Goal: Task Accomplishment & Management: Contribute content

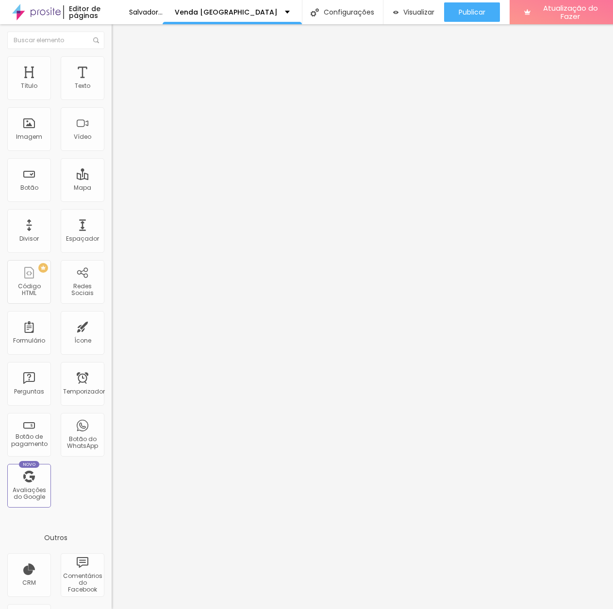
click at [117, 83] on font "Trocar imagem" at bounding box center [140, 79] width 47 height 8
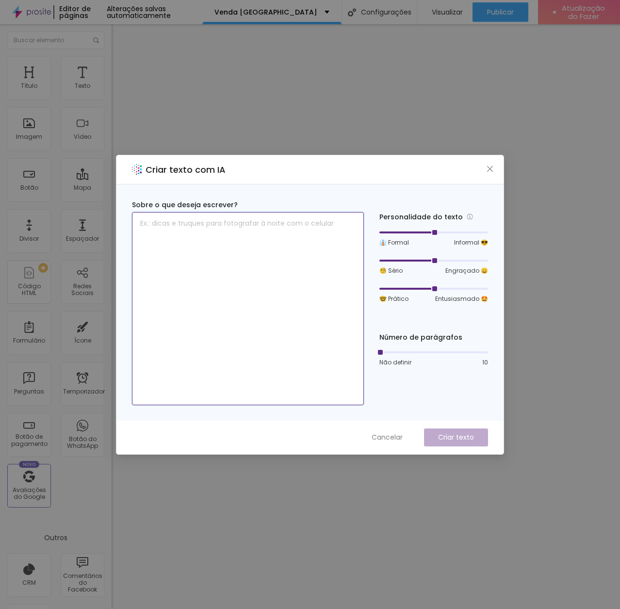
click at [216, 243] on textarea at bounding box center [248, 308] width 232 height 193
type textarea "d"
type textarea "Deixe - me ajuda-lo a ter o seu novo lar"
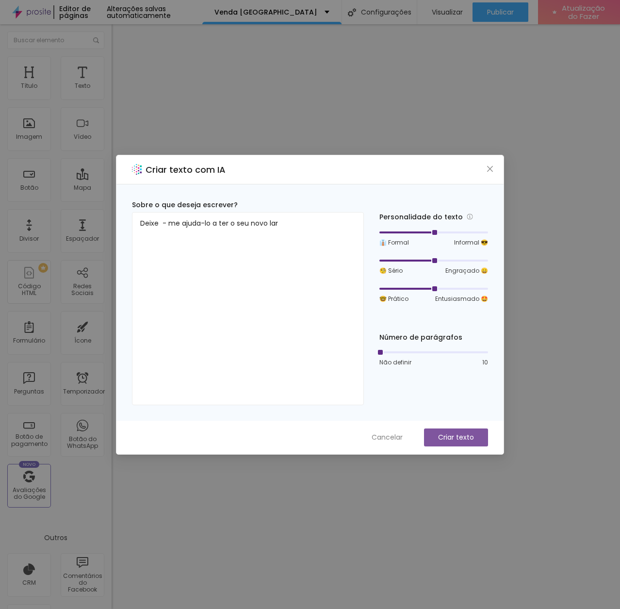
click at [445, 438] on font "Criar texto" at bounding box center [456, 437] width 36 height 10
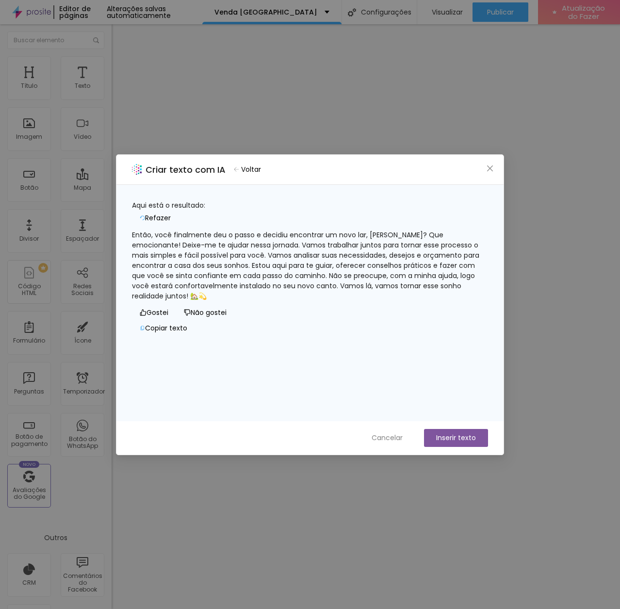
click at [171, 213] on font "Refazer" at bounding box center [158, 218] width 26 height 10
click at [246, 166] on button "Voltar" at bounding box center [247, 169] width 36 height 14
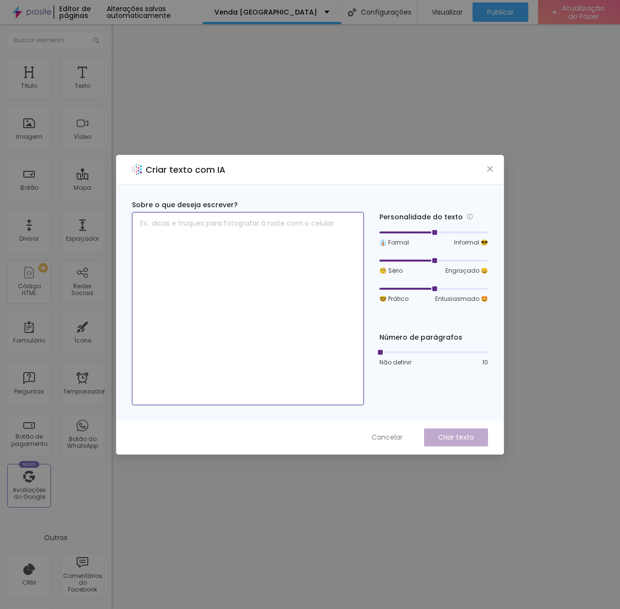
click at [260, 236] on textarea at bounding box center [248, 308] width 232 height 193
type textarea "Estou apresentando um imovel para venda em Poá"
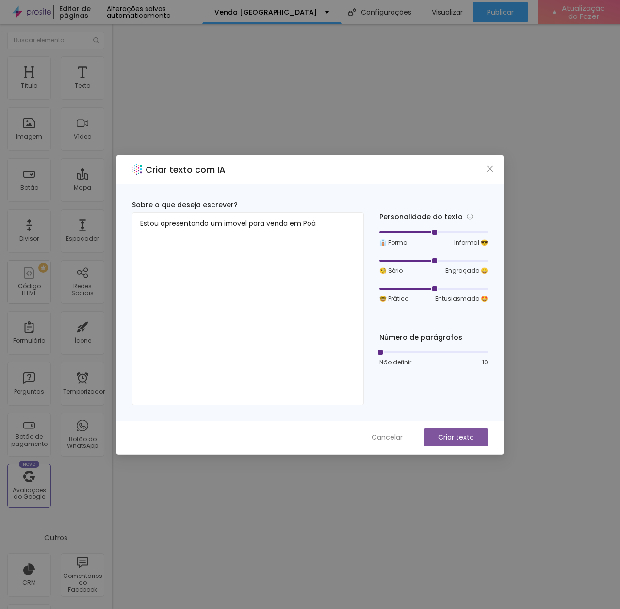
click at [450, 435] on font "Criar texto" at bounding box center [456, 437] width 36 height 10
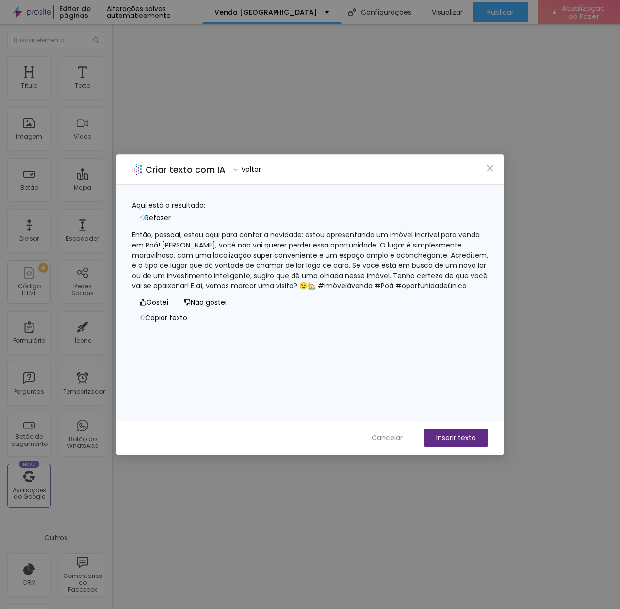
click at [441, 437] on font "Inserir texto" at bounding box center [456, 438] width 40 height 10
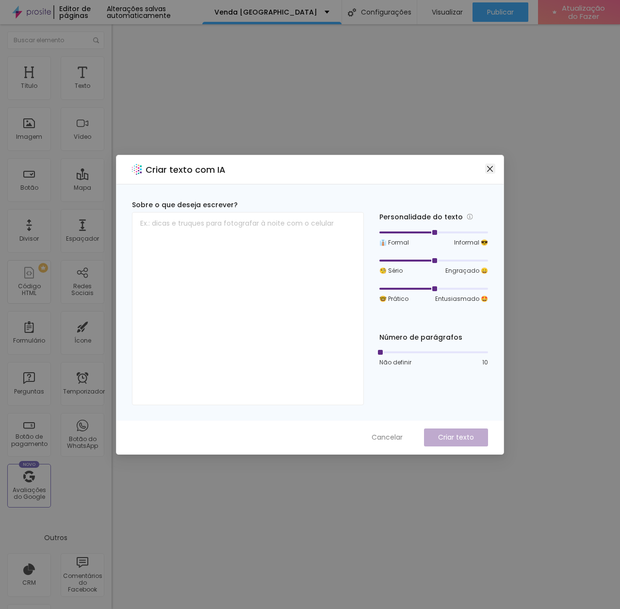
click at [491, 167] on icon "fechar" at bounding box center [490, 168] width 6 height 6
click at [219, 225] on textarea at bounding box center [248, 308] width 232 height 193
click at [489, 168] on icon "fechar" at bounding box center [490, 168] width 6 height 6
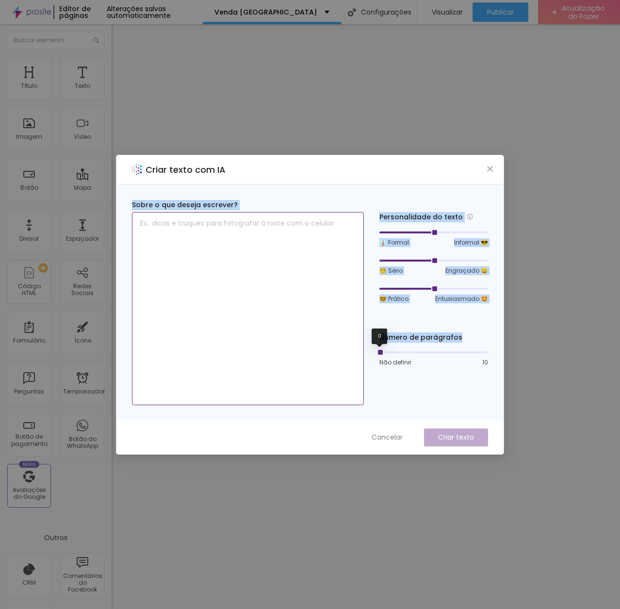
drag, startPoint x: 377, startPoint y: 352, endPoint x: 361, endPoint y: 354, distance: 16.1
click at [352, 355] on div "Sobre o que deseja escrever? Personalidade do texto 👔 Formal Informal 😎 🧐 Sério…" at bounding box center [310, 302] width 356 height 205
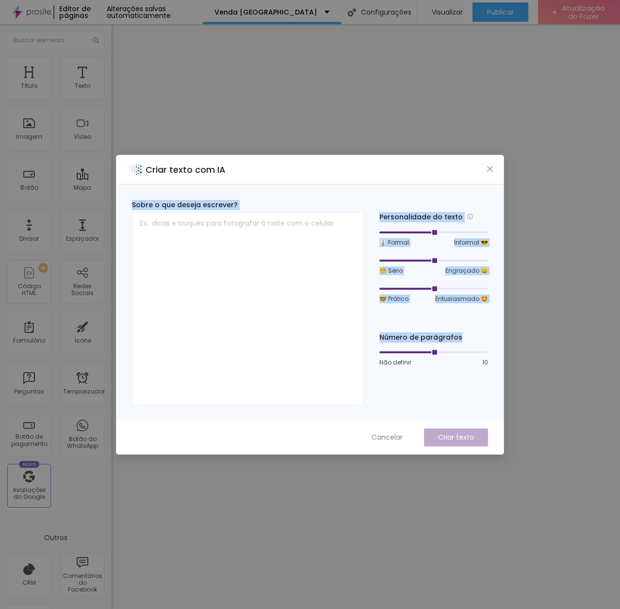
click at [434, 352] on div at bounding box center [433, 352] width 109 height 6
click at [402, 352] on div at bounding box center [433, 352] width 109 height 6
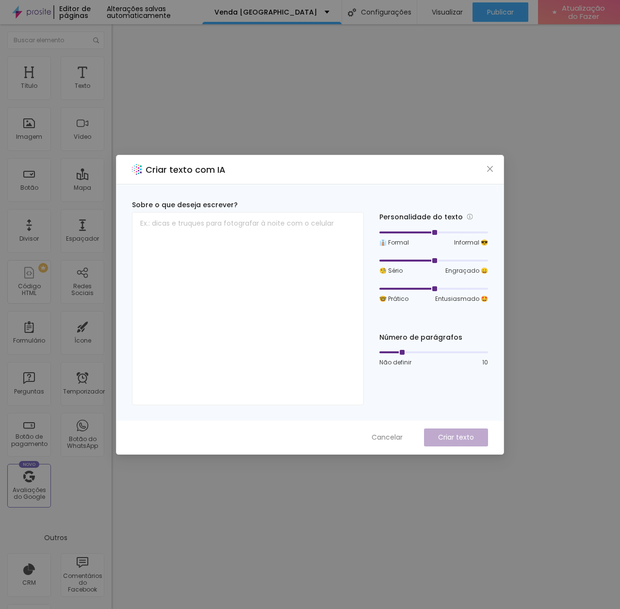
click at [482, 358] on div "Não definir 10" at bounding box center [433, 362] width 109 height 9
drag, startPoint x: 402, startPoint y: 353, endPoint x: 376, endPoint y: 354, distance: 26.2
click at [377, 354] on div at bounding box center [379, 352] width 5 height 5
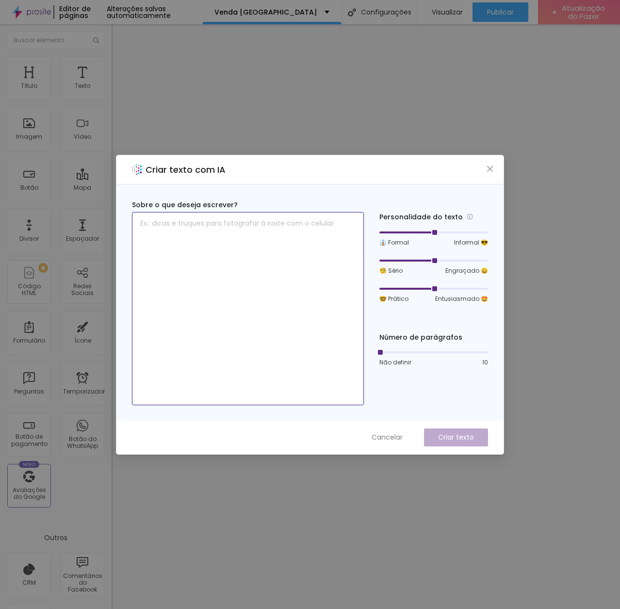
click at [177, 219] on textarea at bounding box center [248, 308] width 232 height 193
click at [493, 170] on icon "fechar" at bounding box center [490, 169] width 8 height 8
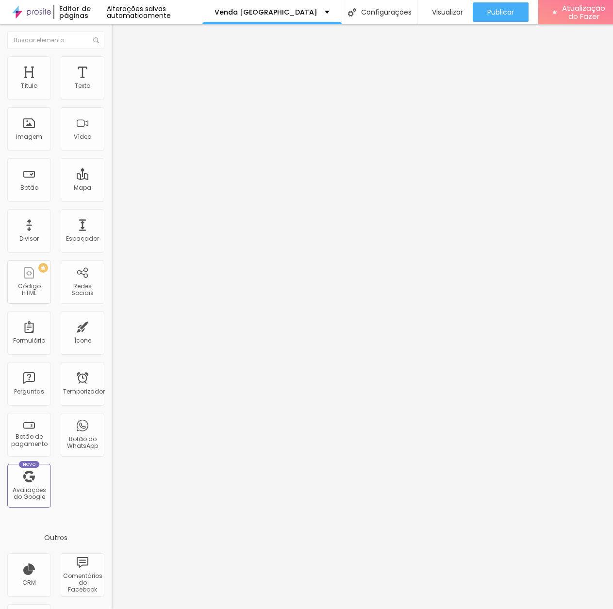
drag, startPoint x: 457, startPoint y: 170, endPoint x: 97, endPoint y: 99, distance: 366.8
click at [116, 89] on icon "button" at bounding box center [118, 87] width 4 height 4
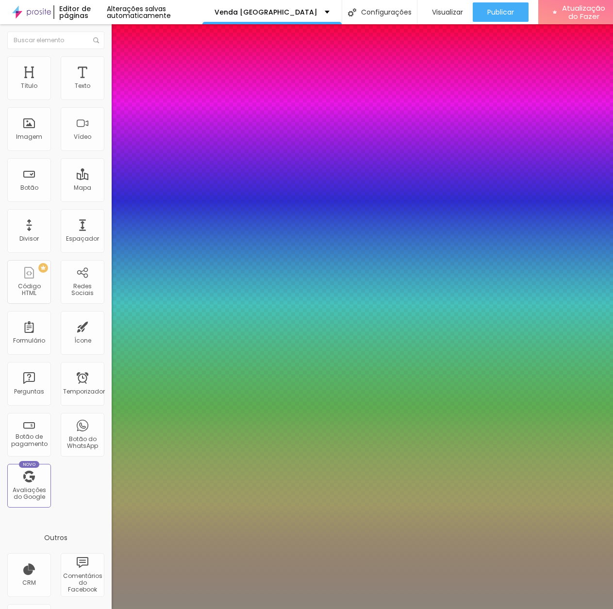
type input "1"
type input "0.5"
click at [49, 608] on div at bounding box center [306, 609] width 613 height 0
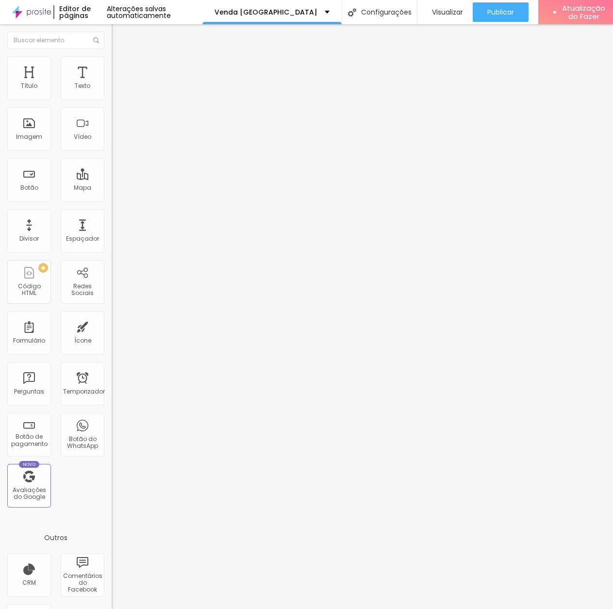
click at [112, 65] on li "Avançado" at bounding box center [168, 61] width 112 height 10
click at [112, 374] on input "text" at bounding box center [170, 379] width 116 height 10
click at [120, 57] on font "Estilo" at bounding box center [127, 53] width 15 height 8
click at [112, 209] on div "Editar nulo Estilo Avançado Tipografia Voltar ao padrão Sombra DESATIVADO Volta…" at bounding box center [168, 316] width 112 height 584
click at [112, 142] on div "Editar nulo Estilo Avançado Tipografia Voltar ao padrão Sombra DESATIVADO Volta…" at bounding box center [168, 316] width 112 height 584
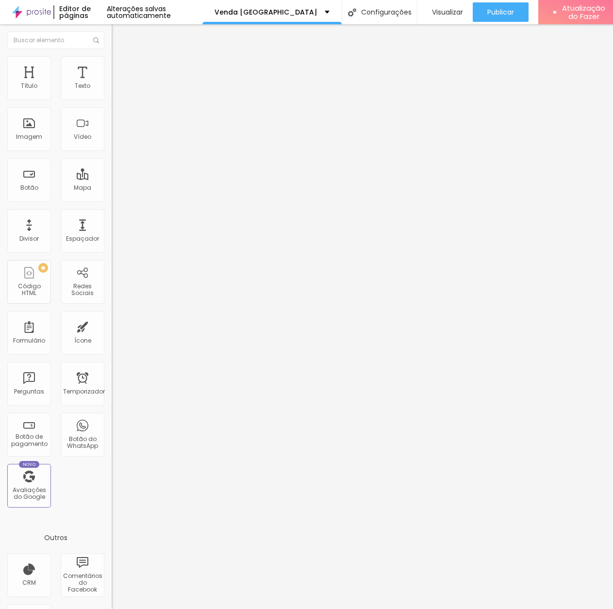
click at [119, 34] on div "Editar nulo" at bounding box center [144, 36] width 50 height 8
click at [119, 33] on img "button" at bounding box center [123, 36] width 8 height 8
click at [37, 33] on input "text" at bounding box center [55, 40] width 97 height 17
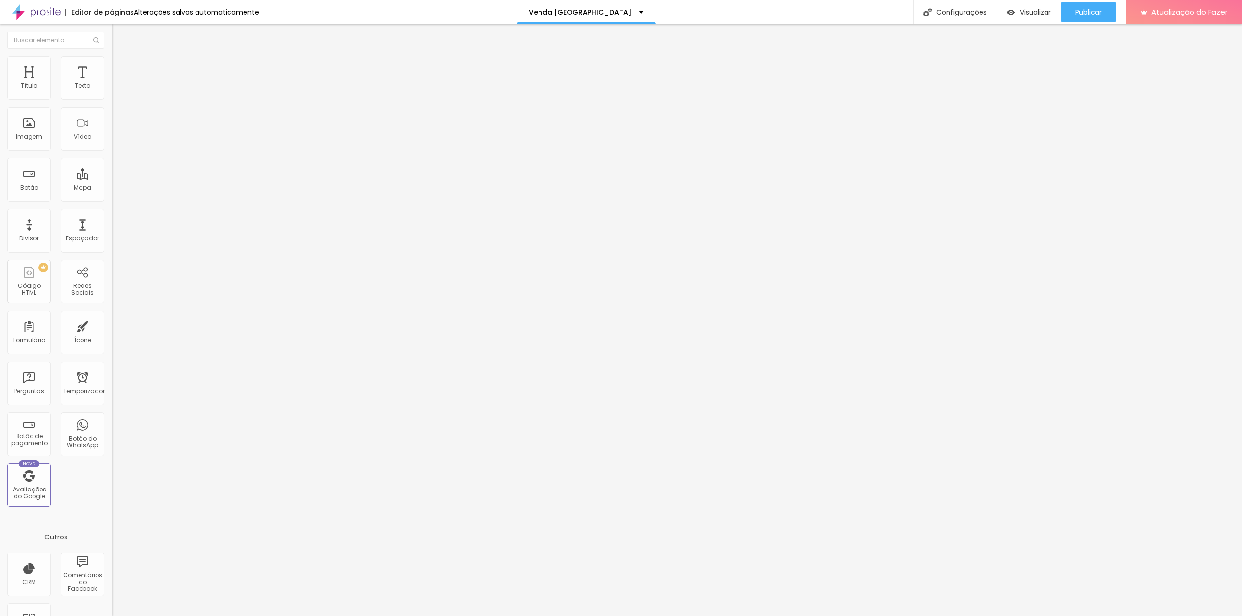
click at [119, 33] on img "button" at bounding box center [123, 36] width 8 height 8
click at [120, 67] on font "Avançado" at bounding box center [136, 63] width 32 height 8
click at [112, 346] on input "text" at bounding box center [170, 351] width 116 height 10
click at [112, 374] on input "text" at bounding box center [170, 379] width 116 height 10
click at [120, 57] on font "Estilo" at bounding box center [127, 53] width 15 height 8
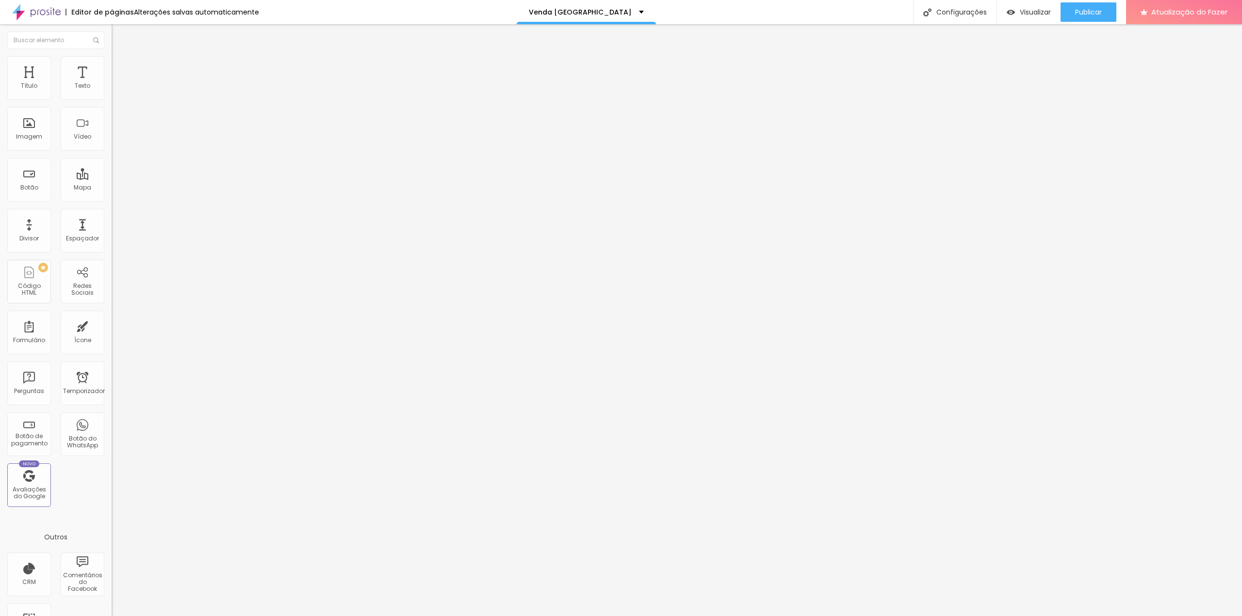
click at [112, 176] on button "button" at bounding box center [119, 171] width 14 height 10
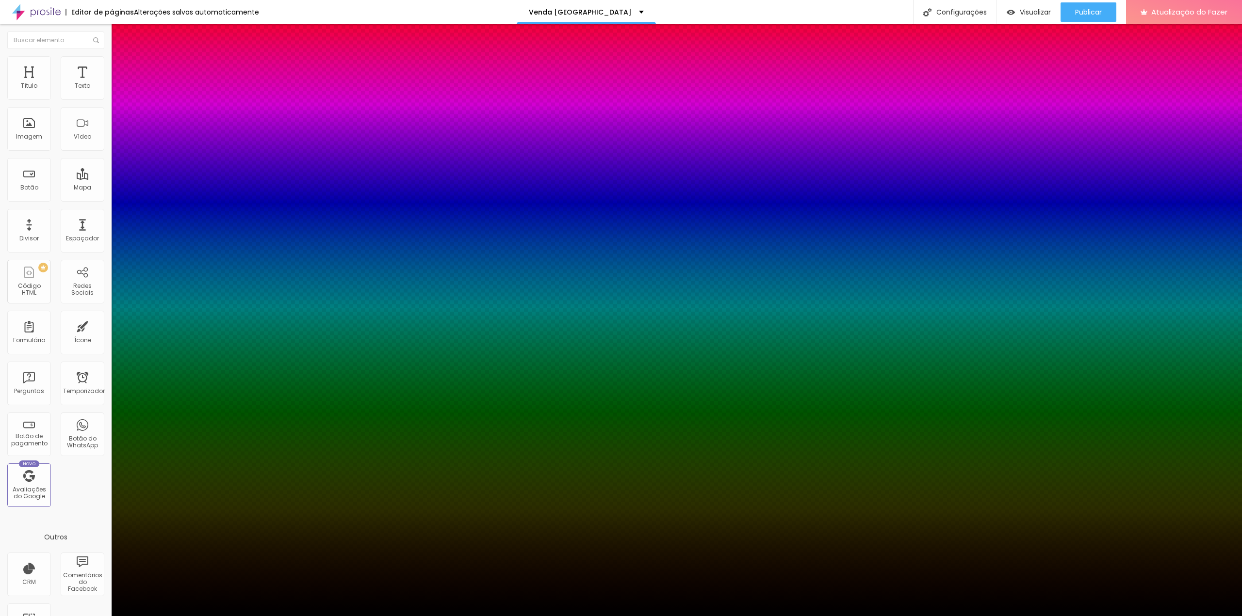
click at [22, 608] on div at bounding box center [621, 616] width 1242 height 0
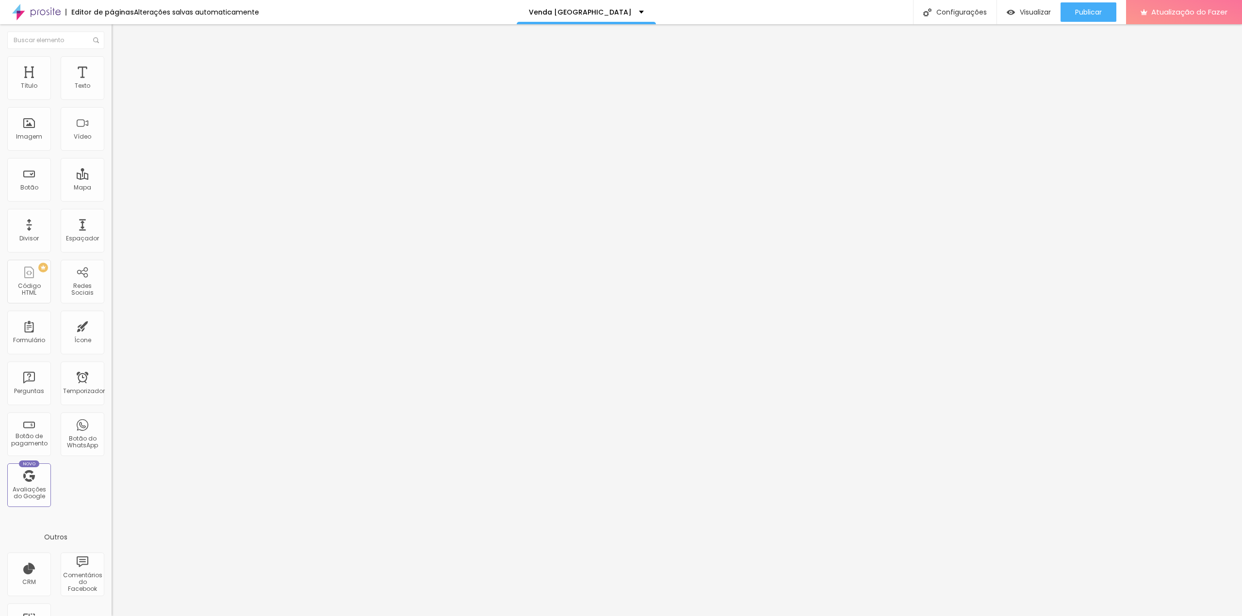
click at [115, 141] on icon "button" at bounding box center [118, 138] width 6 height 6
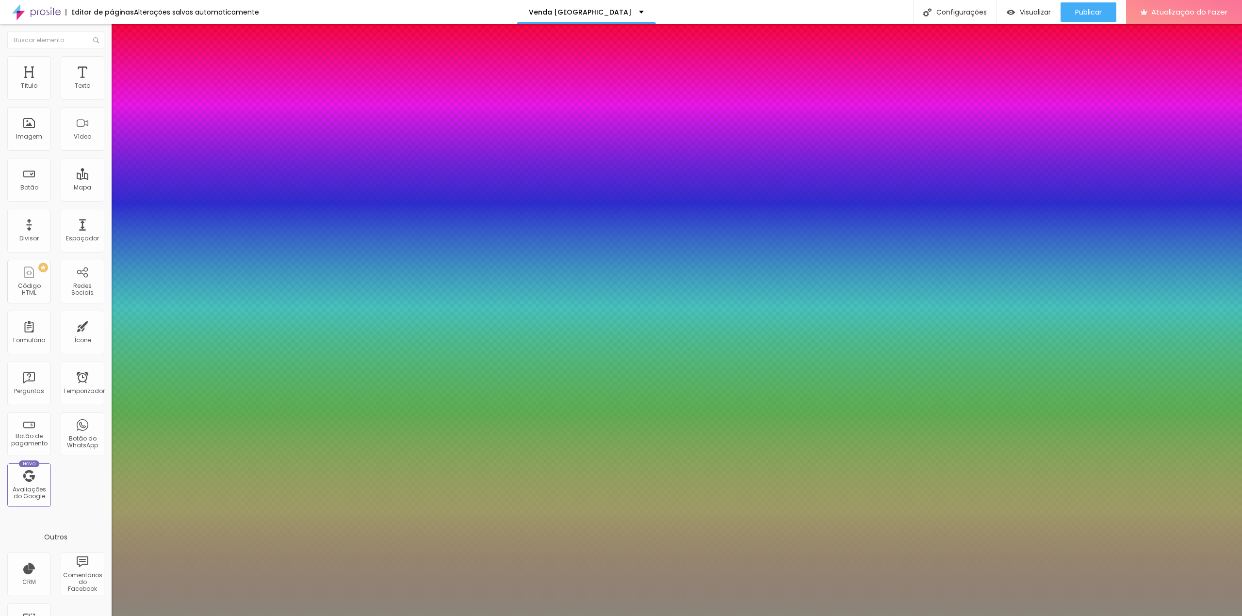
type input "1"
type input "0.5"
click at [511, 608] on div at bounding box center [621, 616] width 1242 height 0
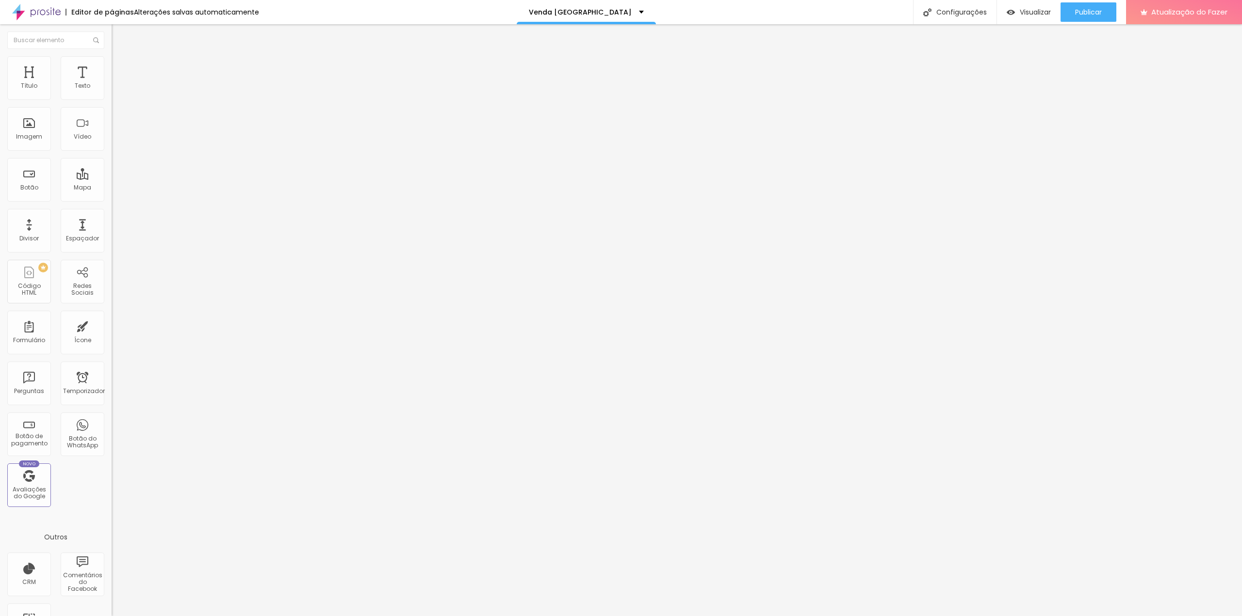
click at [112, 93] on button "button" at bounding box center [119, 88] width 14 height 10
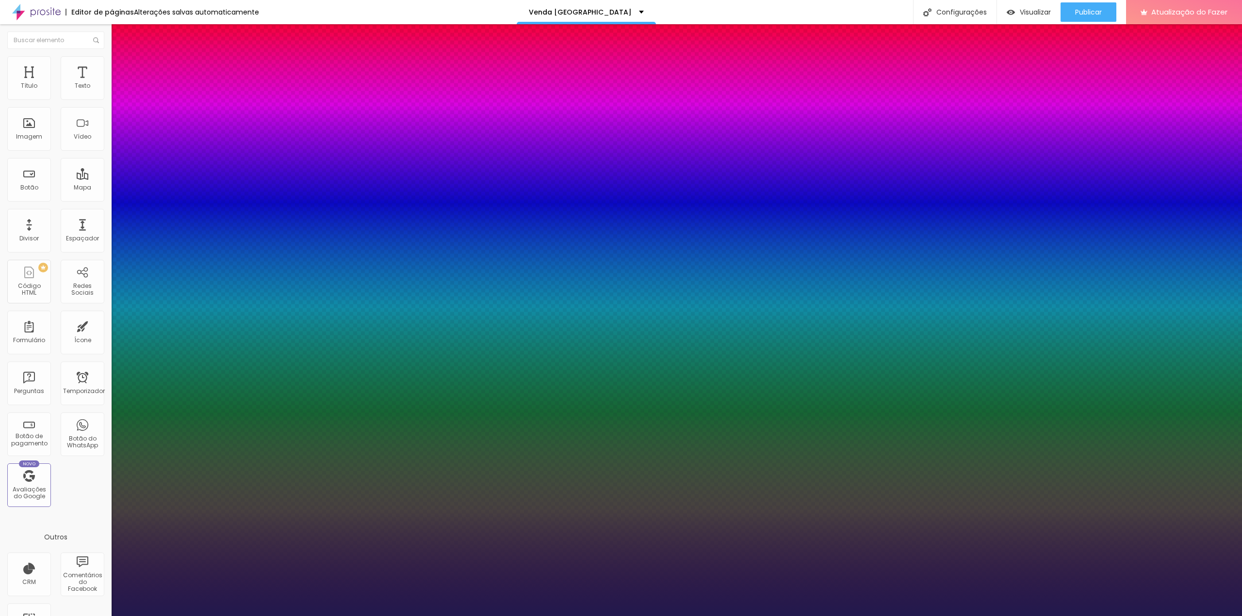
type input "1"
click at [104, 608] on select "AbrilFatface-Regular Actor-Regular Alegreya AlegreyaBlack Alice Allan-Bold Alla…" at bounding box center [52, 627] width 104 height 10
select select "Cormorant"
click at [103, 608] on select "AbrilFatface-Regular Actor-Regular Alegreya AlegreyaBlack Alice Allan-Bold Alla…" at bounding box center [52, 627] width 104 height 10
type input "1"
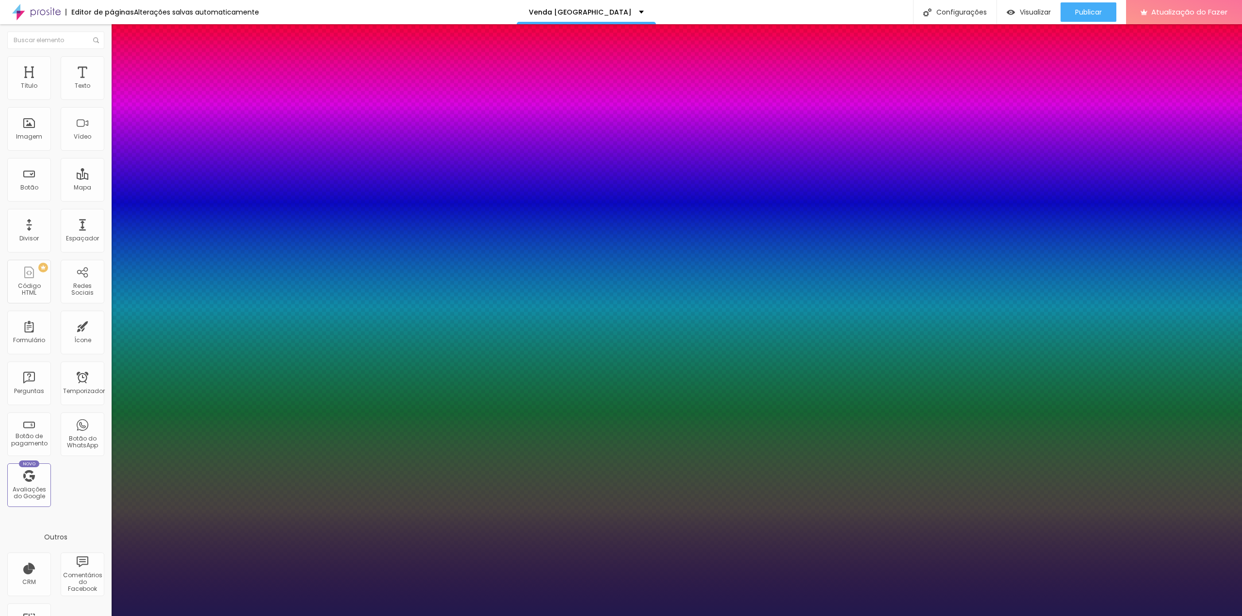
type input "18"
type input "1"
type input "19"
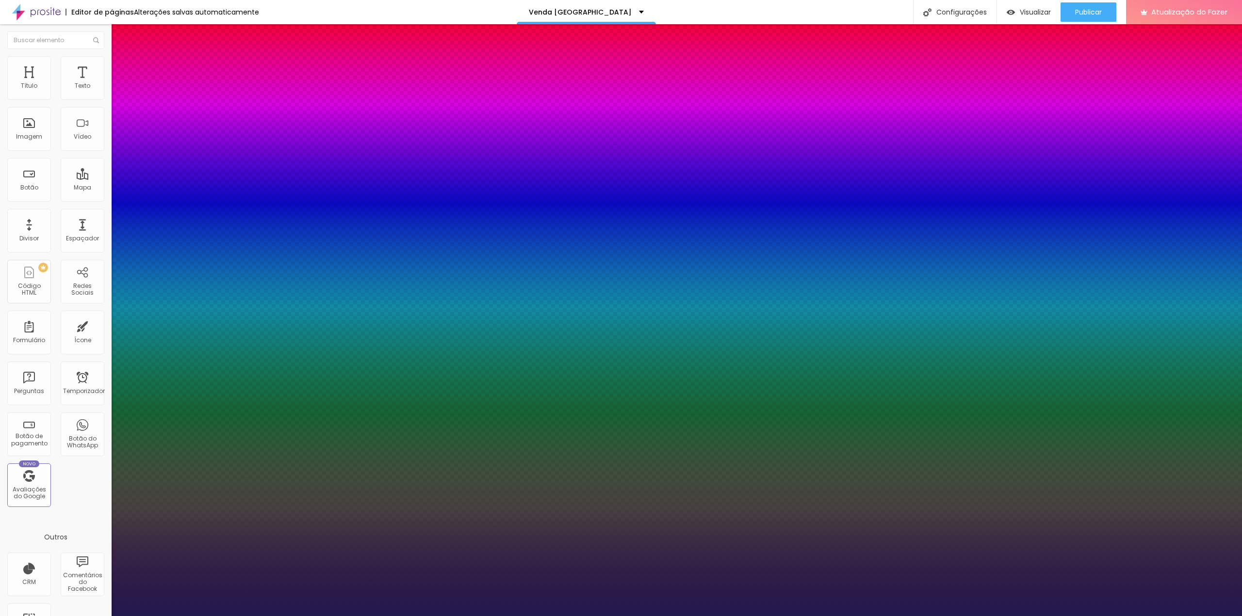
type input "1"
type input "24"
type input "1"
type input "25"
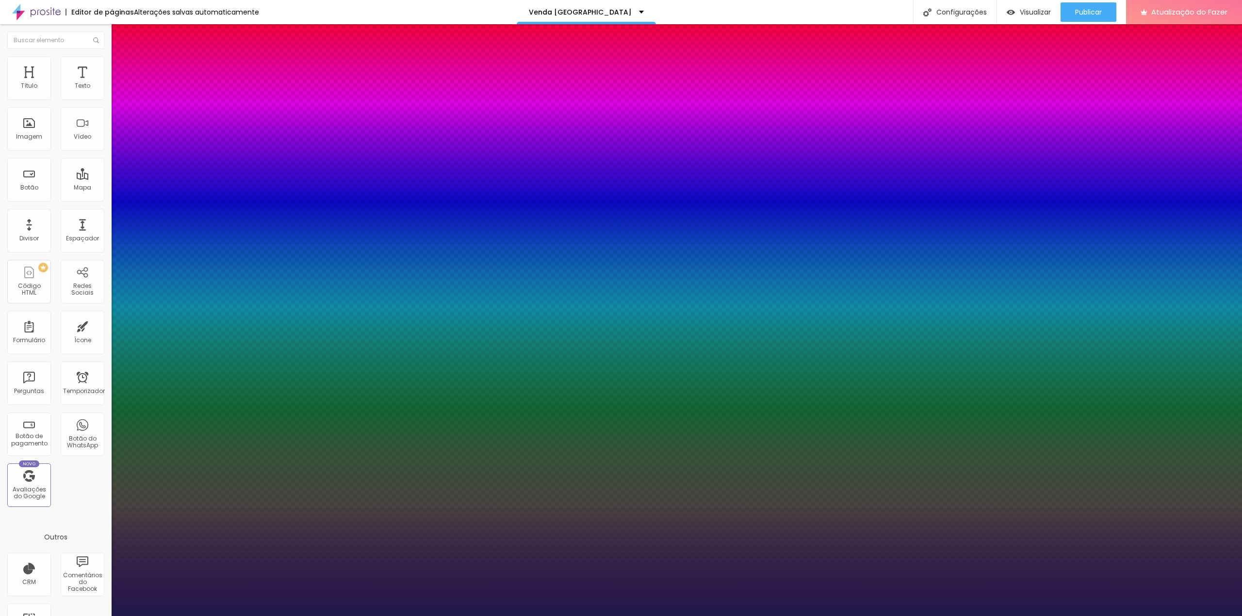
type input "25"
type input "1"
type input "26"
type input "1"
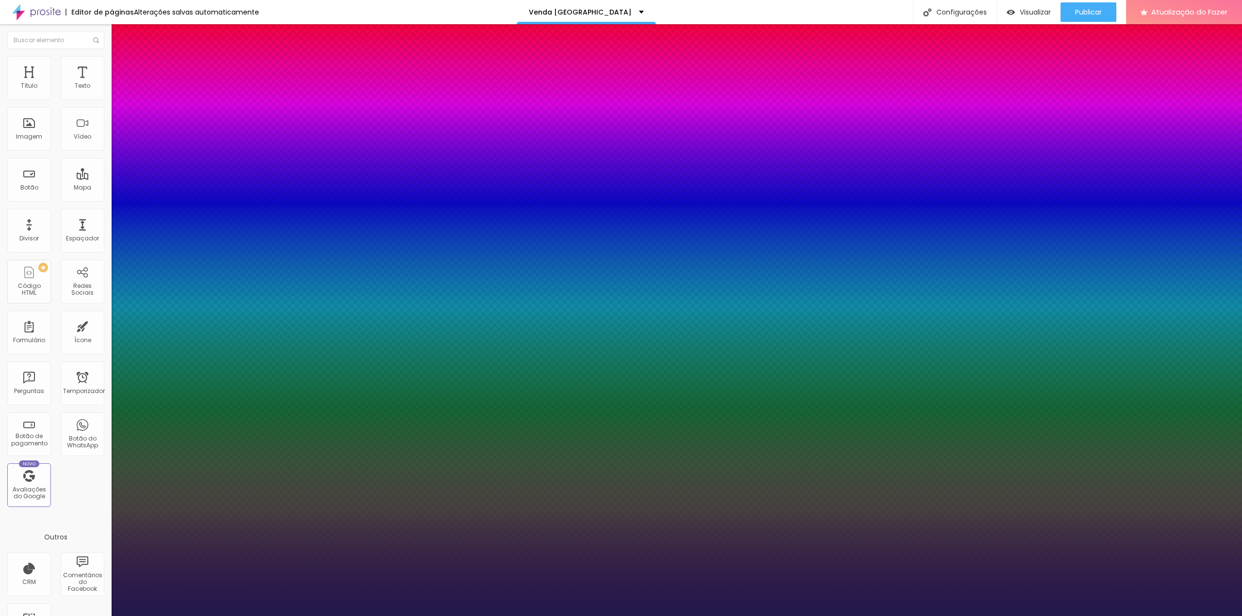
type input "27"
type input "1"
type input "28"
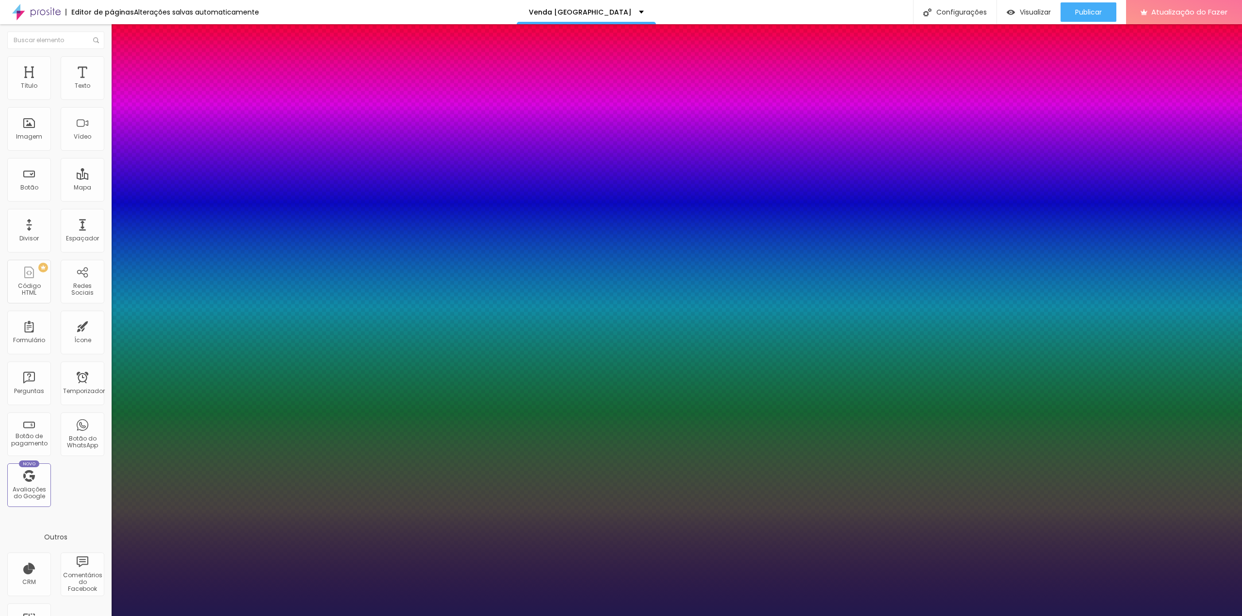
type input "1"
type input "29"
type input "1"
type input "31"
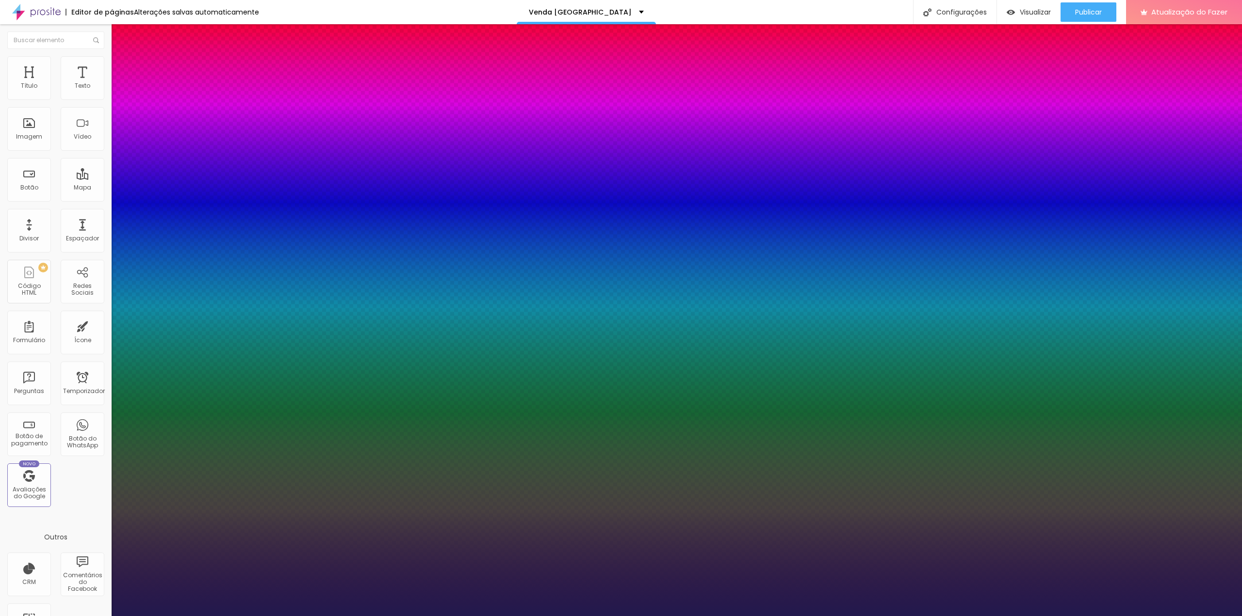
type input "31"
type input "1"
type input "32"
type input "1"
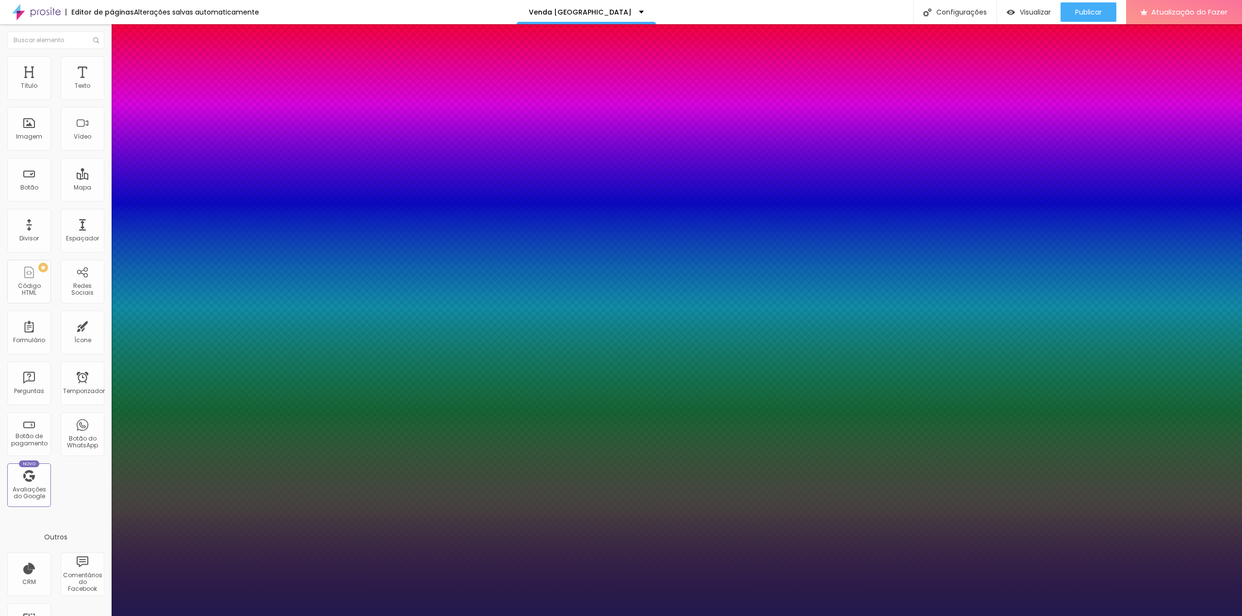
type input "33"
type input "1"
type input "34"
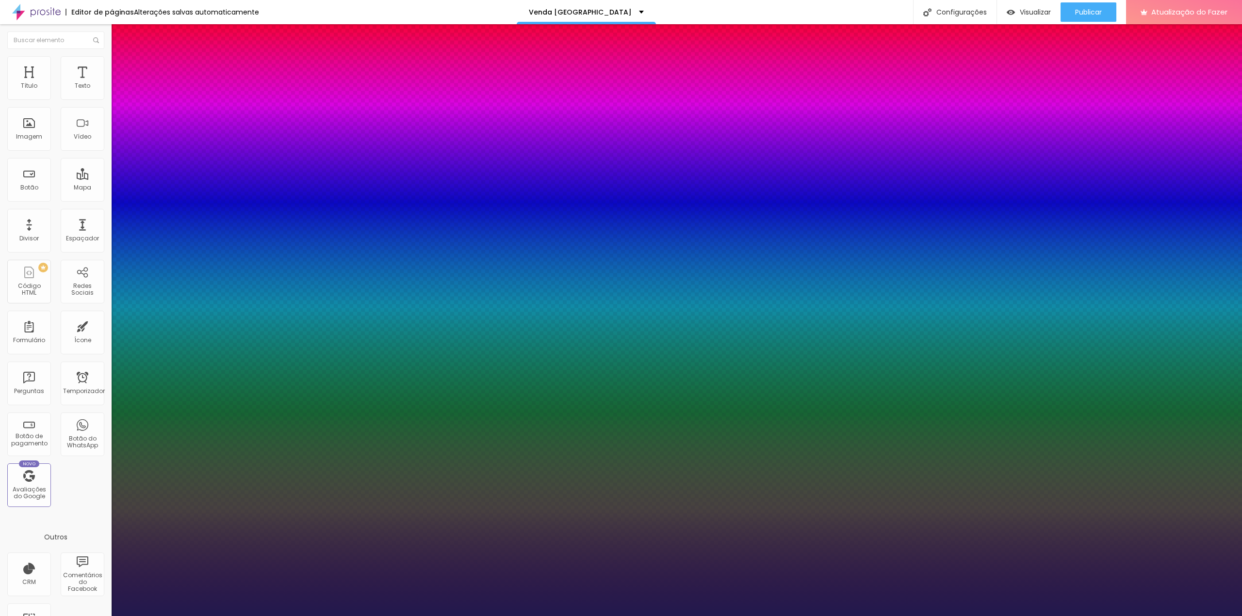
type input "1"
type input "35"
type input "1"
type input "37"
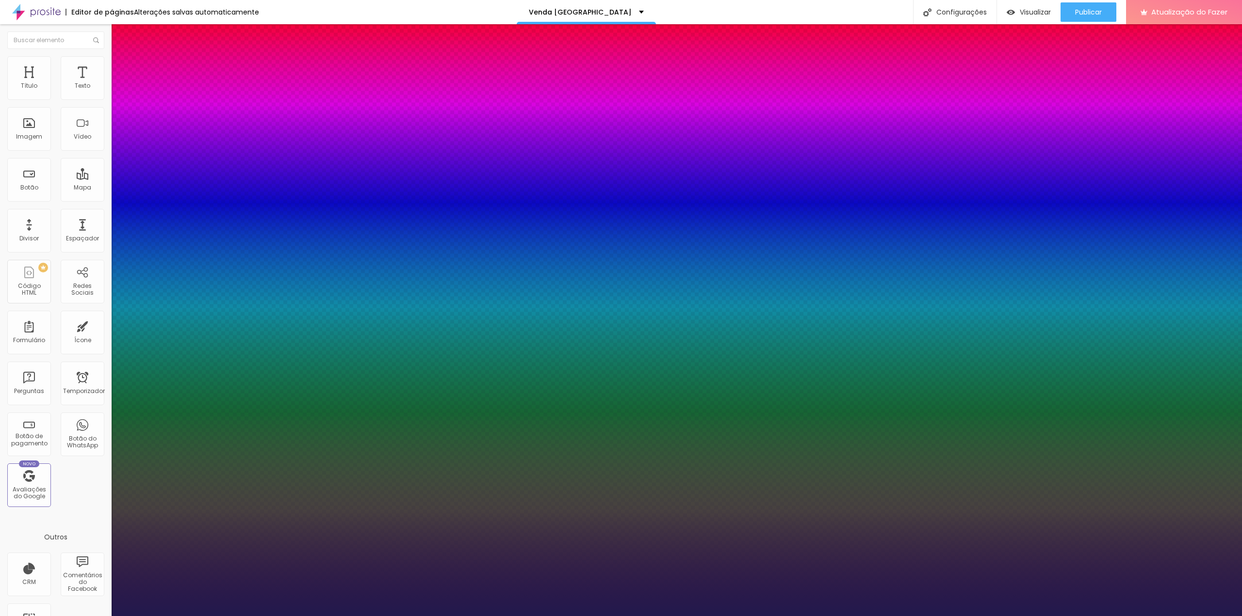
type input "37"
type input "1"
type input "38"
type input "1"
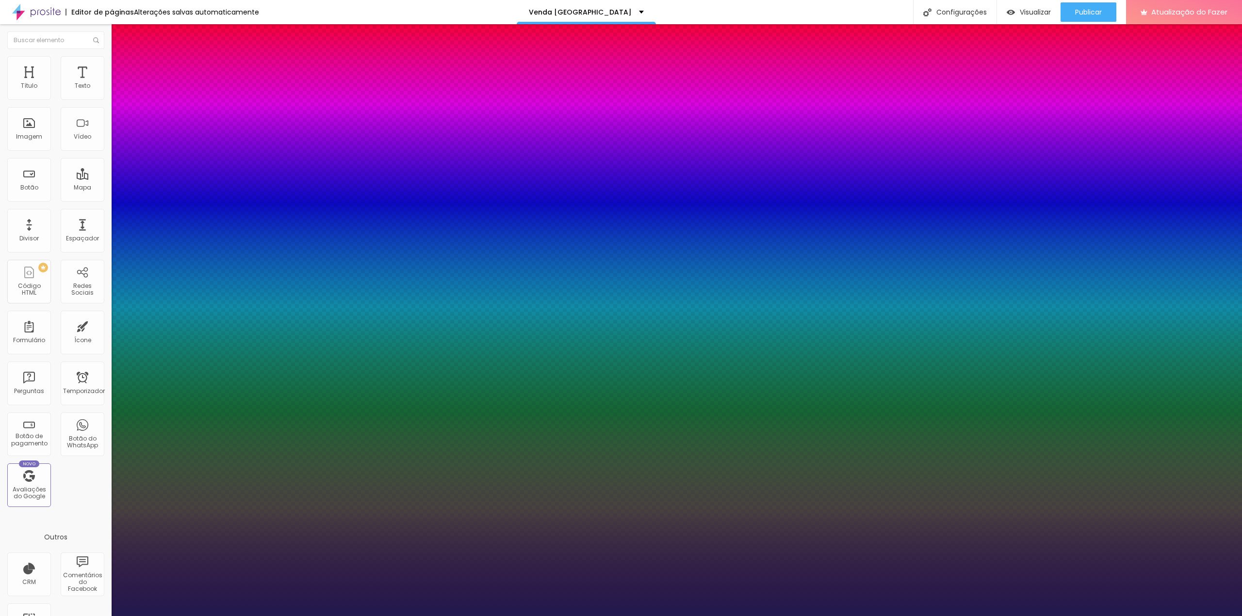
type input "39"
type input "1"
drag, startPoint x: 132, startPoint y: 165, endPoint x: 148, endPoint y: 165, distance: 16.5
type input "39"
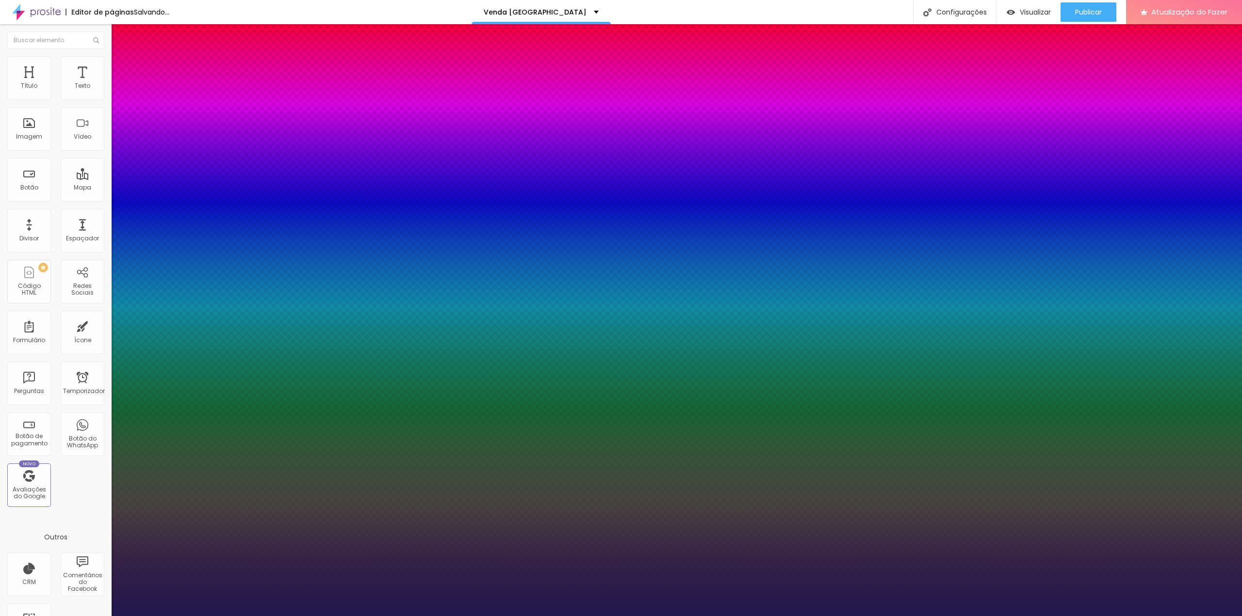
type input "1"
click at [549, 608] on div at bounding box center [621, 616] width 1242 height 0
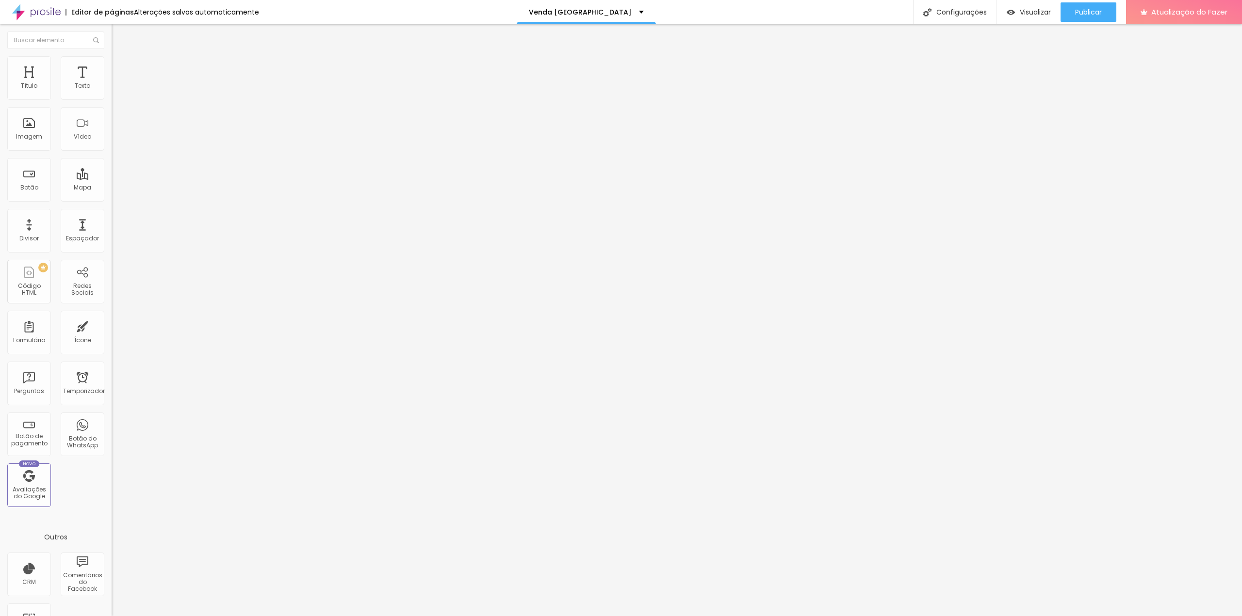
click at [120, 67] on font "Estilo" at bounding box center [127, 63] width 15 height 8
click at [112, 66] on li "Avançado" at bounding box center [168, 71] width 112 height 10
click at [120, 57] on font "Conteúdo" at bounding box center [135, 53] width 30 height 8
drag, startPoint x: 32, startPoint y: 111, endPoint x: 49, endPoint y: 110, distance: 17.0
click at [112, 91] on input "Alboom Brasil" at bounding box center [170, 86] width 116 height 10
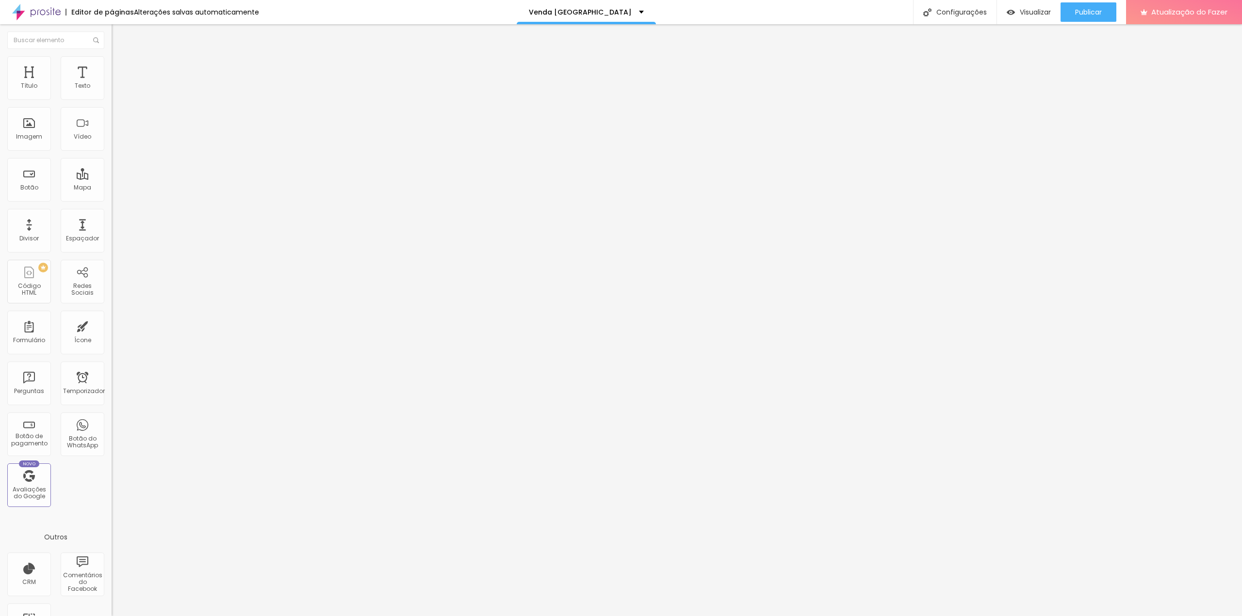
drag, startPoint x: 55, startPoint y: 110, endPoint x: 2, endPoint y: 111, distance: 53.4
click at [112, 111] on div "Endereço Alboom Brasil Alinhamento 15 Ampliação" at bounding box center [168, 173] width 112 height 194
type input "Rua Belo horizonte 131 Poá Sao Paulo"
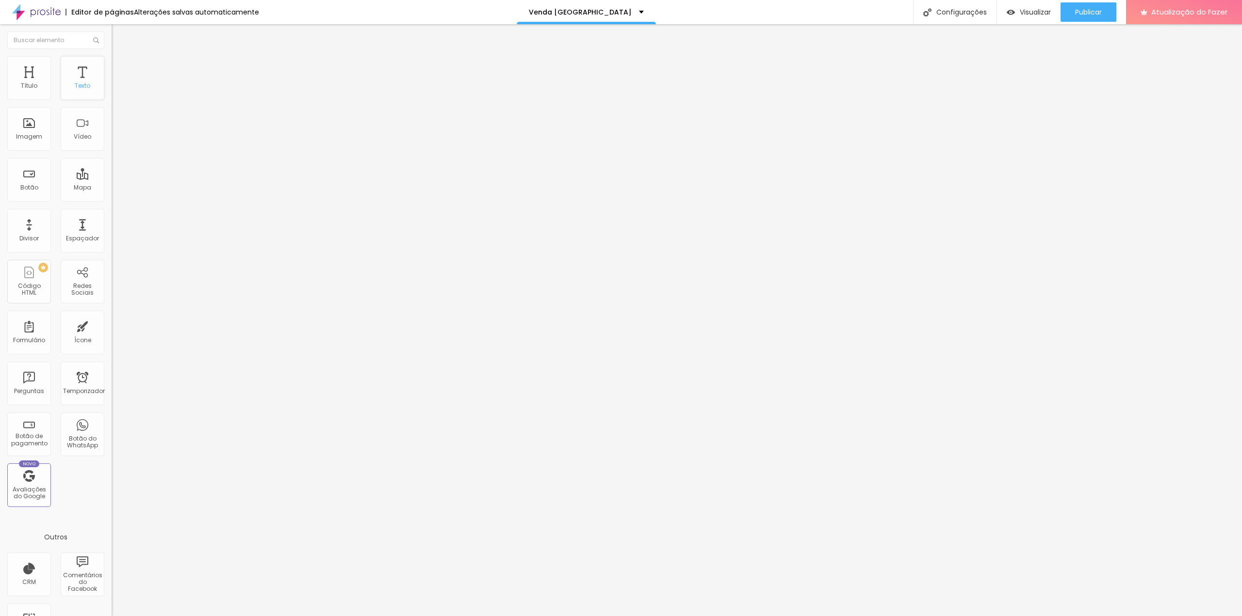
click at [78, 78] on div "Texto" at bounding box center [83, 78] width 44 height 44
click at [119, 33] on img "button" at bounding box center [123, 36] width 8 height 8
click at [117, 83] on font "Adicionar imagem" at bounding box center [145, 79] width 57 height 8
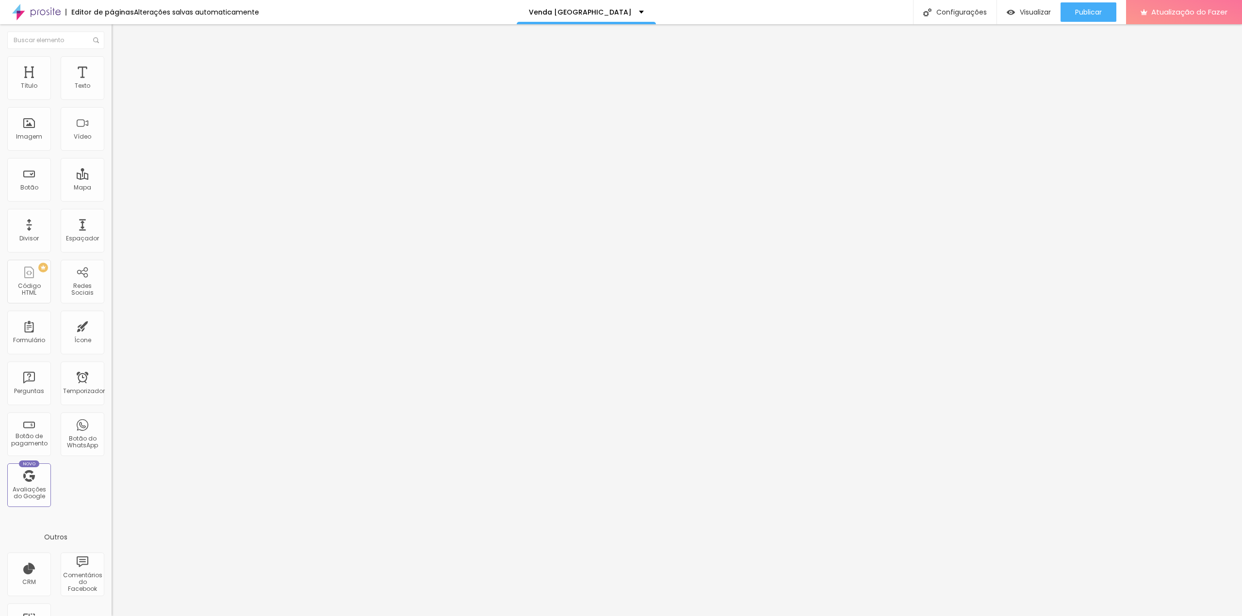
click at [112, 93] on button "button" at bounding box center [119, 88] width 14 height 10
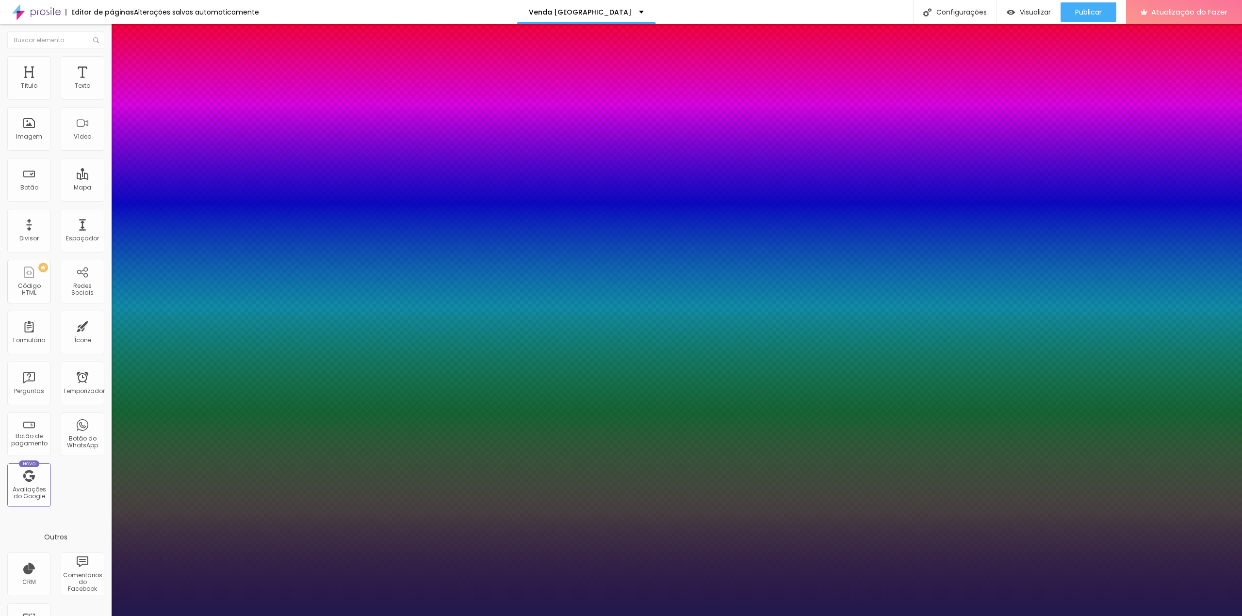
type input "1"
click at [104, 616] on select "AbrilFatface-Regular Actor-Regular Alegreya AlegreyaBlack Alice Allan-Bold Alla…" at bounding box center [52, 627] width 104 height 10
select select "Actor-Regular"
click at [103, 616] on select "AbrilFatface-Regular Actor-Regular Alegreya AlegreyaBlack Alice Allan-Bold Alla…" at bounding box center [52, 627] width 104 height 10
type input "1"
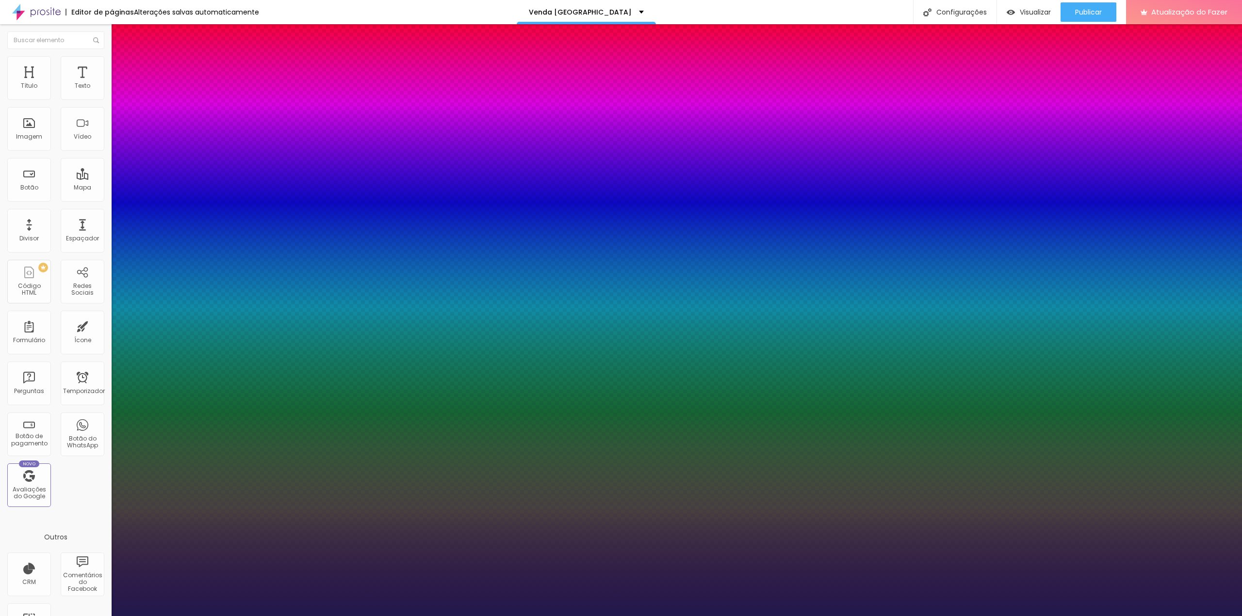
select select "Alegreya"
type input "1"
select select "AlegreyaBlack"
type input "1"
select select "Alice"
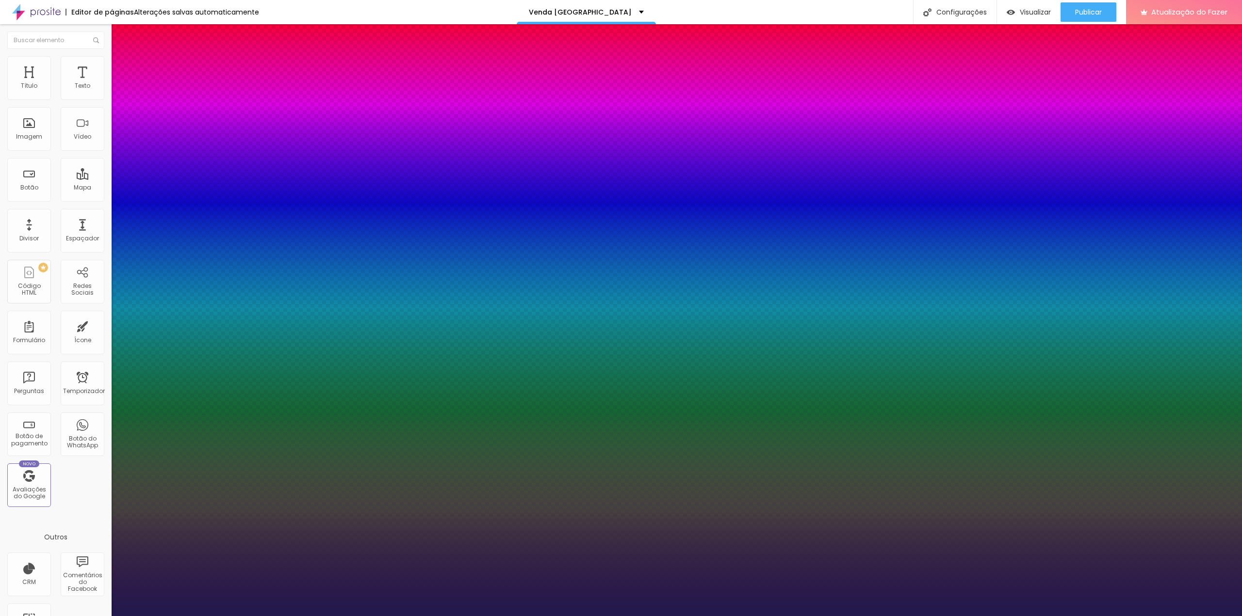
type input "1"
select select "Allan-Bold"
type input "1"
select select "Allan-Regular"
type input "1"
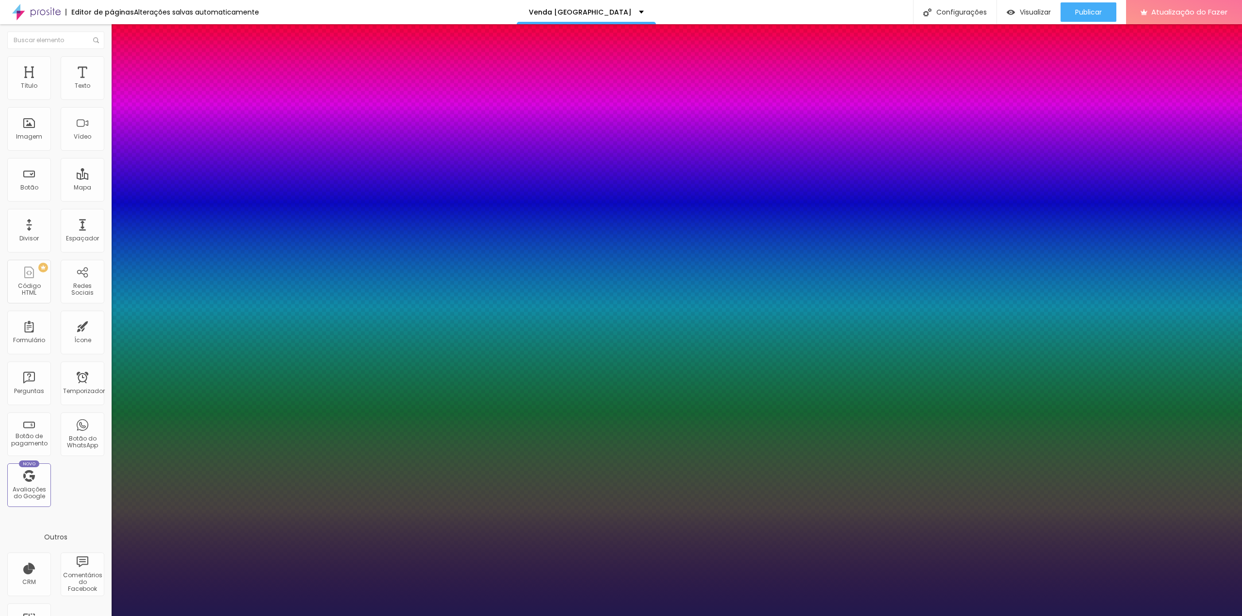
select select "Amaranth"
type input "1"
select select "AmaticaSC"
type input "1"
select select "AmaticSC"
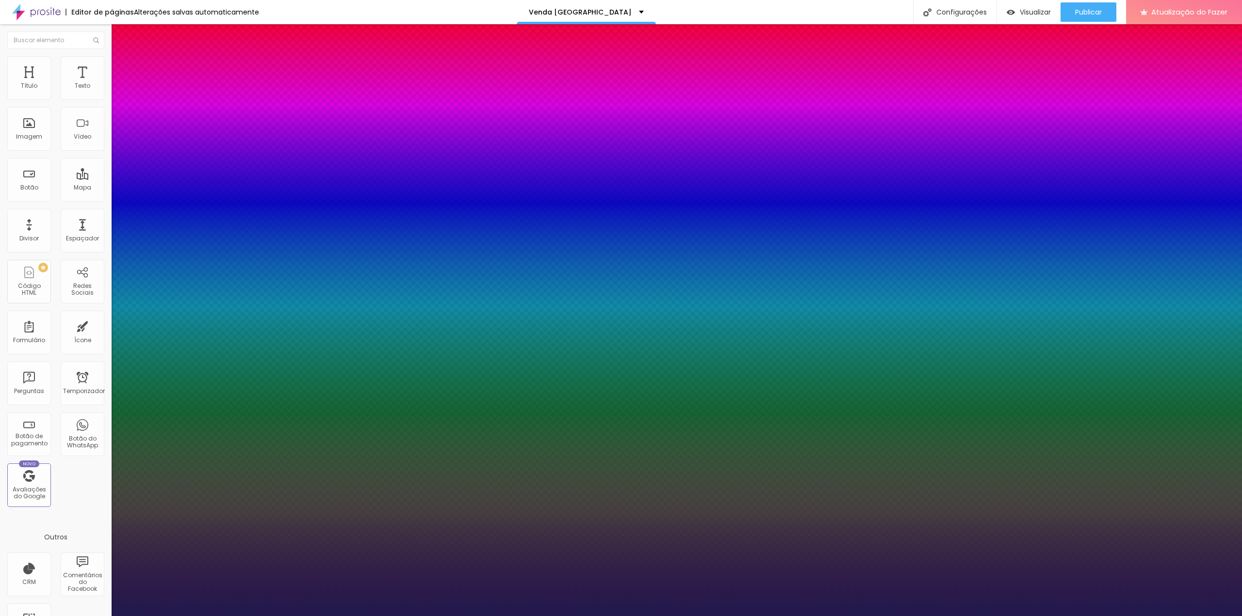
type input "1"
select select "Amita-Bold"
type input "1"
select select "Amita-Regular"
type input "1"
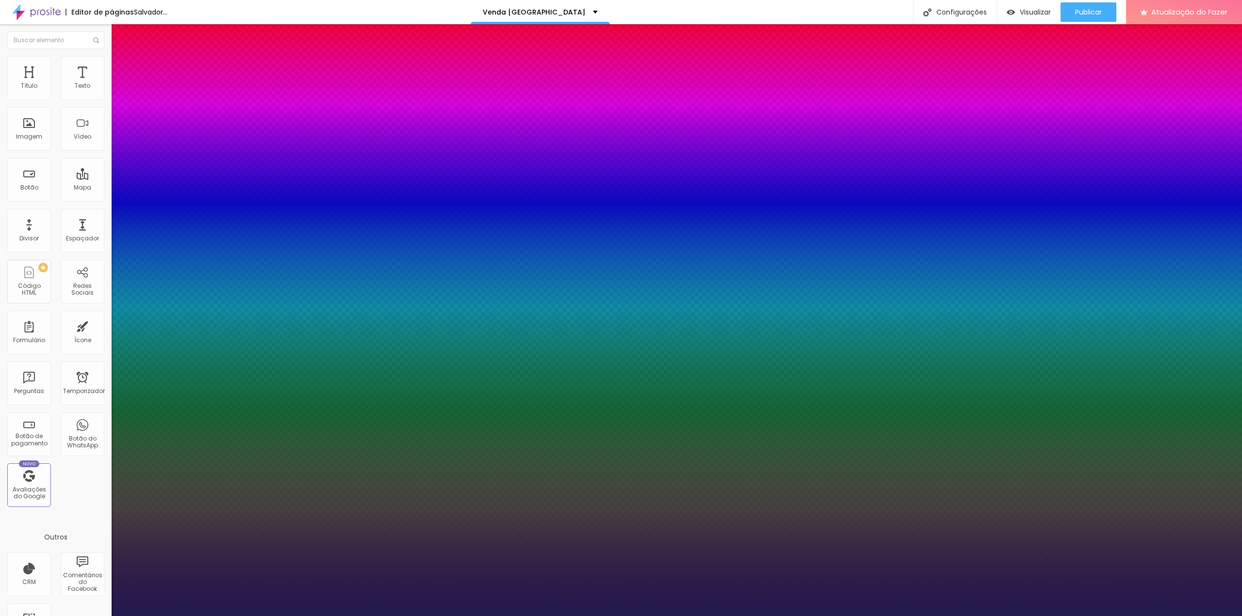
select select "[GEOGRAPHIC_DATA]"
type input "1"
select select "AnonymousPro-Bold"
type input "1"
select select "AnonymousPro-Italic"
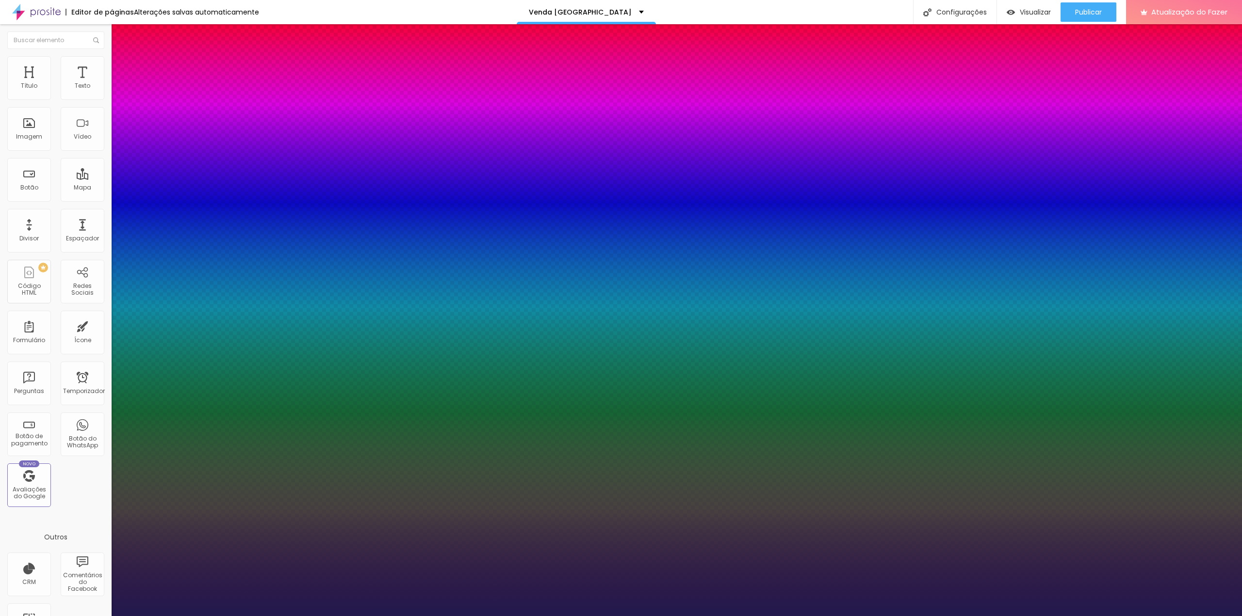
type input "1"
select select "AnonymousPro-Regular"
type input "1"
select select "Arapey"
type input "1"
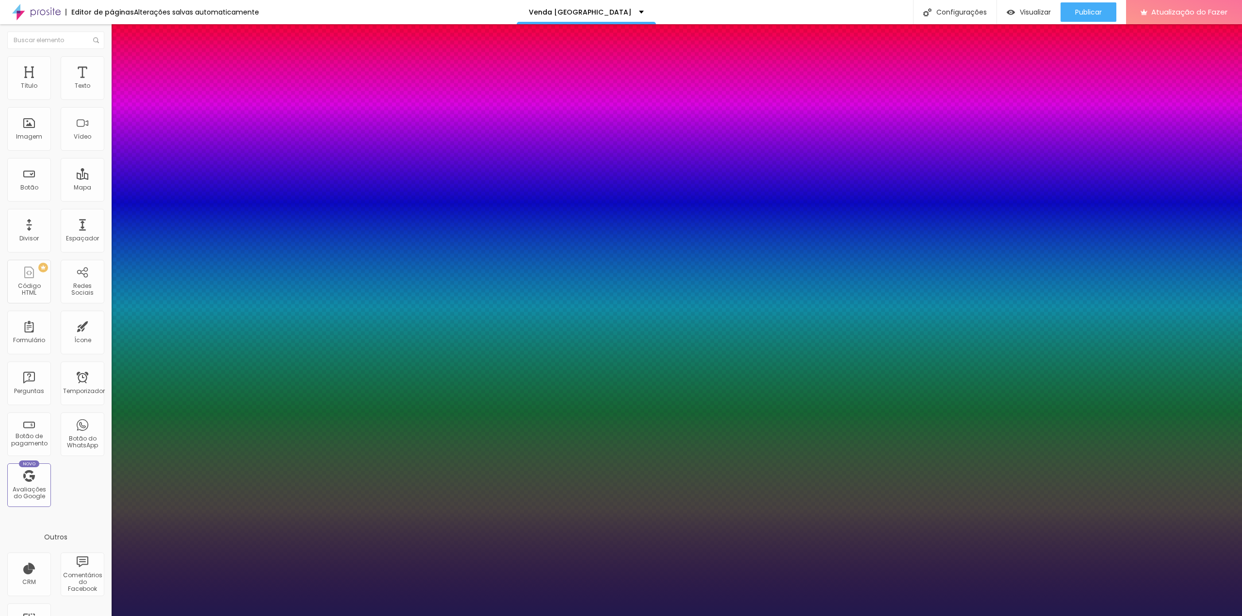
select select "Archivo-Bold"
type input "1"
select select "Archivo-Italic"
type input "1"
select select "Archivo-Regular"
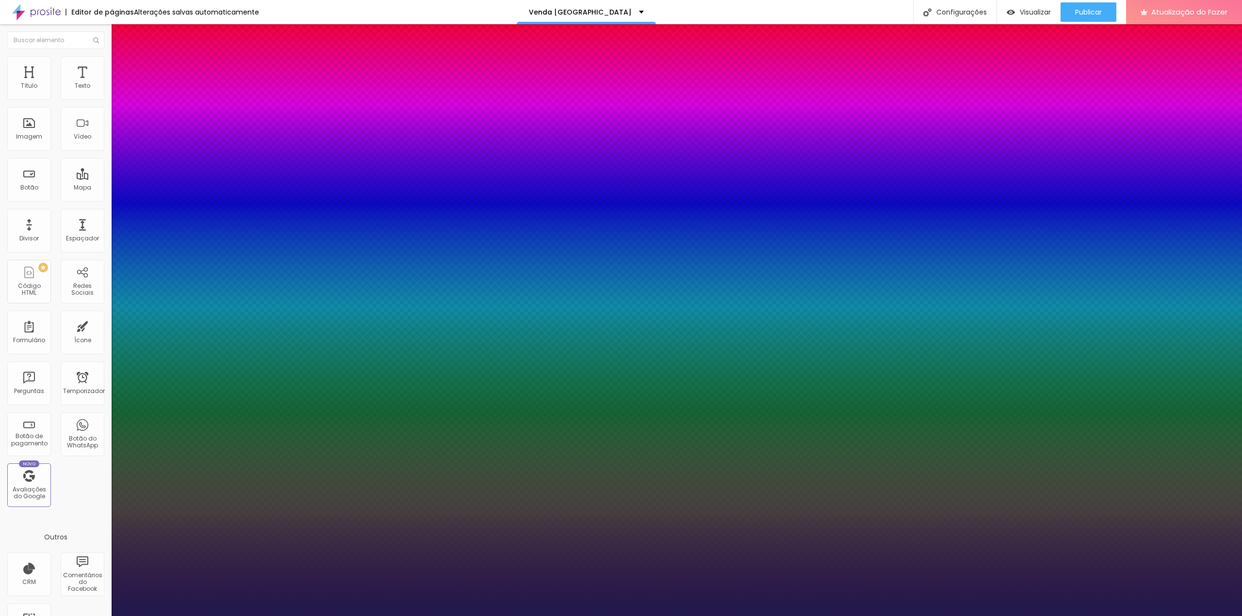
type input "1"
select select "ArefRuqaa"
type input "1"
select select "Arsenal-Bold"
type input "1"
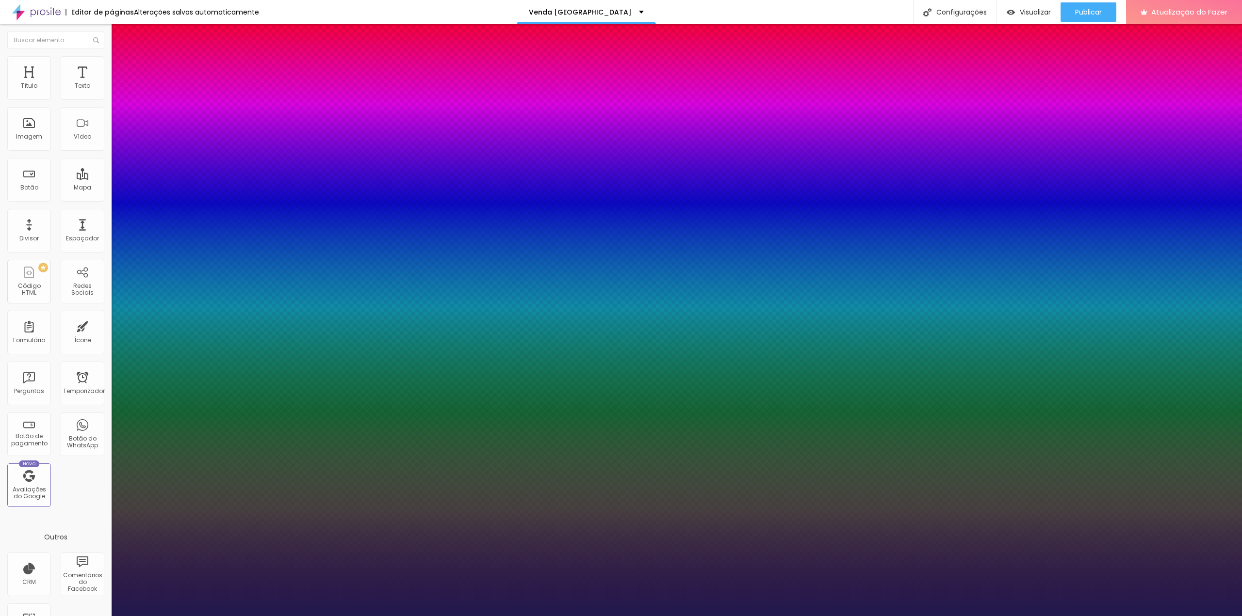
select select "Arsenal-Italic"
type input "1"
select select "Arsenal-Regular"
type input "1"
select select "Arvo"
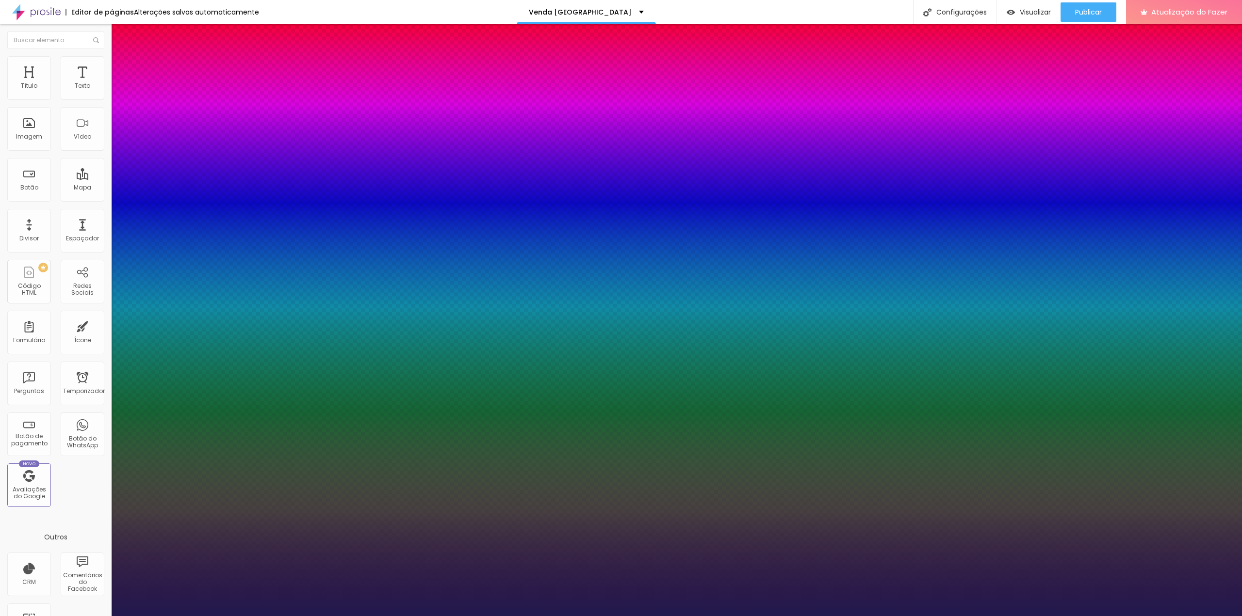
type input "1"
select select "Assistant"
type input "1"
select select "AssistantLight"
type input "1"
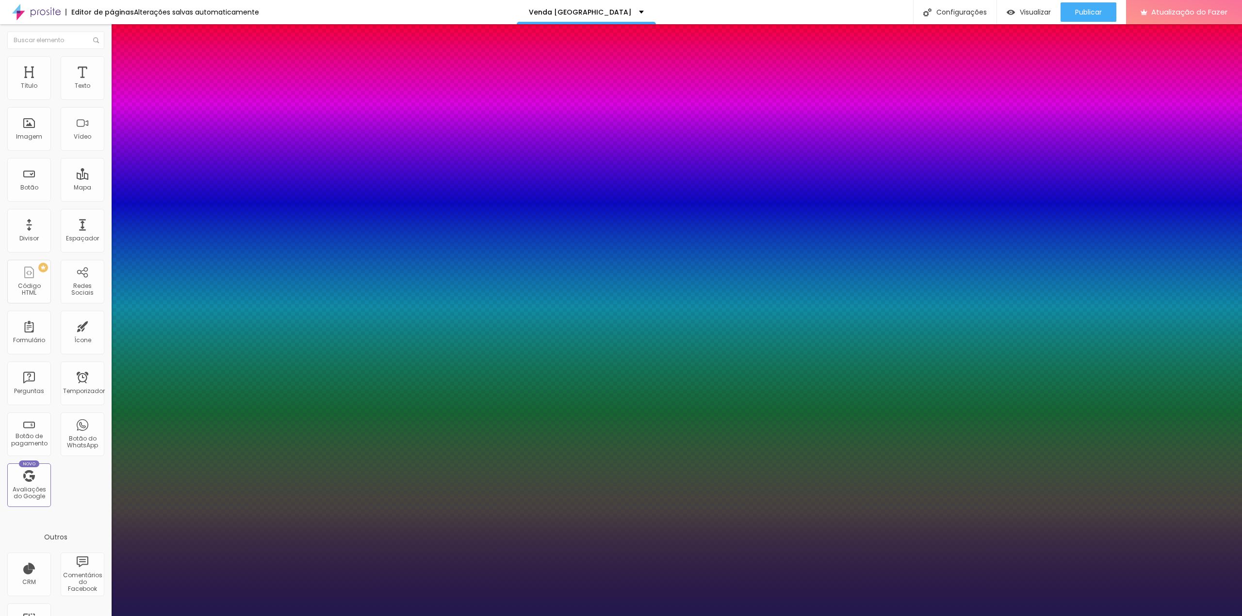
click at [690, 616] on div at bounding box center [621, 616] width 1242 height 0
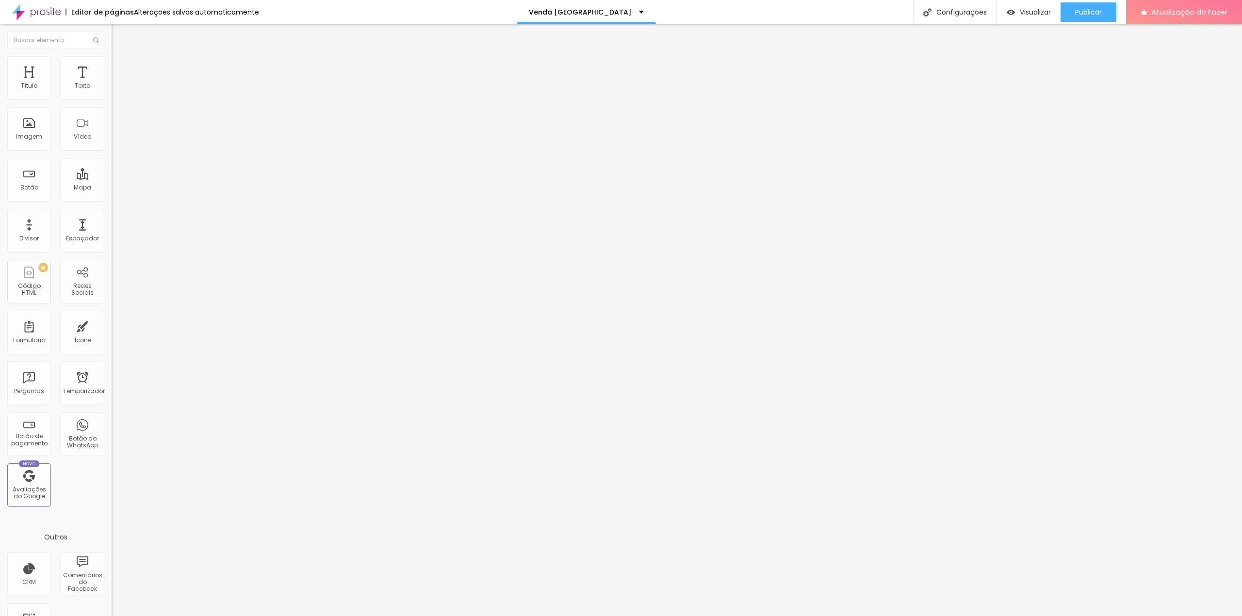
click at [112, 93] on button "button" at bounding box center [119, 88] width 14 height 10
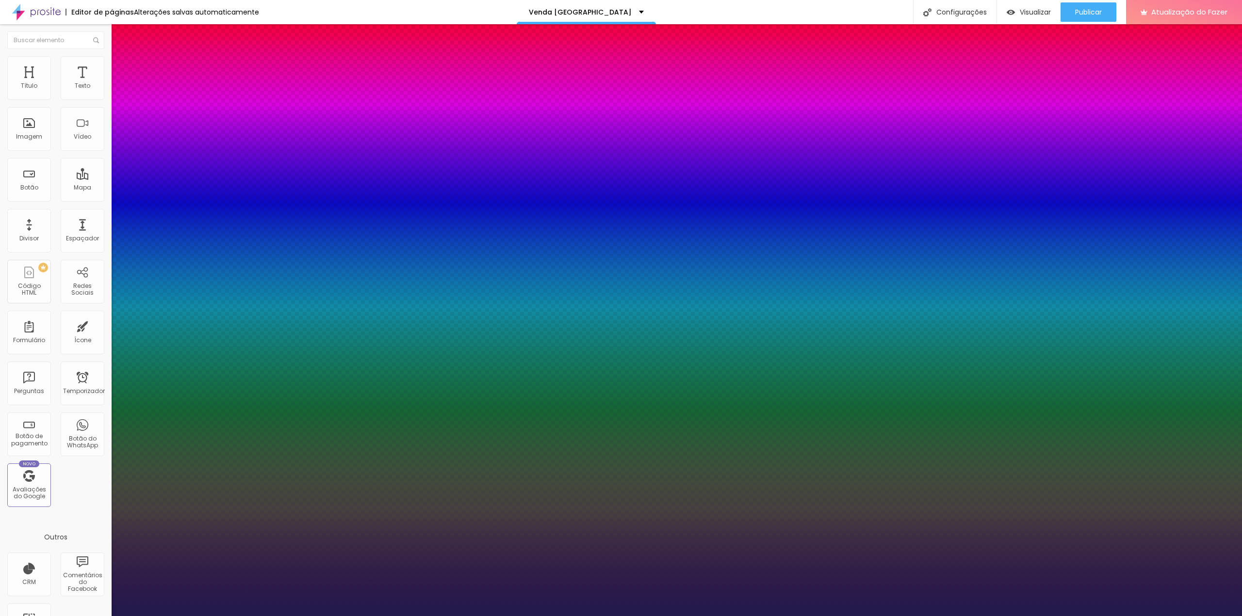
type input "1"
click at [104, 616] on select "AbrilFatface-Regular Actor-Regular Alegreya AlegreyaBlack Alice Allan-Bold Alla…" at bounding box center [52, 627] width 104 height 10
click at [103, 616] on select "AbrilFatface-Regular Actor-Regular Alegreya AlegreyaBlack Alice Allan-Bold Alla…" at bounding box center [52, 627] width 104 height 10
select select "Actor-Regular"
type input "1"
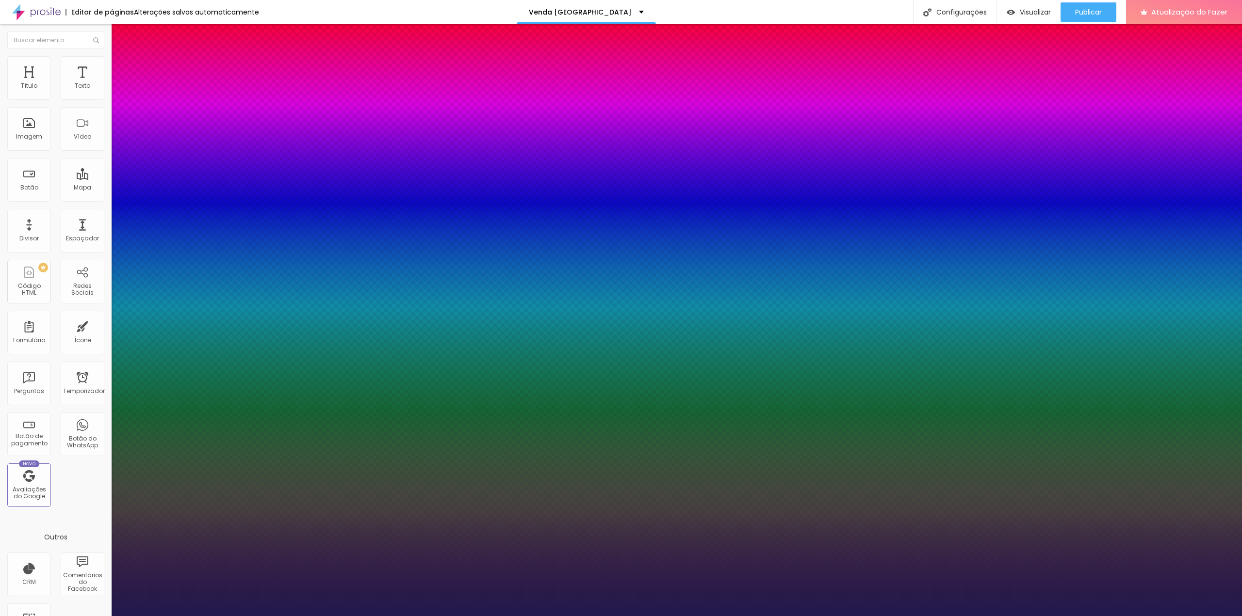
select select "Alegreya"
type input "1"
select select "AlegreyaBlack"
type input "1"
select select "Alice"
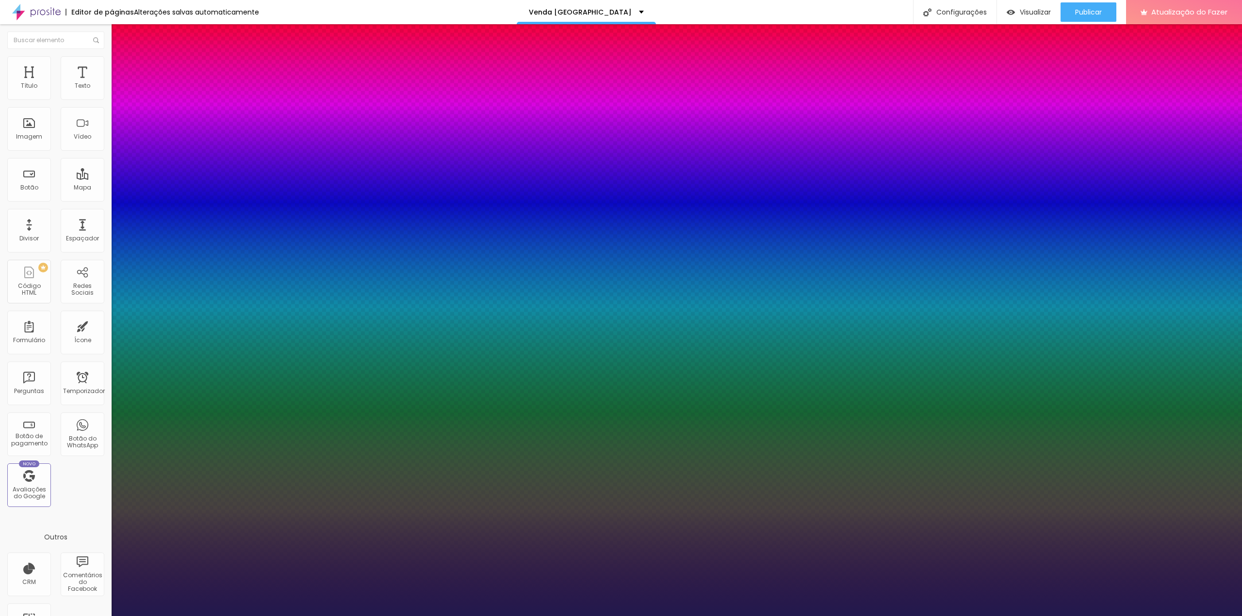
type input "1"
select select "Allan-Bold"
type input "1"
select select "Allan-Regular"
type input "1"
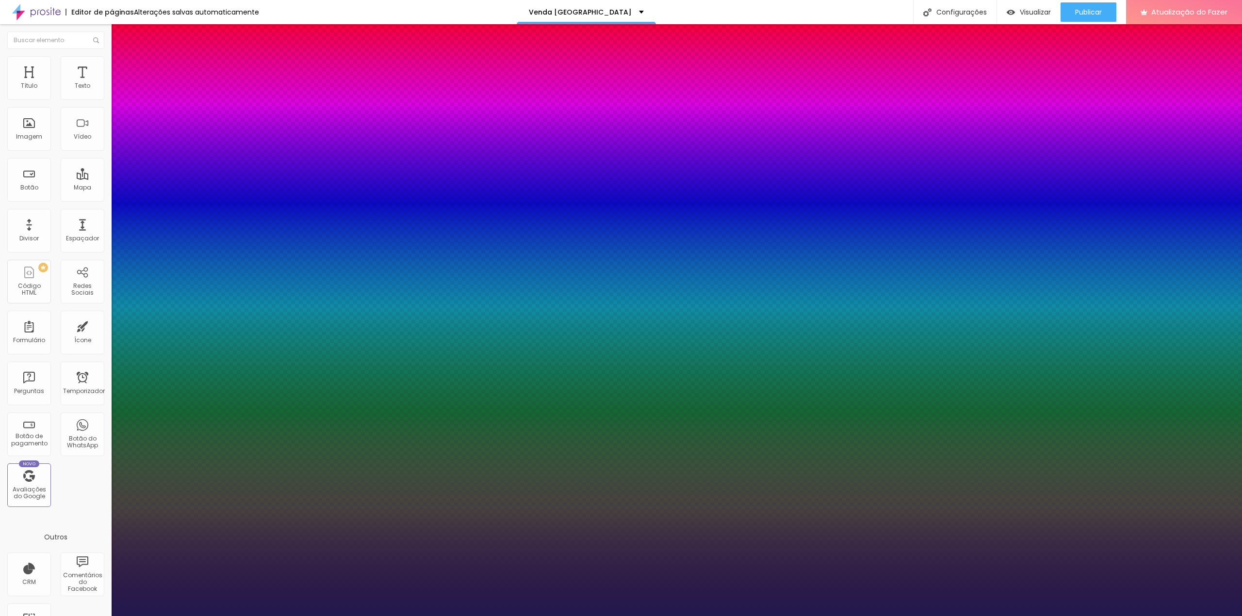
select select "Amaranth"
type input "1"
select select "AmaticaSC"
type input "1"
select select "AmaticSC"
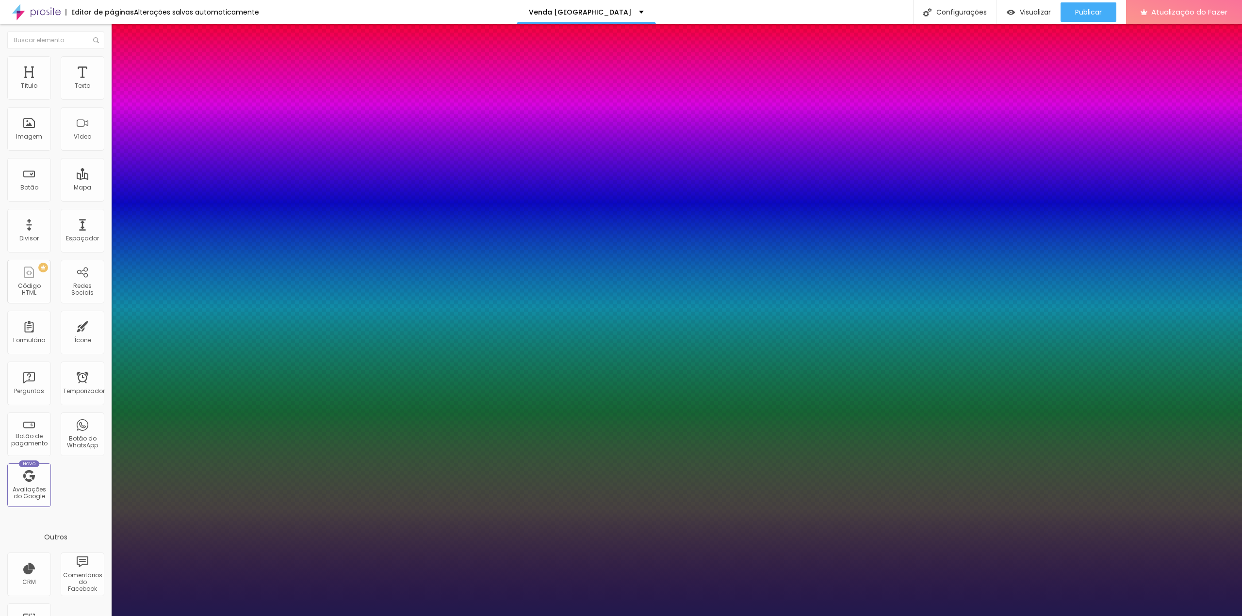
type input "1"
select select "Amita-Bold"
type input "1"
select select "Amita-Regular"
type input "1"
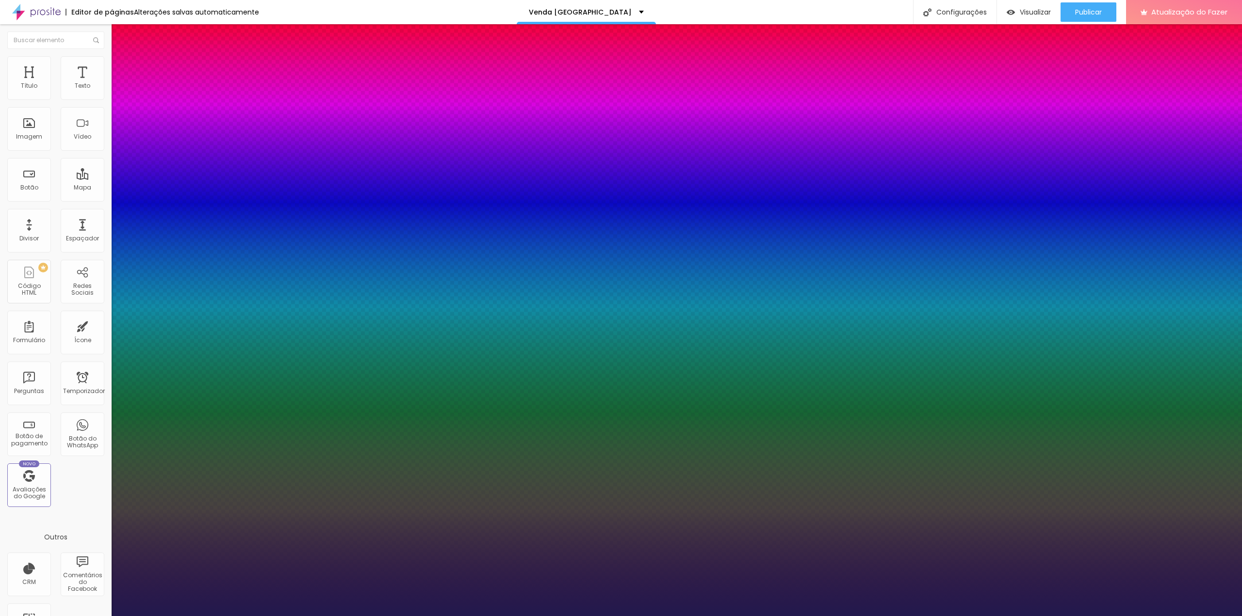
select select "Anaheim"
type input "1"
select select "AnonymousPro-Bold"
type input "1"
select select "AnonymousPro-Italic"
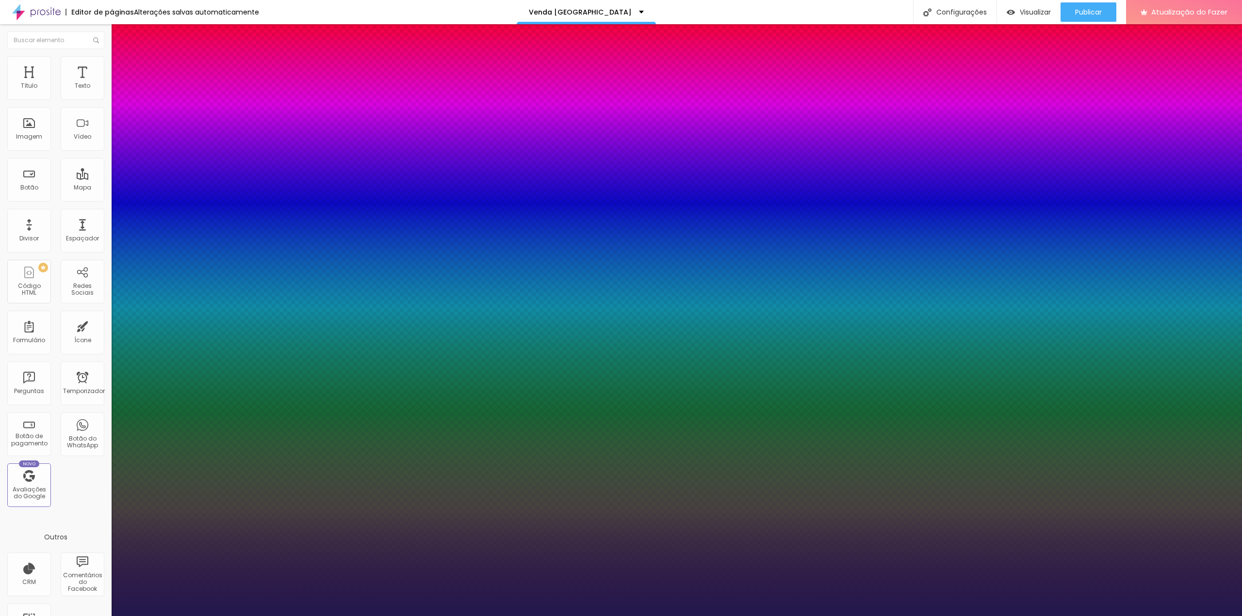
type input "1"
select select "AnonymousPro-Regular"
type input "1"
select select "Arapey"
type input "1"
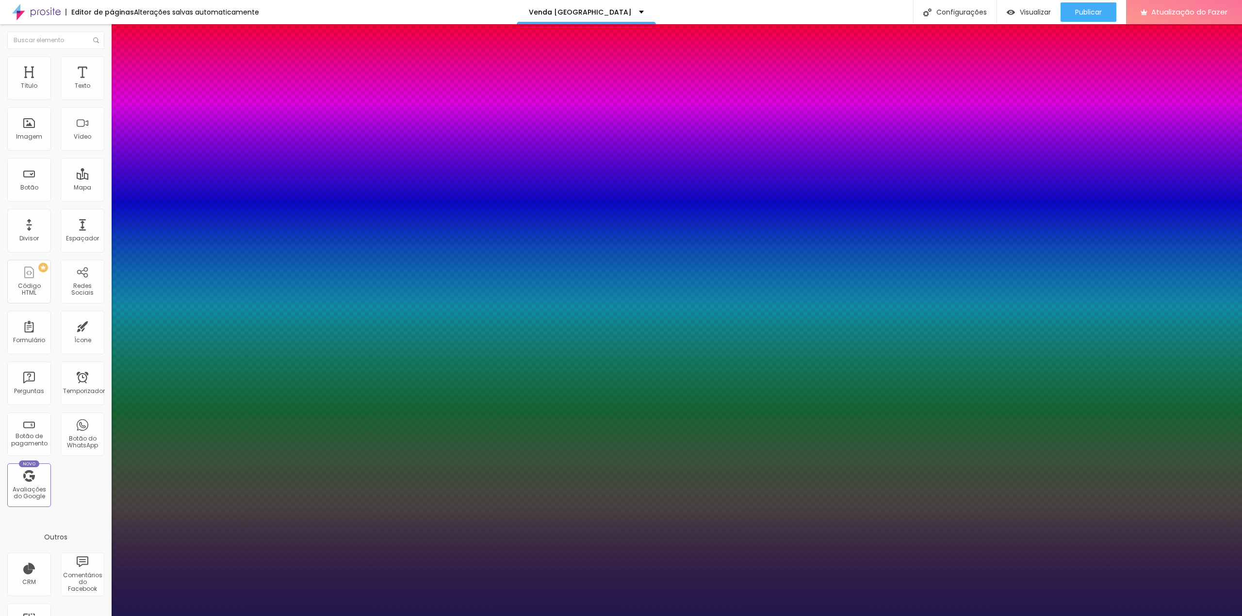
select select "Archivo-Bold"
type input "1"
select select "Archivo-Italic"
type input "1"
select select "Archivo-Regular"
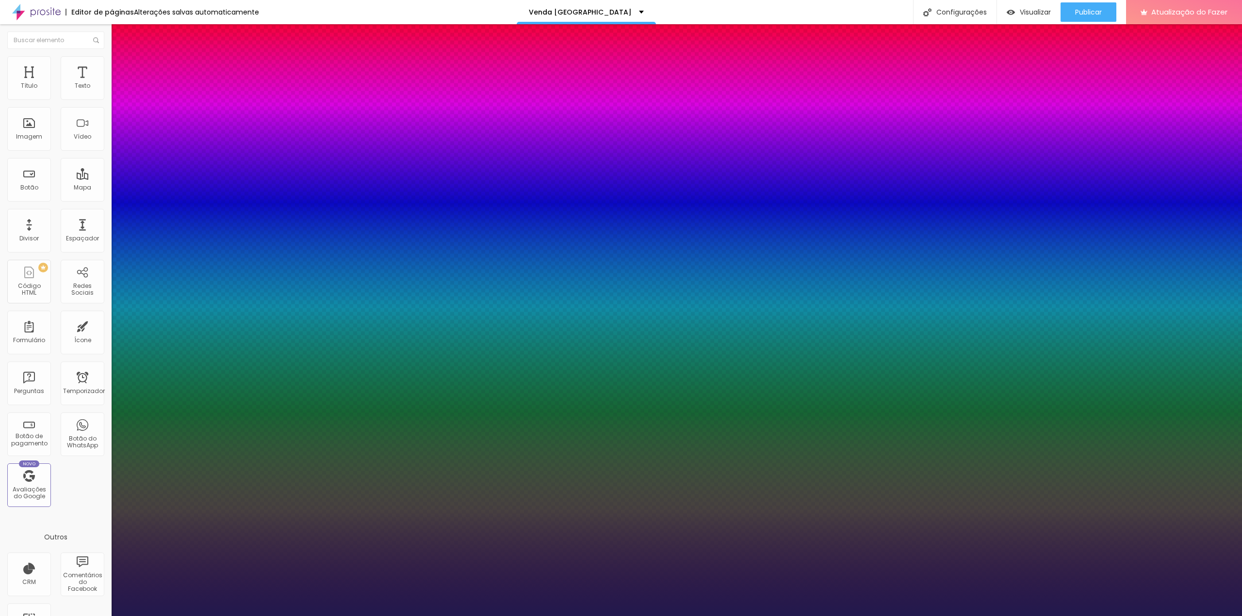
type input "1"
select select "ArefRuqaa"
type input "1"
select select "Arsenal-Bold"
type input "1"
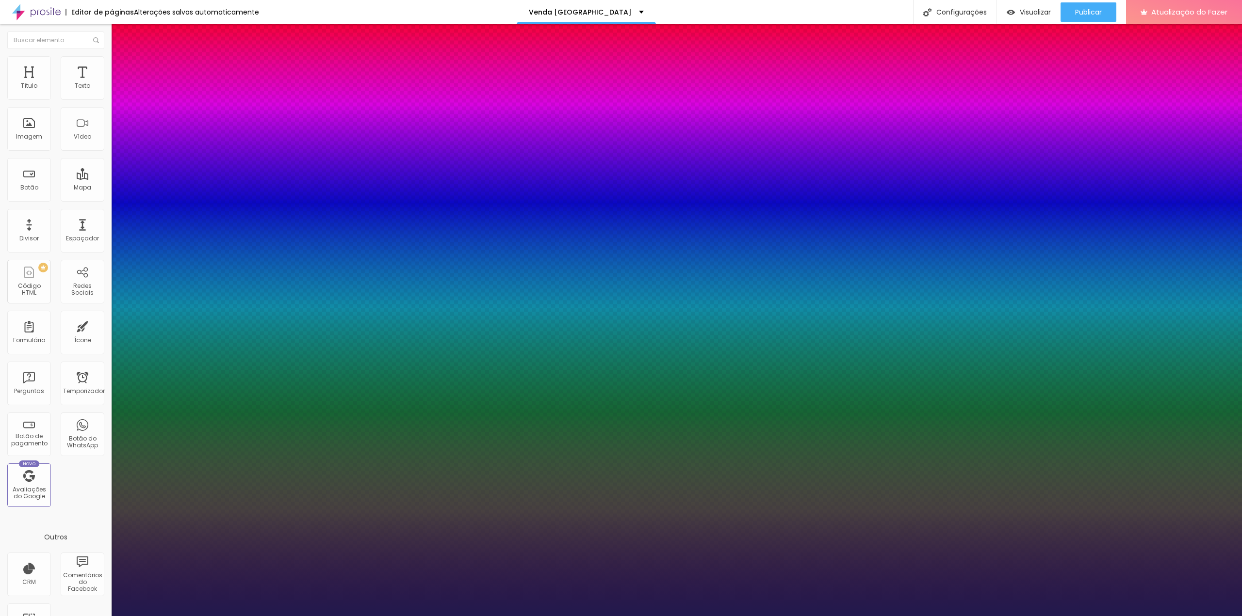
select select "Arsenal-Italic"
type input "1"
select select "Arsenal-Regular"
type input "1"
select select "Arvo"
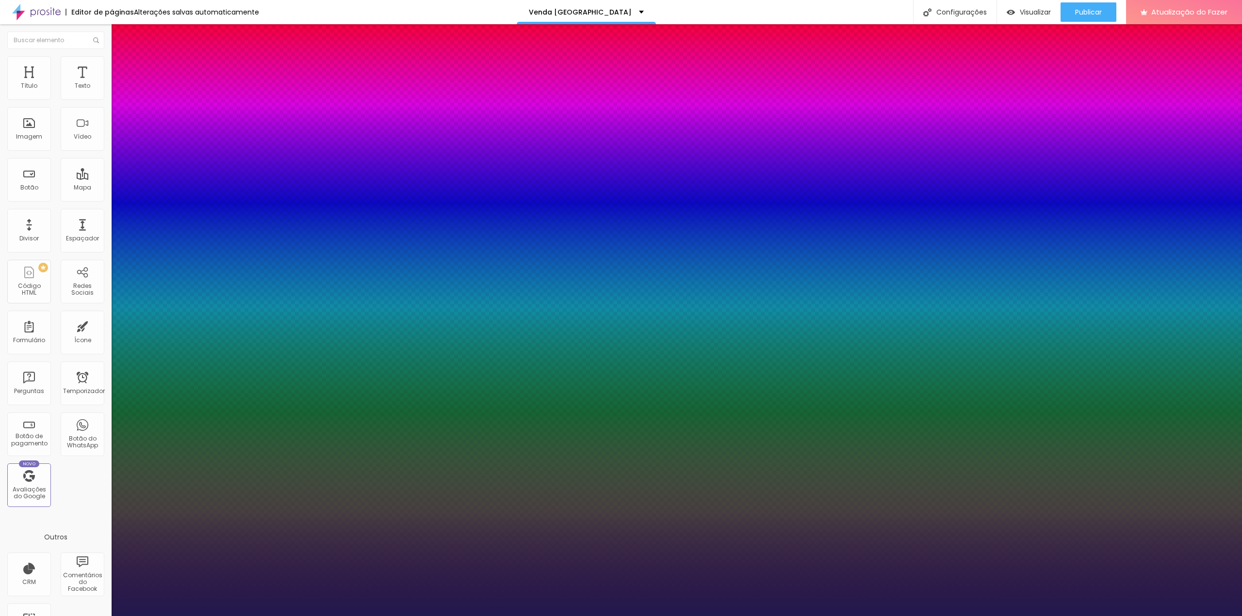
type input "1"
select select "Assistant"
type input "1"
select select "AssistantLight"
type input "1"
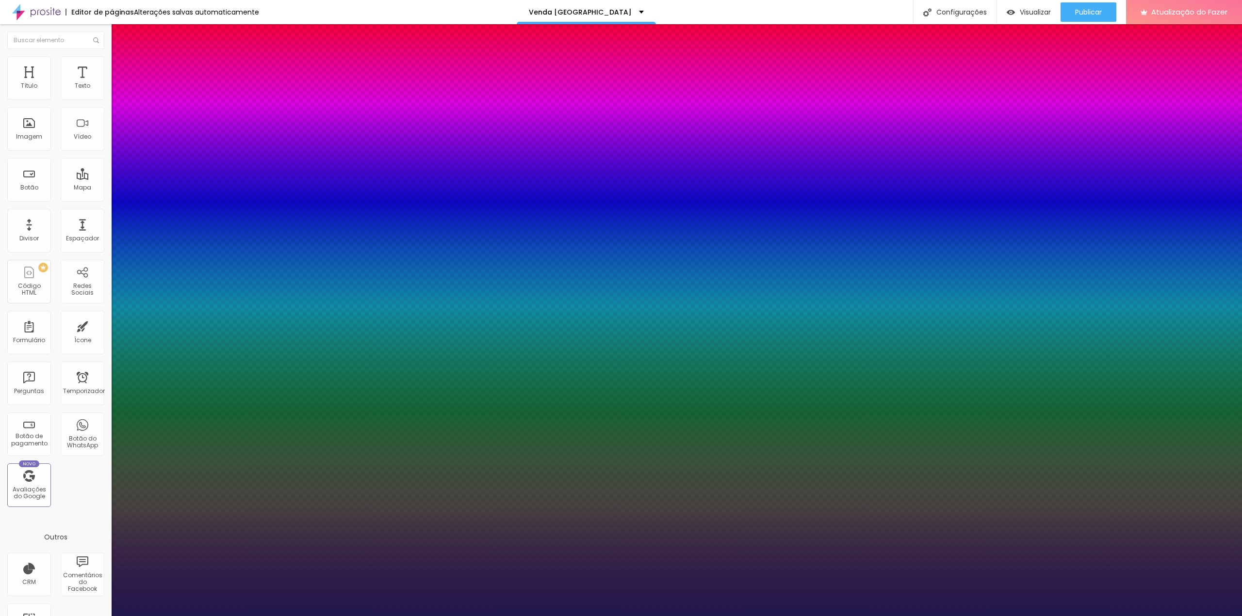
select select "AveriaLibre"
type input "1"
select select "AveriaLibreLight"
type input "1"
select select "AveriaSansLibre-Bold"
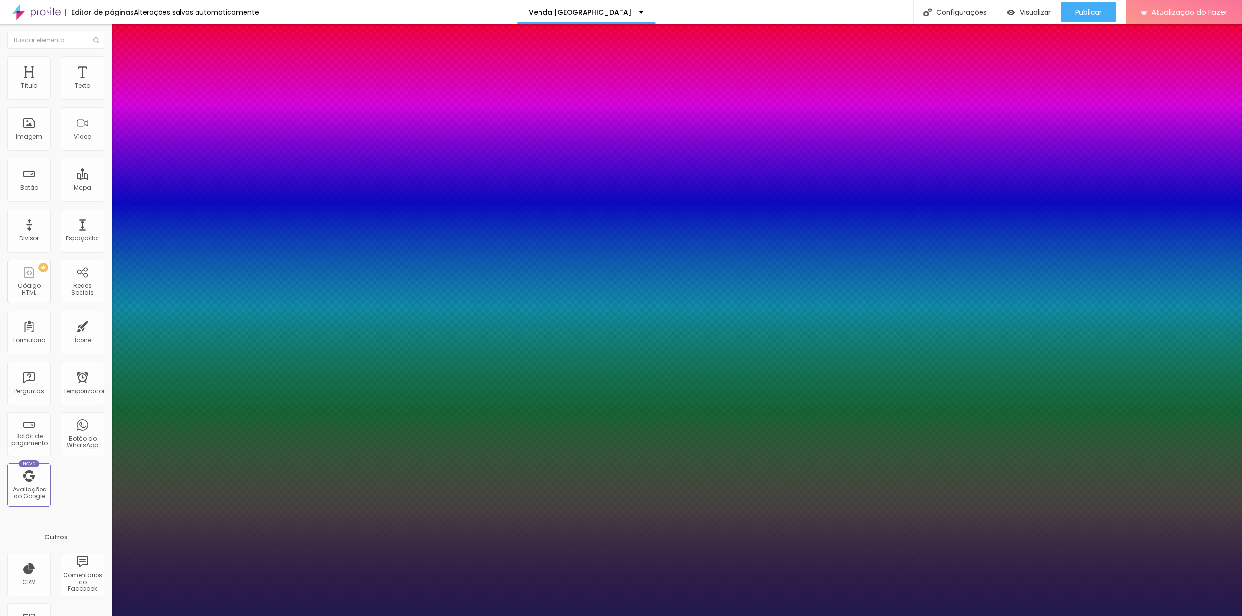
type input "1"
select select "AveriaSansLibre-Italic"
type input "1"
select select "AveriaSansLibre-Regular"
type input "1"
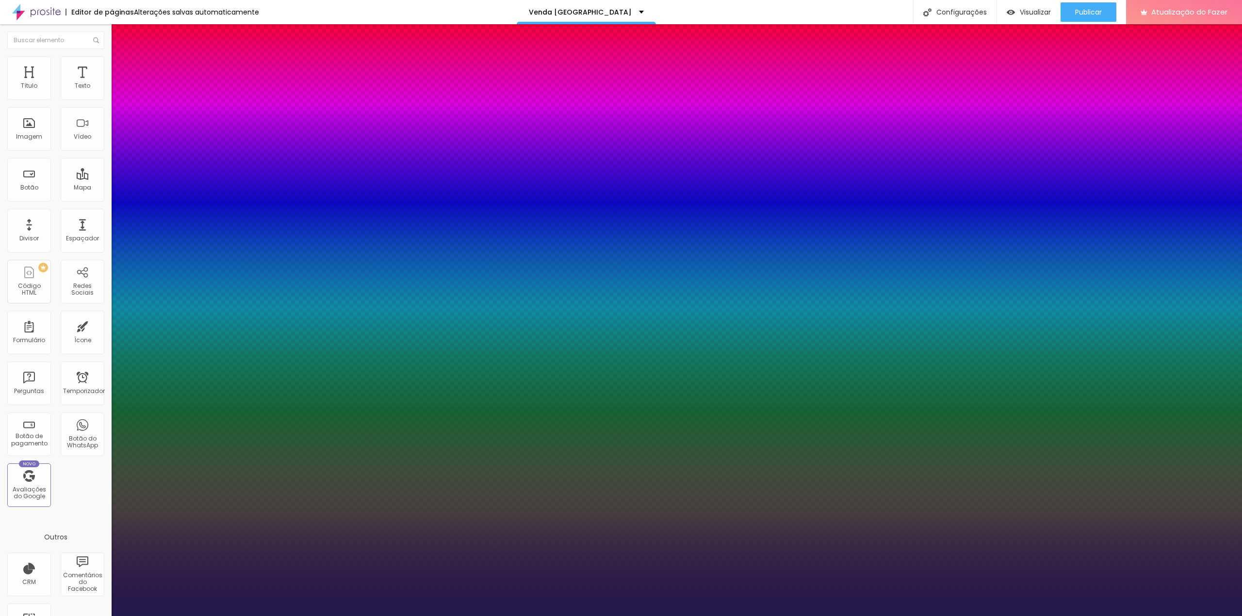
select select "Bangers-Regular"
type input "1"
select select "Bentham-Regular"
type input "1"
select select "Bevan-Regular"
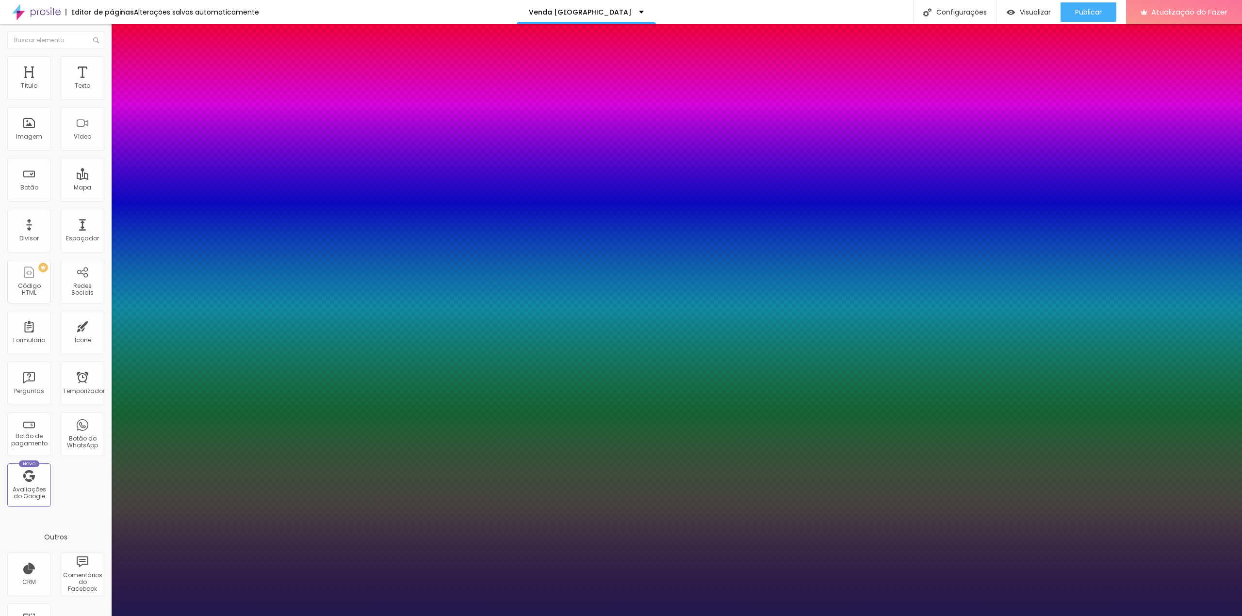
type input "1"
select select "BioRhyme"
type input "1"
select select "BioRhymeExtraBold"
type input "1"
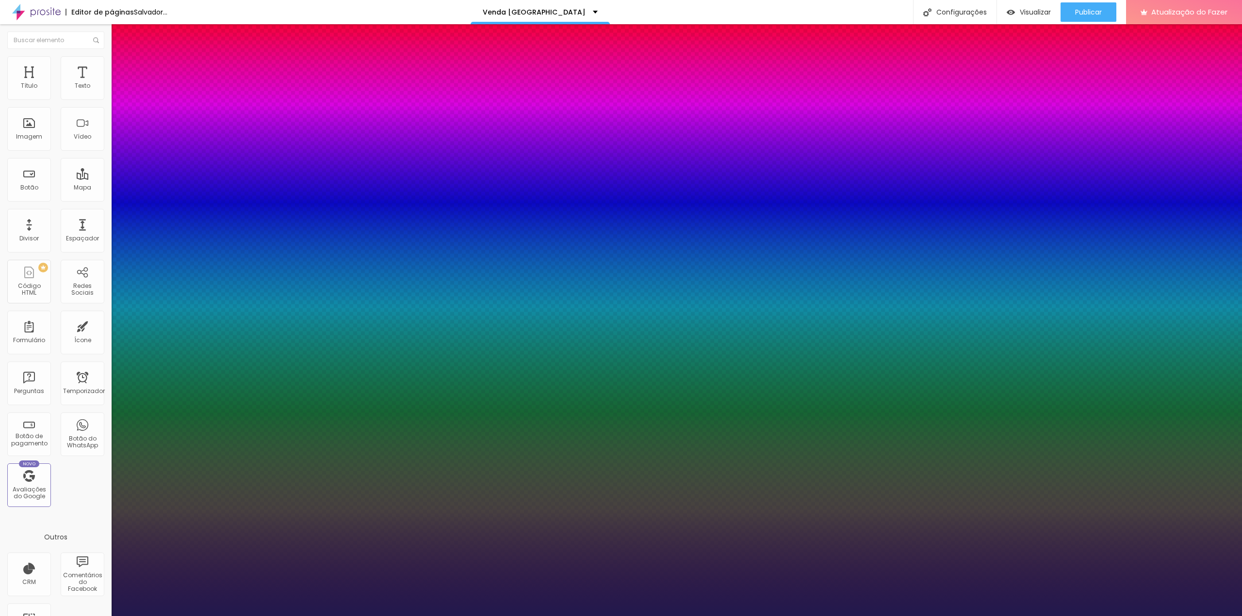
select select "BioRhymeLight"
type input "1"
select select "Bitter"
type input "1"
select select "BreeSerif"
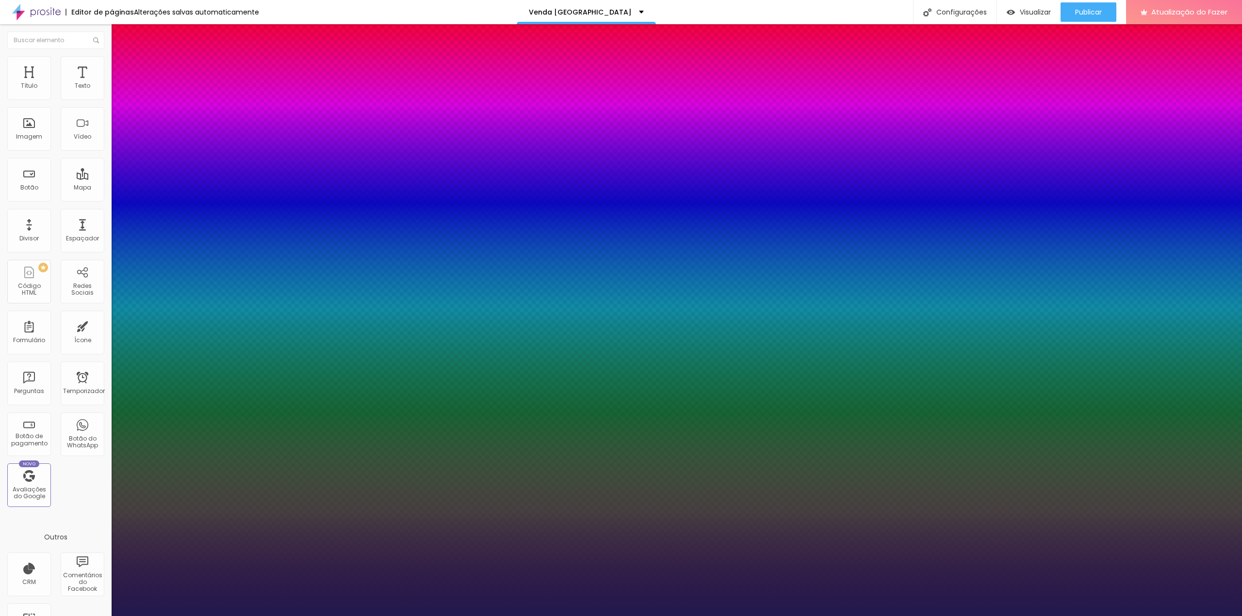
type input "1"
select select "Bitter"
type input "1"
select select "BioRhymeLight"
type input "1"
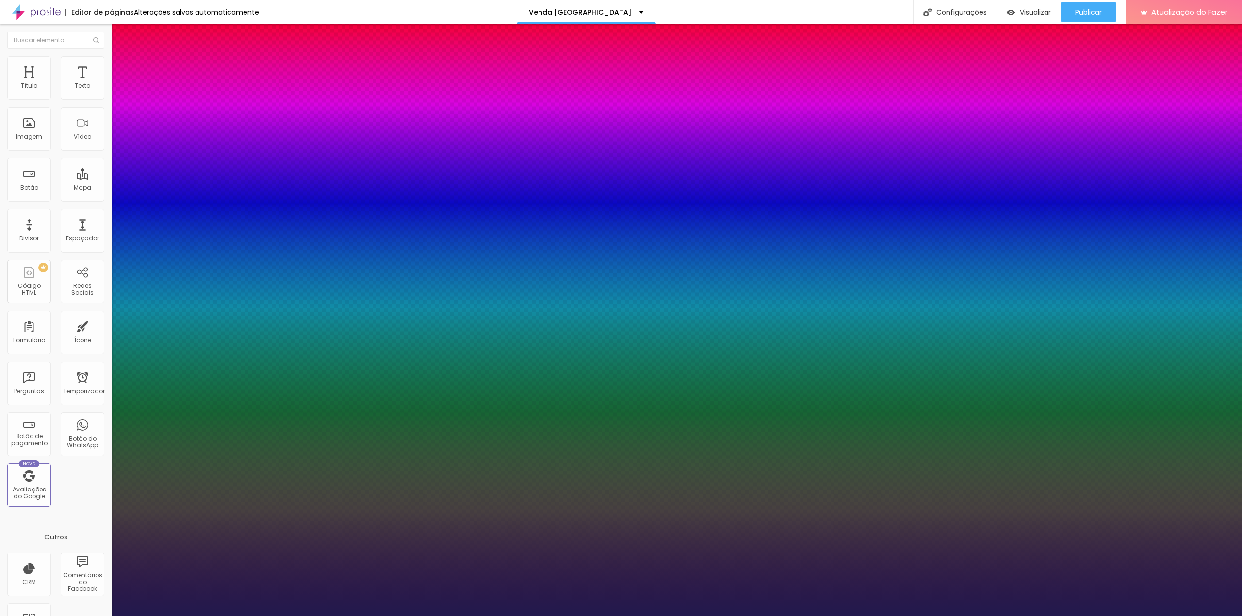
click at [620, 616] on div at bounding box center [621, 616] width 1242 height 0
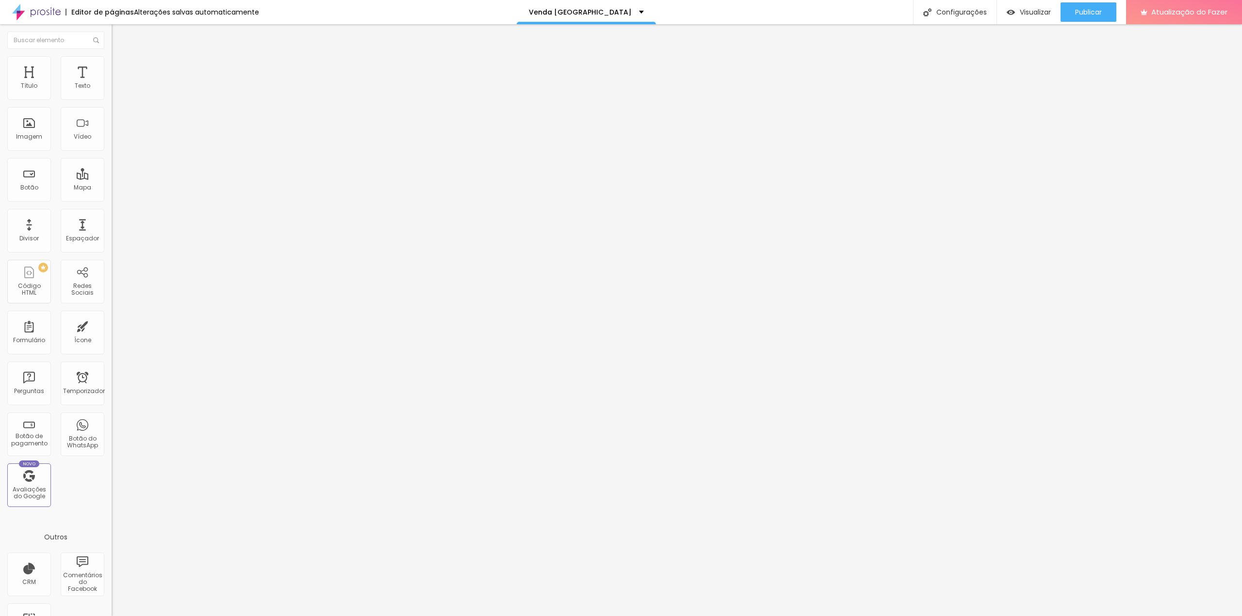
click at [115, 90] on icon "button" at bounding box center [116, 89] width 2 height 2
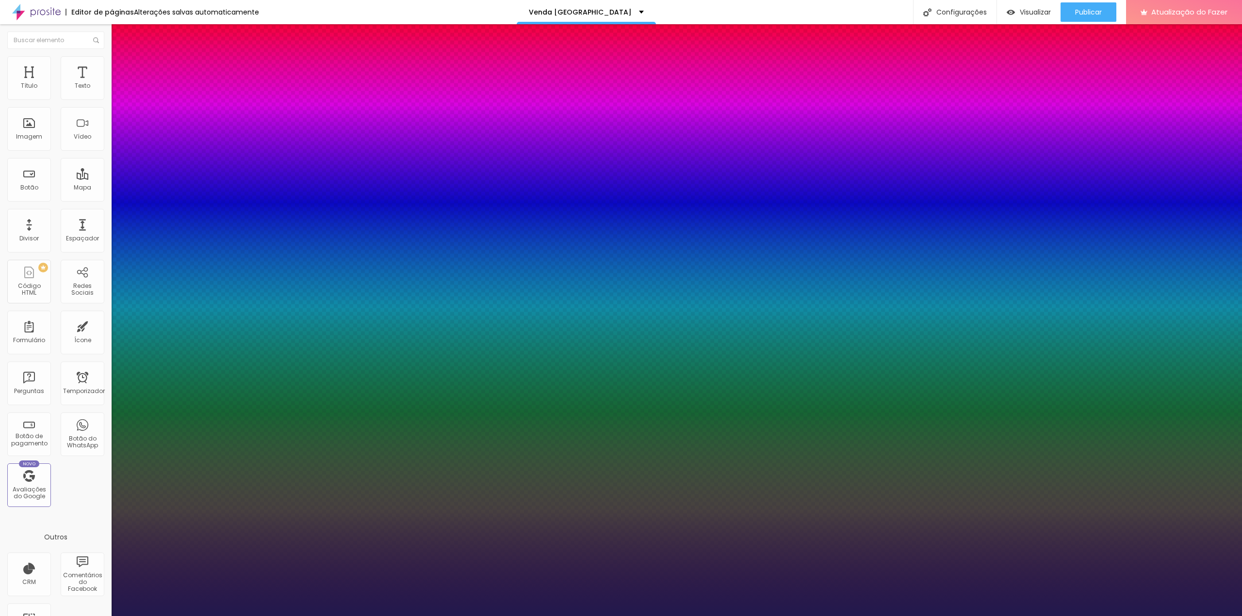
type input "1"
click at [857, 616] on div at bounding box center [621, 616] width 1242 height 0
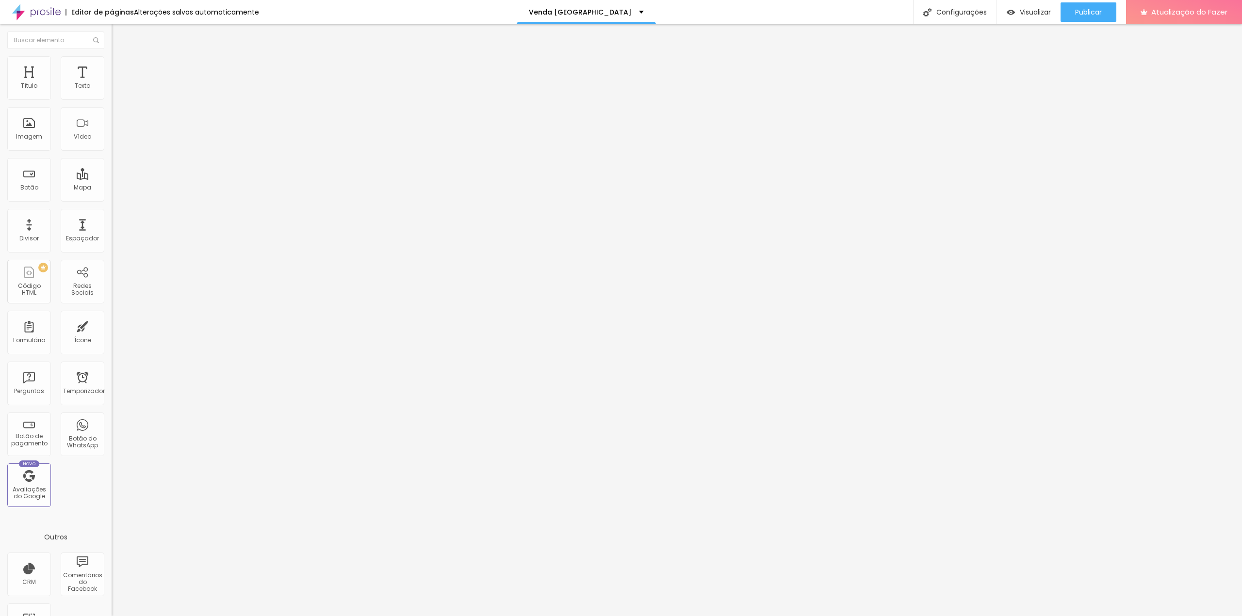
click at [112, 93] on button "button" at bounding box center [119, 88] width 14 height 10
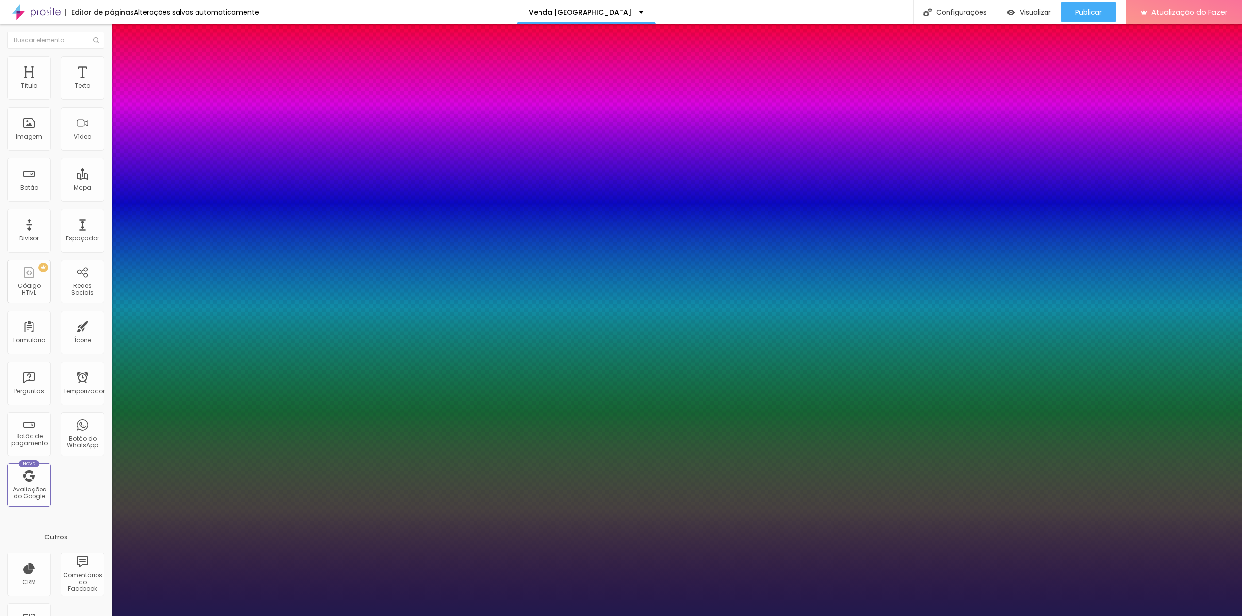
type input "1"
click at [104, 616] on select "AbrilFatface-Regular Actor-Regular Alegreya AlegreyaBlack [PERSON_NAME] Allan-R…" at bounding box center [52, 627] width 104 height 10
select select "AssistantLight"
click at [103, 616] on select "AbrilFatface-Regular Actor-Regular Alegreya AlegreyaBlack [PERSON_NAME] Allan-R…" at bounding box center [52, 627] width 104 height 10
type input "1"
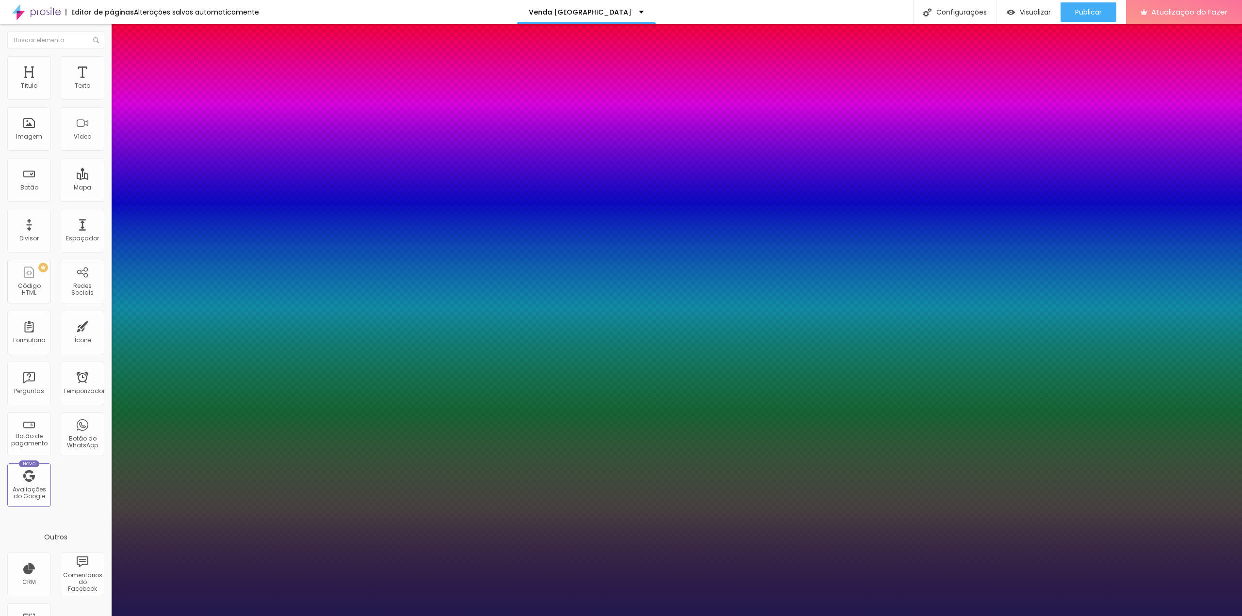
click at [973, 616] on div at bounding box center [621, 616] width 1242 height 0
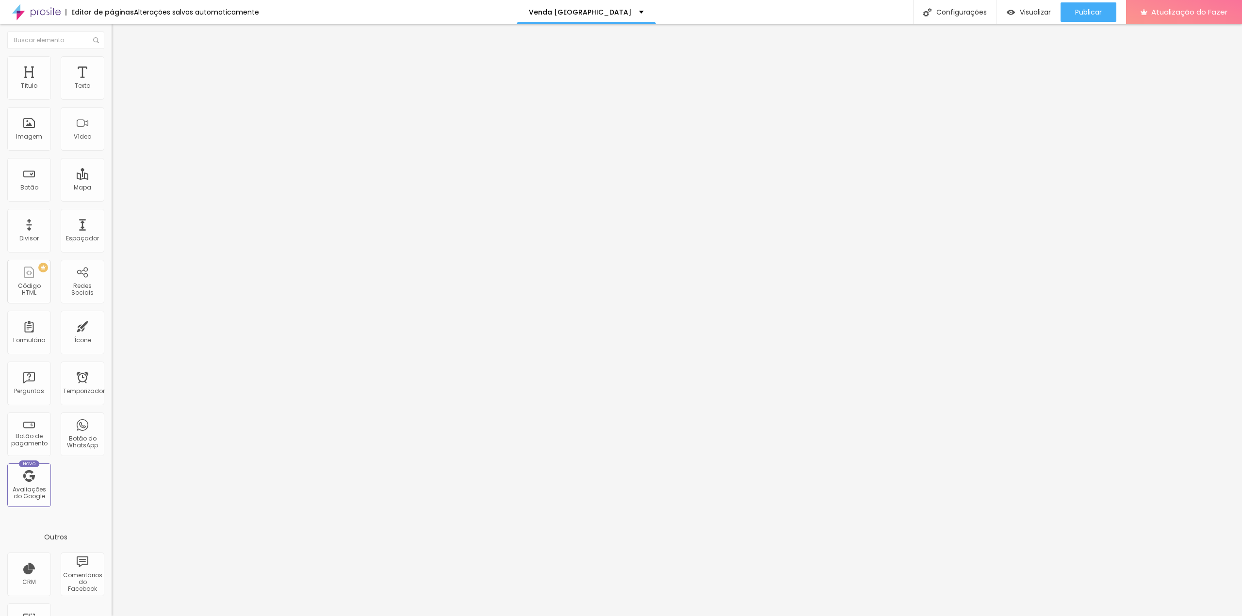
click at [117, 95] on font "Editar perguntas" at bounding box center [141, 91] width 49 height 8
click at [895, 616] on div at bounding box center [621, 626] width 1242 height 9
click at [892, 616] on div at bounding box center [621, 626] width 1242 height 9
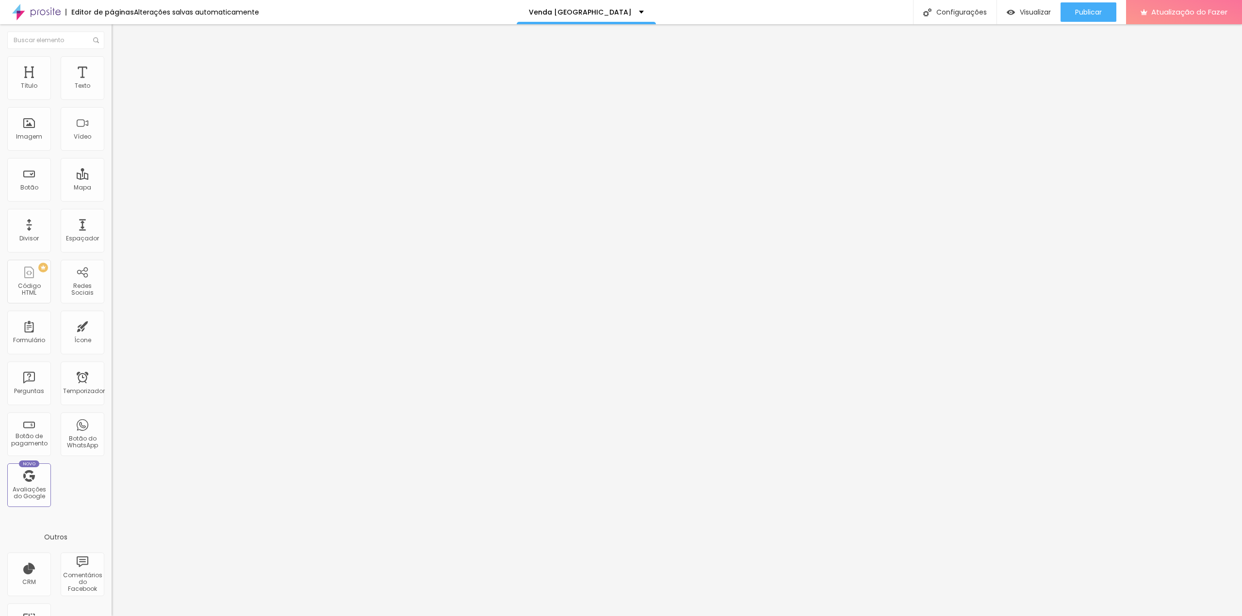
click at [901, 616] on div "Perguntas" at bounding box center [621, 623] width 1242 height 15
click at [893, 616] on div at bounding box center [621, 626] width 1242 height 9
click at [112, 94] on span "Perguntas Quantidade : 2 Editar perguntas" at bounding box center [168, 85] width 112 height 18
click at [112, 87] on div "Quantidade : 2" at bounding box center [168, 84] width 112 height 6
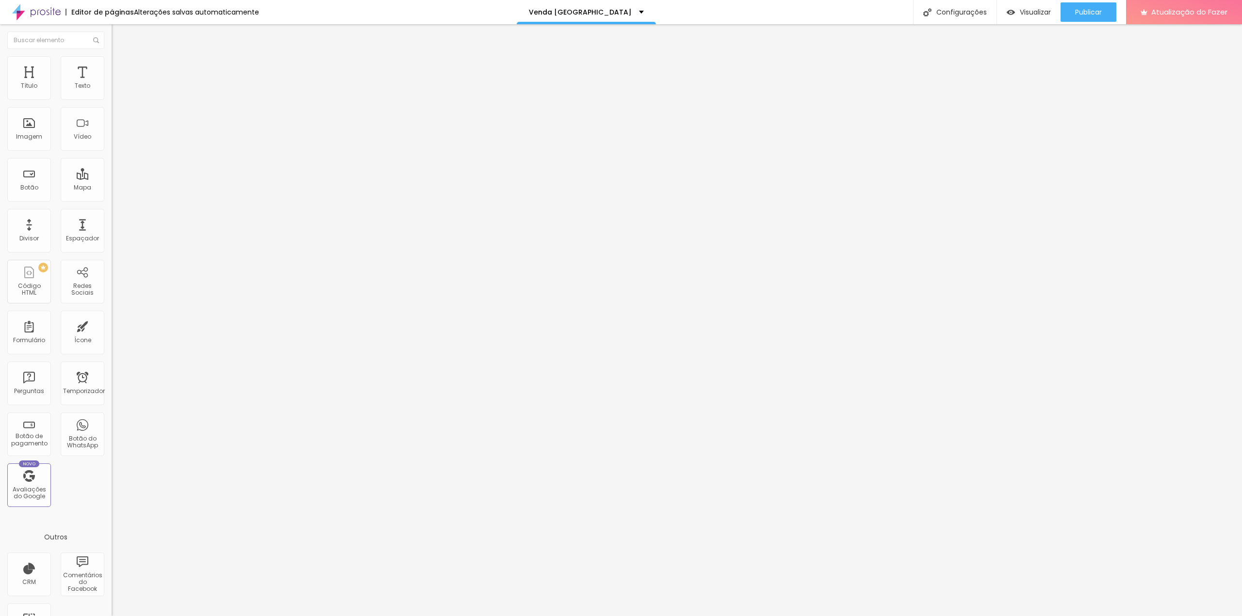
click at [112, 65] on ul "Conteúdo Estilo Avançado" at bounding box center [168, 61] width 112 height 29
click at [112, 106] on div at bounding box center [168, 106] width 112 height 0
click at [112, 66] on li "Avançado" at bounding box center [168, 71] width 112 height 10
type input "15"
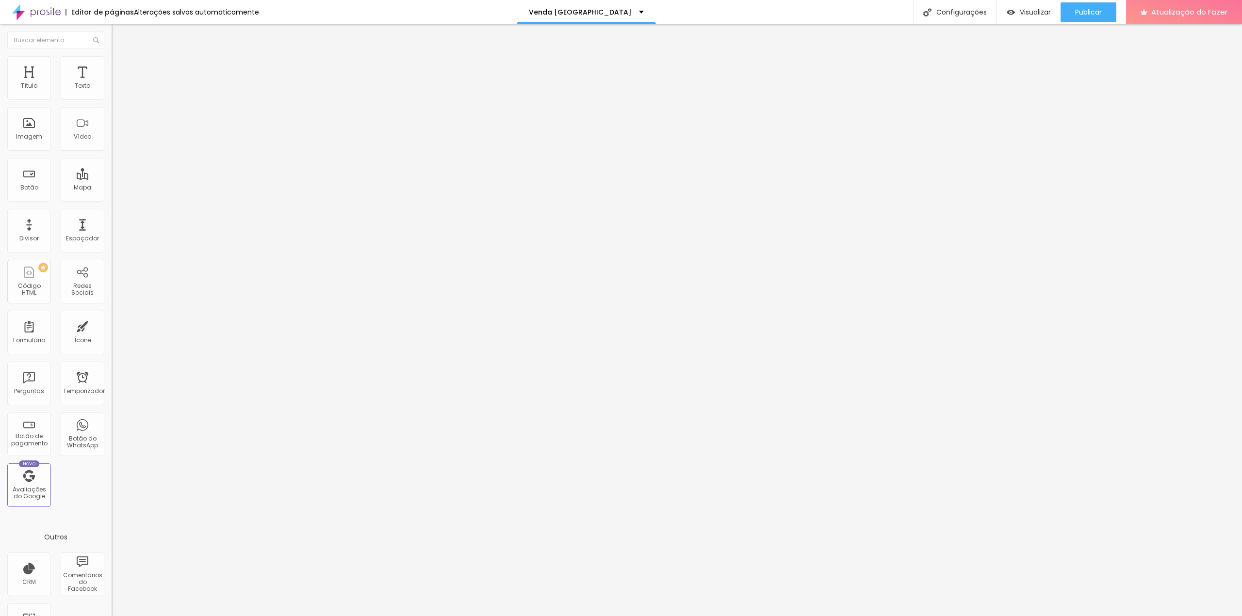
type input "15"
type input "10"
type input "5"
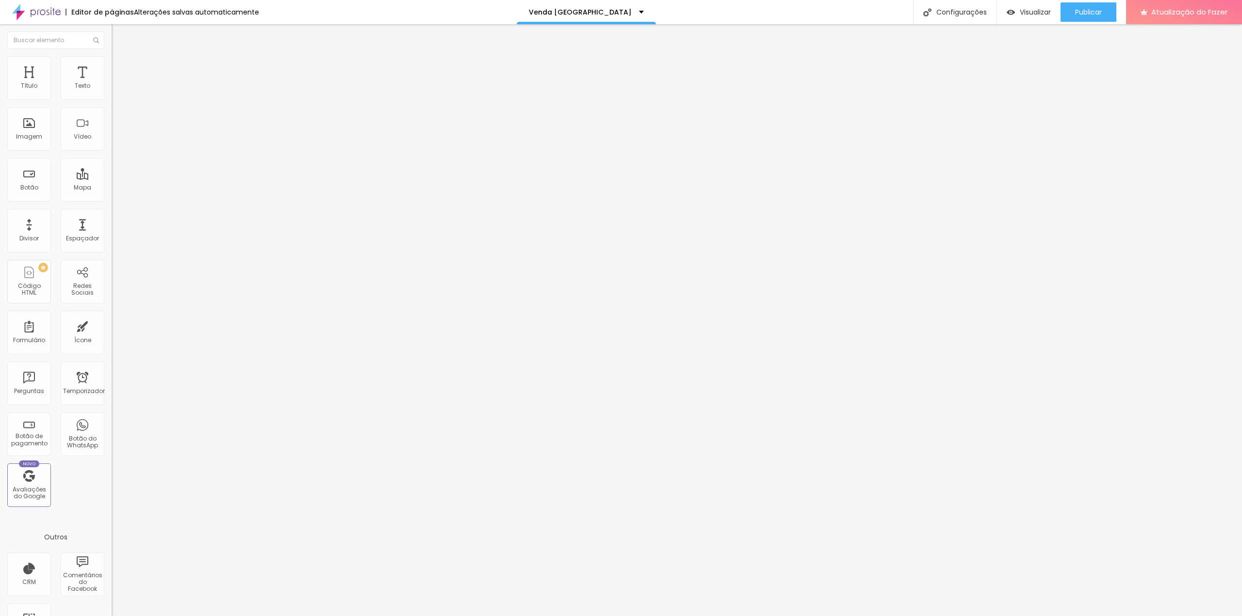
type input "0"
drag, startPoint x: 39, startPoint y: 93, endPoint x: 16, endPoint y: 93, distance: 23.8
type input "0"
click at [112, 188] on input "range" at bounding box center [143, 192] width 63 height 8
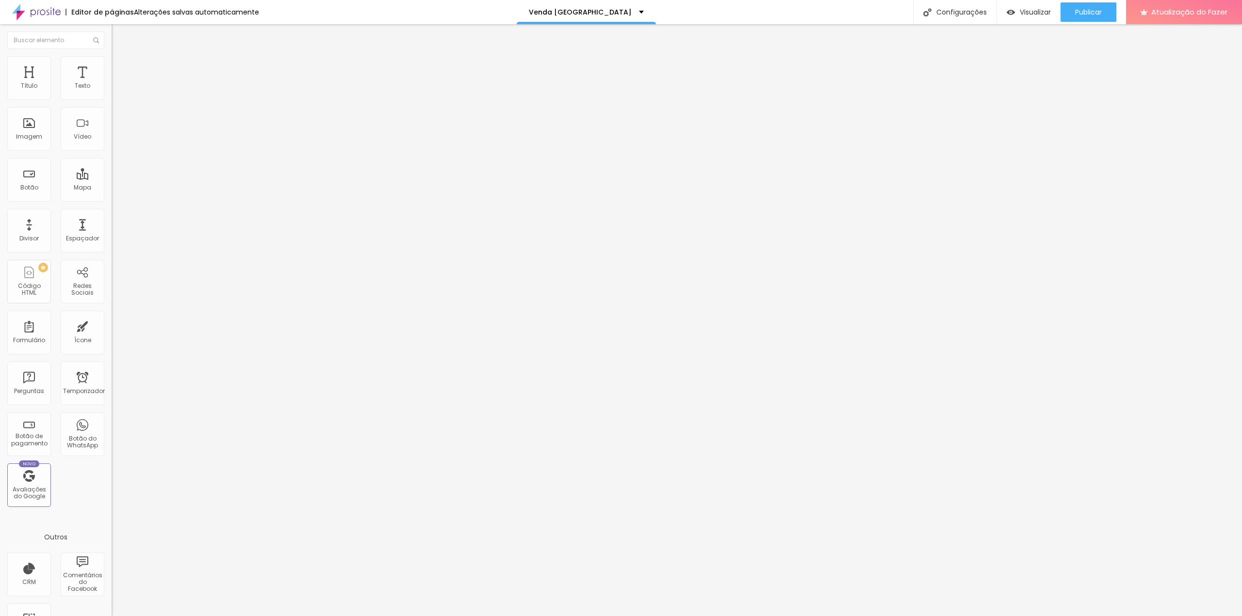
click at [112, 246] on input "text" at bounding box center [170, 251] width 116 height 10
click at [112, 66] on li "Avançado" at bounding box center [168, 71] width 112 height 10
type input "15"
type input "10"
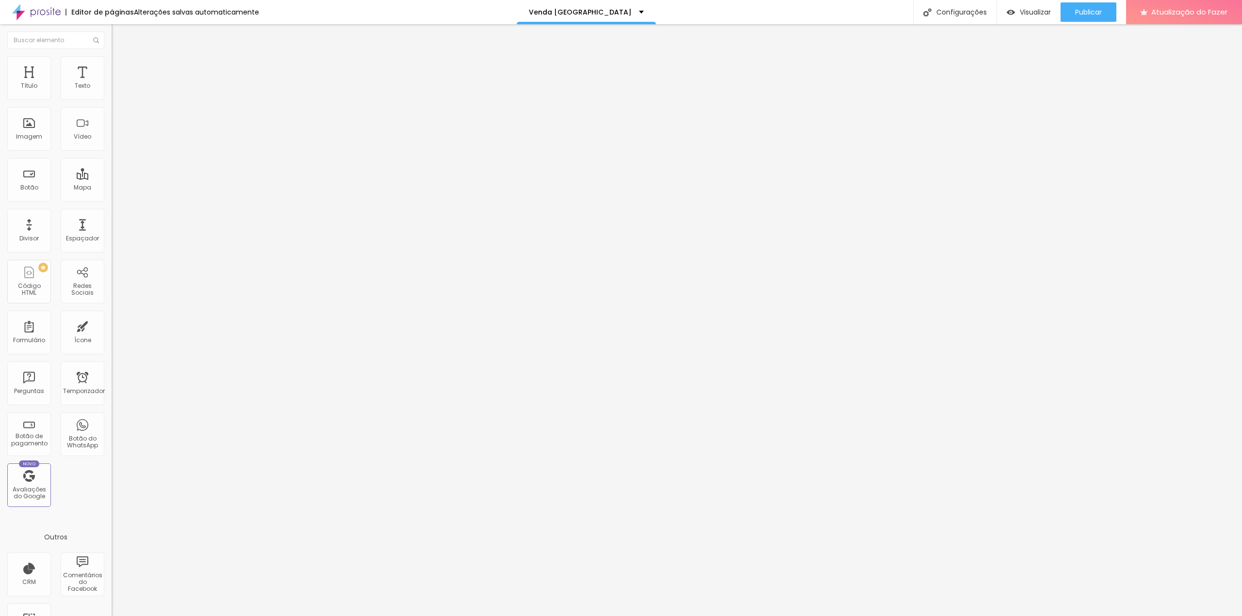
type input "10"
type input "5"
type input "0"
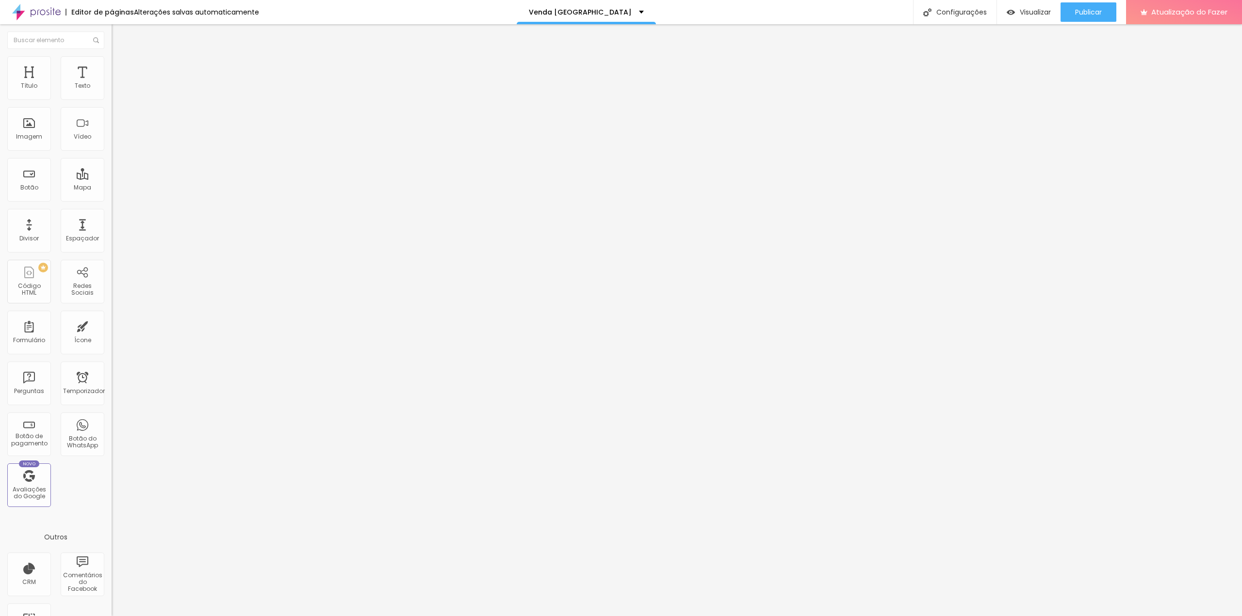
type input "5"
drag, startPoint x: 39, startPoint y: 96, endPoint x: 24, endPoint y: 98, distance: 14.8
type input "5"
click at [112, 188] on input "range" at bounding box center [143, 192] width 63 height 8
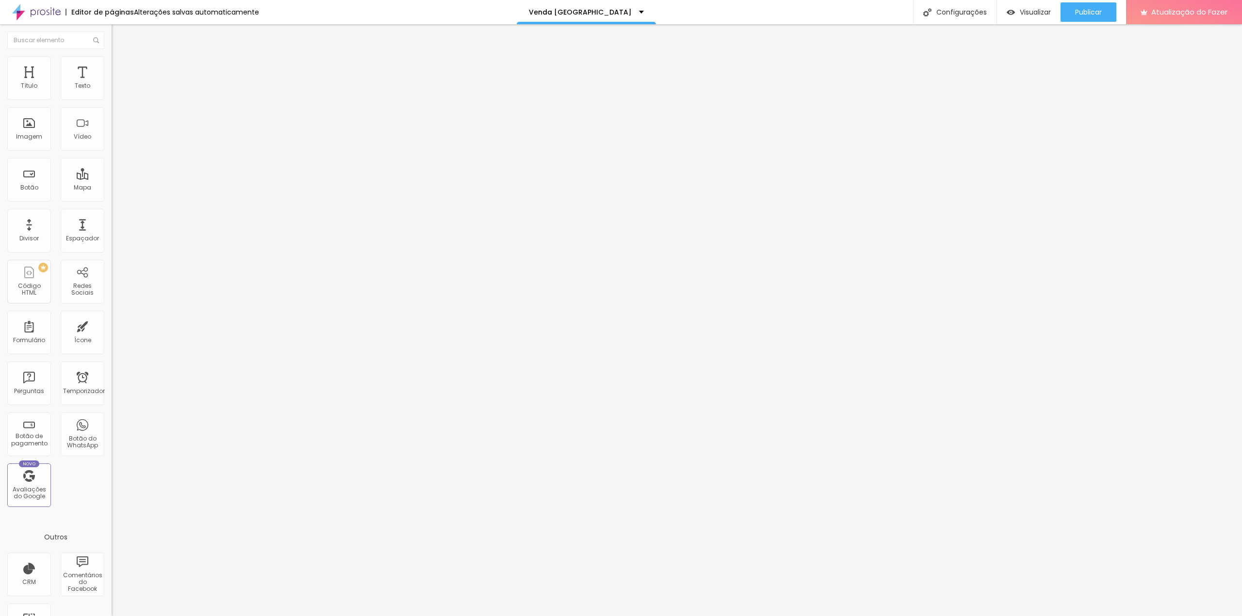
click at [120, 68] on font "Avançado" at bounding box center [136, 72] width 32 height 8
type input "15"
type input "10"
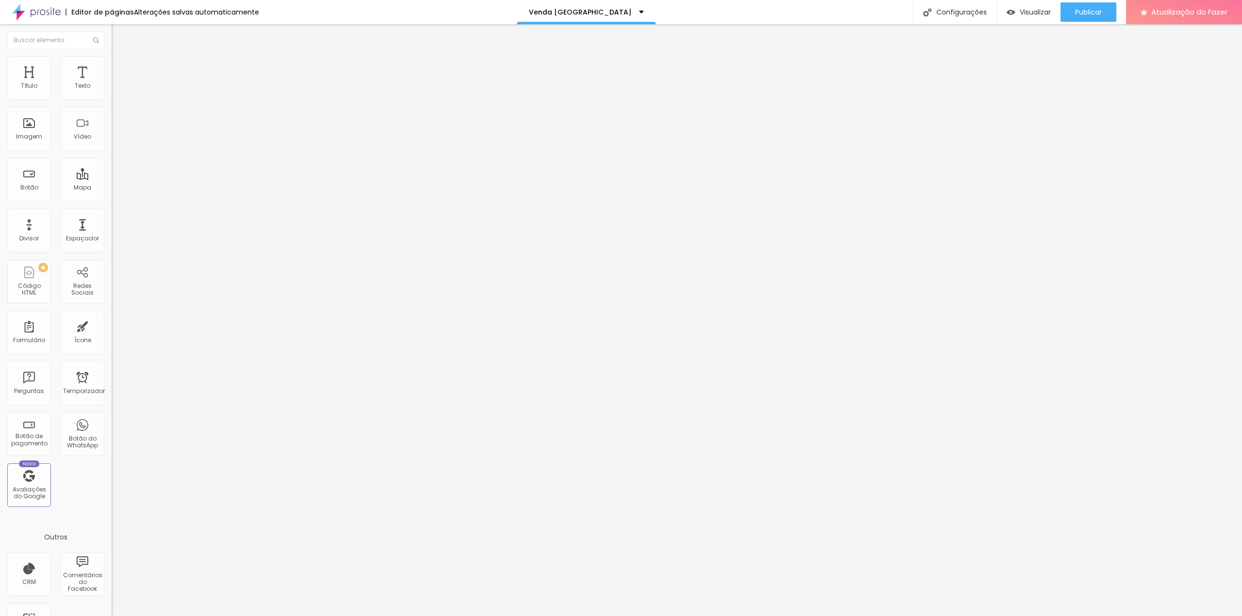
type input "5"
type input "10"
type input "5"
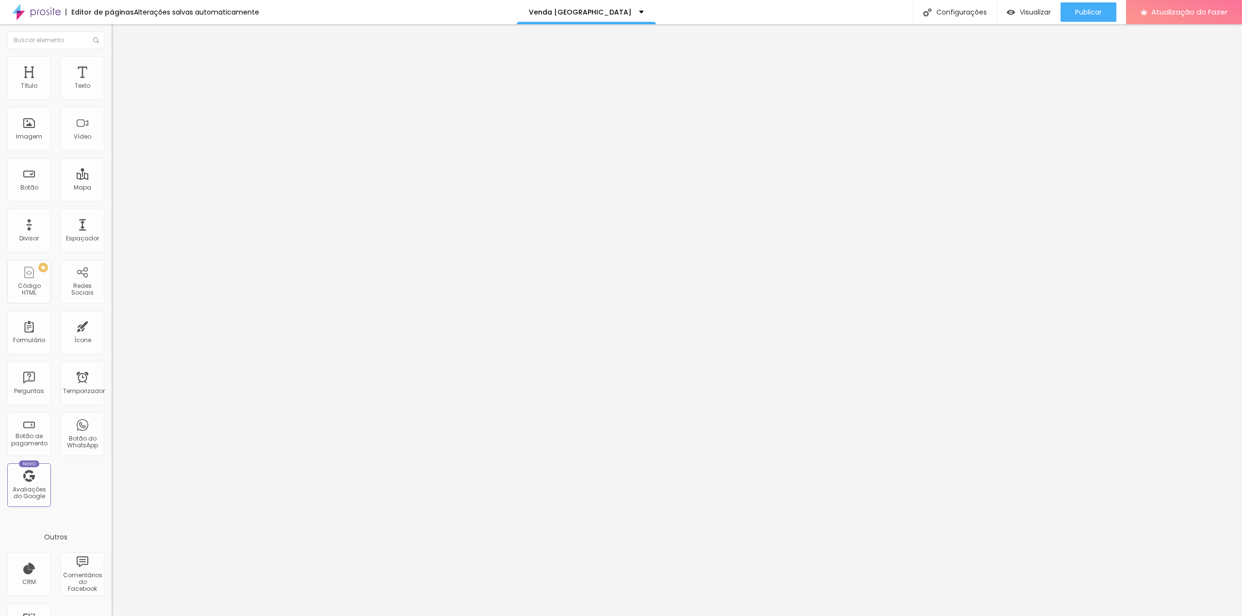
type input "5"
drag, startPoint x: 41, startPoint y: 95, endPoint x: 27, endPoint y: 94, distance: 13.7
type input "5"
click at [112, 188] on input "range" at bounding box center [143, 192] width 63 height 8
click at [112, 60] on li "Estilo" at bounding box center [168, 61] width 112 height 10
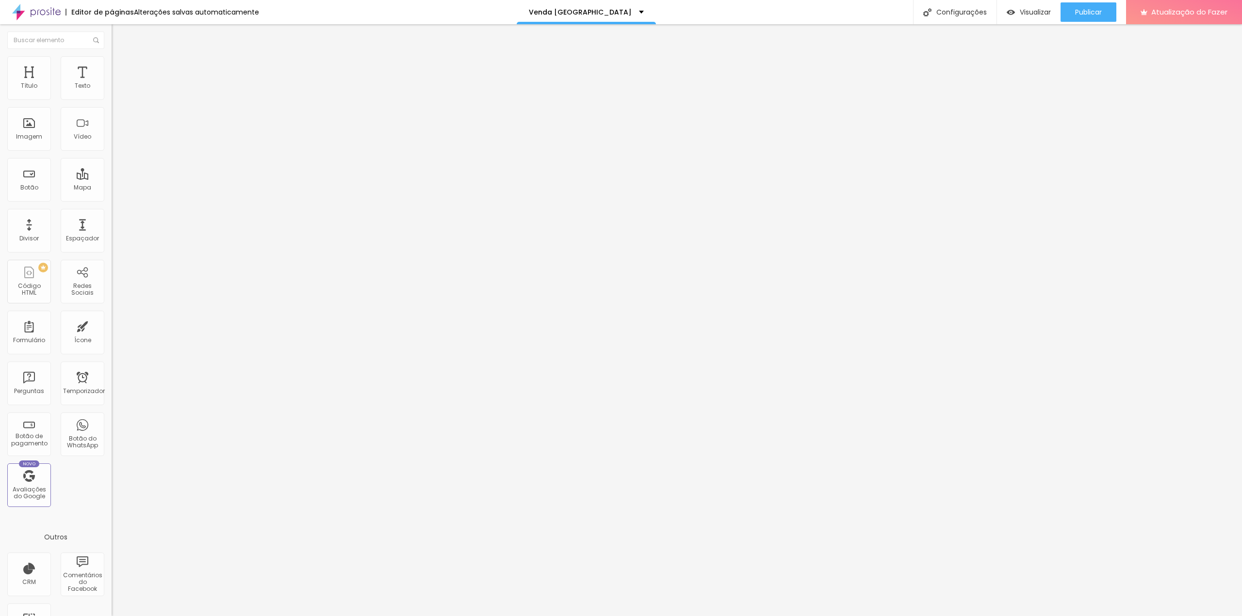
click at [112, 66] on li "Avançado" at bounding box center [168, 71] width 112 height 10
type input "11"
type input "12"
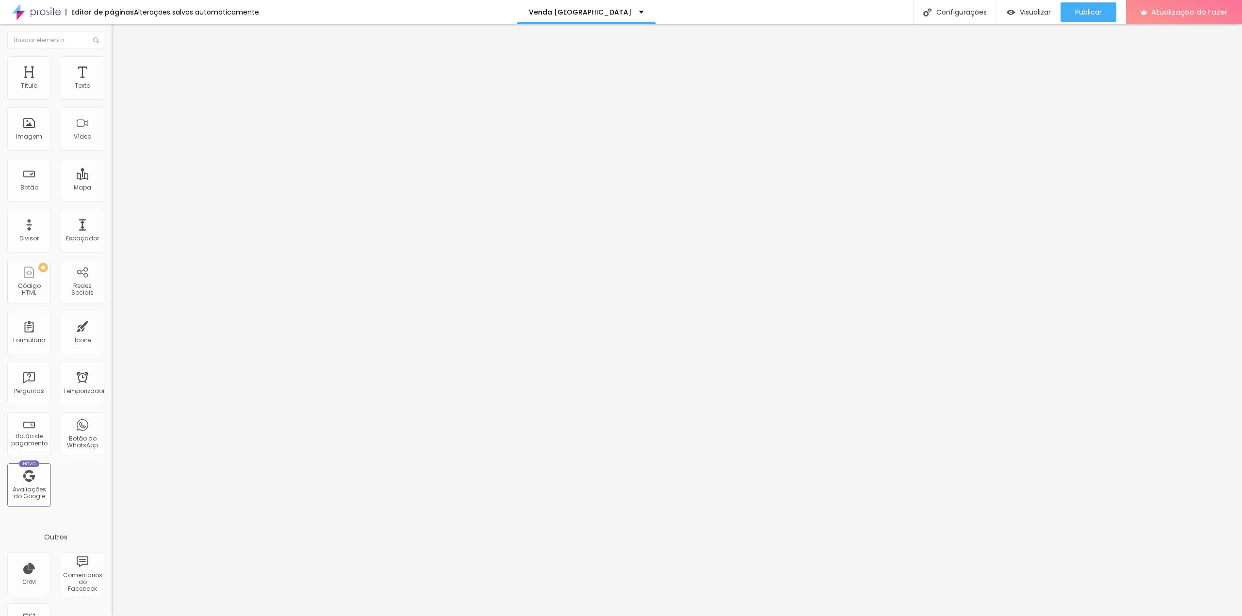
type input "13"
type input "14"
type input "15"
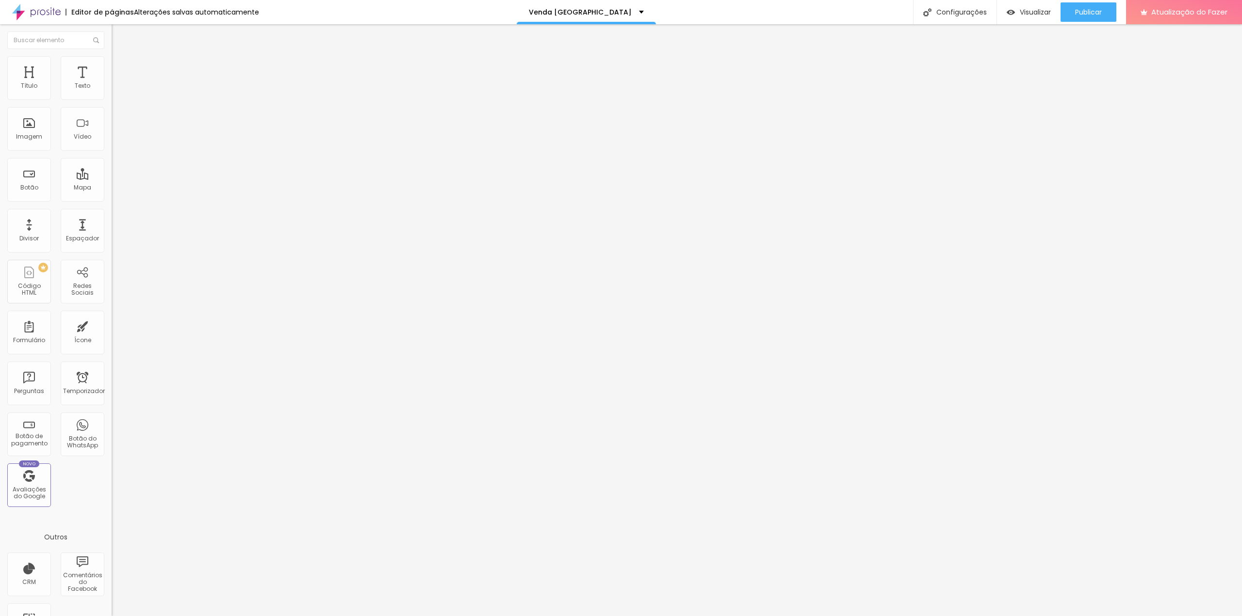
type input "15"
type input "16"
type input "17"
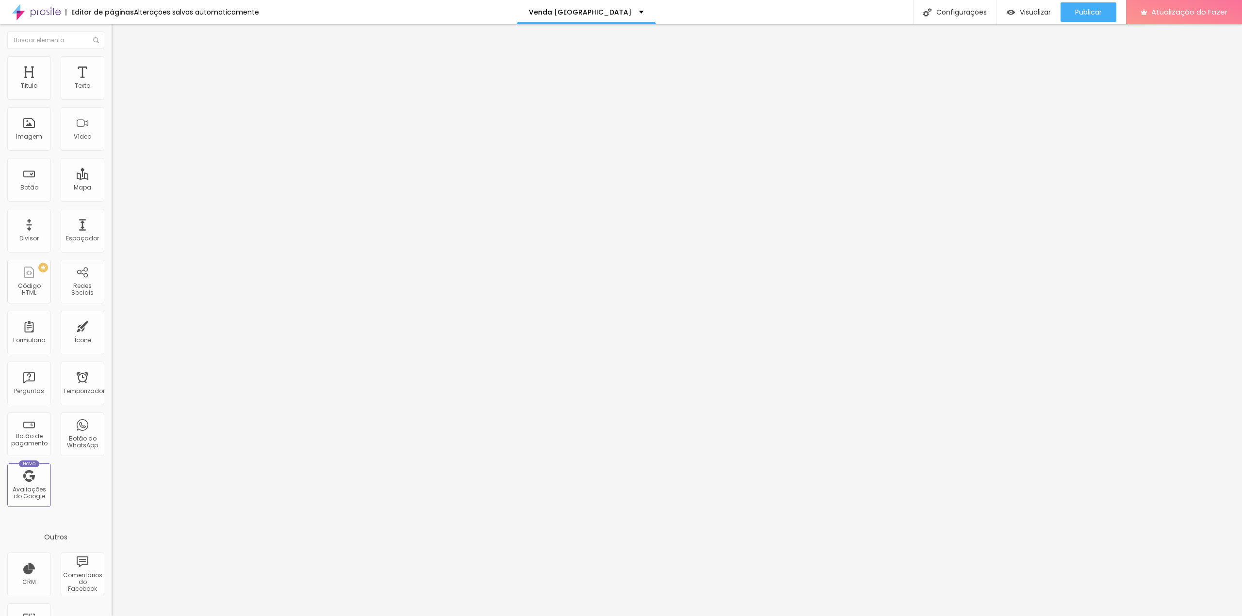
type input "19"
type input "20"
type input "21"
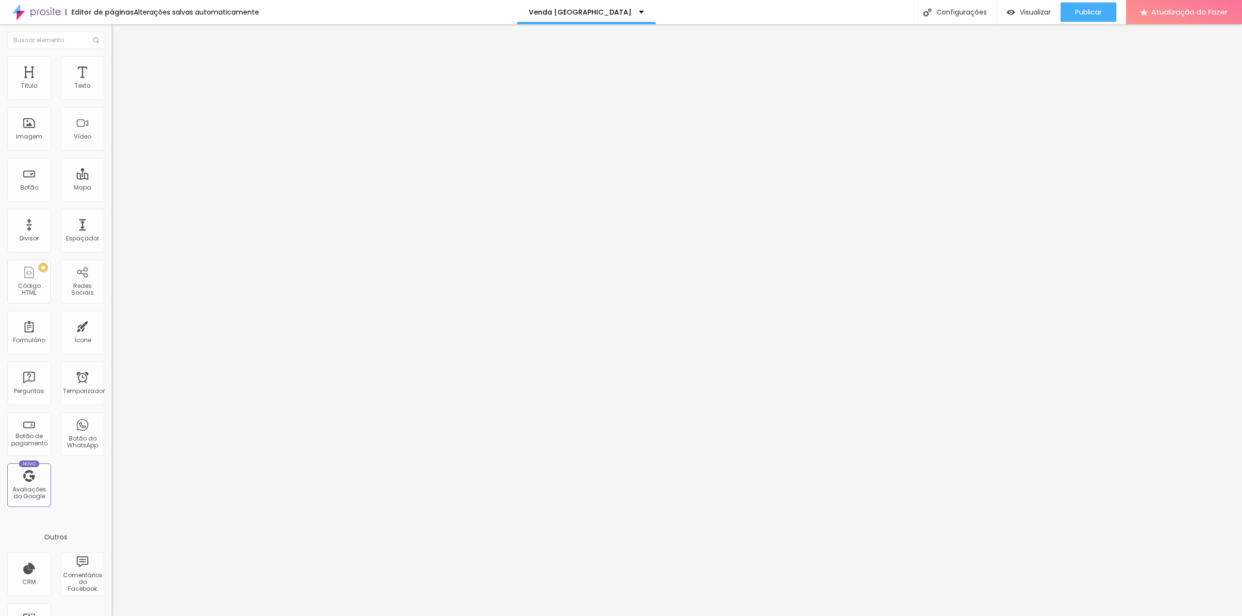
type input "21"
type input "22"
type input "23"
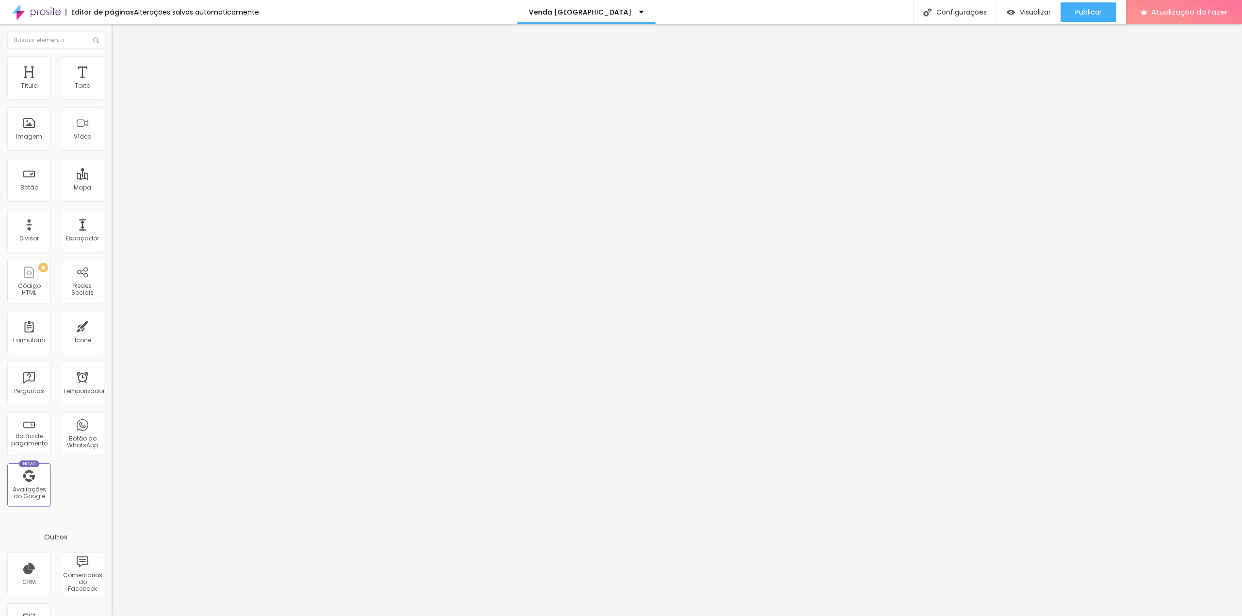
type input "24"
type input "25"
drag, startPoint x: 28, startPoint y: 94, endPoint x: 40, endPoint y: 92, distance: 12.2
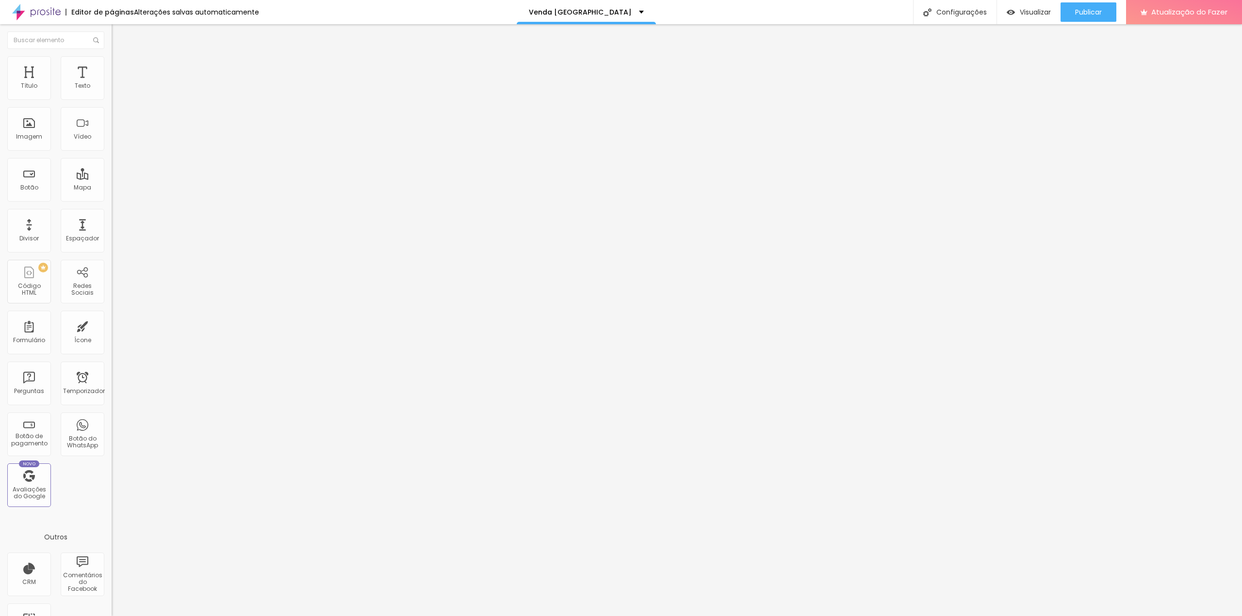
click at [112, 188] on input "range" at bounding box center [143, 192] width 63 height 8
click at [115, 90] on icon "button" at bounding box center [118, 87] width 6 height 6
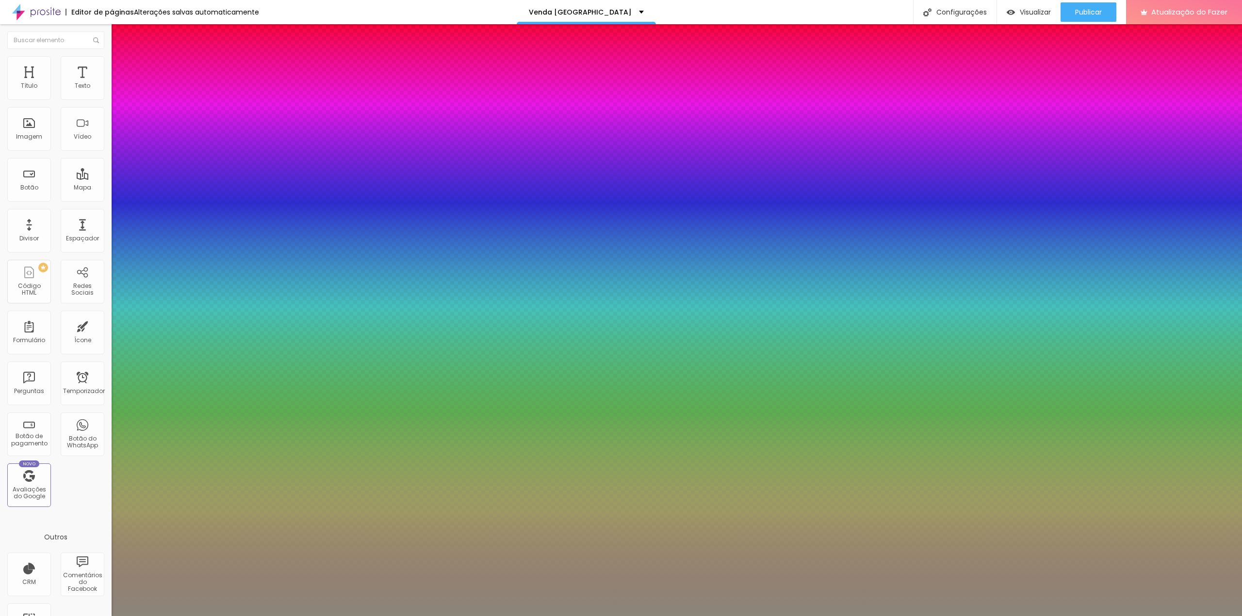
click at [454, 616] on div at bounding box center [621, 616] width 1242 height 0
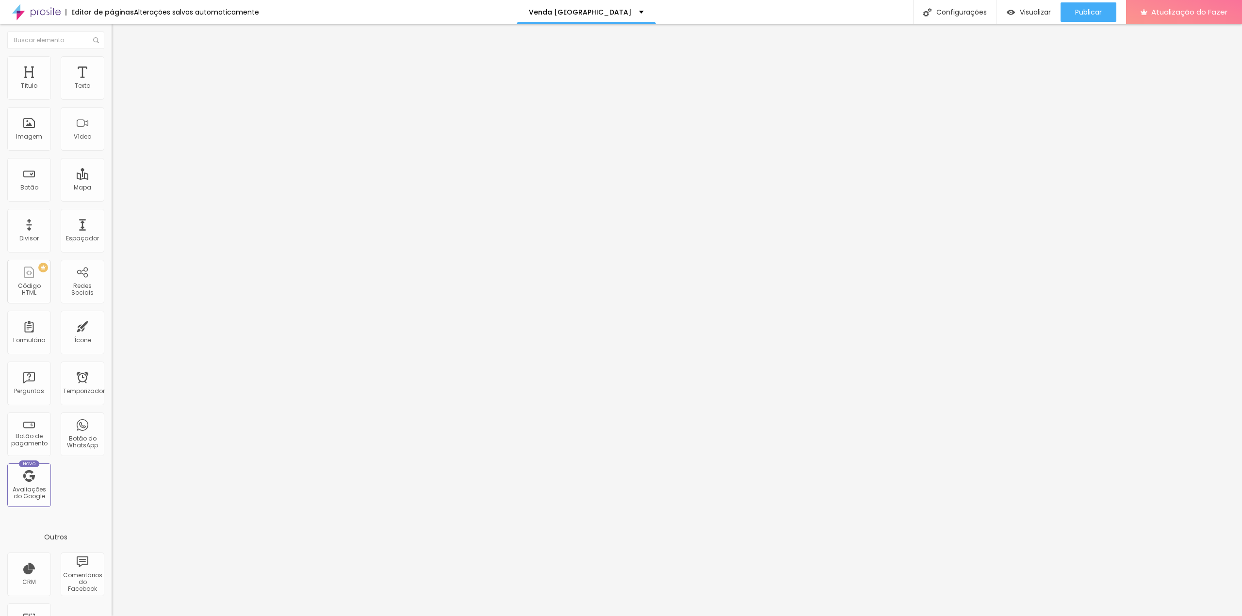
click at [115, 90] on icon "button" at bounding box center [118, 87] width 6 height 6
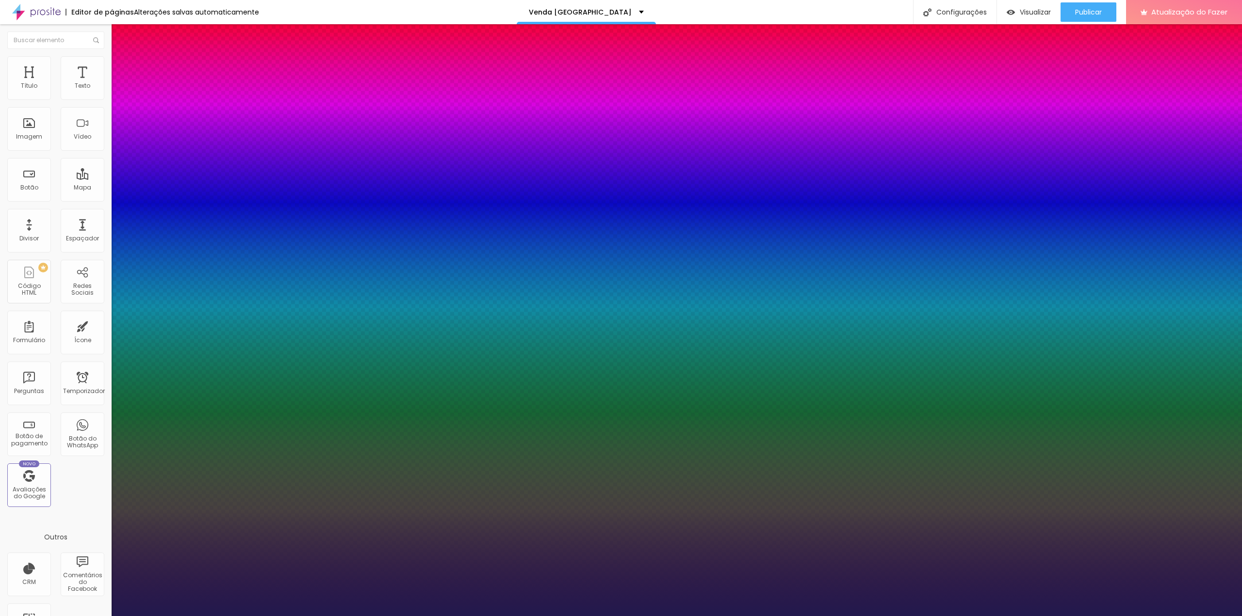
click at [104, 616] on select "AbrilFatface-Regular Actor-Regular Alegreya AlegreyaBlack Alice Allan-Bold Alla…" at bounding box center [52, 627] width 104 height 10
click at [103, 616] on select "AbrilFatface-Regular Actor-Regular Alegreya AlegreyaBlack Alice Allan-Bold Alla…" at bounding box center [52, 627] width 104 height 10
click at [1037, 616] on div at bounding box center [621, 616] width 1242 height 0
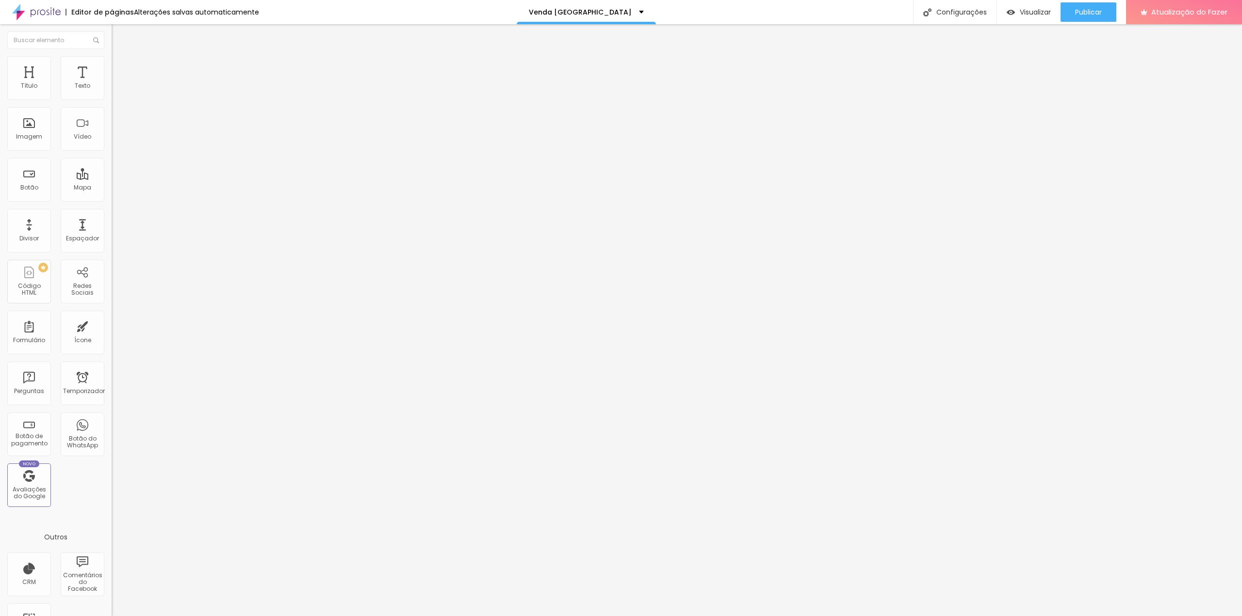
click at [112, 61] on li "Avançado" at bounding box center [168, 61] width 112 height 10
click at [112, 55] on img at bounding box center [116, 51] width 9 height 9
click at [115, 90] on icon "button" at bounding box center [118, 87] width 6 height 6
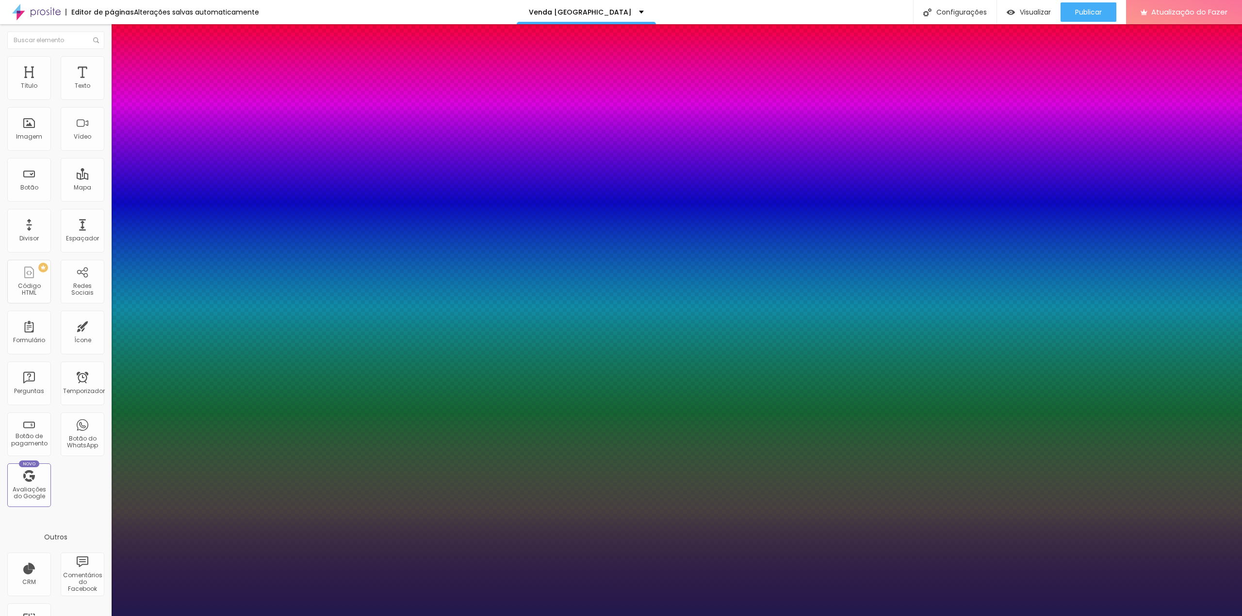
click at [808, 616] on div at bounding box center [621, 616] width 1242 height 0
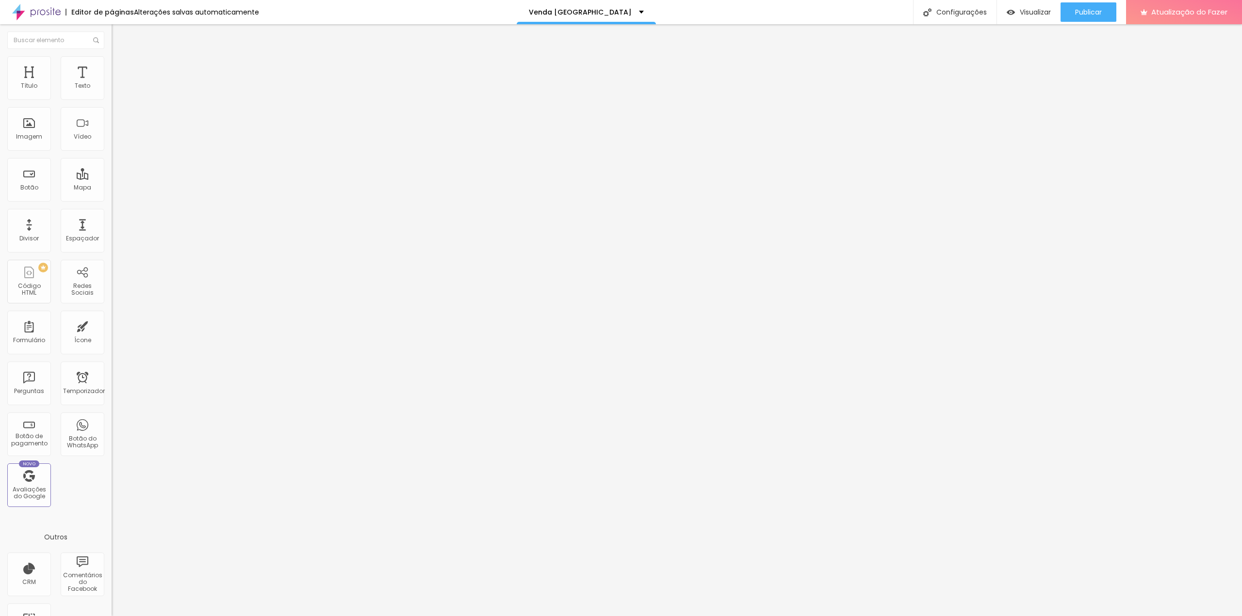
click at [115, 90] on icon "button" at bounding box center [118, 87] width 6 height 6
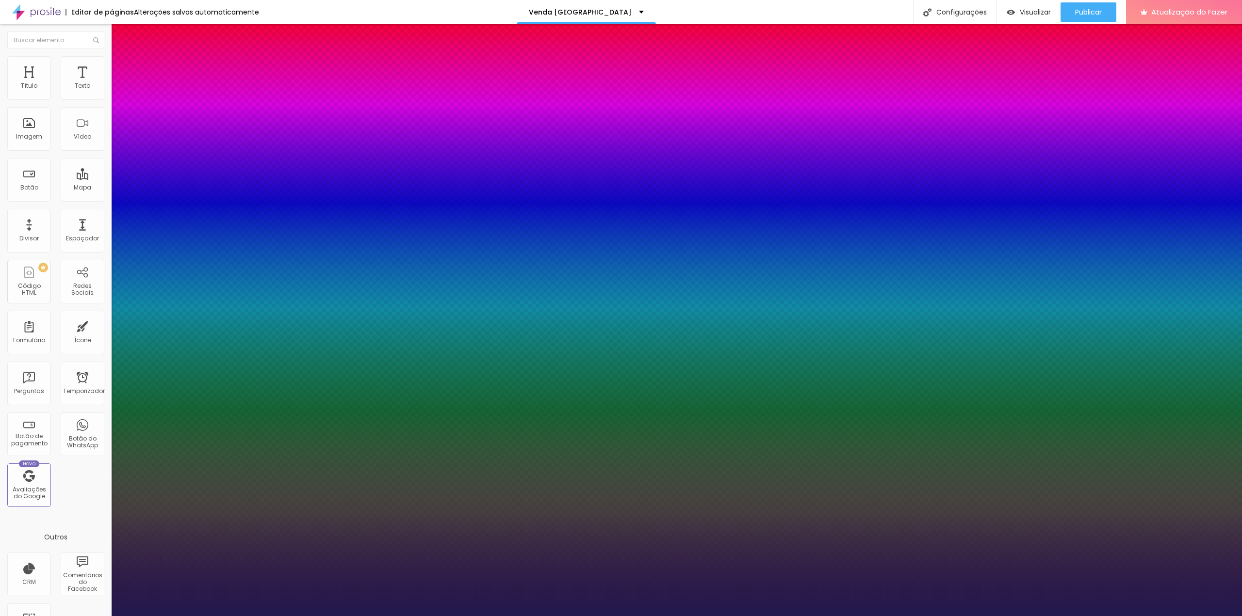
click at [307, 616] on div at bounding box center [621, 616] width 1242 height 0
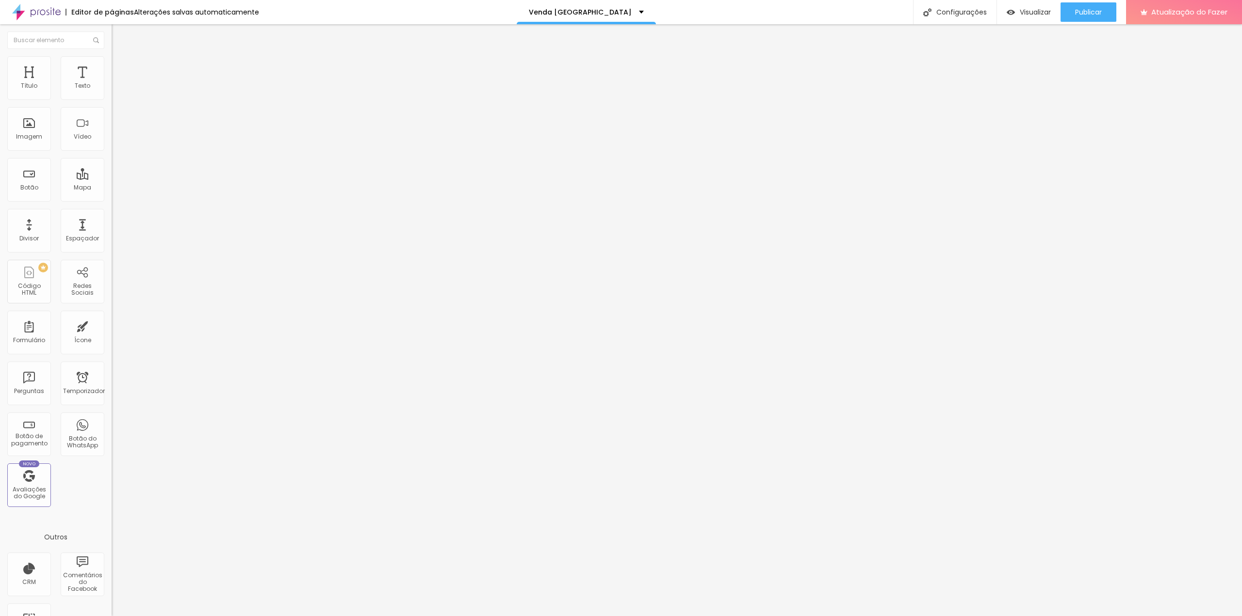
click at [116, 89] on icon "button" at bounding box center [118, 87] width 4 height 4
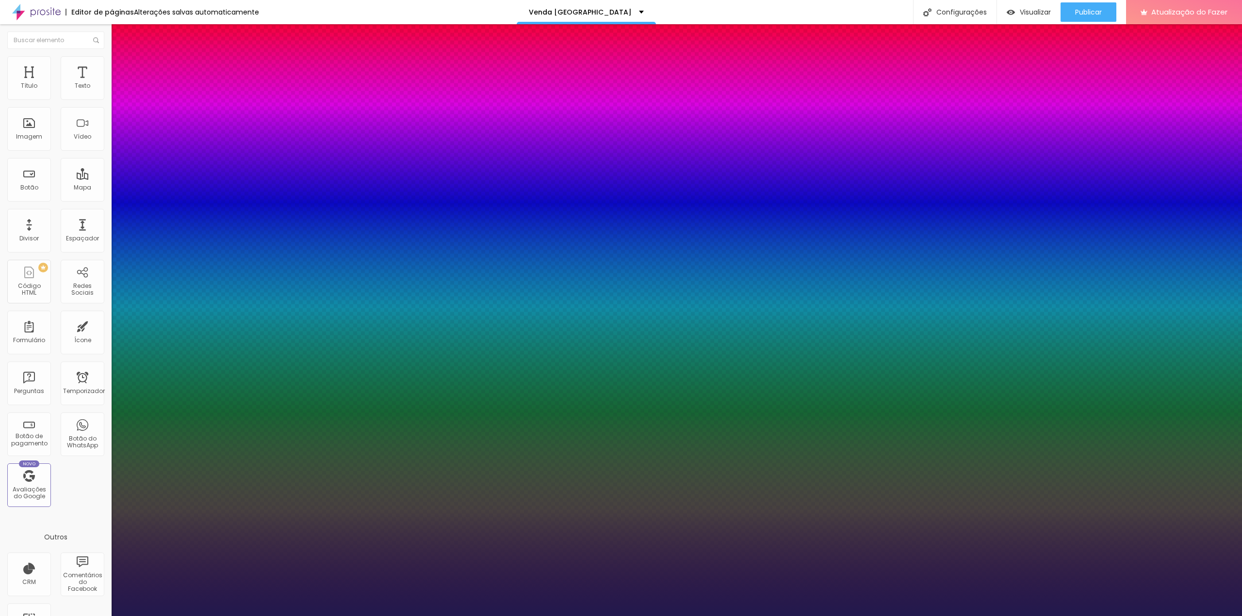
click at [104, 616] on select "AbrilFatface-Regular Actor-Regular Alegreya AlegreyaBlack Alice Allan-Bold Alla…" at bounding box center [52, 627] width 104 height 10
click at [103, 616] on select "AbrilFatface-Regular Actor-Regular Alegreya AlegreyaBlack Alice Allan-Bold Alla…" at bounding box center [52, 627] width 104 height 10
click at [104, 616] on select "AbrilFatface-Regular Actor-Regular Alegreya AlegreyaBlack Alice Allan-Bold Alla…" at bounding box center [52, 627] width 104 height 10
click at [1025, 616] on div at bounding box center [621, 616] width 1242 height 0
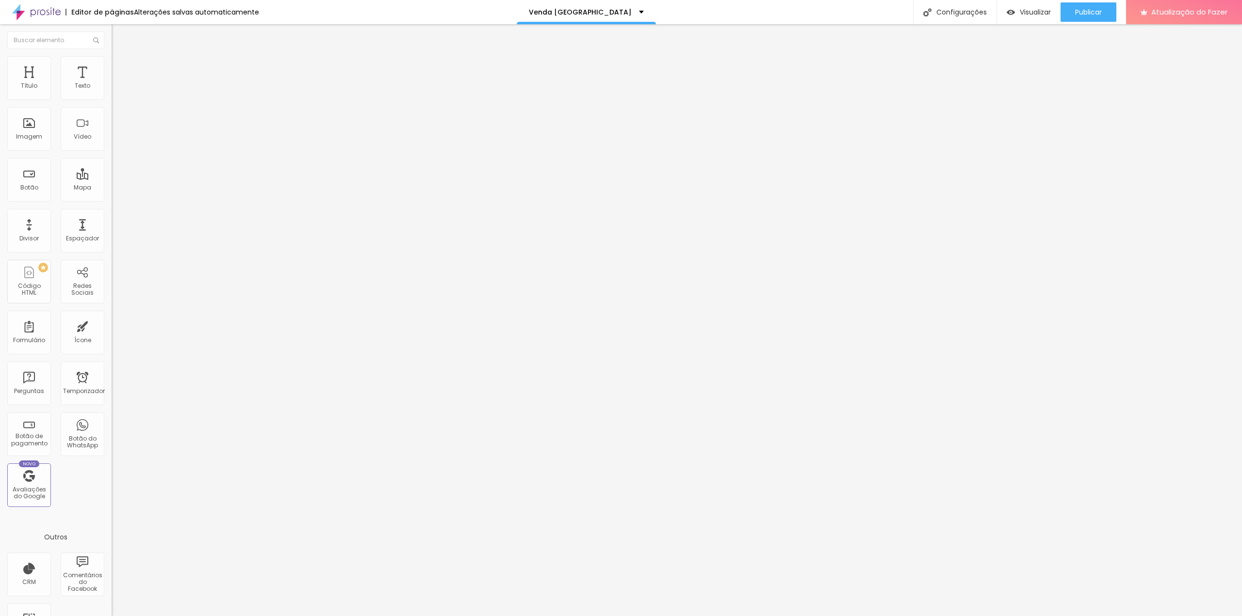
click at [119, 34] on img "button" at bounding box center [123, 36] width 8 height 8
click at [112, 66] on img at bounding box center [116, 70] width 9 height 9
drag, startPoint x: 28, startPoint y: 96, endPoint x: 4, endPoint y: 99, distance: 24.0
click at [112, 188] on input "range" at bounding box center [143, 192] width 63 height 8
drag, startPoint x: 28, startPoint y: 111, endPoint x: -10, endPoint y: 120, distance: 39.4
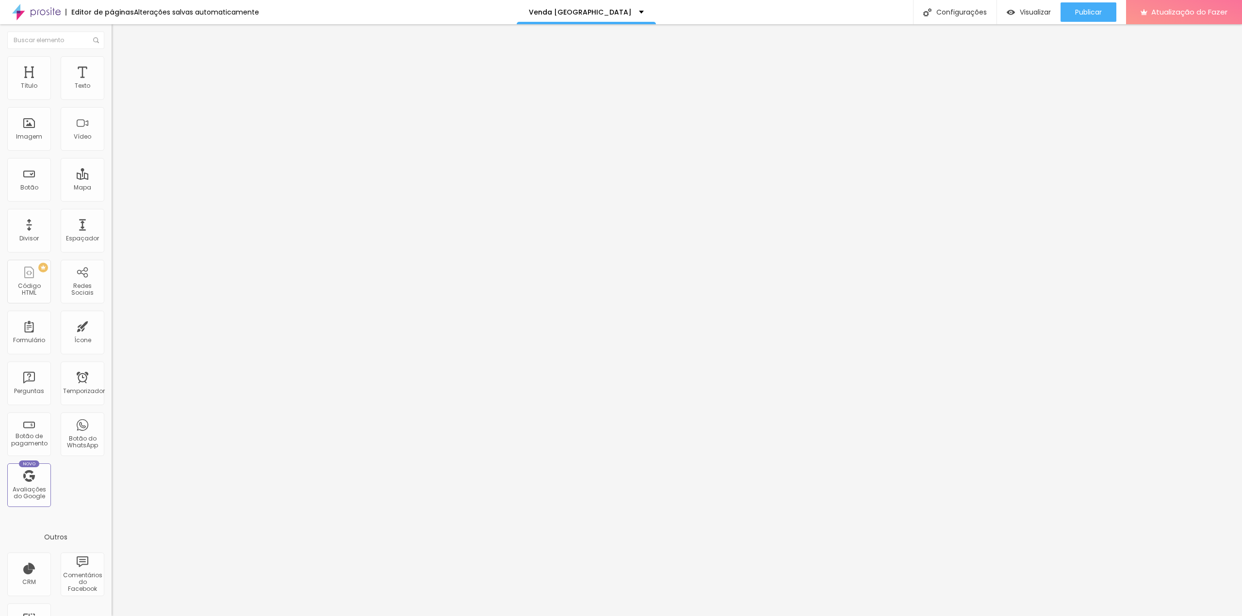
click at [112, 325] on input "range" at bounding box center [143, 329] width 63 height 8
click at [112, 61] on li "Estilo" at bounding box center [168, 61] width 112 height 10
click at [112, 56] on li "Conteúdo" at bounding box center [168, 52] width 112 height 10
click at [117, 83] on font "Adicionar imagem" at bounding box center [145, 79] width 57 height 8
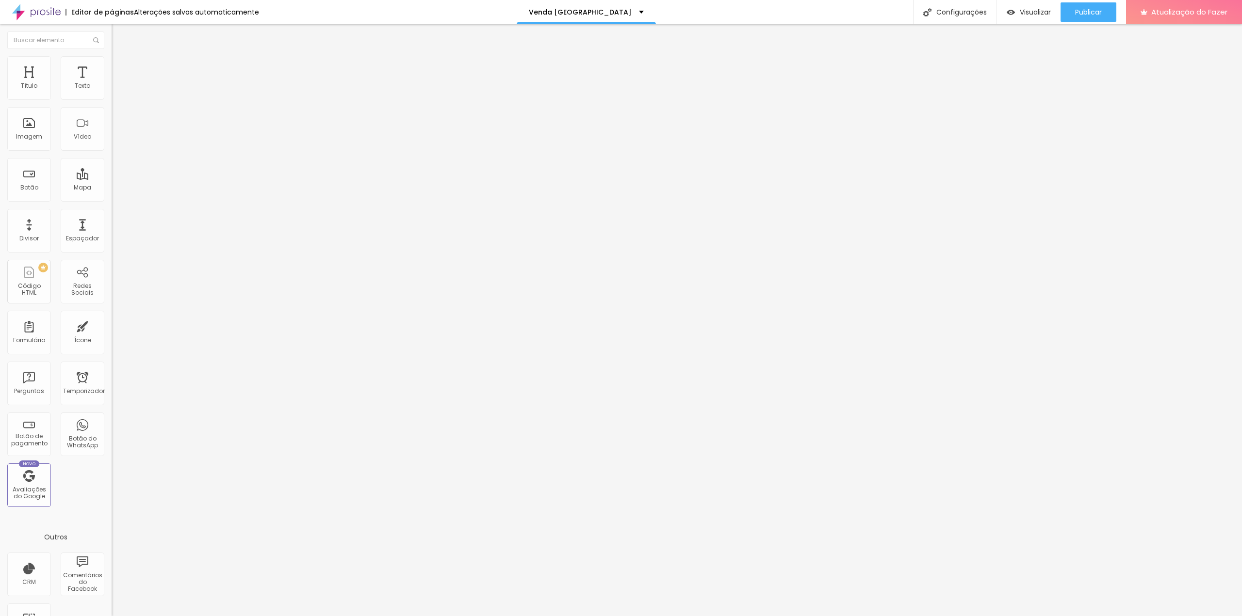
click at [112, 66] on li "Avançado" at bounding box center [168, 71] width 112 height 10
drag, startPoint x: 40, startPoint y: 94, endPoint x: -13, endPoint y: 104, distance: 54.3
click at [112, 188] on input "range" at bounding box center [143, 192] width 63 height 8
click at [120, 66] on font "Estilo" at bounding box center [127, 63] width 15 height 8
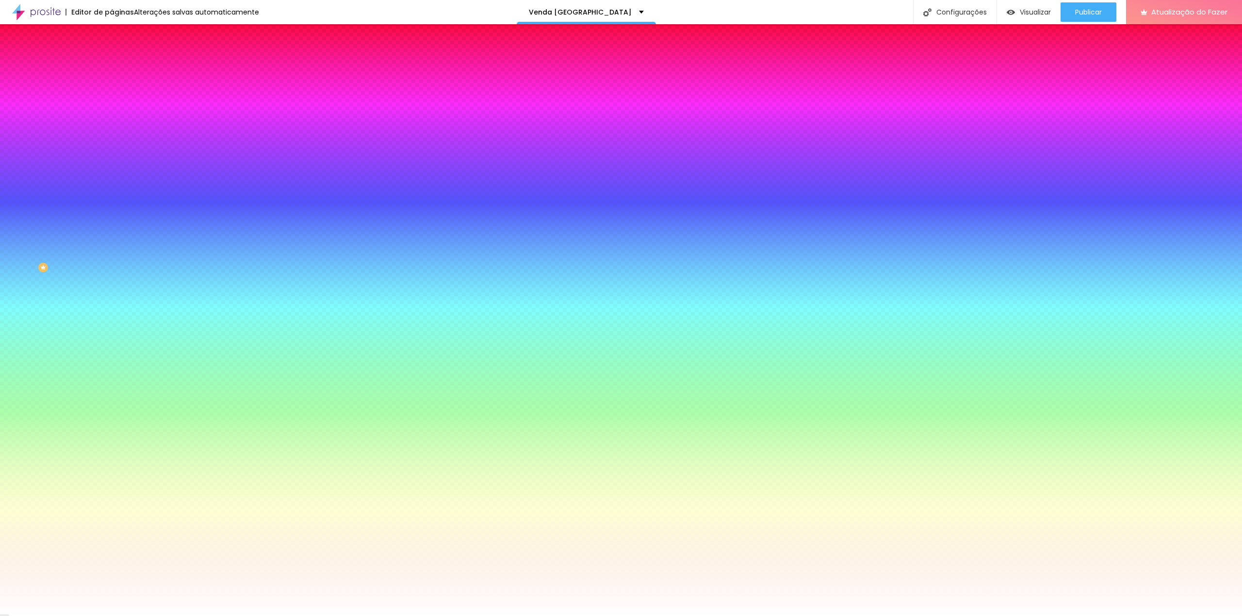
click at [112, 56] on li "Conteúdo" at bounding box center [168, 52] width 112 height 10
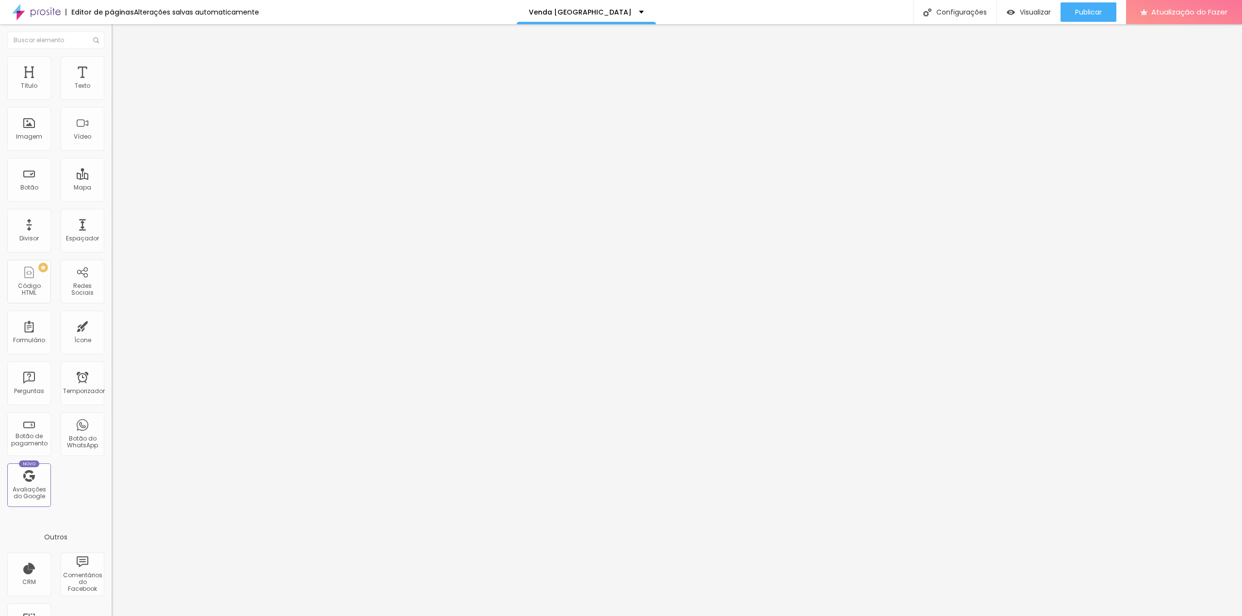
click at [112, 66] on li "Avançado" at bounding box center [168, 71] width 112 height 10
click at [112, 61] on li "Estilo" at bounding box center [168, 61] width 112 height 10
click at [120, 68] on font "Avançado" at bounding box center [136, 72] width 32 height 8
click at [120, 67] on font "Estilo" at bounding box center [127, 63] width 15 height 8
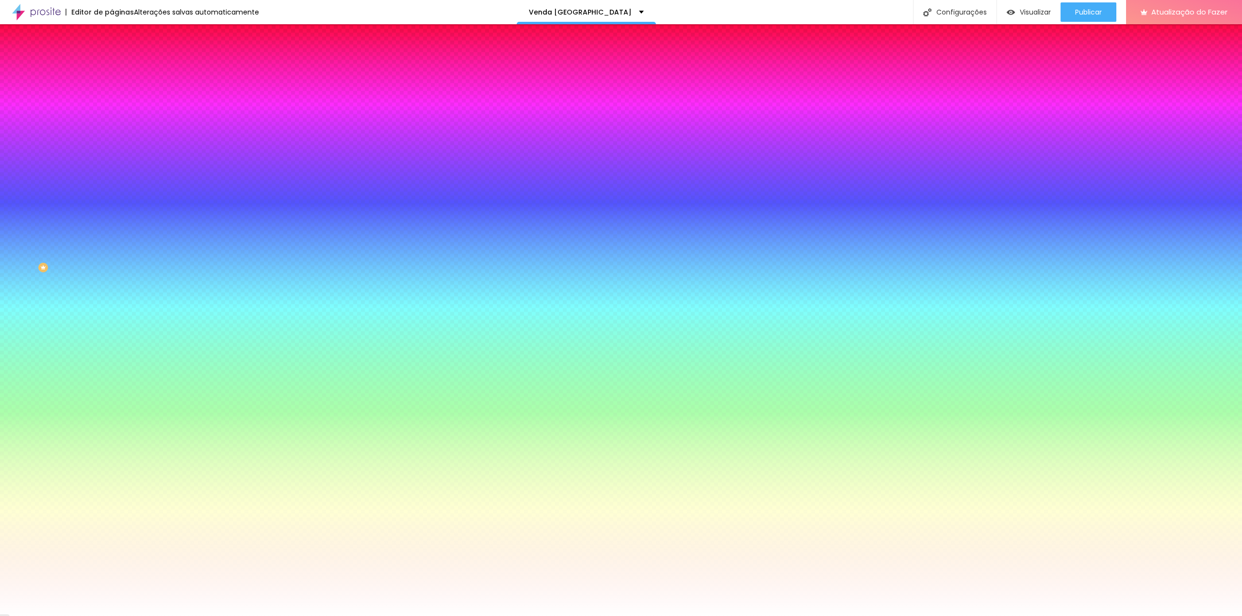
click at [112, 66] on li "Avançado" at bounding box center [168, 71] width 112 height 10
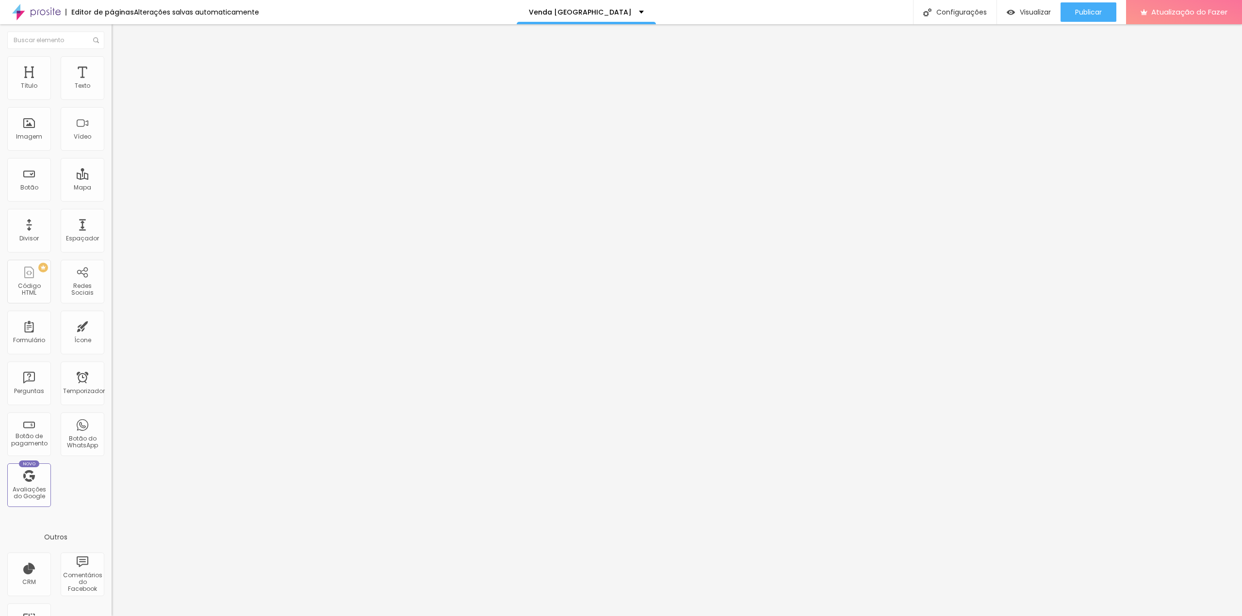
drag, startPoint x: 40, startPoint y: 94, endPoint x: -24, endPoint y: 97, distance: 63.6
click at [112, 188] on input "range" at bounding box center [143, 192] width 63 height 8
click at [112, 64] on li "Estilo" at bounding box center [168, 61] width 112 height 10
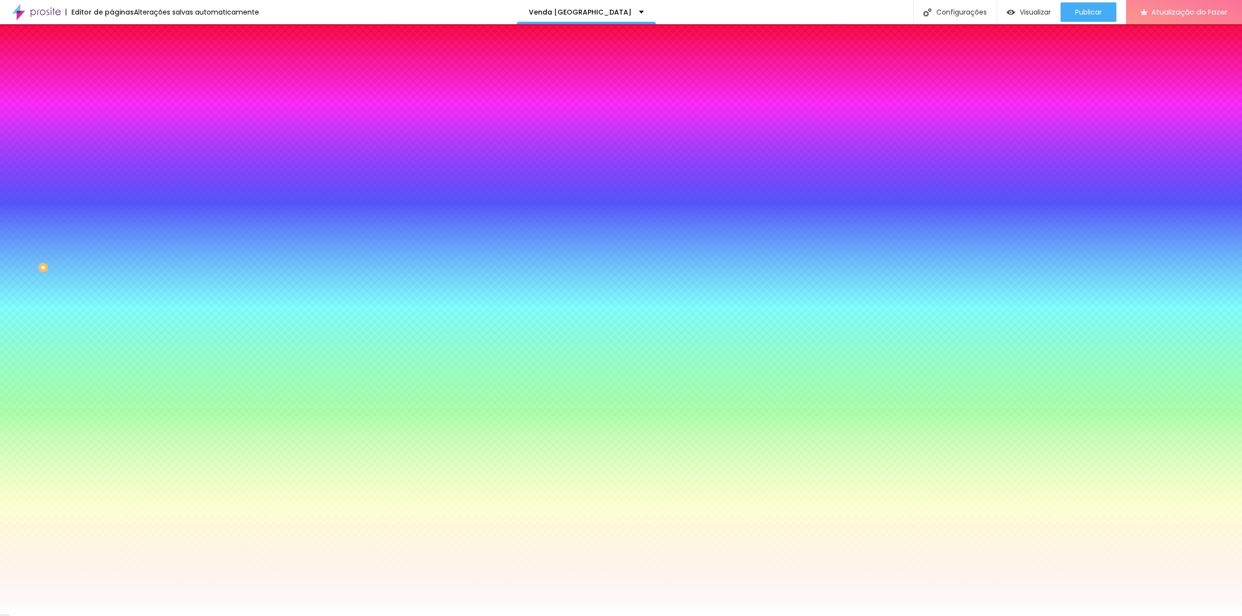
click at [112, 56] on li "Conteúdo" at bounding box center [168, 52] width 112 height 10
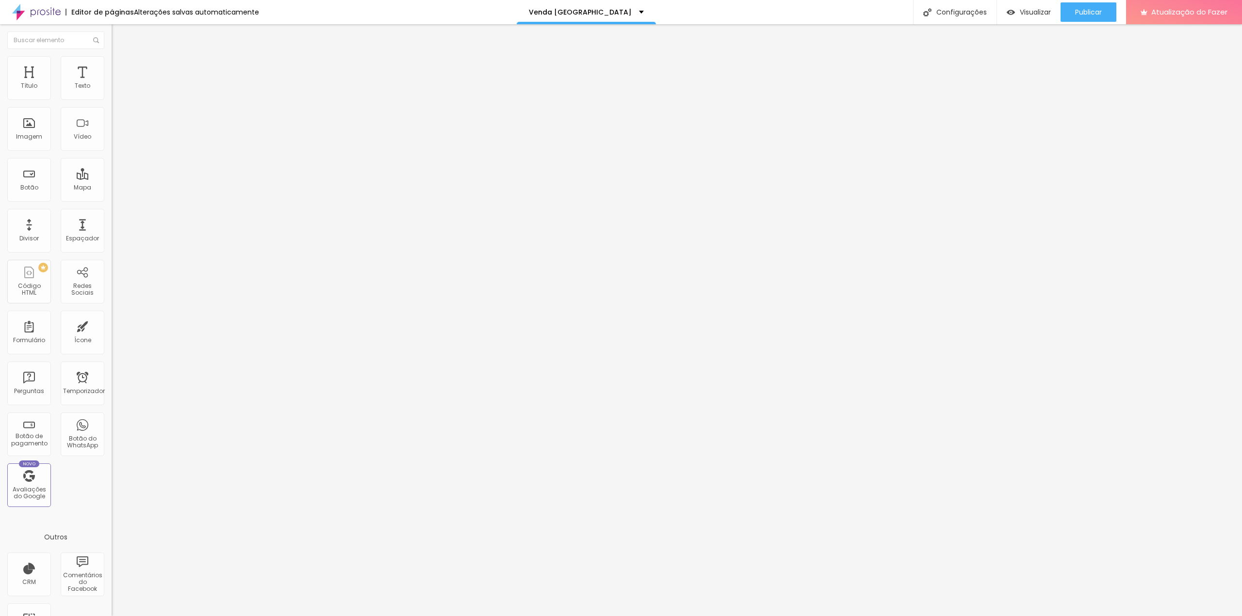
click at [112, 96] on img at bounding box center [115, 92] width 7 height 7
click at [112, 65] on li "Estilo" at bounding box center [168, 61] width 112 height 10
click at [112, 95] on img at bounding box center [115, 92] width 7 height 7
click at [112, 97] on img at bounding box center [115, 100] width 7 height 7
click at [112, 96] on img at bounding box center [115, 92] width 7 height 7
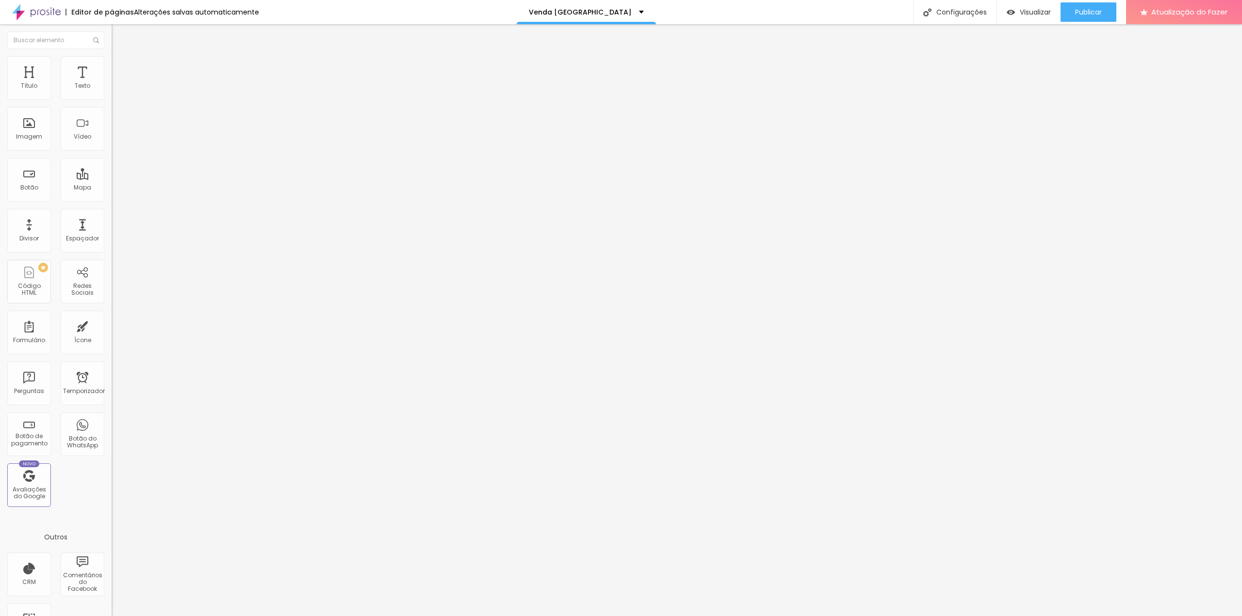
click at [112, 96] on img at bounding box center [115, 92] width 7 height 7
click at [120, 65] on font "Estilo" at bounding box center [127, 63] width 15 height 8
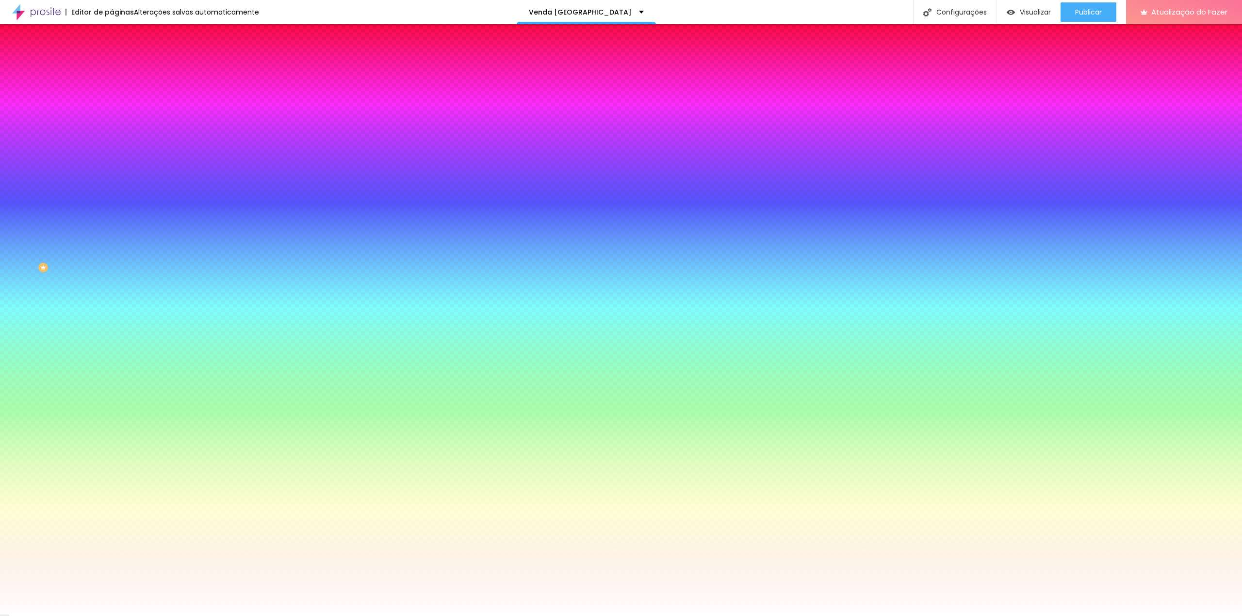
click at [112, 66] on img at bounding box center [116, 70] width 9 height 9
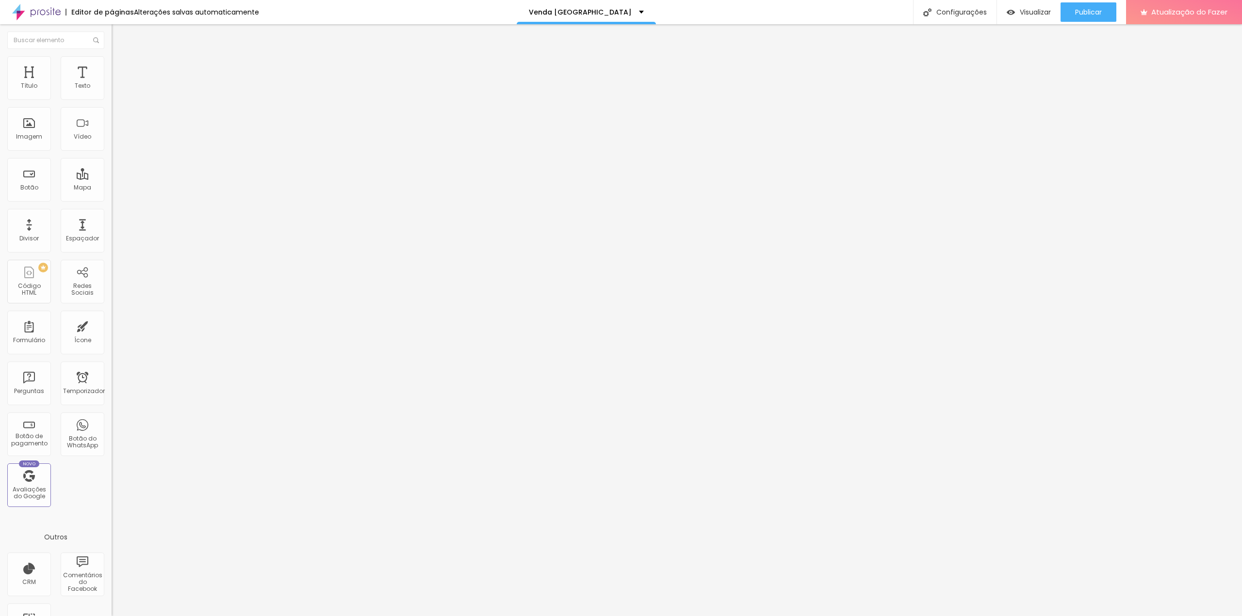
drag, startPoint x: 38, startPoint y: 93, endPoint x: -12, endPoint y: 93, distance: 50.0
click at [112, 188] on input "range" at bounding box center [143, 192] width 63 height 8
click at [171, 616] on div at bounding box center [621, 622] width 1242 height 0
click at [112, 98] on input "text" at bounding box center [170, 93] width 116 height 10
click at [112, 57] on img at bounding box center [116, 60] width 9 height 9
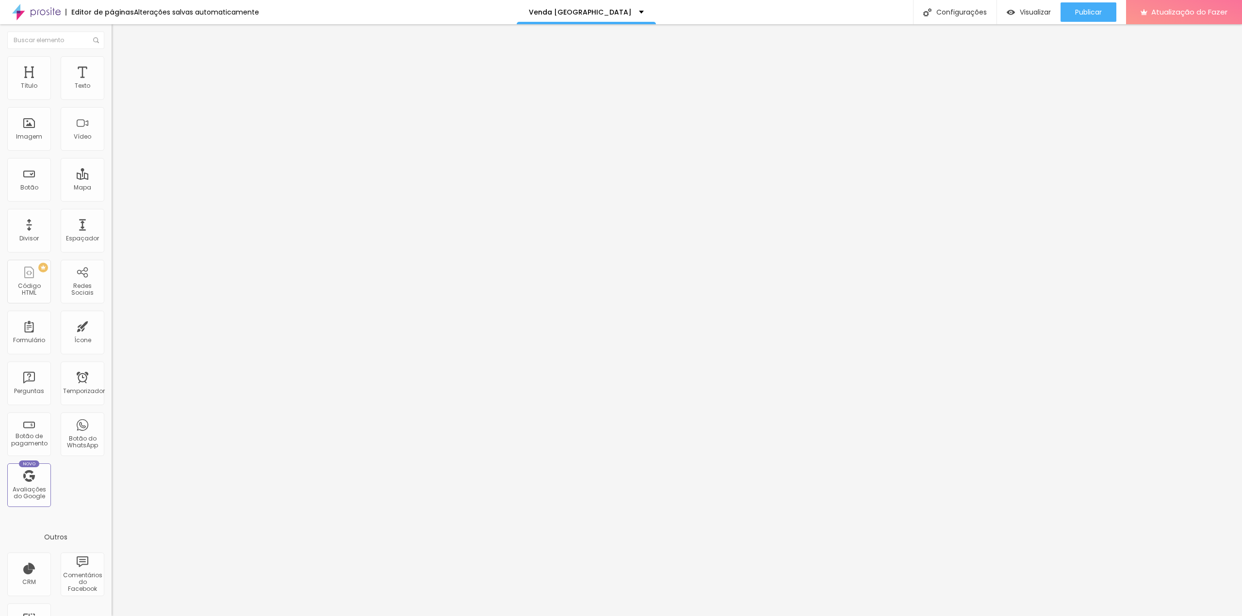
click at [112, 66] on img at bounding box center [116, 70] width 9 height 9
click at [112, 484] on div at bounding box center [168, 521] width 112 height 75
click at [119, 36] on img "button" at bounding box center [123, 36] width 8 height 8
click at [120, 67] on font "Estilo" at bounding box center [127, 63] width 15 height 8
drag, startPoint x: 100, startPoint y: 103, endPoint x: 109, endPoint y: 108, distance: 10.0
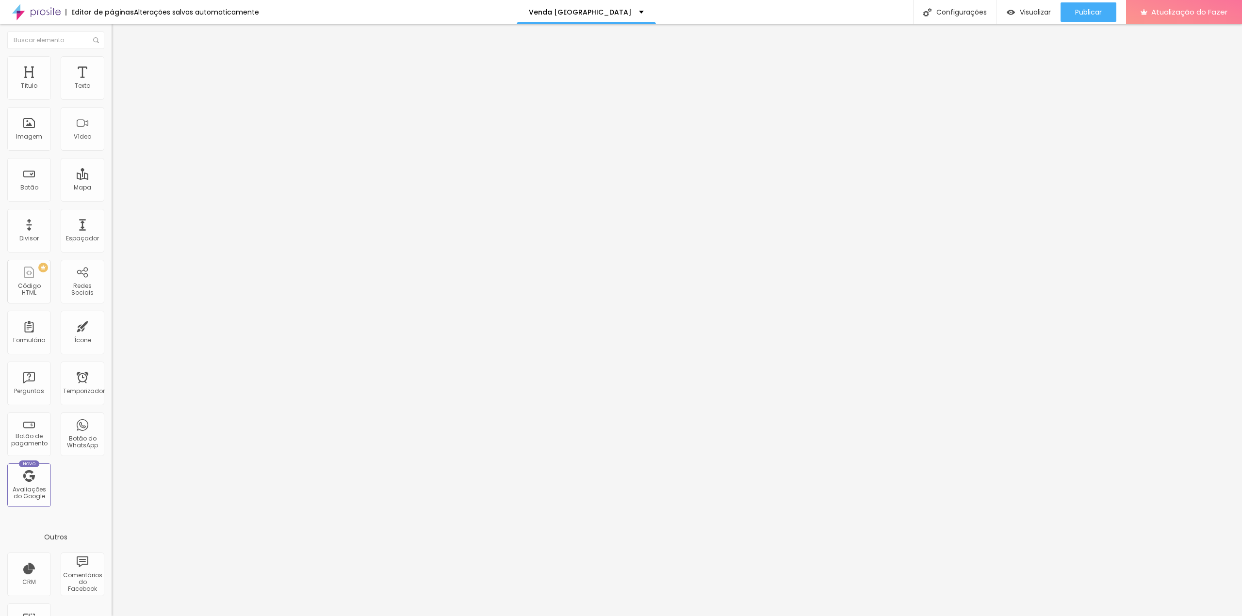
click at [112, 99] on input "range" at bounding box center [143, 96] width 63 height 8
click at [120, 68] on font "Avançado" at bounding box center [136, 72] width 32 height 8
drag, startPoint x: 28, startPoint y: 95, endPoint x: 1, endPoint y: 101, distance: 27.3
click at [112, 188] on input "range" at bounding box center [143, 192] width 63 height 8
drag, startPoint x: 30, startPoint y: 112, endPoint x: -14, endPoint y: 115, distance: 44.3
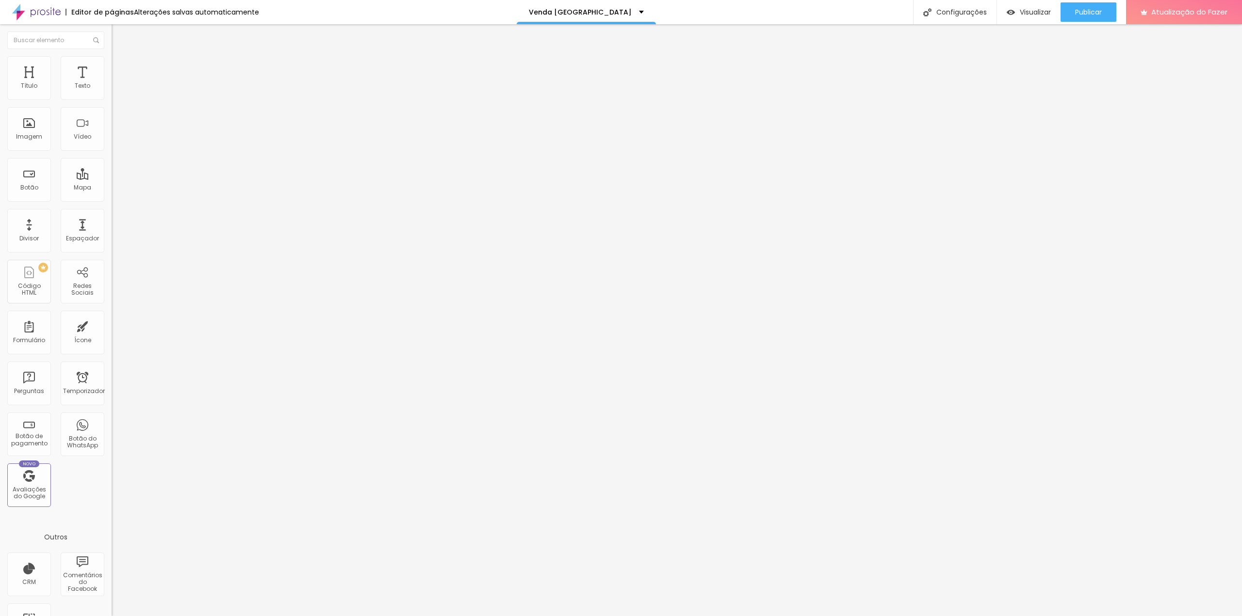
click at [112, 325] on input "range" at bounding box center [143, 329] width 63 height 8
click at [120, 57] on font "Conteúdo" at bounding box center [135, 53] width 30 height 8
click at [117, 83] on font "Trocar imagem" at bounding box center [140, 79] width 47 height 8
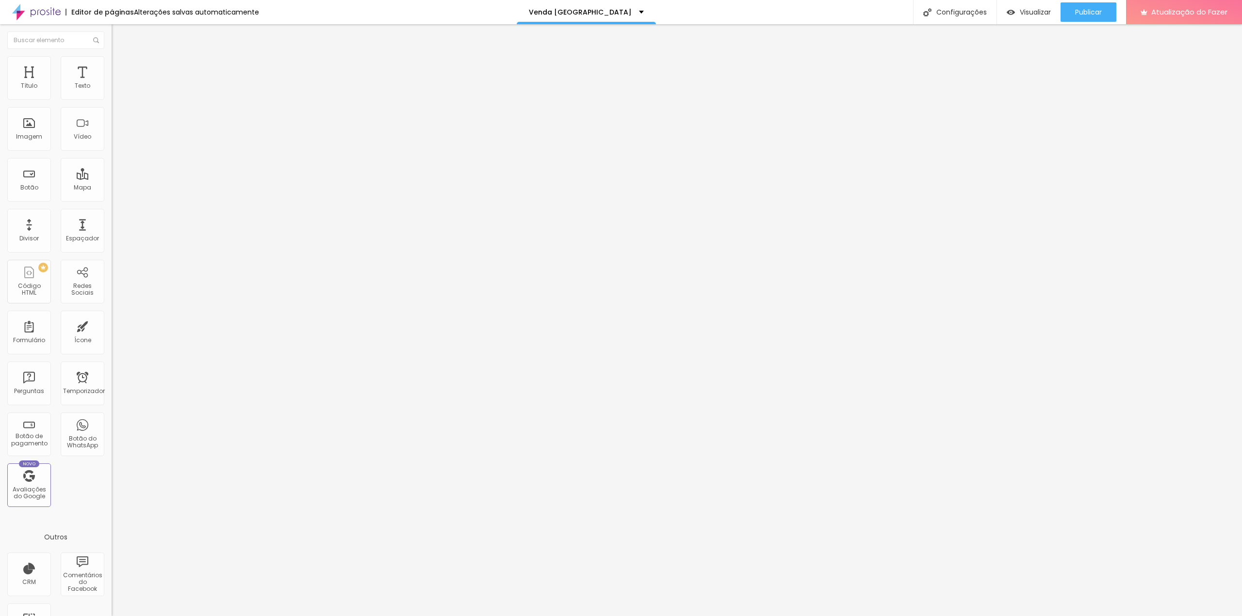
click at [117, 83] on font "Adicionar imagem" at bounding box center [145, 79] width 57 height 8
click at [112, 82] on div "Adicionar imagem" at bounding box center [168, 79] width 112 height 7
drag, startPoint x: 40, startPoint y: 141, endPoint x: 40, endPoint y: 129, distance: 12.1
click at [117, 83] on font "Adicionar imagem" at bounding box center [145, 79] width 57 height 8
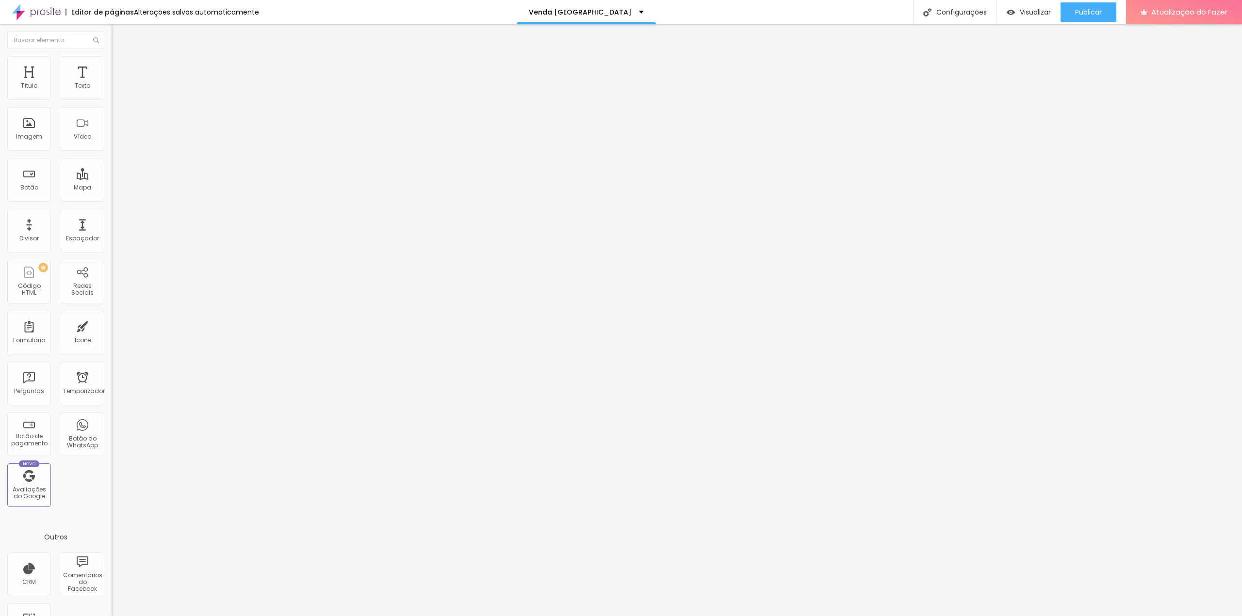
click at [117, 83] on font "Adicionar imagem" at bounding box center [145, 79] width 57 height 8
click at [112, 82] on div "Adicionar imagem" at bounding box center [168, 79] width 112 height 7
click at [1013, 8] on img "button" at bounding box center [1010, 12] width 8 height 8
click at [972, 13] on font "Configurações" at bounding box center [961, 12] width 50 height 10
click at [796, 616] on div at bounding box center [621, 626] width 1242 height 9
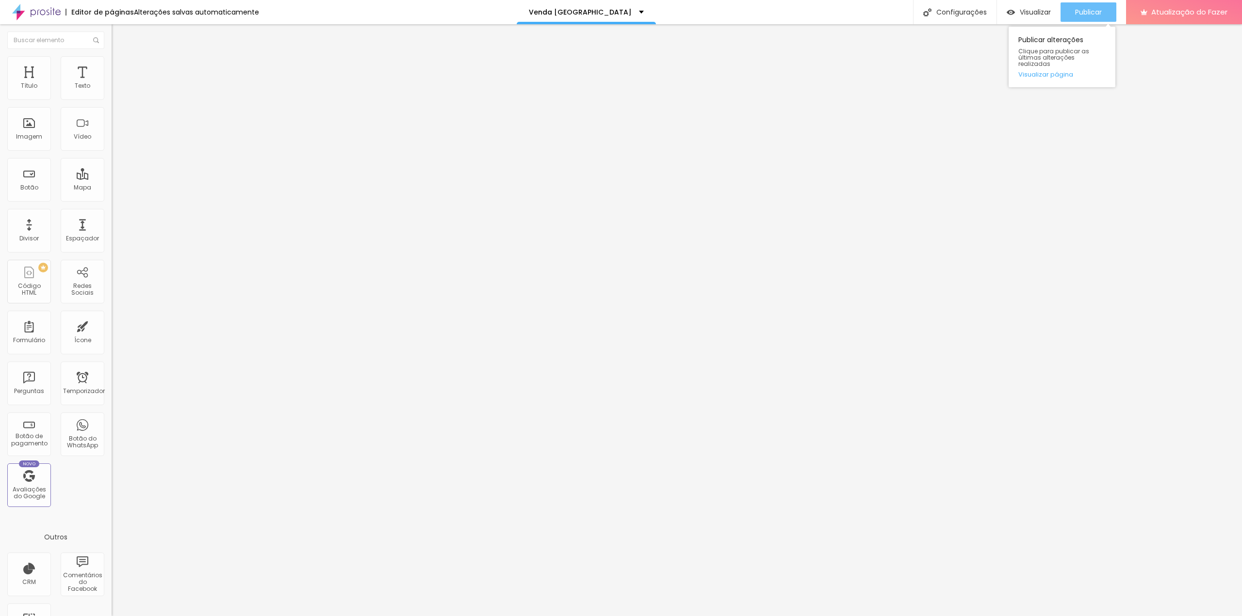
click at [1095, 12] on font "Publicar" at bounding box center [1088, 12] width 27 height 10
click at [1036, 8] on font "Visualizar" at bounding box center [1034, 12] width 31 height 10
click at [34, 135] on font "Imagem" at bounding box center [29, 136] width 26 height 8
click at [29, 125] on div "Imagem" at bounding box center [29, 129] width 44 height 44
click at [120, 67] on font "Estilo" at bounding box center [127, 63] width 15 height 8
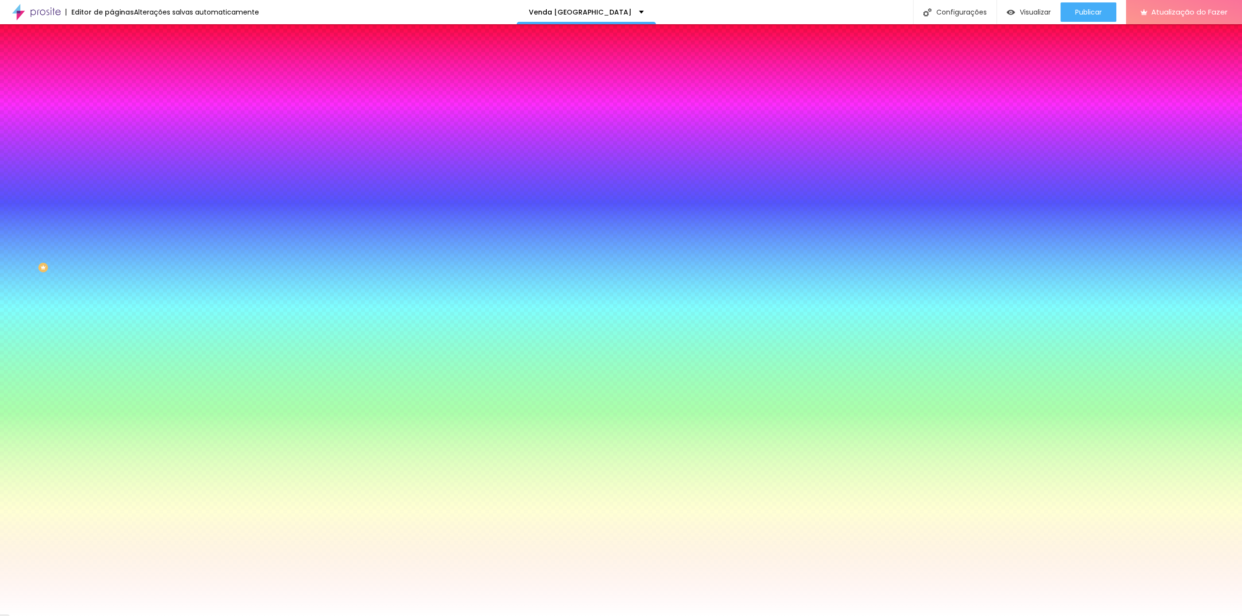
drag, startPoint x: 92, startPoint y: 56, endPoint x: 89, endPoint y: 69, distance: 14.0
click at [112, 66] on img at bounding box center [116, 70] width 9 height 9
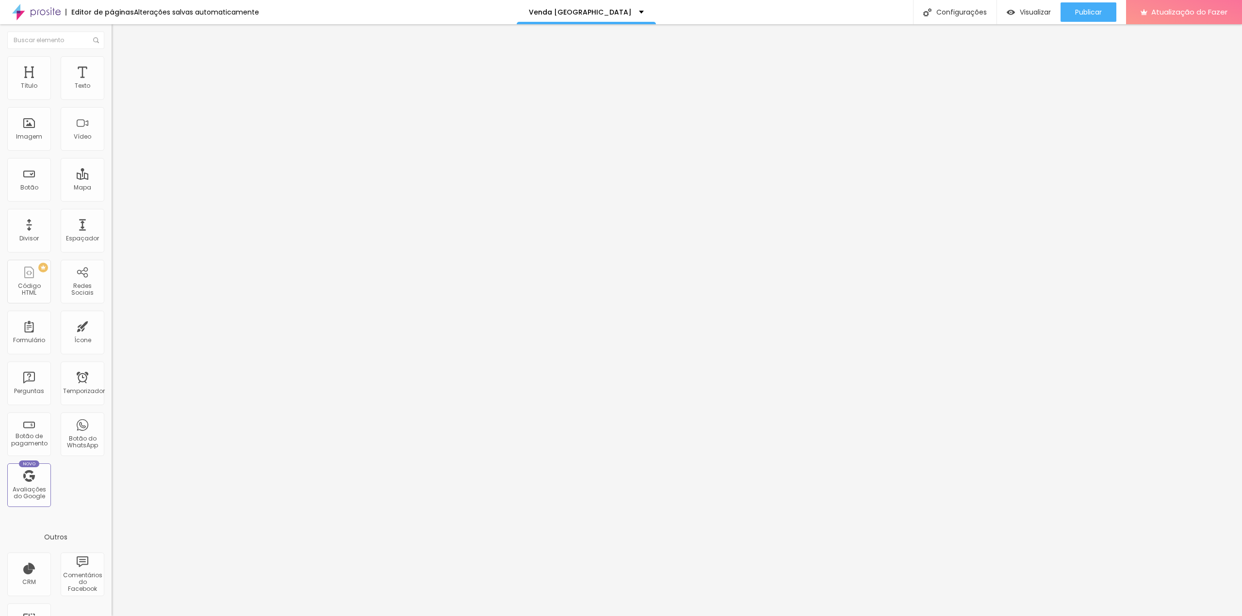
type input "15"
type input "10"
type input "0"
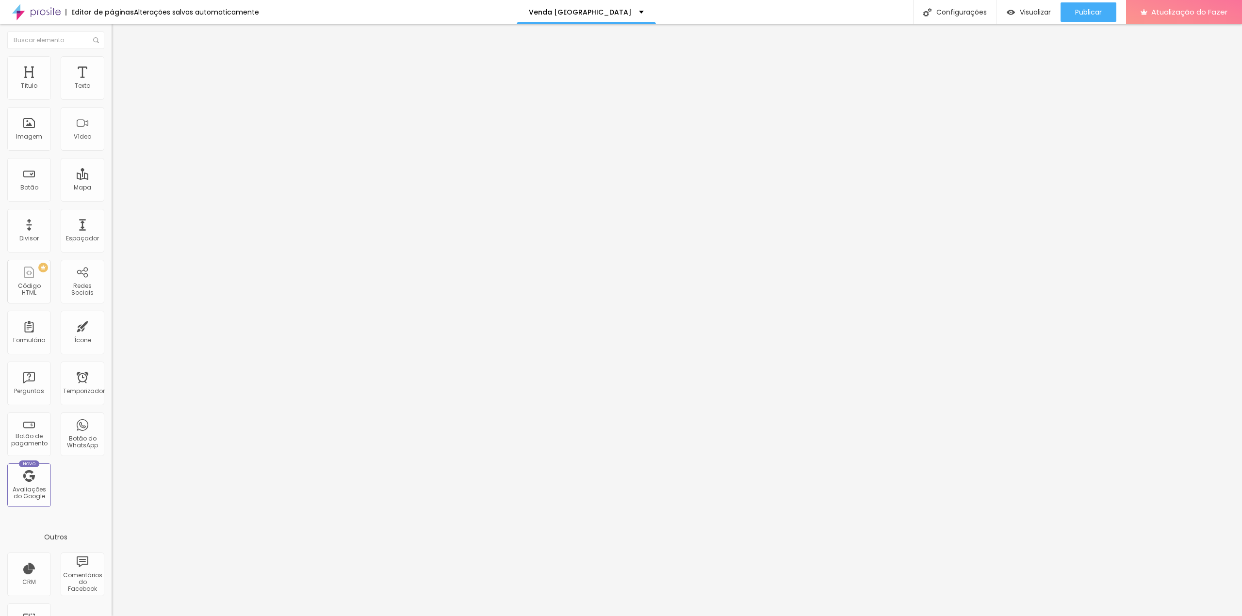
type input "0"
drag, startPoint x: 38, startPoint y: 95, endPoint x: -27, endPoint y: 104, distance: 65.7
type input "0"
click at [112, 188] on input "range" at bounding box center [143, 192] width 63 height 8
click at [112, 64] on li "Estilo" at bounding box center [168, 61] width 112 height 10
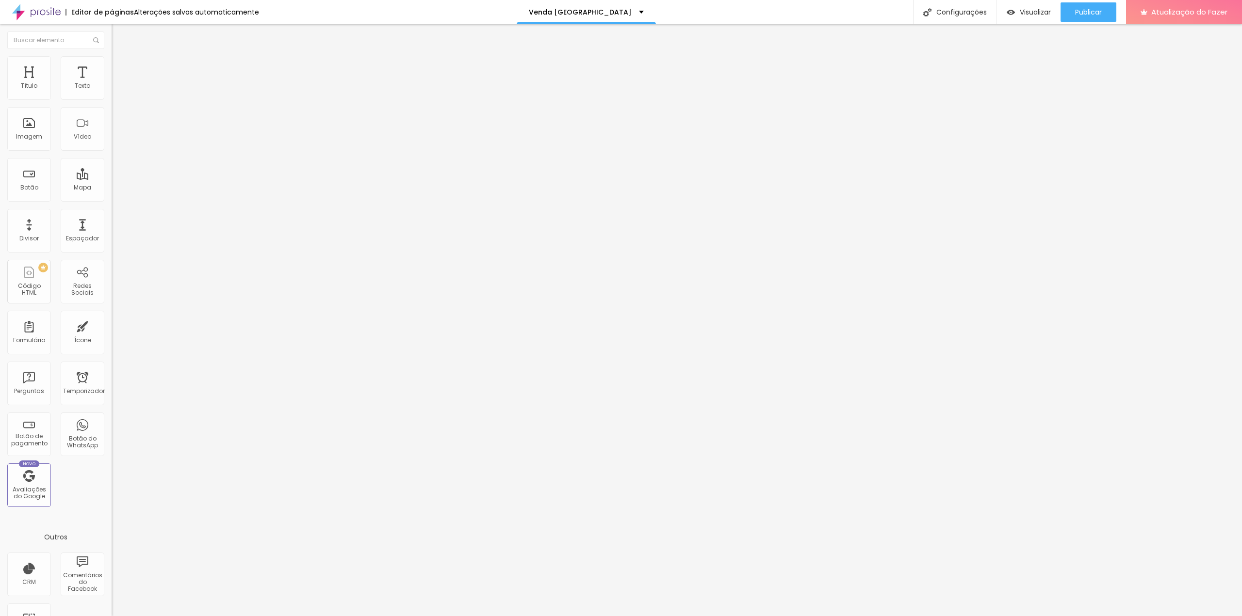
click at [120, 69] on font "Avançado" at bounding box center [136, 72] width 32 height 8
type input "9"
type input "3"
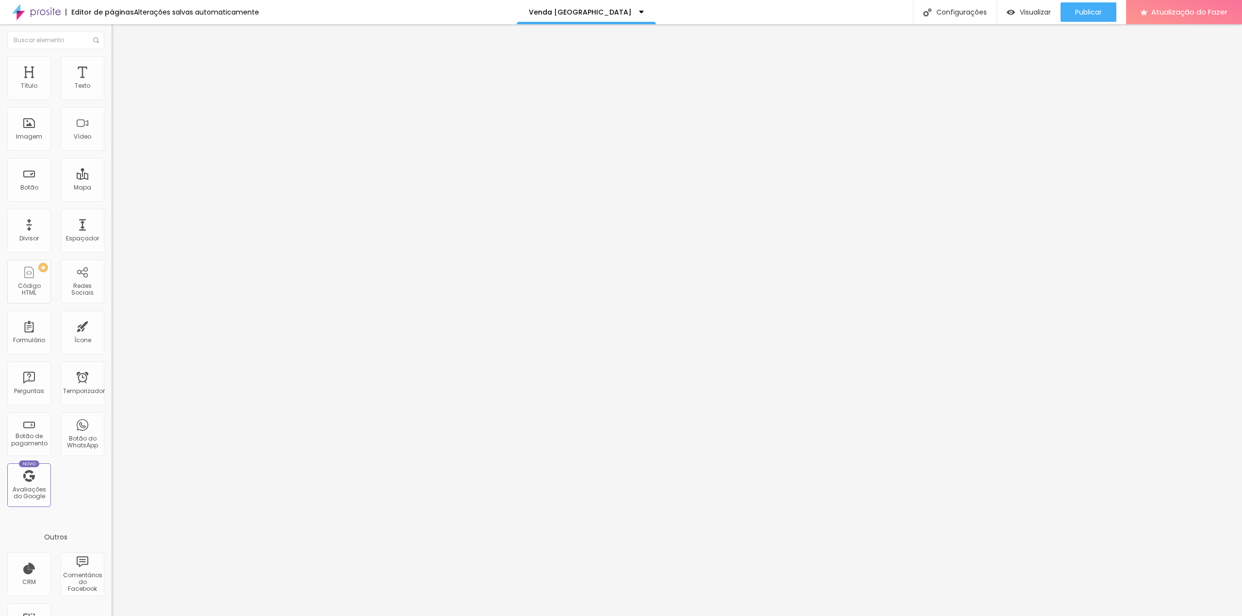
type input "0"
drag, startPoint x: 28, startPoint y: 94, endPoint x: -7, endPoint y: 97, distance: 35.1
type input "0"
click at [112, 188] on input "range" at bounding box center [143, 192] width 63 height 8
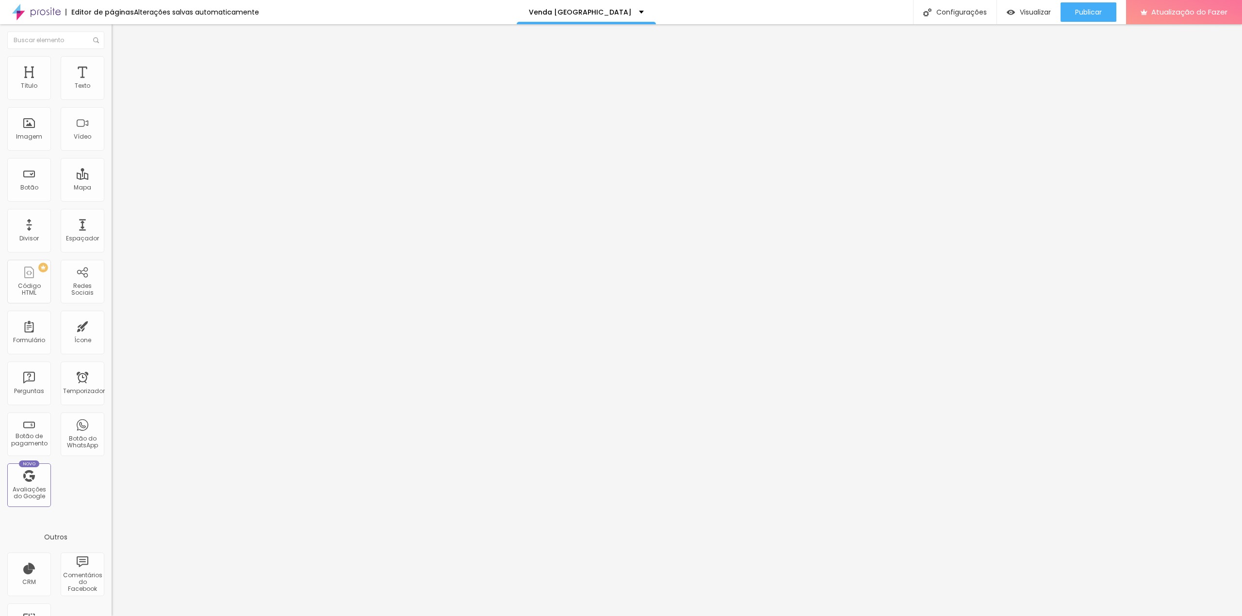
type input "8"
type input "0"
drag, startPoint x: 30, startPoint y: 113, endPoint x: -31, endPoint y: 114, distance: 60.7
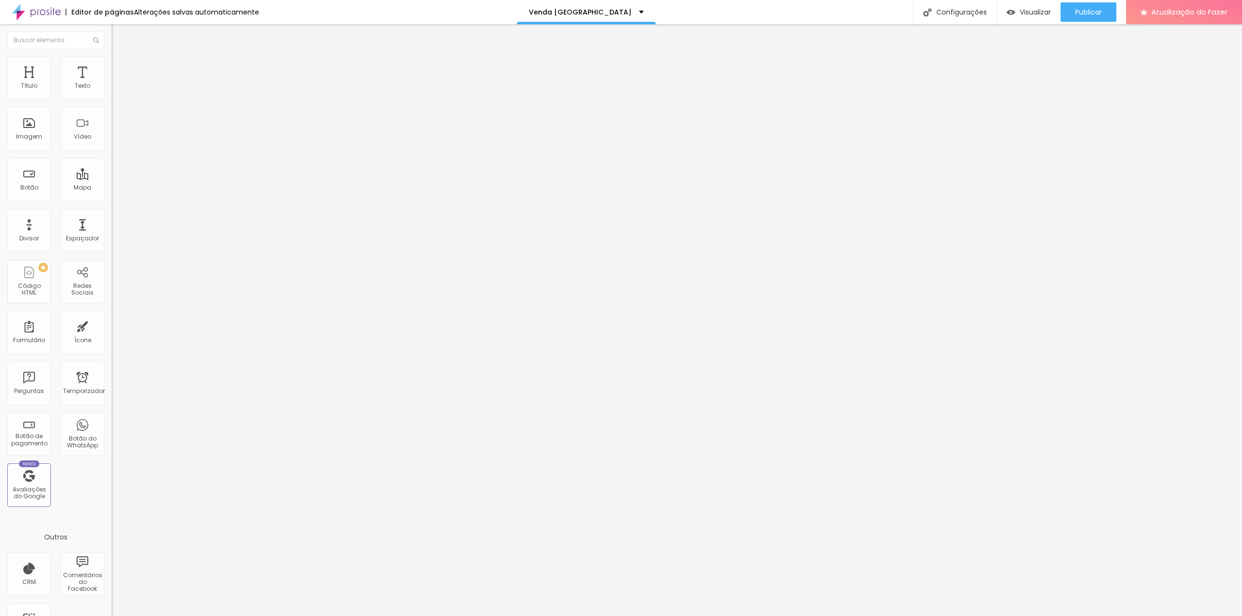
type input "0"
click at [112, 325] on input "range" at bounding box center [143, 329] width 63 height 8
click at [120, 65] on font "Estilo" at bounding box center [127, 63] width 15 height 8
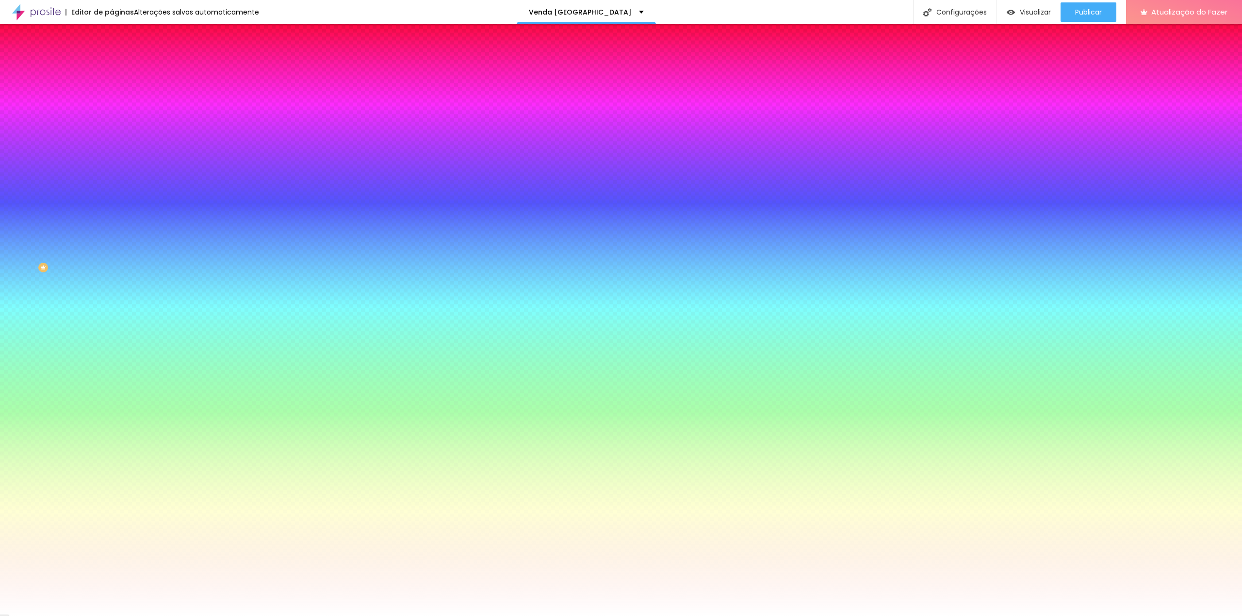
click at [120, 69] on font "Avançado" at bounding box center [136, 72] width 32 height 8
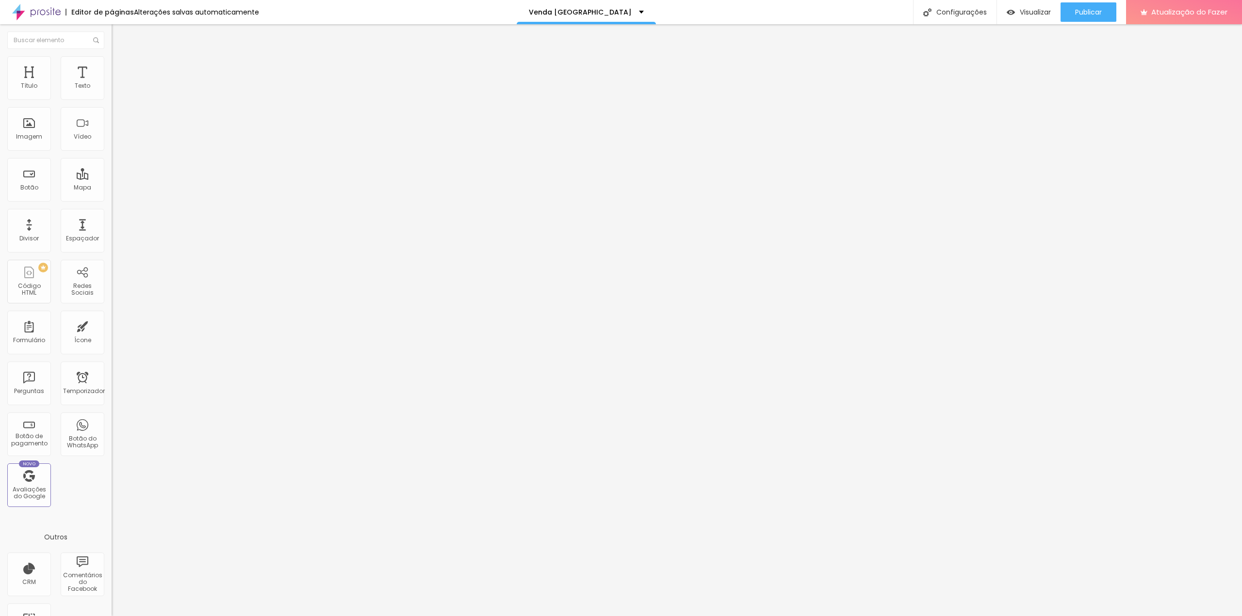
type input "0"
drag, startPoint x: 39, startPoint y: 95, endPoint x: -27, endPoint y: 96, distance: 66.0
type input "0"
click at [112, 188] on input "range" at bounding box center [143, 192] width 63 height 8
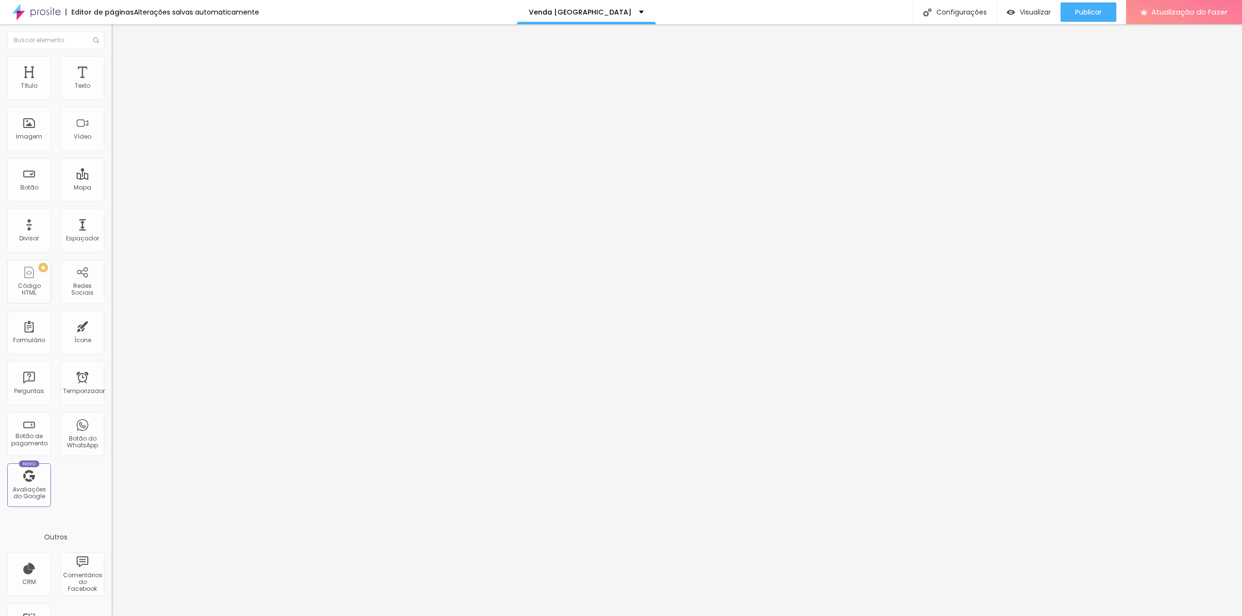
click at [112, 59] on li "Estilo" at bounding box center [168, 61] width 112 height 10
click at [120, 67] on font "Estilo" at bounding box center [127, 63] width 15 height 8
click at [120, 68] on font "Avançado" at bounding box center [136, 72] width 32 height 8
type input "1"
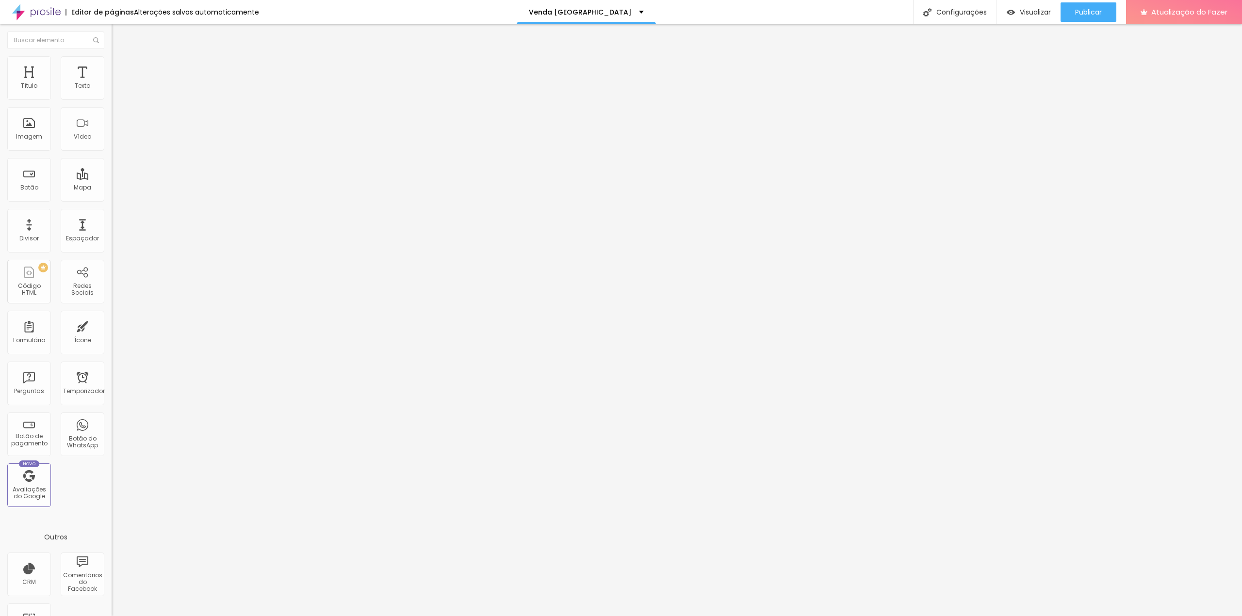
type input "0"
drag, startPoint x: 27, startPoint y: 93, endPoint x: 4, endPoint y: 93, distance: 22.3
type input "0"
click at [112, 188] on input "range" at bounding box center [143, 192] width 63 height 8
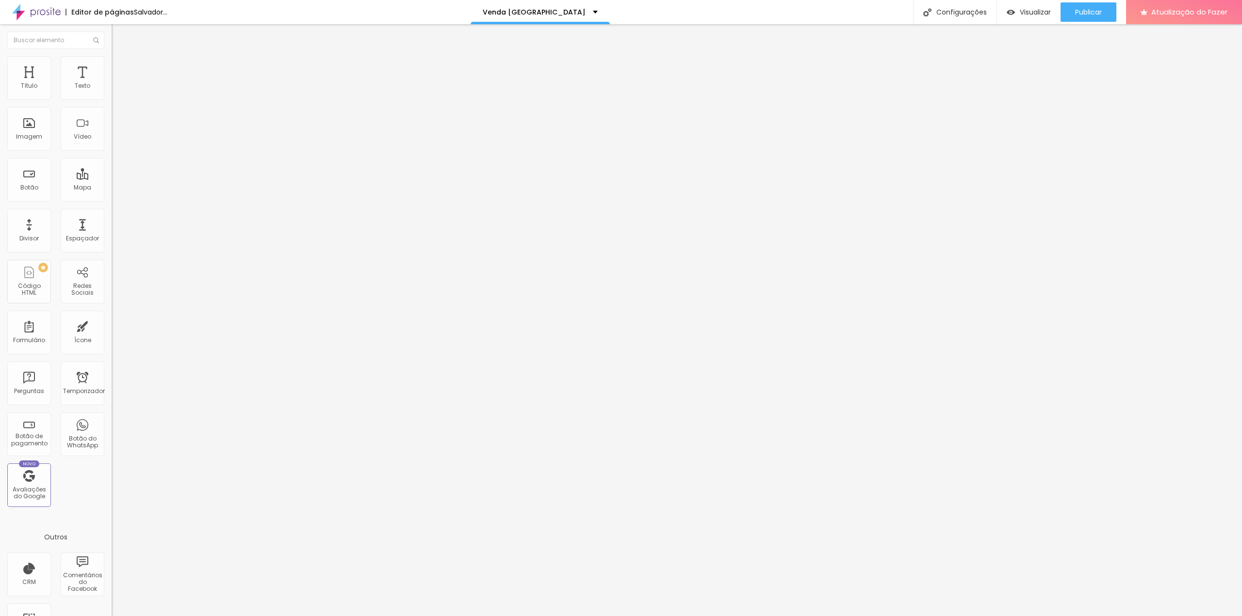
type input "7"
type input "0"
drag, startPoint x: 27, startPoint y: 113, endPoint x: -7, endPoint y: 115, distance: 34.5
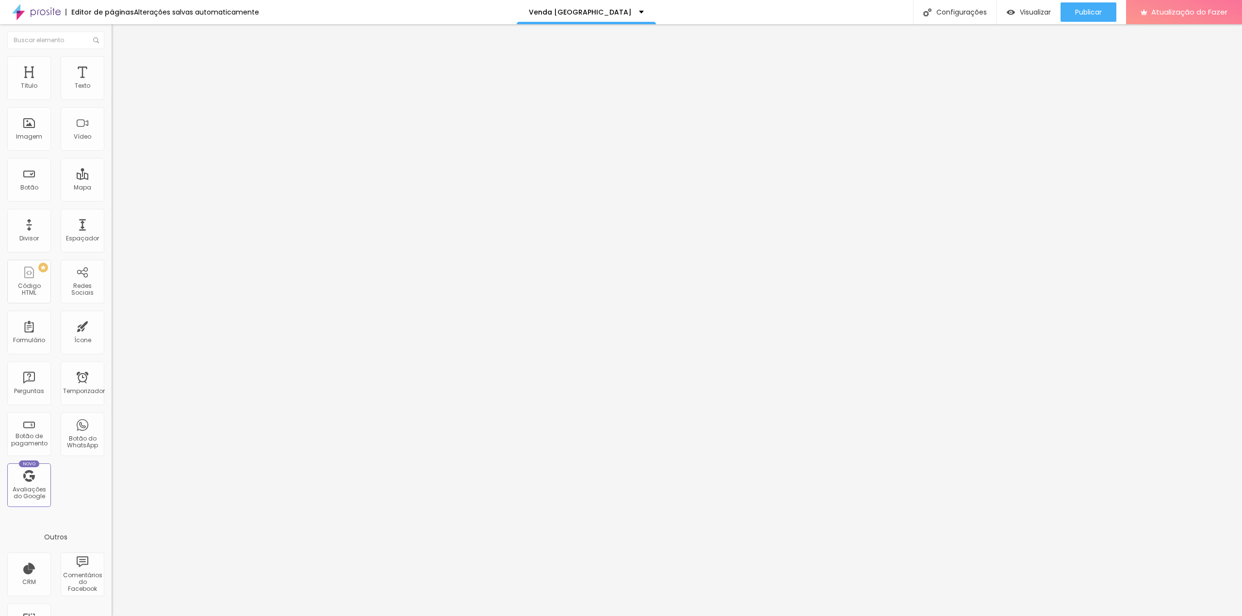
type input "0"
click at [112, 325] on input "range" at bounding box center [143, 329] width 63 height 8
click at [112, 64] on li "Estilo" at bounding box center [168, 61] width 112 height 10
click at [112, 56] on li "Conteúdo" at bounding box center [168, 52] width 112 height 10
click at [112, 96] on img at bounding box center [115, 92] width 7 height 7
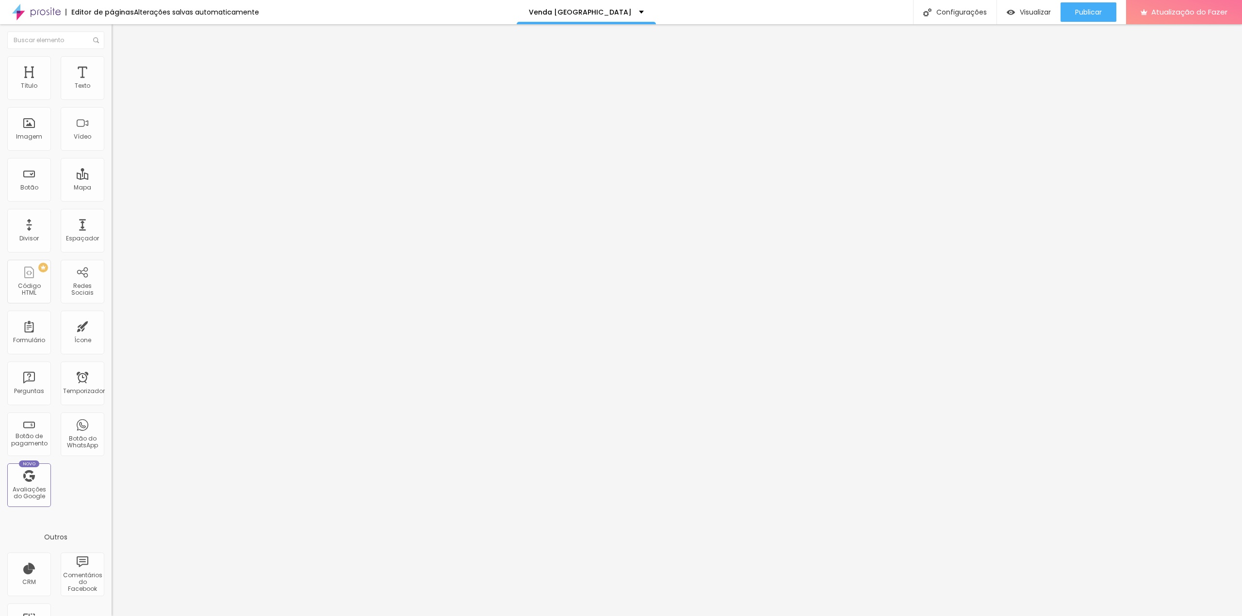
click at [112, 94] on img at bounding box center [115, 92] width 7 height 7
click at [112, 96] on div at bounding box center [168, 93] width 112 height 8
click at [112, 96] on img at bounding box center [115, 92] width 7 height 7
click at [112, 66] on img at bounding box center [116, 70] width 9 height 9
type input "15"
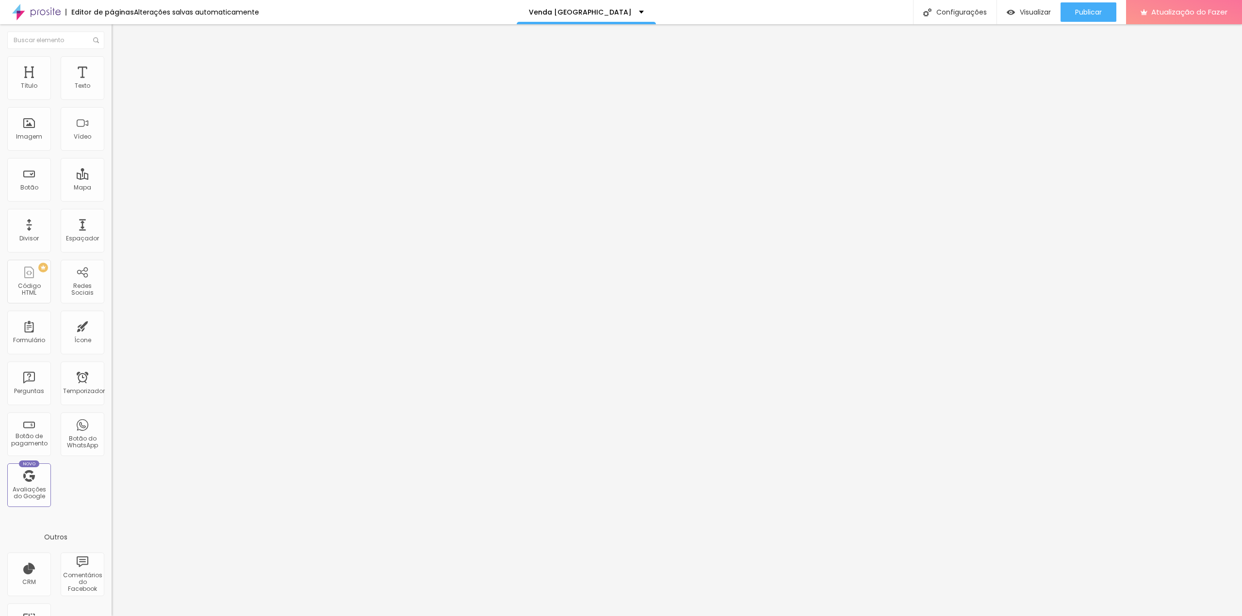
type input "15"
type input "0"
drag, startPoint x: 36, startPoint y: 96, endPoint x: -49, endPoint y: 97, distance: 84.9
type input "0"
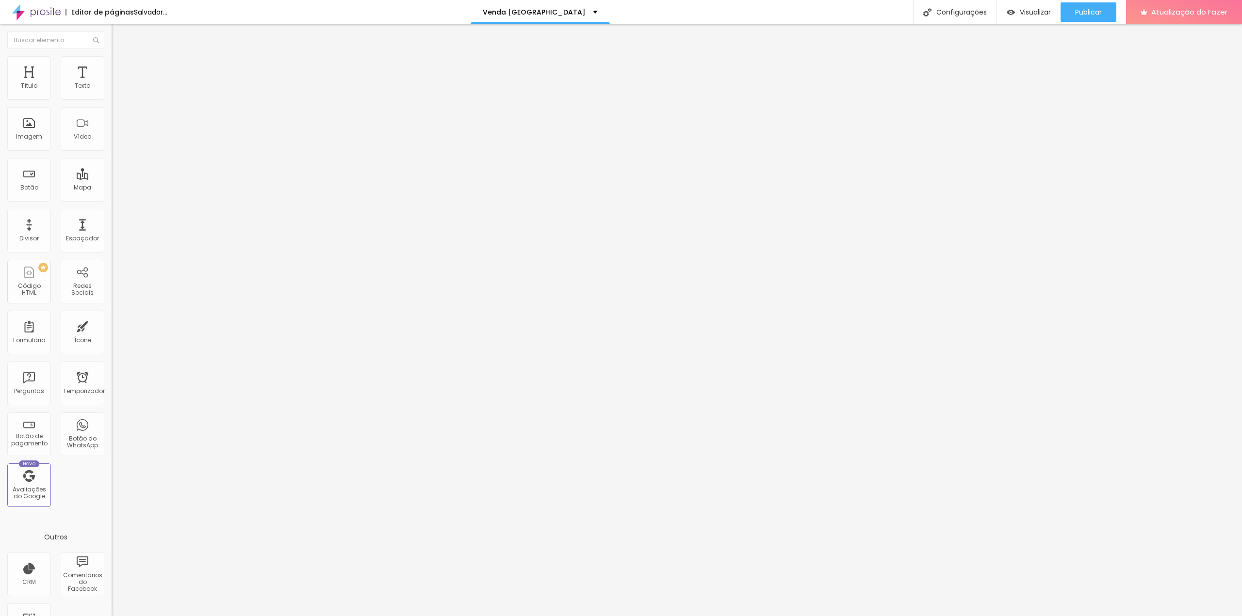
click at [112, 188] on input "range" at bounding box center [143, 192] width 63 height 8
click at [112, 66] on img at bounding box center [116, 70] width 9 height 9
type input "10"
type input "0"
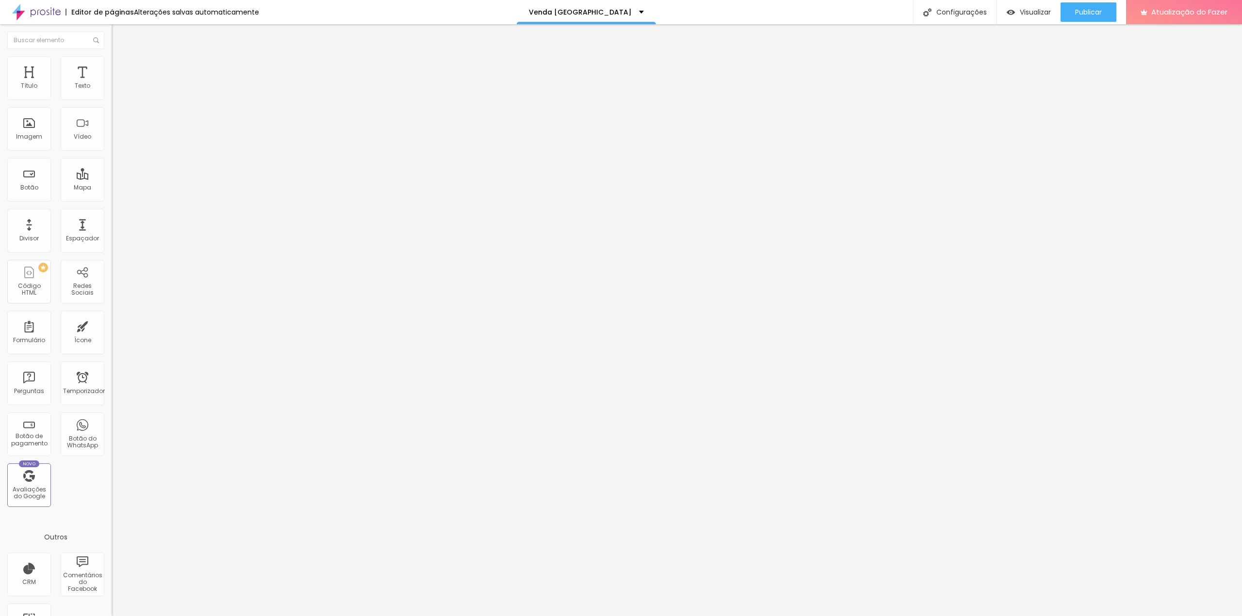
type input "0"
drag, startPoint x: 41, startPoint y: 94, endPoint x: 0, endPoint y: 95, distance: 41.2
type input "0"
click at [112, 188] on input "range" at bounding box center [143, 192] width 63 height 8
click at [120, 65] on font "Estilo" at bounding box center [127, 63] width 15 height 8
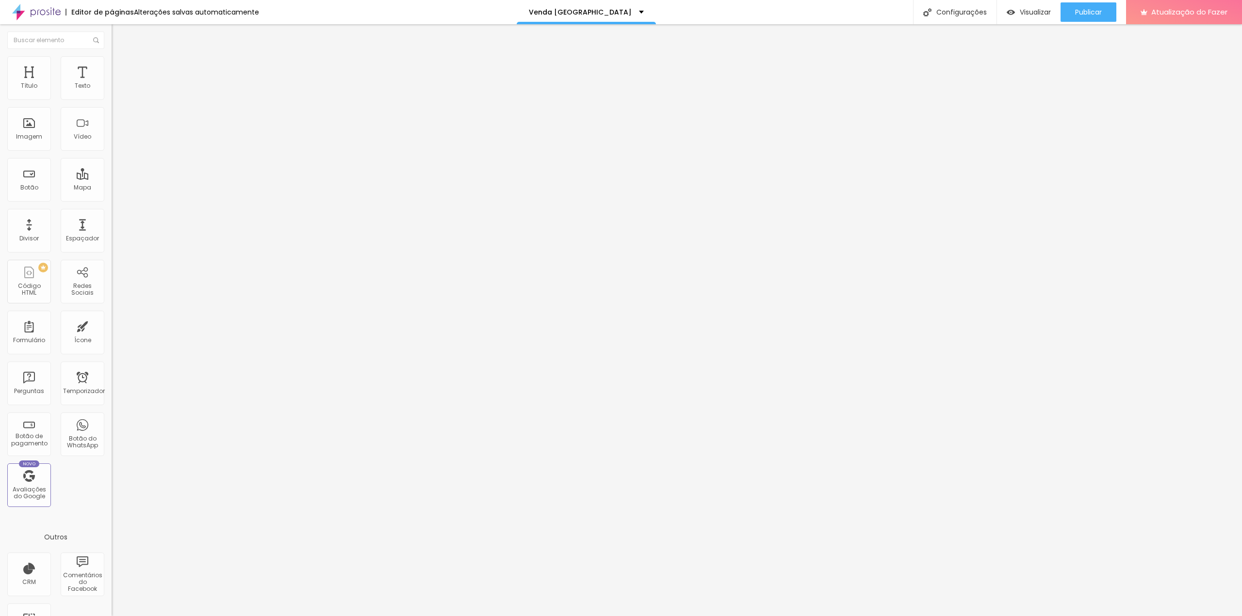
click at [112, 66] on li "Avançado" at bounding box center [168, 71] width 112 height 10
click at [120, 65] on font "Estilo" at bounding box center [127, 63] width 15 height 8
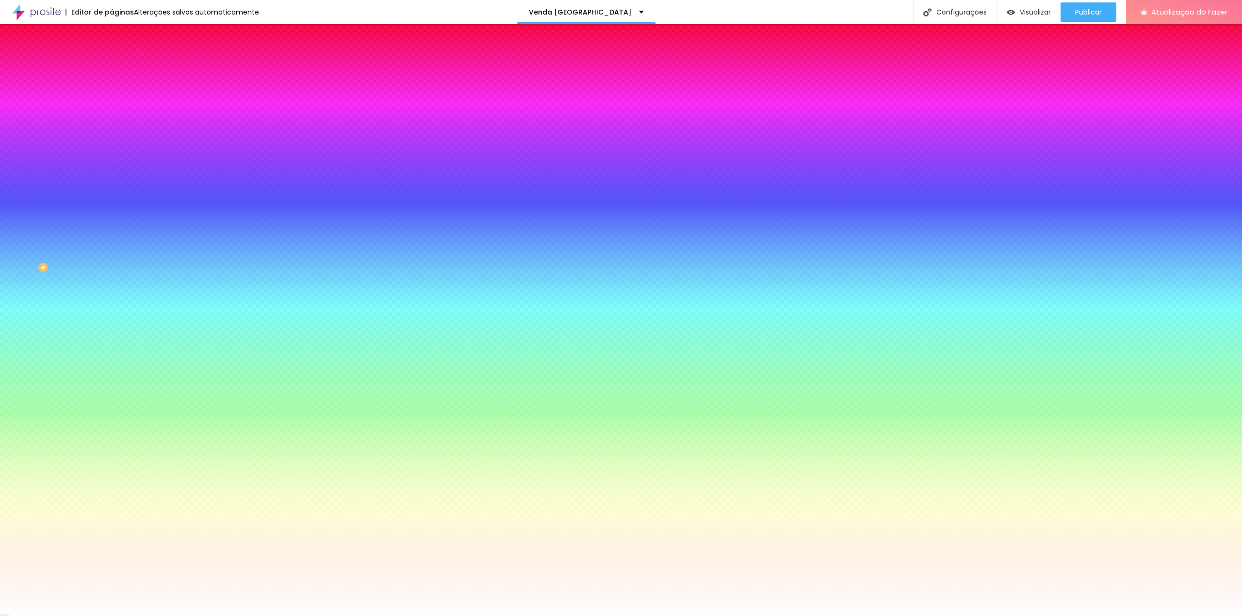
click at [120, 57] on font "Conteúdo" at bounding box center [135, 53] width 30 height 8
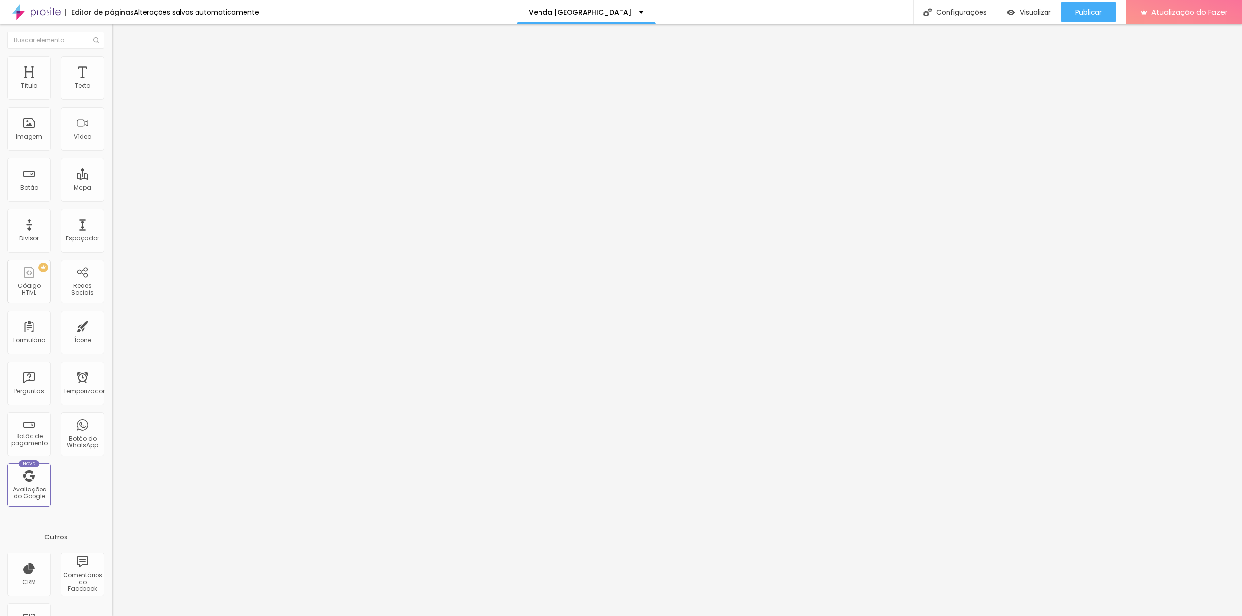
click at [112, 95] on img at bounding box center [115, 92] width 7 height 7
click at [112, 66] on li "Avançado" at bounding box center [168, 71] width 112 height 10
type input "0"
drag, startPoint x: 39, startPoint y: 95, endPoint x: -25, endPoint y: 97, distance: 64.1
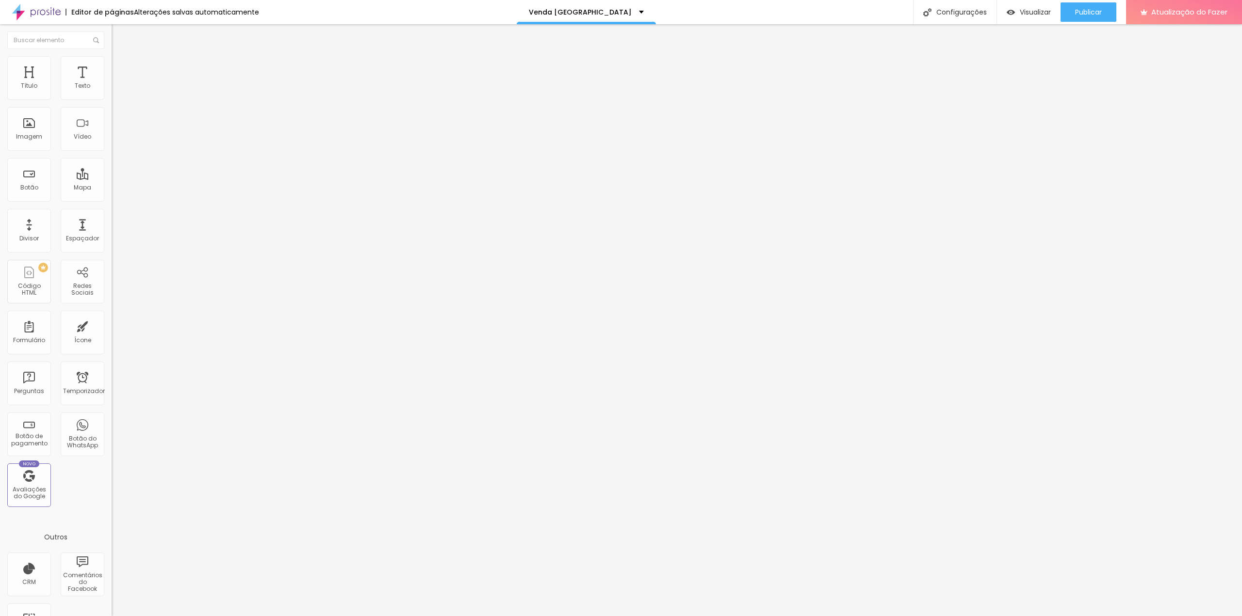
type input "0"
click at [112, 188] on input "range" at bounding box center [143, 192] width 63 height 8
click at [112, 60] on li "Estilo" at bounding box center [168, 61] width 112 height 10
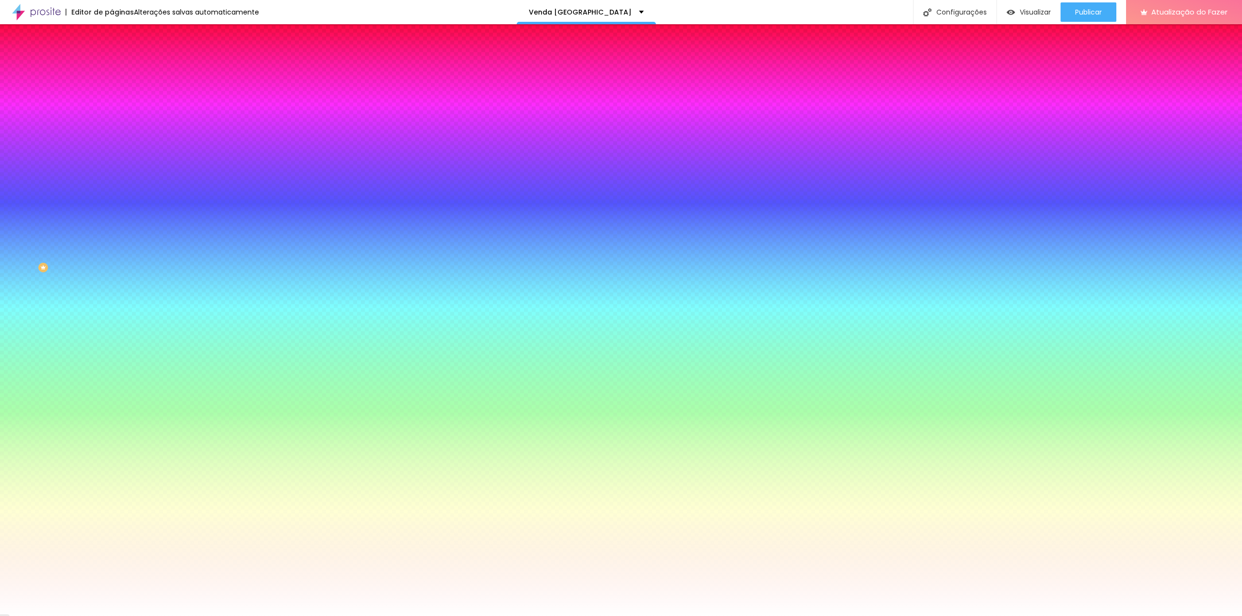
click at [112, 55] on img at bounding box center [116, 51] width 9 height 9
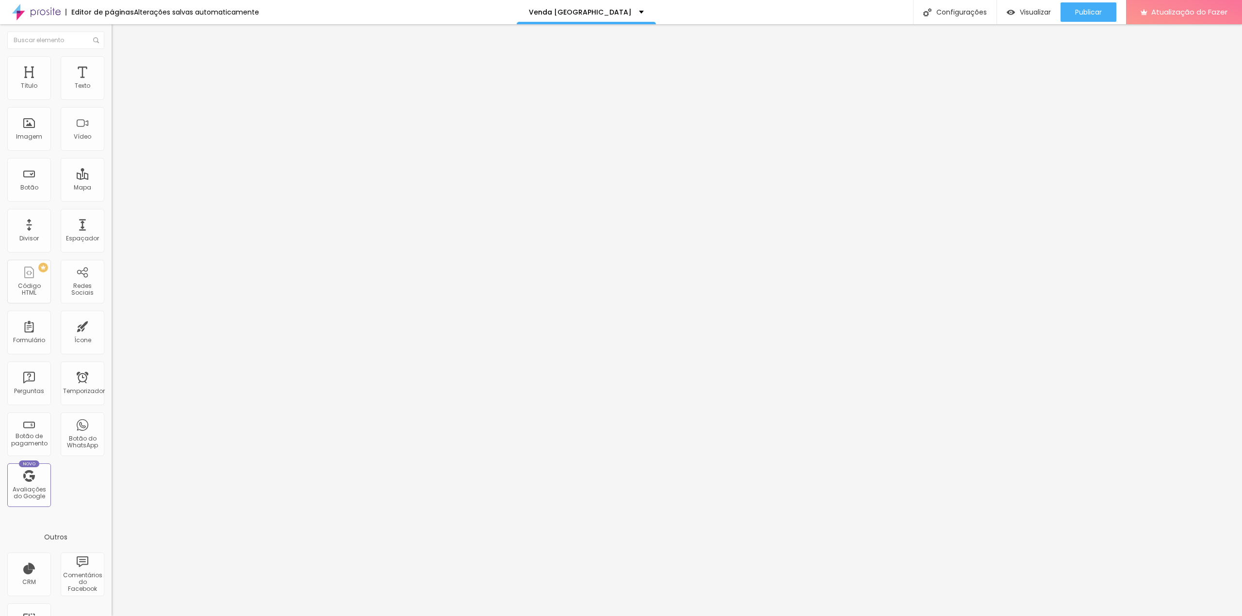
click at [112, 63] on img at bounding box center [116, 60] width 9 height 9
click at [120, 69] on font "Avançado" at bounding box center [136, 72] width 32 height 8
type input "11"
type input "0"
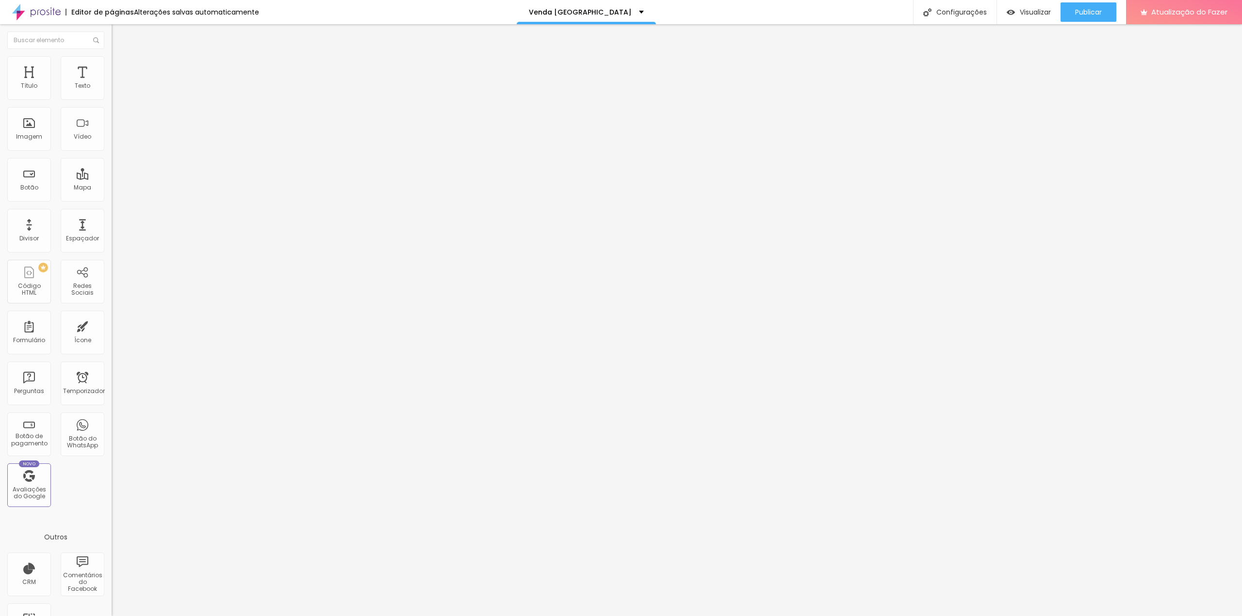
type input "0"
drag, startPoint x: 30, startPoint y: 96, endPoint x: -1, endPoint y: 99, distance: 30.7
type input "0"
click at [112, 188] on input "range" at bounding box center [143, 192] width 63 height 8
type input "0"
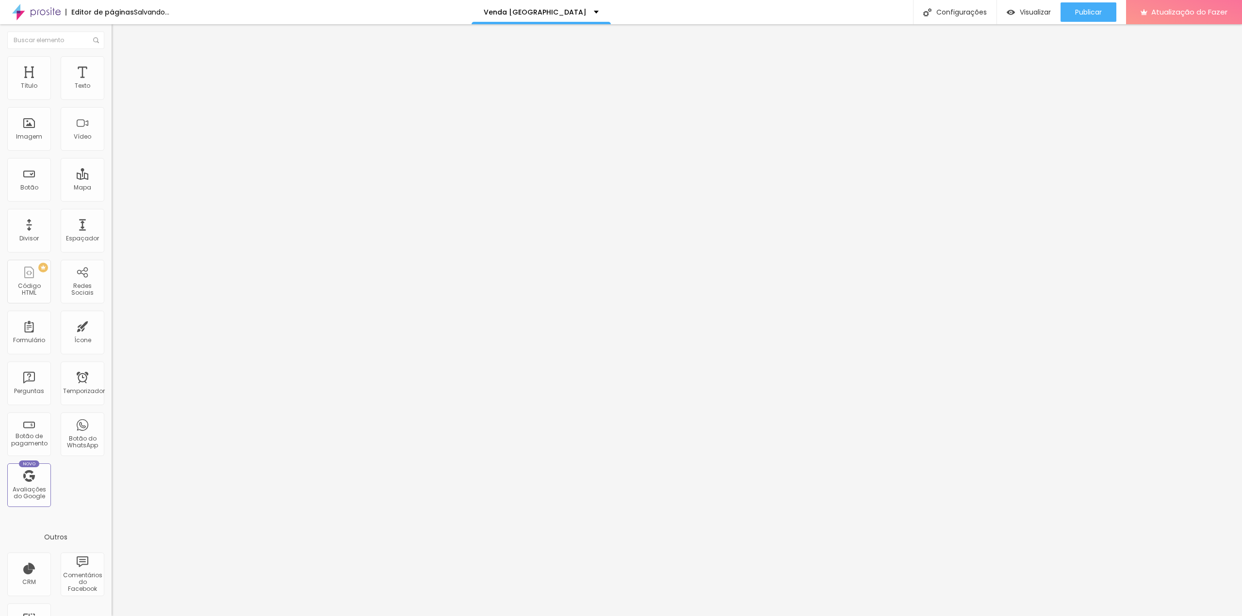
type input "0"
drag, startPoint x: 30, startPoint y: 113, endPoint x: -20, endPoint y: 121, distance: 51.0
type input "0"
click at [112, 325] on input "range" at bounding box center [143, 329] width 63 height 8
click at [112, 96] on img at bounding box center [115, 92] width 7 height 7
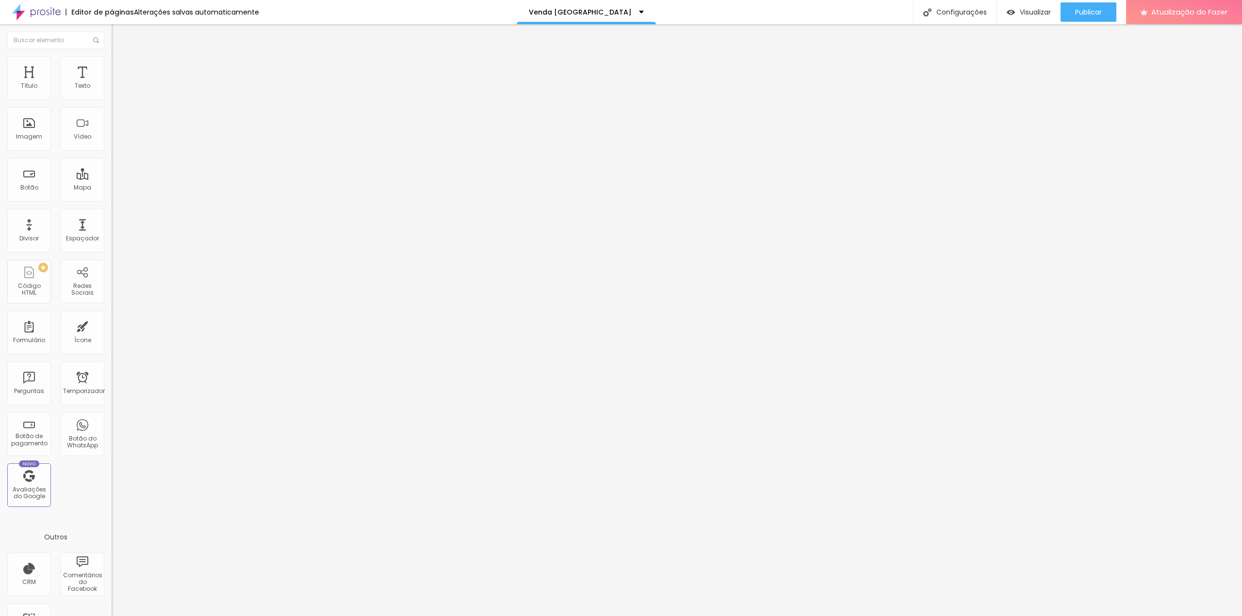
click at [120, 67] on font "Estilo" at bounding box center [127, 63] width 15 height 8
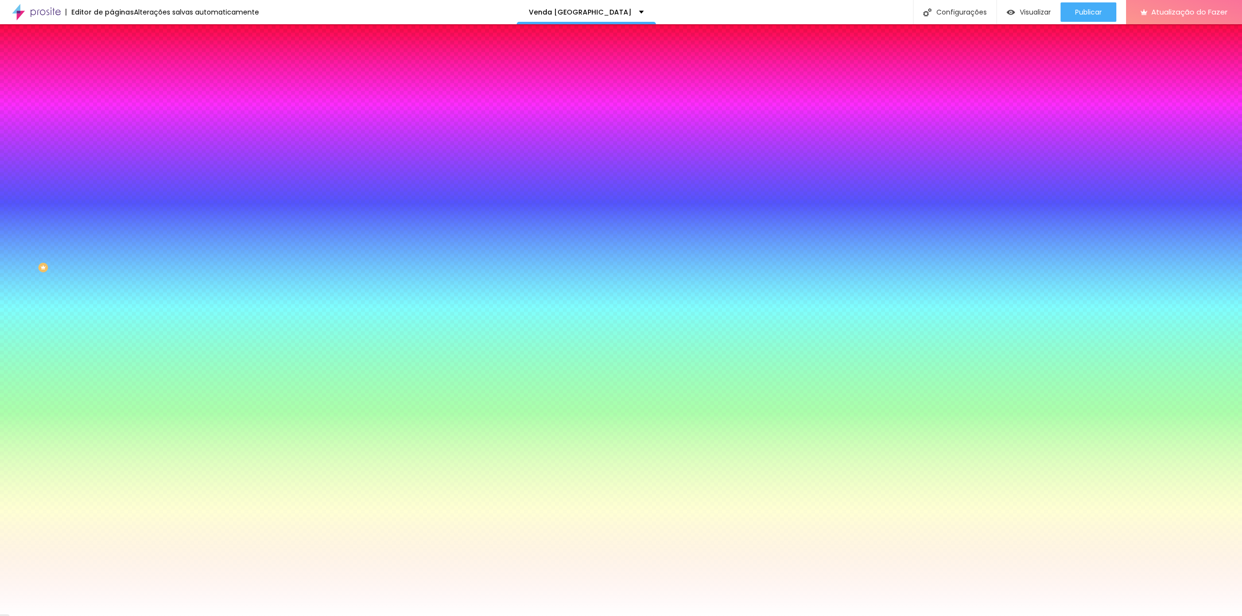
click at [120, 68] on font "Avançado" at bounding box center [136, 72] width 32 height 8
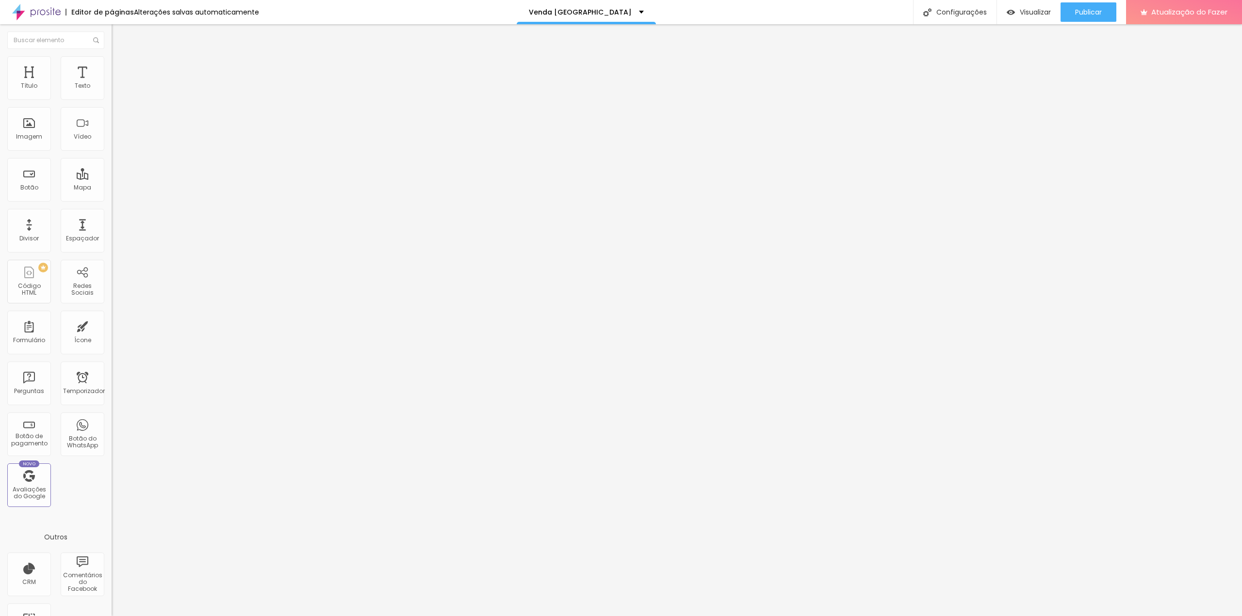
type input "15"
type input "10"
type input "0"
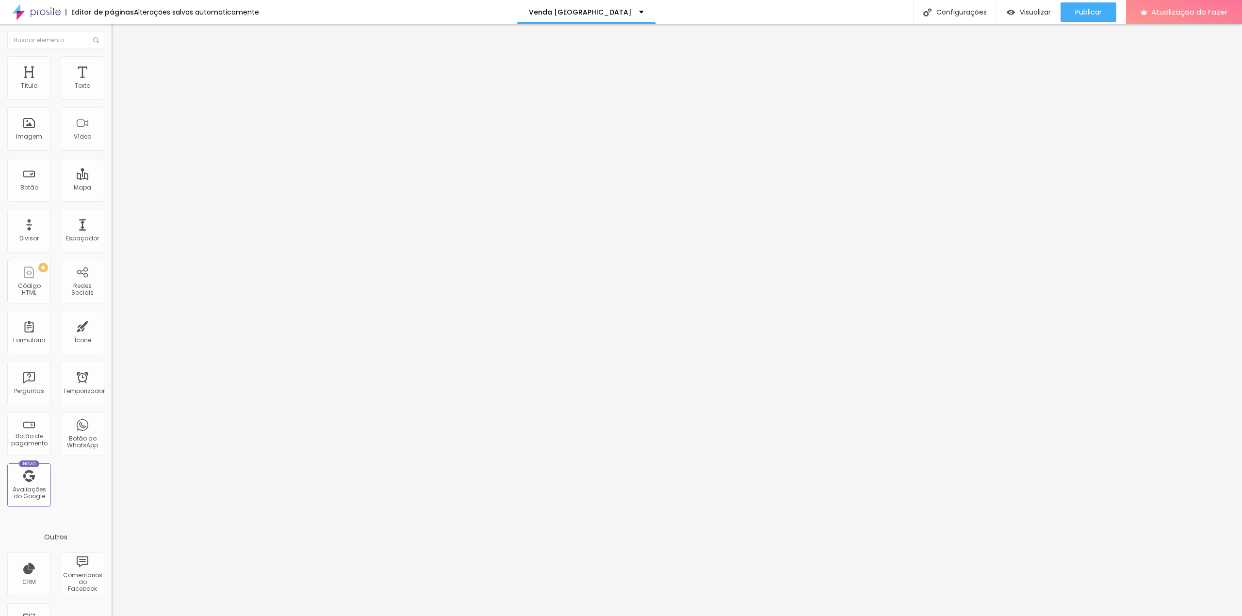
type input "0"
drag, startPoint x: 37, startPoint y: 93, endPoint x: 86, endPoint y: 146, distance: 72.1
type input "0"
click at [112, 188] on input "range" at bounding box center [143, 192] width 63 height 8
click at [120, 68] on font "Avançado" at bounding box center [136, 72] width 32 height 8
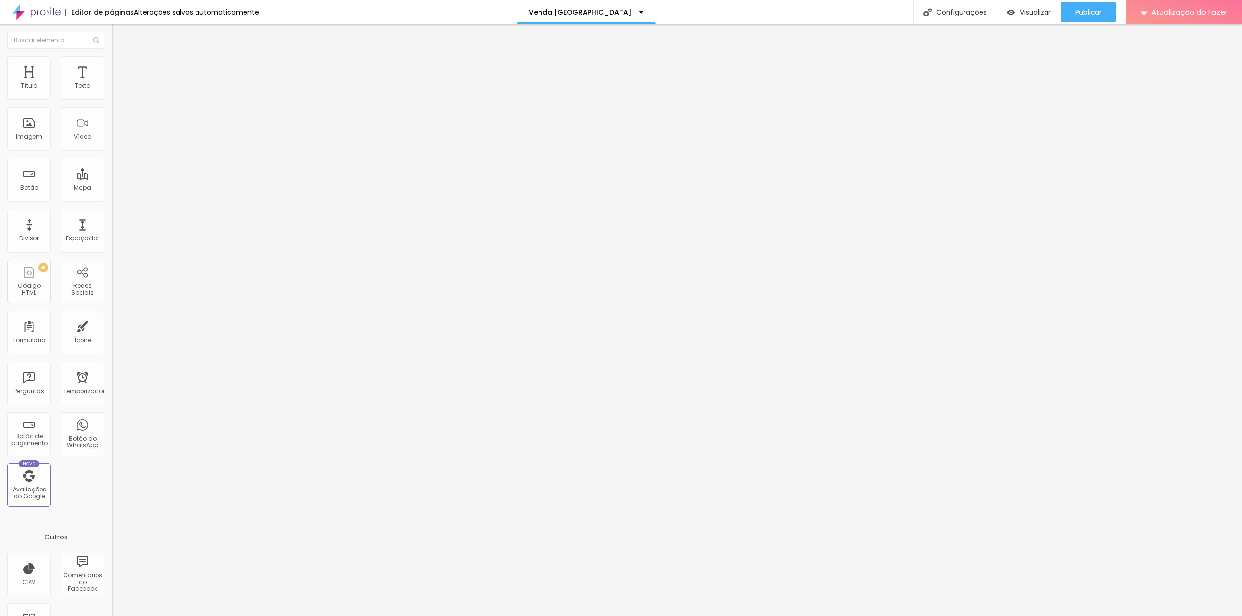
type input "0"
drag, startPoint x: 27, startPoint y: 113, endPoint x: 5, endPoint y: 108, distance: 22.4
type input "0"
click at [112, 325] on input "range" at bounding box center [143, 329] width 63 height 8
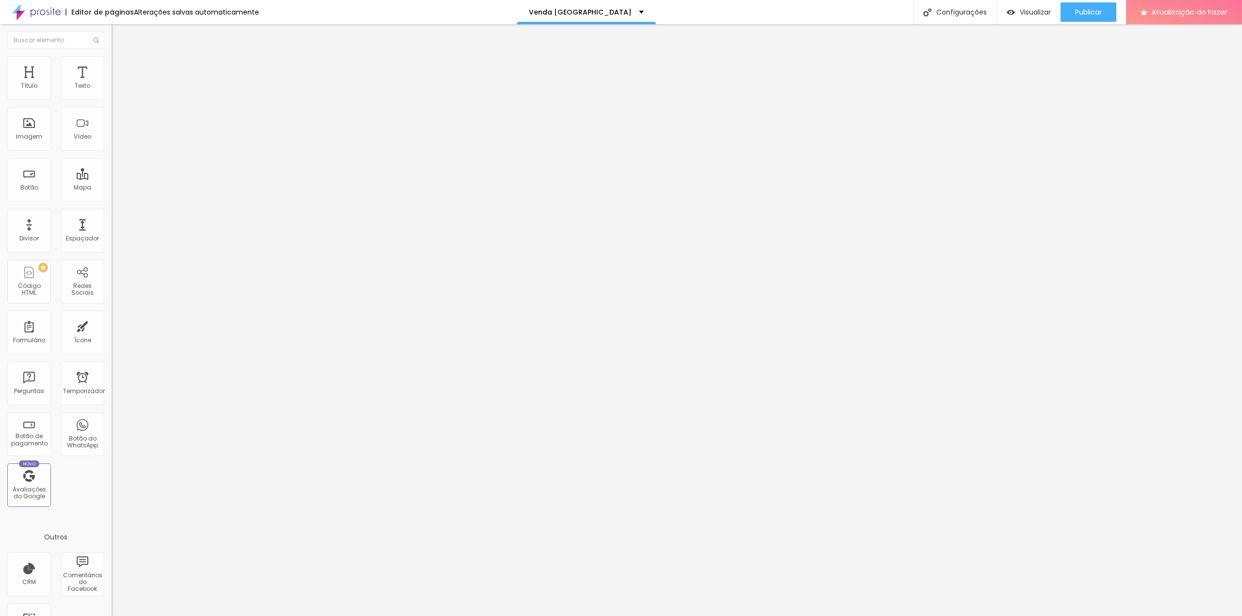
type input "0"
drag, startPoint x: 26, startPoint y: 95, endPoint x: -9, endPoint y: 98, distance: 34.7
type input "0"
click at [112, 188] on input "range" at bounding box center [143, 192] width 63 height 8
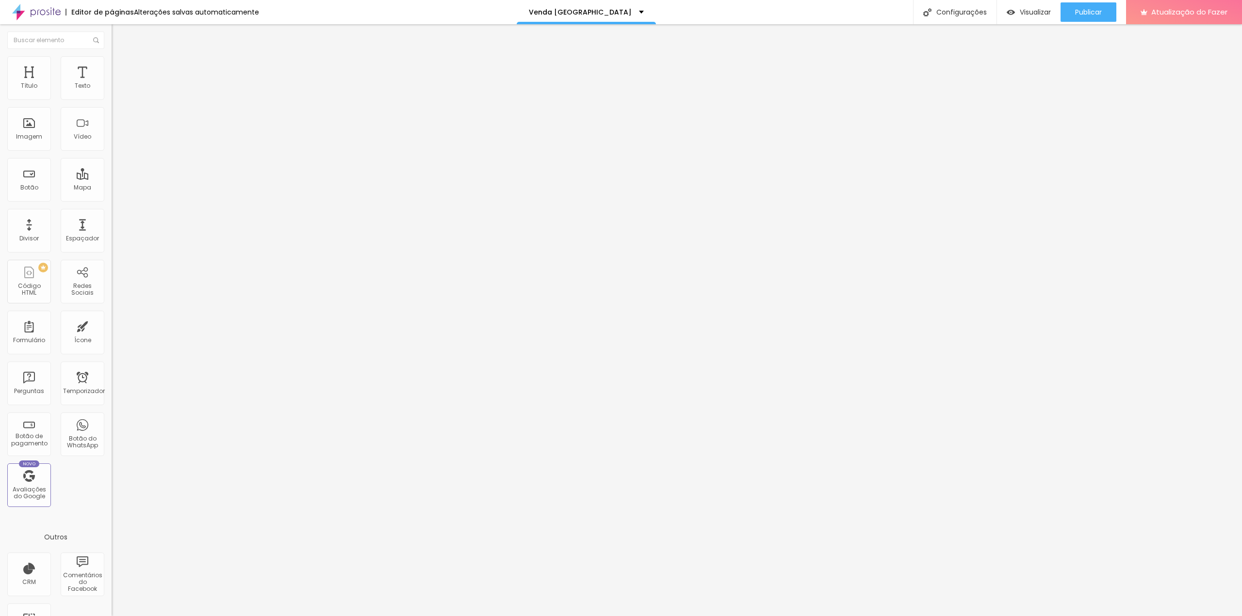
click at [112, 96] on img at bounding box center [115, 92] width 7 height 7
click at [112, 65] on li "Estilo" at bounding box center [168, 61] width 112 height 10
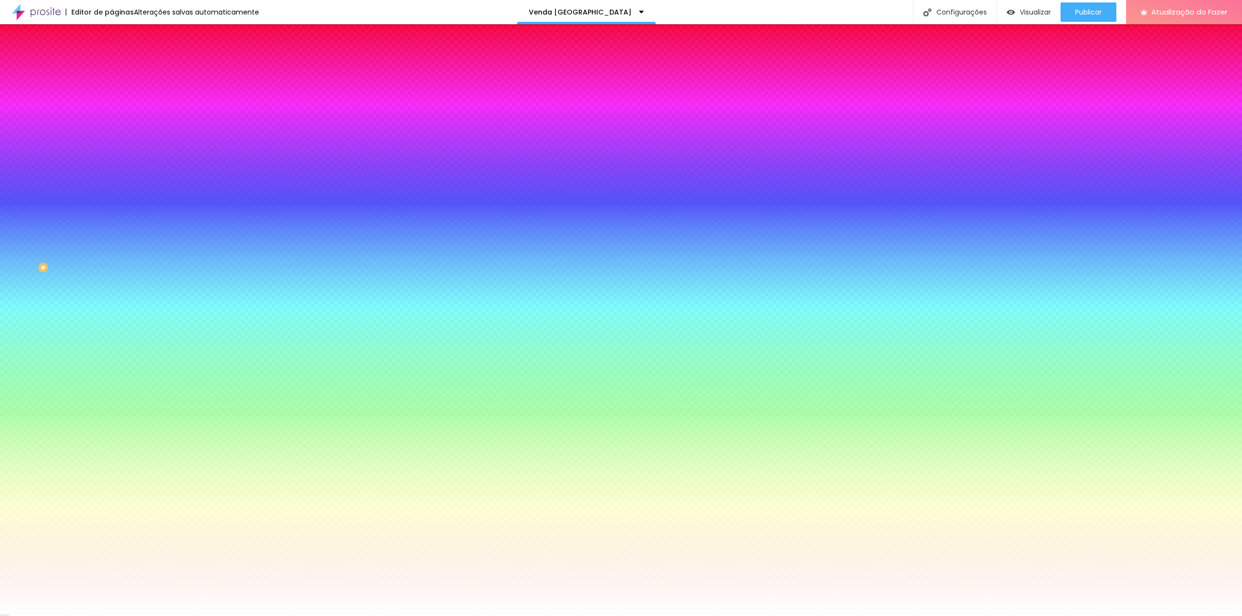
click at [112, 66] on img at bounding box center [116, 70] width 9 height 9
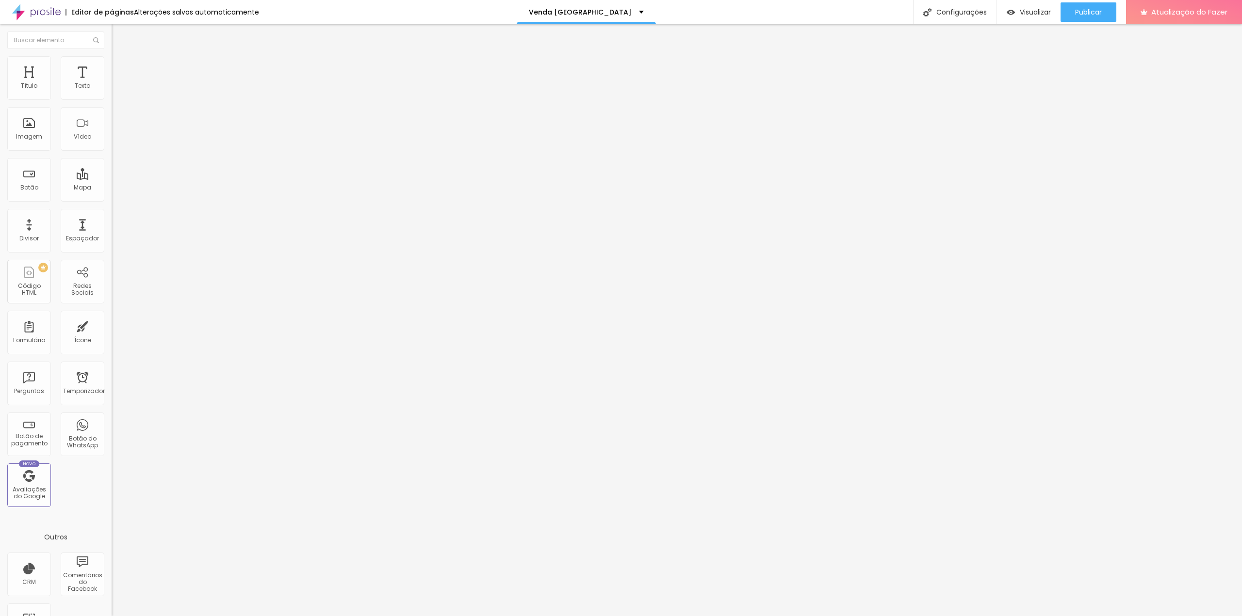
type input "5"
type input "0"
drag, startPoint x: 38, startPoint y: 95, endPoint x: 13, endPoint y: 99, distance: 25.6
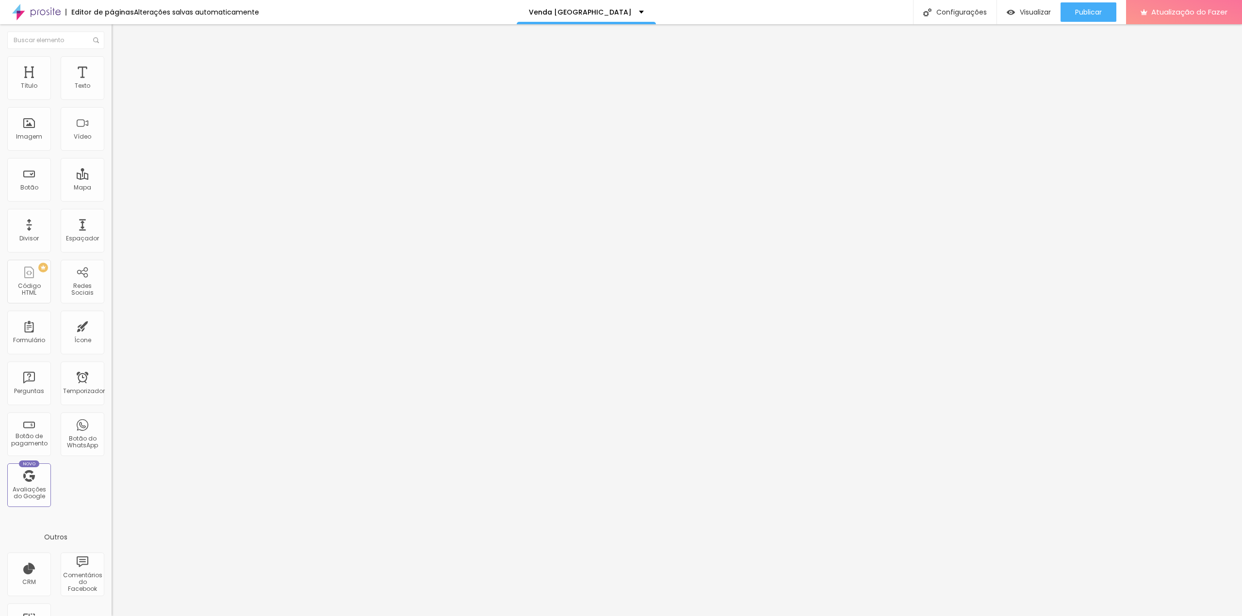
type input "0"
click at [112, 188] on input "range" at bounding box center [143, 192] width 63 height 8
click at [120, 68] on font "Avançado" at bounding box center [136, 72] width 32 height 8
type input "0"
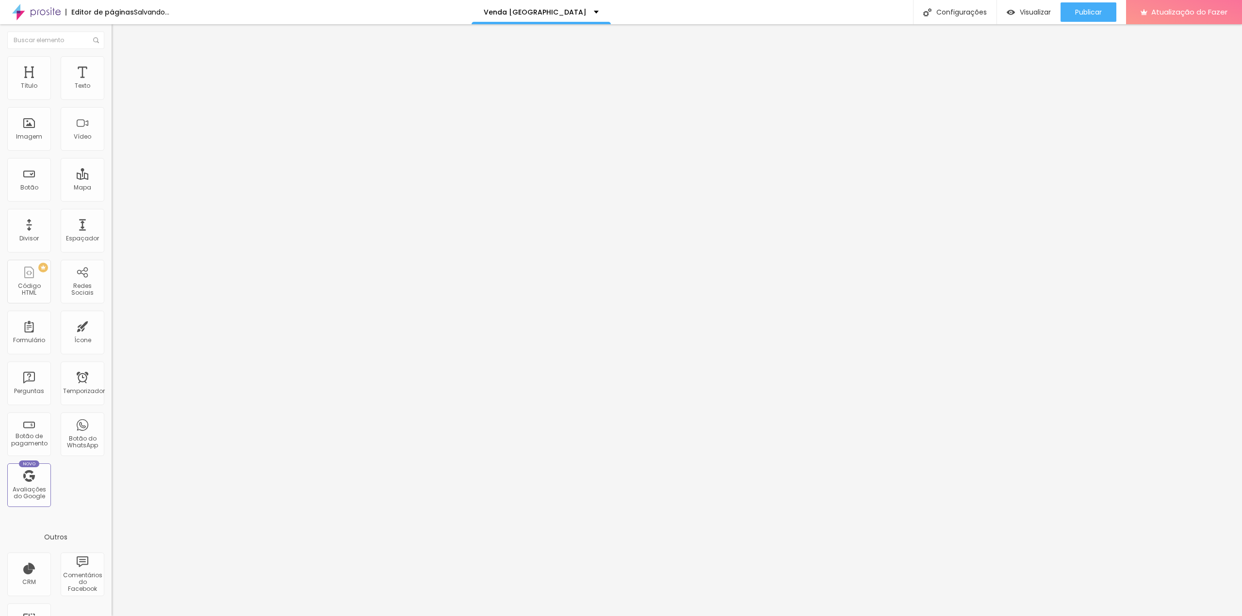
drag, startPoint x: 26, startPoint y: 94, endPoint x: 14, endPoint y: 94, distance: 12.1
type input "0"
click at [112, 188] on input "range" at bounding box center [143, 192] width 63 height 8
type input "0"
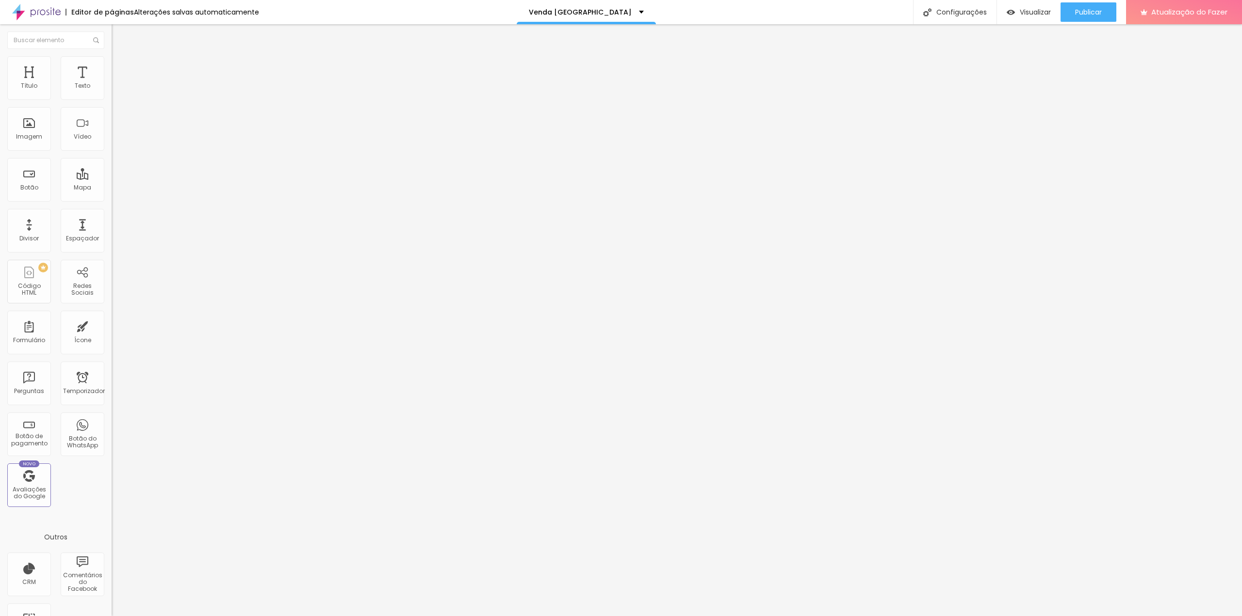
drag, startPoint x: 28, startPoint y: 112, endPoint x: 2, endPoint y: 105, distance: 26.2
type input "0"
click at [112, 325] on input "range" at bounding box center [143, 329] width 63 height 8
click at [112, 96] on img at bounding box center [115, 92] width 7 height 7
click at [120, 68] on font "Avançado" at bounding box center [136, 72] width 32 height 8
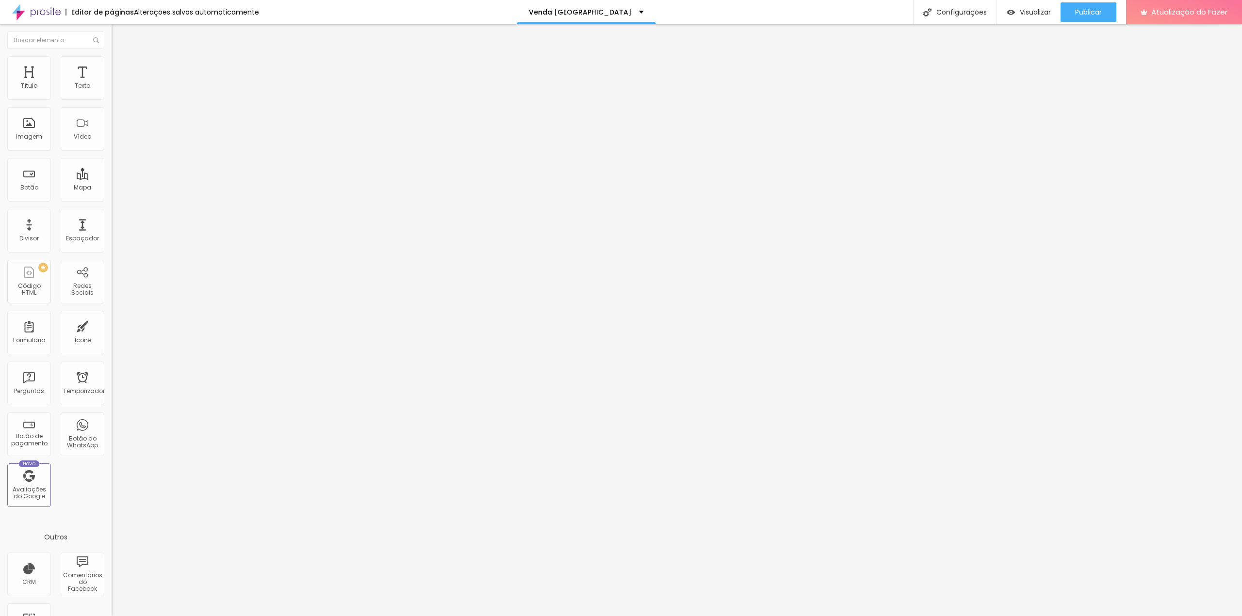
drag, startPoint x: 37, startPoint y: 92, endPoint x: -1, endPoint y: 97, distance: 38.6
click at [0, 97] on html "Editor de páginas Alterações salvas automaticamente Venda Casa Poá Configuraçõe…" at bounding box center [621, 308] width 1242 height 616
type input "5"
type input "0"
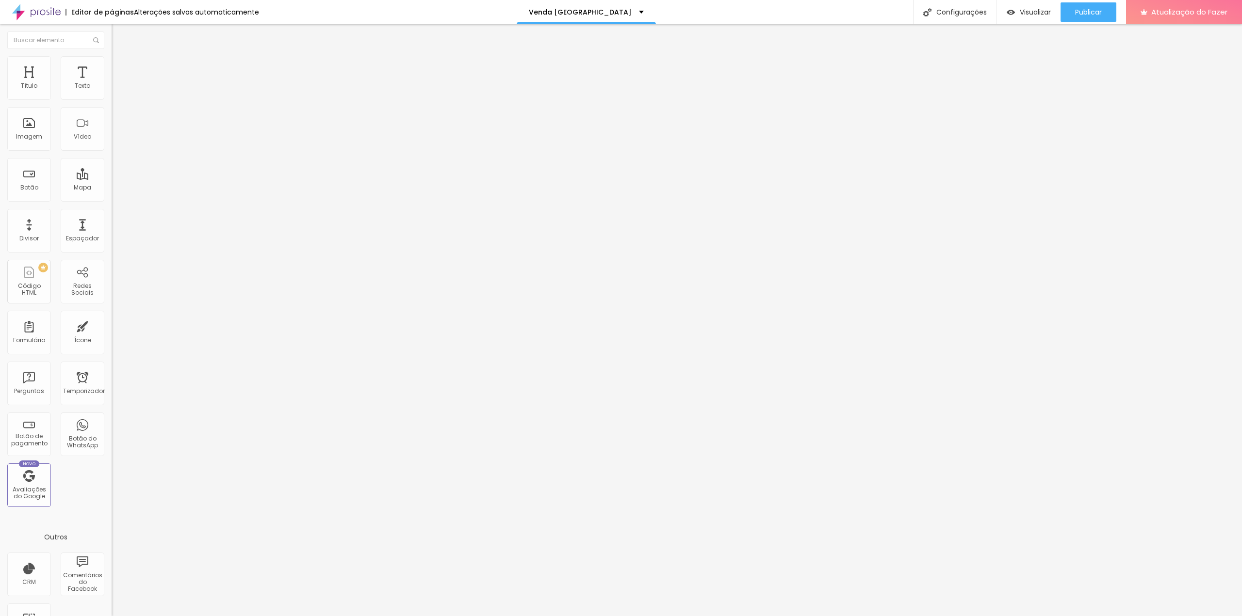
type input "0"
drag, startPoint x: 38, startPoint y: 95, endPoint x: 57, endPoint y: 125, distance: 35.9
type input "0"
click at [112, 188] on input "range" at bounding box center [143, 192] width 63 height 8
click at [120, 68] on font "Avançado" at bounding box center [136, 72] width 32 height 8
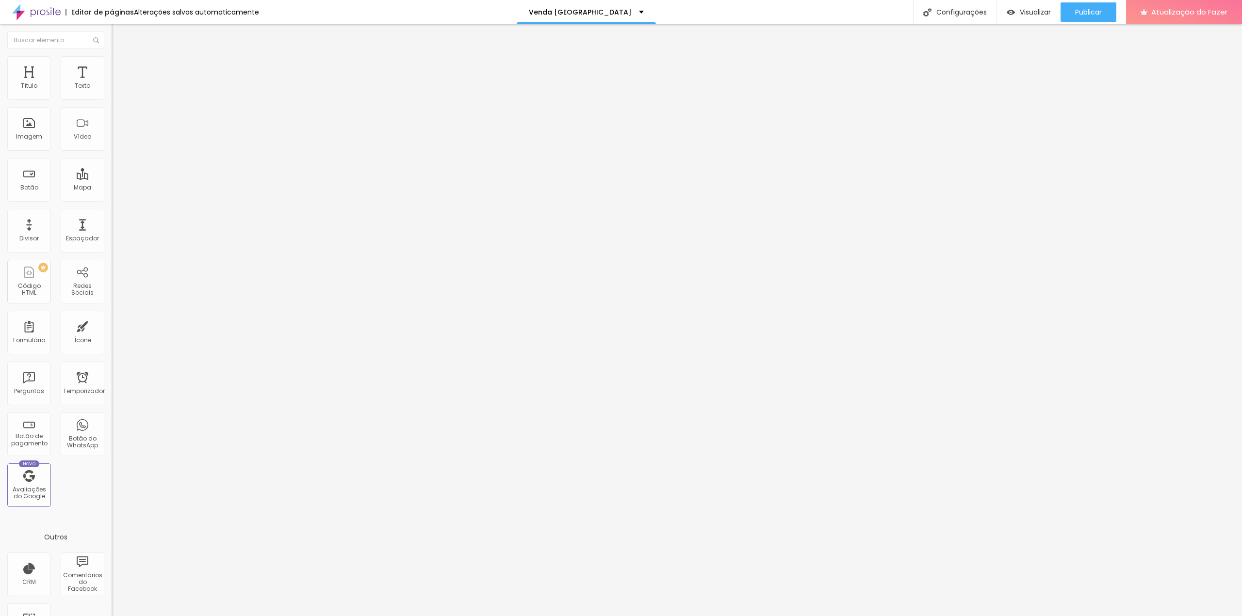
type input "0"
drag, startPoint x: 28, startPoint y: 96, endPoint x: -4, endPoint y: 101, distance: 32.0
type input "0"
click at [112, 188] on input "range" at bounding box center [143, 192] width 63 height 8
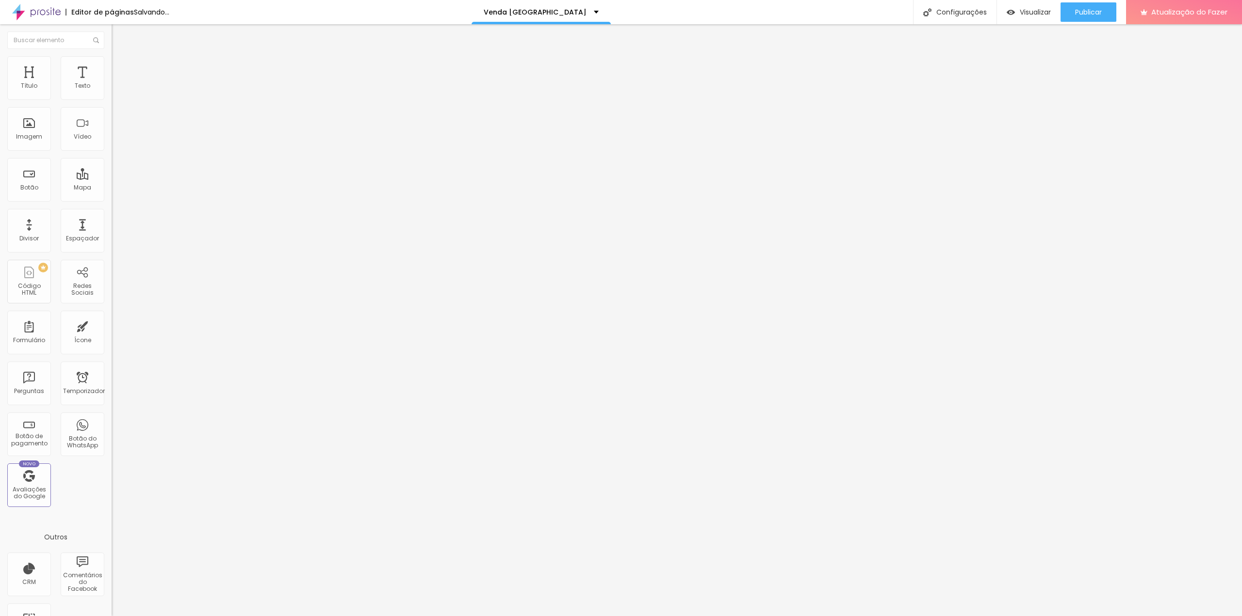
type input "4"
type input "0"
drag, startPoint x: 25, startPoint y: 112, endPoint x: 0, endPoint y: 115, distance: 25.4
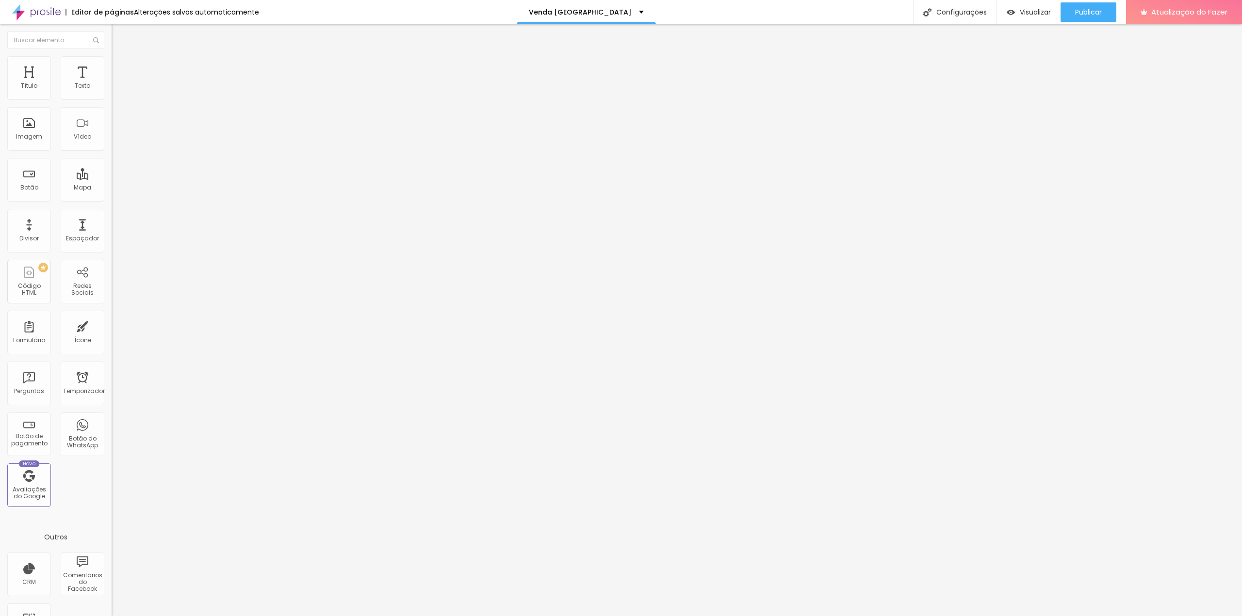
type input "0"
click at [112, 325] on input "range" at bounding box center [143, 329] width 63 height 8
click at [968, 14] on font "Configurações" at bounding box center [961, 12] width 50 height 10
click at [791, 616] on div at bounding box center [621, 626] width 1242 height 9
click at [1046, 70] on font "Visualizar página" at bounding box center [1045, 74] width 55 height 9
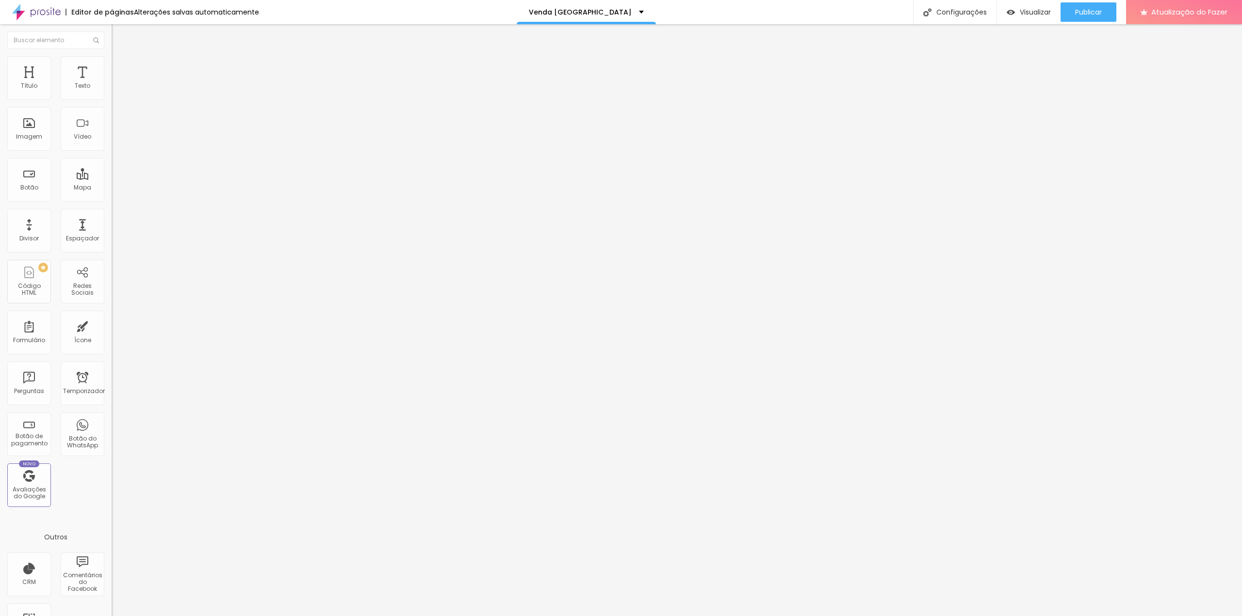
click at [112, 93] on button "button" at bounding box center [119, 88] width 14 height 10
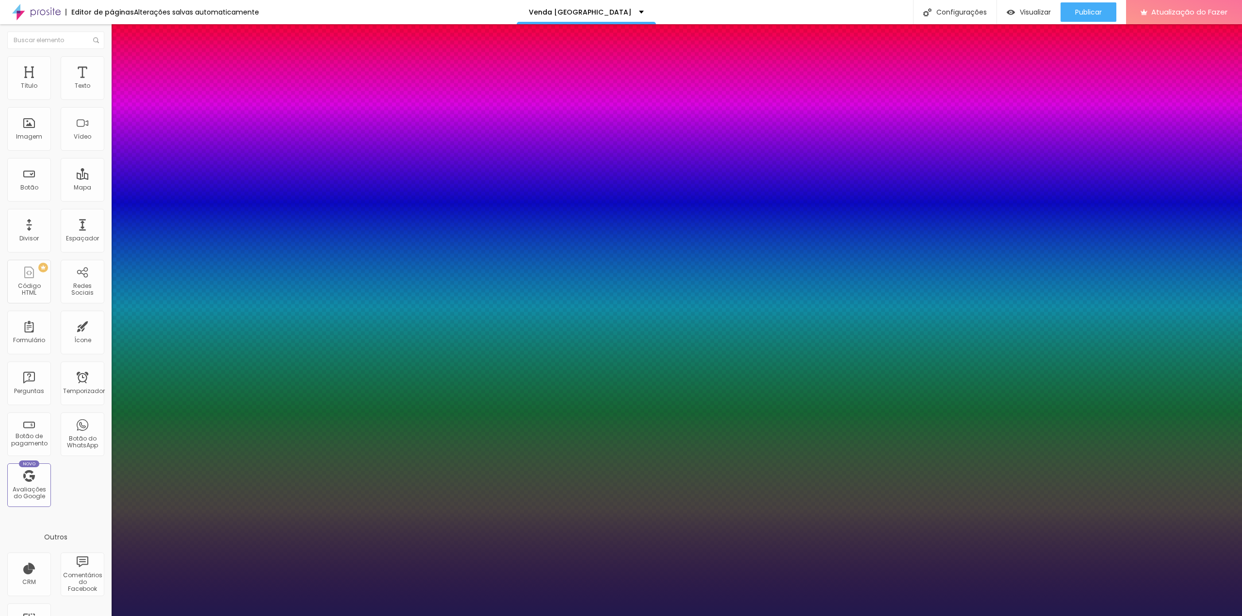
type input "1"
type input "18"
type input "1"
type input "17"
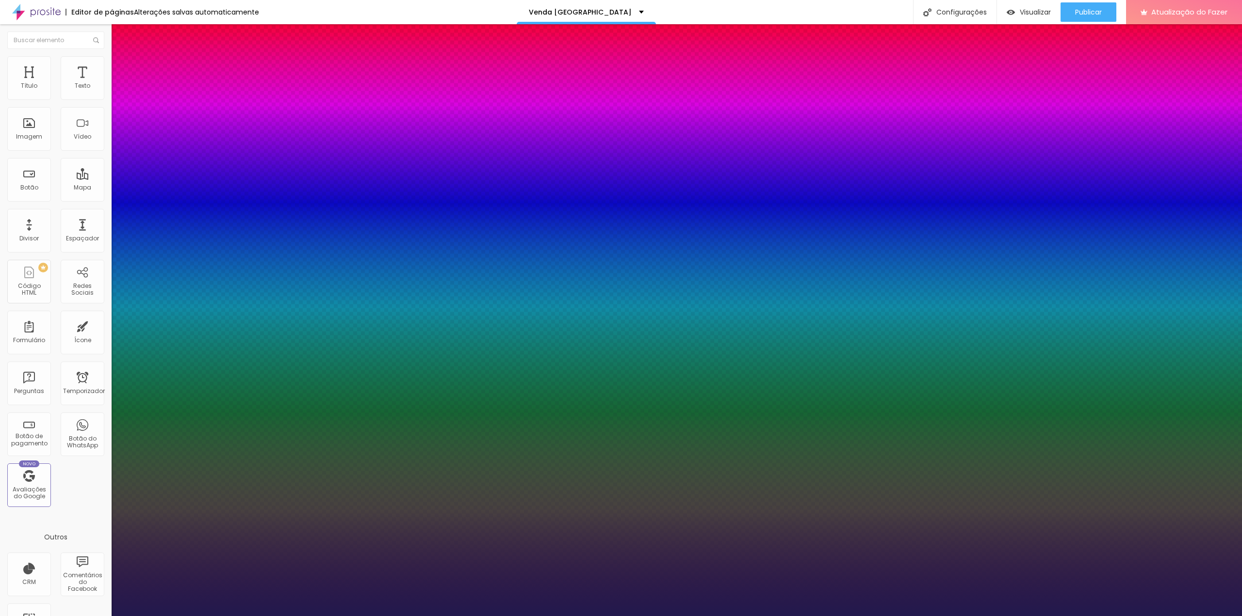
type input "17"
type input "1"
type input "18"
type input "1"
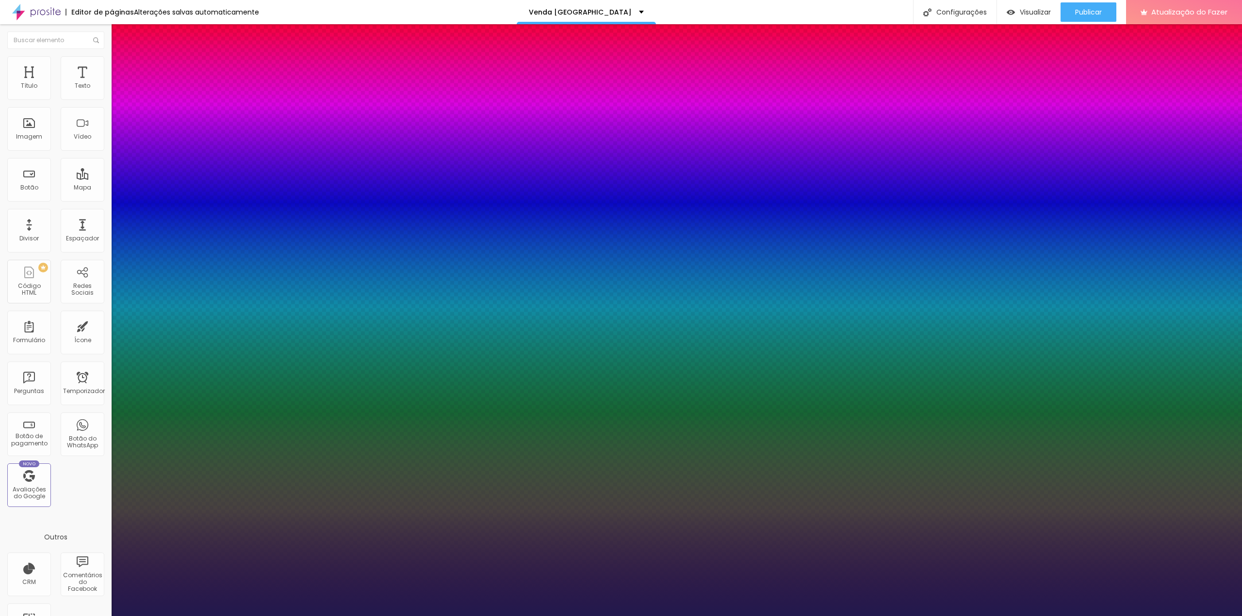
type input "19"
type input "1"
type input "18"
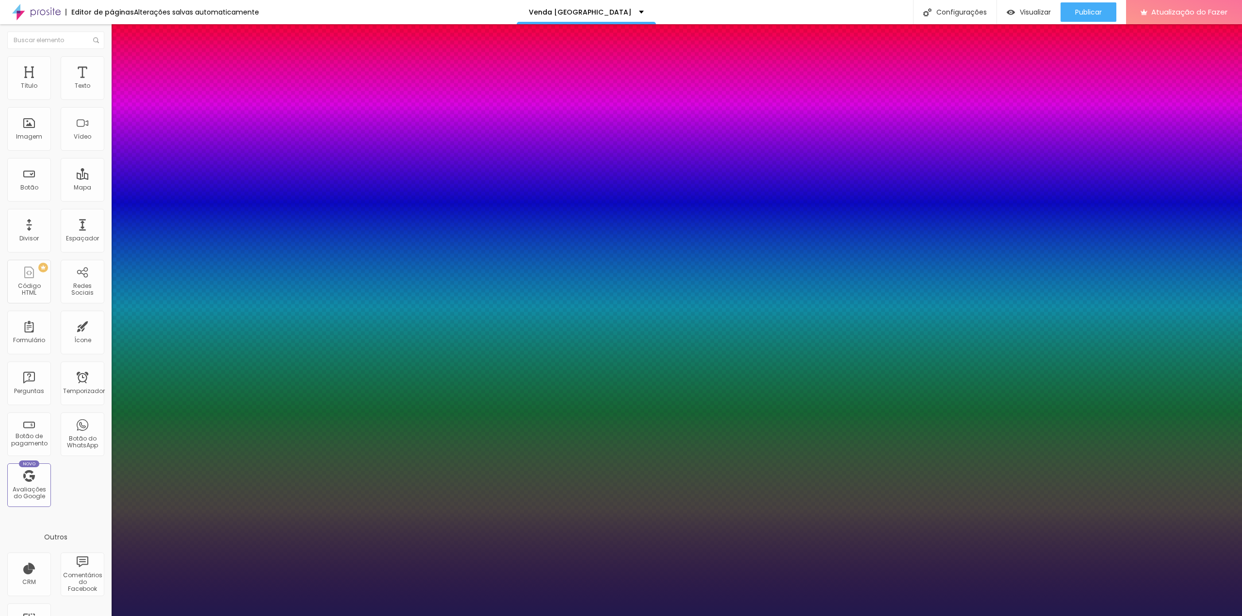
type input "1"
type input "18"
type input "1"
type input "17"
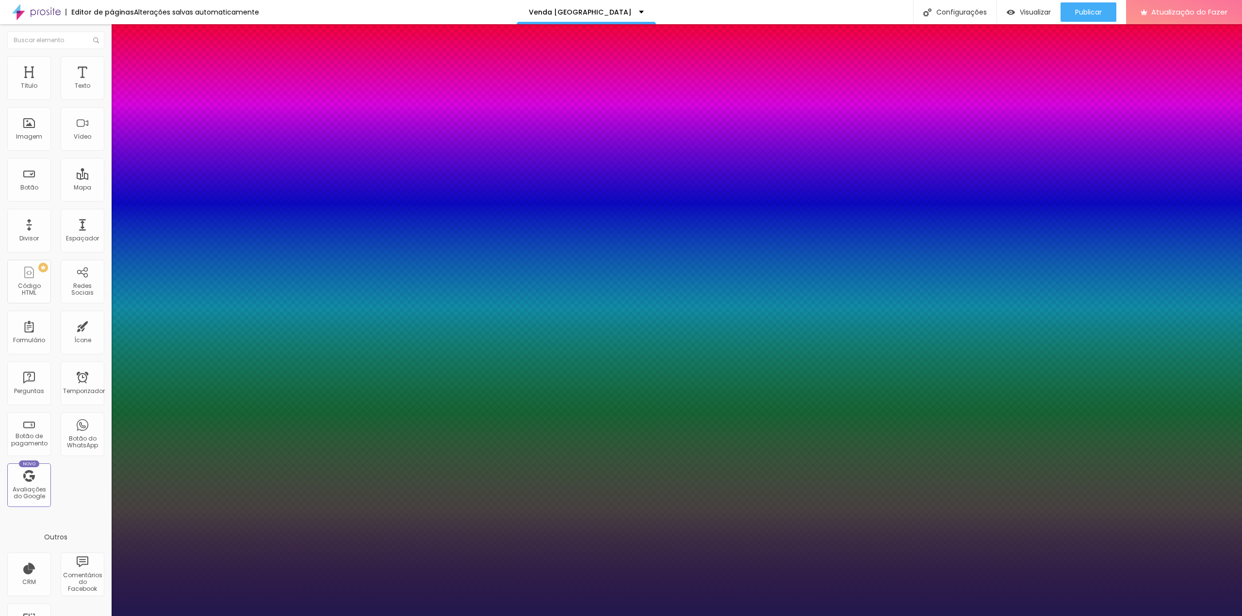
type input "17"
type input "1"
type input "13"
type input "1"
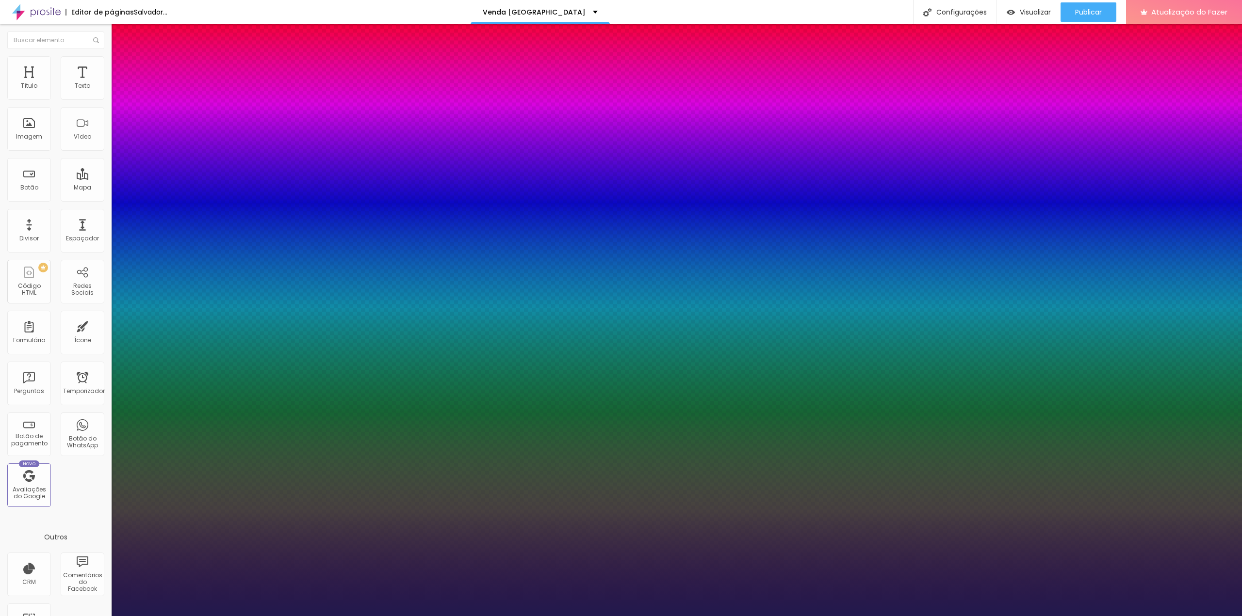
type input "13"
type input "1"
type input "19"
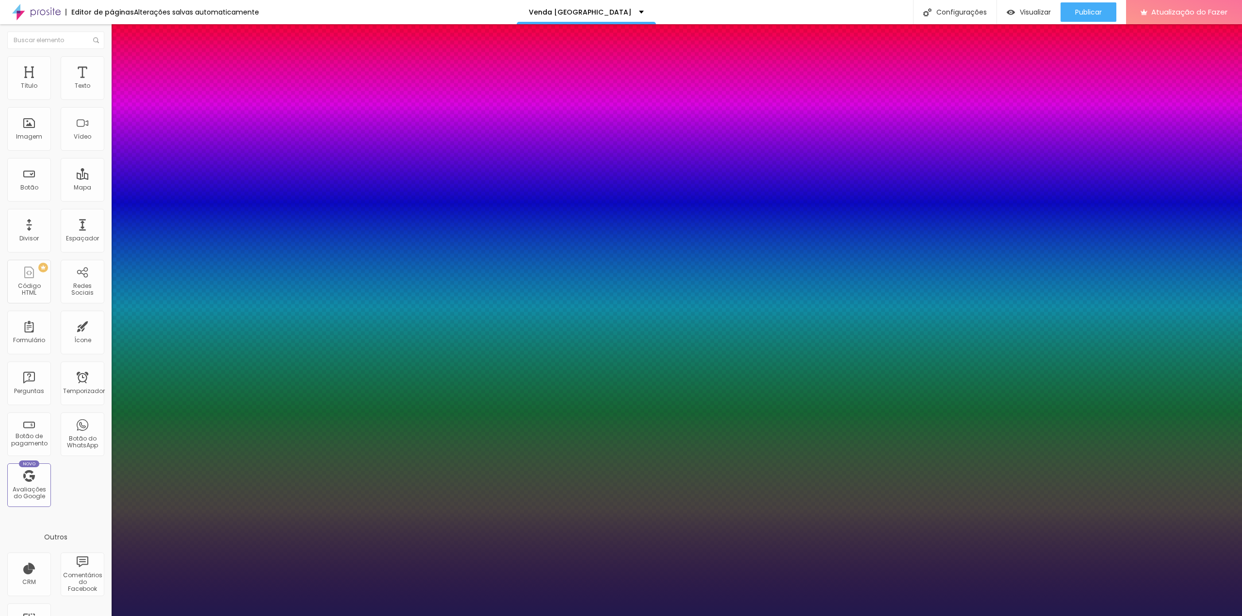
type input "1"
type input "54"
type input "1"
type input "74"
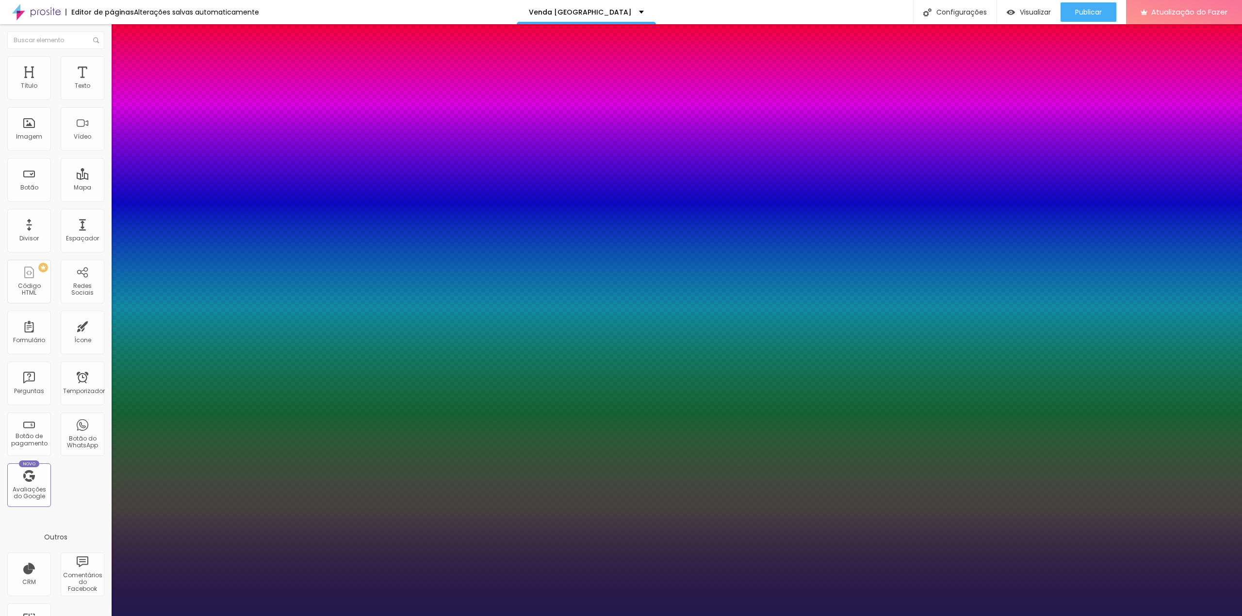
type input "74"
type input "1"
type input "89"
type input "1"
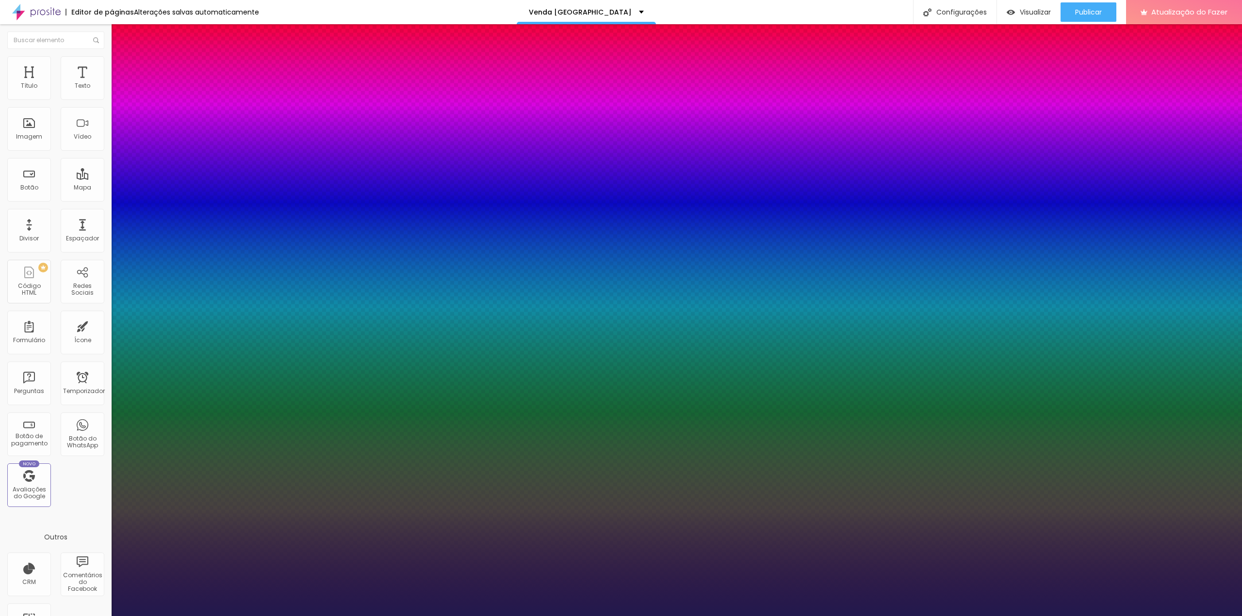
type input "100"
type input "1"
drag, startPoint x: 128, startPoint y: 164, endPoint x: 209, endPoint y: 179, distance: 82.4
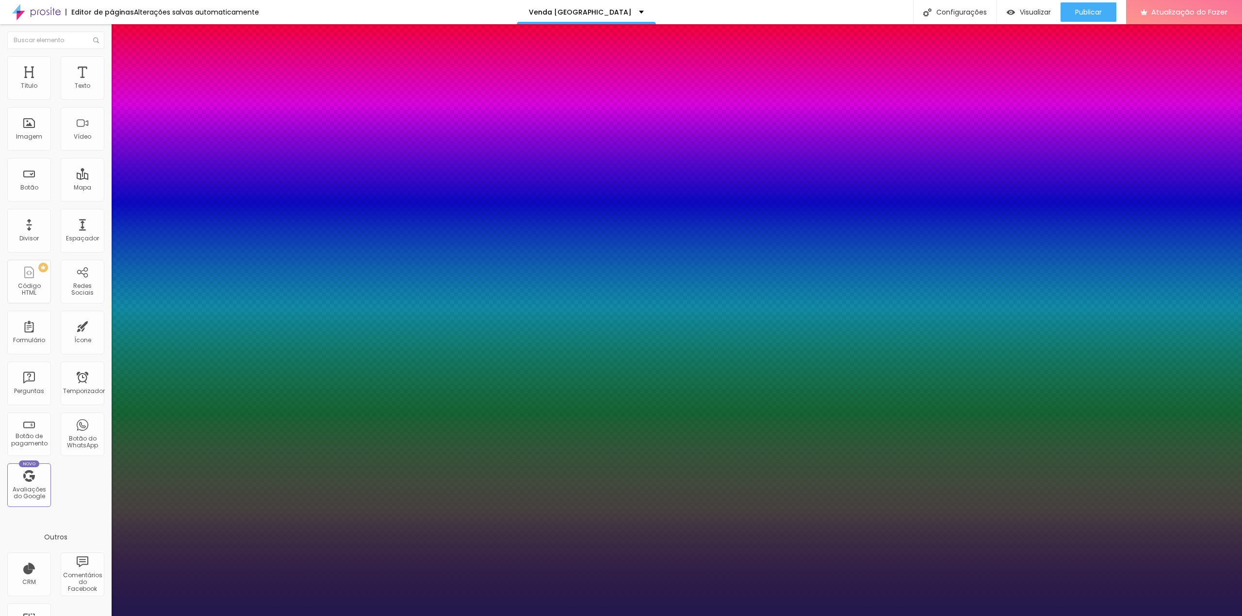
type input "98"
type input "1"
type input "81"
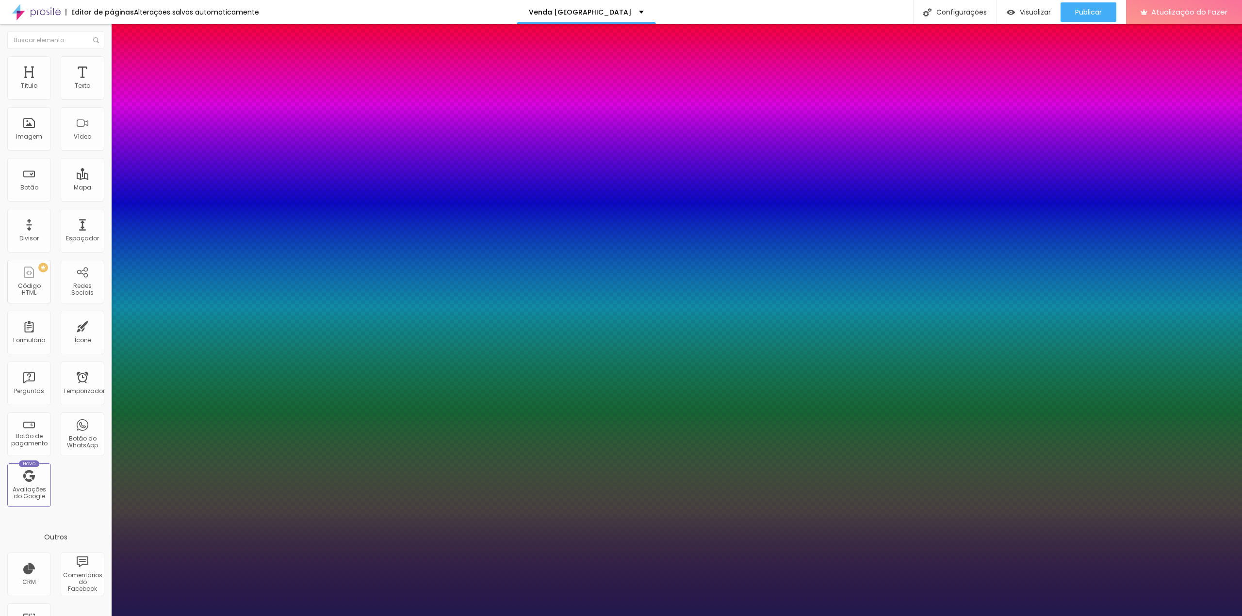
type input "1"
type input "73"
type input "1"
type input "68"
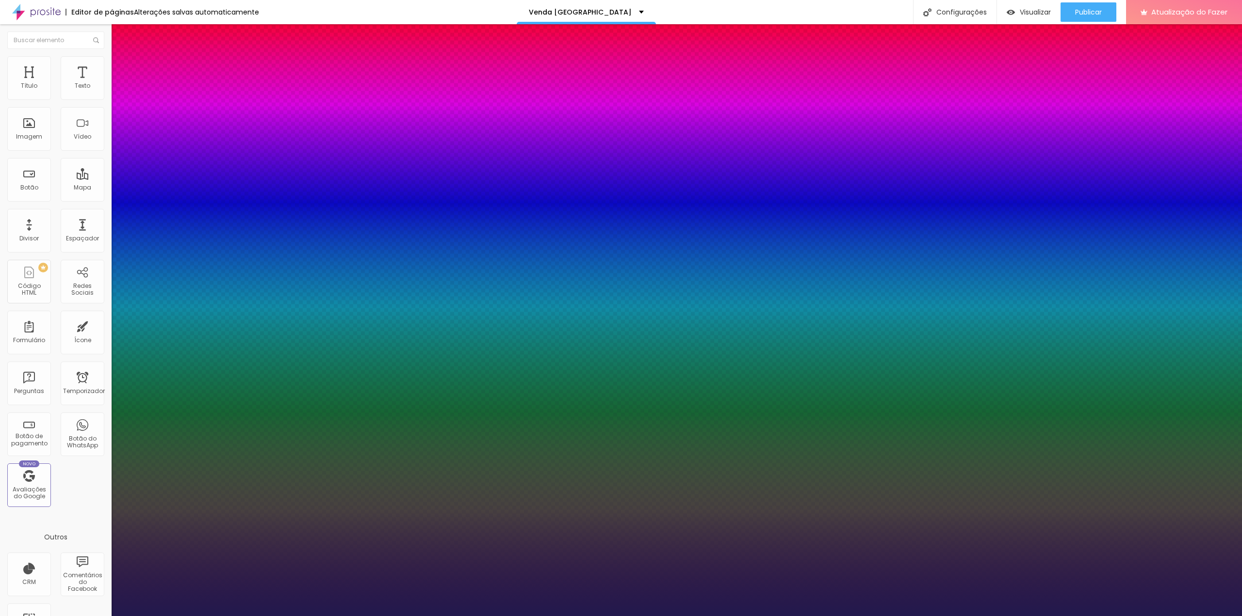
type input "68"
type input "1"
type input "64"
type input "1"
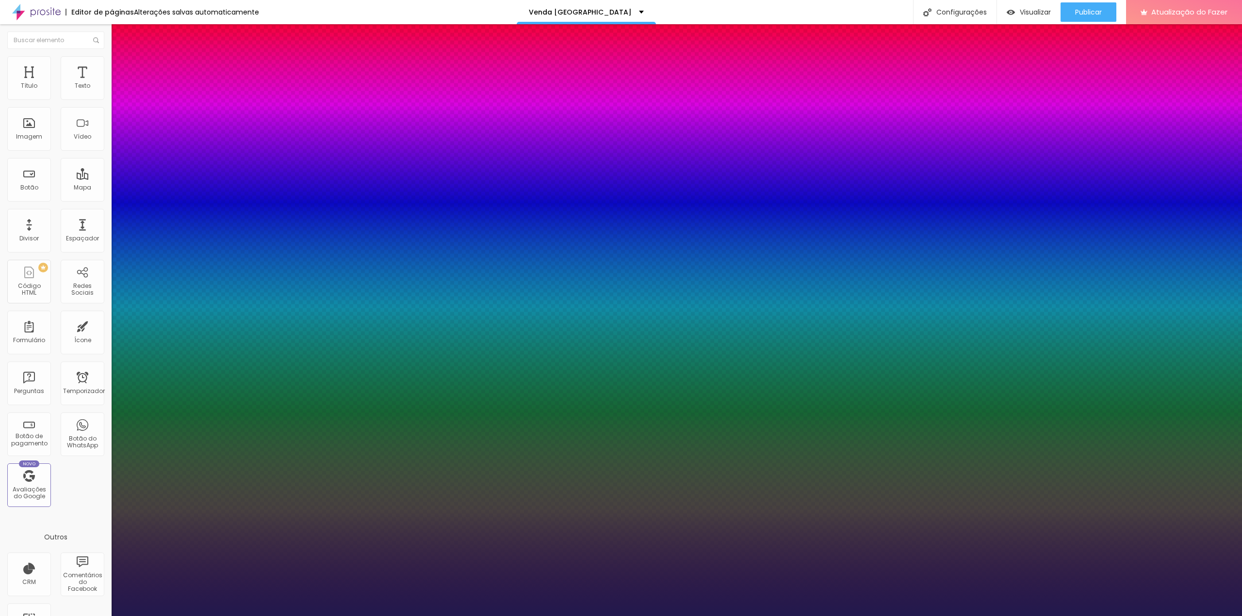
type input "60"
type input "1"
type input "55"
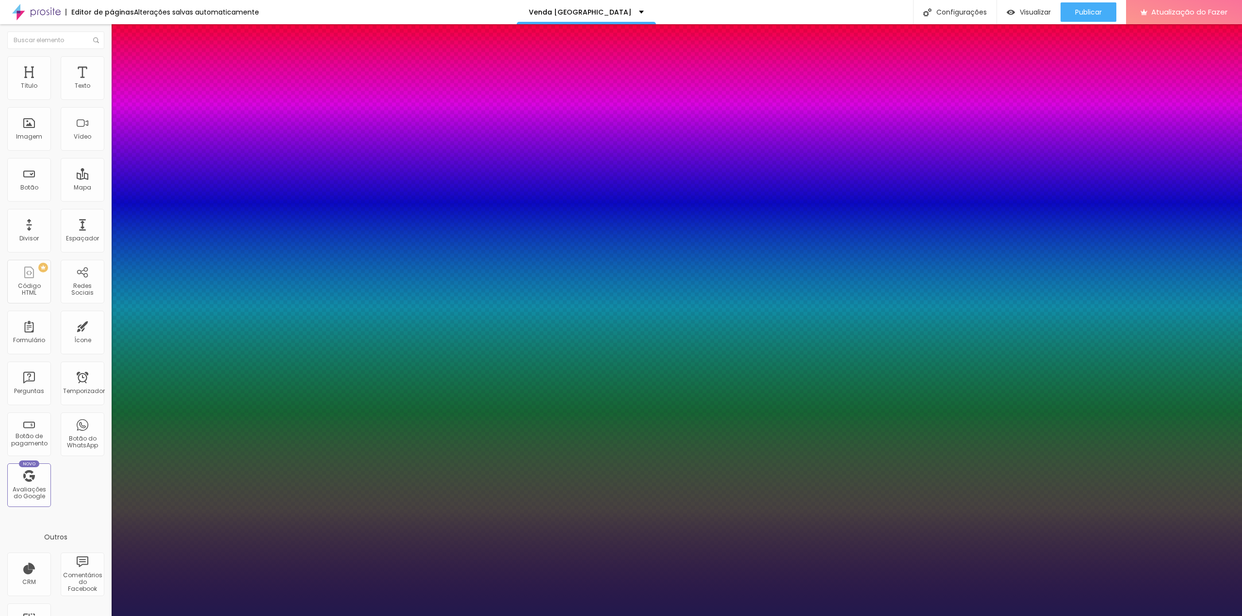
type input "1"
type input "53"
type input "1"
type input "50"
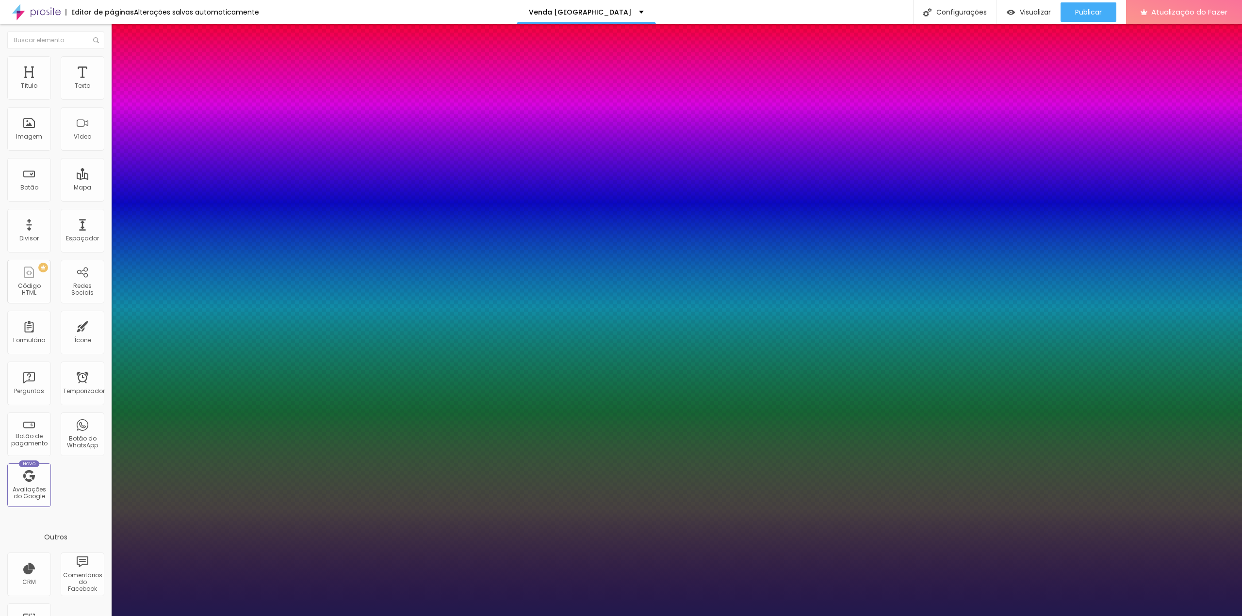
type input "50"
type input "1"
type input "49"
type input "1"
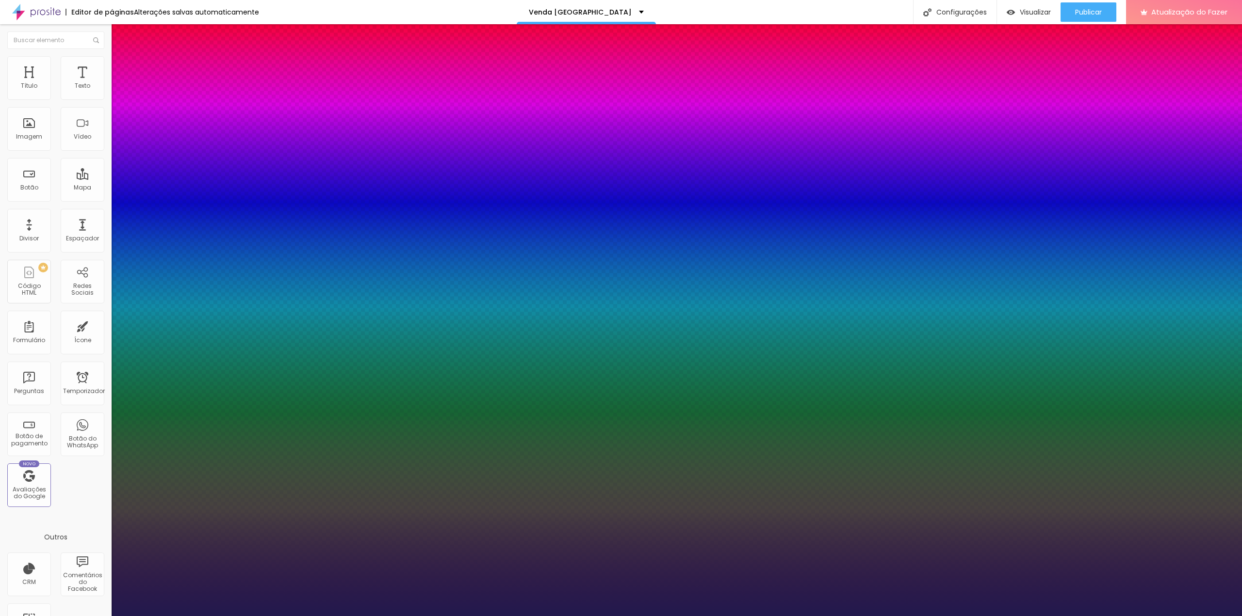
type input "48"
type input "1"
type input "46"
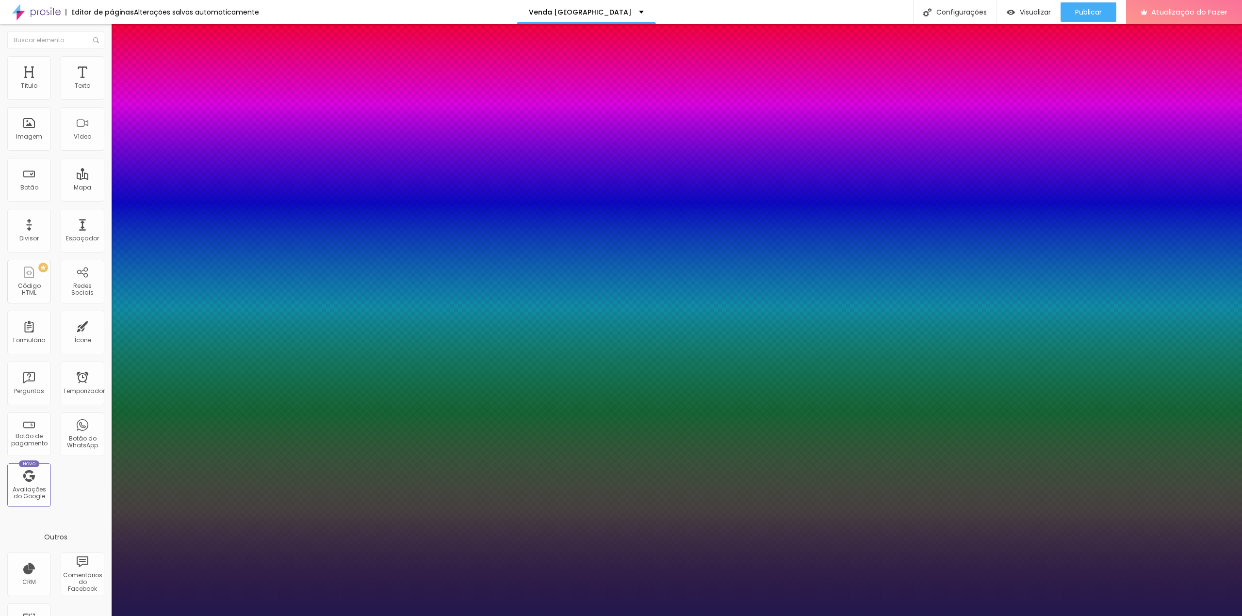
type input "1"
type input "42"
type input "1"
type input "40"
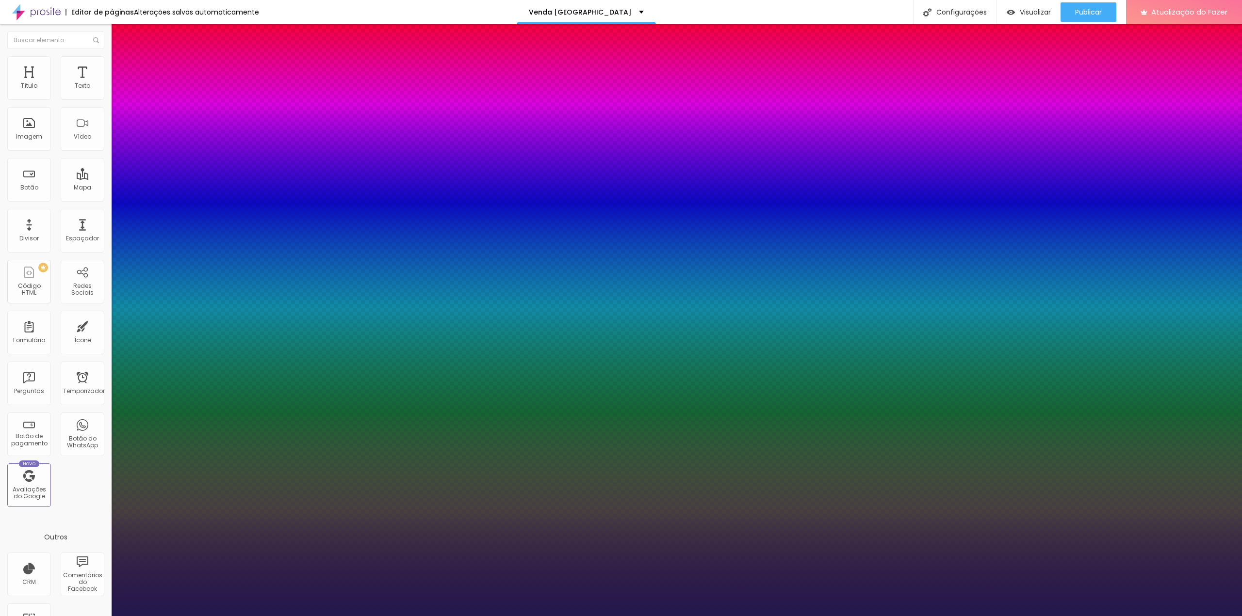
type input "40"
type input "1"
type input "39"
type input "1"
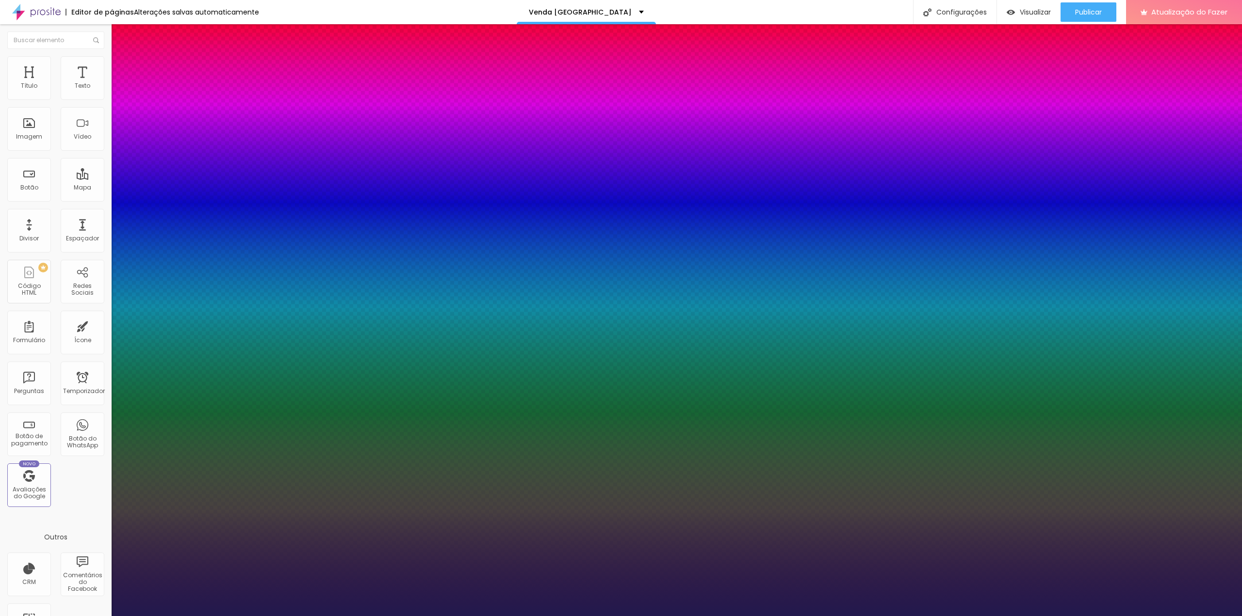
type input "37"
type input "1"
type input "36"
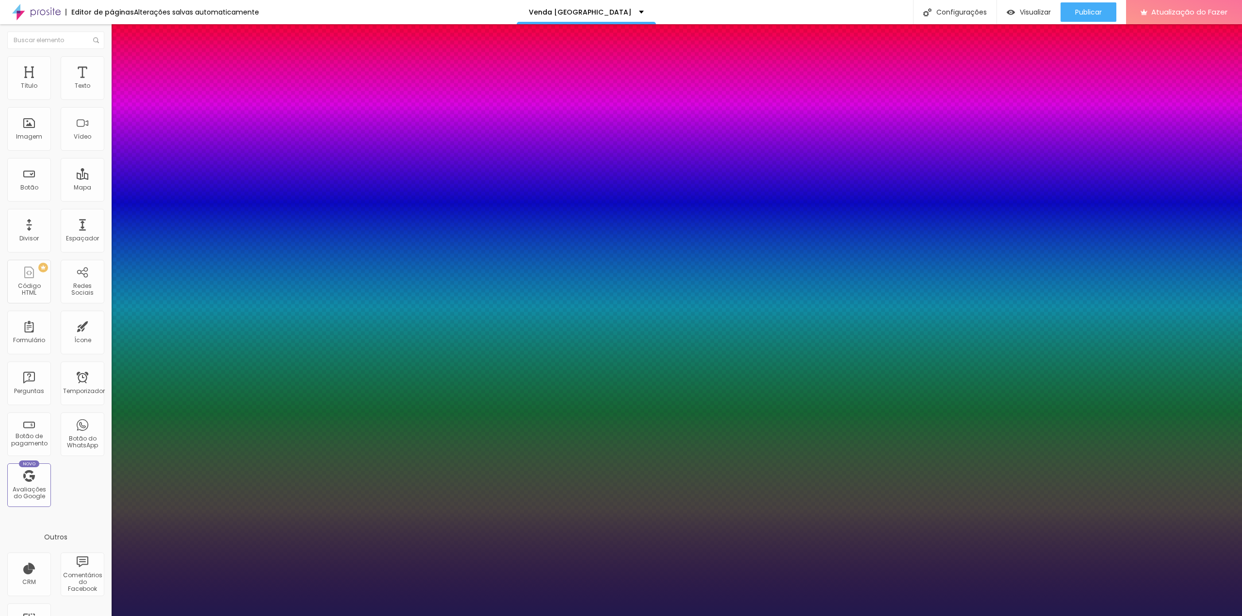
type input "1"
type input "35"
type input "1"
type input "34"
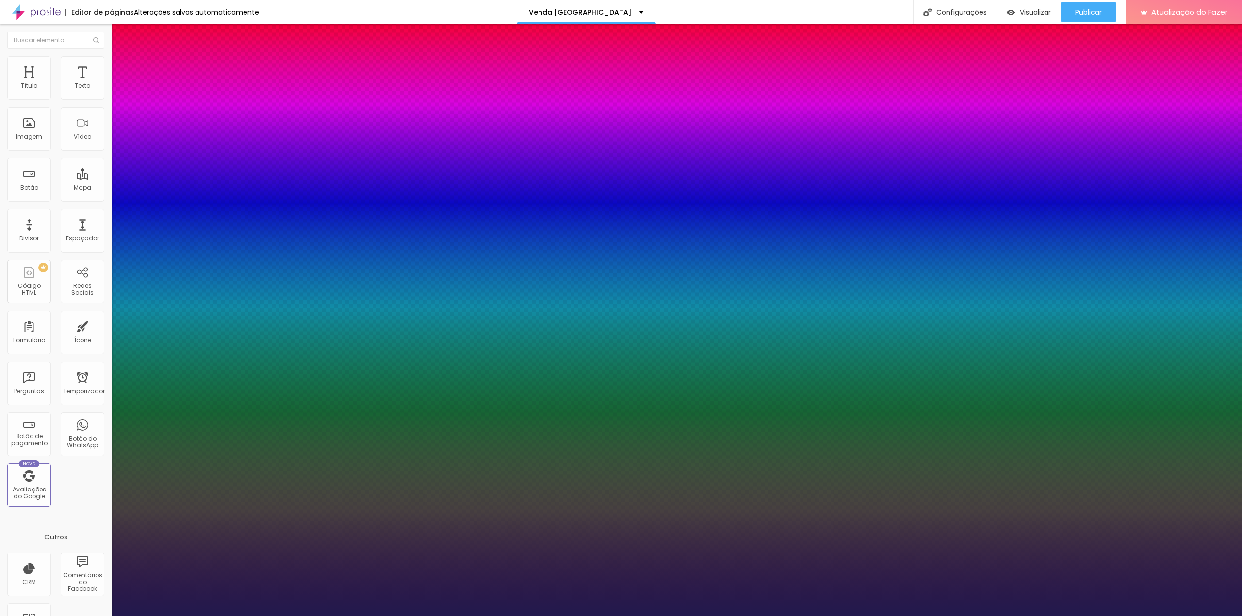
type input "34"
type input "1"
type input "33"
type input "1"
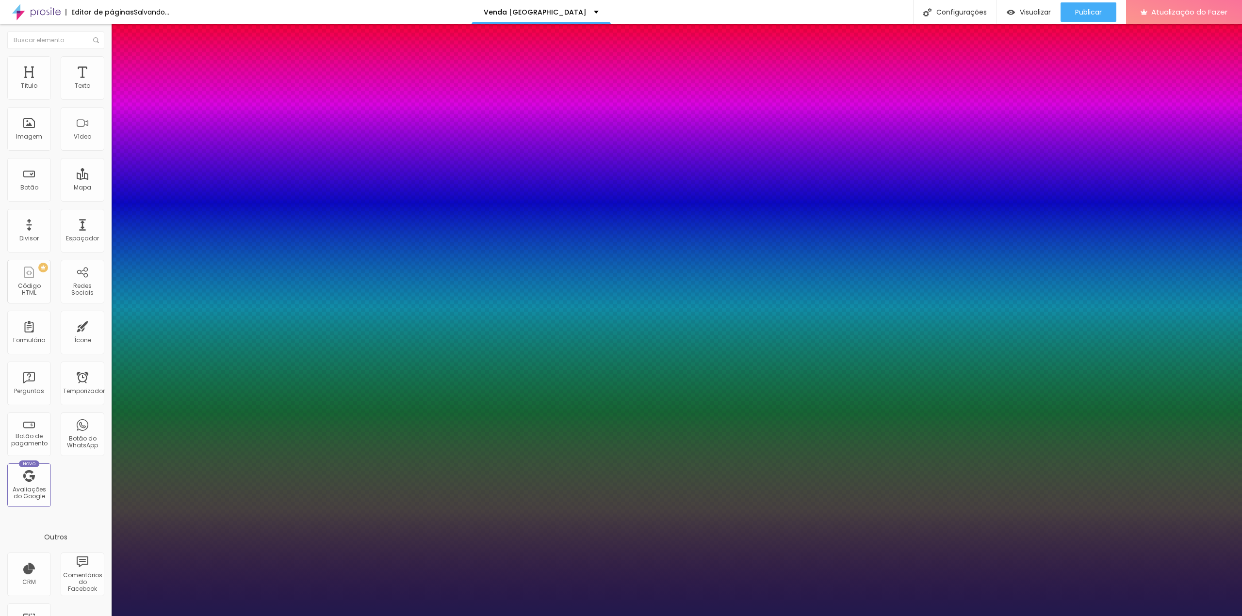
type input "32"
type input "1"
type input "31"
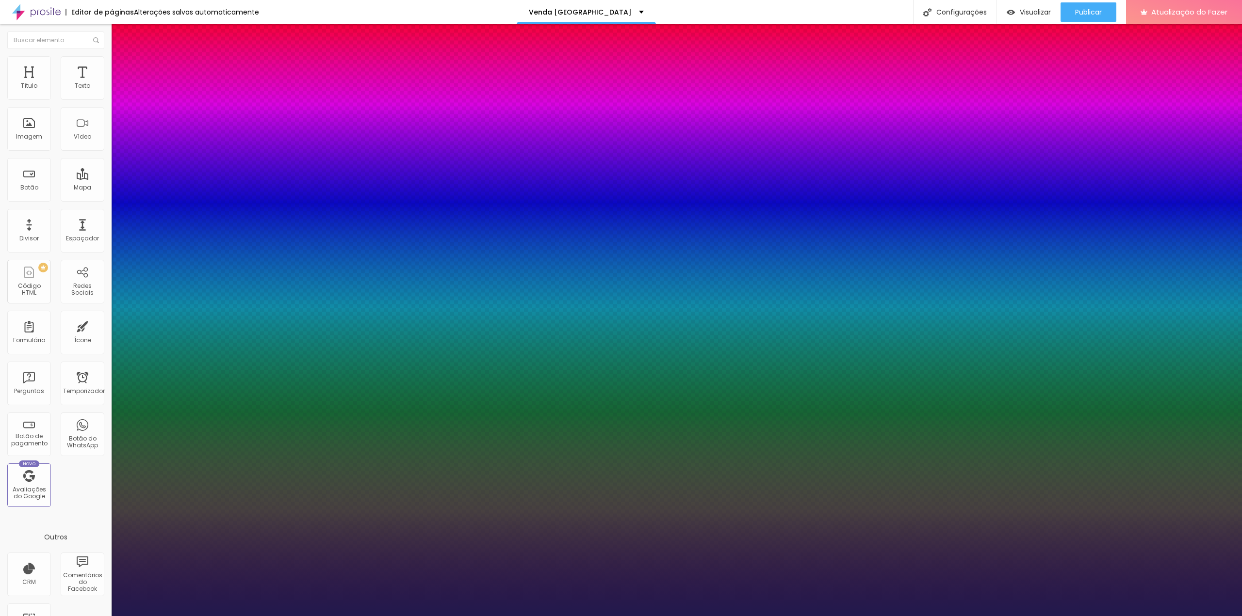
type input "1"
type input "30"
type input "1"
type input "29"
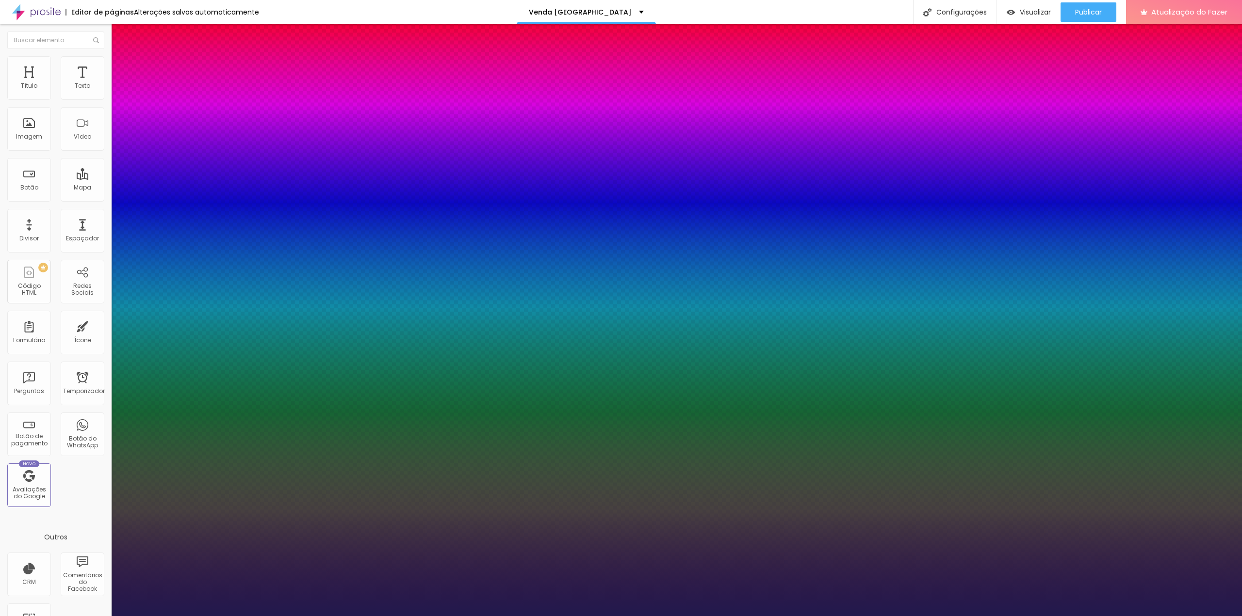
type input "29"
type input "1"
type input "27"
type input "1"
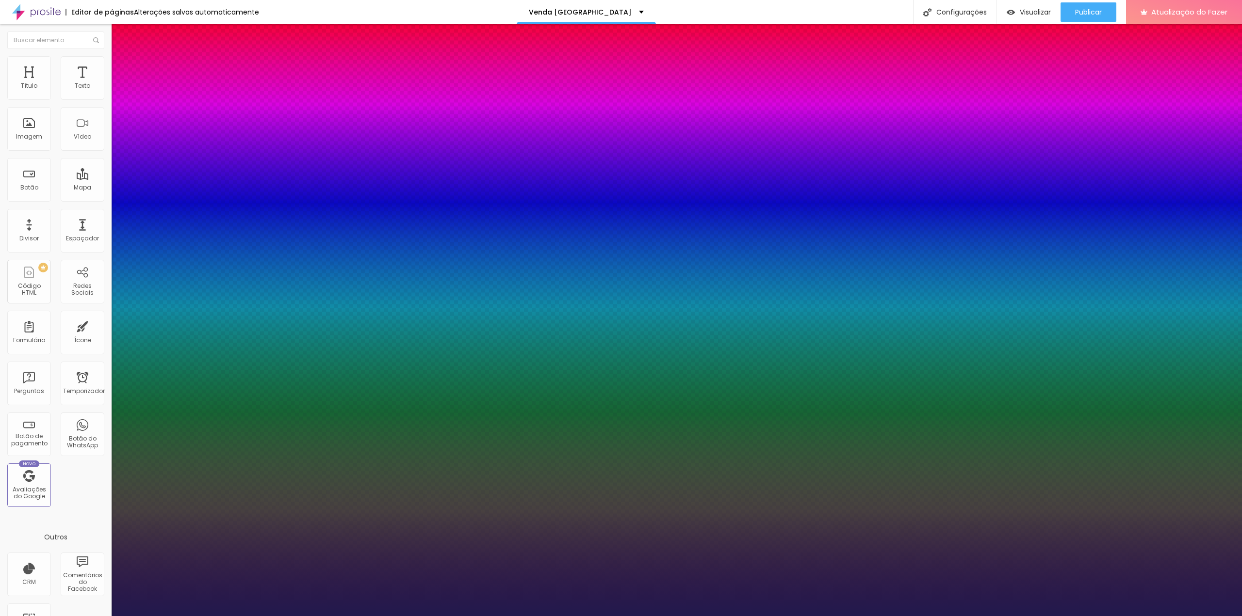
type input "26"
type input "1"
type input "25"
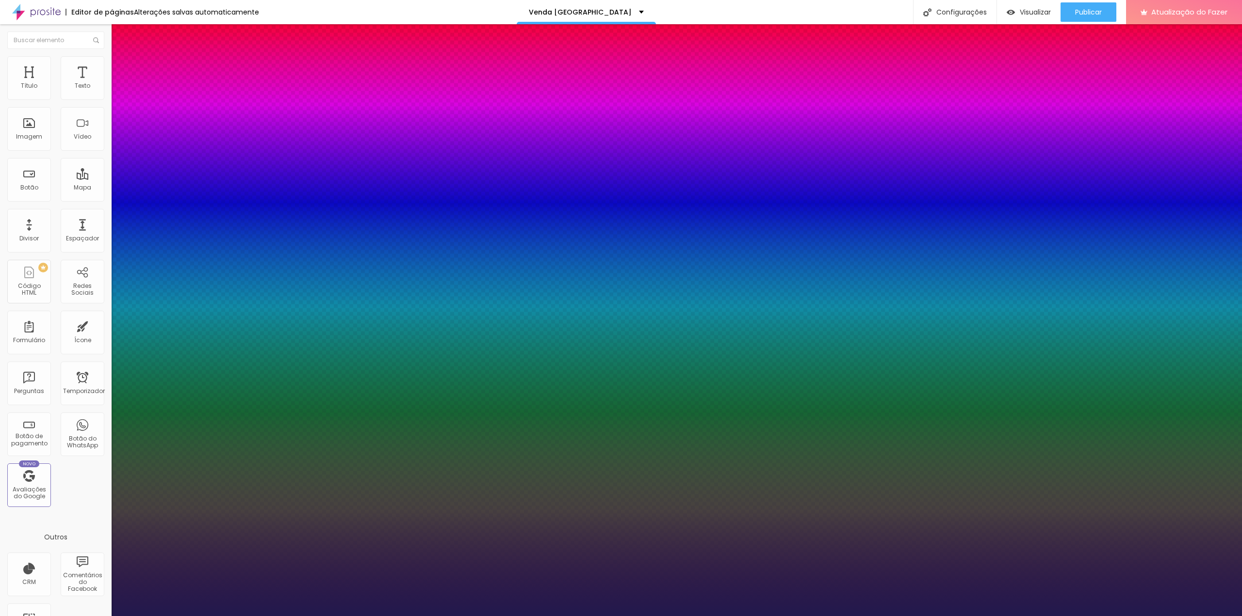
type input "1"
type input "24"
type input "1"
type input "23"
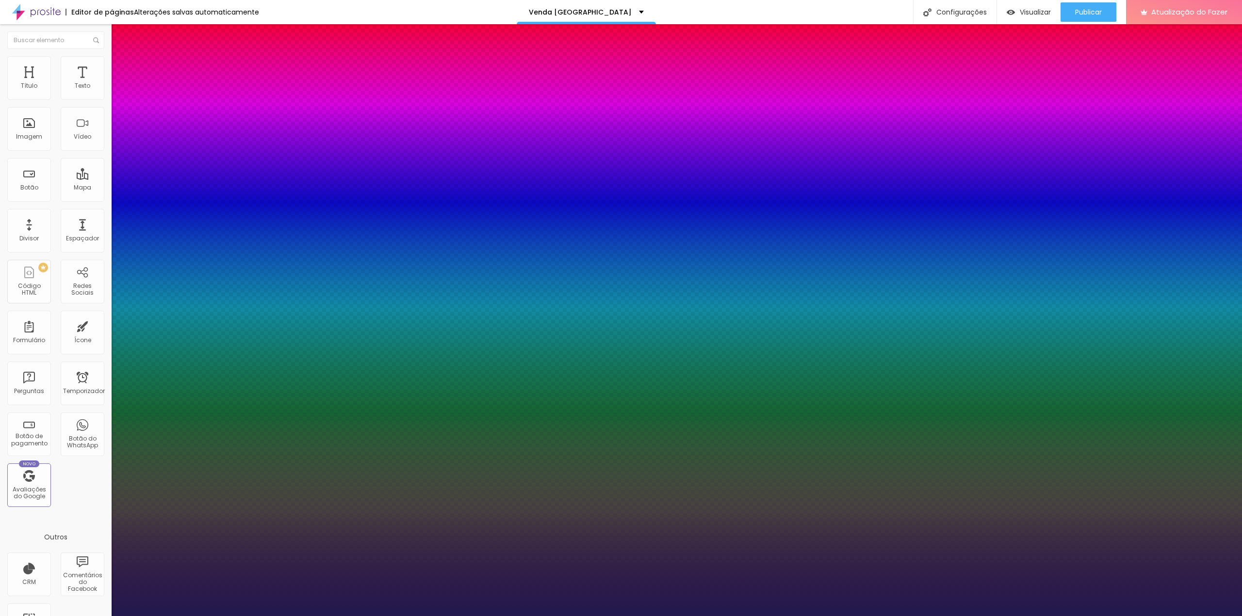
type input "23"
type input "1"
type input "22"
type input "1"
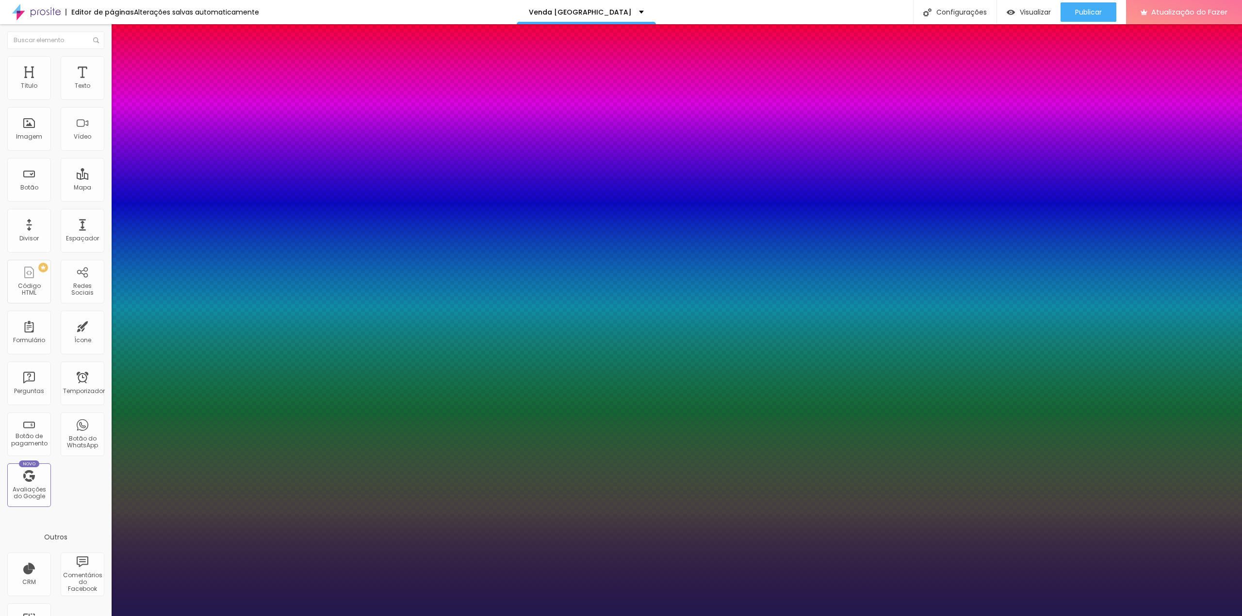
type input "21"
type input "1"
type input "20"
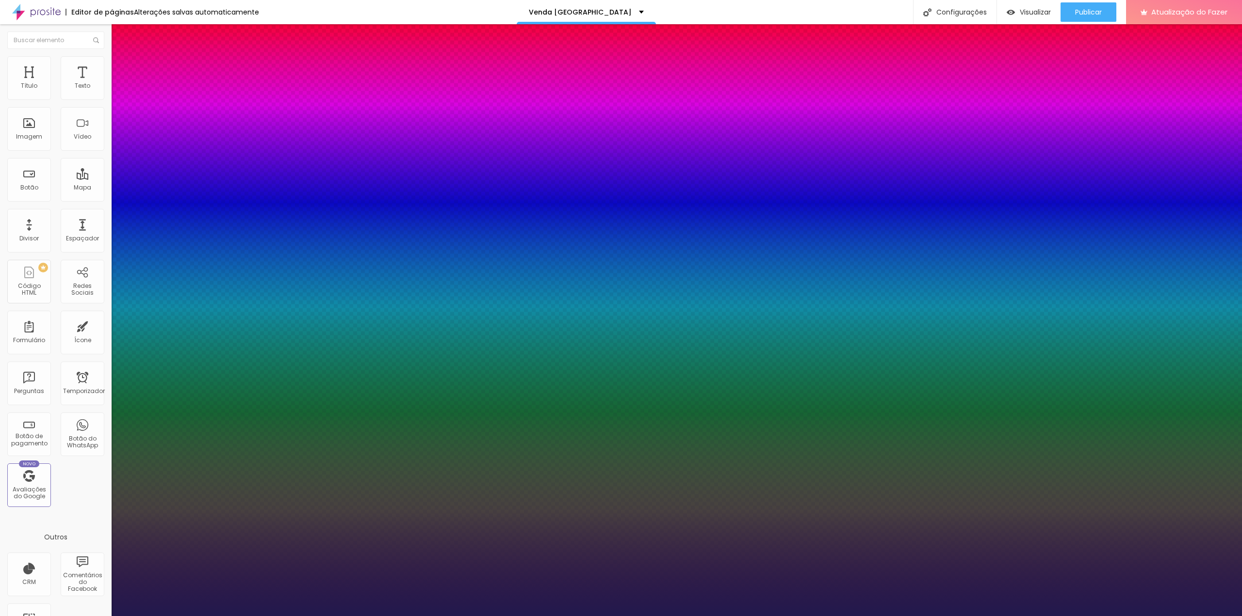
type input "1"
type input "18"
type input "1"
drag, startPoint x: 174, startPoint y: 166, endPoint x: 132, endPoint y: 171, distance: 41.5
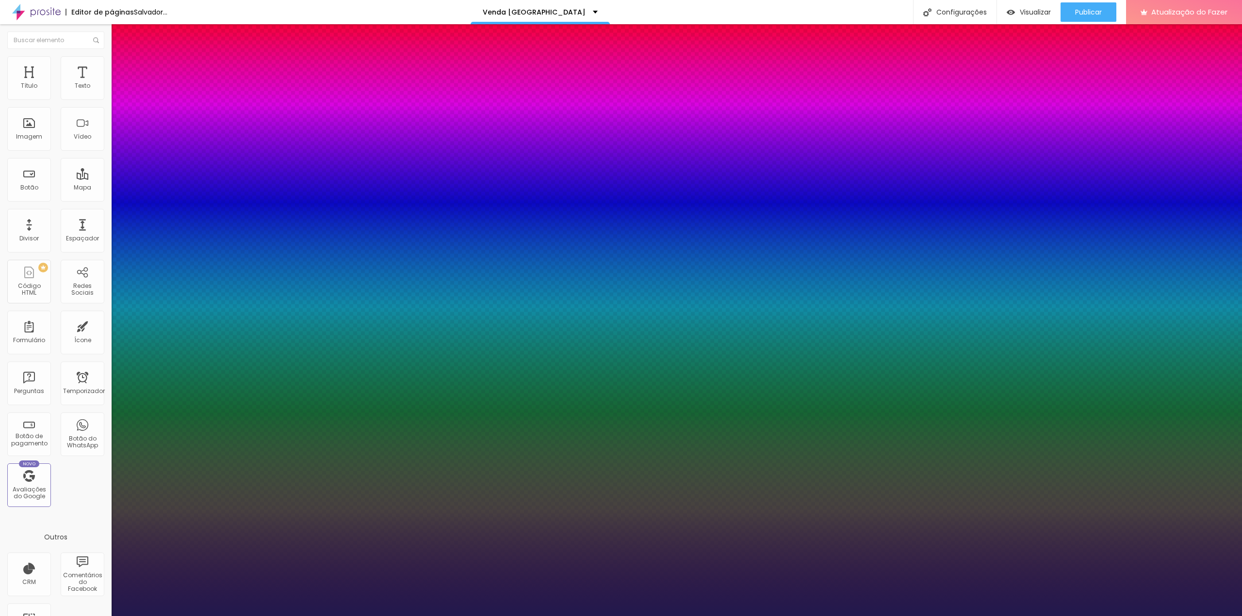
type input "18"
type input "1"
click at [1040, 616] on div at bounding box center [621, 616] width 1242 height 0
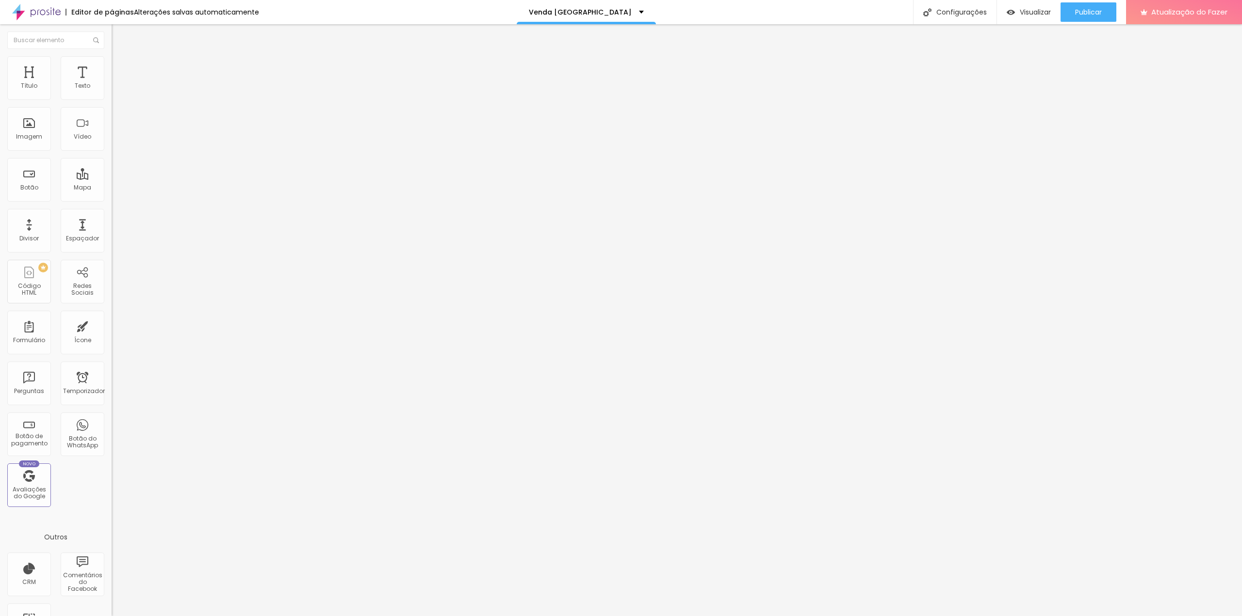
click at [115, 90] on icon "button" at bounding box center [118, 87] width 6 height 6
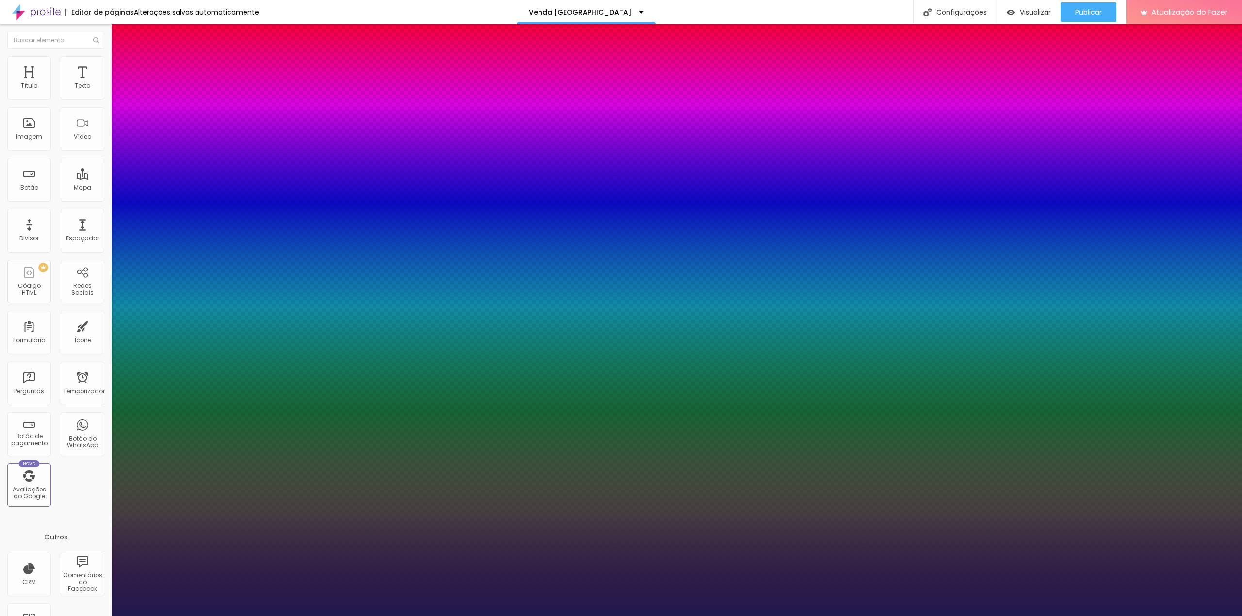
type input "1"
type input "13"
type input "1"
type input "14"
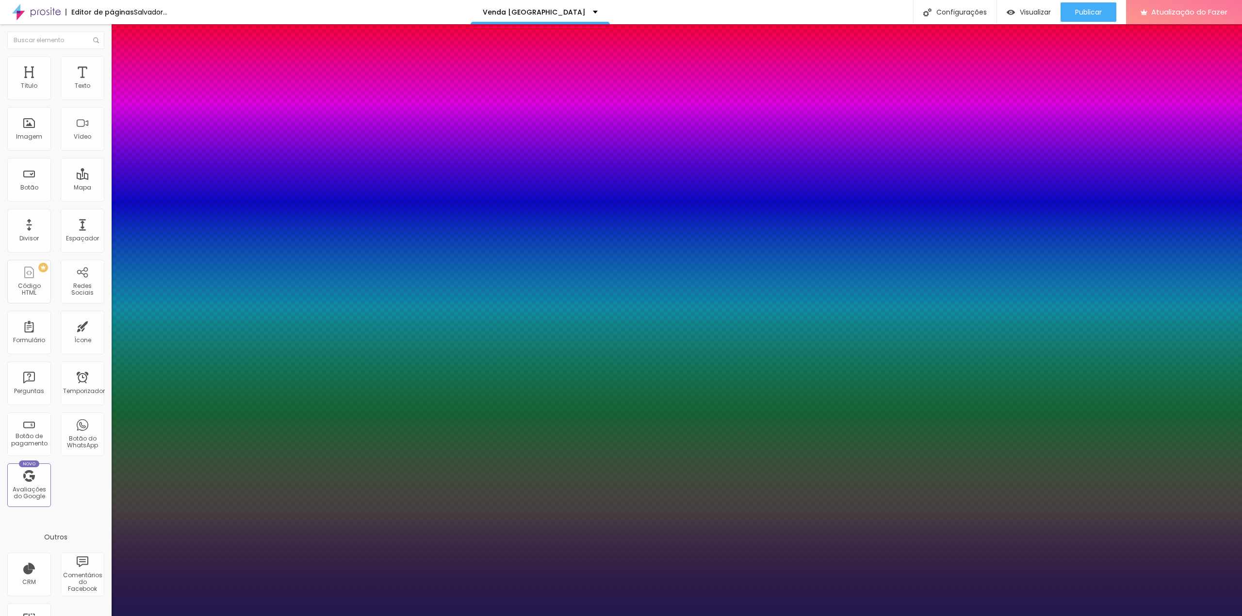
type input "14"
type input "1"
type input "15"
type input "1"
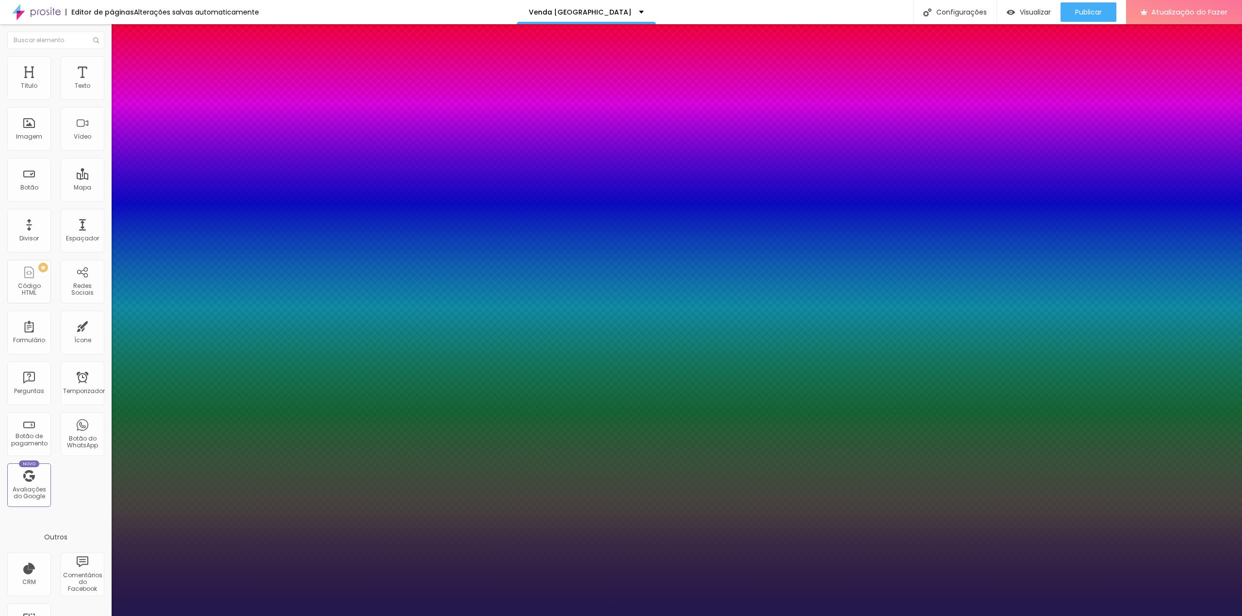
type input "16"
type input "1"
type input "14"
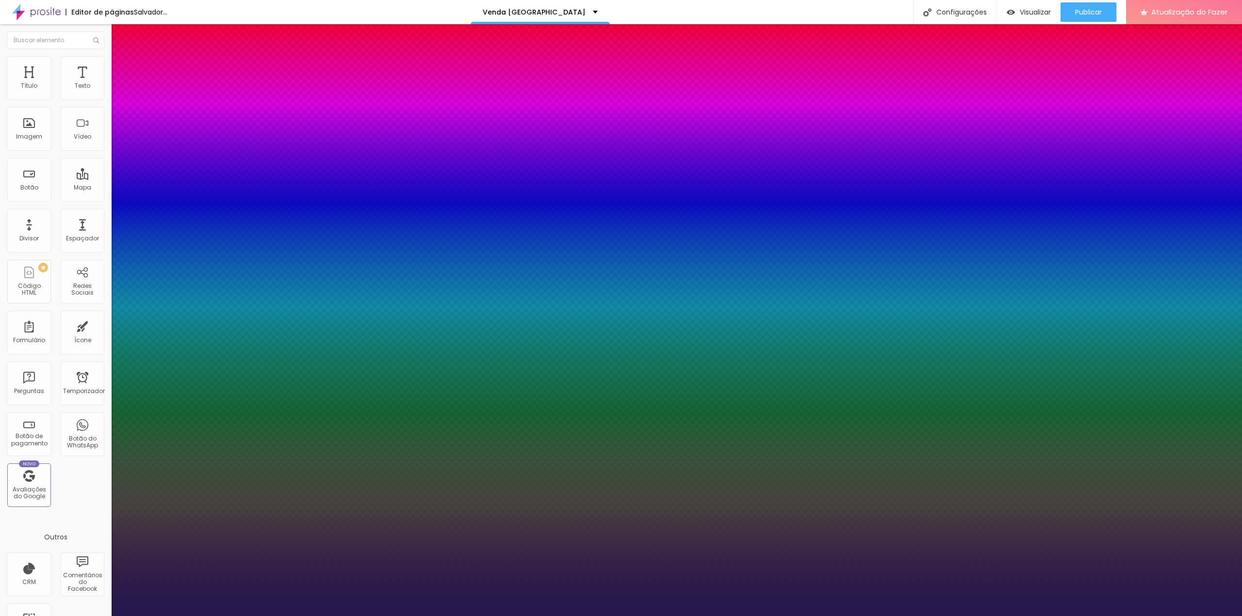
type input "1"
type input "15"
type input "1"
type input "16"
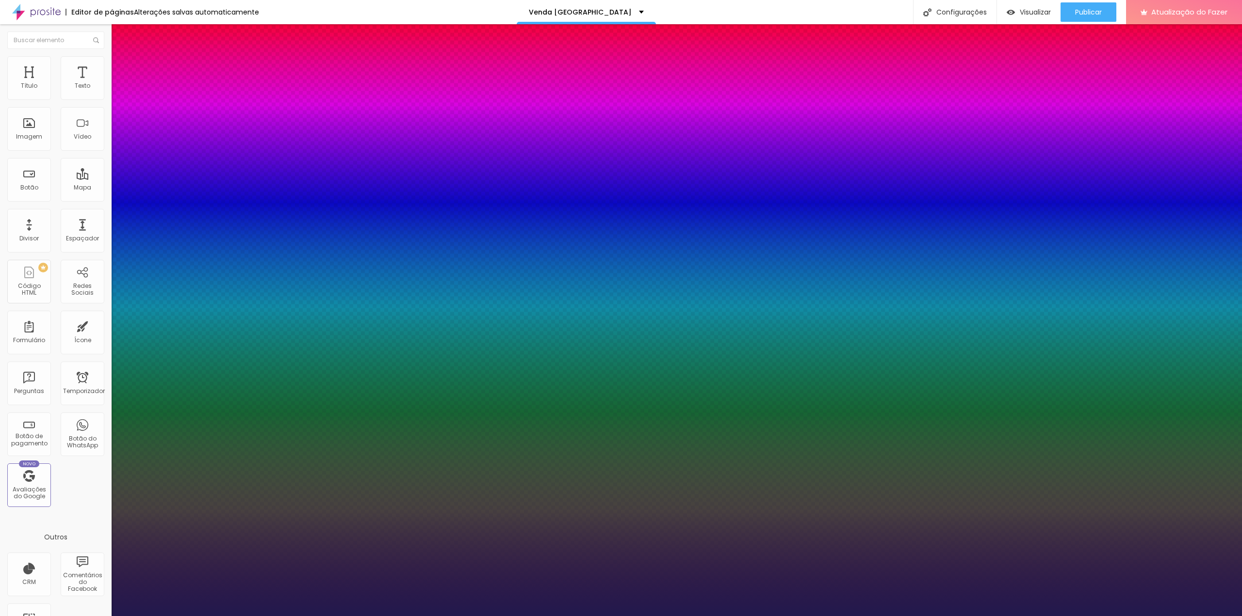
type input "16"
type input "1"
type input "15"
type input "1"
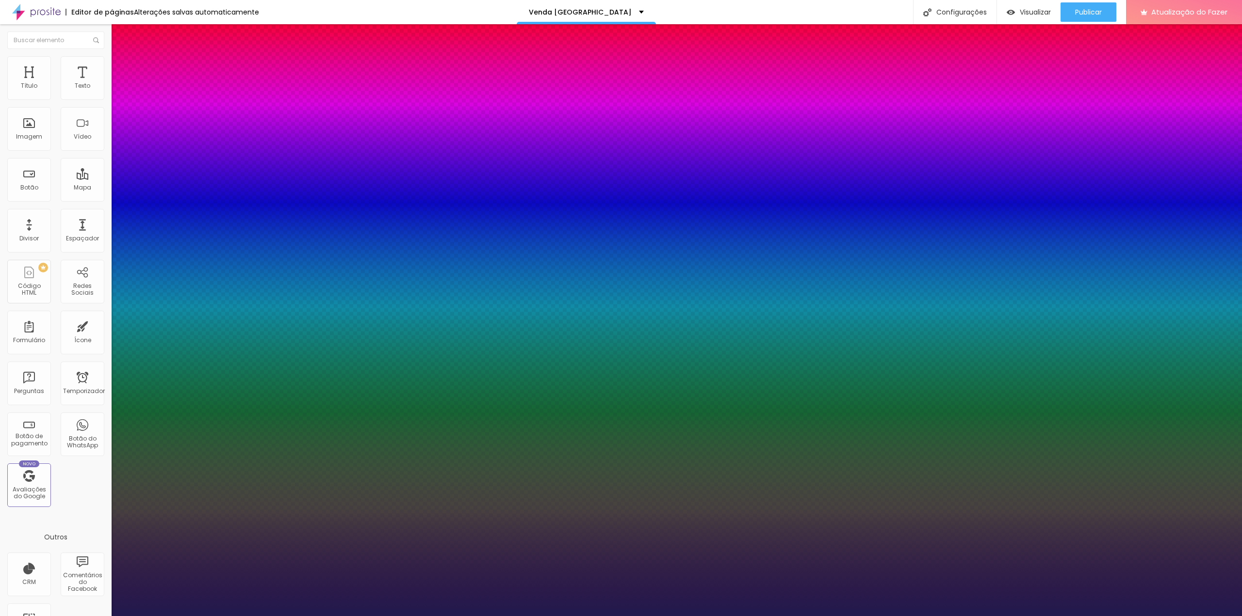
type input "14"
type input "1"
type input "15"
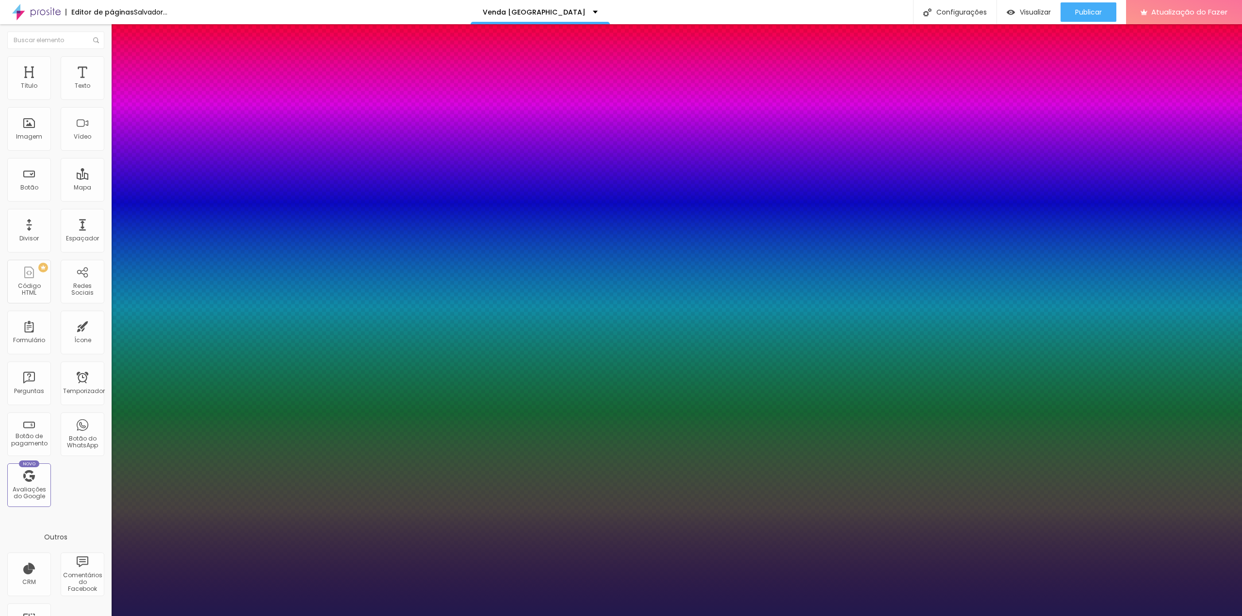
type input "1"
type input "16"
type input "1"
type input "14"
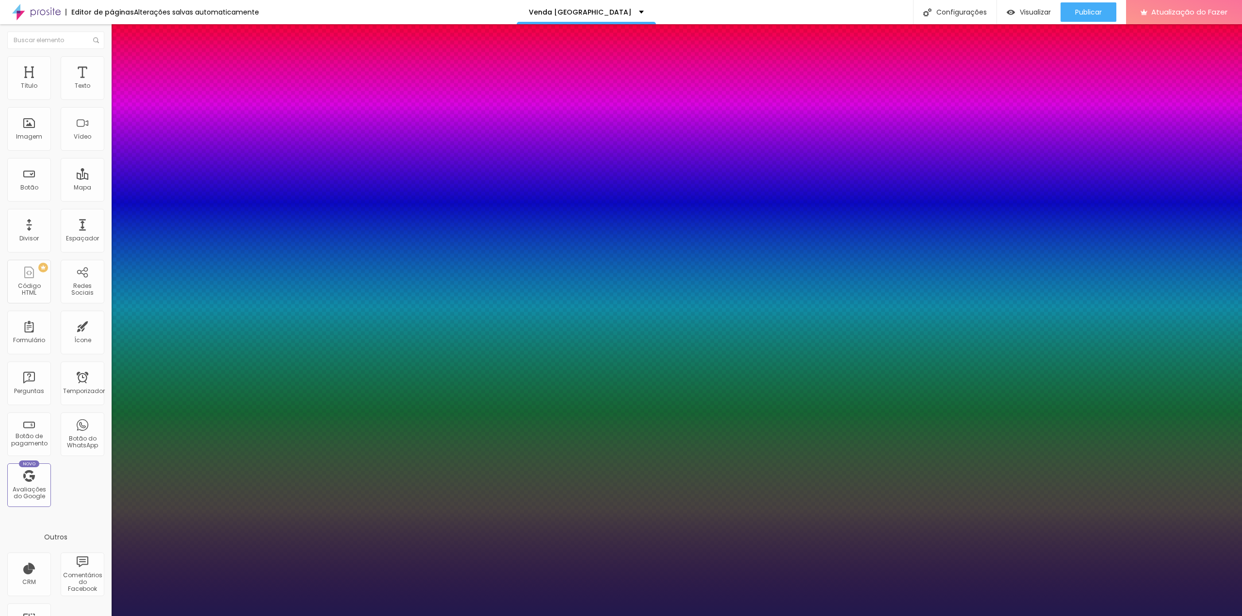
type input "14"
type input "1"
type input "15"
type input "1"
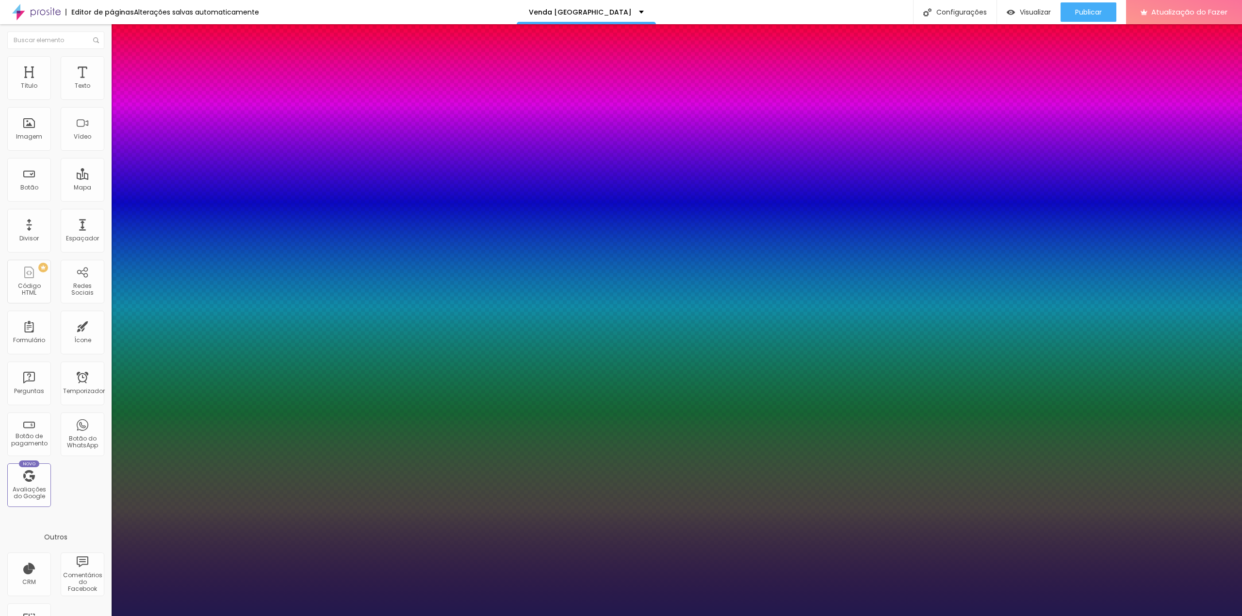
type input "16"
type input "1"
type input "15"
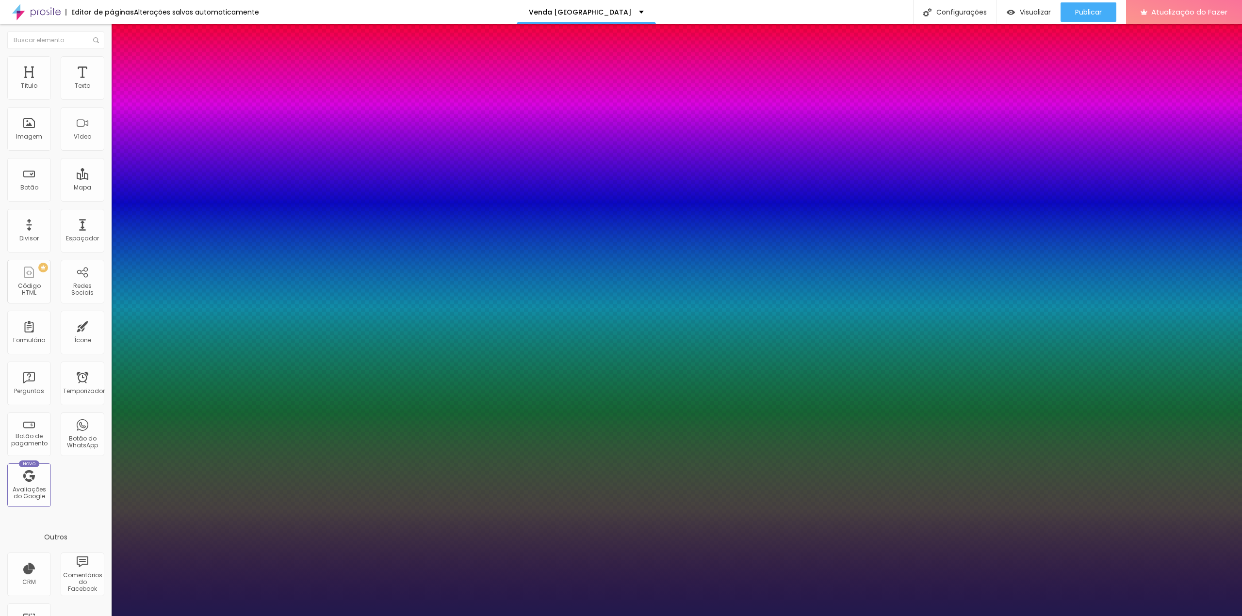
type input "1"
type input "15"
type input "1"
click at [1053, 616] on div at bounding box center [621, 616] width 1242 height 0
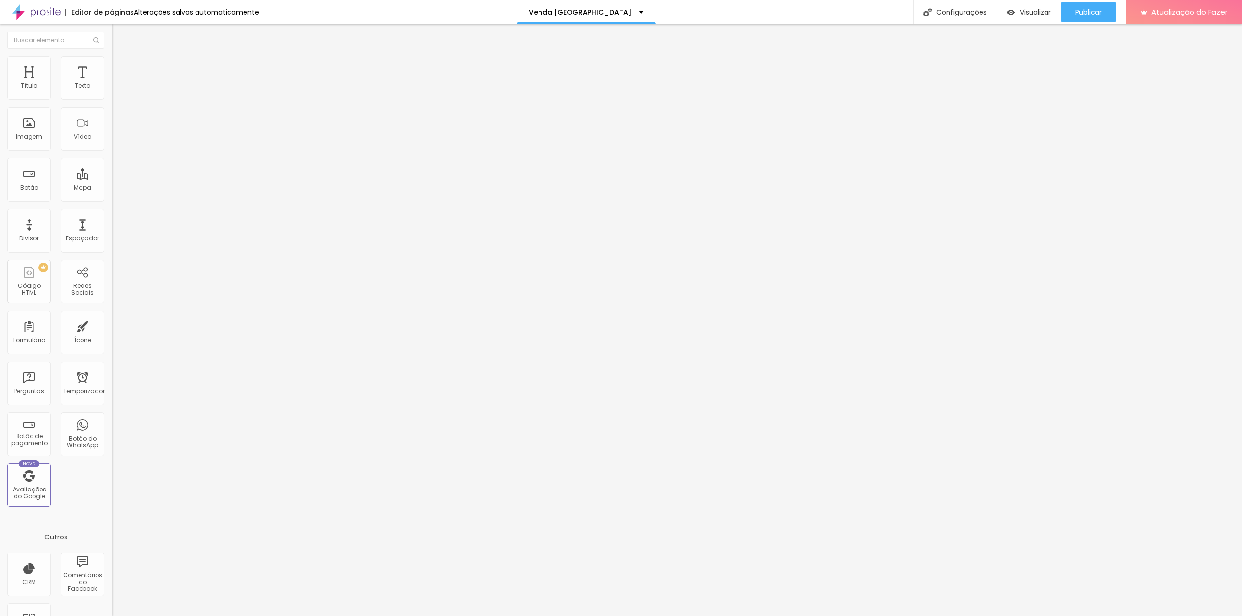
click at [116, 89] on icon "button" at bounding box center [118, 87] width 4 height 4
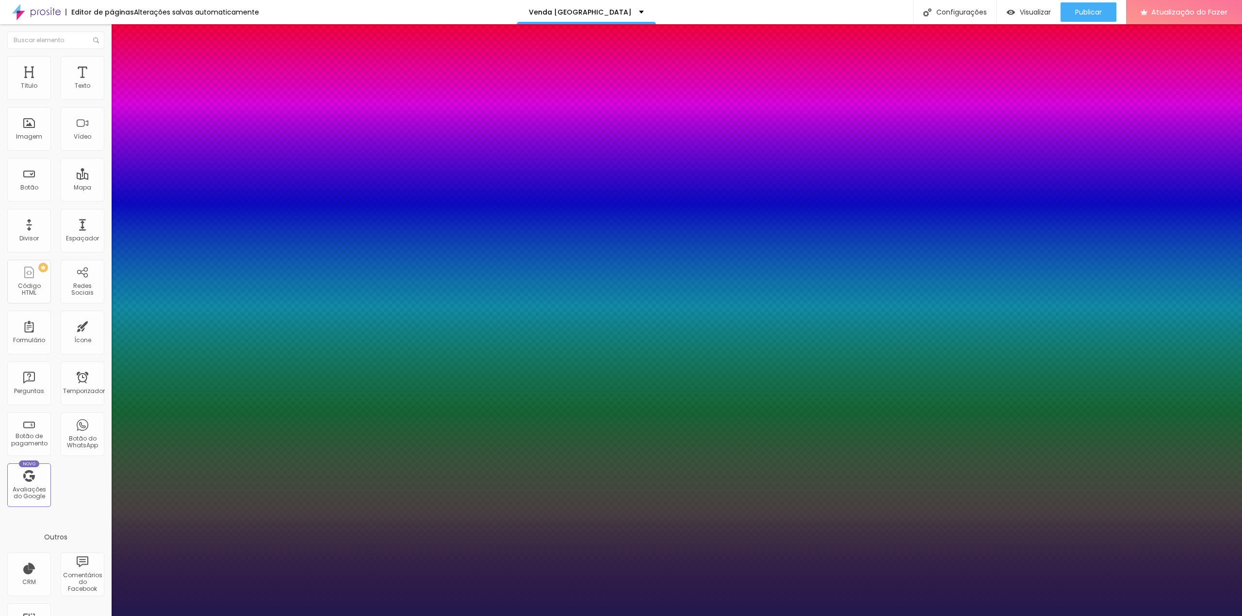
type input "1"
type input "16"
type input "1"
type input "18"
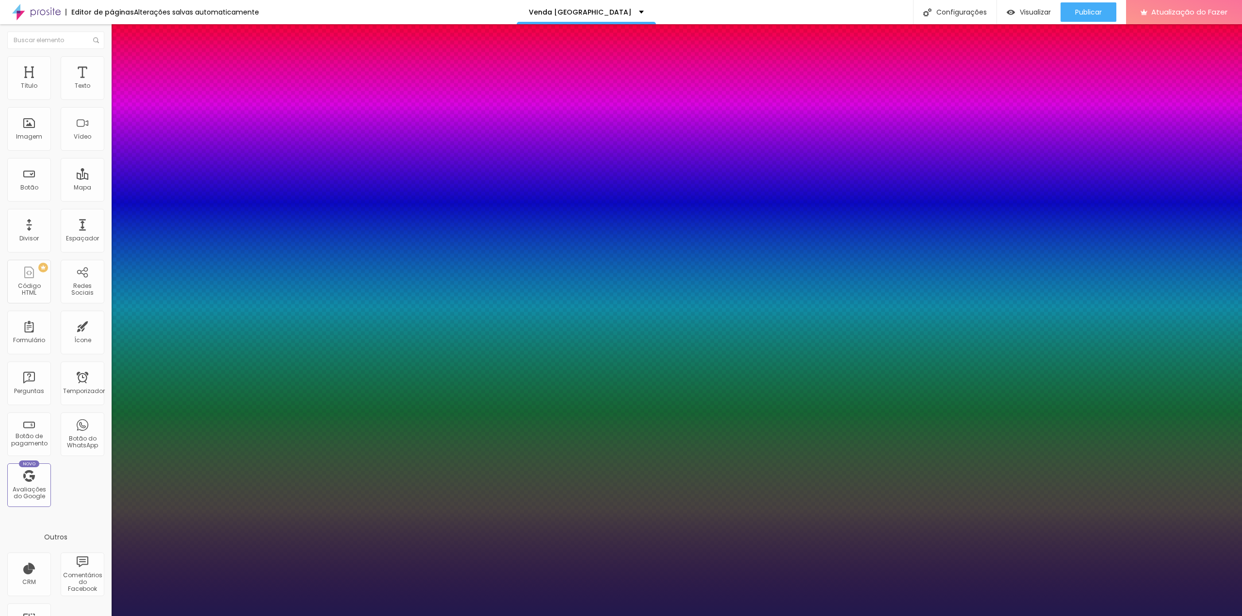
type input "18"
type input "1"
type input "20"
type input "1"
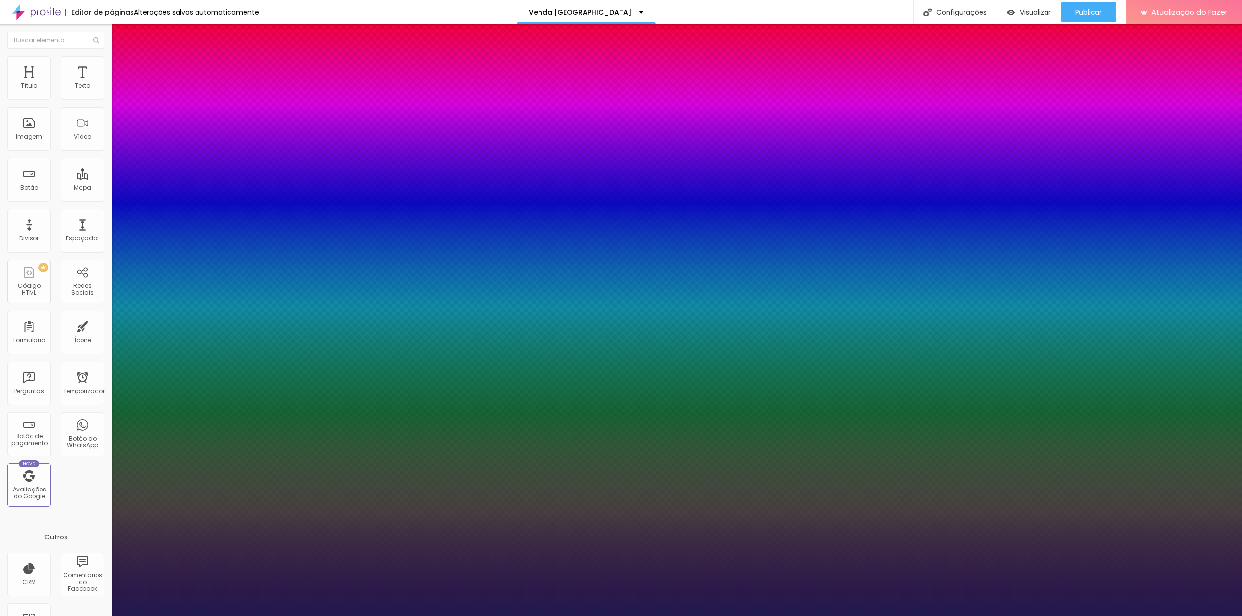
click at [996, 616] on div at bounding box center [621, 616] width 1242 height 0
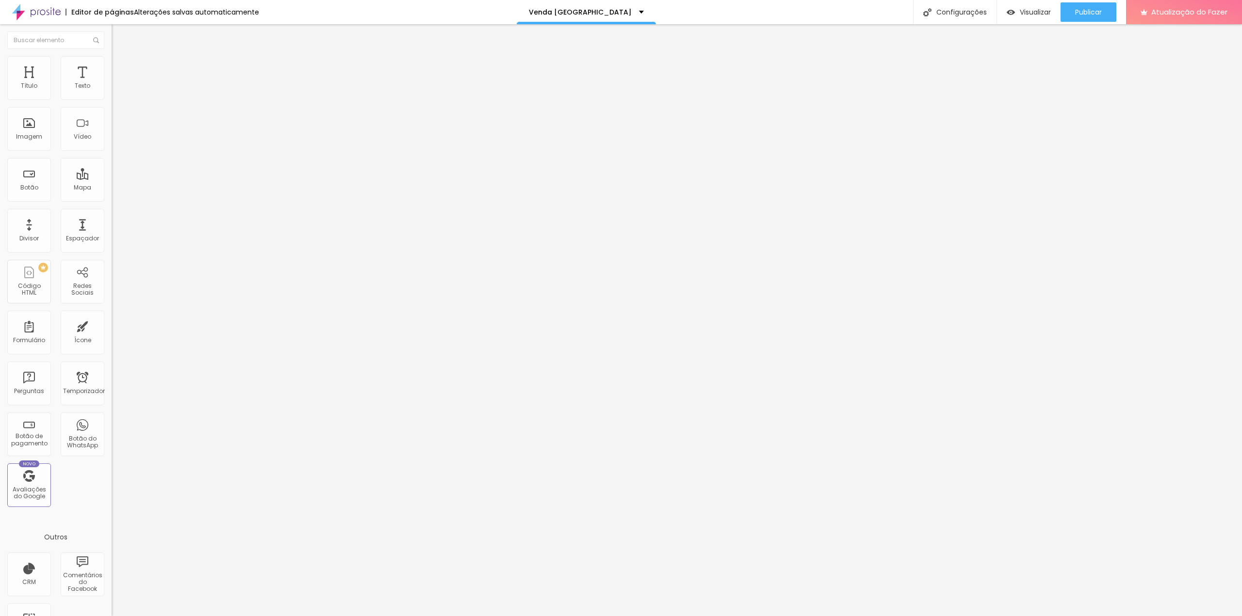
click at [112, 96] on img at bounding box center [115, 92] width 7 height 7
click at [112, 66] on li "Avançado" at bounding box center [168, 71] width 112 height 10
drag, startPoint x: 38, startPoint y: 96, endPoint x: 5, endPoint y: 97, distance: 33.0
click at [112, 188] on input "range" at bounding box center [143, 192] width 63 height 8
click at [120, 57] on font "Conteúdo" at bounding box center [135, 53] width 30 height 8
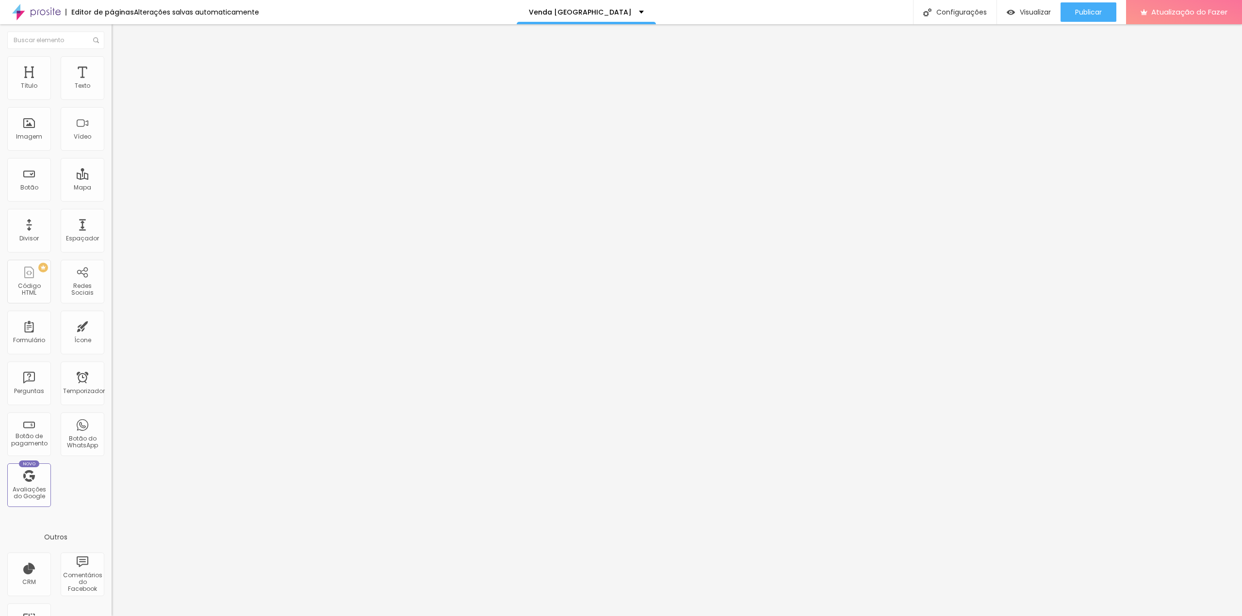
click at [112, 66] on img at bounding box center [116, 70] width 9 height 9
click at [112, 61] on img at bounding box center [116, 60] width 9 height 9
click at [112, 96] on img at bounding box center [115, 92] width 7 height 7
click at [112, 66] on li "Avançado" at bounding box center [168, 71] width 112 height 10
drag, startPoint x: 40, startPoint y: 96, endPoint x: -22, endPoint y: 102, distance: 62.3
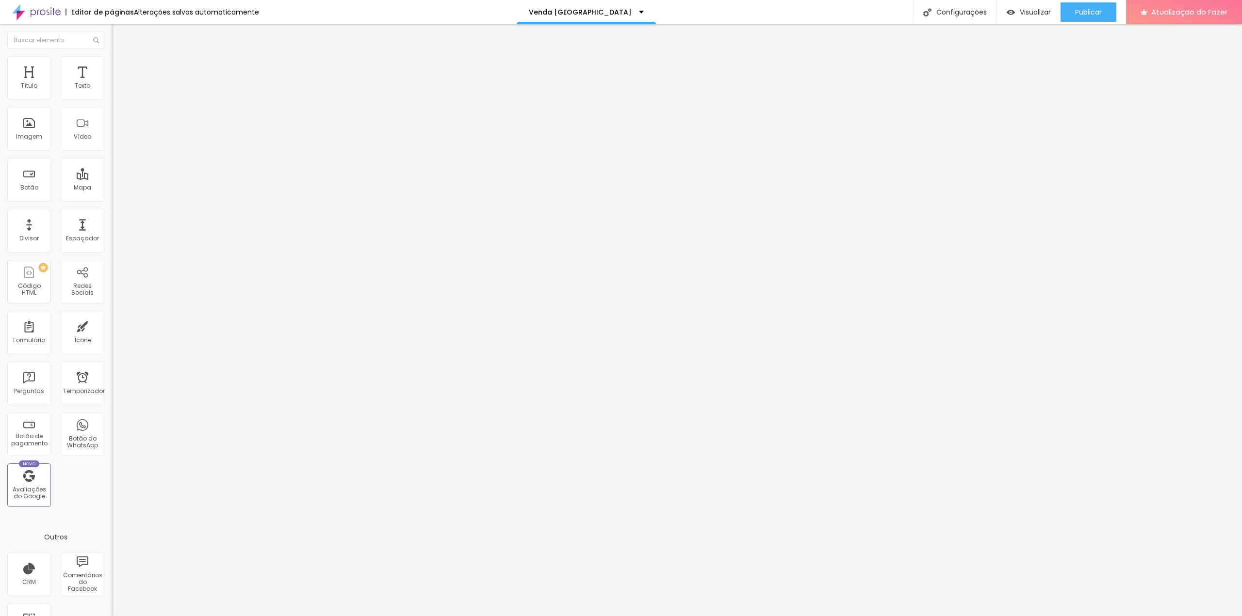
click at [112, 188] on input "range" at bounding box center [143, 192] width 63 height 8
click at [120, 68] on font "Avançado" at bounding box center [136, 72] width 32 height 8
click at [112, 65] on ul "Conteúdo Estilo Avançado" at bounding box center [168, 61] width 112 height 29
click at [120, 67] on font "Estilo" at bounding box center [127, 63] width 15 height 8
click at [120, 68] on font "Avançado" at bounding box center [136, 72] width 32 height 8
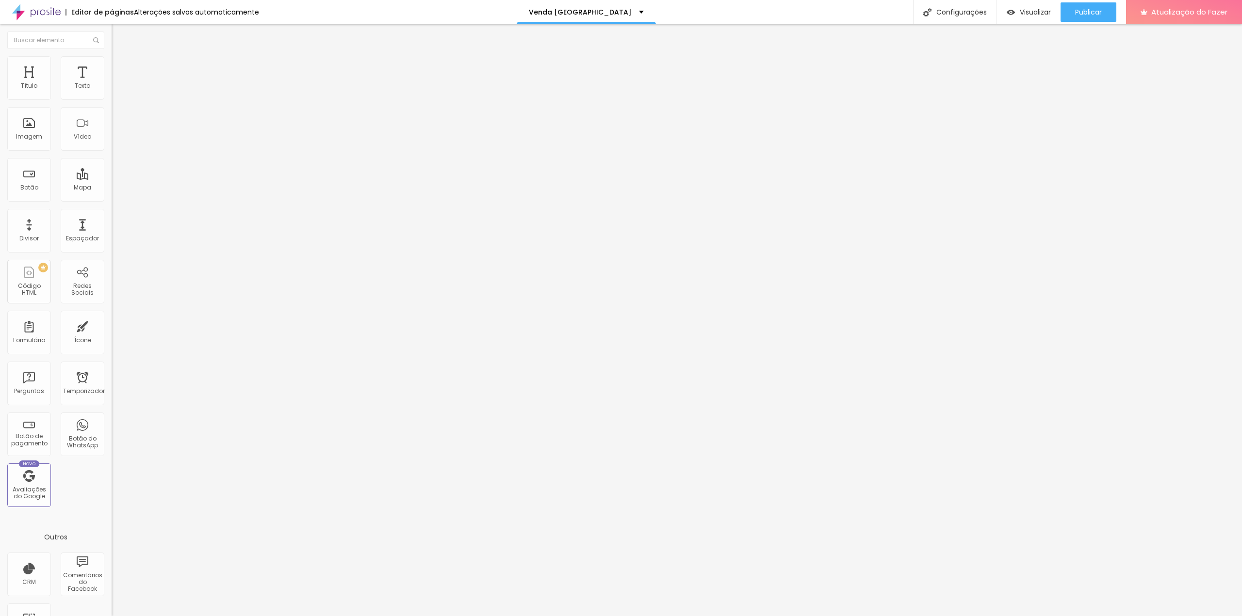
drag, startPoint x: 26, startPoint y: 95, endPoint x: -21, endPoint y: 104, distance: 47.8
click at [112, 188] on input "range" at bounding box center [143, 192] width 63 height 8
drag, startPoint x: 28, startPoint y: 114, endPoint x: 7, endPoint y: 125, distance: 23.4
click at [112, 325] on input "range" at bounding box center [143, 329] width 63 height 8
click at [112, 66] on li "Avançado" at bounding box center [168, 71] width 112 height 10
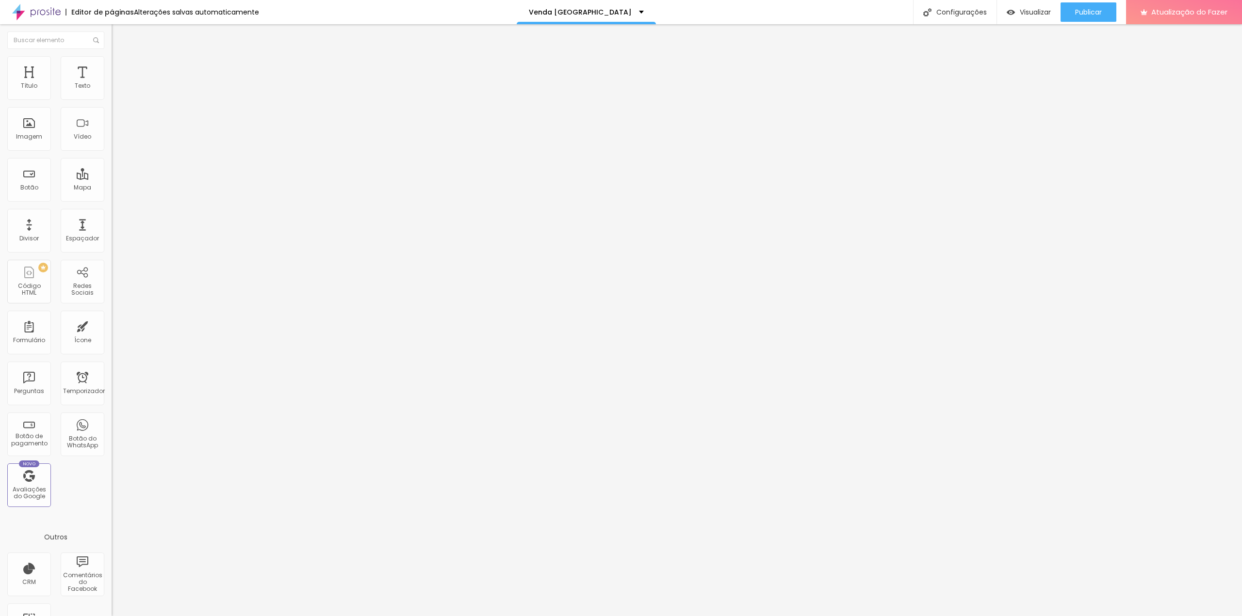
drag, startPoint x: 31, startPoint y: 95, endPoint x: 16, endPoint y: 106, distance: 18.6
click at [112, 188] on input "range" at bounding box center [143, 192] width 63 height 8
drag, startPoint x: 22, startPoint y: 113, endPoint x: -7, endPoint y: 115, distance: 29.1
click at [112, 325] on input "range" at bounding box center [143, 329] width 63 height 8
click at [112, 95] on img at bounding box center [115, 92] width 7 height 7
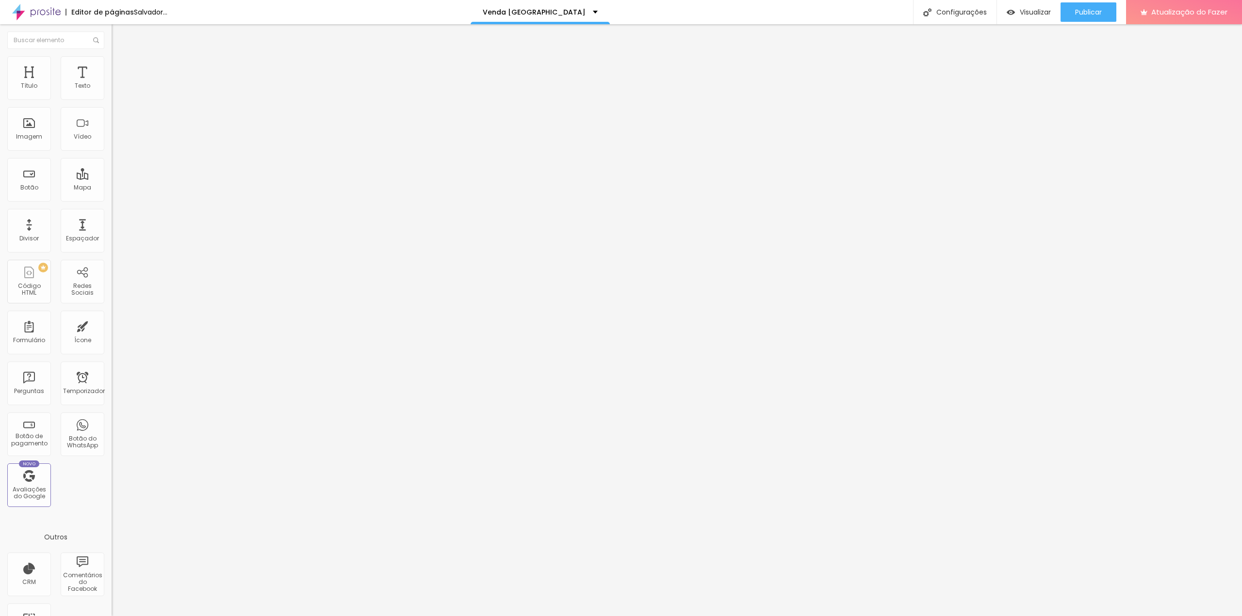
click at [112, 66] on li "Avançado" at bounding box center [168, 71] width 112 height 10
drag, startPoint x: 38, startPoint y: 93, endPoint x: -22, endPoint y: 100, distance: 60.6
click at [112, 188] on input "range" at bounding box center [143, 192] width 63 height 8
click at [112, 66] on li "Avançado" at bounding box center [168, 71] width 112 height 10
drag, startPoint x: 27, startPoint y: 111, endPoint x: 10, endPoint y: 119, distance: 18.9
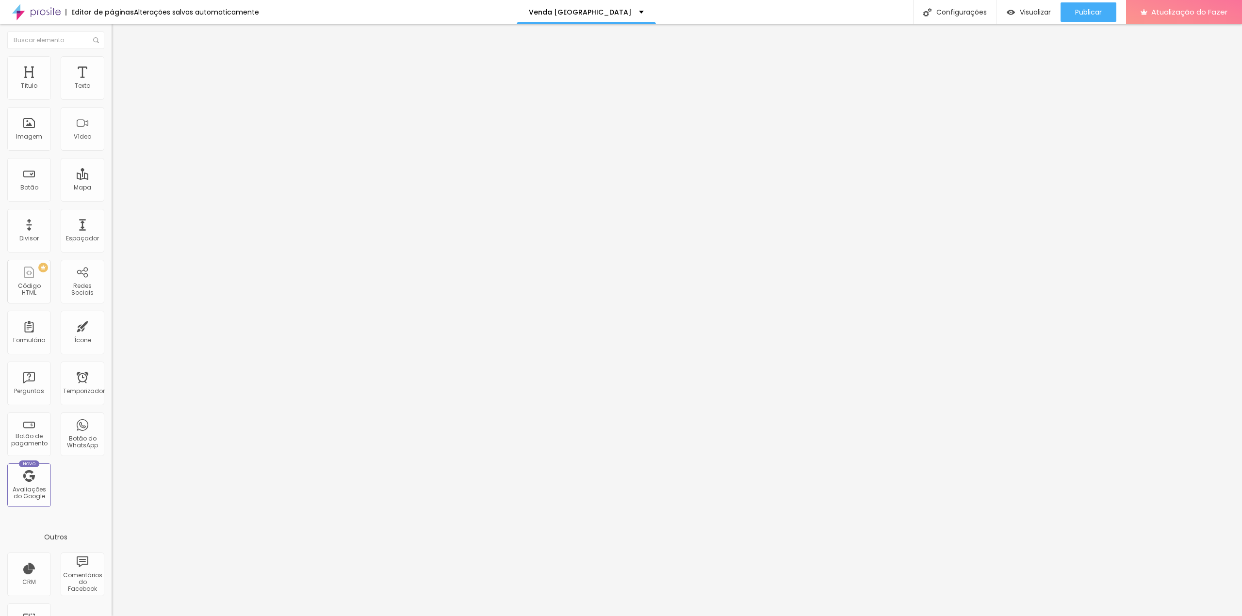
click at [112, 213] on div "10 Espaço de baixo" at bounding box center [168, 281] width 112 height 137
drag, startPoint x: 25, startPoint y: 112, endPoint x: 4, endPoint y: 115, distance: 21.1
click at [112, 325] on input "range" at bounding box center [143, 329] width 63 height 8
drag, startPoint x: 25, startPoint y: 98, endPoint x: 21, endPoint y: 95, distance: 5.2
click at [0, 99] on html "Editor de páginas Alterações salvas automaticamente Venda Casa Poá Configuraçõe…" at bounding box center [621, 308] width 1242 height 616
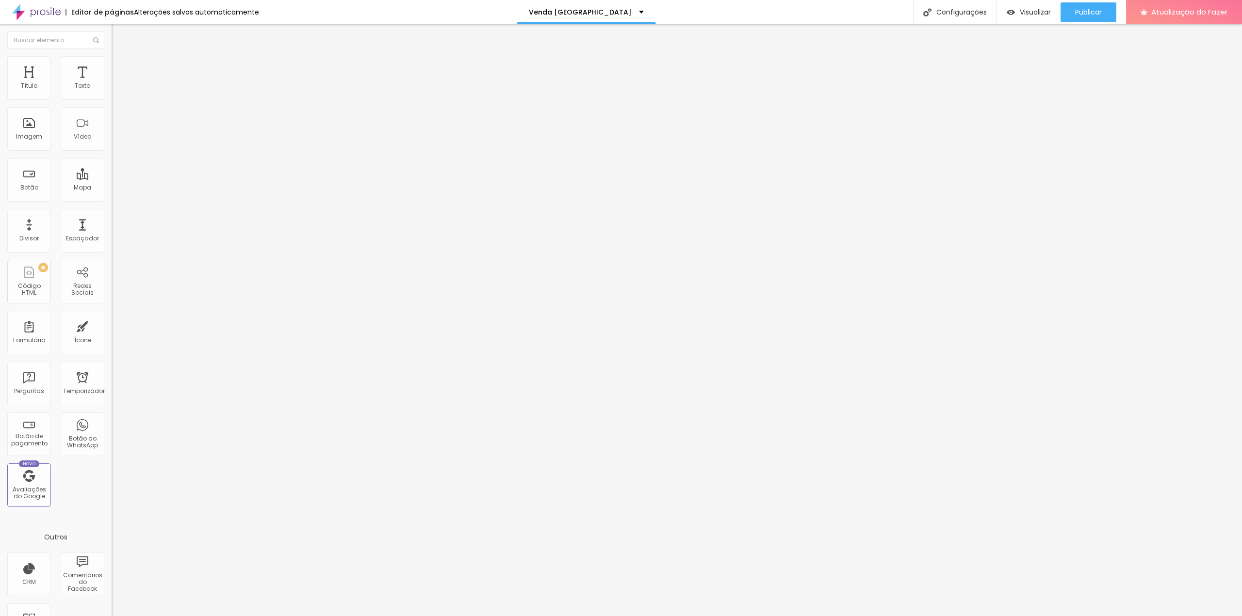
drag, startPoint x: 26, startPoint y: 94, endPoint x: -16, endPoint y: 97, distance: 41.3
click at [112, 188] on input "range" at bounding box center [143, 192] width 63 height 8
click at [112, 66] on li "Avançado" at bounding box center [168, 71] width 112 height 10
drag, startPoint x: 28, startPoint y: 94, endPoint x: -6, endPoint y: 95, distance: 34.4
click at [112, 188] on input "range" at bounding box center [143, 192] width 63 height 8
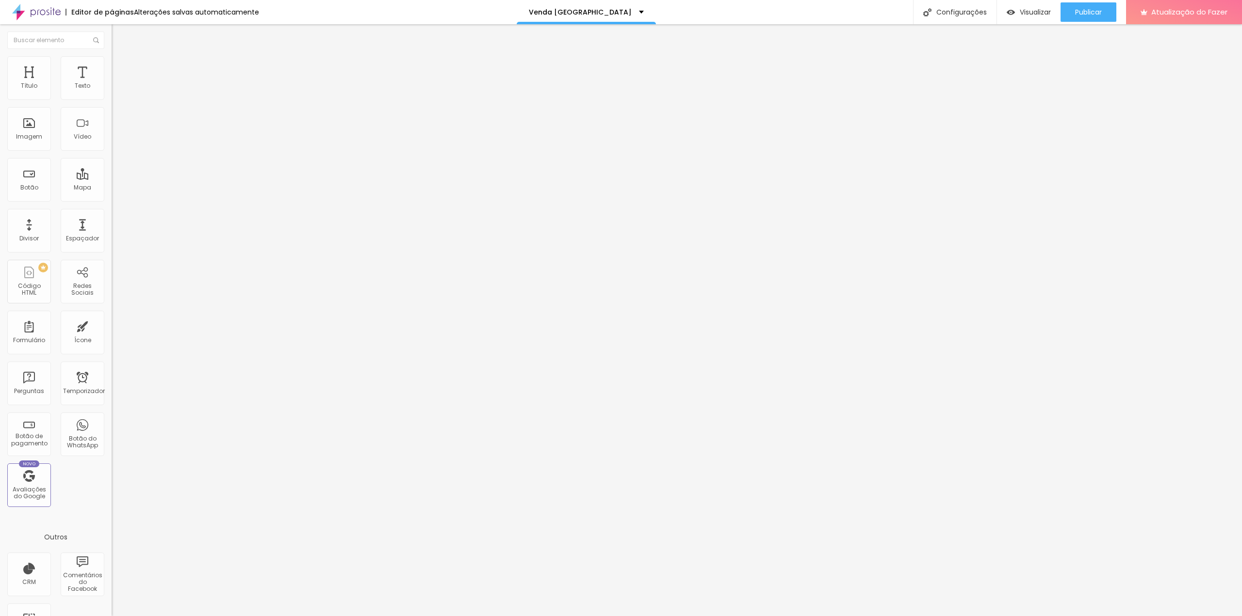
drag, startPoint x: 27, startPoint y: 114, endPoint x: 9, endPoint y: 114, distance: 18.0
click at [112, 325] on input "range" at bounding box center [143, 329] width 63 height 8
click at [112, 96] on img at bounding box center [115, 92] width 7 height 7
click at [120, 68] on font "Avançado" at bounding box center [136, 72] width 32 height 8
drag, startPoint x: 40, startPoint y: 95, endPoint x: 34, endPoint y: 69, distance: 26.5
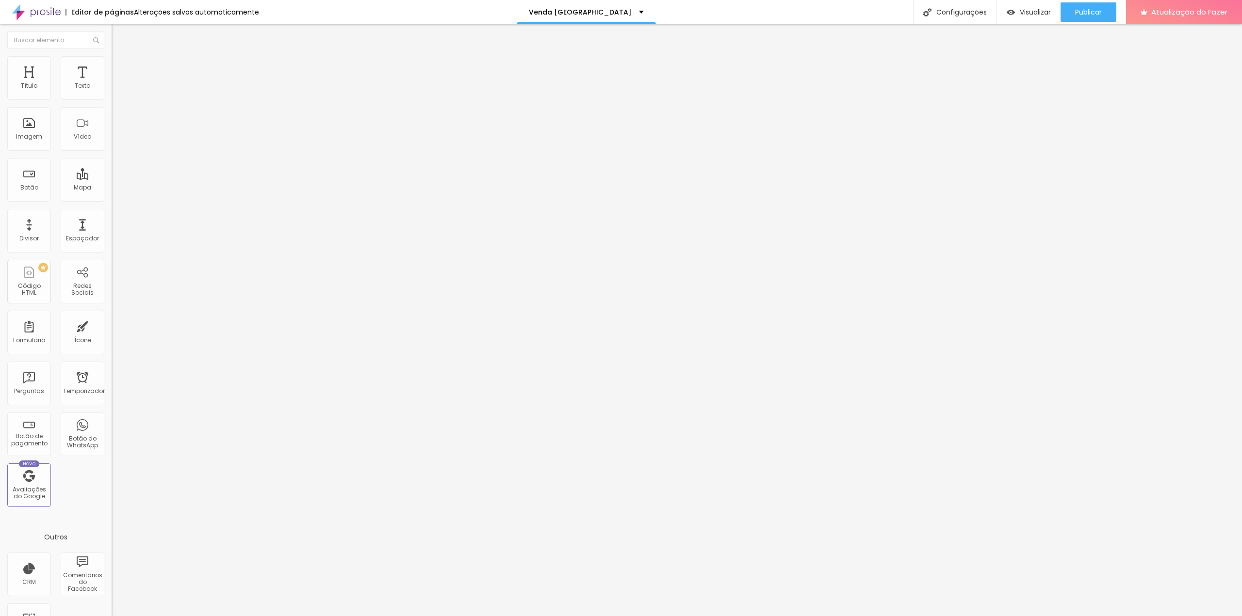
click at [112, 188] on input "range" at bounding box center [143, 192] width 63 height 8
click at [112, 61] on ul "Conteúdo Estilo Avançado" at bounding box center [168, 61] width 112 height 29
click at [112, 65] on li "Estilo" at bounding box center [168, 61] width 112 height 10
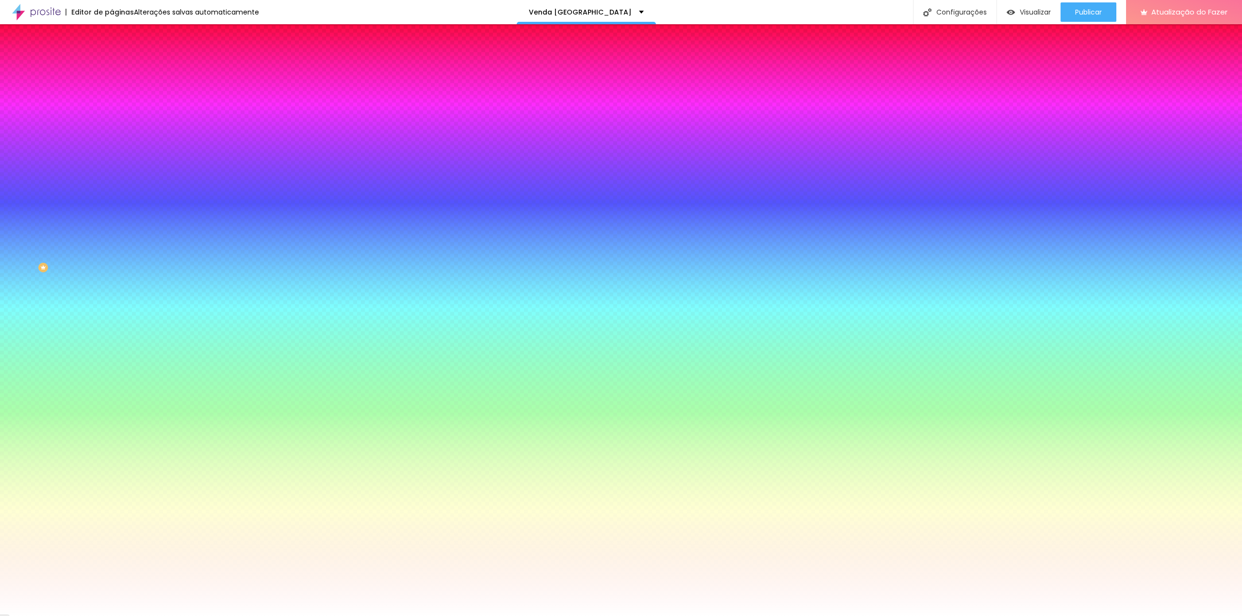
click at [119, 39] on img "button" at bounding box center [123, 36] width 8 height 8
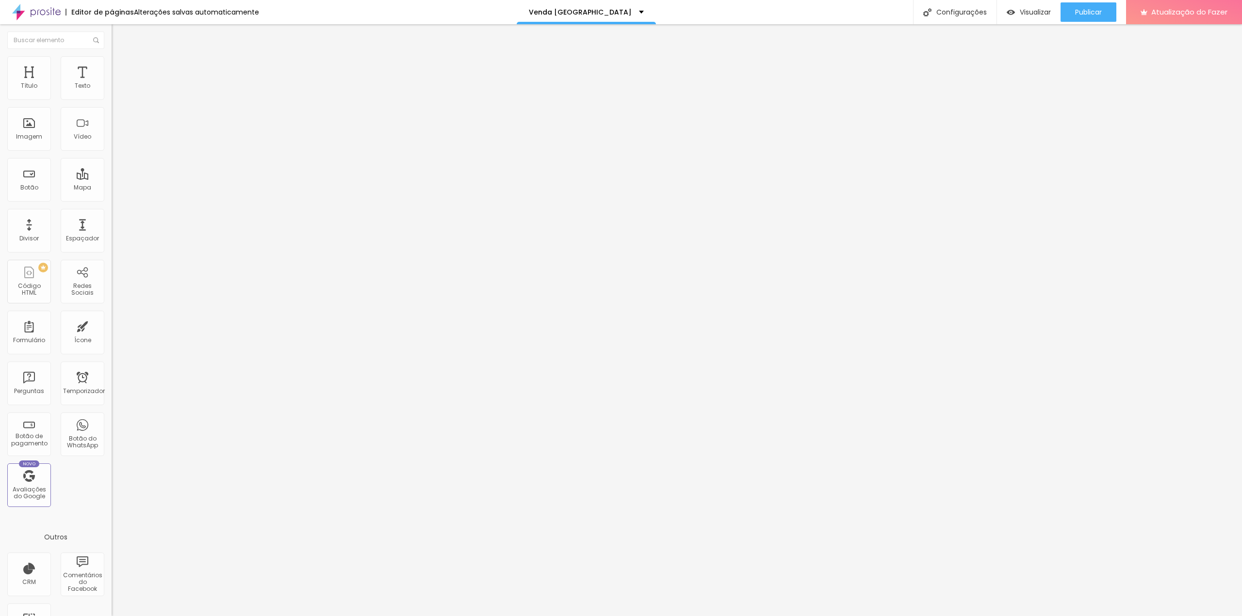
click at [112, 96] on img at bounding box center [115, 92] width 7 height 7
click at [112, 66] on li "Avançado" at bounding box center [168, 71] width 112 height 10
drag, startPoint x: 37, startPoint y: 94, endPoint x: -42, endPoint y: 97, distance: 78.6
click at [112, 188] on input "range" at bounding box center [143, 192] width 63 height 8
click at [120, 67] on font "Estilo" at bounding box center [127, 63] width 15 height 8
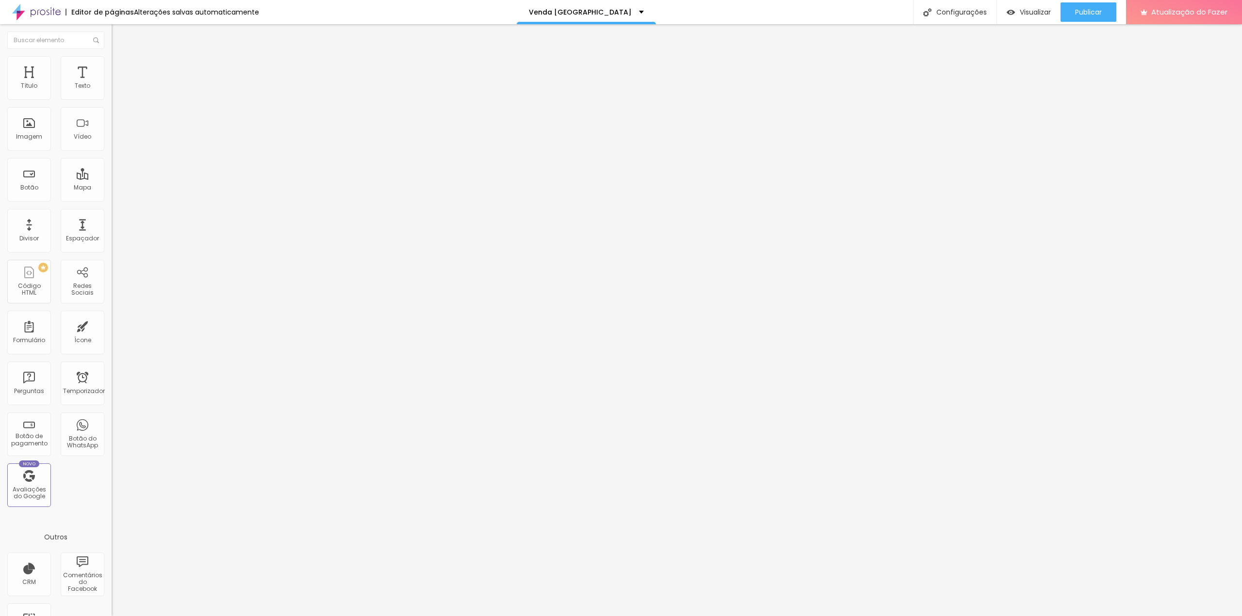
click at [112, 66] on li "Avançado" at bounding box center [168, 71] width 112 height 10
drag, startPoint x: 25, startPoint y: 93, endPoint x: 3, endPoint y: 94, distance: 21.8
click at [112, 188] on input "range" at bounding box center [143, 192] width 63 height 8
drag, startPoint x: 29, startPoint y: 113, endPoint x: -7, endPoint y: 113, distance: 35.4
click at [112, 325] on input "range" at bounding box center [143, 329] width 63 height 8
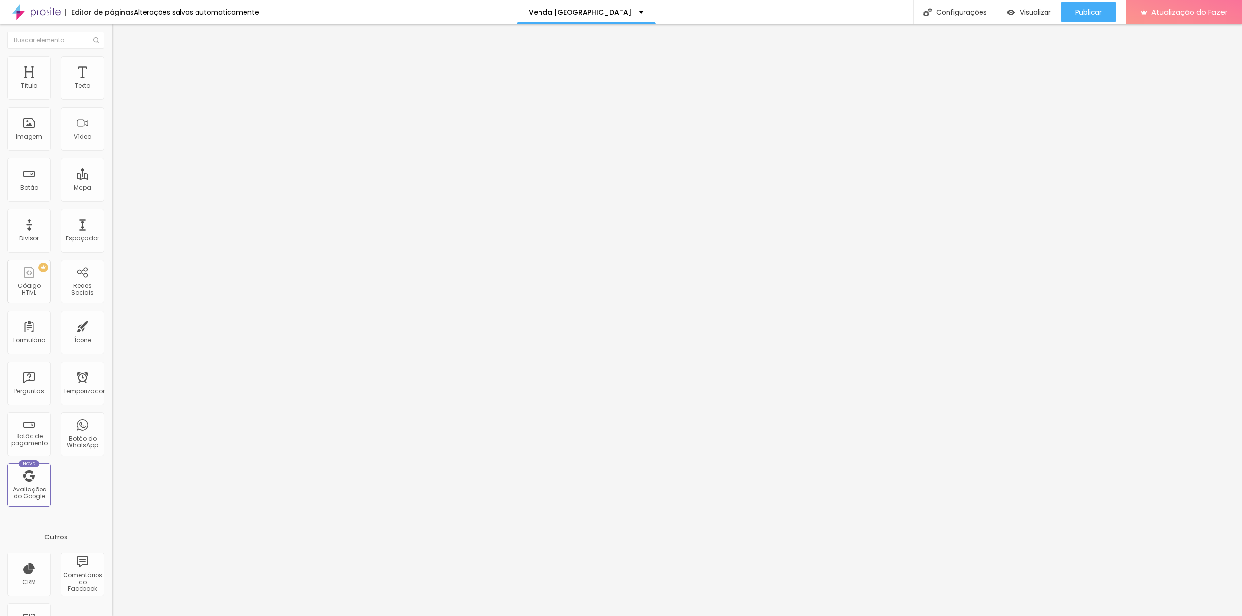
click at [120, 65] on font "Estilo" at bounding box center [127, 63] width 15 height 8
click at [112, 56] on li "Conteúdo" at bounding box center [168, 52] width 112 height 10
click at [112, 96] on img at bounding box center [115, 92] width 7 height 7
click at [112, 66] on img at bounding box center [116, 70] width 9 height 9
drag, startPoint x: 34, startPoint y: 95, endPoint x: -39, endPoint y: 107, distance: 74.2
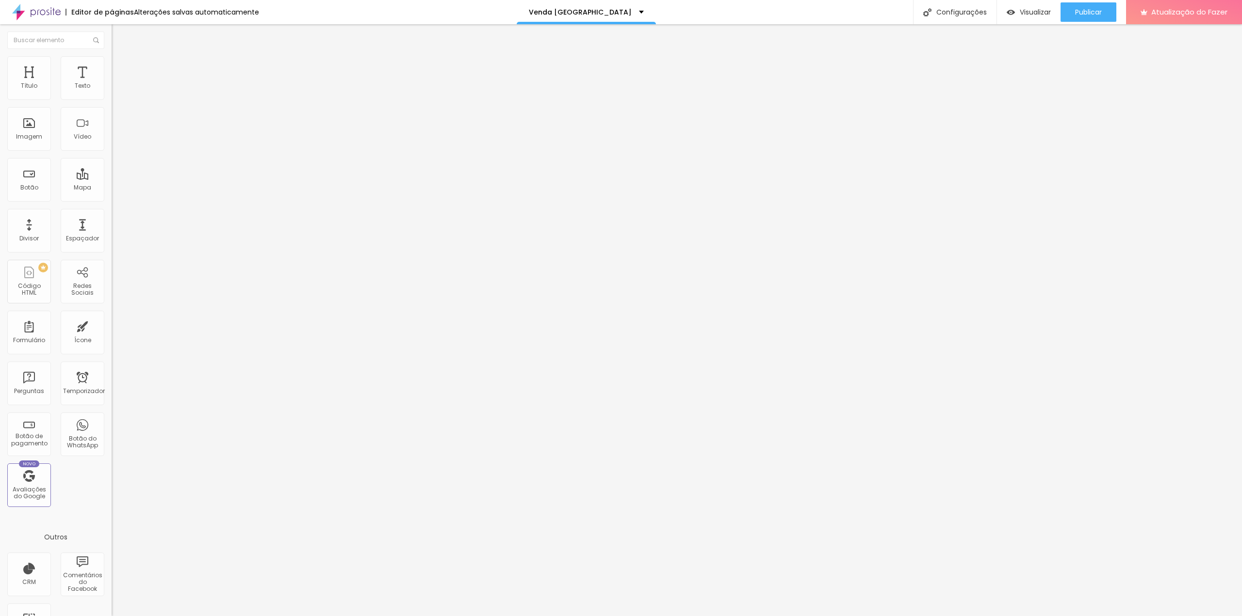
click at [112, 188] on input "range" at bounding box center [143, 192] width 63 height 8
click at [120, 67] on font "Estilo" at bounding box center [127, 63] width 15 height 8
click at [112, 66] on li "Avançado" at bounding box center [168, 71] width 112 height 10
drag, startPoint x: 31, startPoint y: 112, endPoint x: 21, endPoint y: 97, distance: 18.0
click at [112, 325] on input "range" at bounding box center [143, 329] width 63 height 8
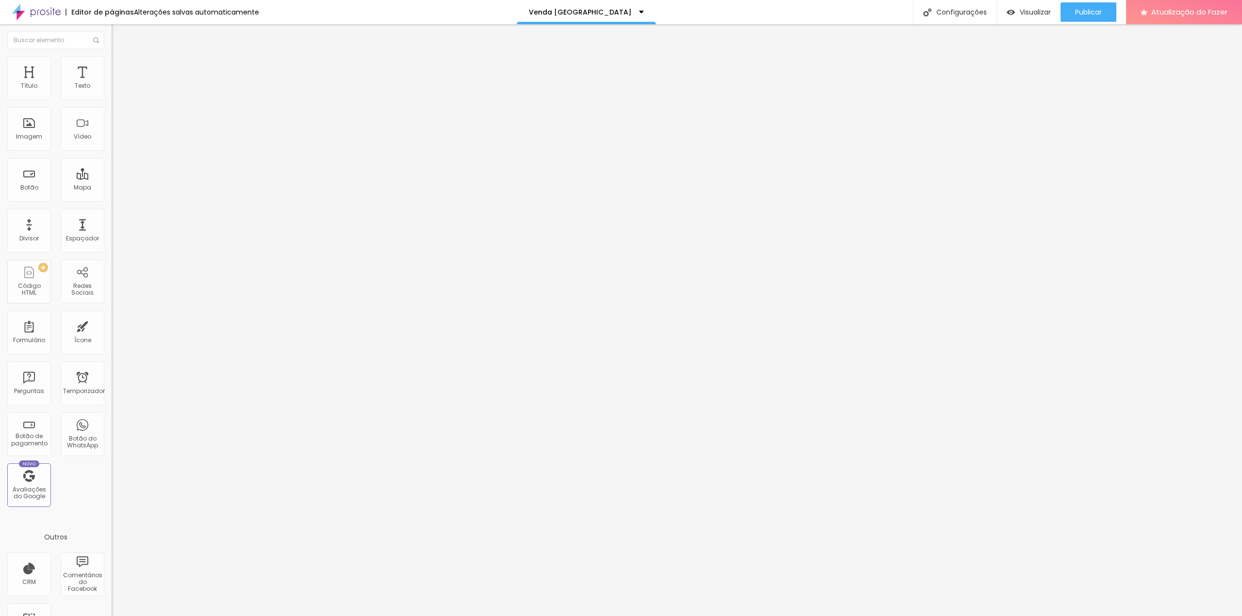
drag, startPoint x: 29, startPoint y: 94, endPoint x: 16, endPoint y: 93, distance: 12.6
click at [112, 188] on input "range" at bounding box center [143, 192] width 63 height 8
click at [112, 96] on img at bounding box center [115, 92] width 7 height 7
click at [120, 66] on font "Estilo" at bounding box center [127, 63] width 15 height 8
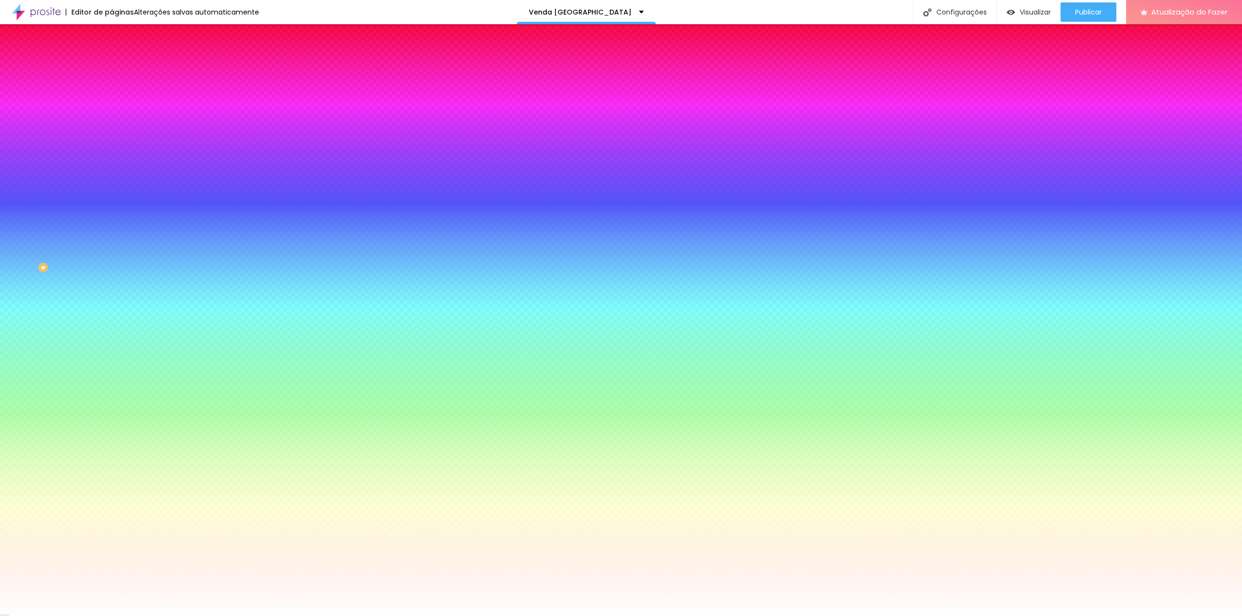
click at [120, 68] on font "Avançado" at bounding box center [136, 72] width 32 height 8
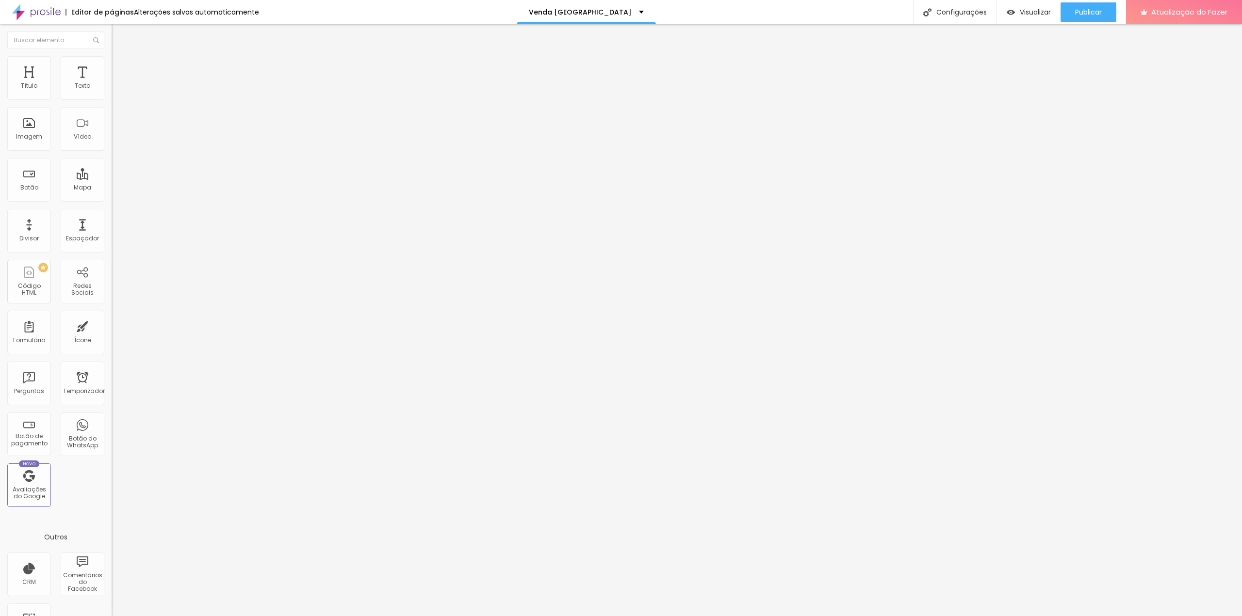
drag, startPoint x: 41, startPoint y: 94, endPoint x: -6, endPoint y: 101, distance: 47.1
click at [112, 188] on input "range" at bounding box center [143, 192] width 63 height 8
click at [120, 65] on font "Estilo" at bounding box center [127, 63] width 15 height 8
click at [112, 66] on img at bounding box center [116, 70] width 9 height 9
drag, startPoint x: 29, startPoint y: 93, endPoint x: 10, endPoint y: 99, distance: 19.5
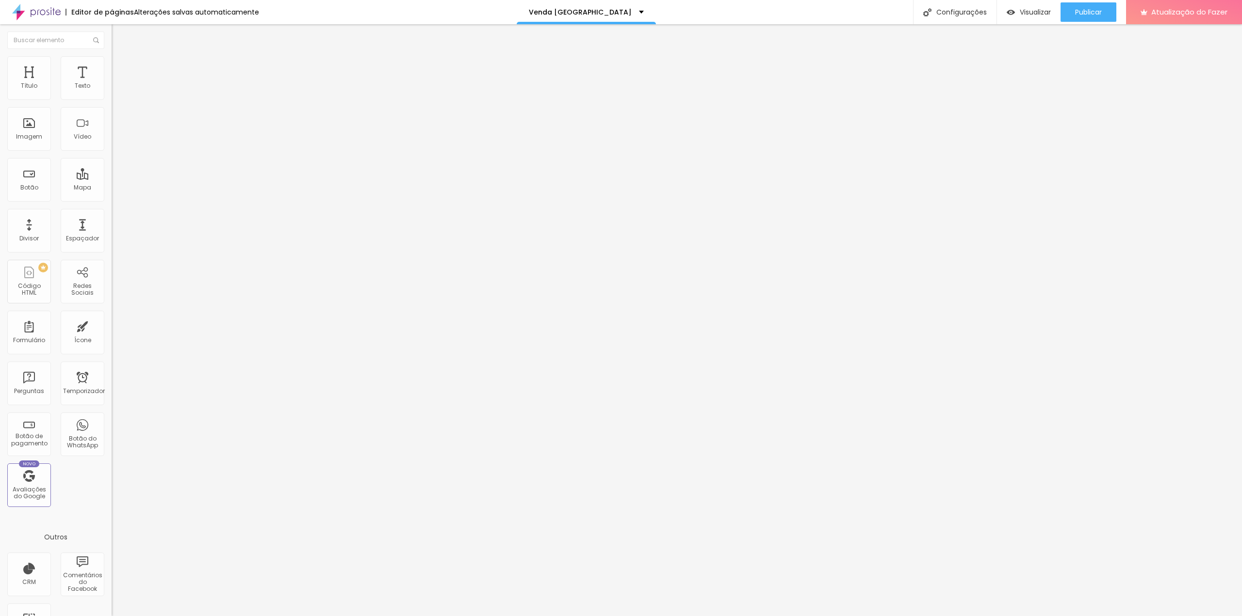
click at [112, 188] on input "range" at bounding box center [143, 192] width 63 height 8
drag, startPoint x: 27, startPoint y: 114, endPoint x: -1, endPoint y: 114, distance: 28.1
click at [112, 325] on input "range" at bounding box center [143, 329] width 63 height 8
click at [112, 66] on li "Avançado" at bounding box center [168, 71] width 112 height 10
drag, startPoint x: 29, startPoint y: 113, endPoint x: -12, endPoint y: 113, distance: 40.7
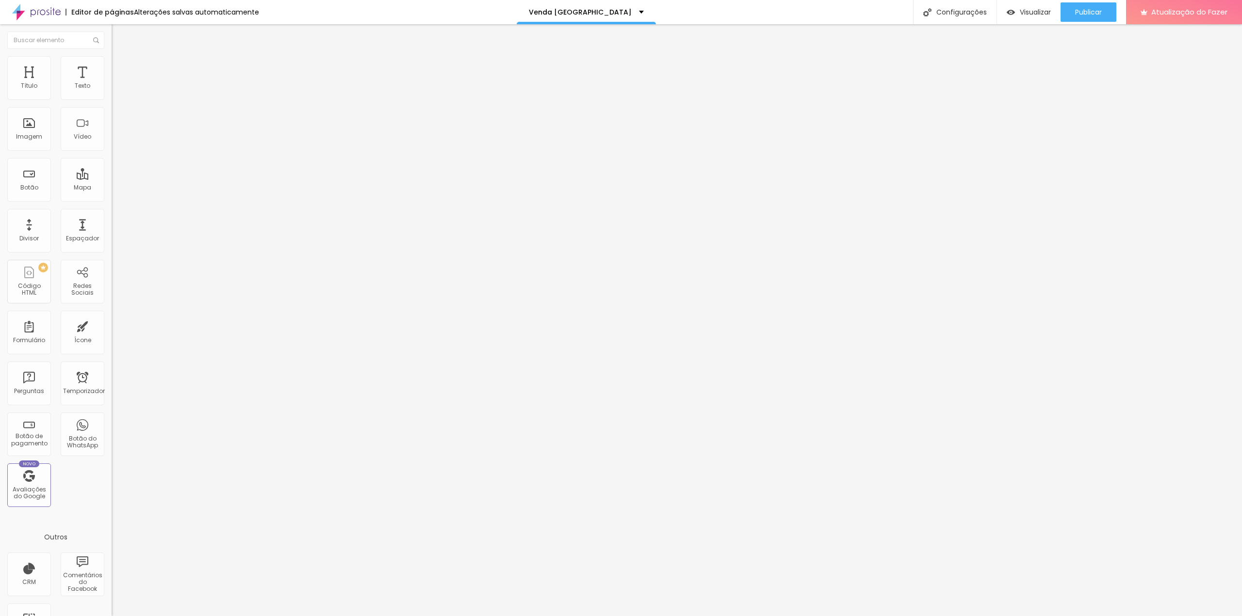
click at [112, 325] on input "range" at bounding box center [143, 329] width 63 height 8
drag, startPoint x: 26, startPoint y: 96, endPoint x: -7, endPoint y: 97, distance: 33.0
click at [112, 188] on input "range" at bounding box center [143, 192] width 63 height 8
click at [112, 63] on li "Estilo" at bounding box center [168, 61] width 112 height 10
click at [112, 55] on img at bounding box center [116, 51] width 9 height 9
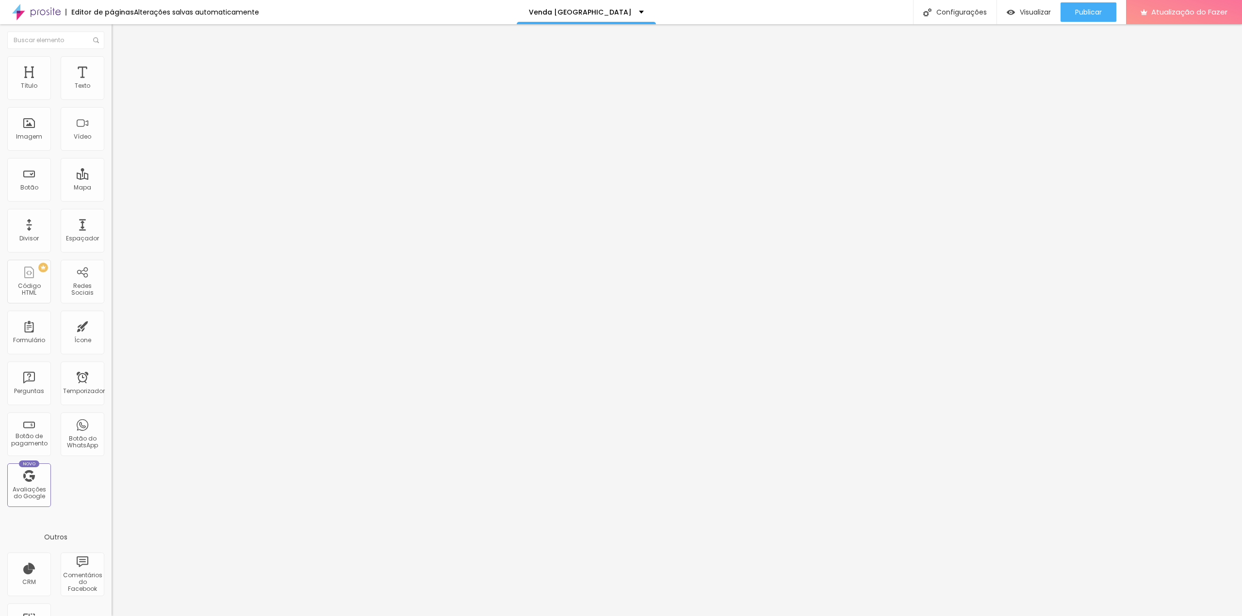
click at [112, 96] on img at bounding box center [115, 92] width 7 height 7
click at [120, 68] on font "Avançado" at bounding box center [136, 72] width 32 height 8
drag, startPoint x: 41, startPoint y: 94, endPoint x: 13, endPoint y: 89, distance: 28.1
click at [112, 188] on input "range" at bounding box center [143, 192] width 63 height 8
click at [120, 67] on font "Estilo" at bounding box center [127, 63] width 15 height 8
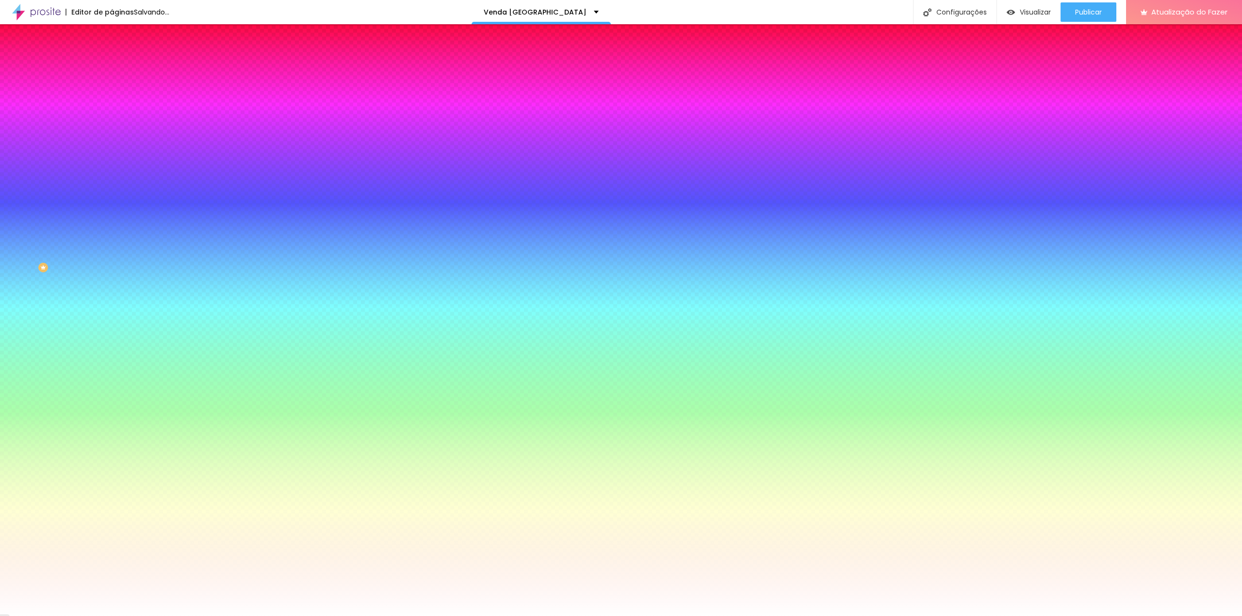
click at [112, 56] on li "Conteúdo" at bounding box center [168, 52] width 112 height 10
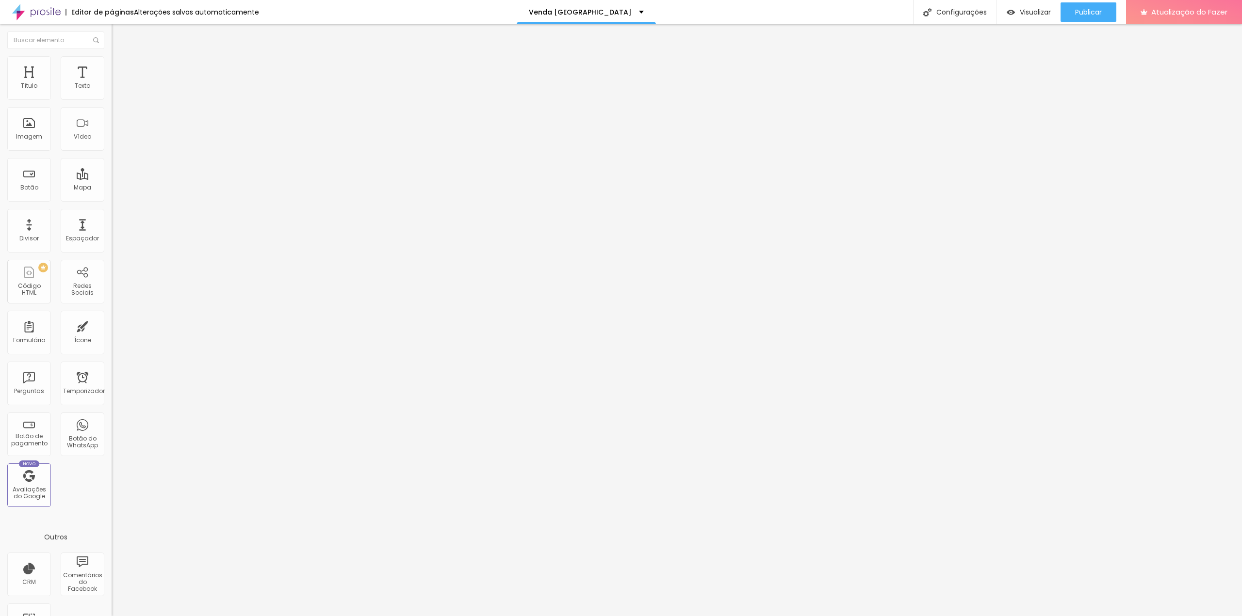
click at [120, 67] on font "Estilo" at bounding box center [127, 63] width 15 height 8
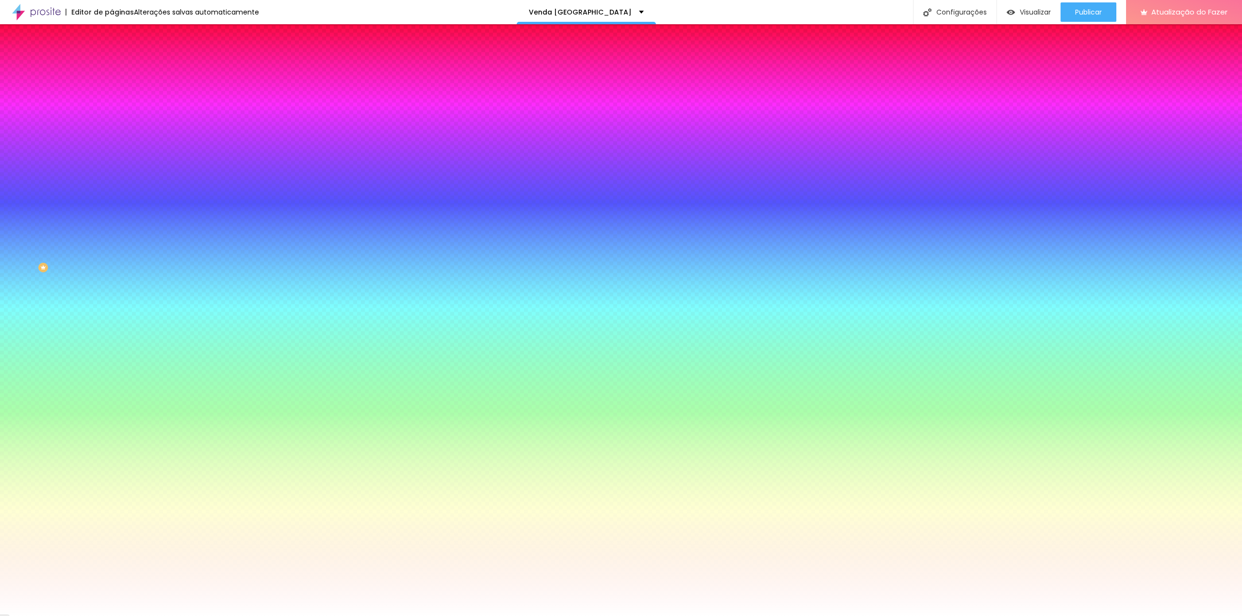
click at [120, 68] on font "Avançado" at bounding box center [136, 72] width 32 height 8
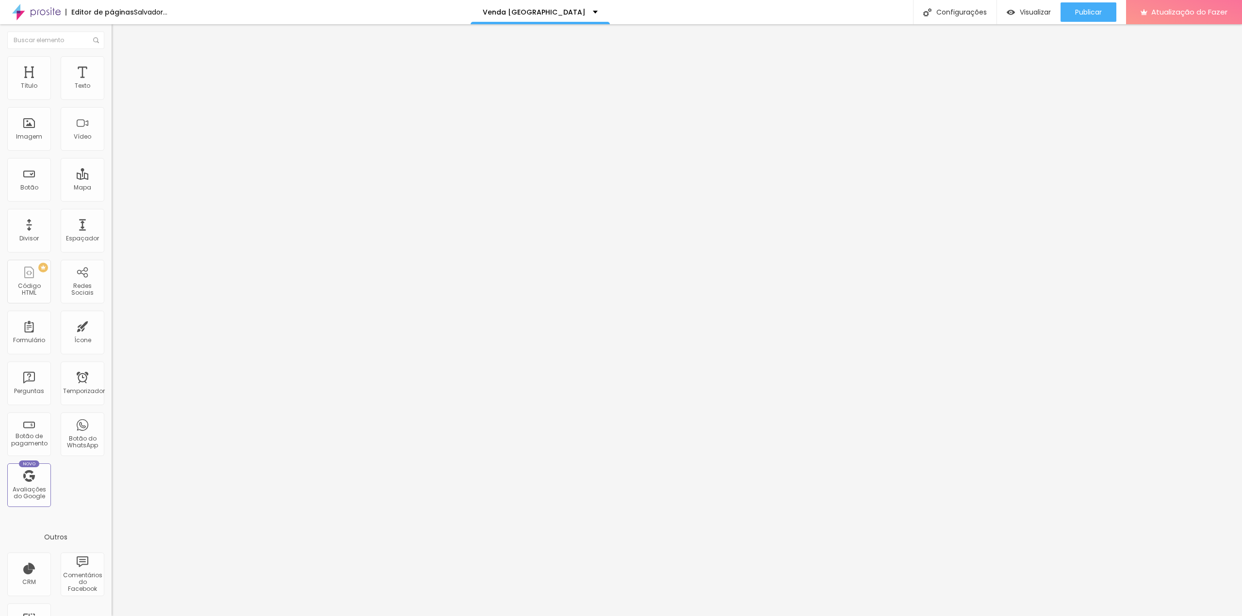
drag, startPoint x: 63, startPoint y: 93, endPoint x: 33, endPoint y: 94, distance: 29.1
click at [112, 188] on input "range" at bounding box center [143, 192] width 63 height 8
click at [112, 325] on input "range" at bounding box center [143, 329] width 63 height 8
click at [112, 334] on input "7" at bounding box center [133, 339] width 42 height 10
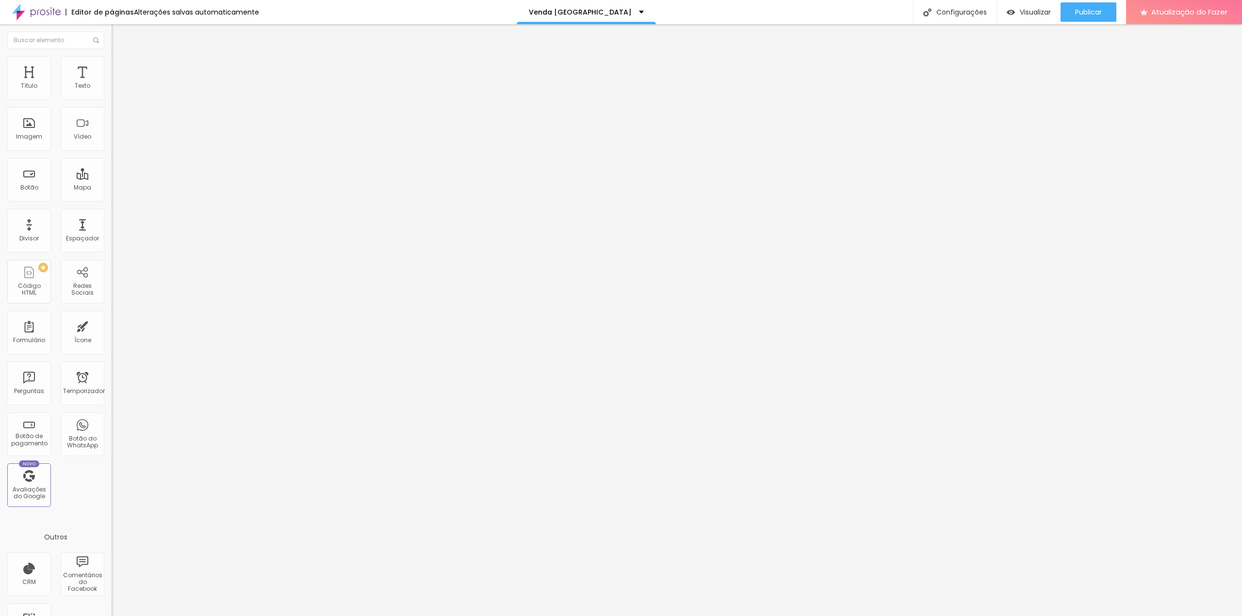
click at [112, 66] on li "Avançado" at bounding box center [168, 71] width 112 height 10
click at [112, 334] on input "20" at bounding box center [133, 339] width 42 height 10
drag, startPoint x: 87, startPoint y: 112, endPoint x: 72, endPoint y: 112, distance: 15.5
click at [112, 334] on input "20" at bounding box center [133, 339] width 42 height 10
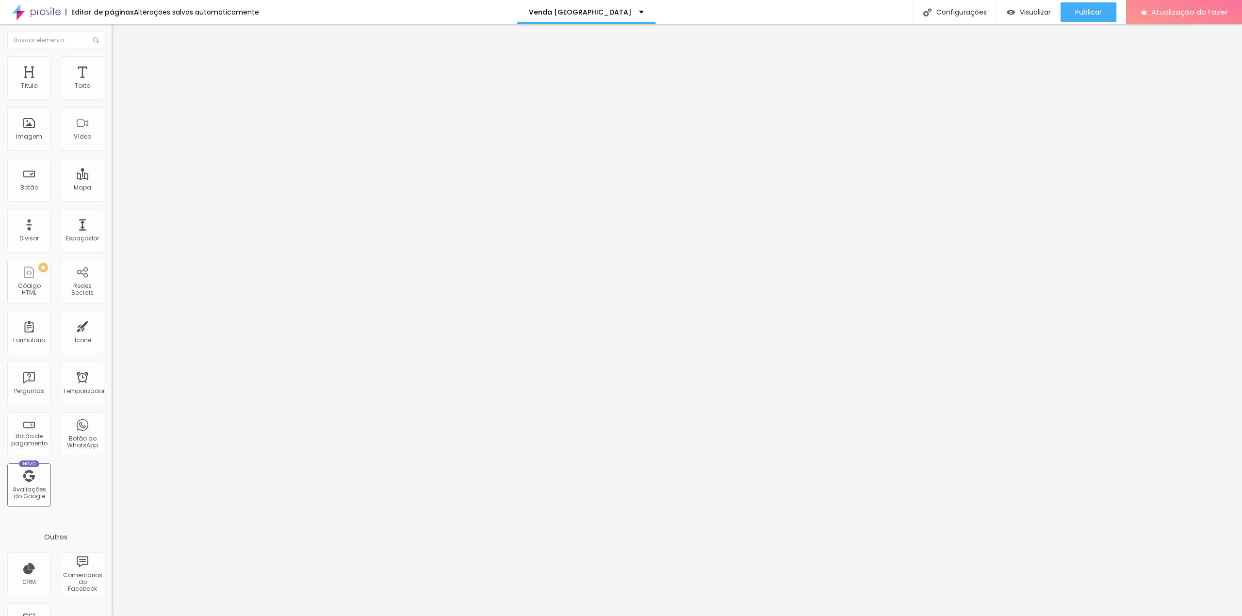
click at [112, 197] on input "20" at bounding box center [130, 202] width 36 height 10
drag, startPoint x: 93, startPoint y: 96, endPoint x: 104, endPoint y: 99, distance: 11.8
click at [112, 99] on div "20 Espaçamento entre colunas" at bounding box center [168, 144] width 112 height 137
click at [112, 66] on img at bounding box center [116, 70] width 9 height 9
click at [112, 188] on input "range" at bounding box center [143, 192] width 63 height 8
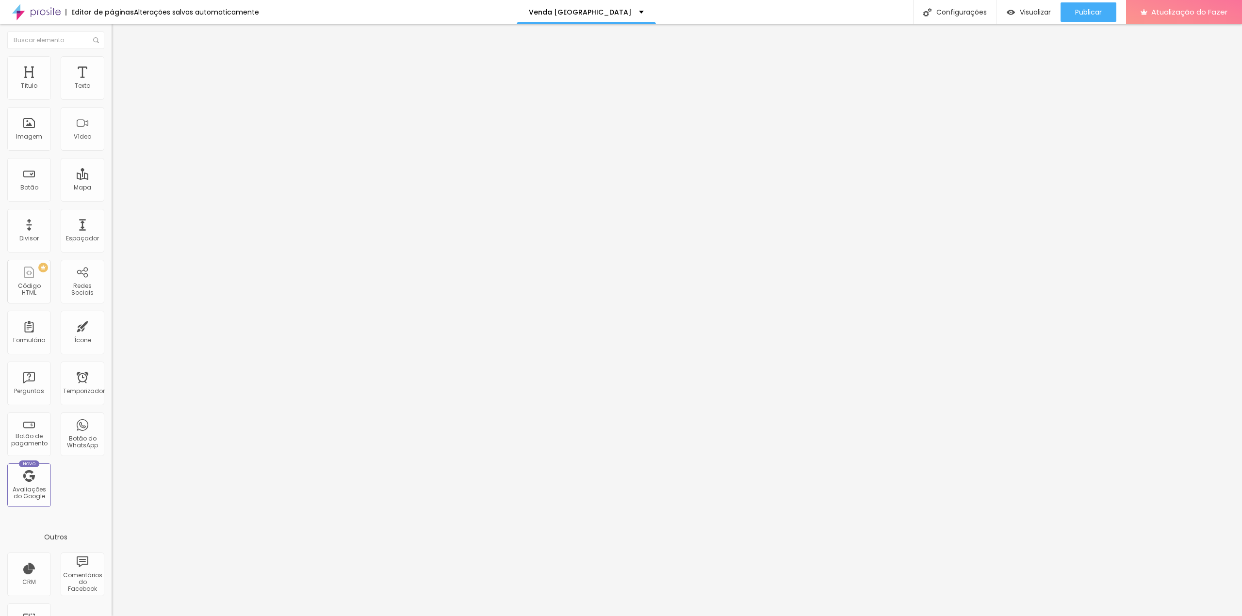
click at [112, 197] on input "20" at bounding box center [130, 202] width 36 height 10
click at [112, 334] on input "20" at bounding box center [133, 339] width 42 height 10
drag, startPoint x: 81, startPoint y: 113, endPoint x: 86, endPoint y: 113, distance: 4.9
click at [112, 334] on input "20" at bounding box center [133, 339] width 42 height 10
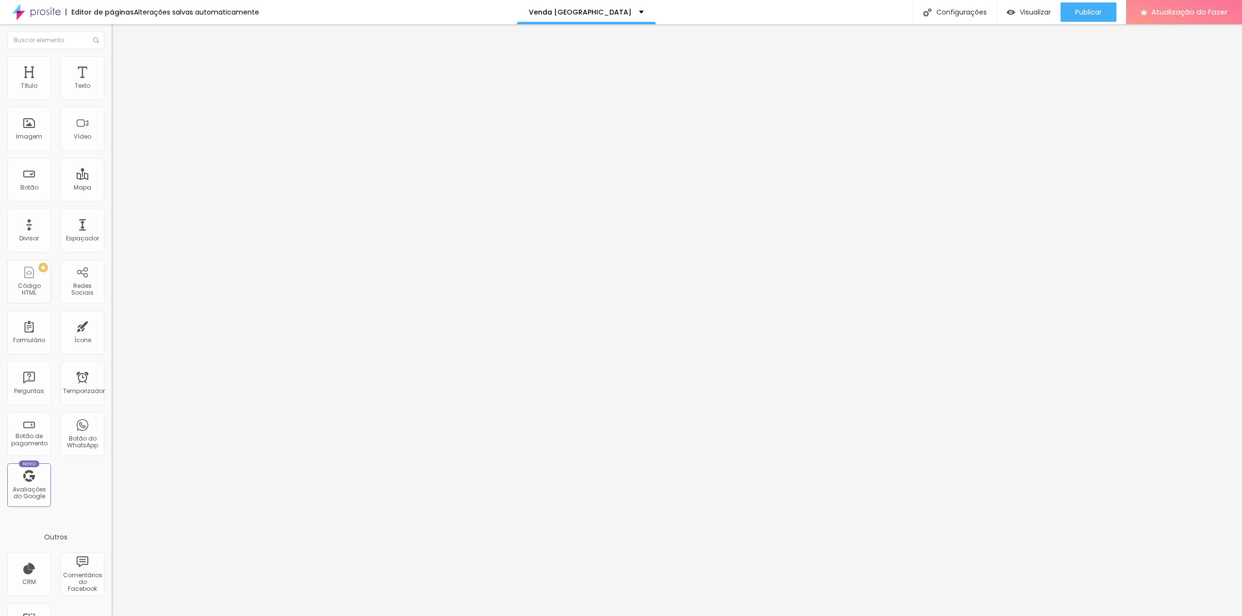
click at [112, 66] on li "Avançado" at bounding box center [168, 71] width 112 height 10
drag, startPoint x: 78, startPoint y: 113, endPoint x: 91, endPoint y: 116, distance: 12.8
click at [112, 334] on div "20 px" at bounding box center [168, 339] width 112 height 10
click at [112, 197] on input "20" at bounding box center [130, 202] width 36 height 10
drag, startPoint x: 94, startPoint y: 95, endPoint x: 105, endPoint y: 99, distance: 12.4
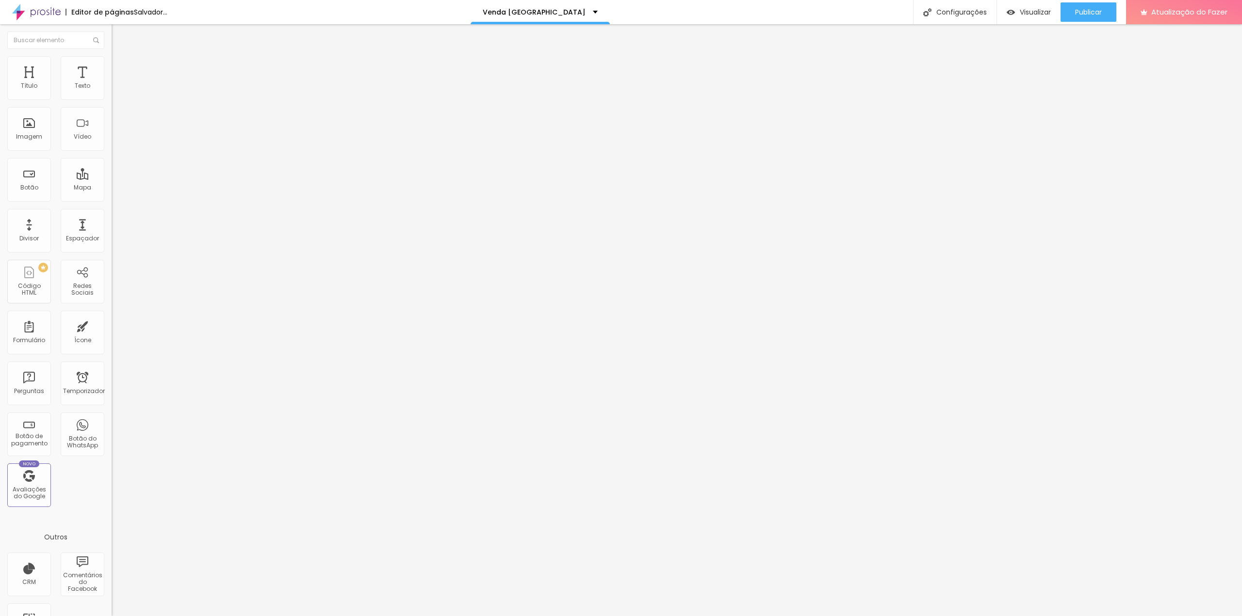
click at [112, 99] on div "20 Espaçamento entre colunas" at bounding box center [168, 144] width 112 height 137
click at [112, 66] on li "Avançado" at bounding box center [168, 71] width 112 height 10
click at [112, 197] on input "20" at bounding box center [130, 202] width 36 height 10
click at [112, 334] on input "20" at bounding box center [133, 339] width 42 height 10
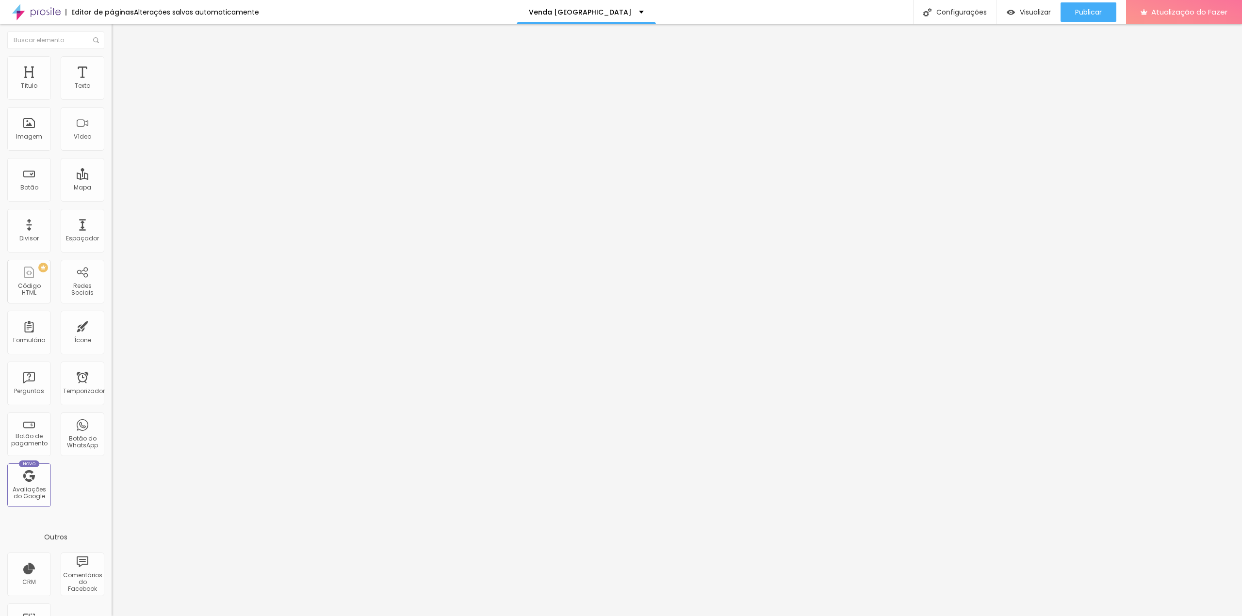
drag, startPoint x: 80, startPoint y: 115, endPoint x: 87, endPoint y: 118, distance: 7.4
click at [112, 334] on input "20" at bounding box center [133, 339] width 42 height 10
click at [120, 68] on font "Avançado" at bounding box center [136, 72] width 32 height 8
click at [112, 66] on li "Avançado" at bounding box center [168, 71] width 112 height 10
click at [120, 69] on font "Avançado" at bounding box center [136, 72] width 32 height 8
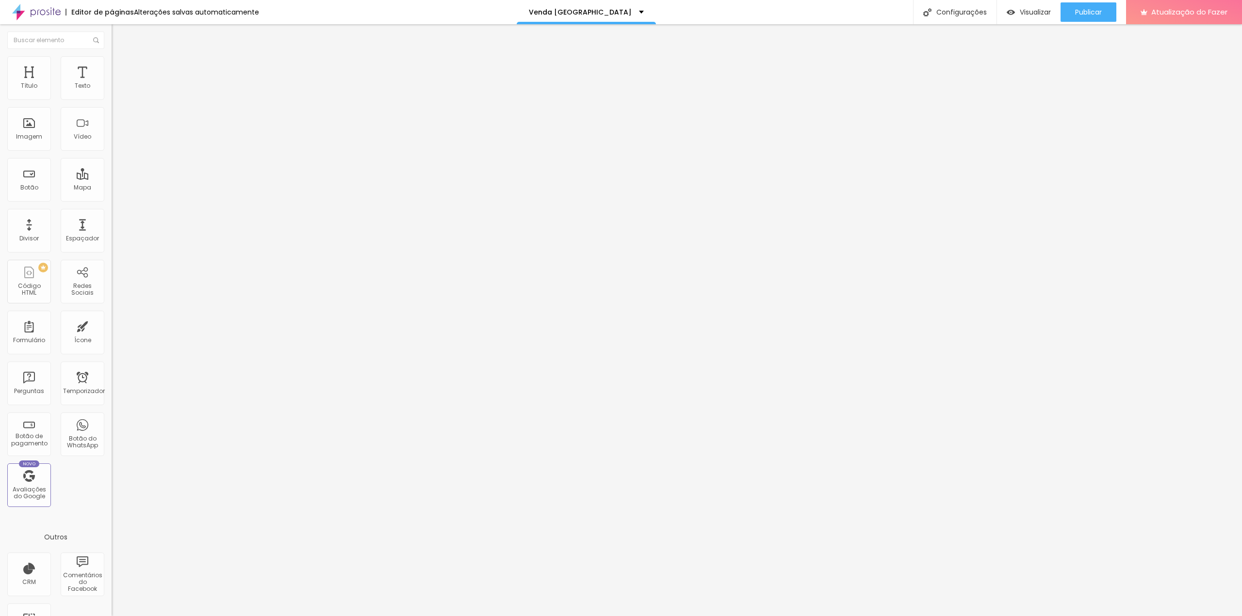
drag, startPoint x: 87, startPoint y: 62, endPoint x: 87, endPoint y: 67, distance: 5.3
click at [112, 66] on img at bounding box center [116, 70] width 9 height 9
click at [112, 96] on img at bounding box center [115, 92] width 7 height 7
click at [120, 68] on font "Avançado" at bounding box center [136, 72] width 32 height 8
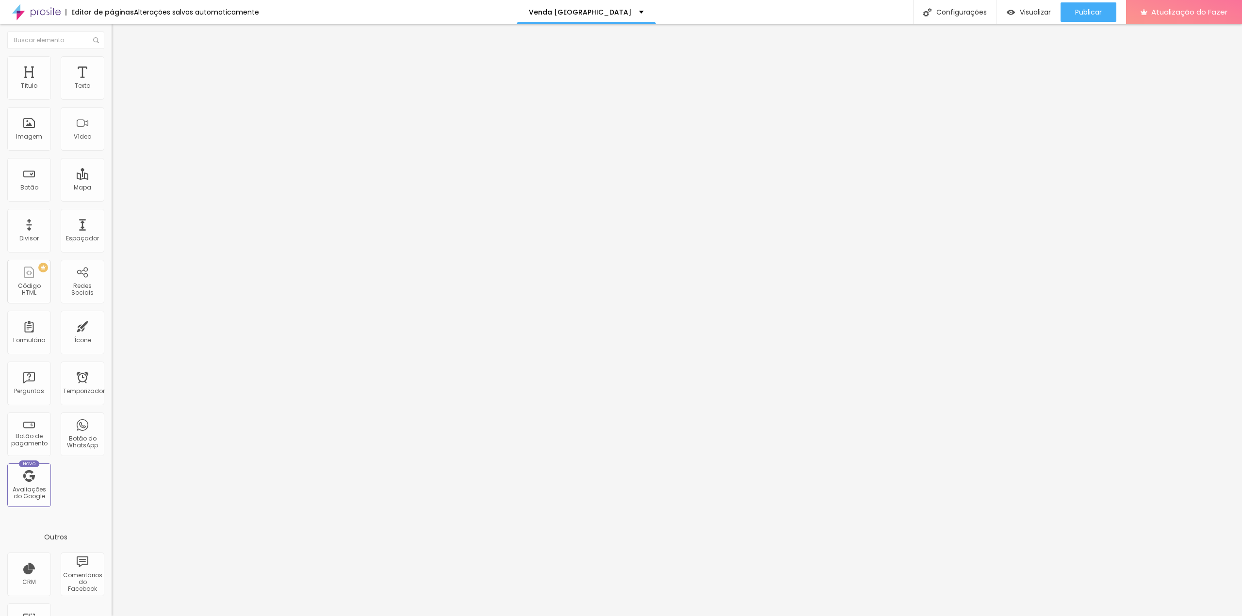
drag, startPoint x: 39, startPoint y: 90, endPoint x: -29, endPoint y: 101, distance: 68.8
click at [0, 101] on html "Editor de páginas Alterações salvas automaticamente Venda Casa Poá Configuraçõe…" at bounding box center [621, 308] width 1242 height 616
drag, startPoint x: 39, startPoint y: 96, endPoint x: -11, endPoint y: 101, distance: 49.8
click at [112, 188] on input "range" at bounding box center [143, 192] width 63 height 8
click at [112, 96] on img at bounding box center [115, 92] width 7 height 7
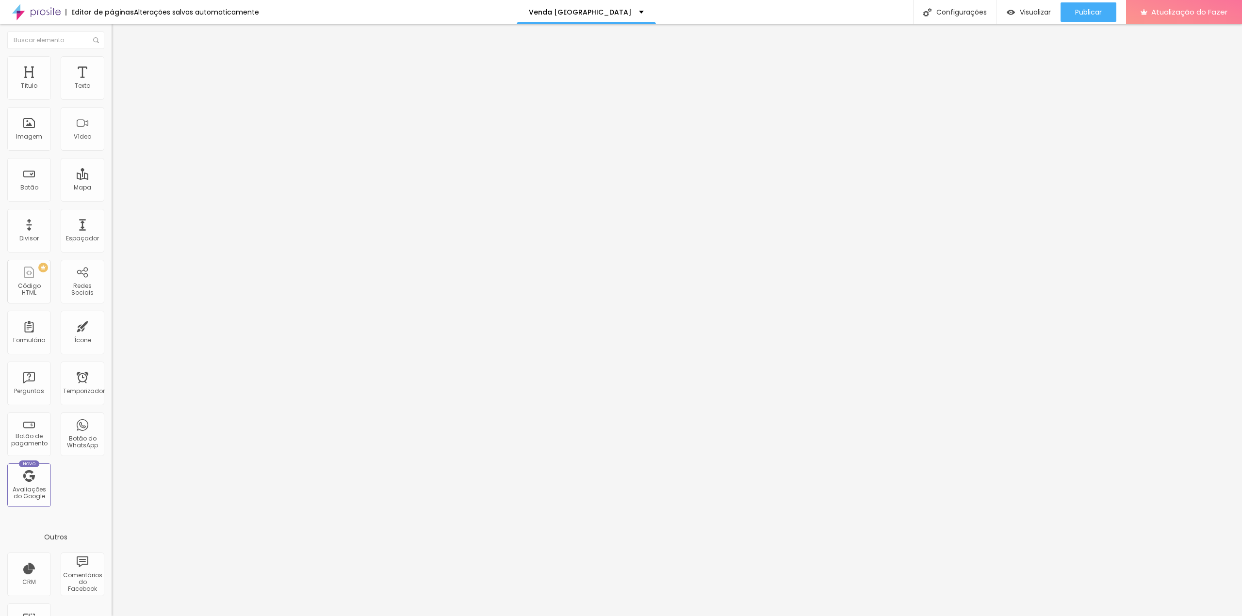
click at [120, 68] on font "Avançado" at bounding box center [136, 72] width 32 height 8
drag, startPoint x: 39, startPoint y: 92, endPoint x: 16, endPoint y: 92, distance: 23.3
click at [0, 94] on html "Editor de páginas Alterações salvas automaticamente Venda Casa Poá Configuraçõe…" at bounding box center [621, 308] width 1242 height 616
drag, startPoint x: 38, startPoint y: 95, endPoint x: -15, endPoint y: 102, distance: 53.4
click at [112, 188] on input "range" at bounding box center [143, 192] width 63 height 8
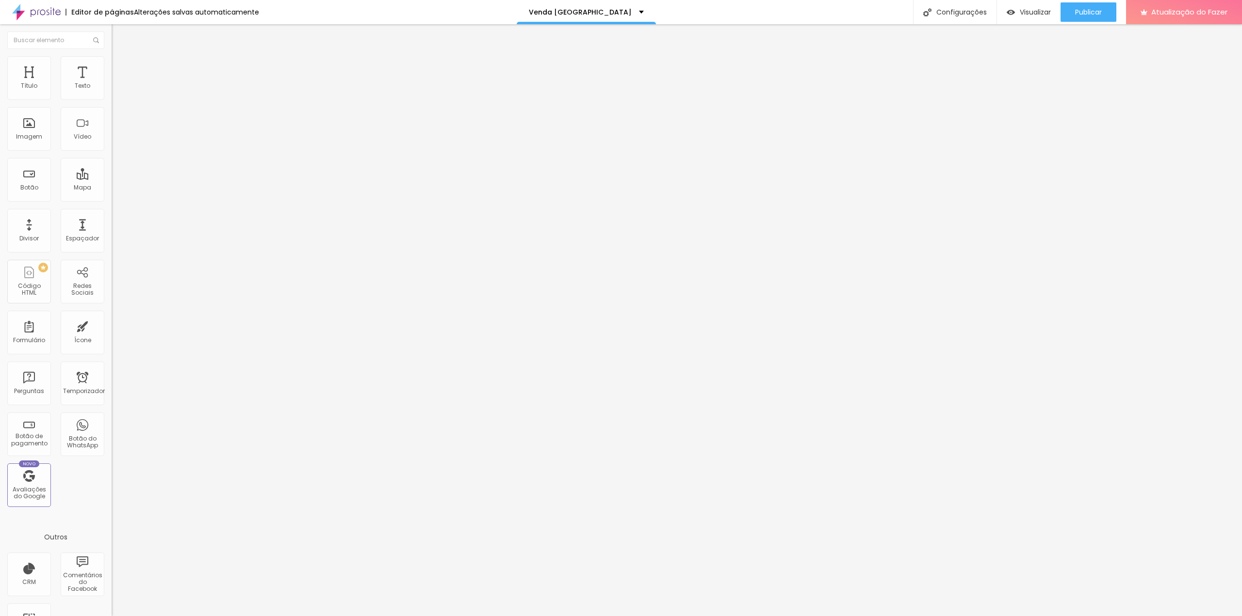
click at [112, 66] on img at bounding box center [116, 70] width 9 height 9
drag, startPoint x: 27, startPoint y: 97, endPoint x: 16, endPoint y: 97, distance: 10.7
click at [112, 188] on input "range" at bounding box center [143, 192] width 63 height 8
drag, startPoint x: 27, startPoint y: 113, endPoint x: -21, endPoint y: 118, distance: 48.3
click at [112, 325] on input "range" at bounding box center [143, 329] width 63 height 8
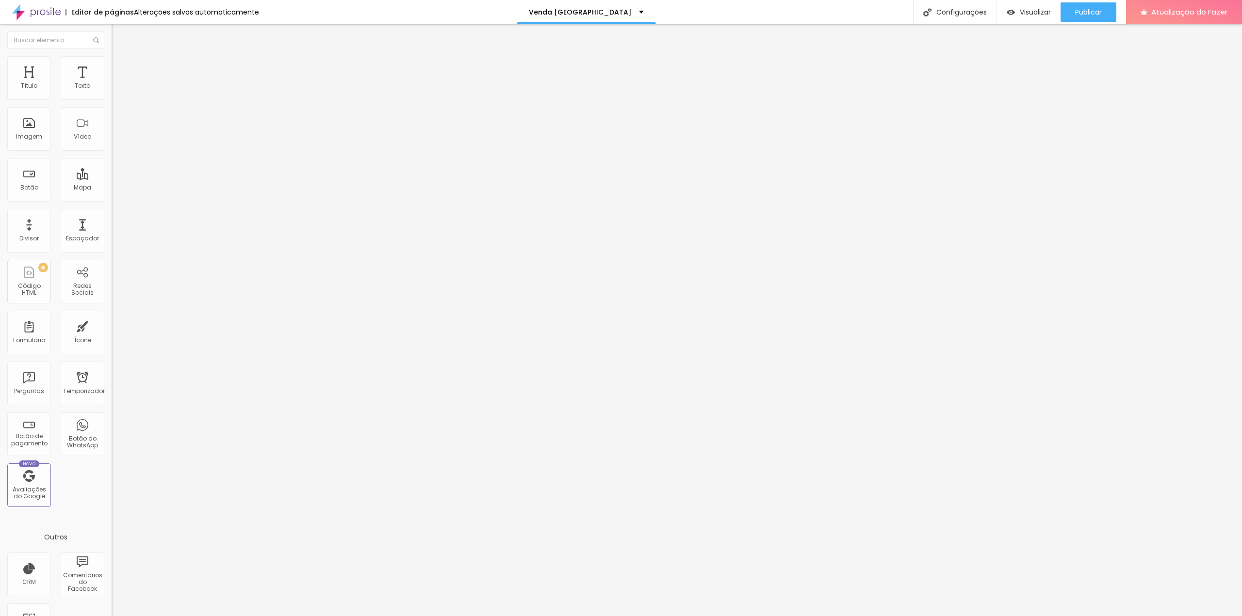
click at [120, 68] on font "Avançado" at bounding box center [136, 72] width 32 height 8
drag, startPoint x: 27, startPoint y: 116, endPoint x: 5, endPoint y: 115, distance: 21.9
click at [112, 325] on input "range" at bounding box center [143, 329] width 63 height 8
drag, startPoint x: 28, startPoint y: 96, endPoint x: 3, endPoint y: 97, distance: 24.8
click at [112, 188] on input "range" at bounding box center [143, 192] width 63 height 8
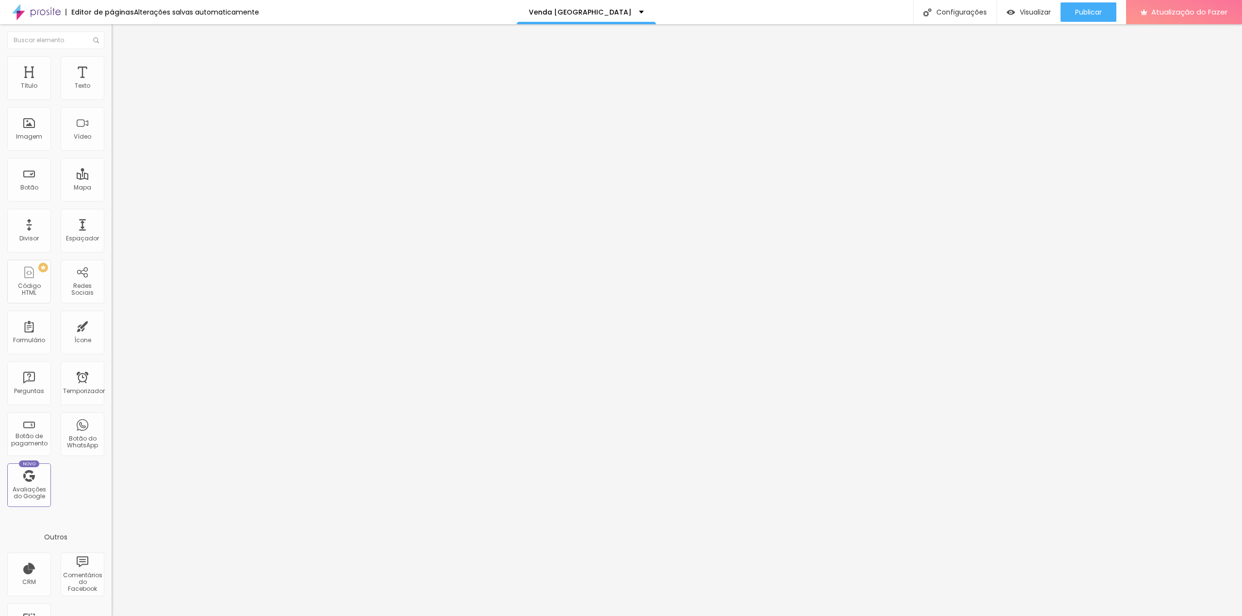
click at [168, 616] on div at bounding box center [621, 622] width 1242 height 0
click at [79, 335] on div "Ícone" at bounding box center [83, 333] width 44 height 44
click at [35, 40] on input "text" at bounding box center [55, 40] width 97 height 17
click at [166, 12] on font "Alterações salvas automaticamente" at bounding box center [196, 12] width 125 height 10
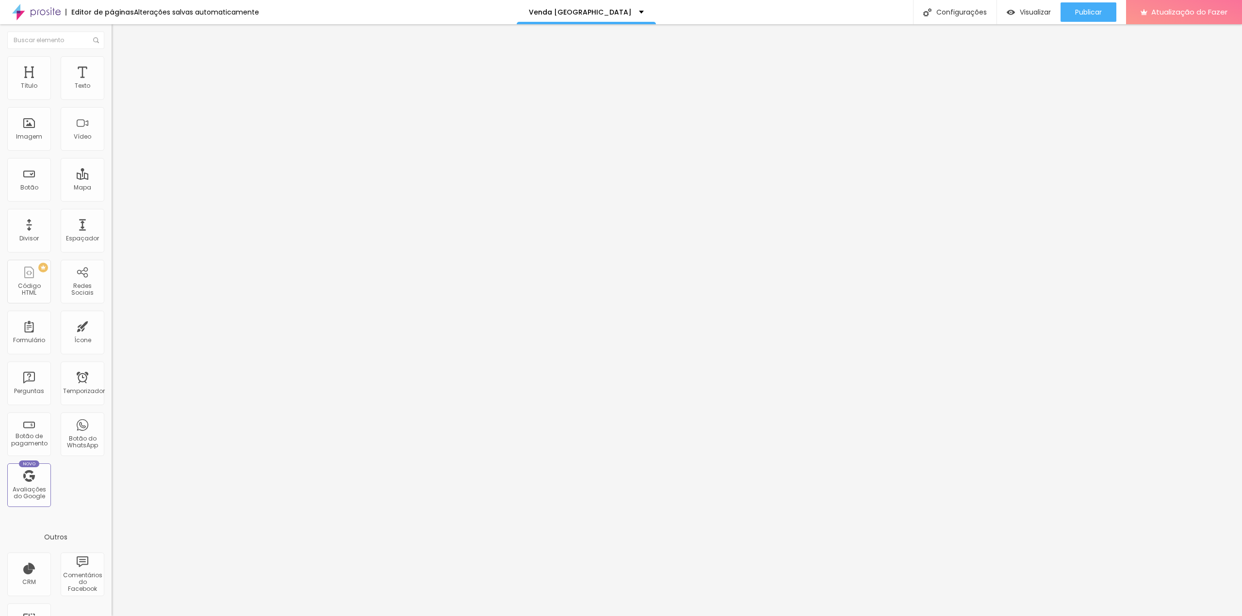
click at [73, 130] on div "Vídeo" at bounding box center [83, 129] width 44 height 44
click at [1097, 10] on font "Publicar" at bounding box center [1088, 12] width 27 height 10
click at [1161, 13] on font "Atualização do Fazer" at bounding box center [1189, 12] width 76 height 10
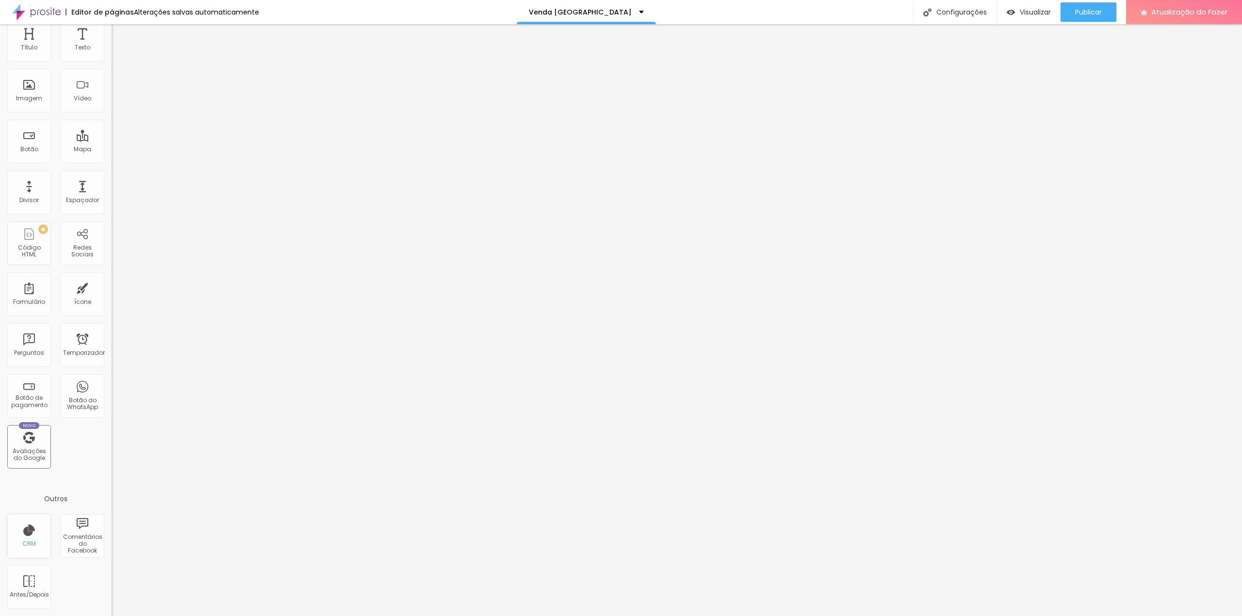
click at [32, 542] on font "CRM" at bounding box center [29, 544] width 14 height 8
click at [23, 533] on div "CRM" at bounding box center [29, 537] width 44 height 44
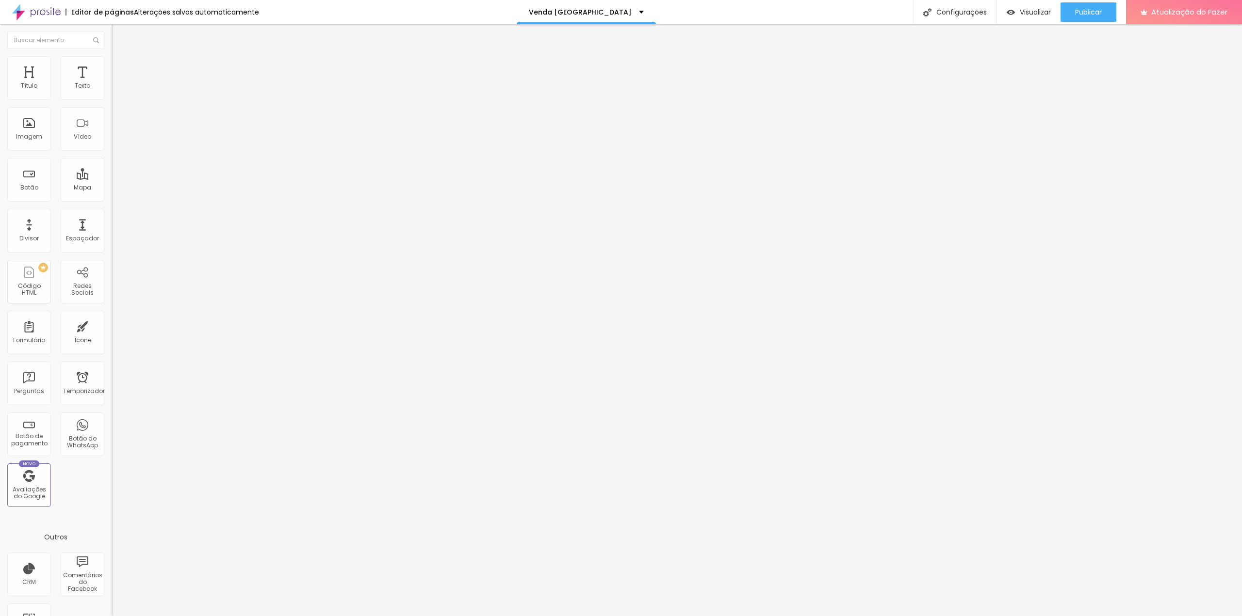
click at [117, 95] on font "Editar perguntas" at bounding box center [141, 91] width 49 height 8
paste div
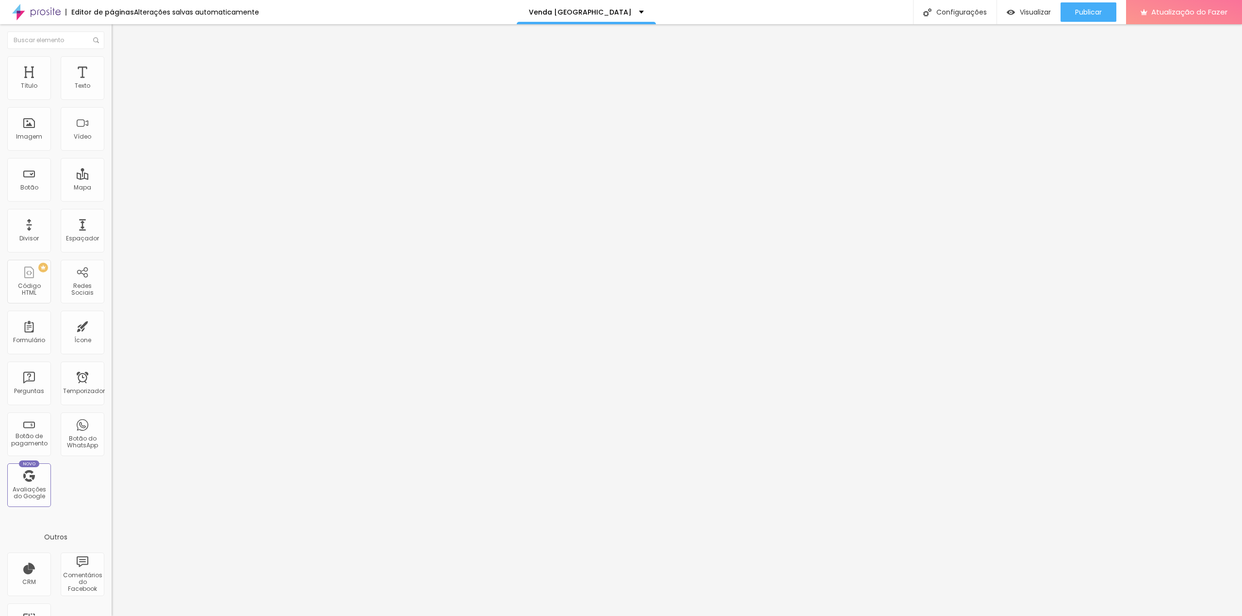
drag, startPoint x: 646, startPoint y: 190, endPoint x: 641, endPoint y: 191, distance: 4.9
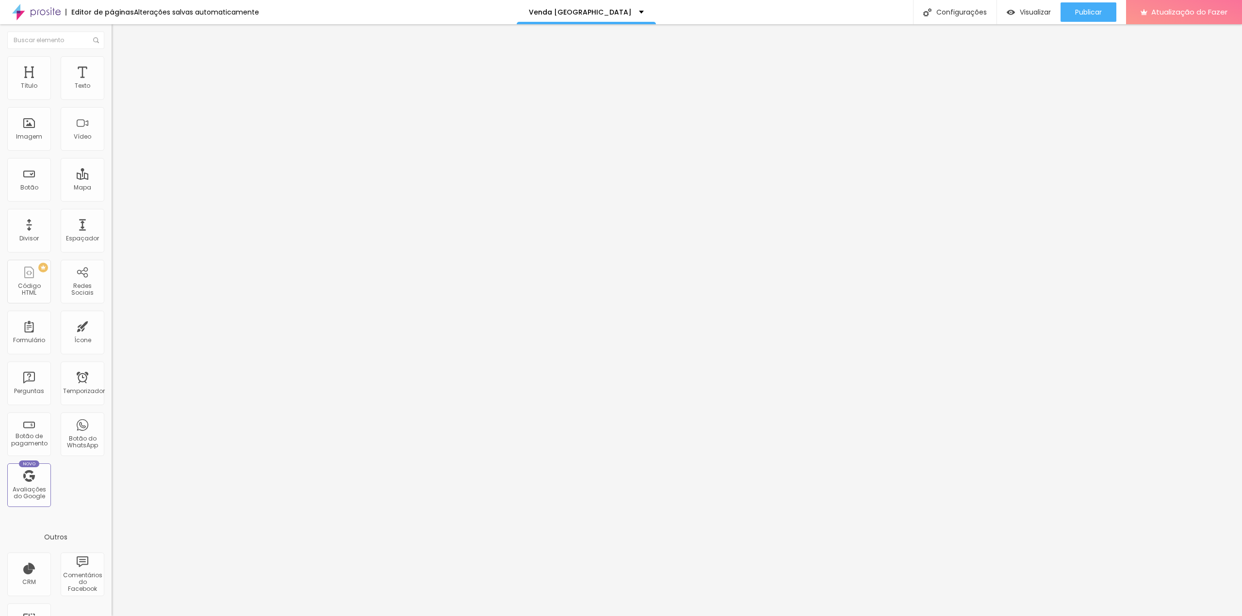
drag, startPoint x: 690, startPoint y: 200, endPoint x: 558, endPoint y: 153, distance: 140.3
drag, startPoint x: 374, startPoint y: 125, endPoint x: 387, endPoint y: 125, distance: 13.1
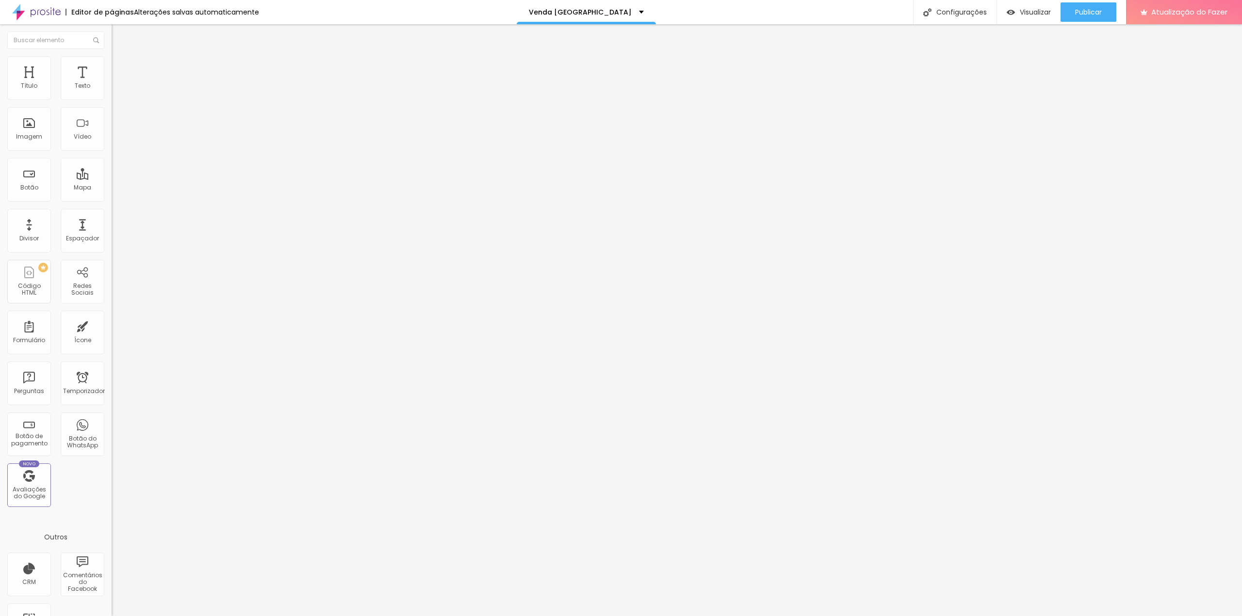
drag, startPoint x: 436, startPoint y: 124, endPoint x: 407, endPoint y: 124, distance: 29.6
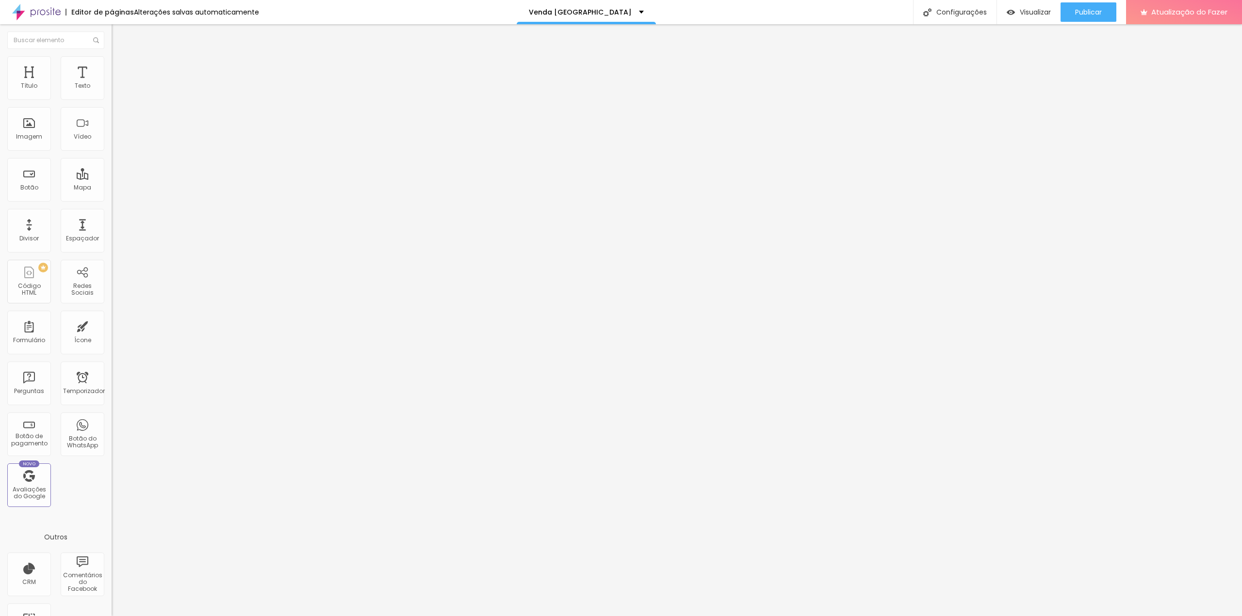
drag, startPoint x: 508, startPoint y: 184, endPoint x: 651, endPoint y: 228, distance: 150.2
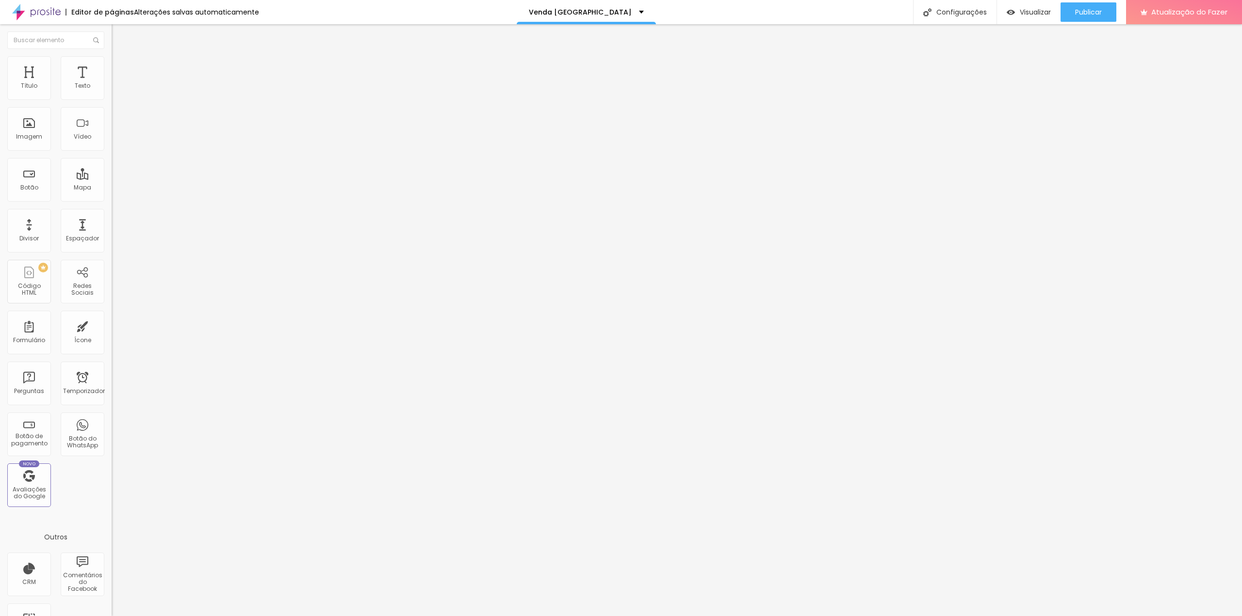
drag, startPoint x: 873, startPoint y: 540, endPoint x: 51, endPoint y: 69, distance: 947.6
click at [120, 67] on font "Estilo" at bounding box center [127, 63] width 15 height 8
click at [120, 57] on font "Conteúdo" at bounding box center [135, 53] width 30 height 8
click at [112, 88] on font "Quantidade" at bounding box center [130, 84] width 36 height 8
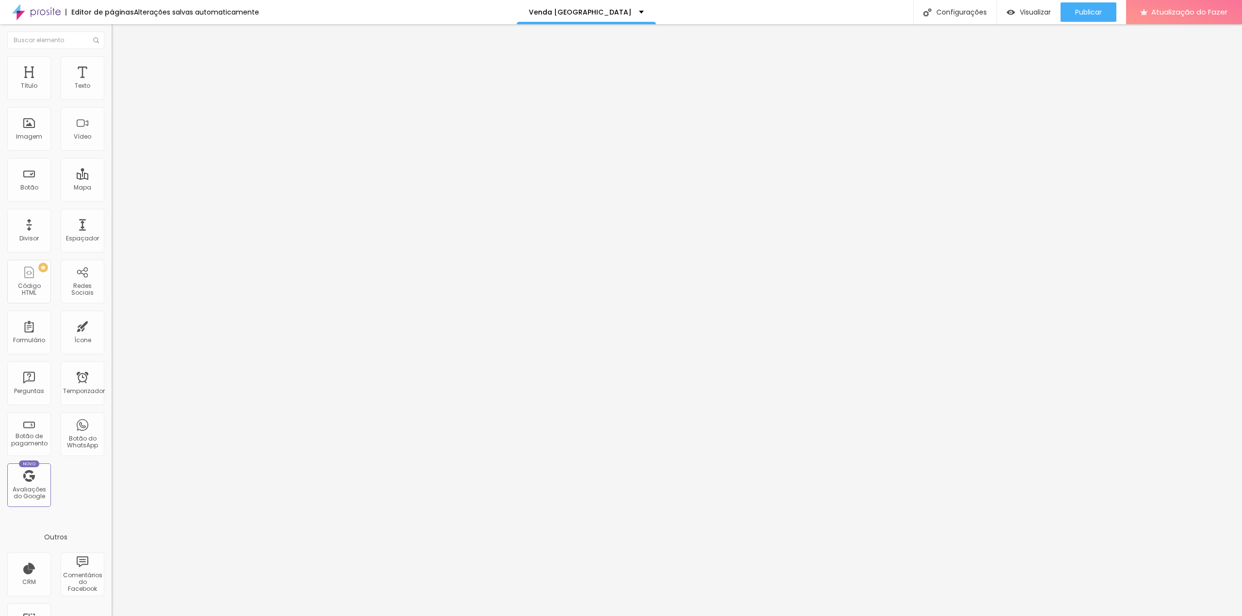
click at [112, 100] on div at bounding box center [168, 100] width 112 height 0
click at [112, 106] on div at bounding box center [168, 106] width 112 height 0
click at [112, 106] on div "Primeiro item aberto" at bounding box center [168, 103] width 112 height 6
click at [112, 106] on div at bounding box center [168, 106] width 112 height 0
click at [112, 100] on div at bounding box center [168, 100] width 112 height 0
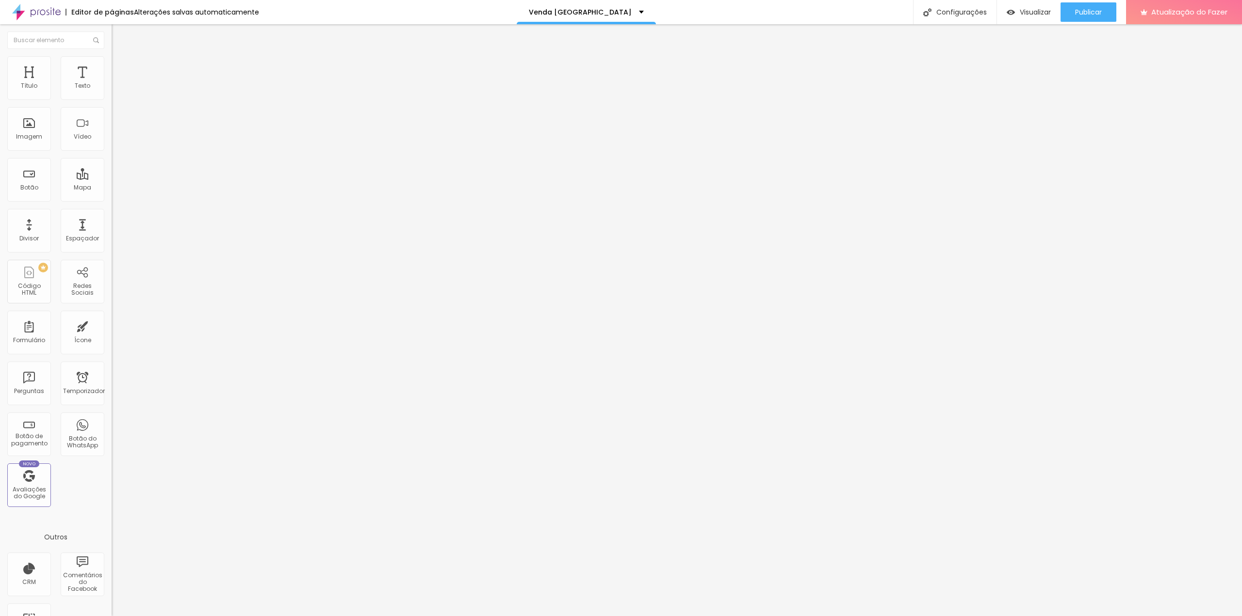
click at [112, 100] on div at bounding box center [168, 100] width 112 height 0
click at [120, 67] on font "Estilo" at bounding box center [127, 63] width 15 height 8
click at [112, 115] on img at bounding box center [134, 110] width 44 height 10
click at [112, 116] on div at bounding box center [168, 110] width 112 height 11
click at [115, 117] on img at bounding box center [118, 120] width 6 height 6
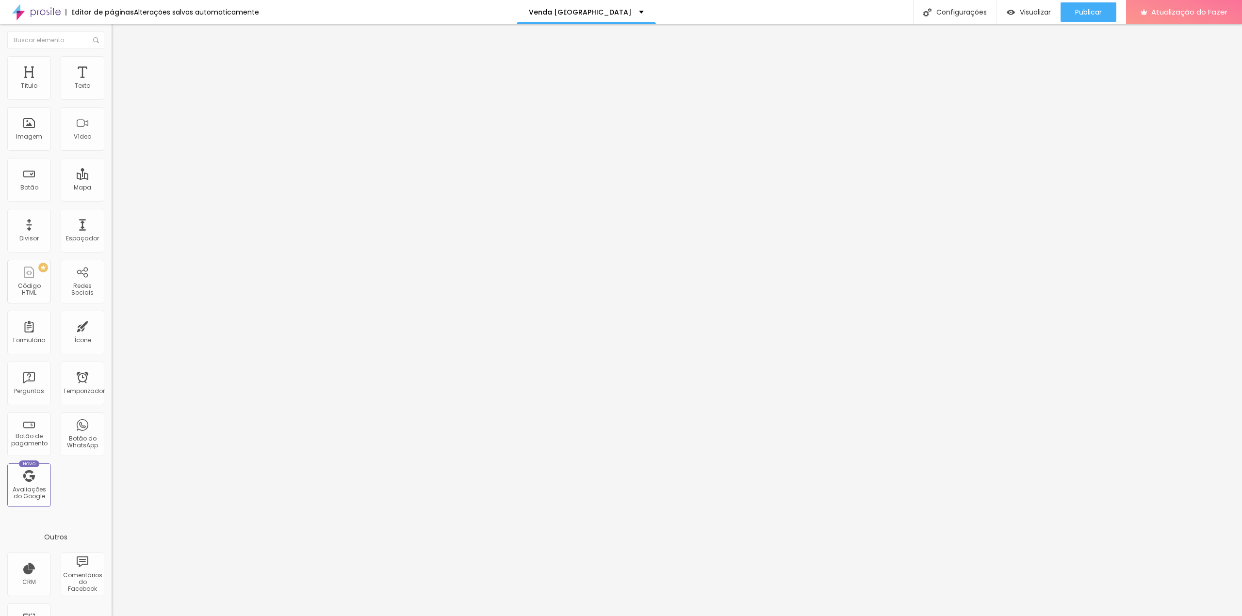
click at [115, 117] on img at bounding box center [118, 120] width 6 height 6
click at [112, 66] on li "Avançado" at bounding box center [168, 71] width 112 height 10
drag, startPoint x: 23, startPoint y: 96, endPoint x: 13, endPoint y: 96, distance: 10.2
click at [112, 188] on input "range" at bounding box center [143, 192] width 63 height 8
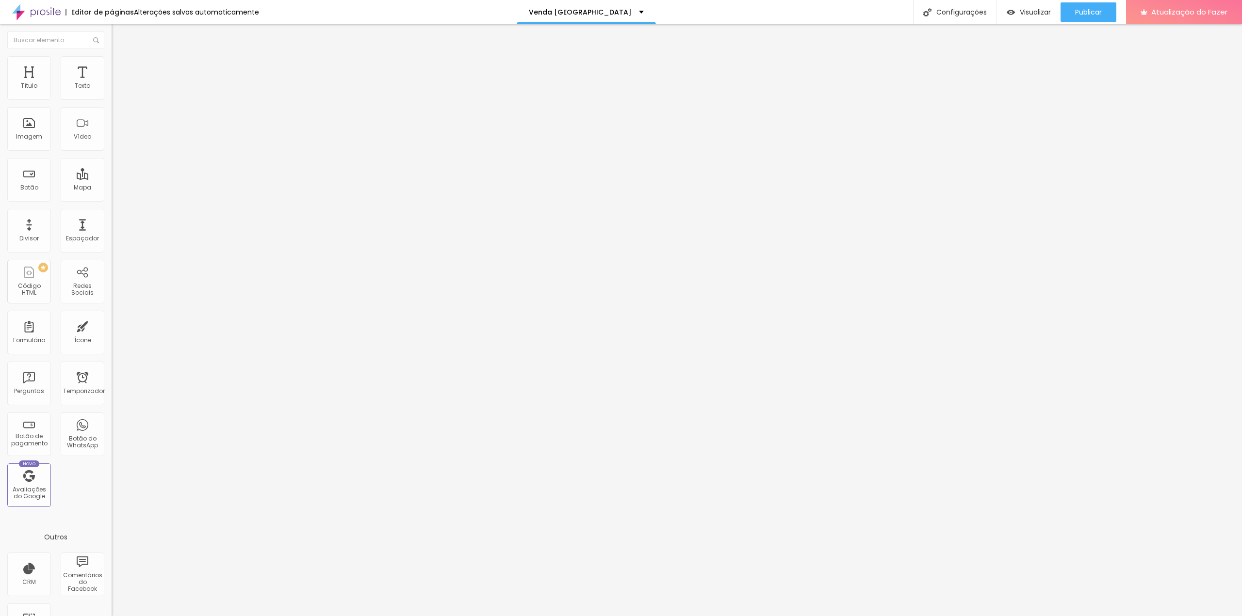
click at [112, 356] on input "text" at bounding box center [170, 361] width 116 height 10
click at [120, 67] on font "Estilo" at bounding box center [127, 63] width 15 height 8
click at [120, 57] on font "Conteúdo" at bounding box center [135, 53] width 30 height 8
click at [117, 95] on font "Editar perguntas" at bounding box center [141, 91] width 49 height 8
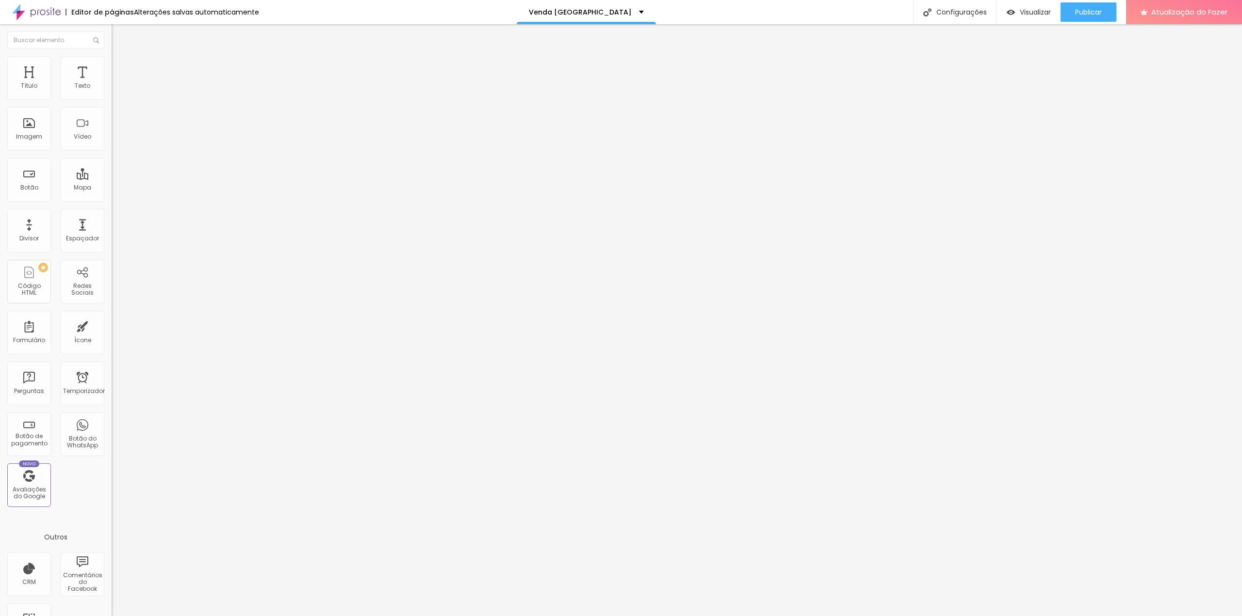
click at [1035, 9] on font "Visualizar" at bounding box center [1034, 12] width 31 height 10
click at [117, 95] on font "Editar perguntas" at bounding box center [141, 91] width 49 height 8
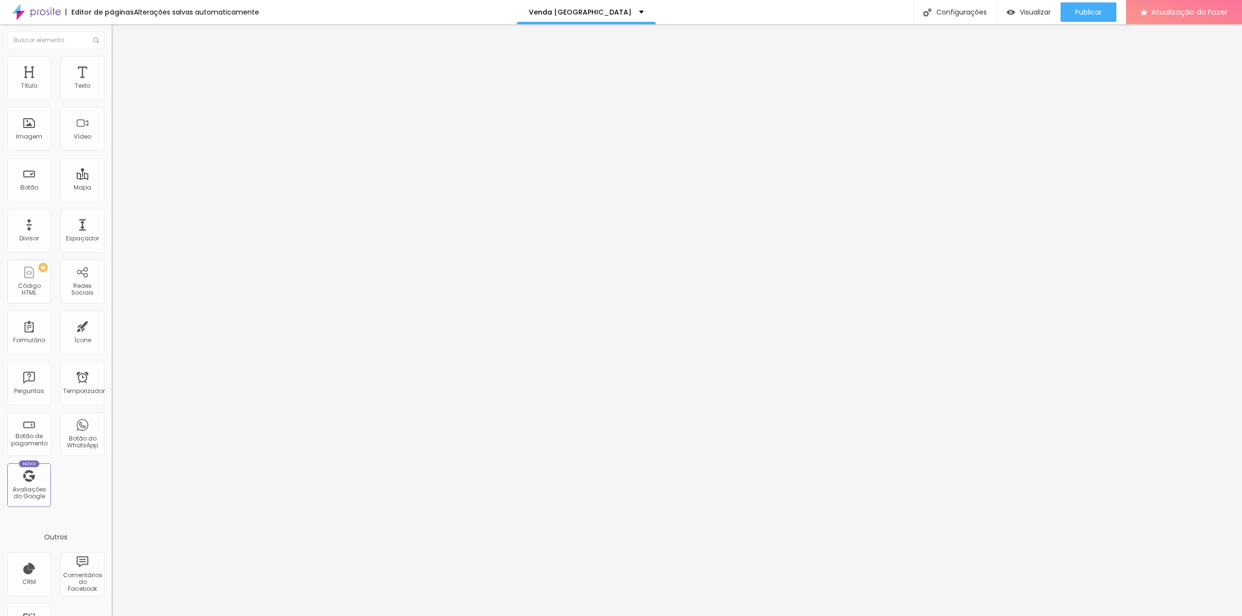
click at [891, 616] on div at bounding box center [621, 626] width 1242 height 9
click at [112, 63] on li "Estilo" at bounding box center [168, 61] width 112 height 10
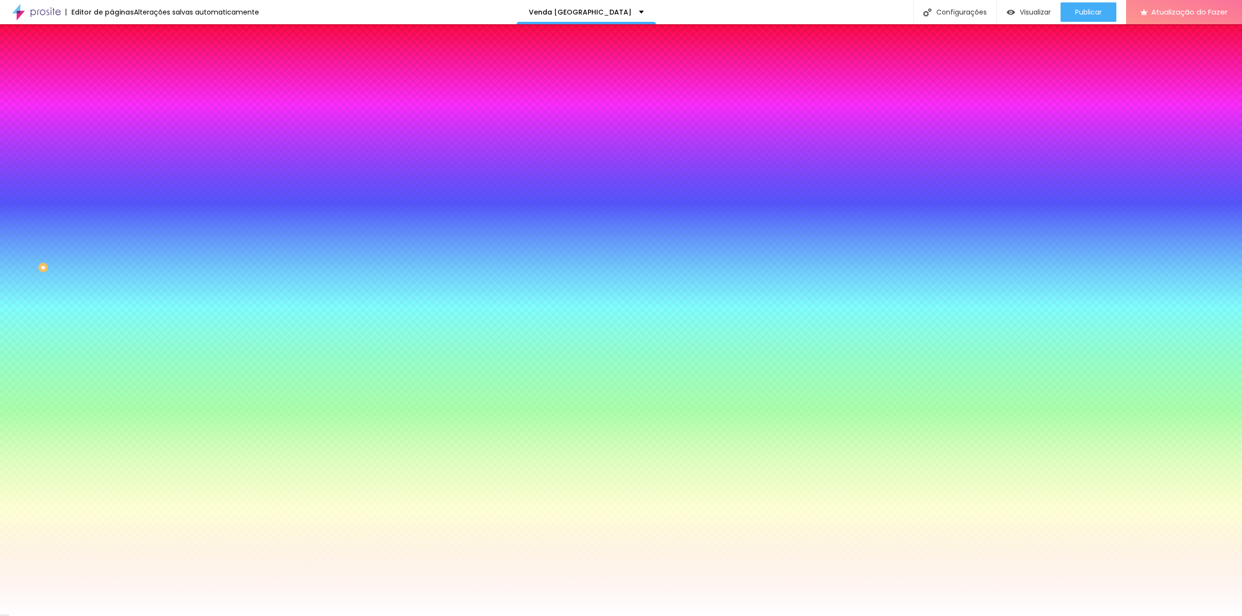
click at [115, 209] on icon "button" at bounding box center [118, 212] width 6 height 6
click at [44, 616] on div at bounding box center [621, 616] width 1242 height 0
click at [115, 242] on icon "button" at bounding box center [118, 245] width 6 height 6
click at [104, 616] on select "AbrilFatface-Regular Actor-Regular Alegreya AlegreyaBlack Alice Allan-Bold Alla…" at bounding box center [52, 627] width 104 height 10
drag, startPoint x: 221, startPoint y: 279, endPoint x: 199, endPoint y: 275, distance: 22.2
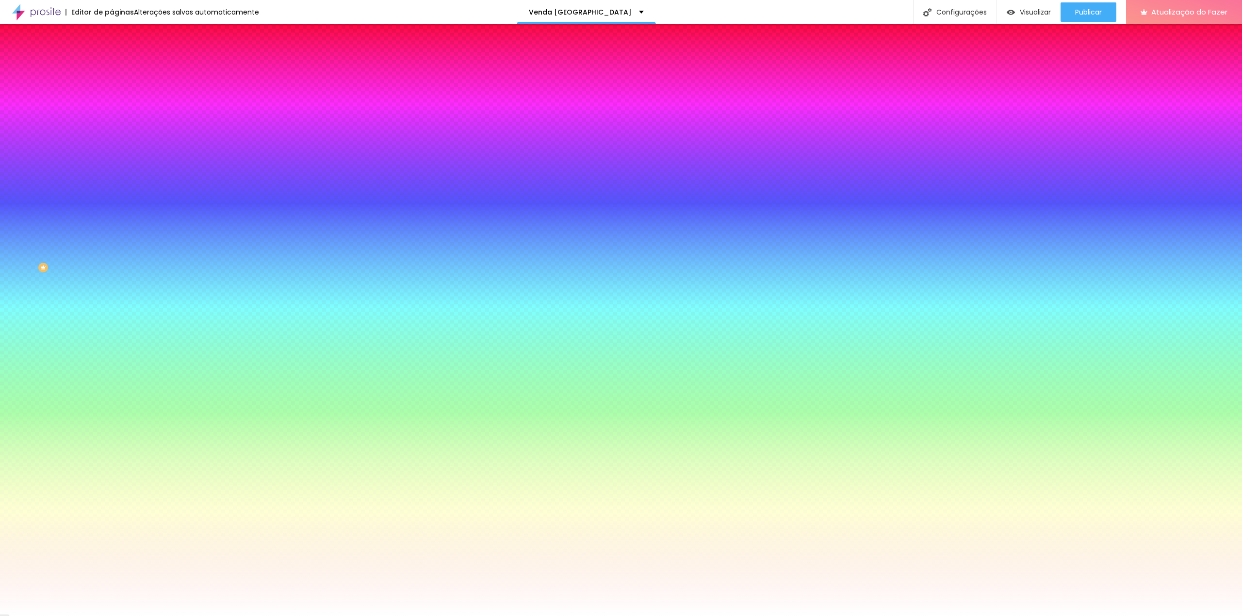
click at [104, 616] on select "AbrilFatface-Regular Actor-Regular Alegreya AlegreyaBlack Alice Allan-Bold Alla…" at bounding box center [52, 627] width 104 height 10
click at [40, 616] on div at bounding box center [621, 616] width 1242 height 0
click at [112, 310] on button "button" at bounding box center [119, 305] width 14 height 10
click at [34, 616] on div at bounding box center [621, 616] width 1242 height 0
click at [112, 349] on font "Tipo" at bounding box center [118, 344] width 13 height 8
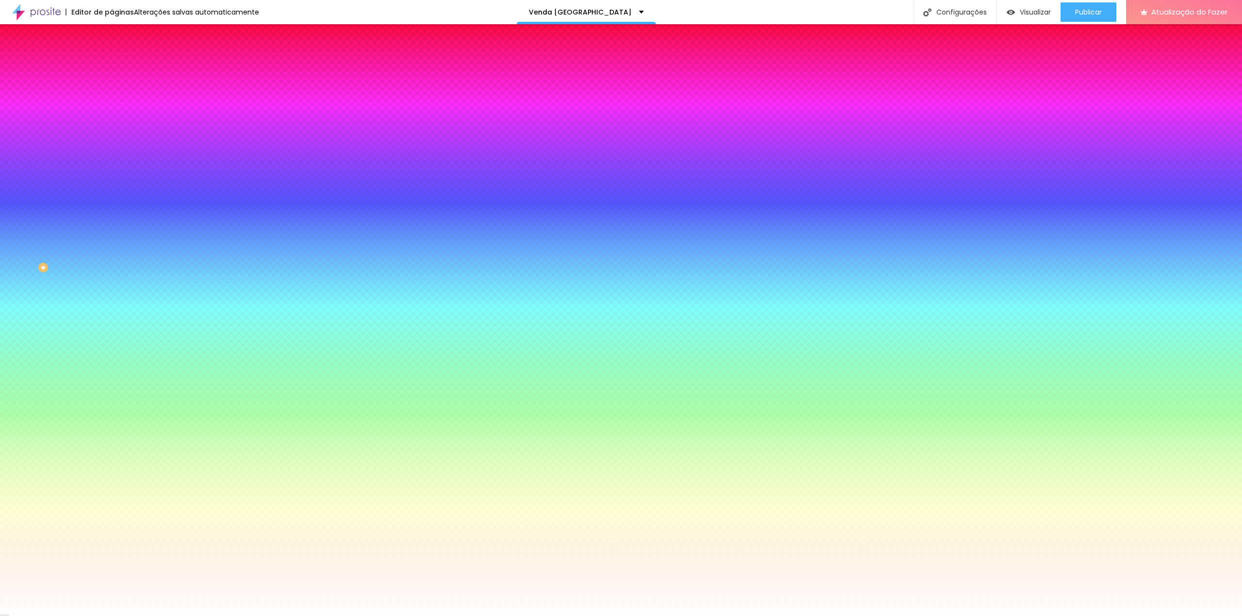
click at [112, 375] on font "Posição" at bounding box center [124, 371] width 24 height 8
click at [112, 349] on font "Tipo" at bounding box center [118, 344] width 13 height 8
click at [112, 317] on font "Cor de fundo" at bounding box center [131, 312] width 39 height 8
click at [112, 133] on div at bounding box center [168, 129] width 112 height 7
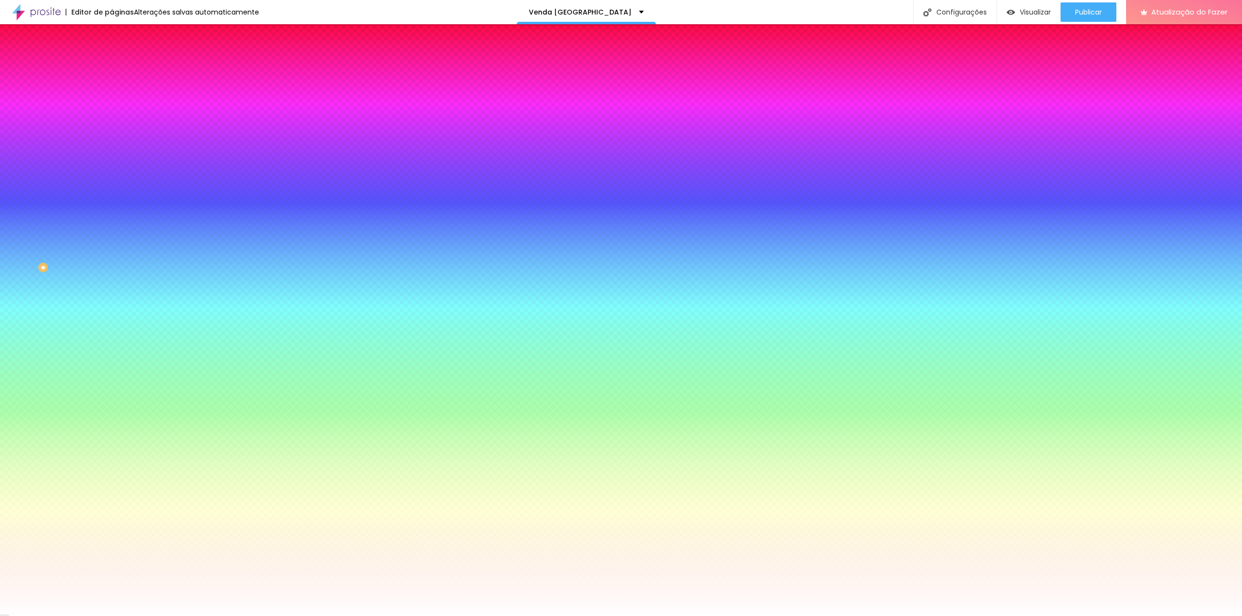
click at [112, 133] on div at bounding box center [168, 129] width 112 height 7
click at [118, 132] on input "radio" at bounding box center [121, 129] width 6 height 6
click at [112, 132] on input "radio" at bounding box center [115, 129] width 6 height 6
drag, startPoint x: 99, startPoint y: 154, endPoint x: 101, endPoint y: 161, distance: 8.1
click at [112, 157] on input "range" at bounding box center [143, 153] width 63 height 8
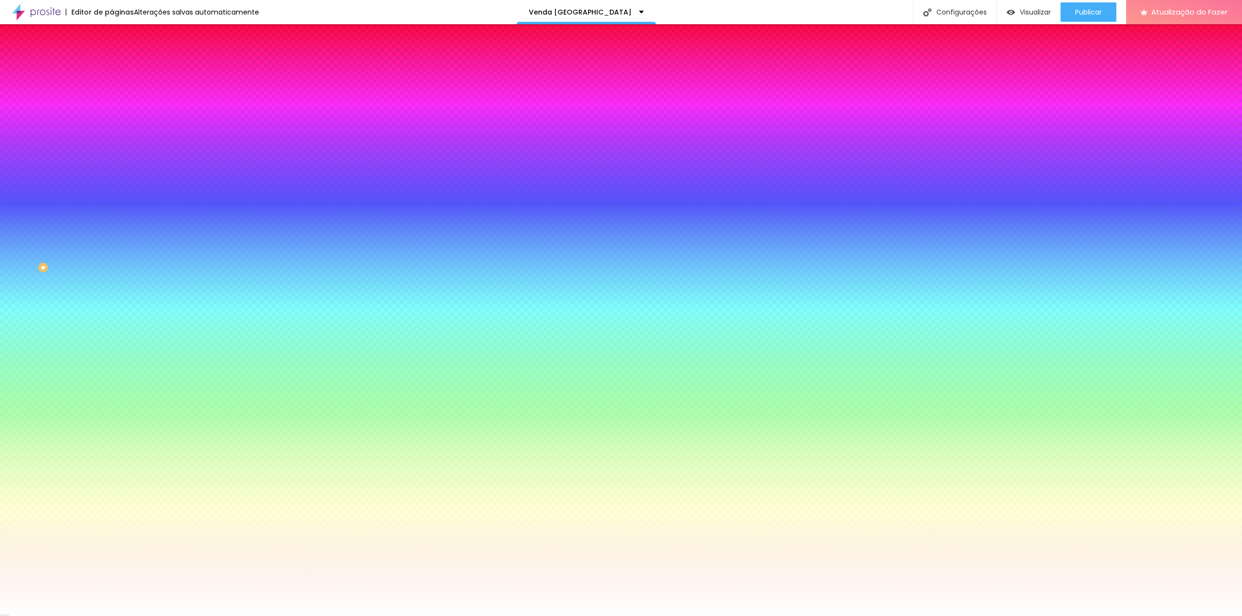
click at [120, 57] on font "Conteúdo" at bounding box center [135, 53] width 30 height 8
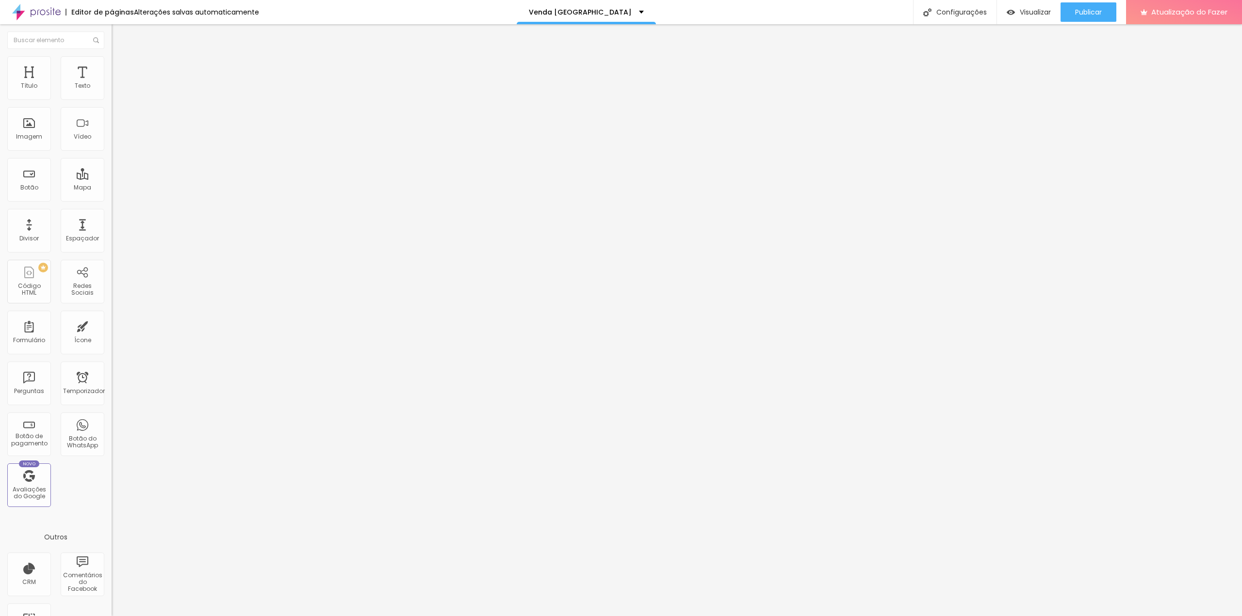
click at [119, 34] on img "button" at bounding box center [123, 36] width 8 height 8
click at [117, 95] on font "Editar perguntas" at bounding box center [141, 91] width 49 height 8
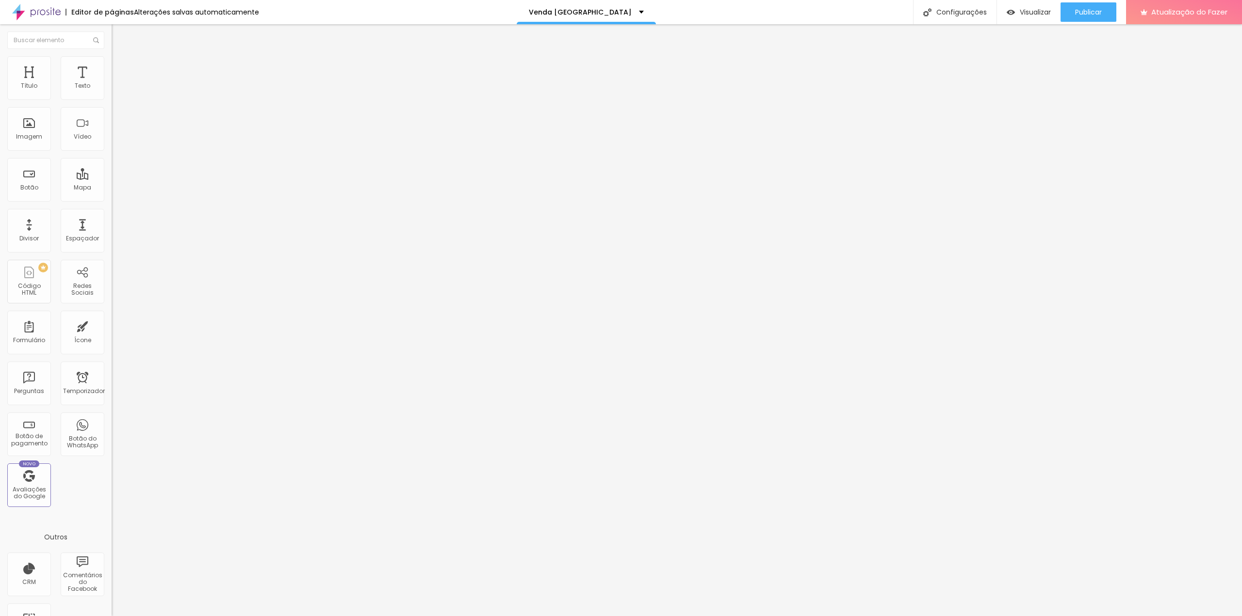
click at [112, 96] on img at bounding box center [115, 92] width 7 height 7
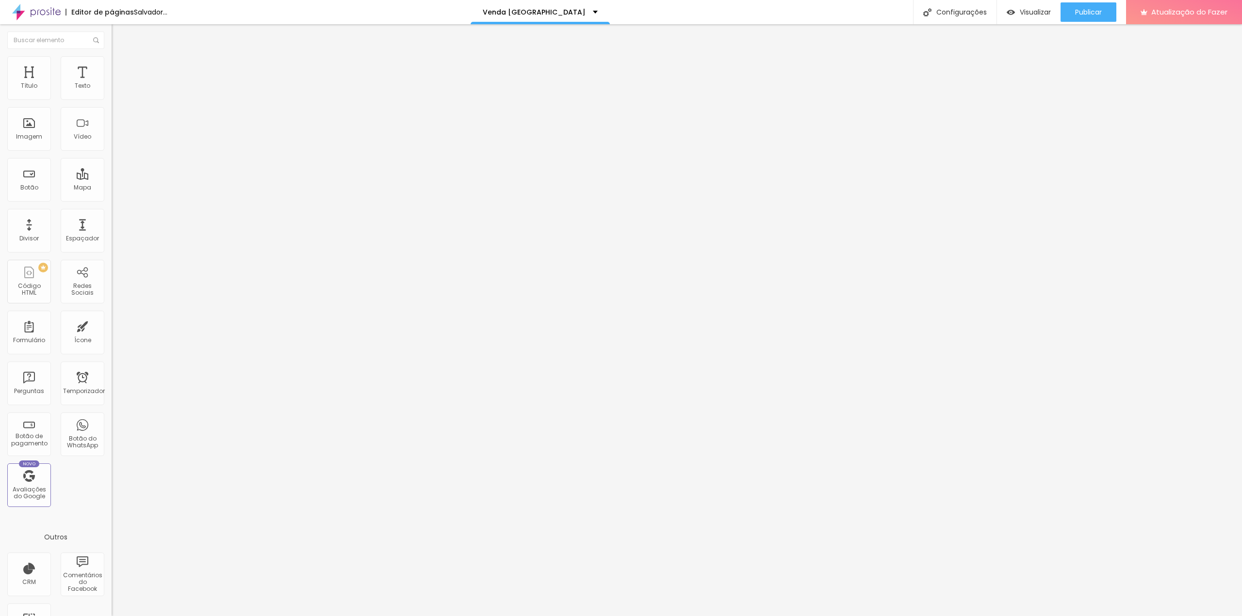
click at [112, 98] on img at bounding box center [115, 100] width 7 height 7
click at [112, 89] on div at bounding box center [168, 85] width 112 height 8
click at [119, 37] on img "button" at bounding box center [123, 36] width 8 height 8
click at [112, 200] on input "https://" at bounding box center [170, 195] width 116 height 10
click at [80, 431] on div "Botão do WhatsApp" at bounding box center [83, 435] width 44 height 44
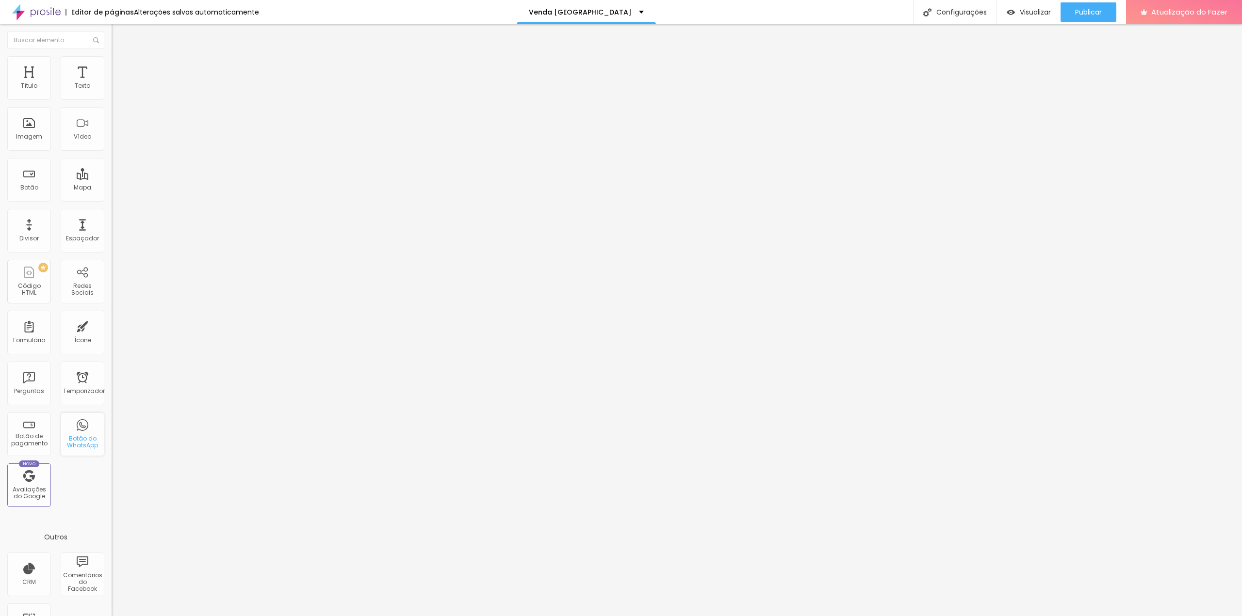
click at [69, 430] on div "Botão do WhatsApp" at bounding box center [83, 435] width 44 height 44
drag, startPoint x: 74, startPoint y: 436, endPoint x: 77, endPoint y: 441, distance: 6.1
click at [77, 441] on font "Botão do WhatsApp" at bounding box center [82, 442] width 31 height 15
click at [957, 7] on div "Configurações" at bounding box center [954, 12] width 83 height 24
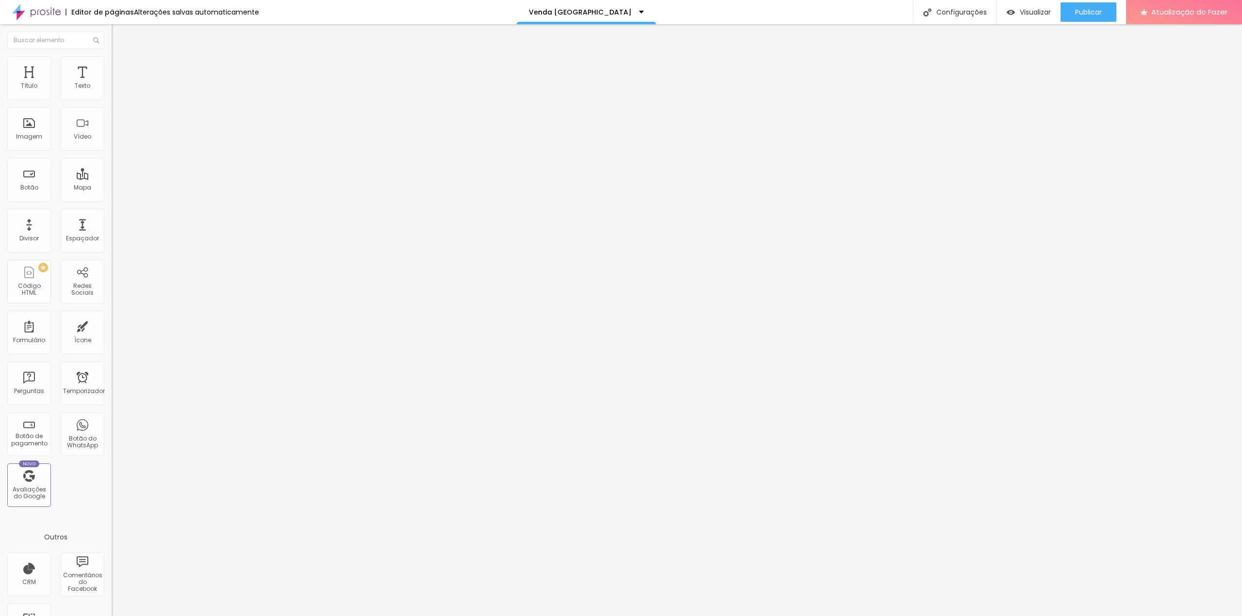
drag, startPoint x: 450, startPoint y: 197, endPoint x: 461, endPoint y: 204, distance: 12.8
drag, startPoint x: 557, startPoint y: 326, endPoint x: 505, endPoint y: 315, distance: 53.2
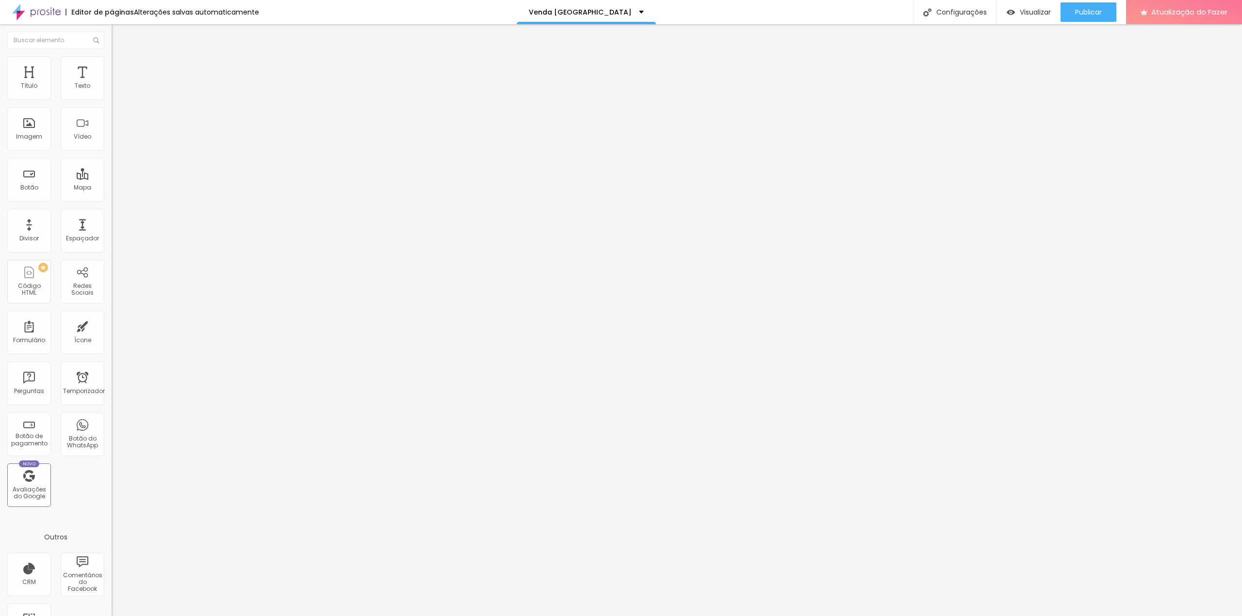
drag, startPoint x: 693, startPoint y: 460, endPoint x: 539, endPoint y: 431, distance: 156.5
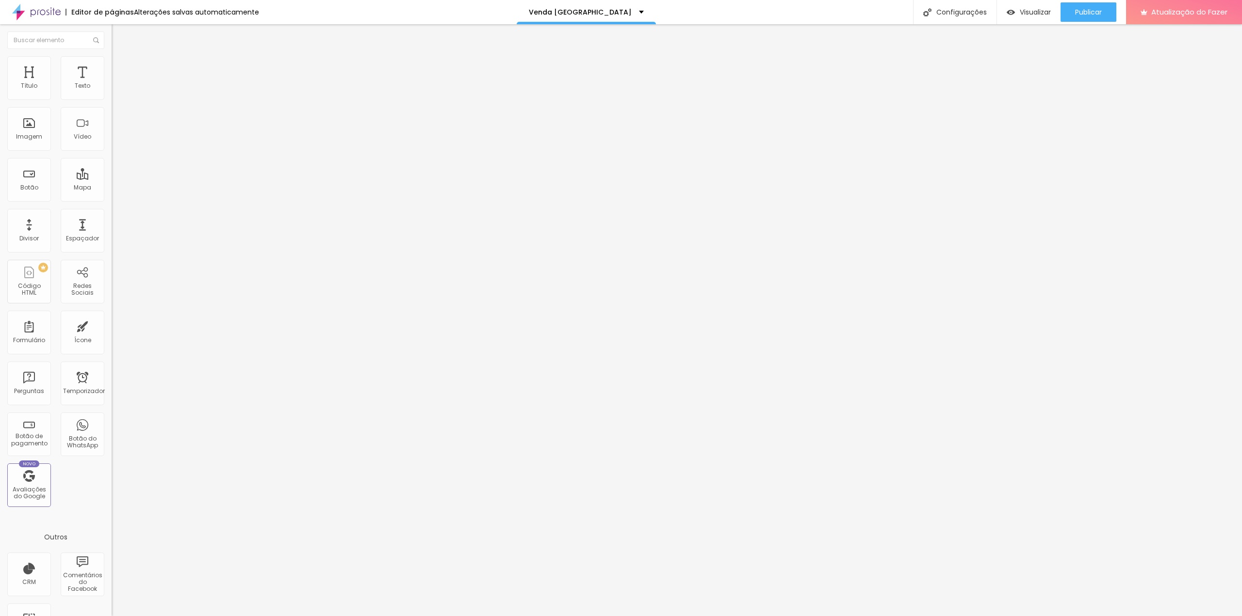
drag, startPoint x: 531, startPoint y: 367, endPoint x: 720, endPoint y: 400, distance: 191.4
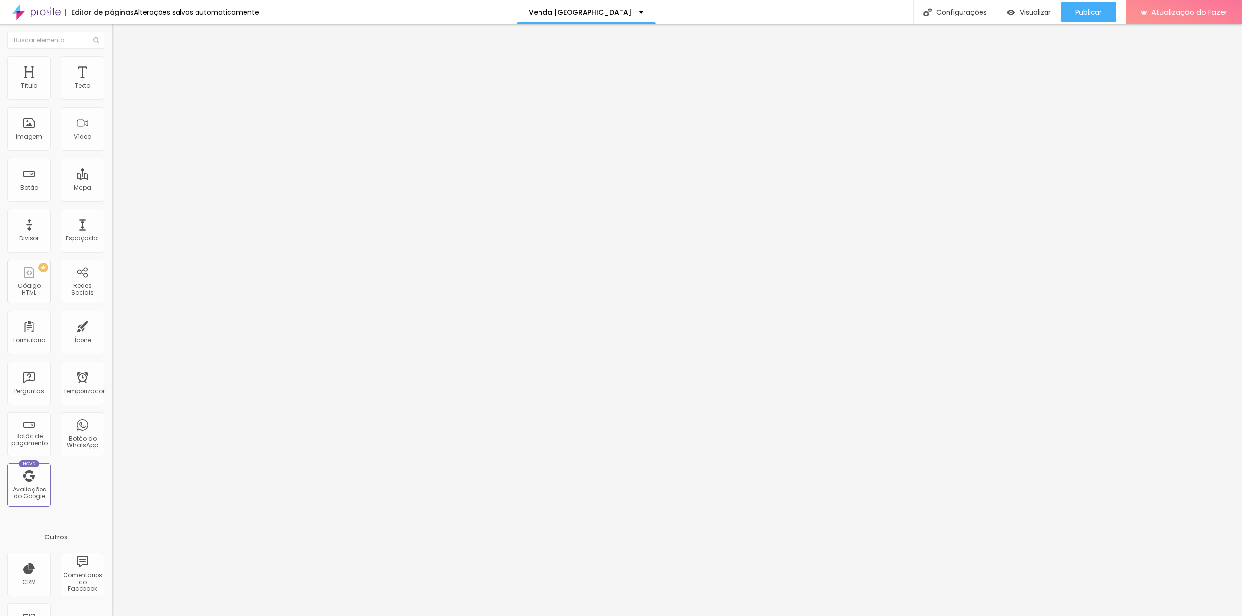
drag, startPoint x: 559, startPoint y: 299, endPoint x: 501, endPoint y: 288, distance: 59.3
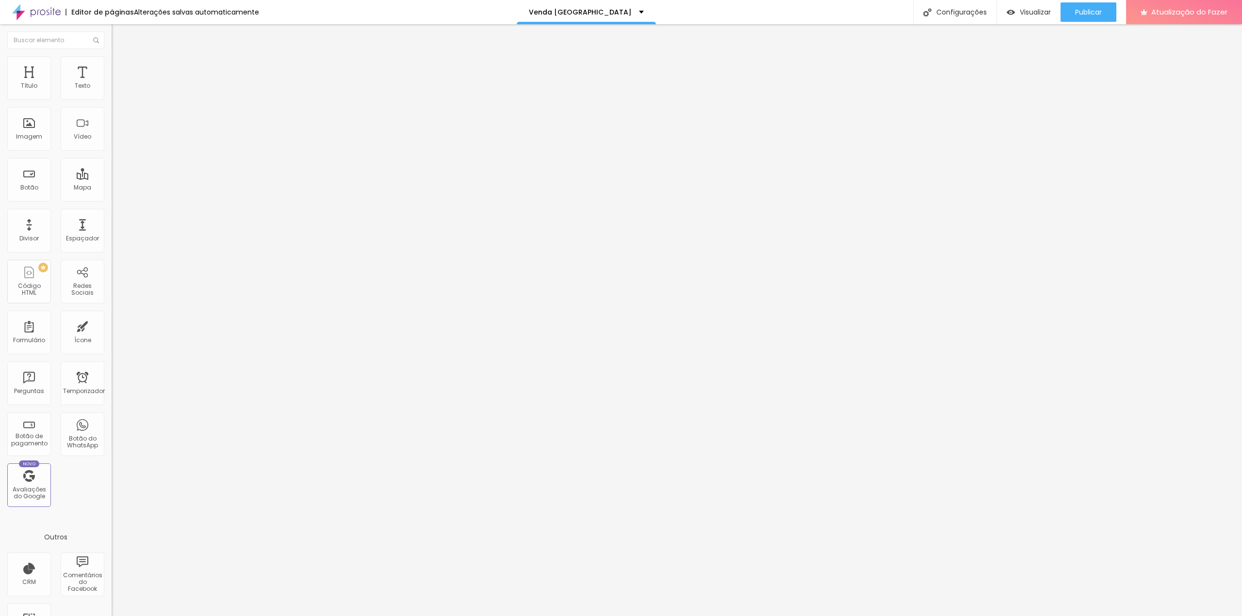
drag, startPoint x: 552, startPoint y: 349, endPoint x: 507, endPoint y: 348, distance: 44.6
drag, startPoint x: 605, startPoint y: 306, endPoint x: 403, endPoint y: 297, distance: 202.4
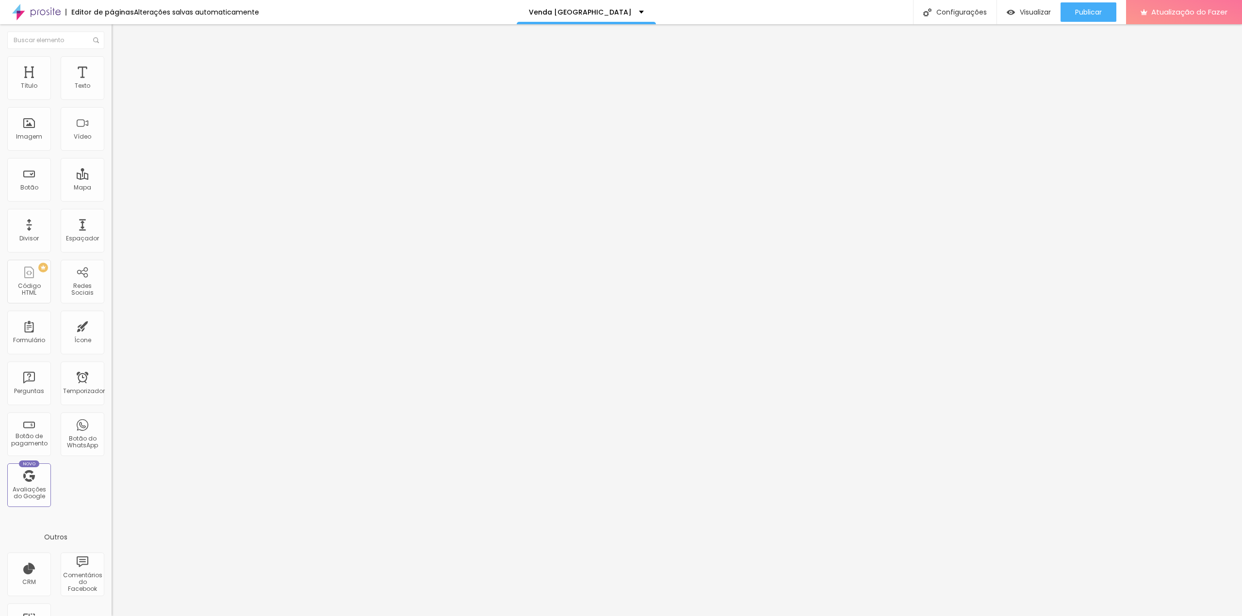
paste input "à venda em Poá – Rua Belo Horizonte, 131 | Financiamento, desconto à vista e vi…"
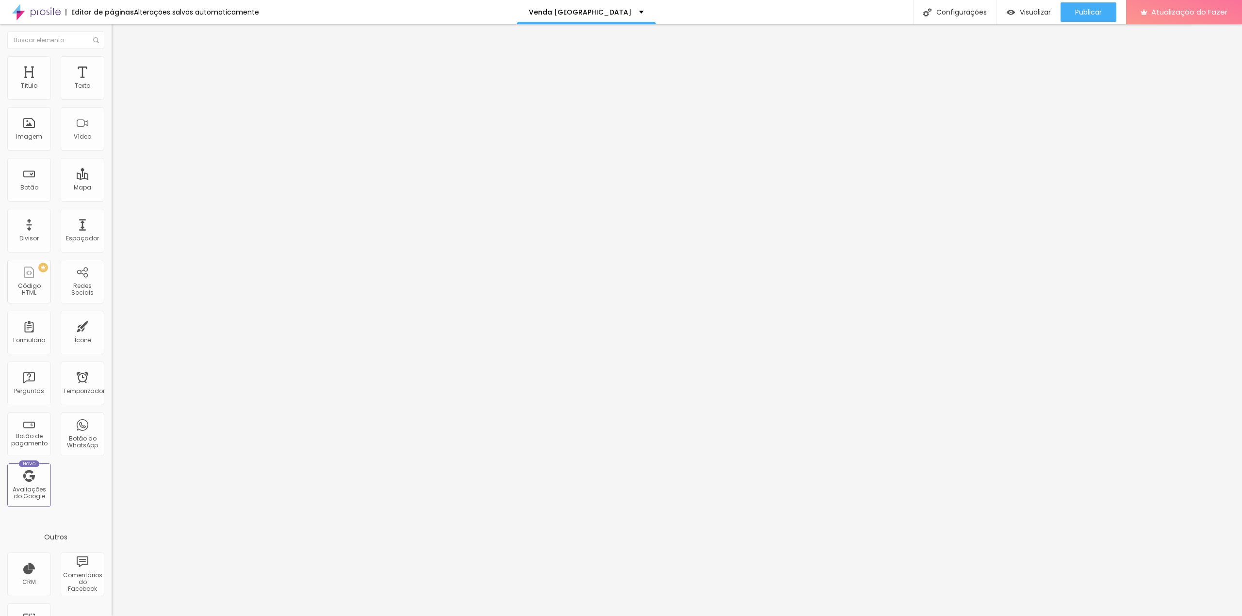
drag, startPoint x: 589, startPoint y: 348, endPoint x: 437, endPoint y: 348, distance: 152.3
paste textarea "à venda em Poá/SP, na Rua Belo Horizonte, 131. Imóvel com documentação em dia, …"
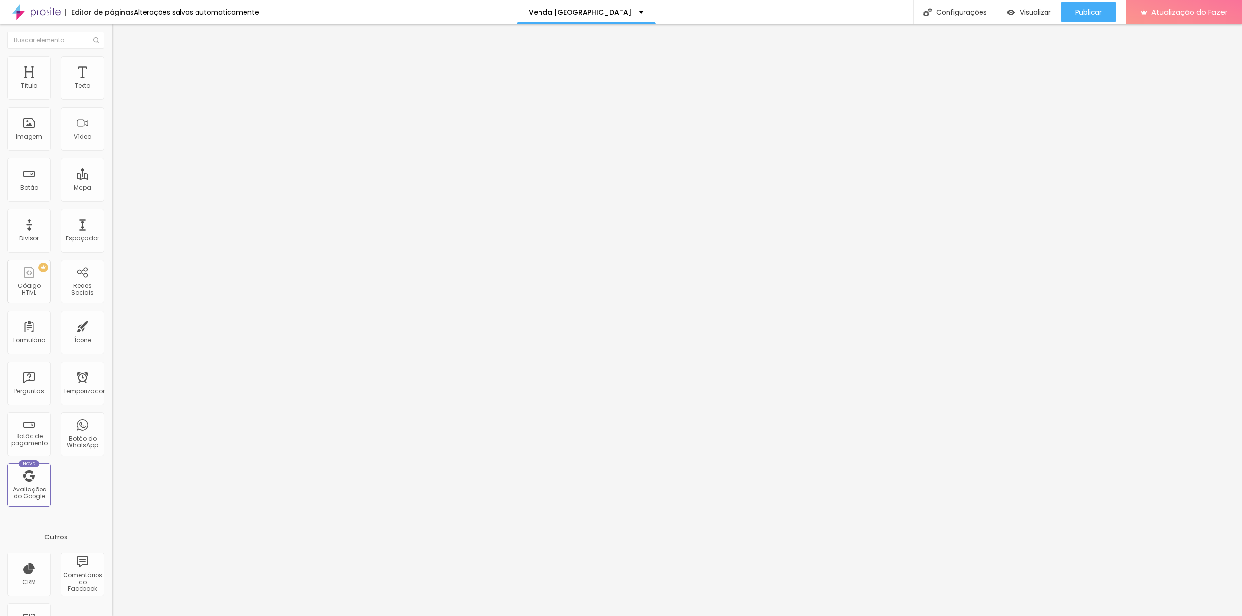
scroll to position [33, 0]
drag, startPoint x: 669, startPoint y: 430, endPoint x: 468, endPoint y: 404, distance: 202.8
paste textarea "casa à venda em Poá comprar casa em Poá SP imóvel financiado em Poá casa Rua Be…"
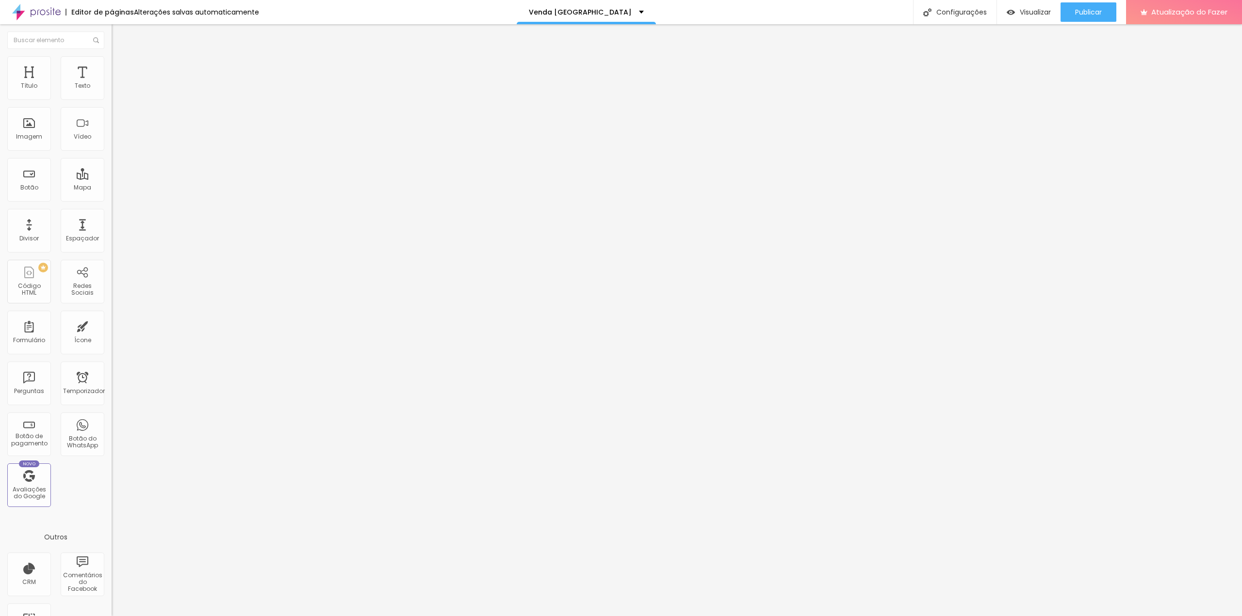
drag, startPoint x: 652, startPoint y: 409, endPoint x: 656, endPoint y: 415, distance: 6.6
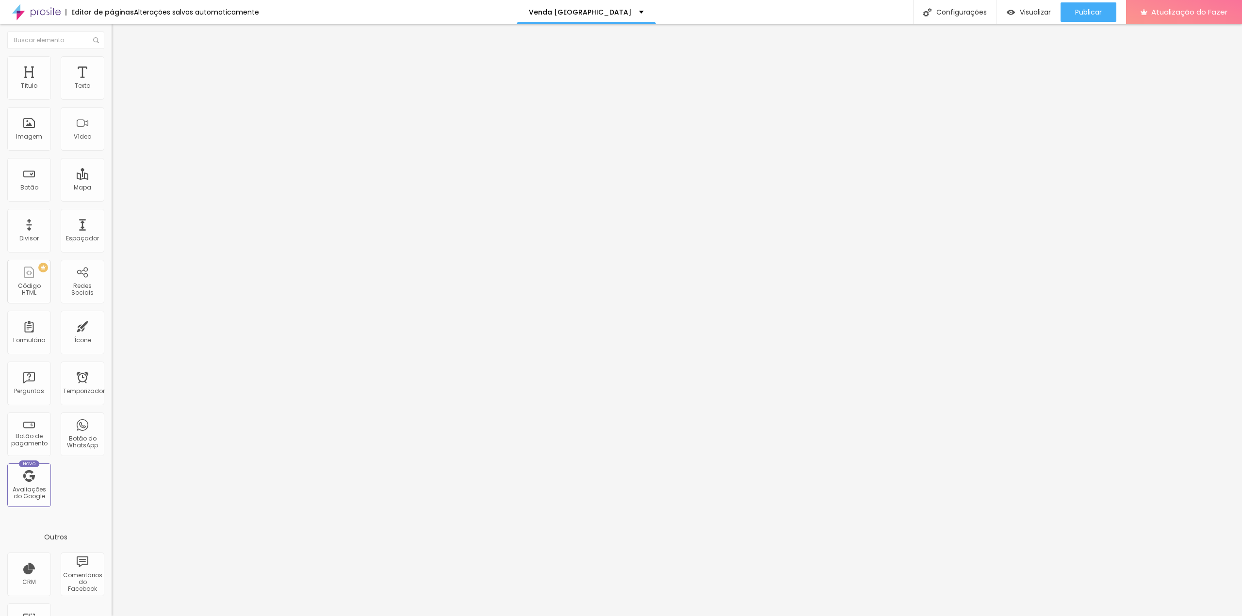
scroll to position [16, 0]
drag, startPoint x: 551, startPoint y: 369, endPoint x: 503, endPoint y: 368, distance: 48.0
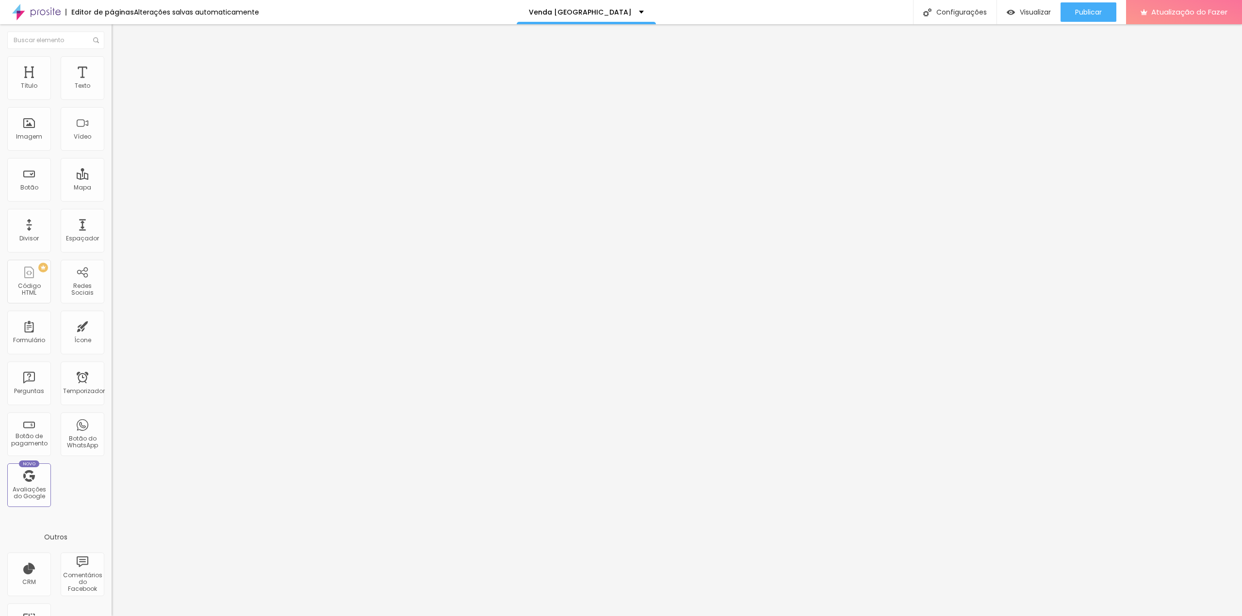
click at [796, 616] on div at bounding box center [621, 626] width 1242 height 9
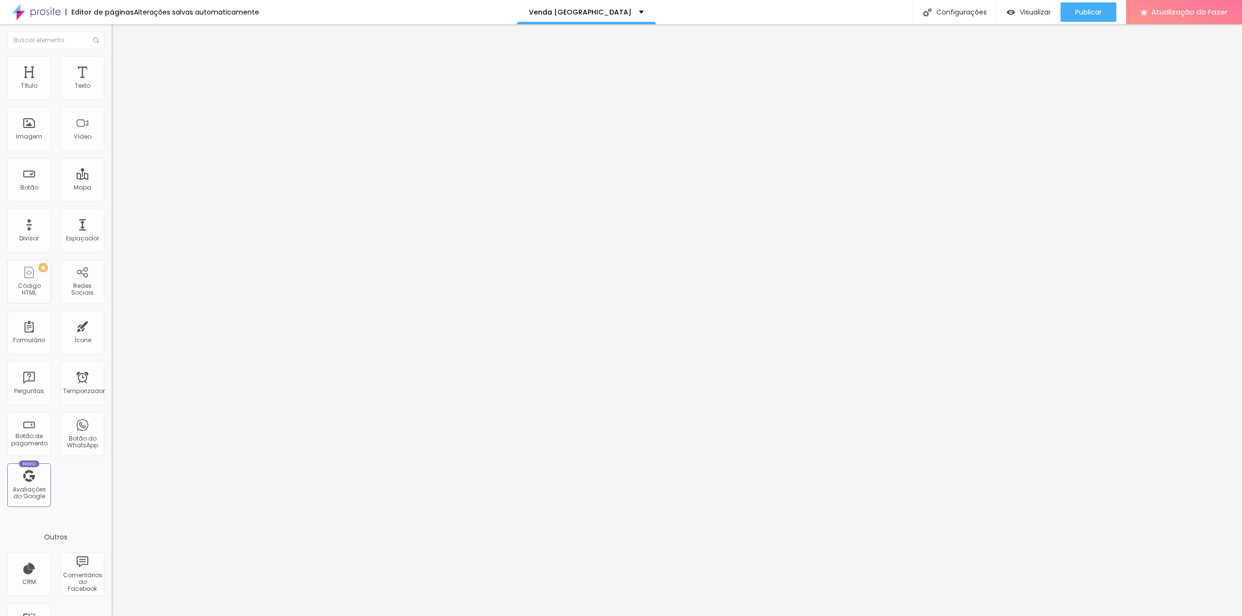
click at [126, 102] on font "Conectar" at bounding box center [143, 97] width 35 height 10
click at [112, 66] on li "Avançado" at bounding box center [168, 71] width 112 height 10
drag, startPoint x: 29, startPoint y: 97, endPoint x: 4, endPoint y: 110, distance: 28.0
click at [112, 188] on input "range" at bounding box center [143, 192] width 63 height 8
drag, startPoint x: 8, startPoint y: 115, endPoint x: -1, endPoint y: 115, distance: 8.7
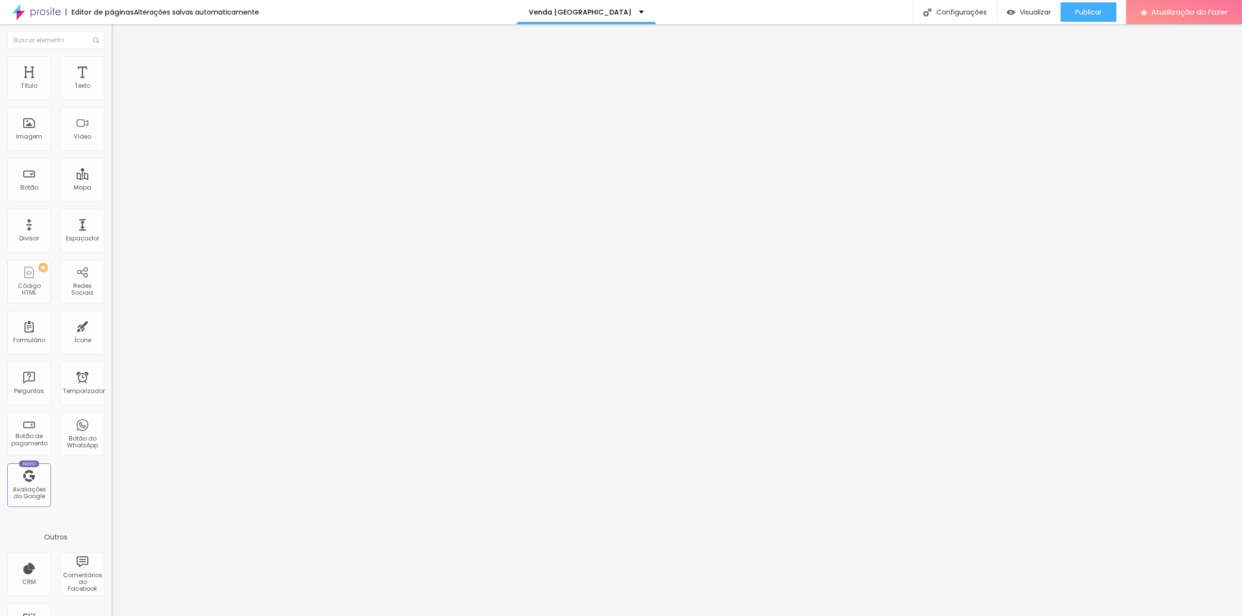
click at [112, 325] on input "range" at bounding box center [143, 329] width 63 height 8
click at [120, 66] on font "Estilo" at bounding box center [127, 63] width 15 height 8
click at [120, 57] on font "Conteúdo" at bounding box center [135, 53] width 30 height 8
click at [112, 95] on img at bounding box center [115, 92] width 7 height 7
click at [120, 68] on font "Avançado" at bounding box center [136, 72] width 32 height 8
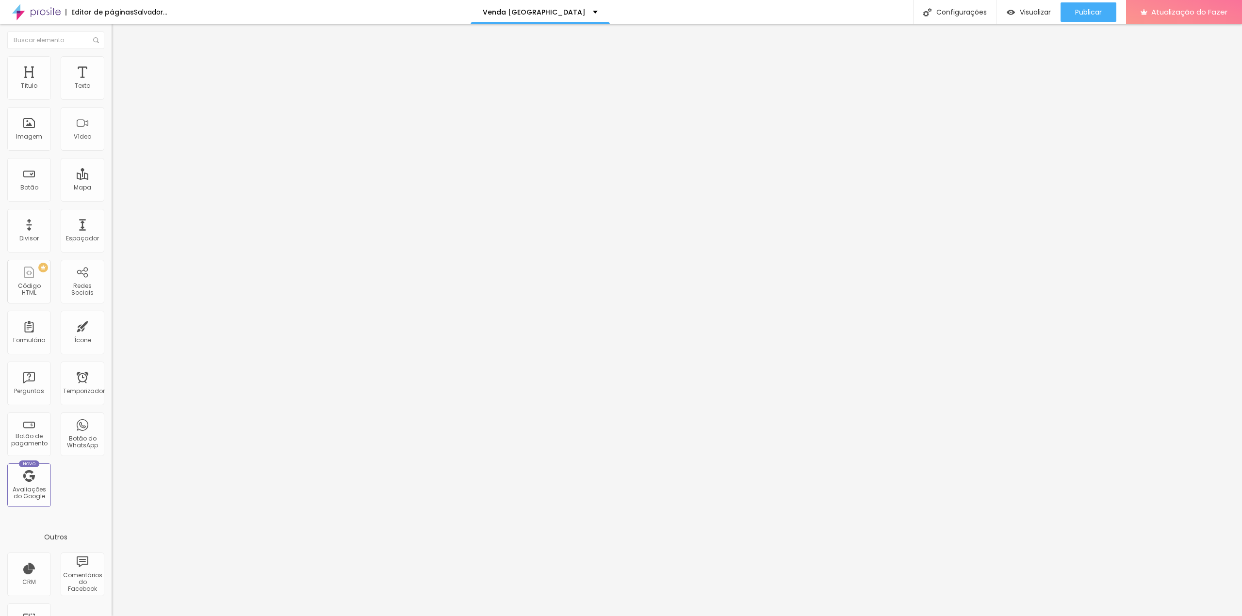
drag, startPoint x: 38, startPoint y: 94, endPoint x: -19, endPoint y: 104, distance: 58.0
click at [112, 188] on input "range" at bounding box center [143, 192] width 63 height 8
drag, startPoint x: 50, startPoint y: 63, endPoint x: 44, endPoint y: 67, distance: 7.4
click at [112, 63] on li "Estilo" at bounding box center [168, 61] width 112 height 10
click at [112, 66] on img at bounding box center [116, 70] width 9 height 9
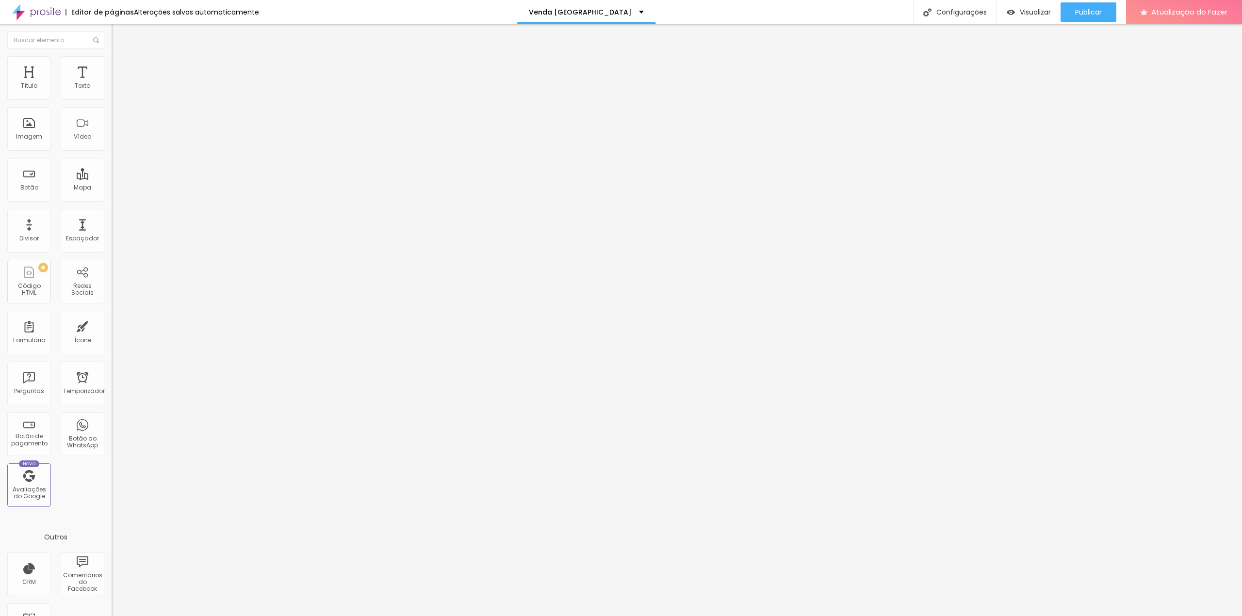
click at [112, 188] on input "range" at bounding box center [143, 192] width 63 height 8
drag, startPoint x: 81, startPoint y: 113, endPoint x: 89, endPoint y: 115, distance: 7.9
click at [112, 334] on div "20 px" at bounding box center [168, 339] width 112 height 10
click at [112, 356] on input "text" at bounding box center [170, 361] width 116 height 10
click at [112, 66] on li "Avançado" at bounding box center [168, 71] width 112 height 10
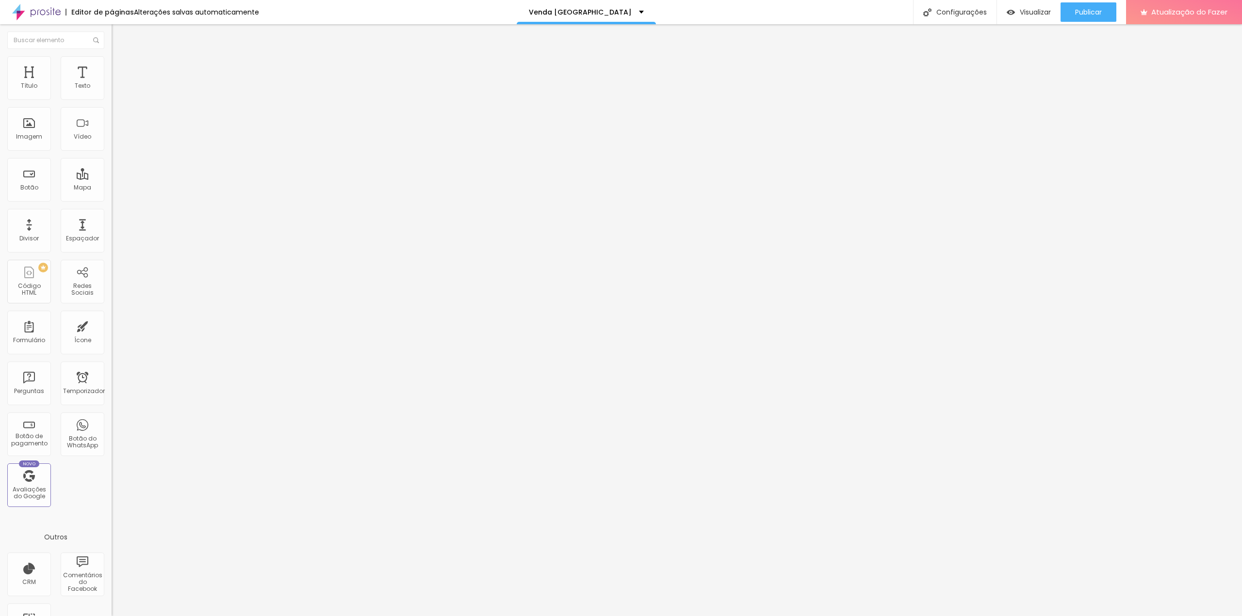
drag, startPoint x: 28, startPoint y: 113, endPoint x: 5, endPoint y: 107, distance: 23.4
click at [112, 325] on input "range" at bounding box center [143, 329] width 63 height 8
drag, startPoint x: 27, startPoint y: 94, endPoint x: 13, endPoint y: 96, distance: 14.7
click at [112, 188] on input "range" at bounding box center [143, 192] width 63 height 8
click at [112, 97] on div at bounding box center [168, 93] width 112 height 8
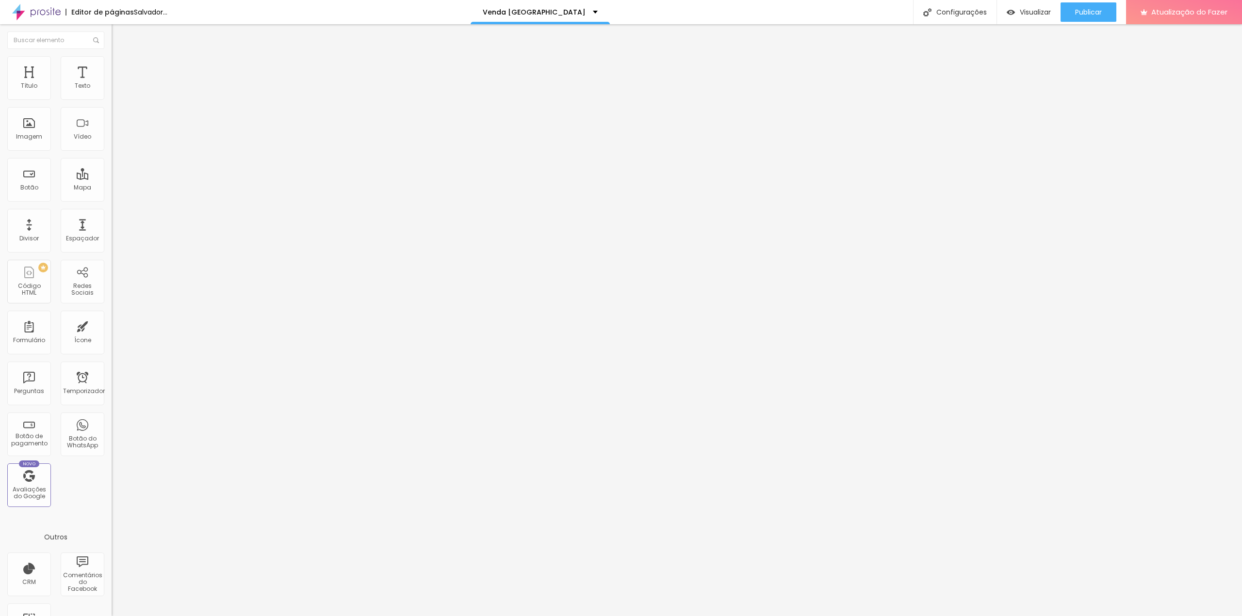
click at [120, 68] on font "Avançado" at bounding box center [136, 72] width 32 height 8
drag, startPoint x: 43, startPoint y: 94, endPoint x: 3, endPoint y: 97, distance: 39.5
click at [112, 188] on input "range" at bounding box center [143, 192] width 63 height 8
click at [112, 60] on img at bounding box center [116, 60] width 9 height 9
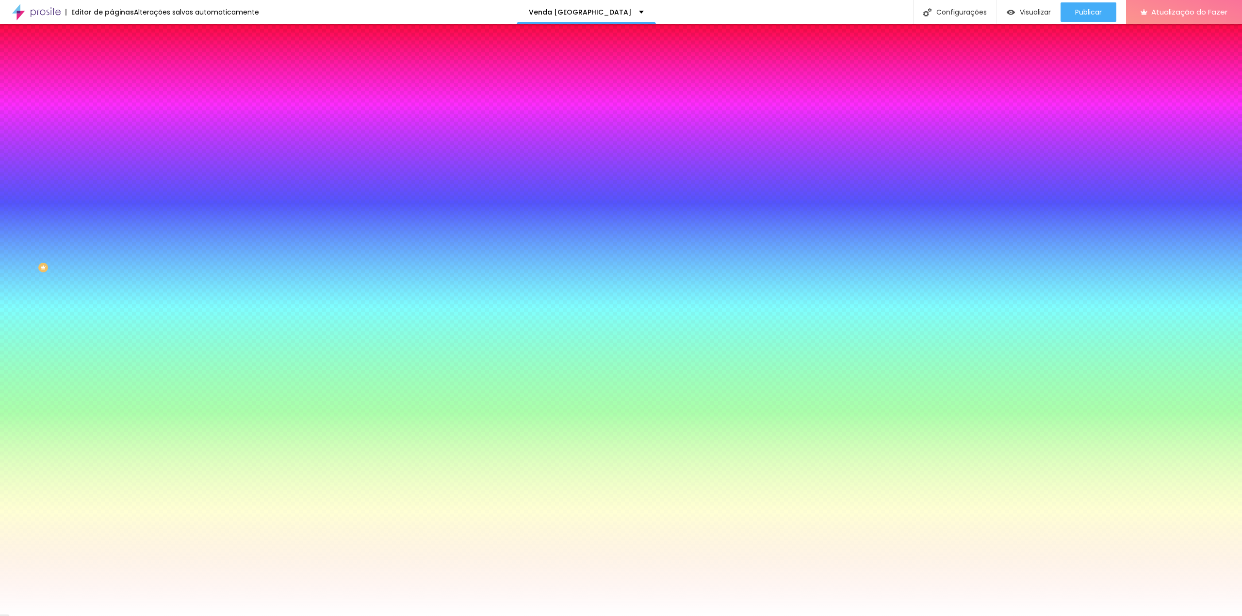
click at [112, 66] on img at bounding box center [116, 70] width 9 height 9
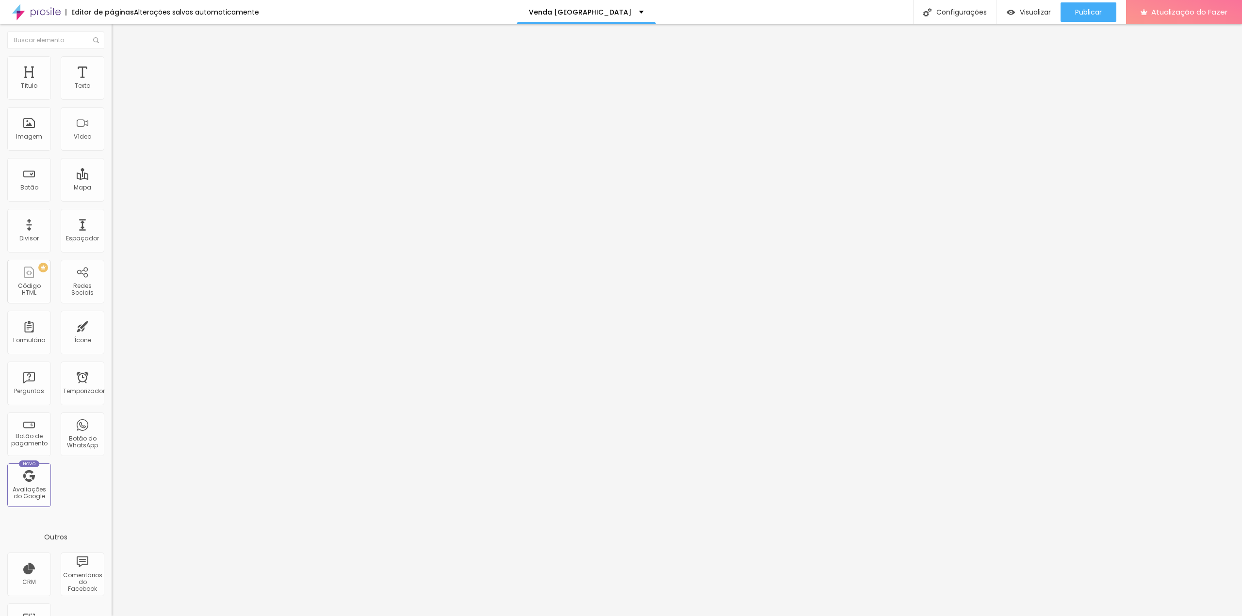
drag, startPoint x: 62, startPoint y: 93, endPoint x: -13, endPoint y: 97, distance: 74.3
click at [112, 188] on input "range" at bounding box center [143, 192] width 63 height 8
drag, startPoint x: 24, startPoint y: 114, endPoint x: 5, endPoint y: 117, distance: 19.1
click at [112, 325] on input "range" at bounding box center [143, 329] width 63 height 8
click at [112, 197] on input "0" at bounding box center [130, 202] width 36 height 10
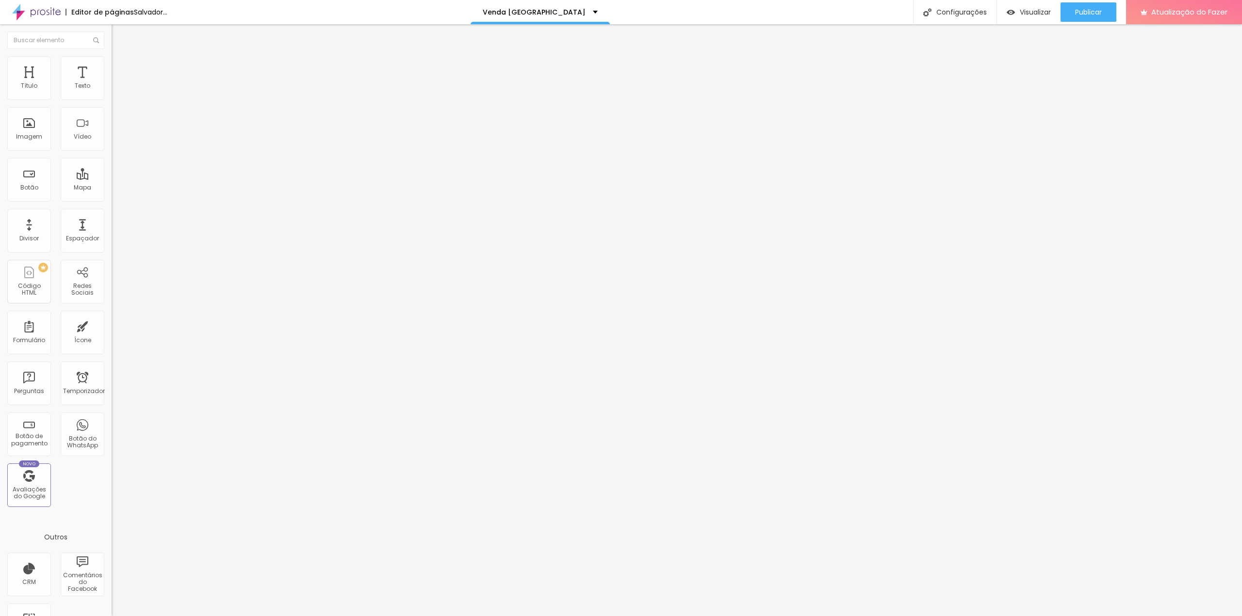
drag, startPoint x: 83, startPoint y: 113, endPoint x: 92, endPoint y: 113, distance: 8.3
click at [112, 334] on div "0 px" at bounding box center [168, 339] width 112 height 10
drag, startPoint x: 99, startPoint y: 63, endPoint x: 88, endPoint y: 78, distance: 18.3
click at [112, 66] on li "Avançado" at bounding box center [168, 71] width 112 height 10
click at [112, 60] on img at bounding box center [116, 60] width 9 height 9
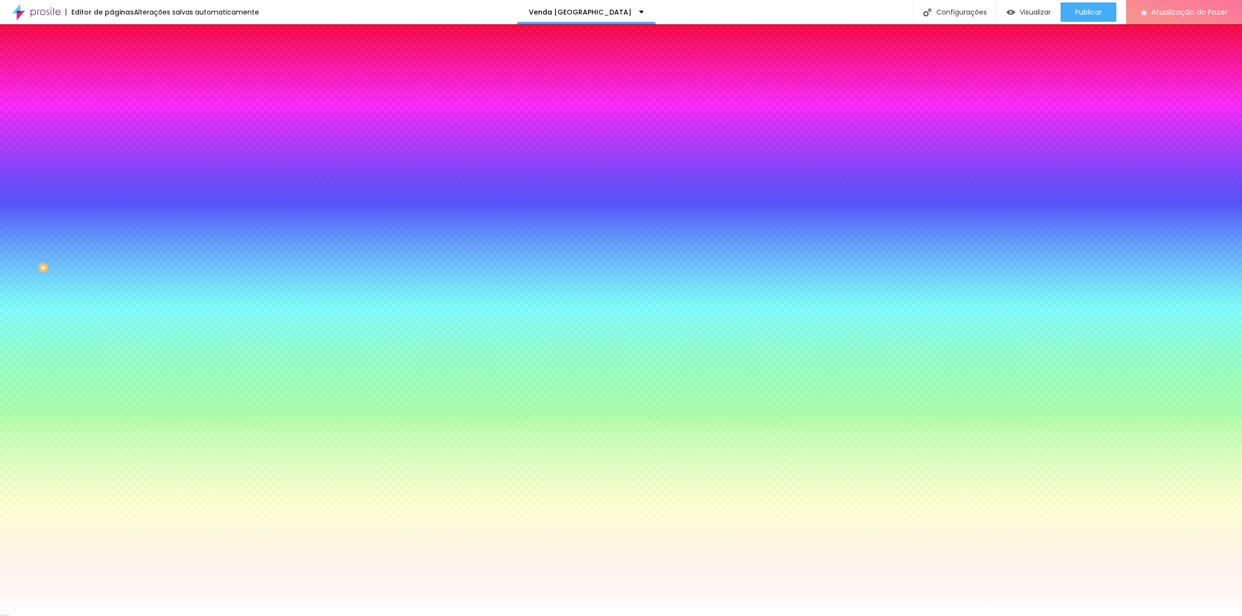
click at [112, 56] on li "Conteúdo" at bounding box center [168, 52] width 112 height 10
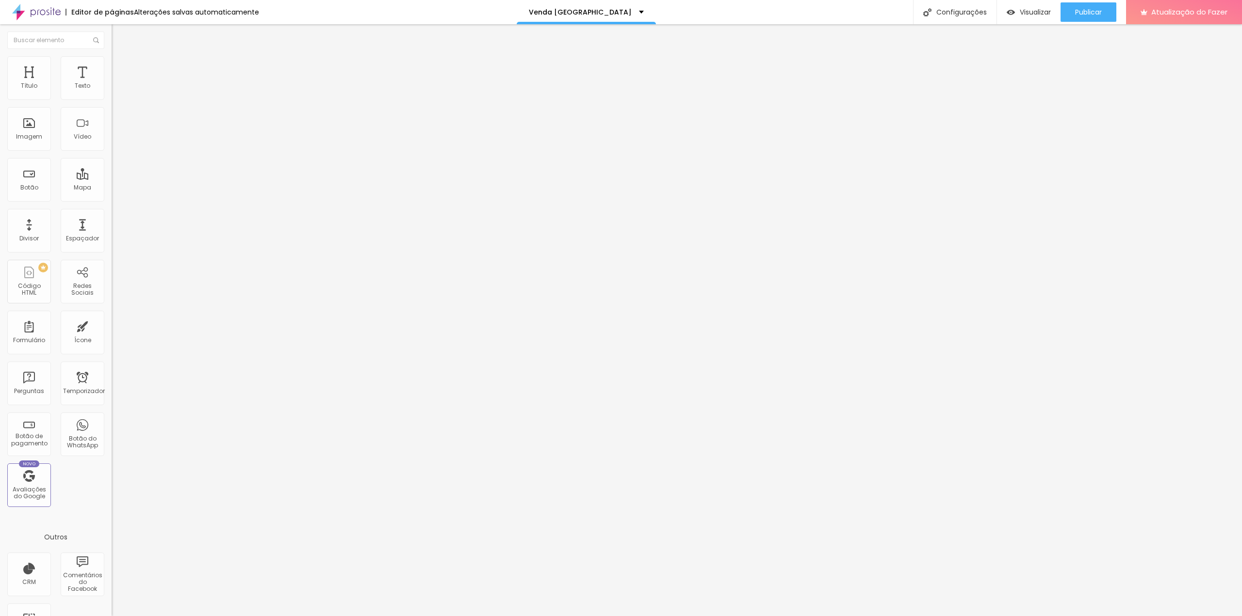
click at [112, 96] on img at bounding box center [115, 92] width 7 height 7
click at [112, 66] on li "Avançado" at bounding box center [168, 71] width 112 height 10
drag, startPoint x: 41, startPoint y: 97, endPoint x: -11, endPoint y: 104, distance: 51.9
click at [112, 188] on input "range" at bounding box center [143, 192] width 63 height 8
drag, startPoint x: 91, startPoint y: 64, endPoint x: 94, endPoint y: 75, distance: 11.7
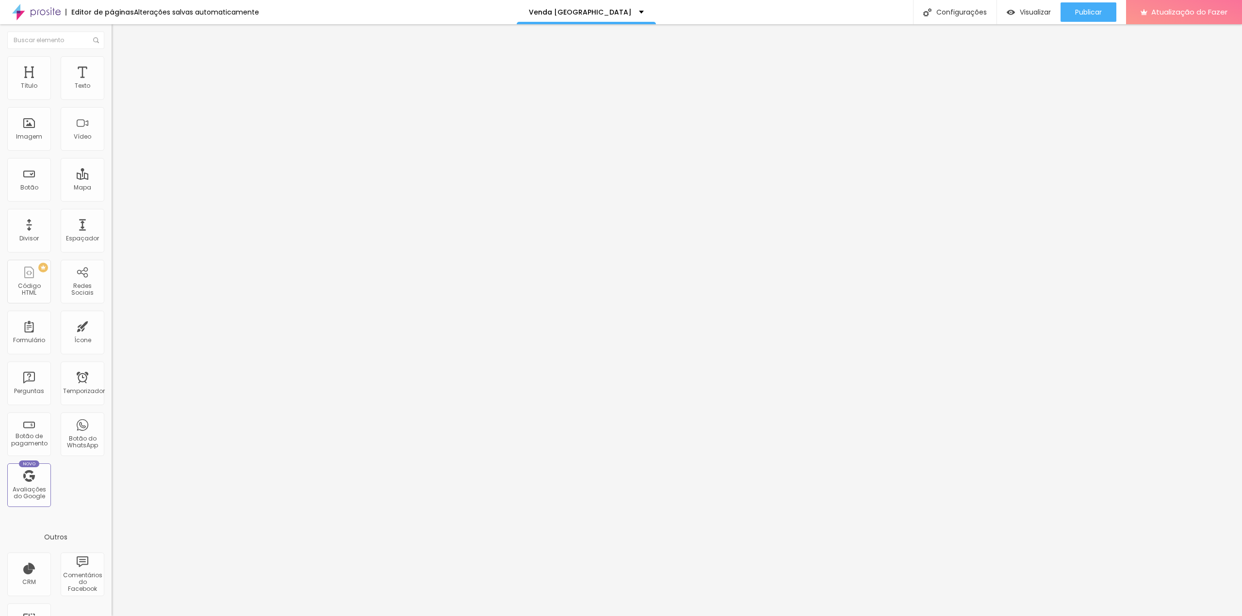
click at [112, 66] on li "Avançado" at bounding box center [168, 71] width 112 height 10
drag, startPoint x: 30, startPoint y: 93, endPoint x: 8, endPoint y: 94, distance: 21.9
click at [112, 188] on input "range" at bounding box center [143, 192] width 63 height 8
drag, startPoint x: 27, startPoint y: 112, endPoint x: 7, endPoint y: 112, distance: 20.4
click at [112, 325] on input "range" at bounding box center [143, 329] width 63 height 8
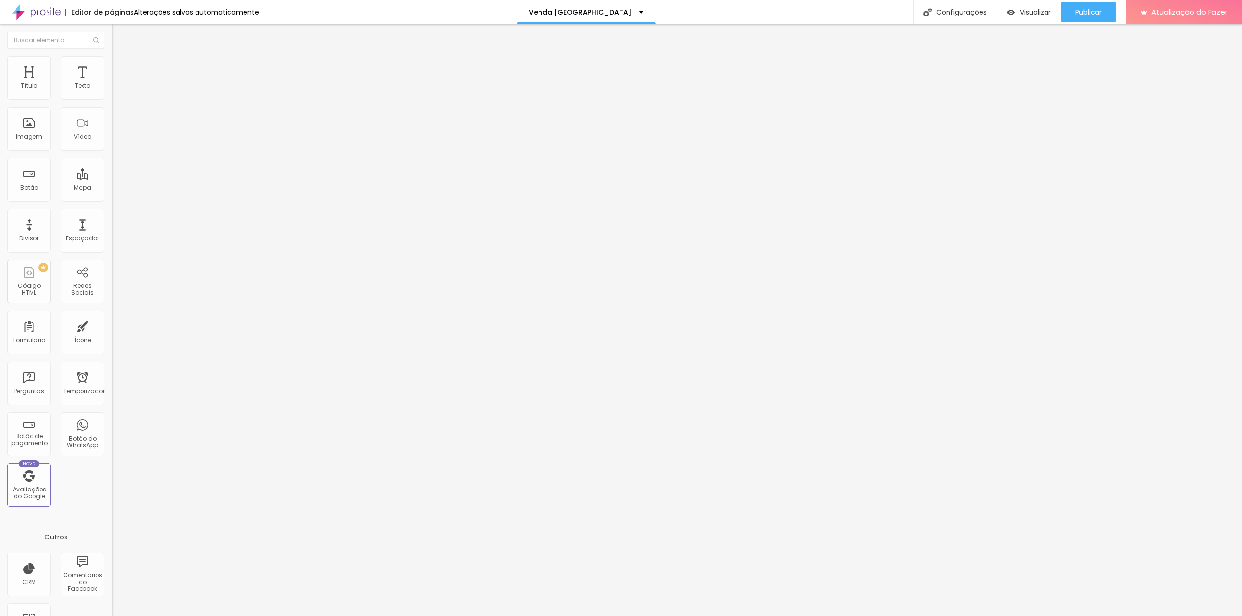
click at [112, 96] on img at bounding box center [115, 92] width 7 height 7
click at [120, 68] on font "Avançado" at bounding box center [136, 72] width 32 height 8
drag, startPoint x: 36, startPoint y: 97, endPoint x: 1, endPoint y: 103, distance: 36.0
click at [112, 188] on input "range" at bounding box center [143, 192] width 63 height 8
click at [120, 67] on font "Estilo" at bounding box center [127, 63] width 15 height 8
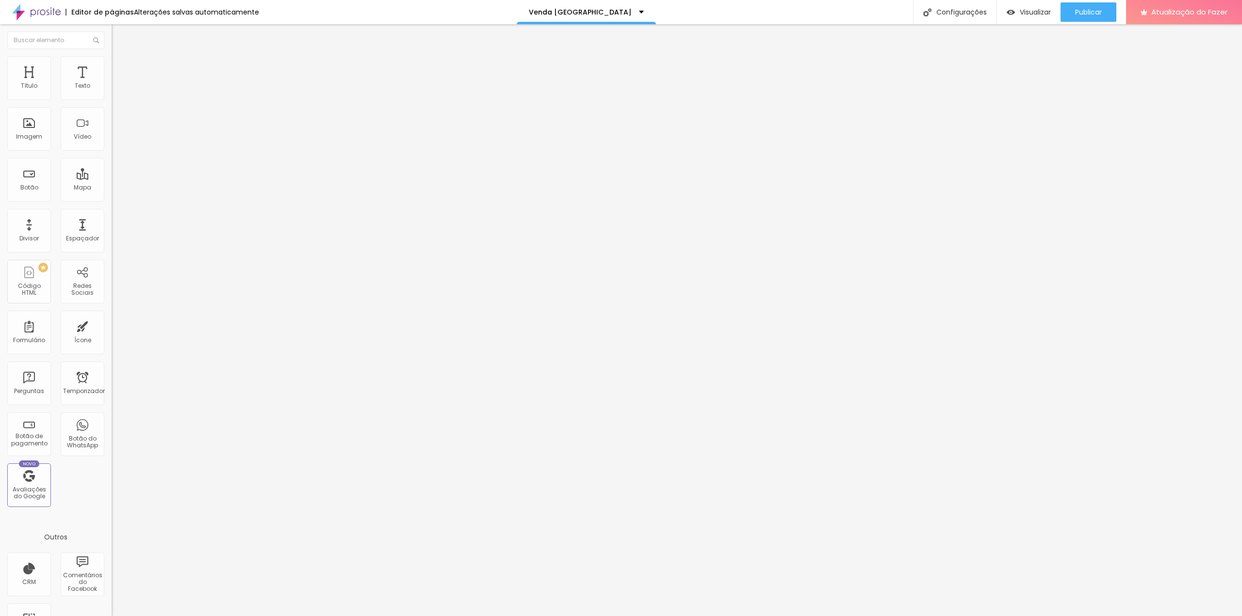
click at [112, 66] on li "Avançado" at bounding box center [168, 71] width 112 height 10
drag, startPoint x: 29, startPoint y: 95, endPoint x: -16, endPoint y: 100, distance: 44.9
click at [112, 188] on input "range" at bounding box center [143, 192] width 63 height 8
drag, startPoint x: 26, startPoint y: 113, endPoint x: 0, endPoint y: 117, distance: 26.4
click at [112, 325] on input "range" at bounding box center [143, 329] width 63 height 8
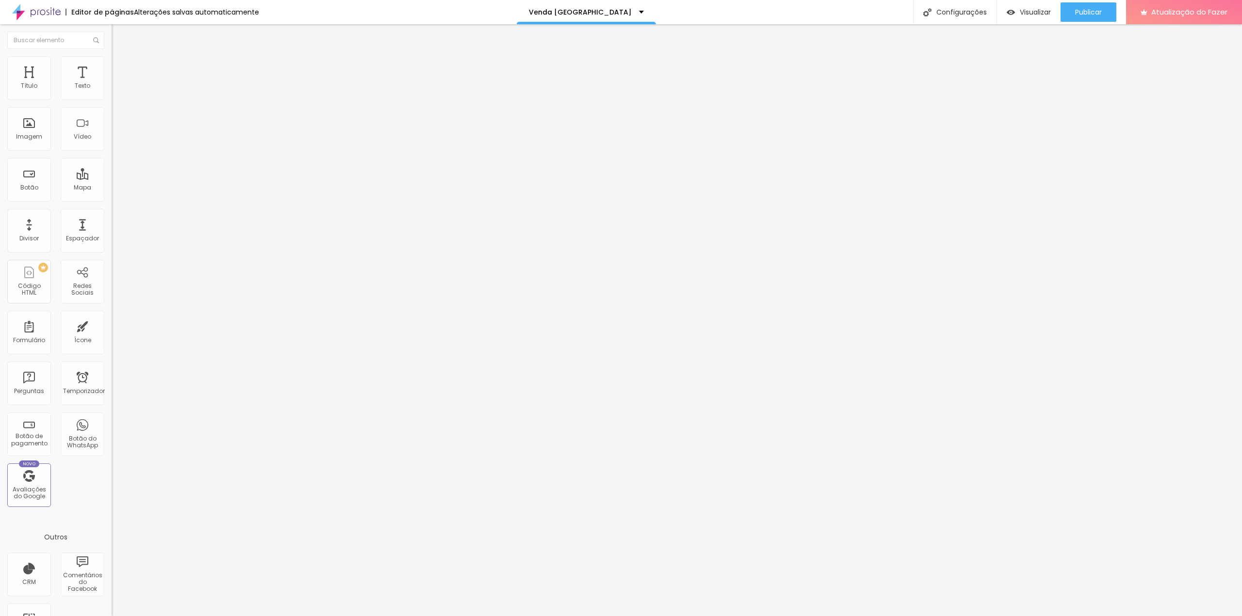
drag, startPoint x: 63, startPoint y: 67, endPoint x: 61, endPoint y: 76, distance: 8.9
click at [120, 67] on font "Estilo" at bounding box center [127, 63] width 15 height 8
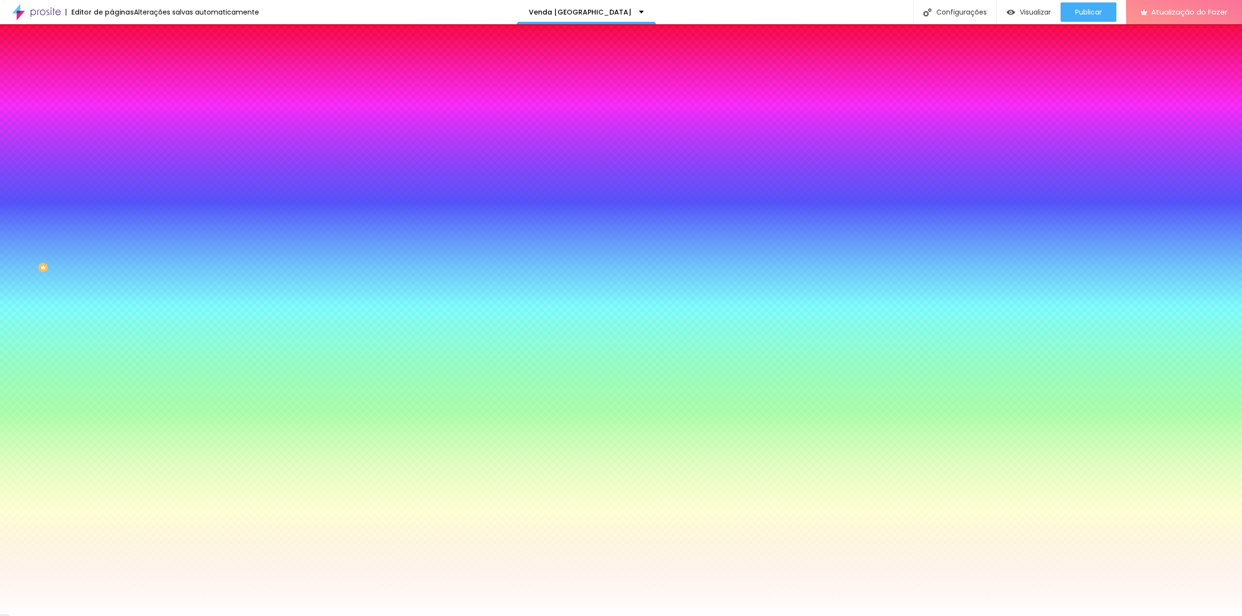
click at [112, 66] on img at bounding box center [116, 70] width 9 height 9
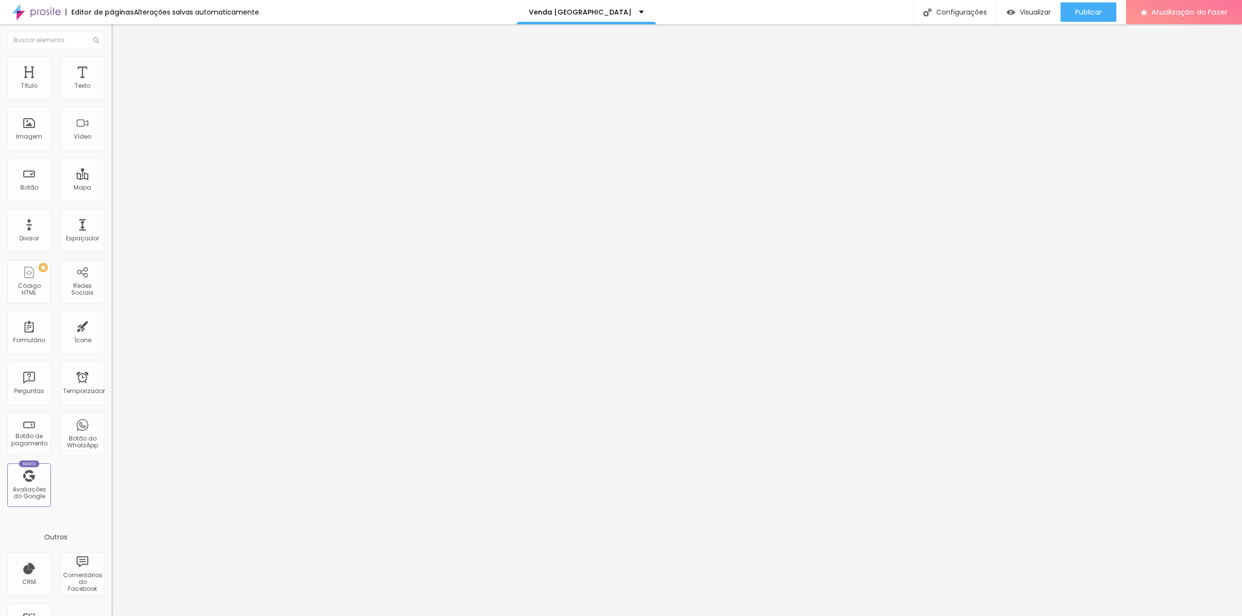
drag, startPoint x: 96, startPoint y: 96, endPoint x: 102, endPoint y: 98, distance: 6.9
click at [112, 197] on input "20" at bounding box center [130, 202] width 36 height 10
type input "5"
click at [112, 334] on input "20" at bounding box center [133, 339] width 42 height 10
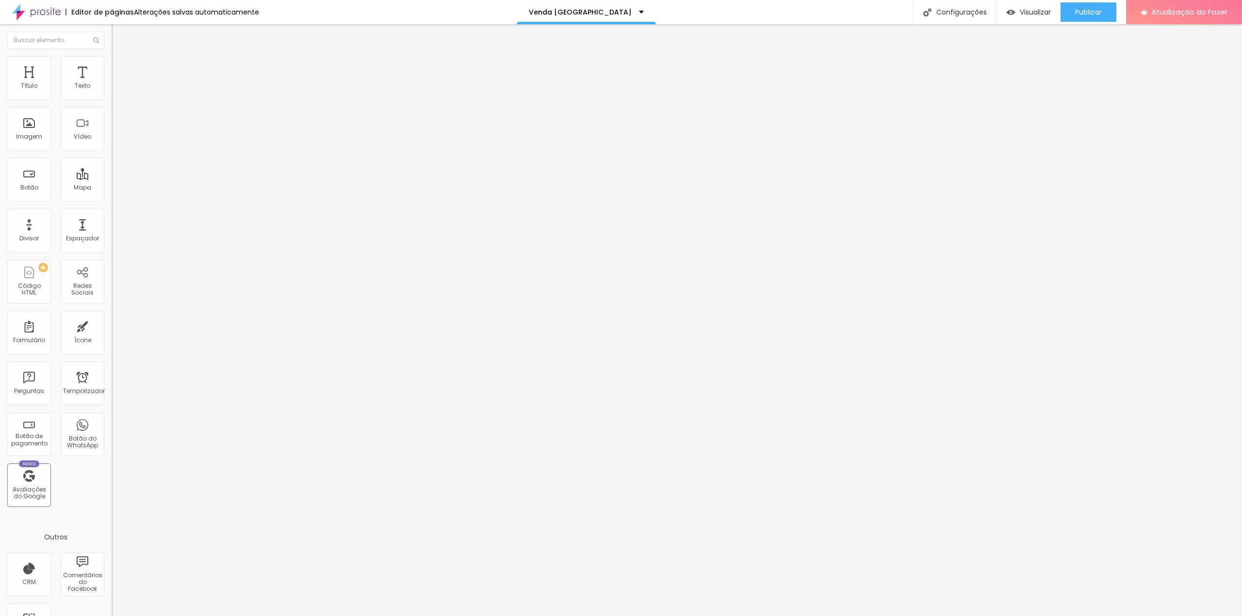
click at [112, 334] on input "20" at bounding box center [133, 339] width 42 height 10
drag, startPoint x: 79, startPoint y: 113, endPoint x: 86, endPoint y: 120, distance: 10.3
click at [112, 334] on input "20" at bounding box center [133, 339] width 42 height 10
type input "5"
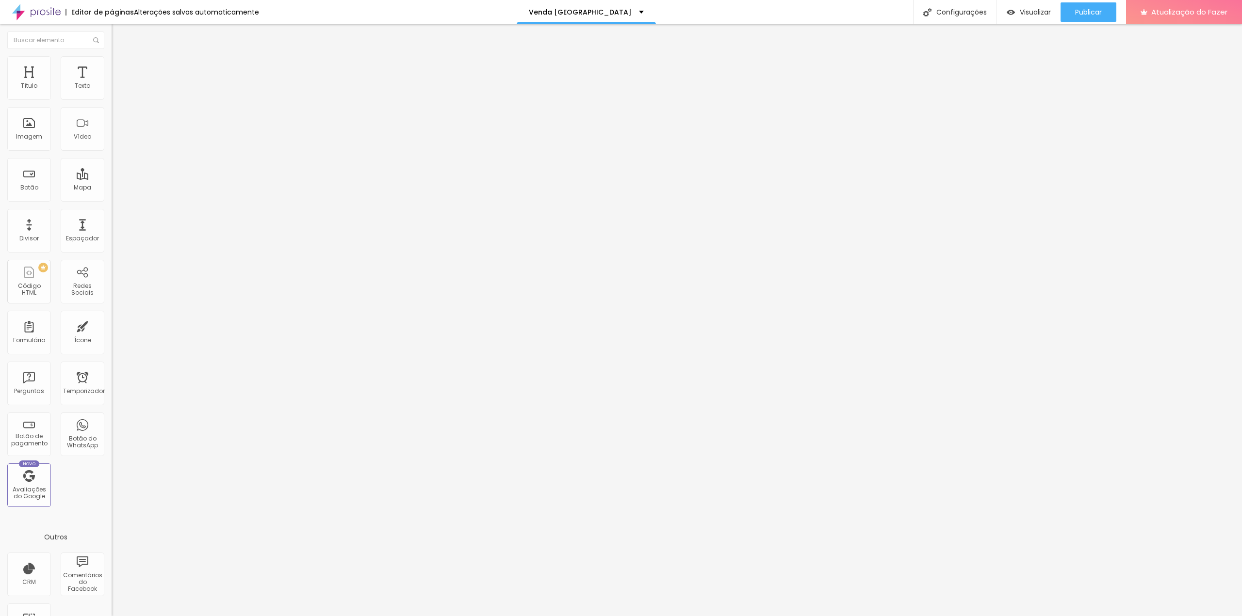
drag, startPoint x: 89, startPoint y: 89, endPoint x: 86, endPoint y: 94, distance: 5.7
click at [112, 90] on div "Alinhamento" at bounding box center [168, 90] width 112 height 29
click at [112, 95] on img at bounding box center [115, 92] width 7 height 7
click at [112, 66] on img at bounding box center [116, 70] width 9 height 9
type input "0"
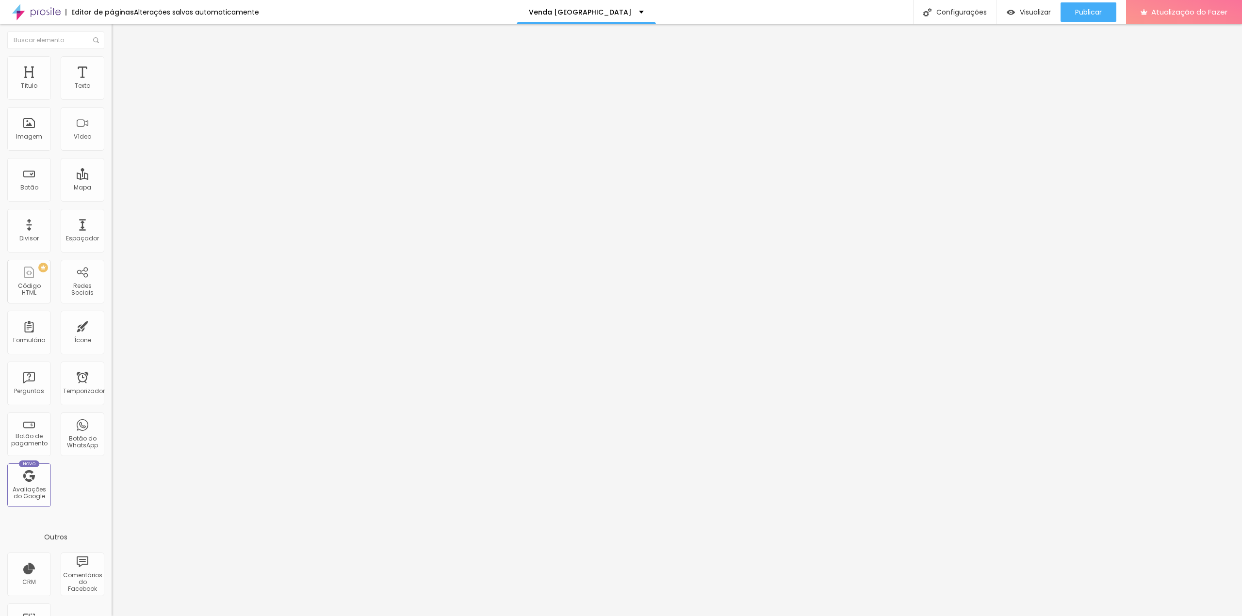
type input "0"
drag, startPoint x: 38, startPoint y: 94, endPoint x: 1, endPoint y: 106, distance: 39.3
type input "0"
click at [112, 188] on input "range" at bounding box center [143, 192] width 63 height 8
click at [112, 95] on img at bounding box center [115, 92] width 7 height 7
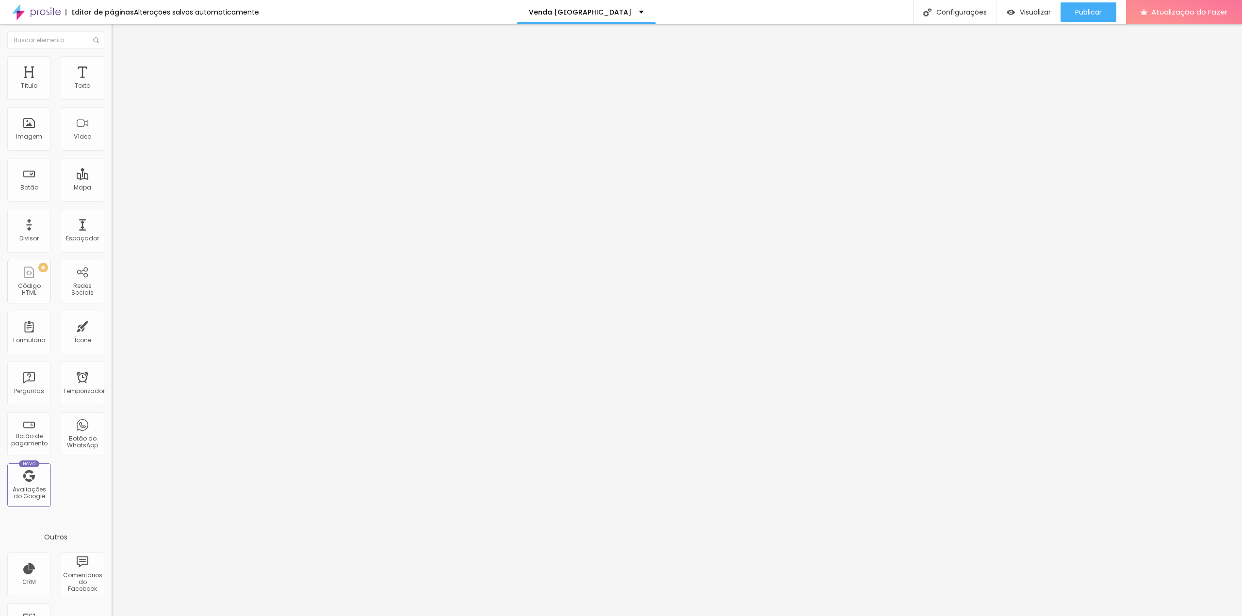
click at [112, 66] on li "Avançado" at bounding box center [168, 71] width 112 height 10
type input "15"
type input "0"
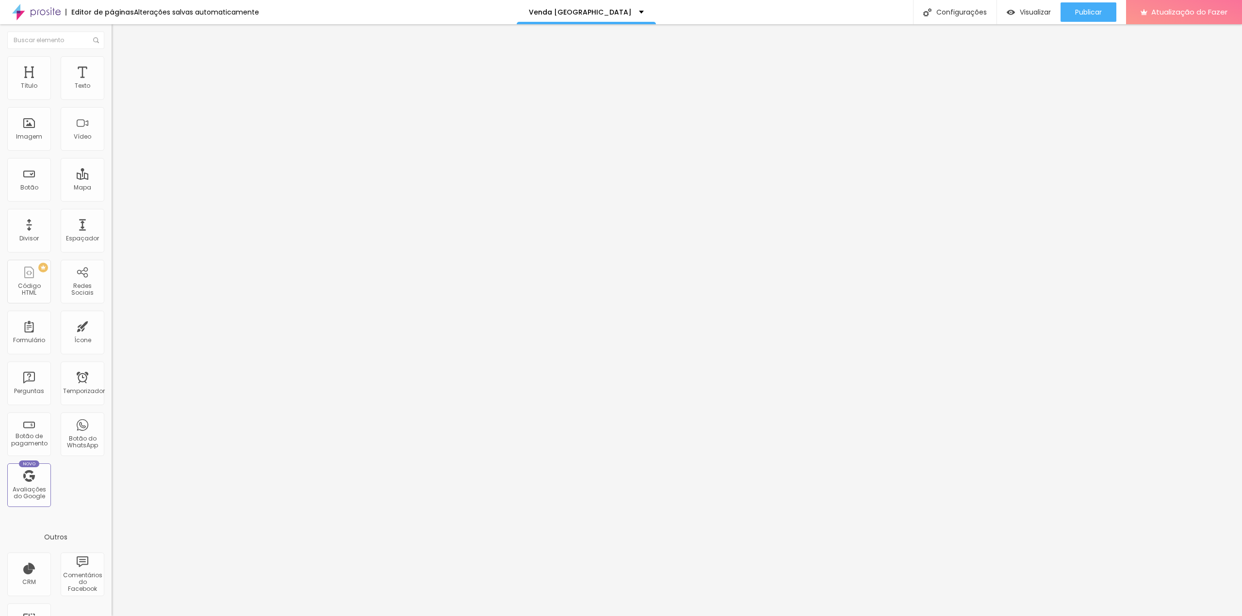
drag, startPoint x: 39, startPoint y: 94, endPoint x: -16, endPoint y: 101, distance: 55.8
type input "0"
click at [112, 188] on input "range" at bounding box center [143, 192] width 63 height 8
click at [120, 69] on font "Avançado" at bounding box center [136, 72] width 32 height 8
click at [120, 67] on font "Estilo" at bounding box center [127, 63] width 15 height 8
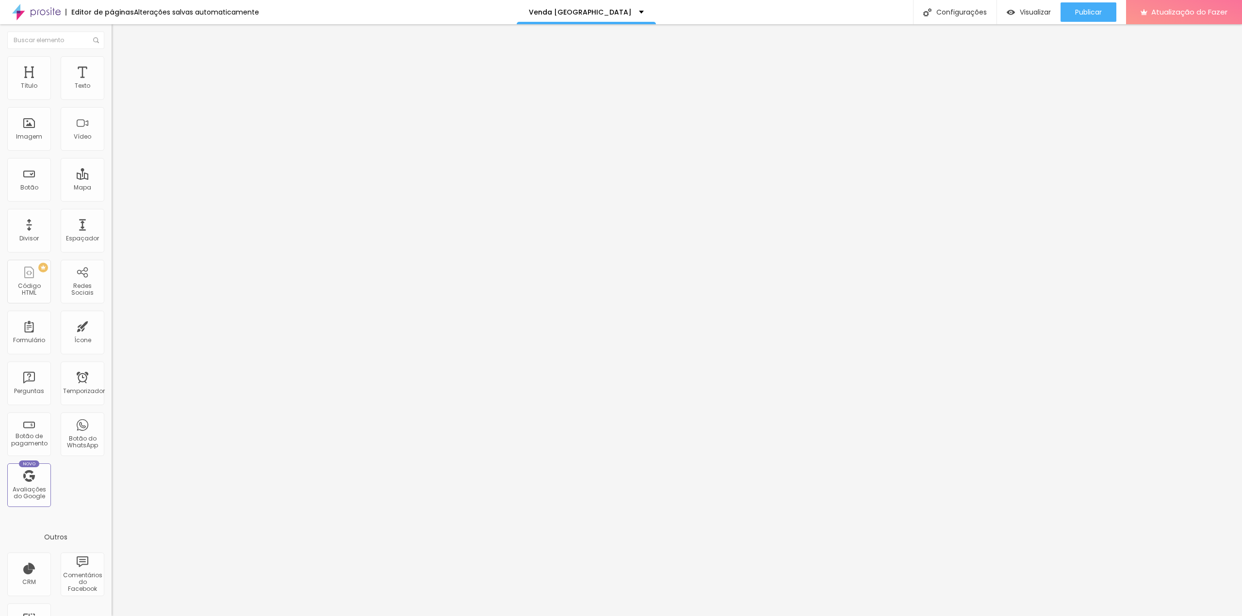
click at [120, 57] on font "Conteúdo" at bounding box center [135, 53] width 30 height 8
click at [112, 152] on span "Original" at bounding box center [123, 148] width 23 height 8
click at [112, 98] on input "text" at bounding box center [170, 93] width 116 height 10
click at [112, 66] on li "Avançado" at bounding box center [168, 71] width 112 height 10
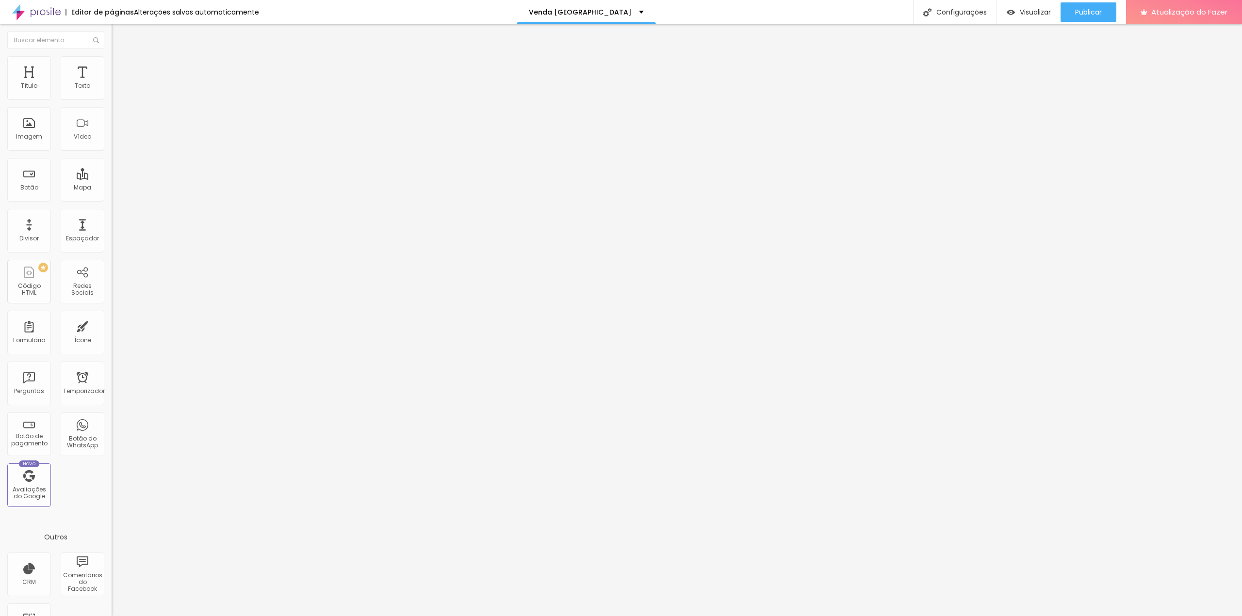
type input "5"
drag, startPoint x: 81, startPoint y: 113, endPoint x: 93, endPoint y: 116, distance: 12.0
click at [112, 334] on div "20 px" at bounding box center [168, 339] width 112 height 10
type input "5"
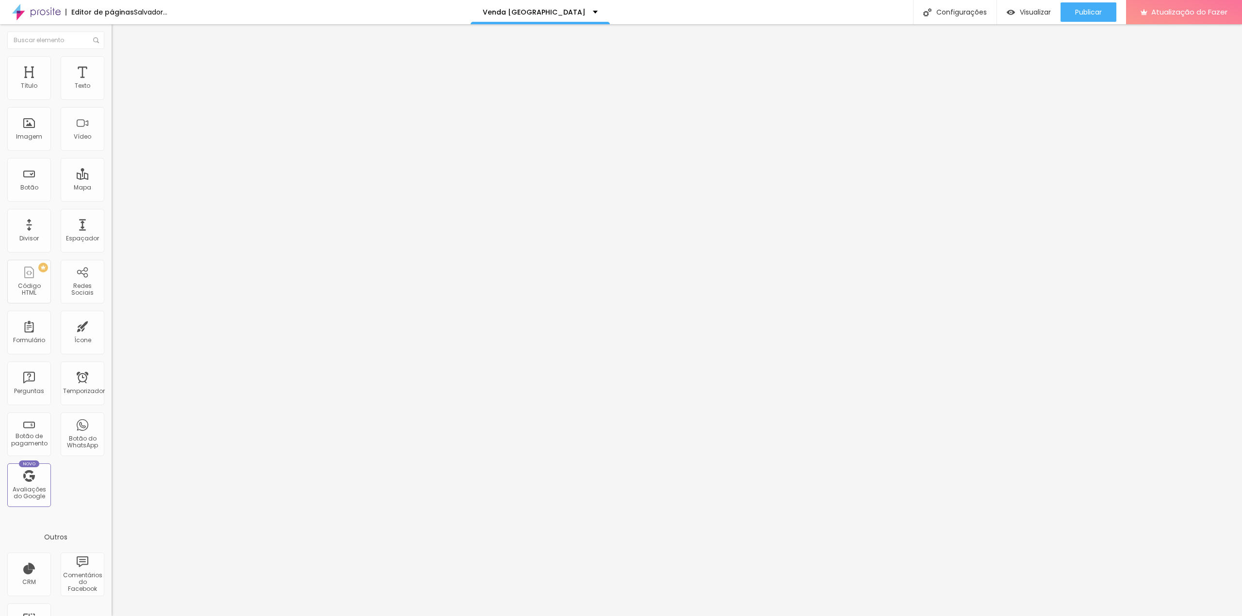
type input "5"
click at [112, 96] on img at bounding box center [115, 92] width 7 height 7
click at [120, 68] on font "Avançado" at bounding box center [136, 72] width 32 height 8
type input "15"
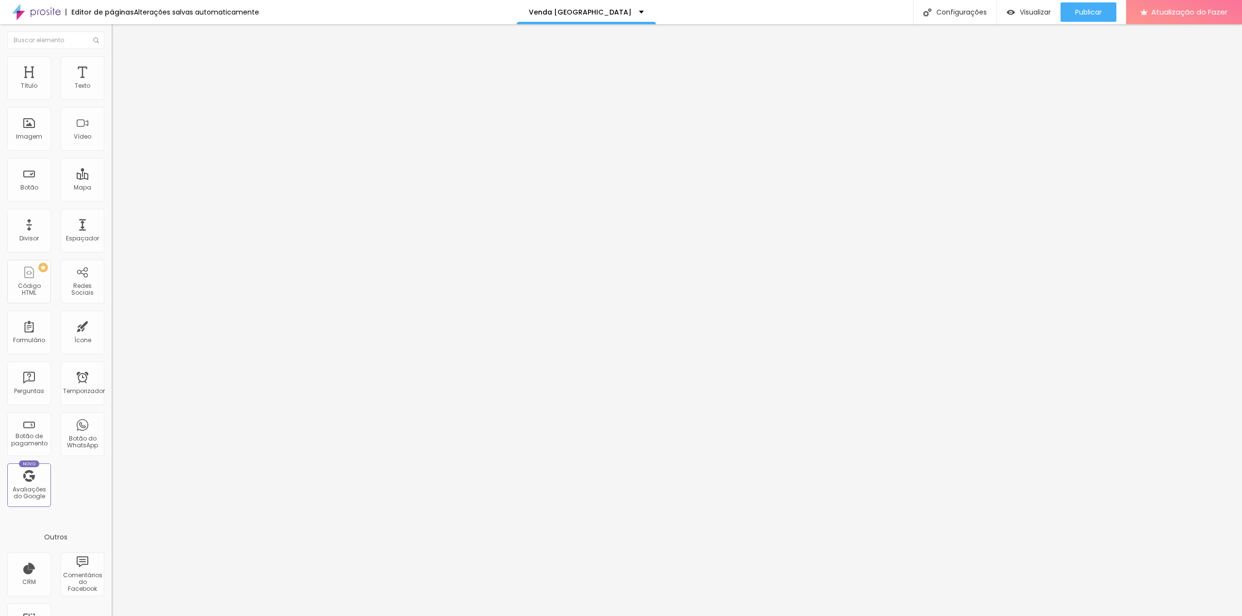
type input "0"
drag, startPoint x: 36, startPoint y: 94, endPoint x: 71, endPoint y: 154, distance: 69.1
type input "0"
click at [112, 188] on input "range" at bounding box center [143, 192] width 63 height 8
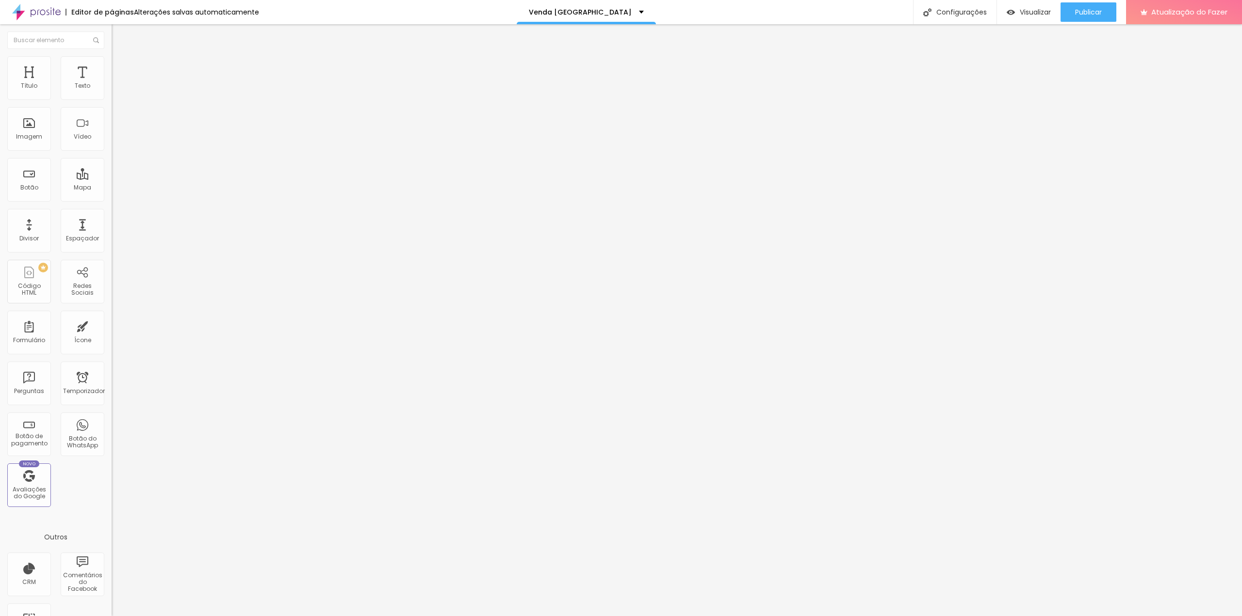
click at [120, 68] on font "Avançado" at bounding box center [136, 72] width 32 height 8
click at [112, 94] on img at bounding box center [115, 92] width 7 height 7
drag, startPoint x: 91, startPoint y: 66, endPoint x: 89, endPoint y: 76, distance: 9.8
click at [120, 68] on font "Avançado" at bounding box center [136, 72] width 32 height 8
type input "0"
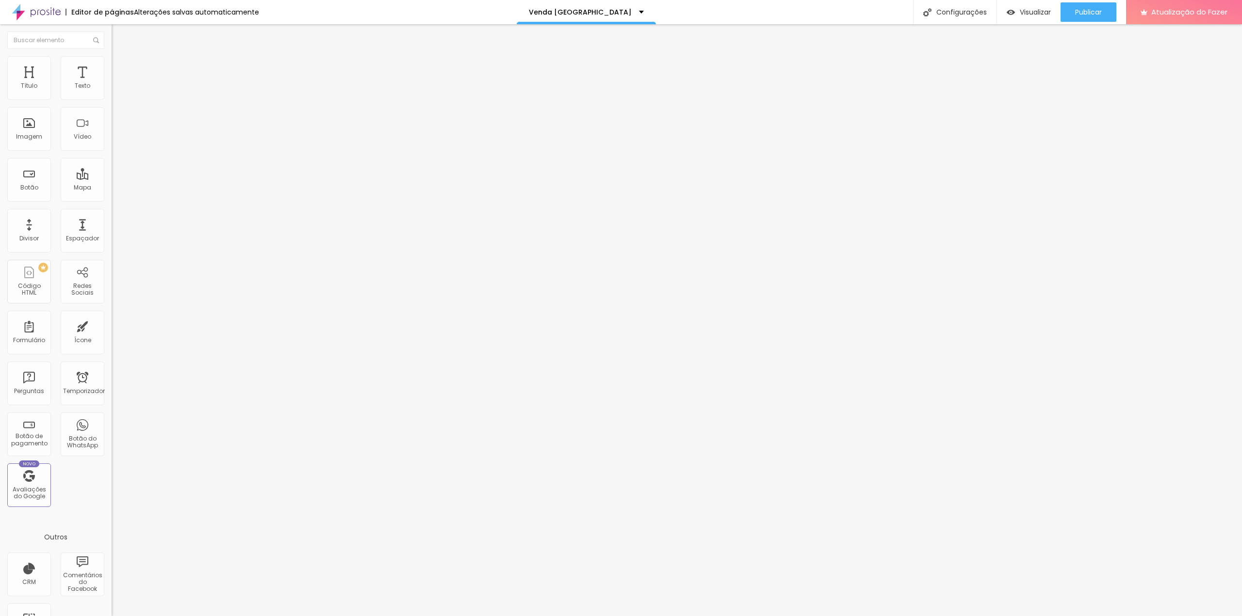
type input "0"
drag, startPoint x: 42, startPoint y: 93, endPoint x: 3, endPoint y: 99, distance: 39.2
type input "0"
click at [112, 188] on input "range" at bounding box center [143, 192] width 63 height 8
click at [120, 67] on font "Estilo" at bounding box center [127, 63] width 15 height 8
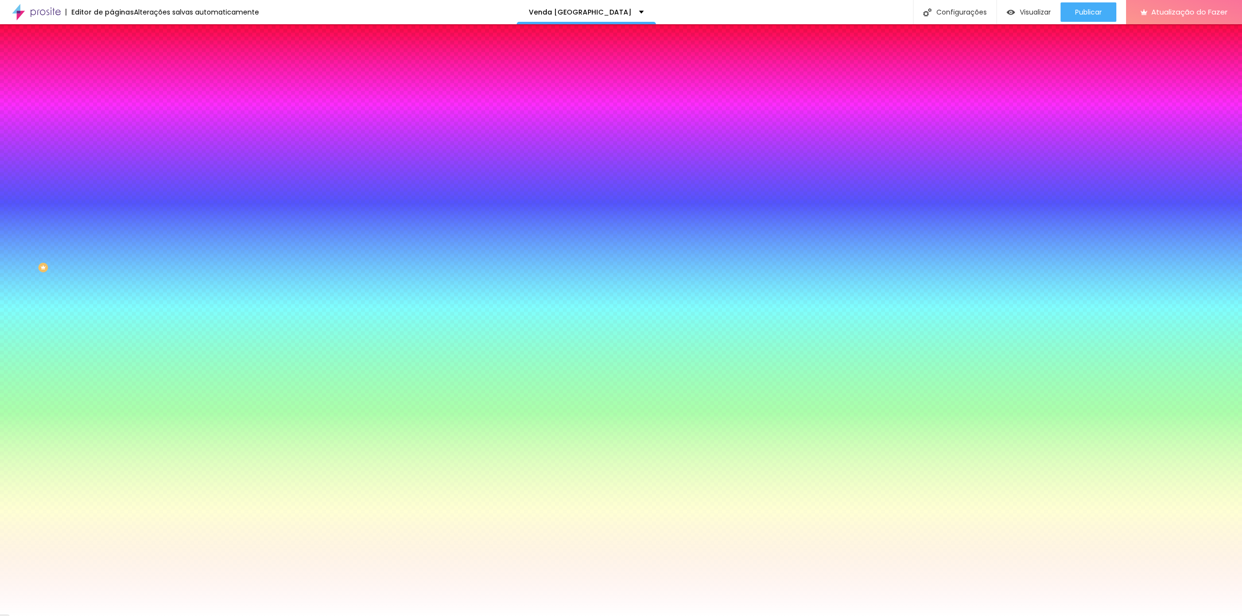
click at [120, 68] on font "Avançado" at bounding box center [136, 72] width 32 height 8
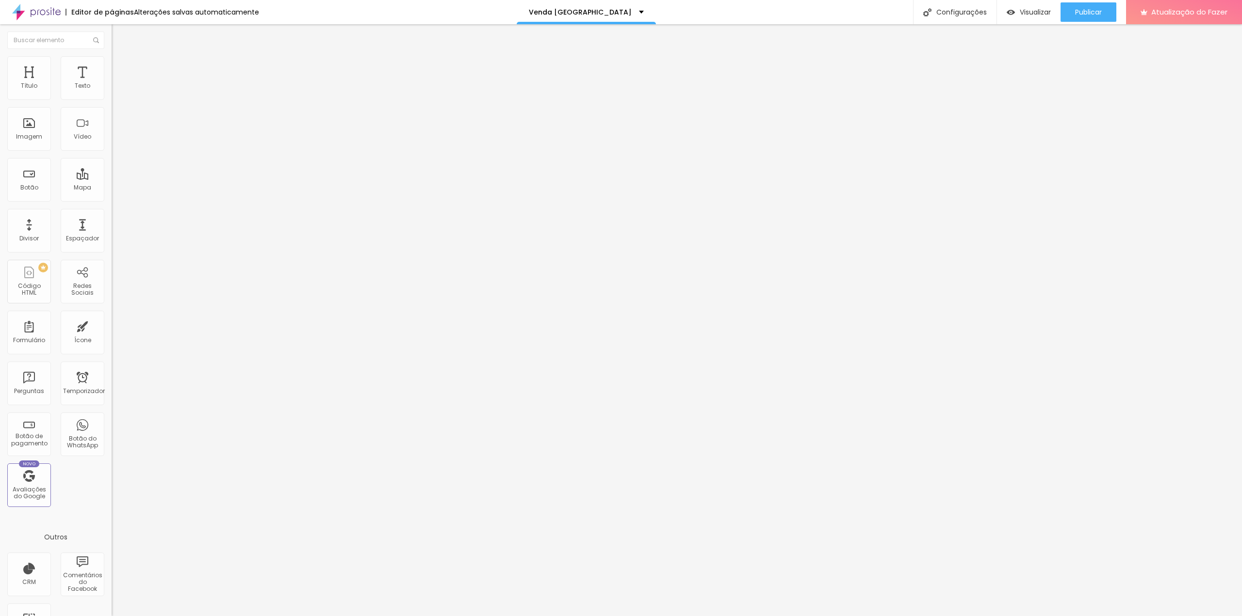
click at [120, 67] on font "Estilo" at bounding box center [127, 63] width 15 height 8
click at [1013, 15] on img "button" at bounding box center [1010, 12] width 8 height 8
click at [120, 65] on font "Avançado" at bounding box center [136, 63] width 32 height 8
click at [112, 56] on li "Estilo" at bounding box center [168, 52] width 112 height 10
click at [115, 90] on icon "button" at bounding box center [118, 87] width 6 height 6
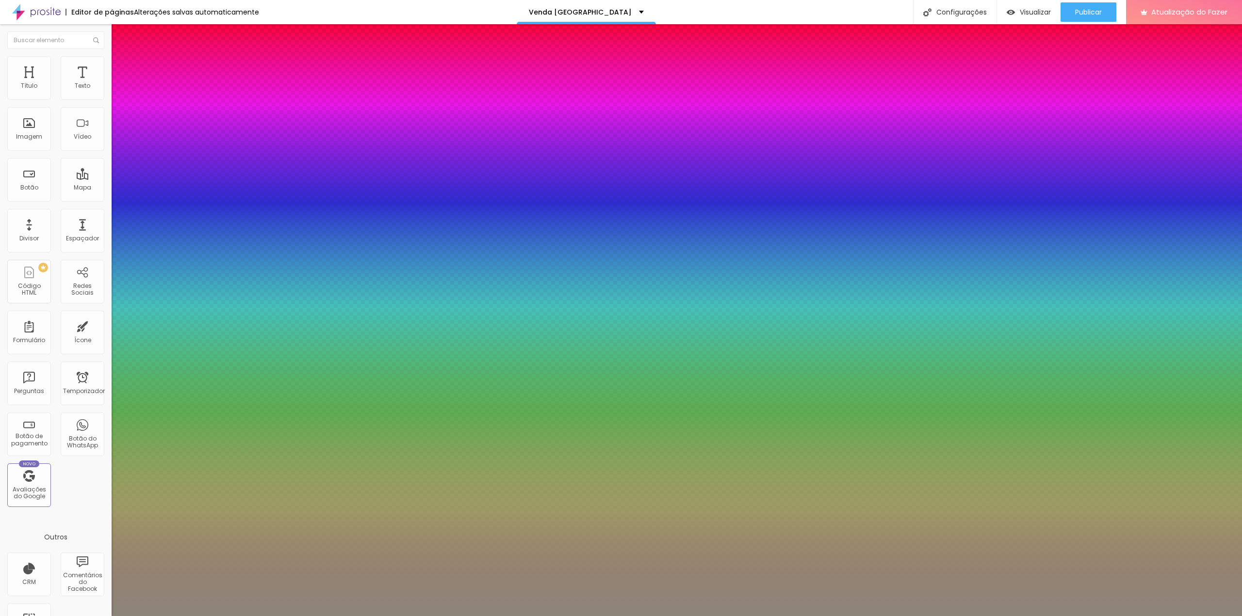
type input "1"
type input "24"
type input "1"
type input "27"
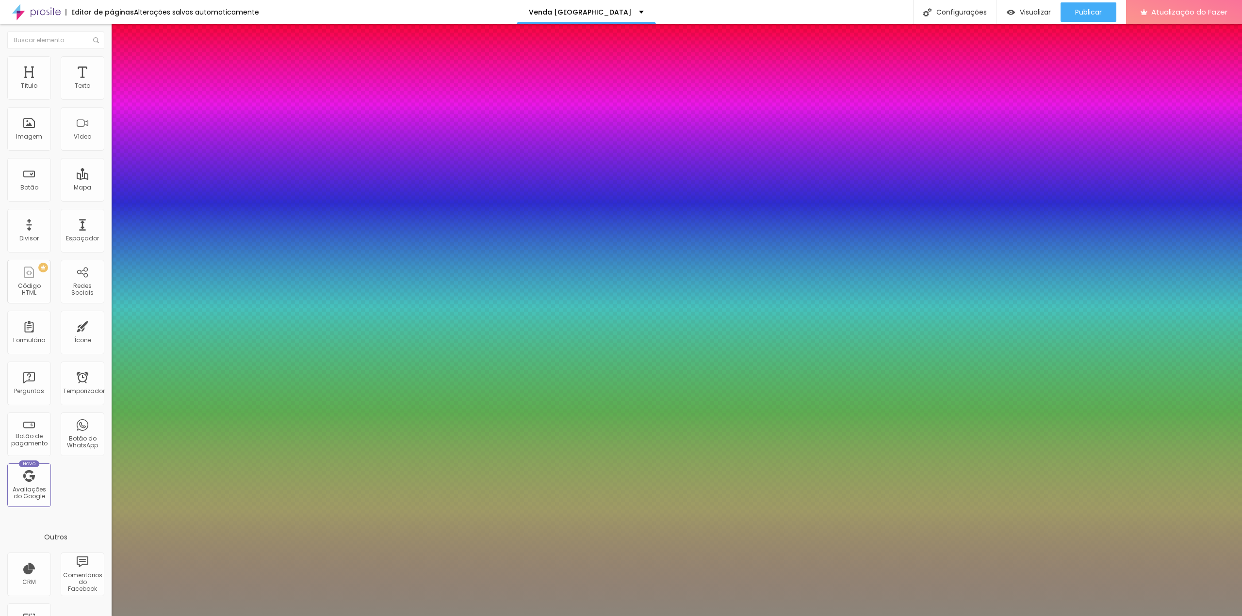
type input "27"
type input "1"
type input "28"
type input "1"
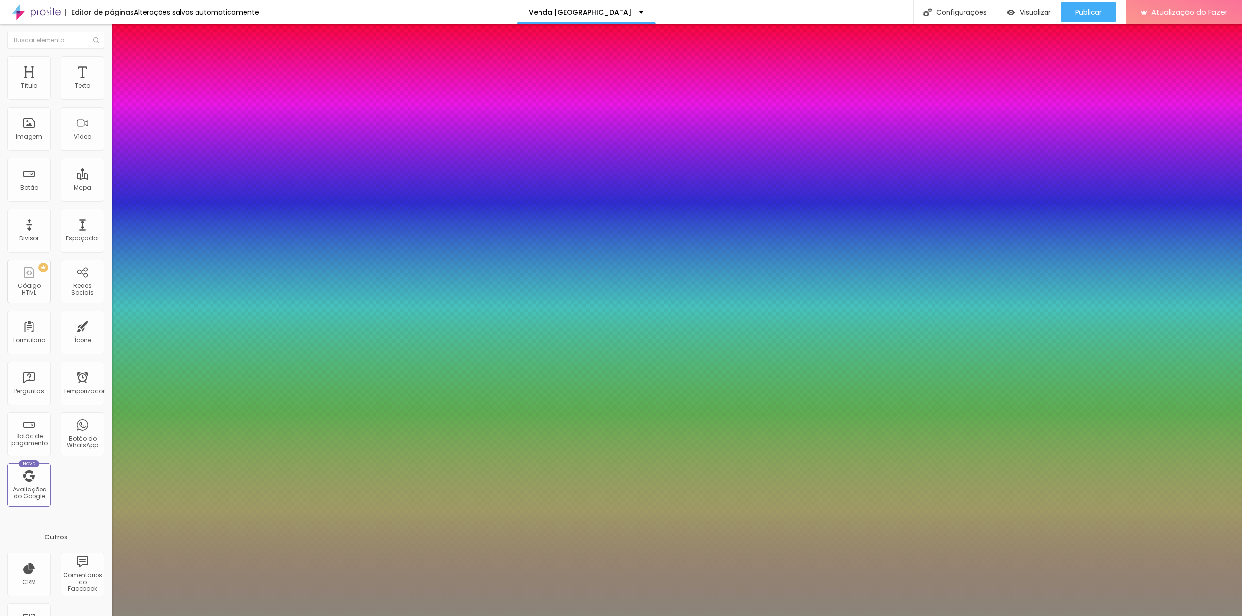
type input "29"
type input "1"
type input "30"
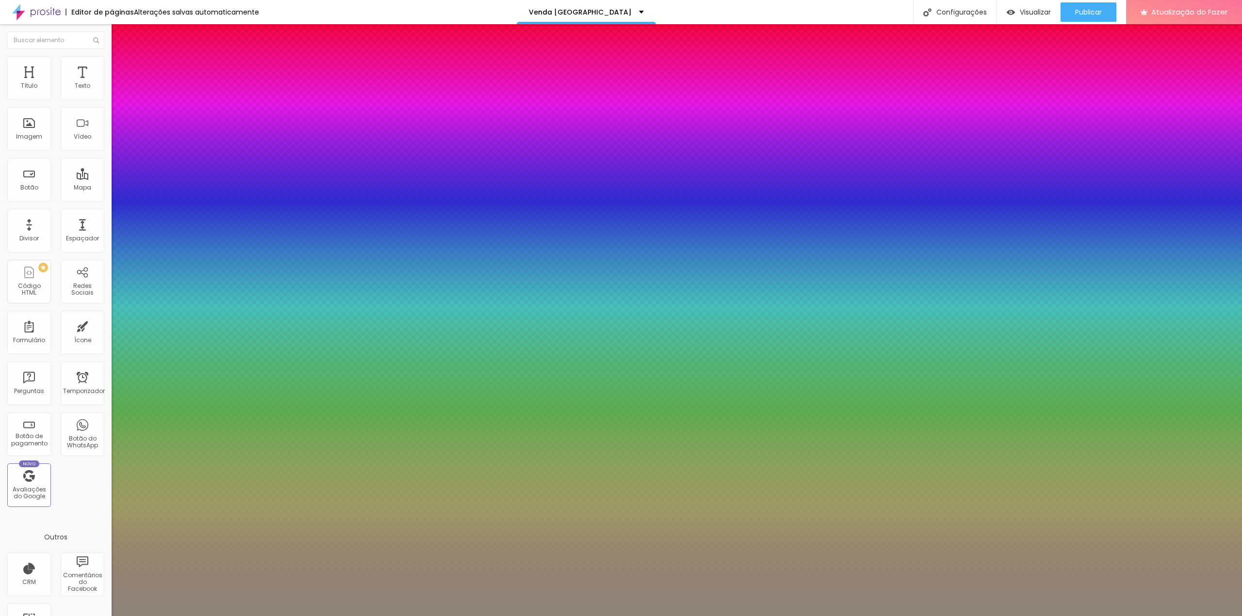
type input "1"
type input "29"
type input "1"
type input "28"
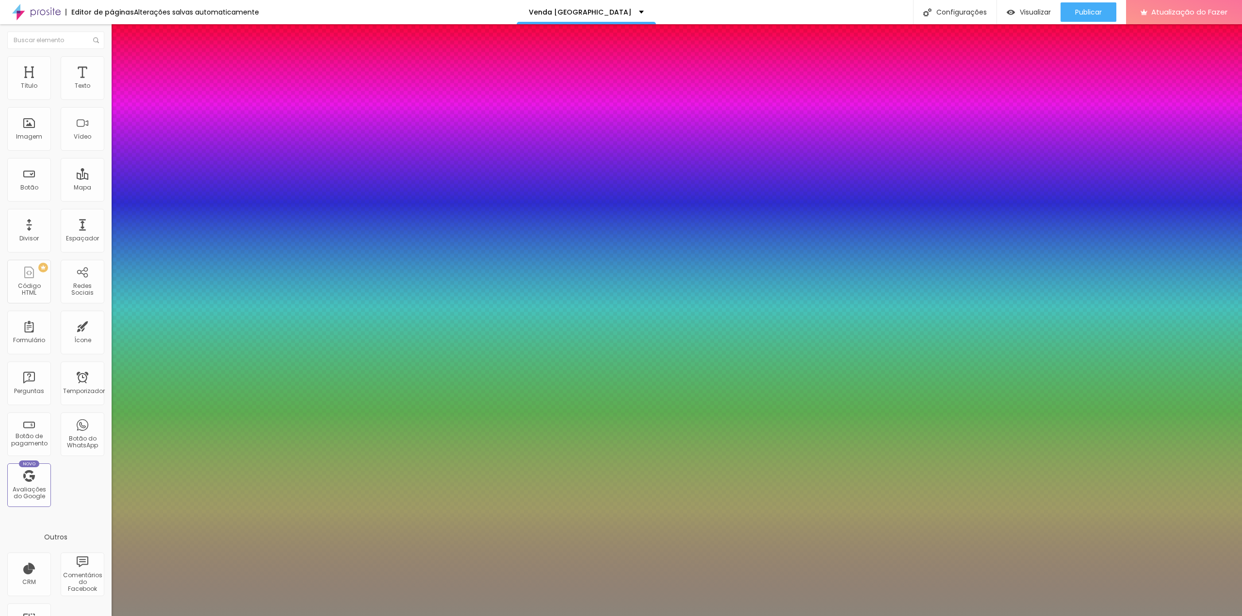
type input "28"
type input "1"
type input "27"
type input "1"
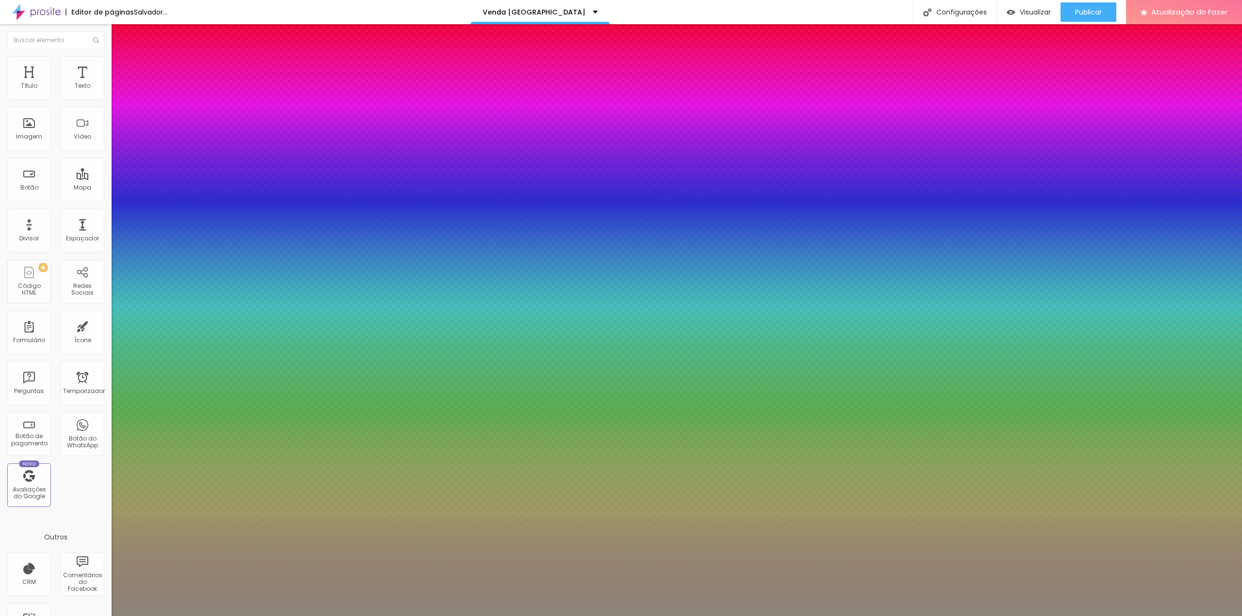
type input "27"
type input "1"
click at [1012, 616] on div at bounding box center [621, 616] width 1242 height 0
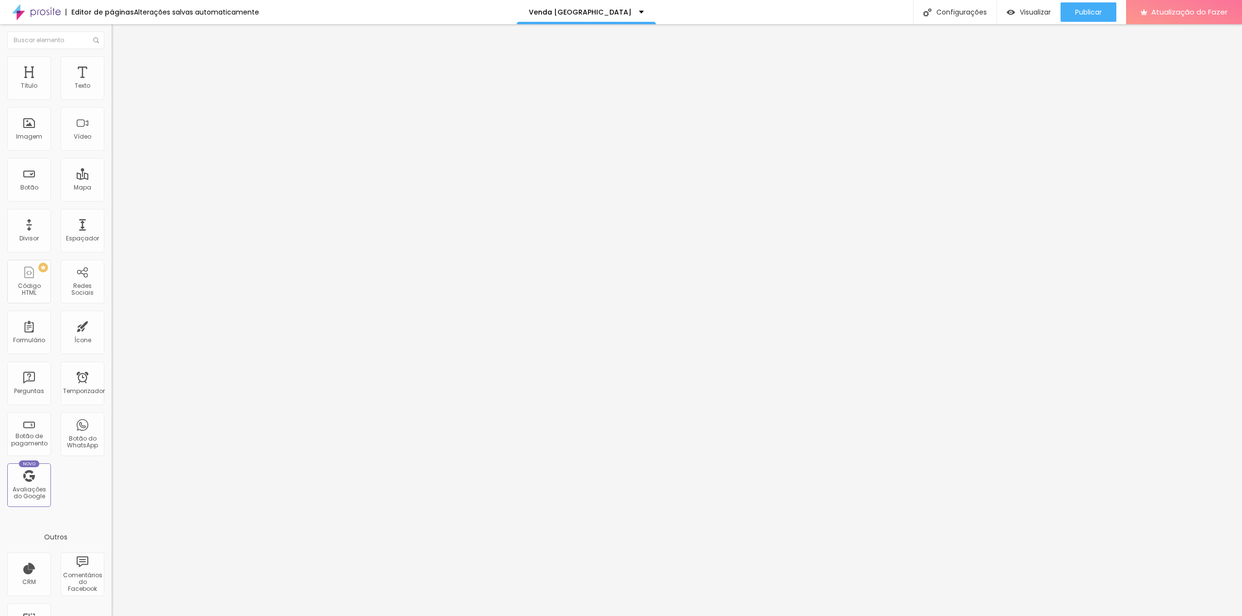
click at [115, 90] on icon "button" at bounding box center [118, 87] width 6 height 6
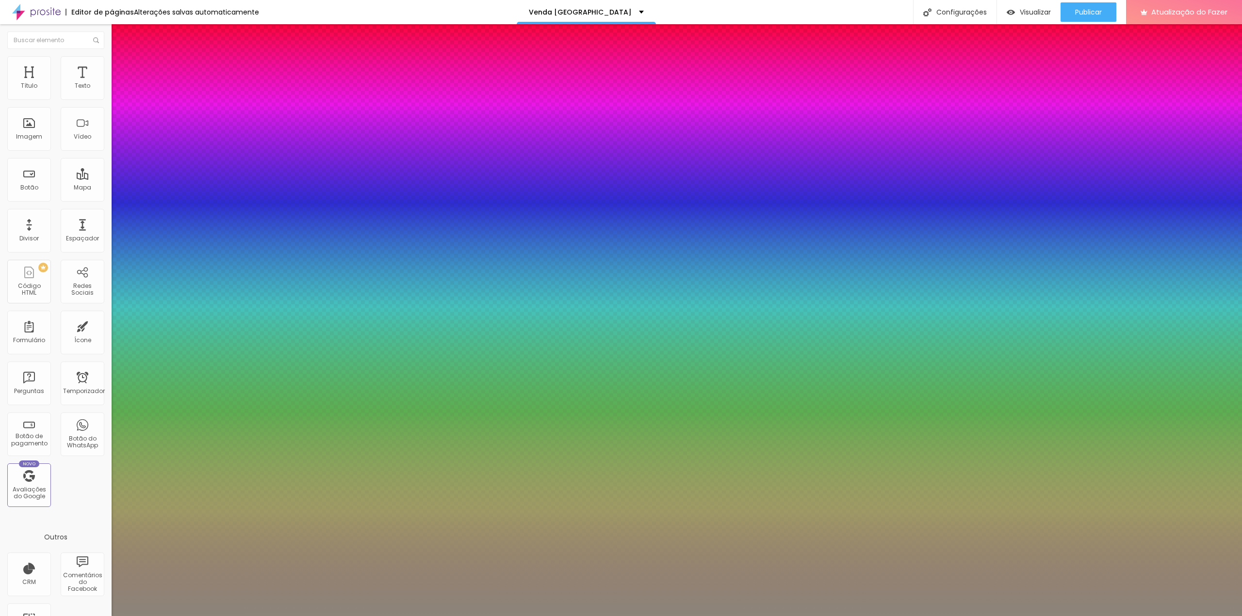
type input "1"
type input "0.5"
type input "16"
type input "1"
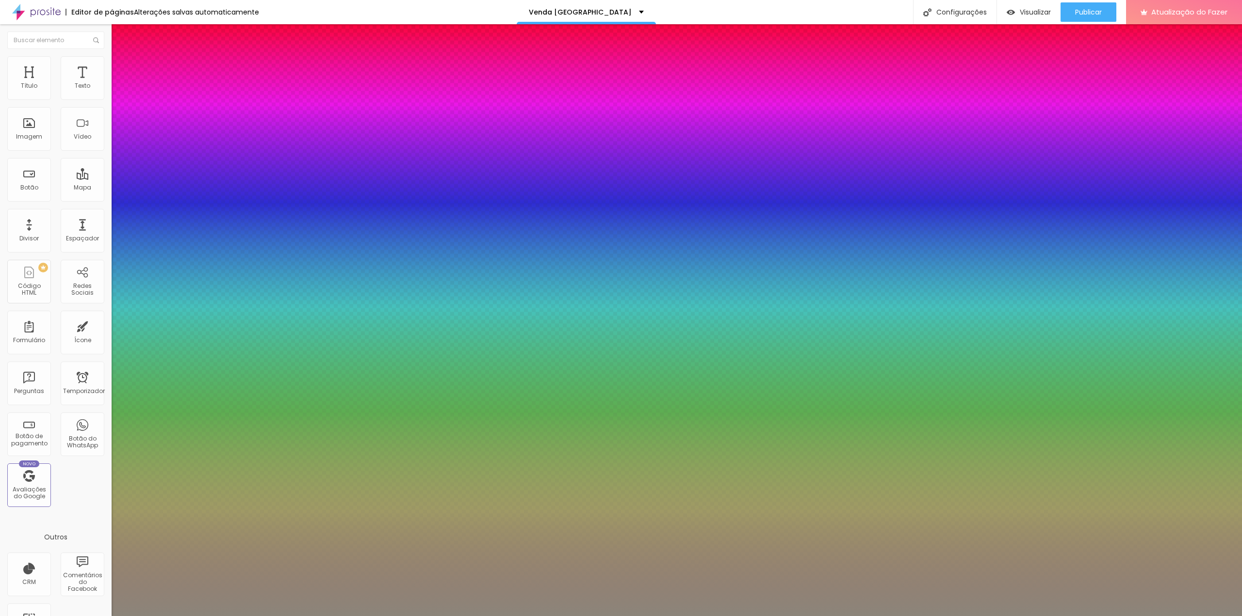
type input "0.5"
type input "20"
type input "1"
type input "0.5"
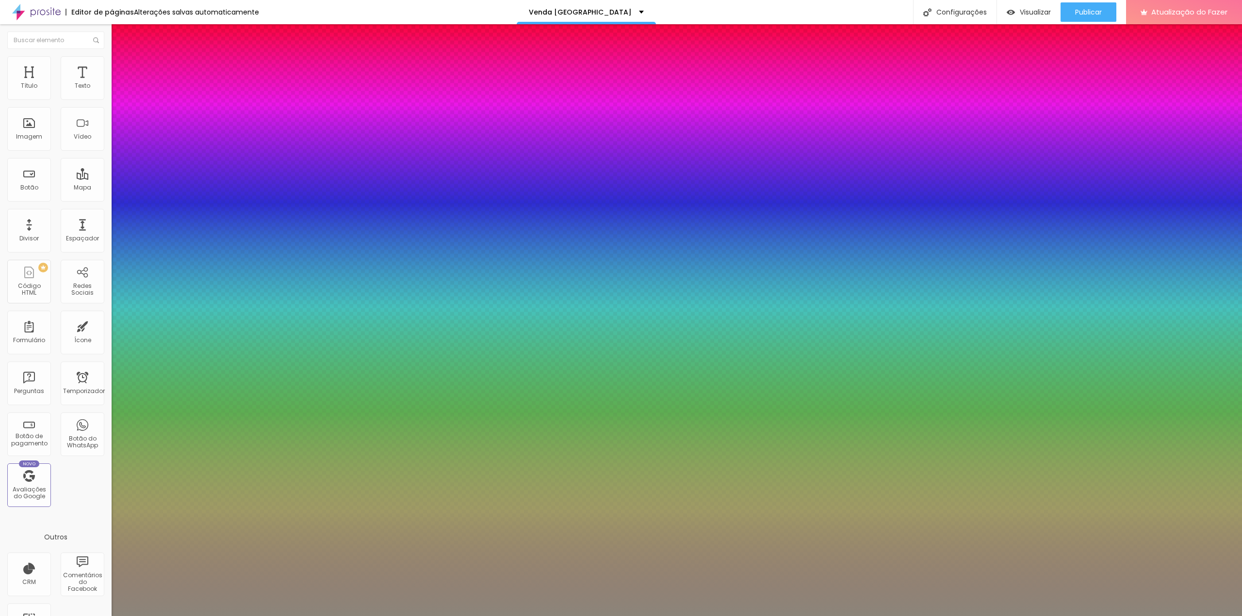
type input "25"
type input "1"
type input "0.5"
type input "24"
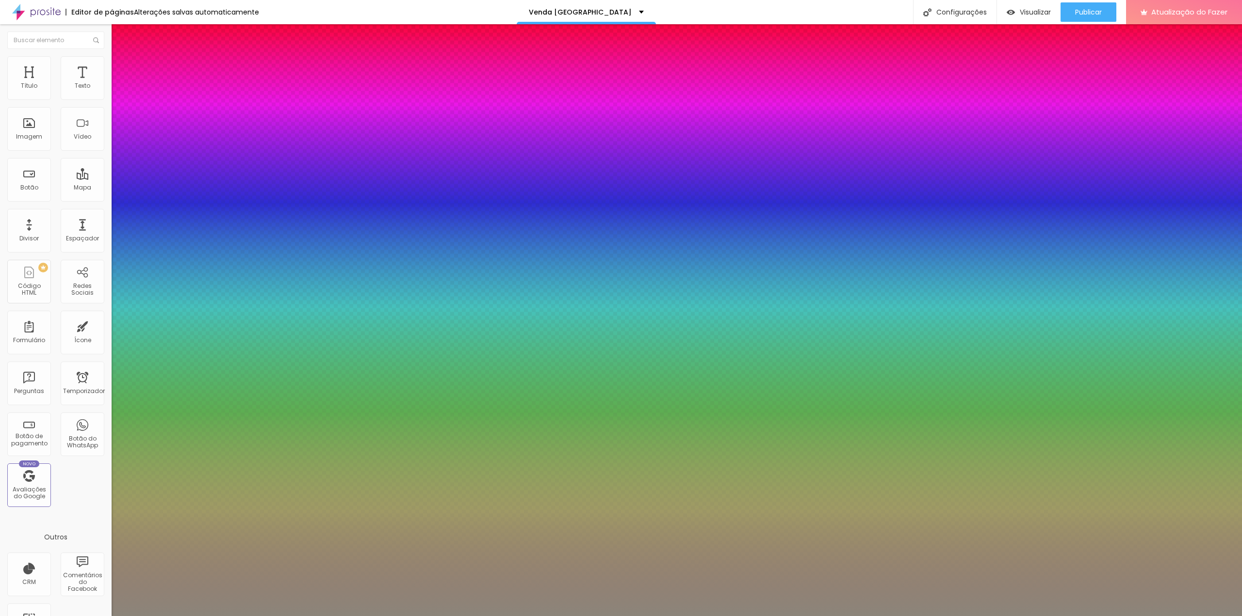
type input "24"
type input "1"
type input "0.5"
type input "23"
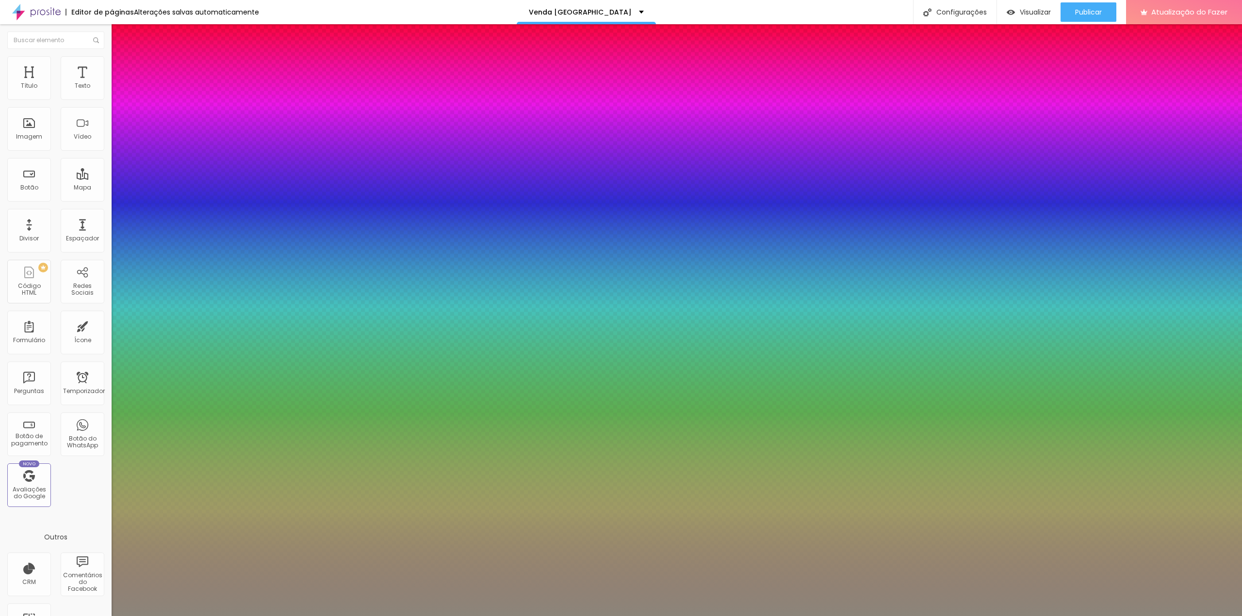
type input "1"
type input "0.5"
drag, startPoint x: 128, startPoint y: 166, endPoint x: 136, endPoint y: 167, distance: 8.7
type input "23"
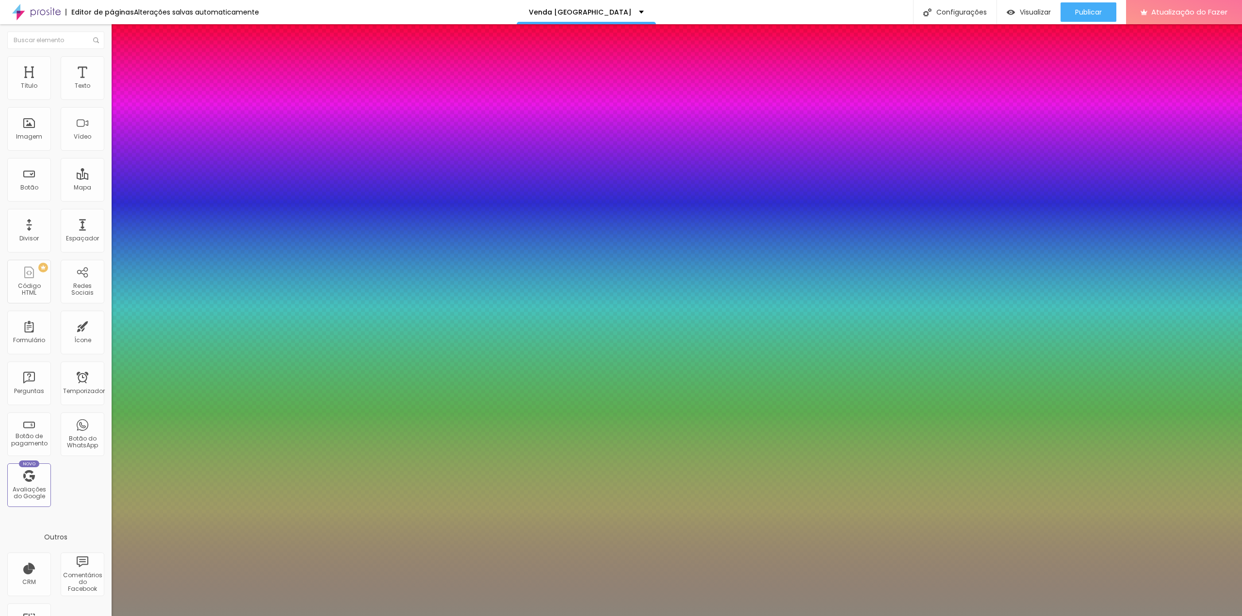
type input "1"
type input "0.5"
click at [517, 616] on div at bounding box center [621, 616] width 1242 height 0
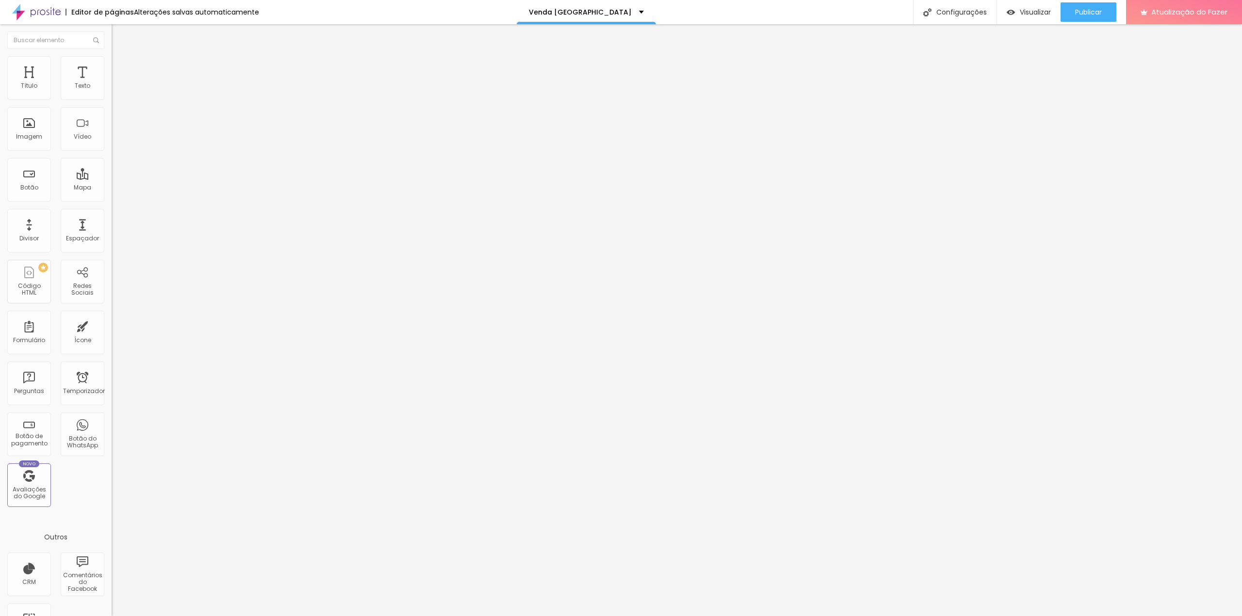
click at [115, 90] on icon "button" at bounding box center [118, 87] width 6 height 6
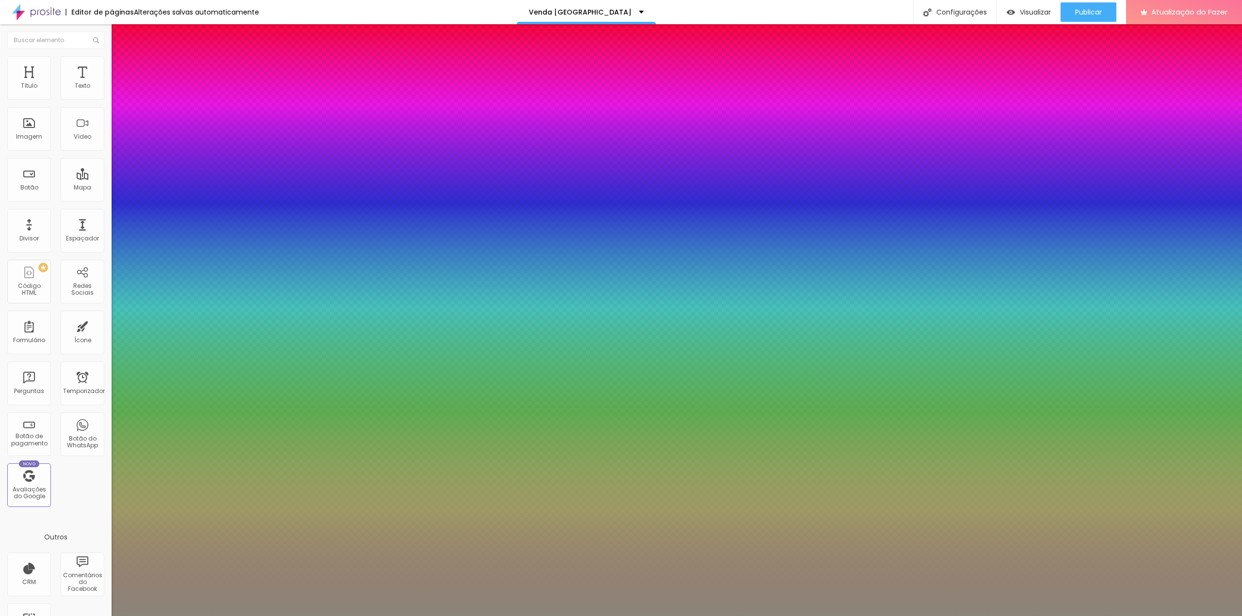
type input "1"
type input "0.5"
type input "15"
type input "1"
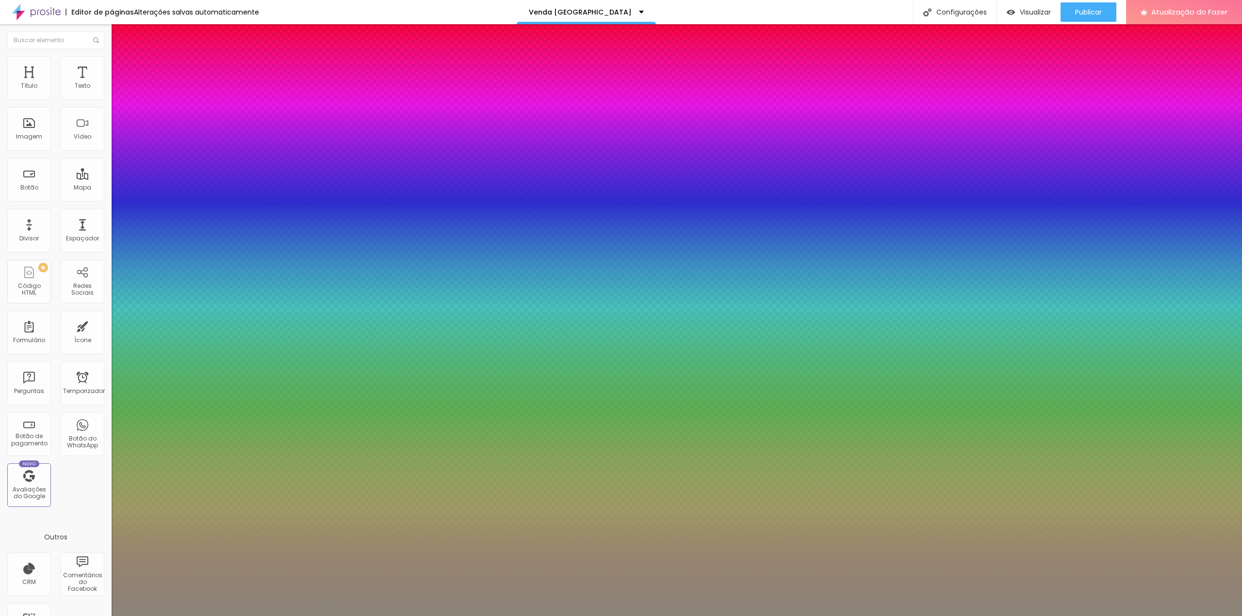
type input "0.5"
type input "16"
type input "1"
type input "0.5"
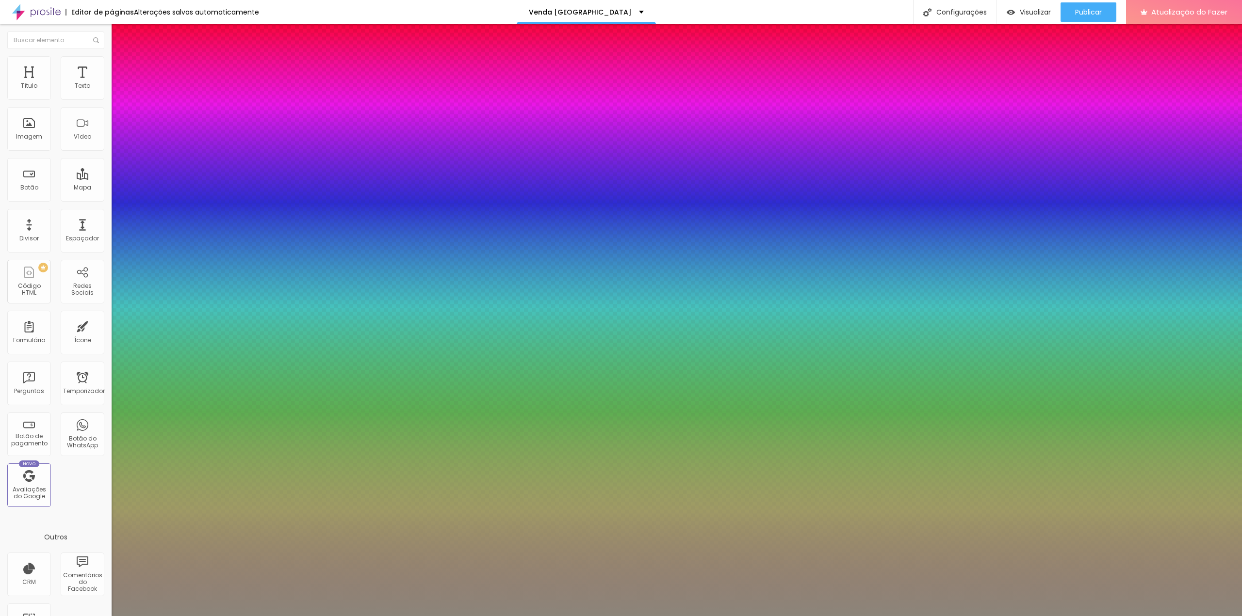
type input "18"
type input "1"
type input "0.5"
type input "19"
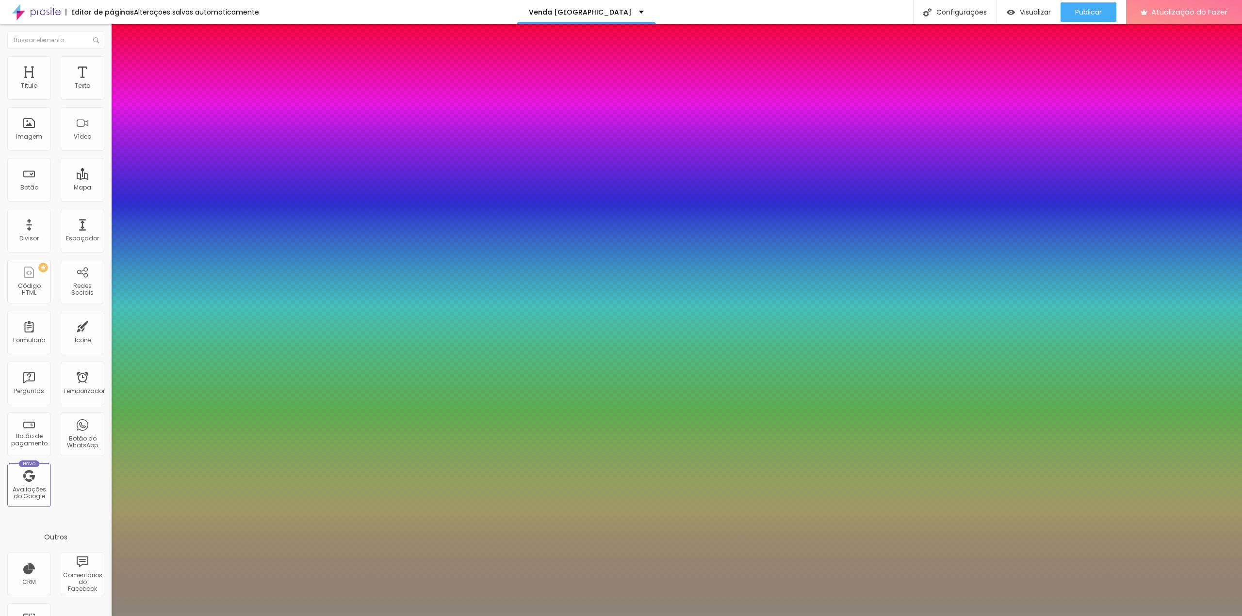
type input "19"
type input "1"
type input "0.5"
type input "20"
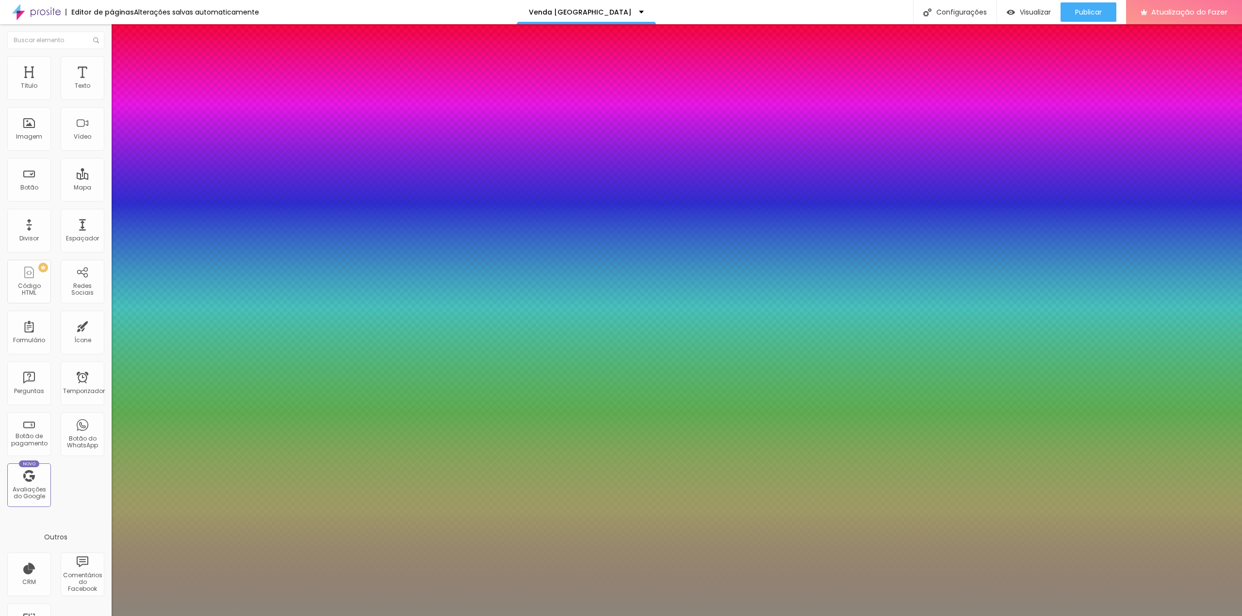
type input "1"
type input "0.5"
type input "21"
type input "1"
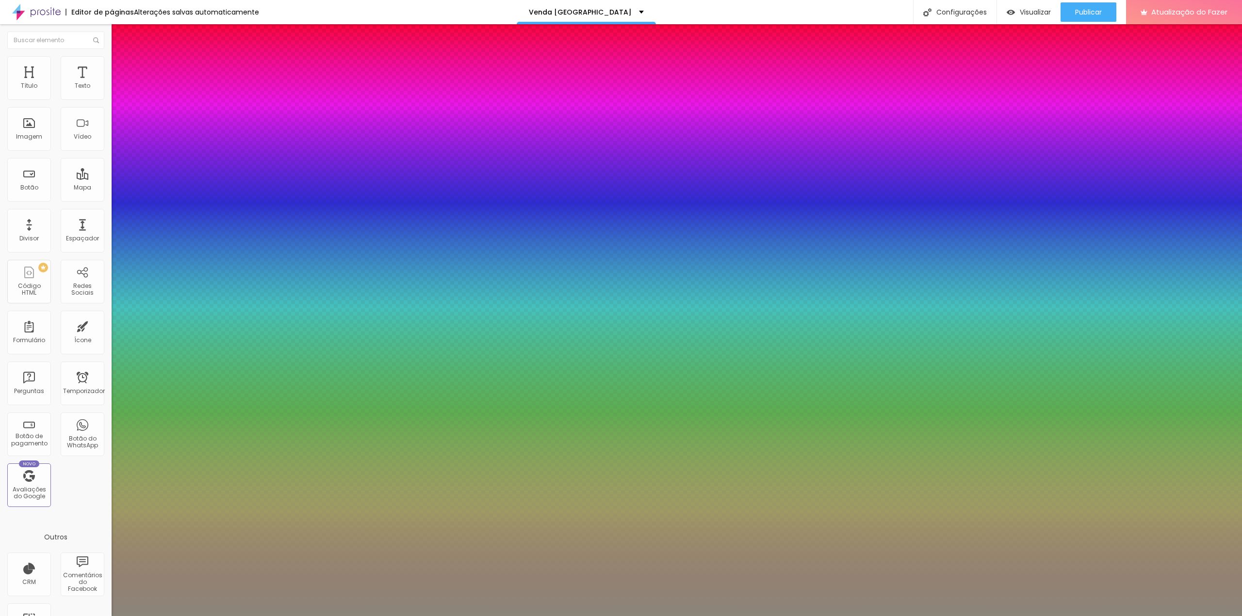
type input "0.5"
type input "1"
type input "0.5"
type input "20"
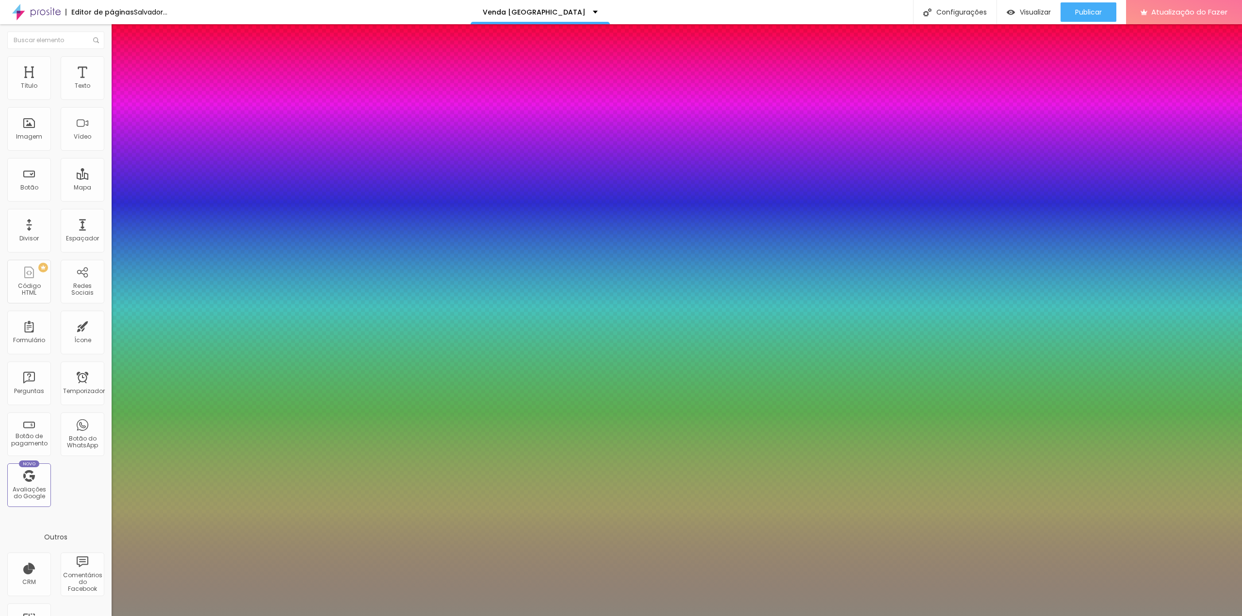
type input "1"
type input "0.5"
type input "18"
type input "1"
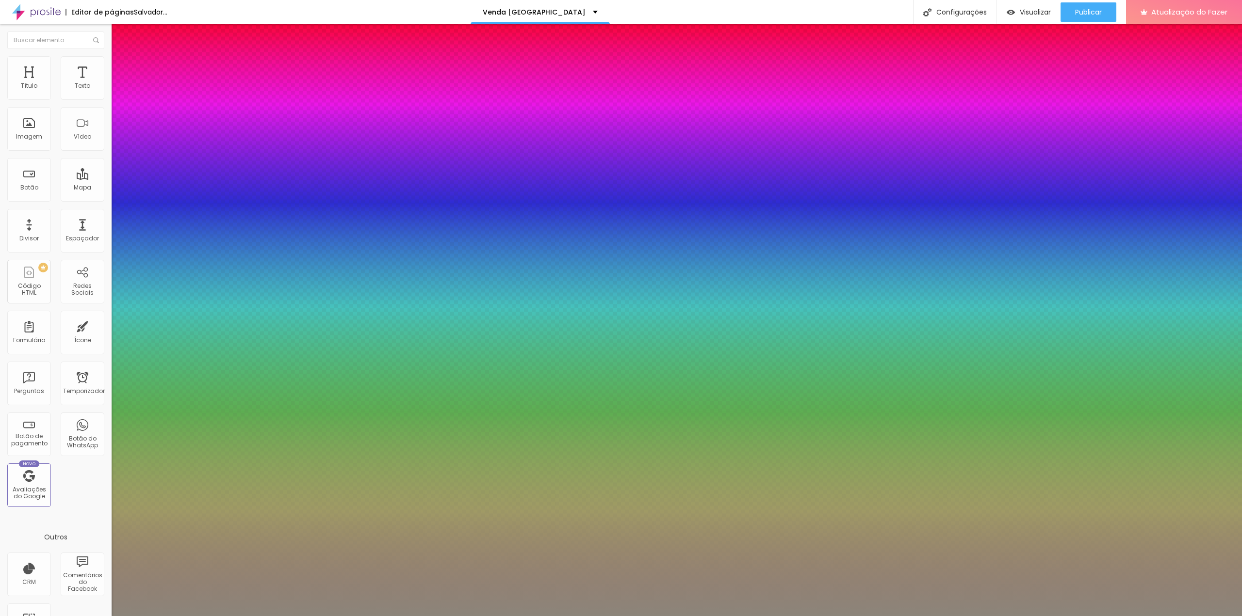
type input "0.5"
type input "1"
type input "0.5"
type input "1"
type input "0.5"
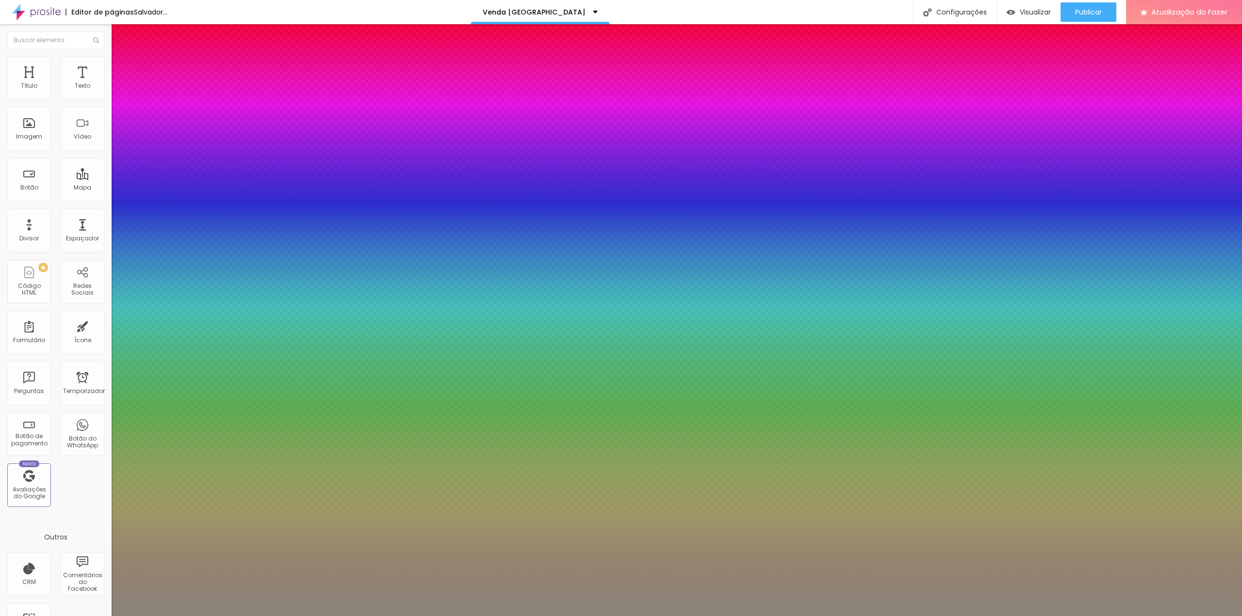
type input "16"
type input "1"
type input "0.5"
type input "19"
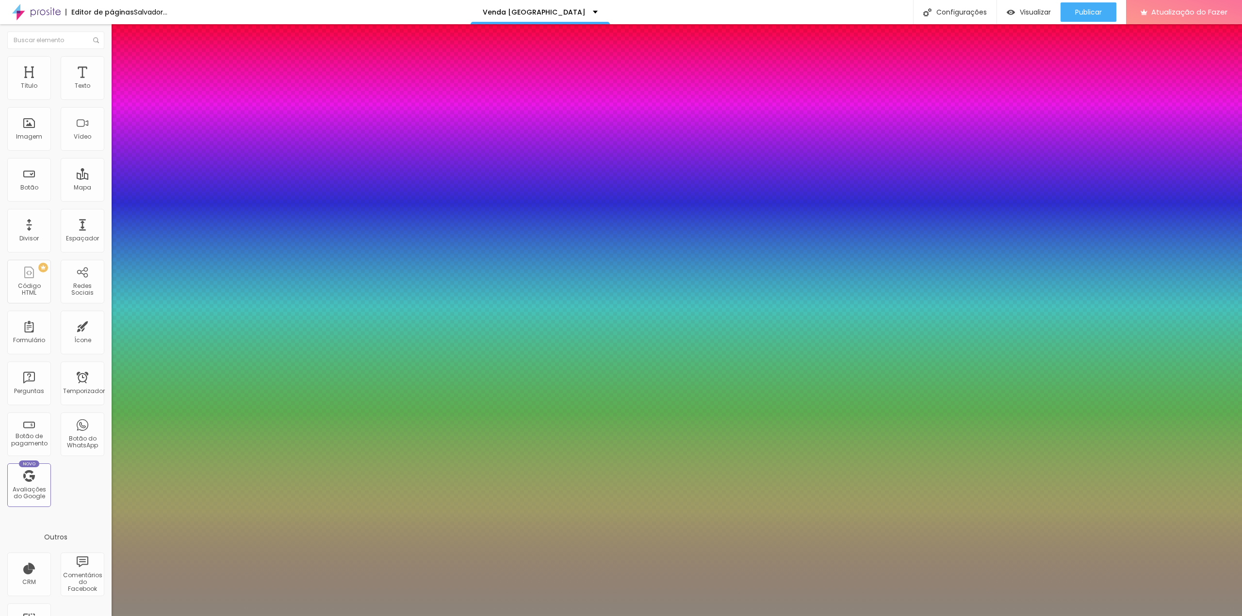
type input "19"
type input "1"
type input "0.5"
type input "1"
type input "0.5"
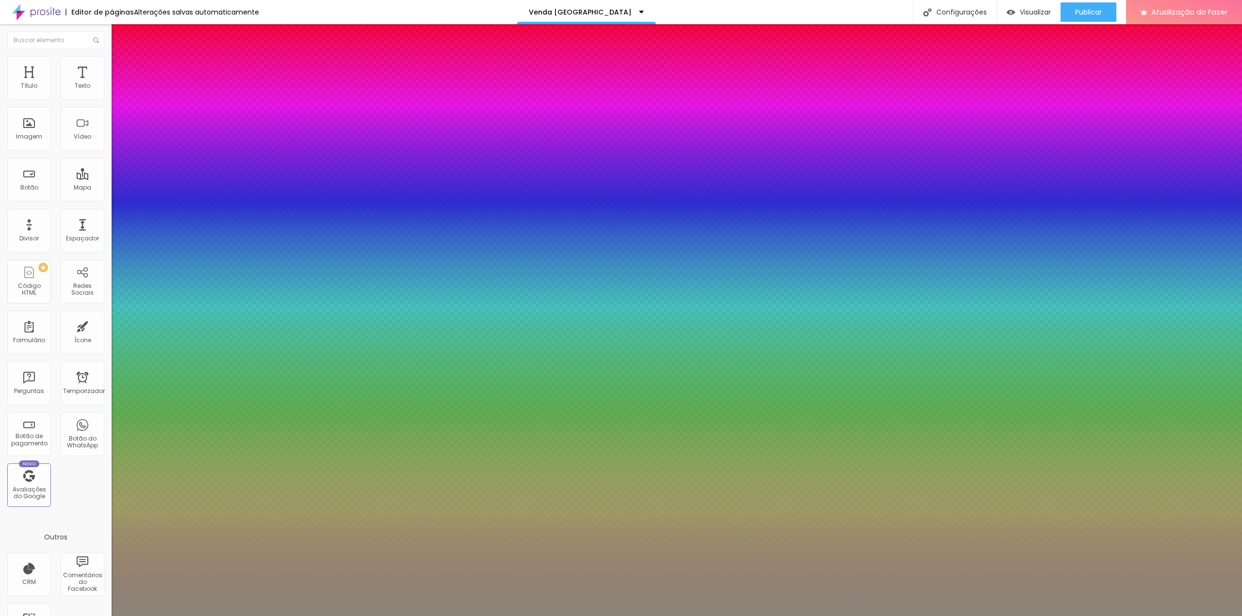
type input "1"
type input "0.5"
type input "20"
type input "1"
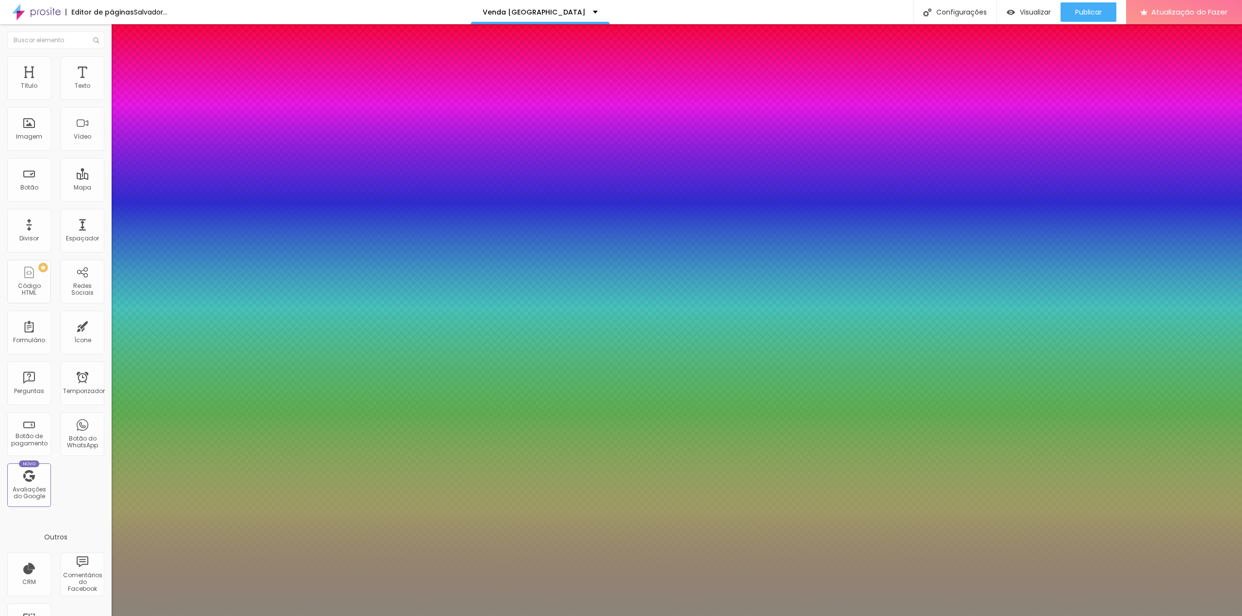
type input "0.5"
type input "20"
type input "1"
type input "0.5"
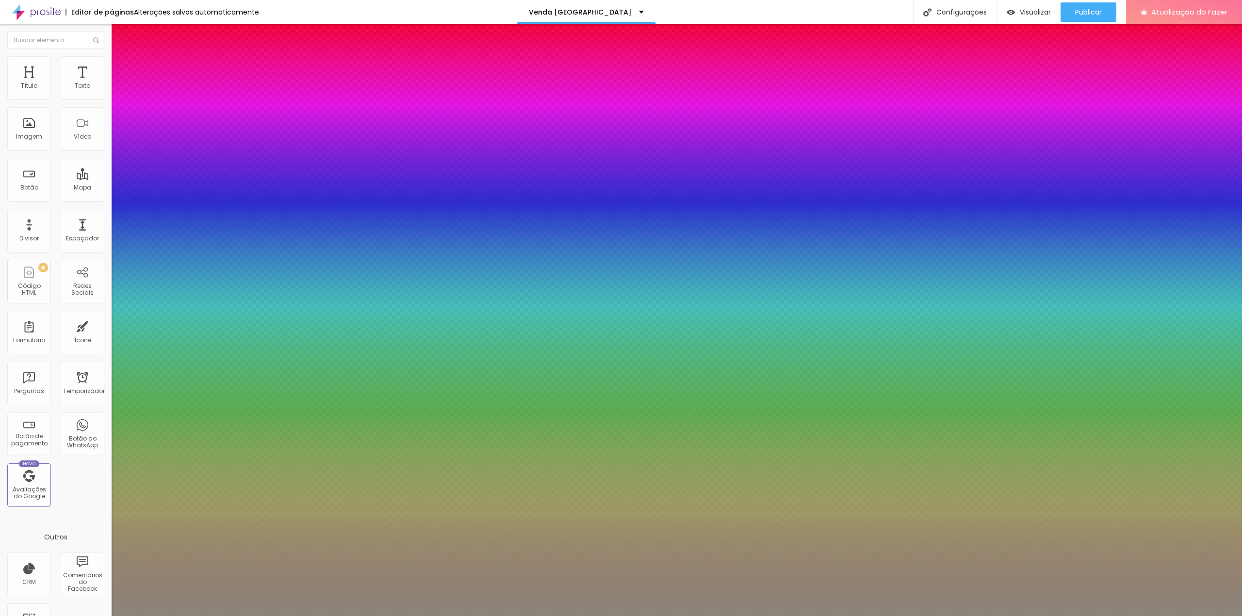
type input "1"
type input "0.5"
click at [527, 616] on div at bounding box center [621, 616] width 1242 height 0
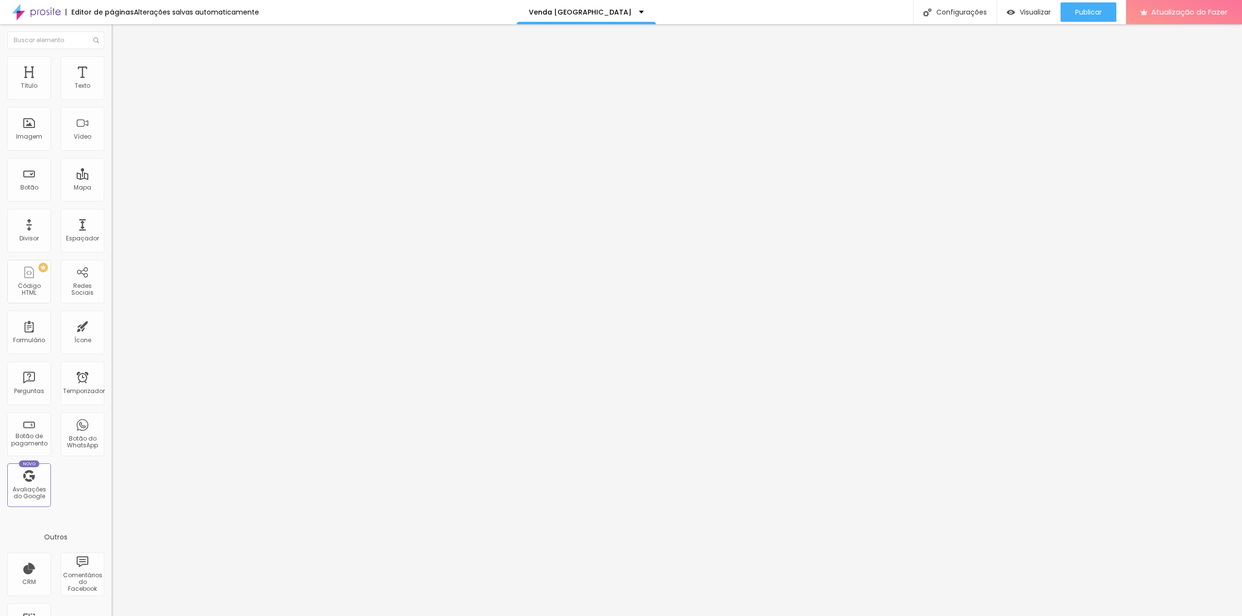
click at [115, 90] on icon "button" at bounding box center [118, 87] width 6 height 6
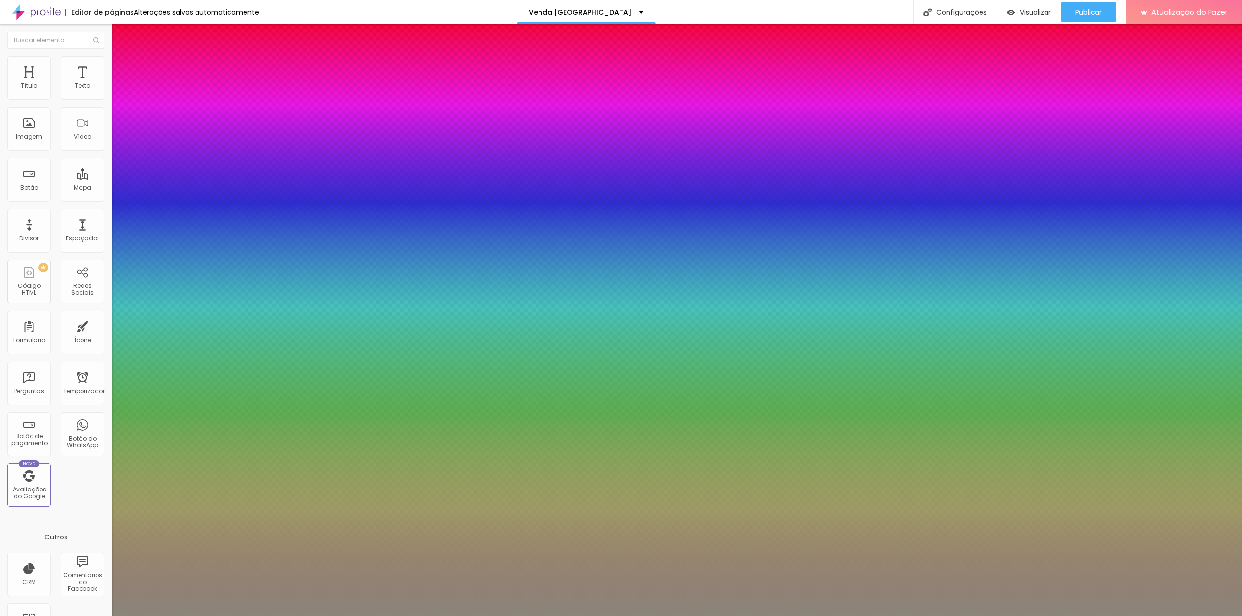
type input "1"
type input "0.5"
type input "17"
type input "1"
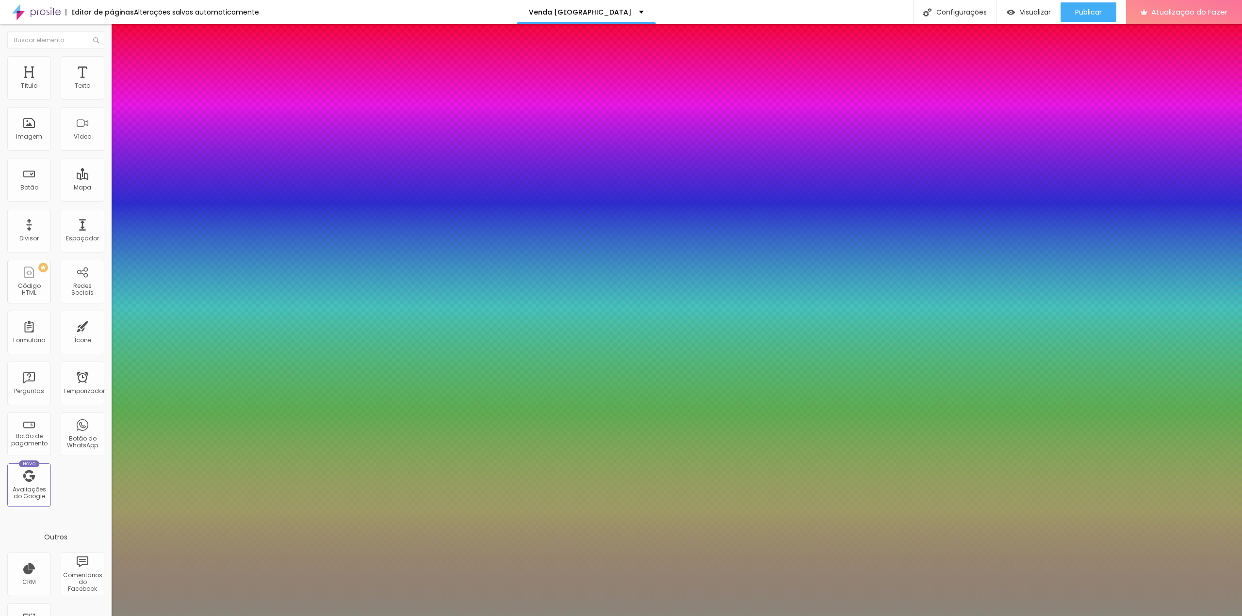
type input "0.5"
type input "18"
type input "1"
type input "0.5"
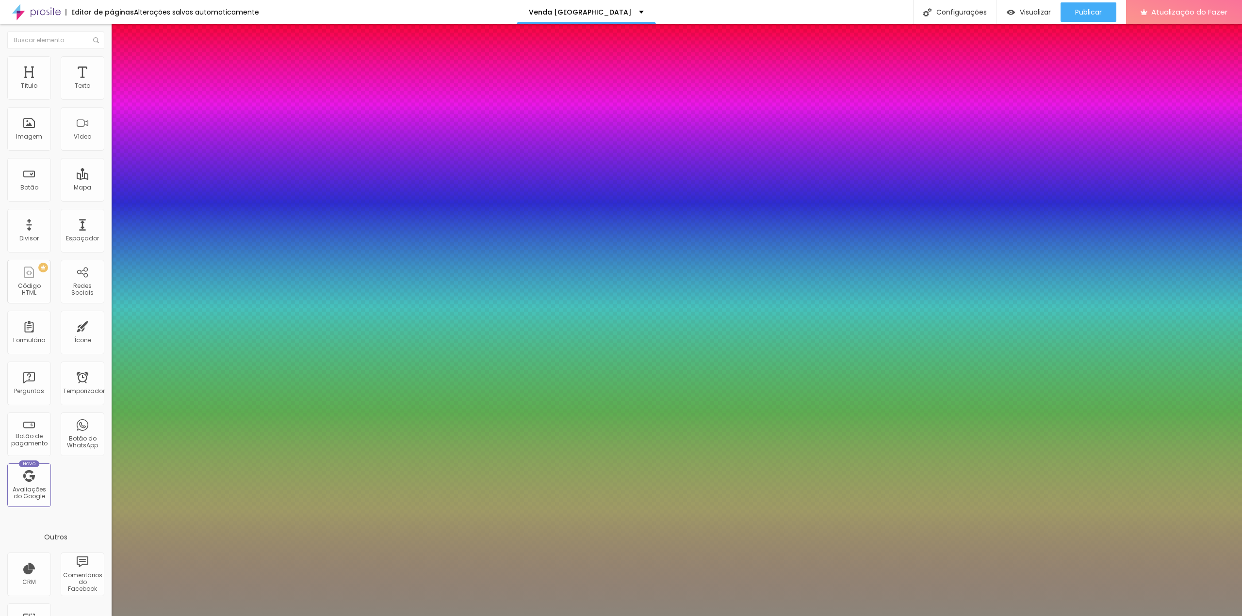
type input "19"
type input "1"
type input "0.5"
type input "20"
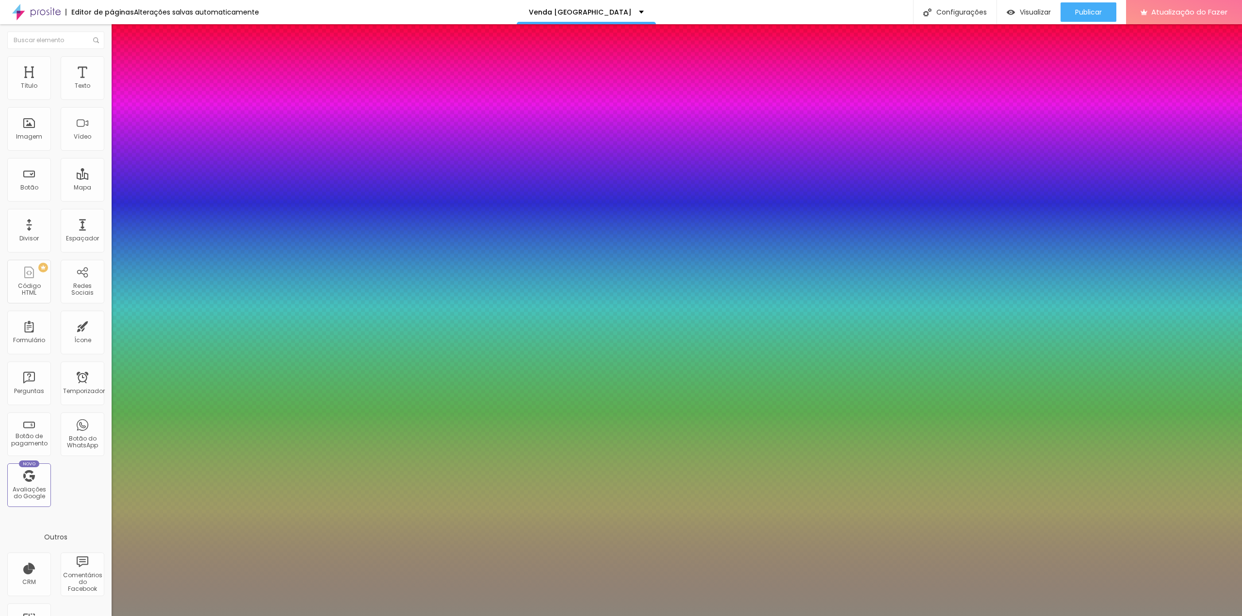
type input "20"
type input "1"
type input "0.5"
type input "22"
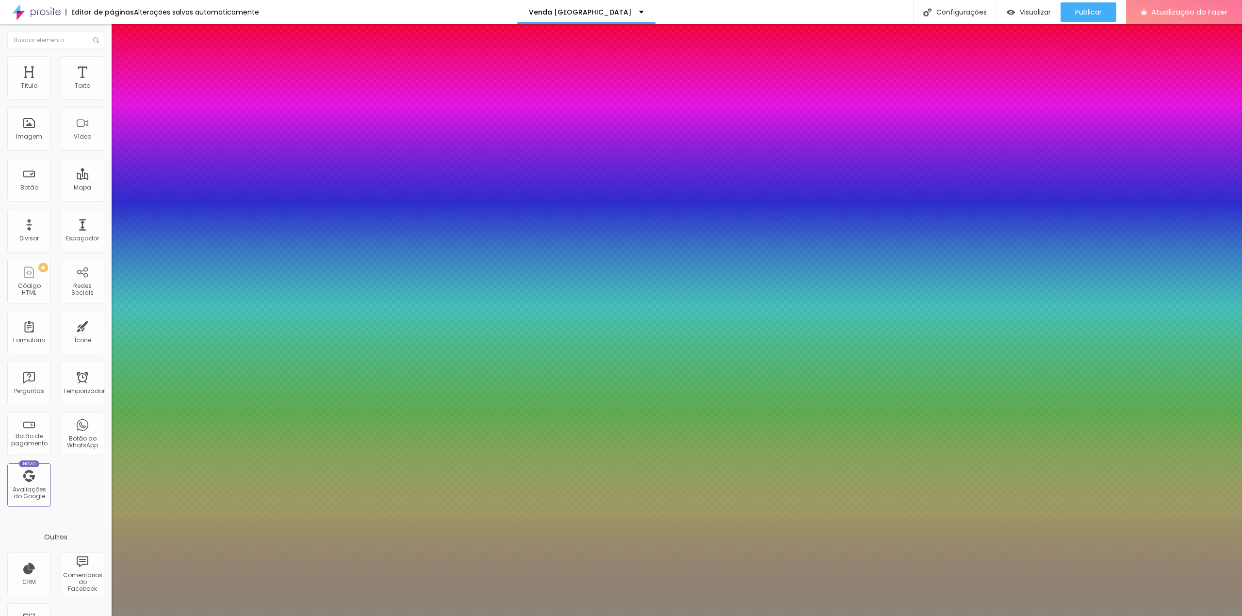
type input "1"
type input "0.5"
type input "1"
type input "0.5"
type input "20"
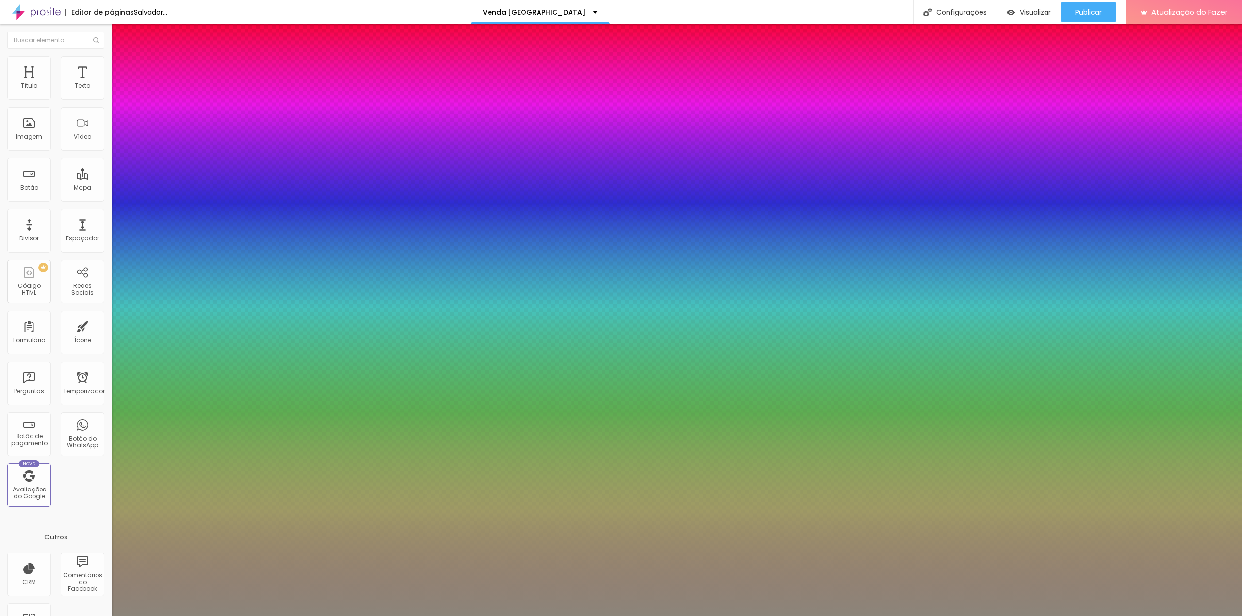
type input "20"
type input "1"
type input "0.5"
type input "1"
type input "0.5"
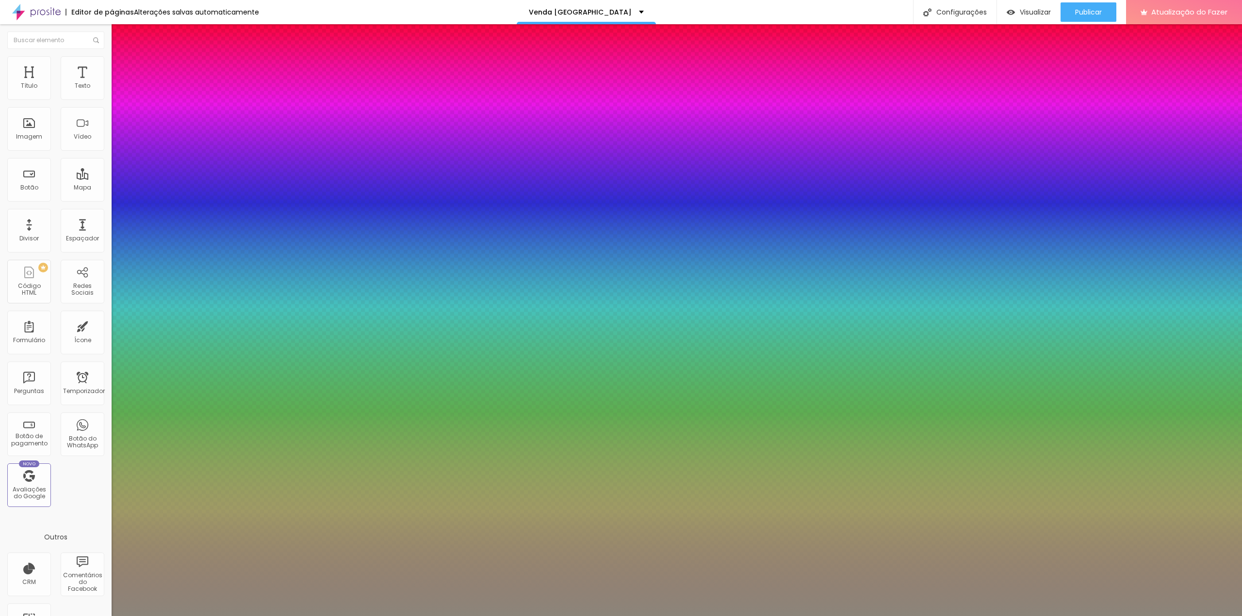
type input "22"
type input "1"
type input "0.5"
type input "21"
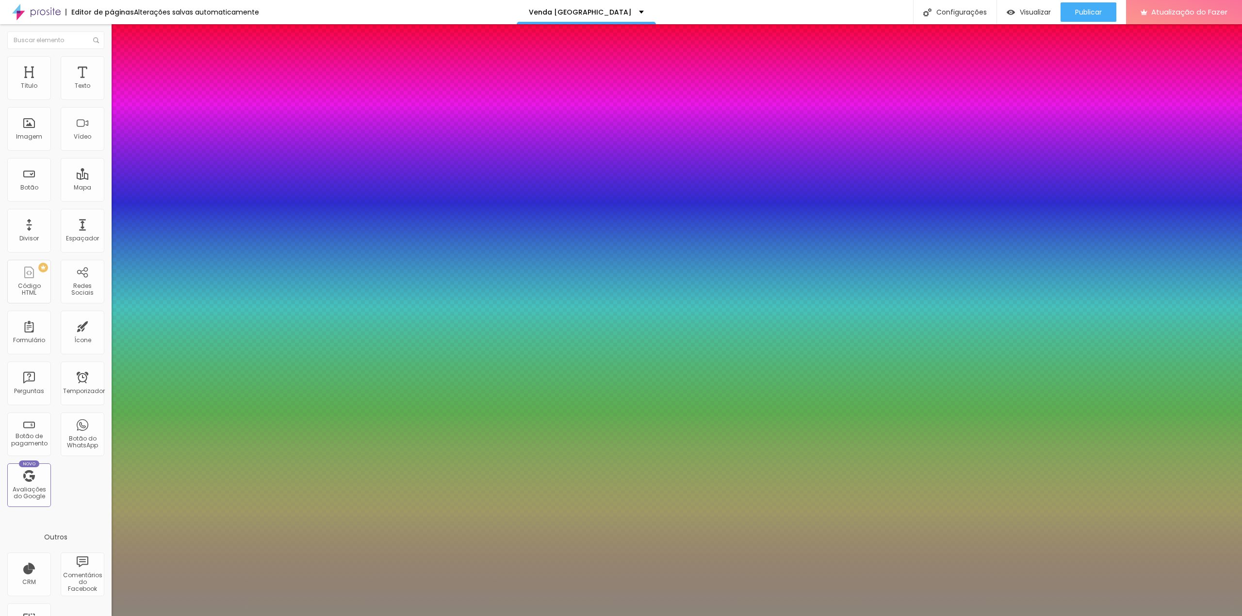
type input "21"
type input "1"
type input "0.5"
type input "20"
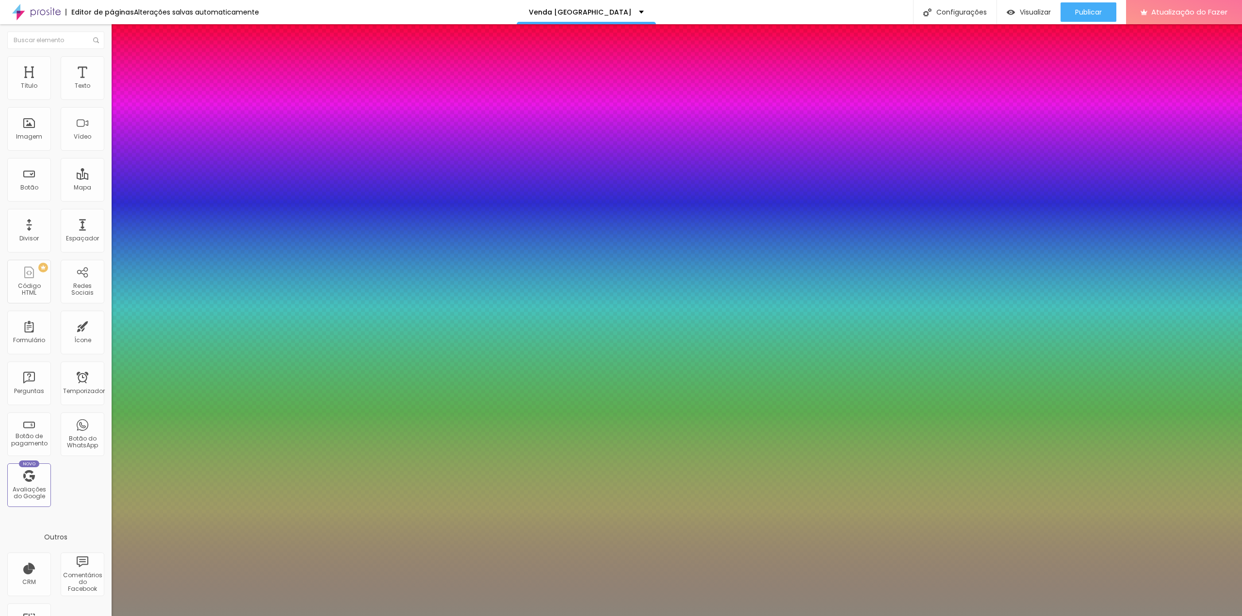
type input "1"
type input "0.5"
type input "1"
type input "0.5"
type input "19"
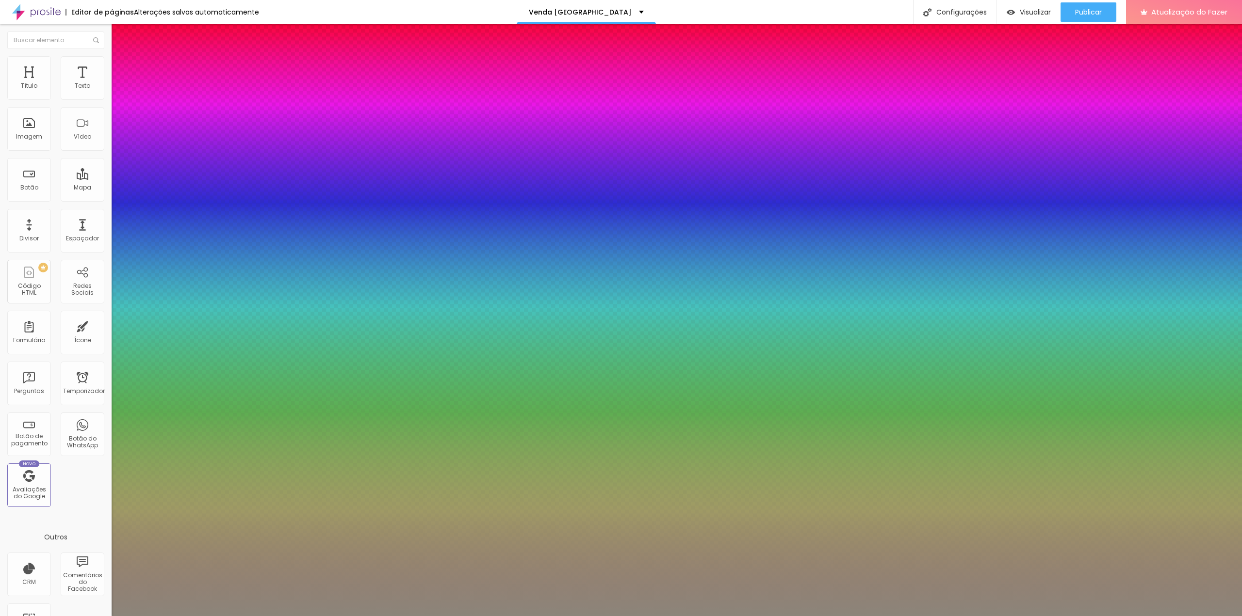
type input "19"
type input "1"
type input "0.5"
type input "20"
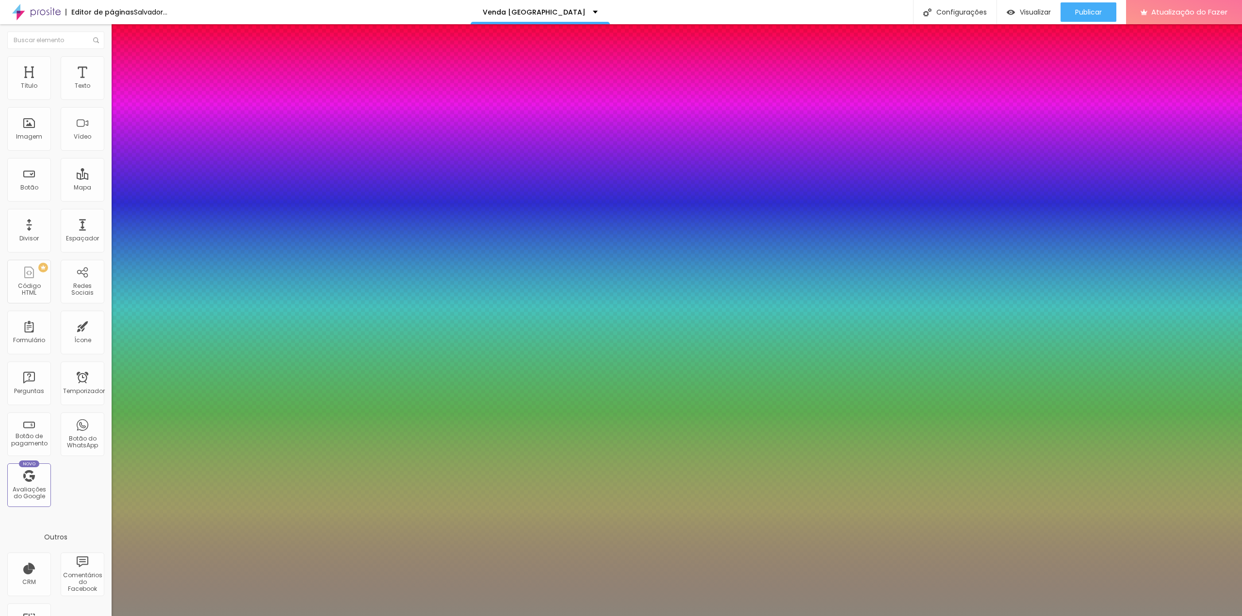
type input "1"
type input "0.5"
type input "21"
type input "1"
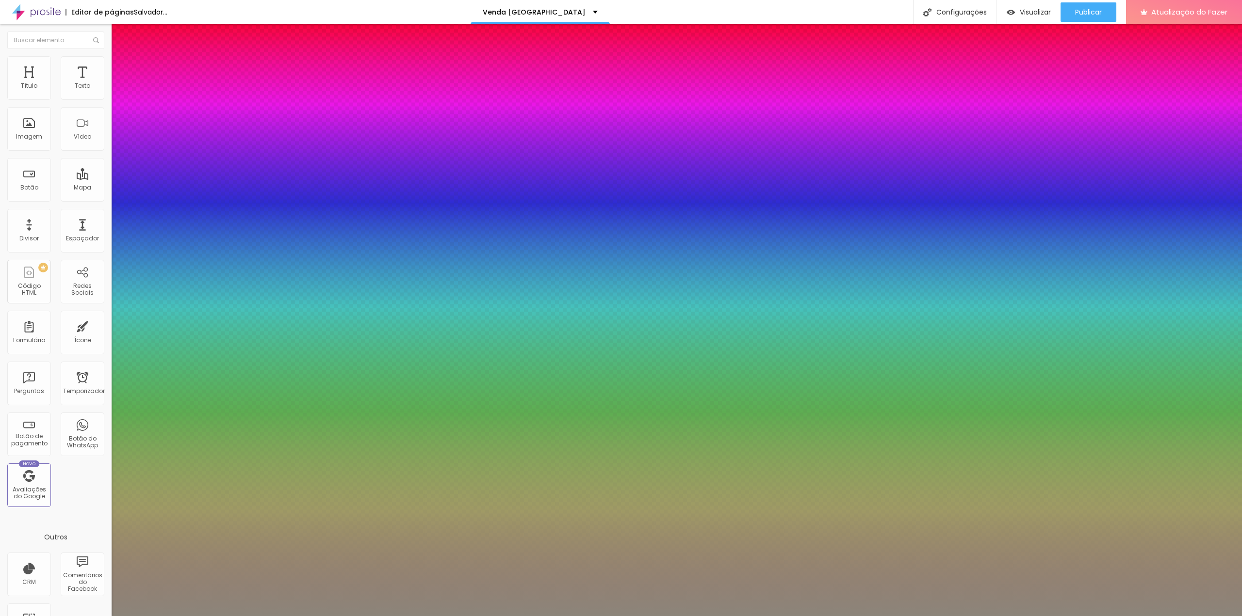
type input "0.5"
type input "20"
type input "1"
type input "0.5"
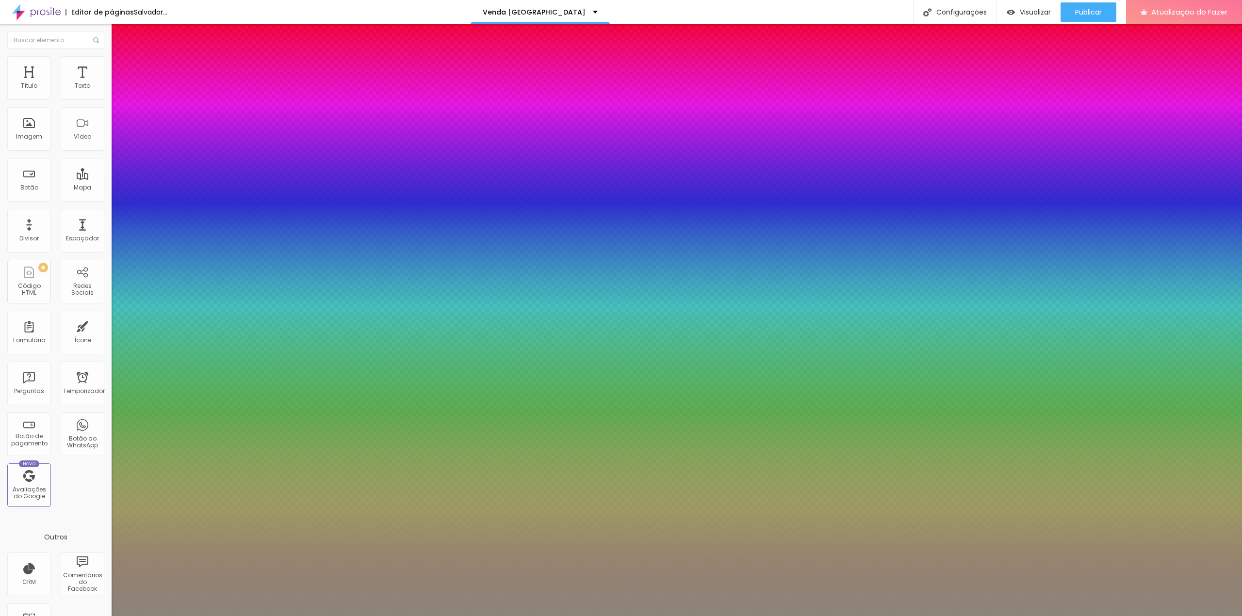
type input "1"
type input "0.5"
drag, startPoint x: 130, startPoint y: 165, endPoint x: 134, endPoint y: 162, distance: 5.2
type input "20"
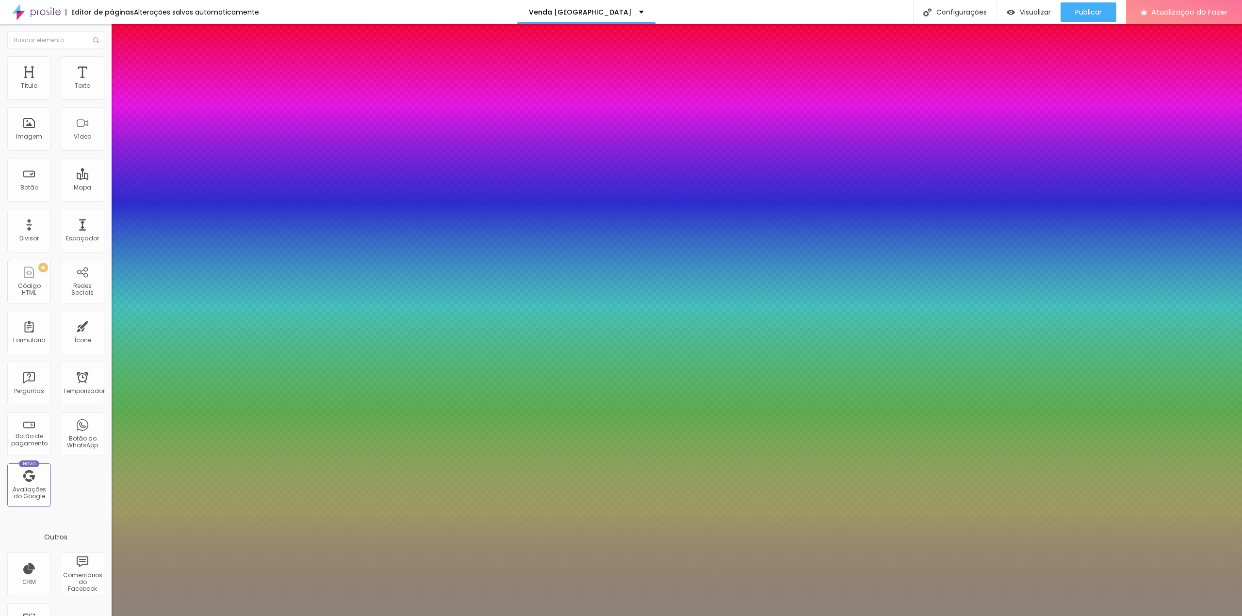
click at [978, 616] on div at bounding box center [621, 616] width 1242 height 0
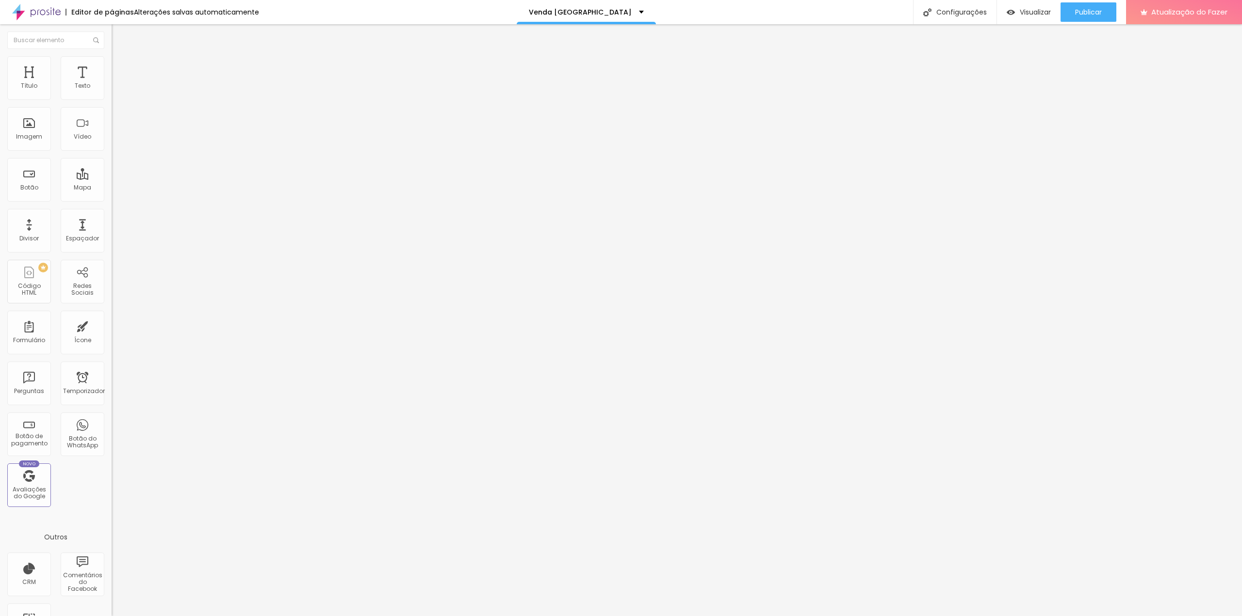
click at [120, 67] on font "Avançado" at bounding box center [136, 63] width 32 height 8
click at [120, 57] on font "Estilo" at bounding box center [127, 53] width 15 height 8
click at [115, 90] on icon "button" at bounding box center [118, 87] width 6 height 6
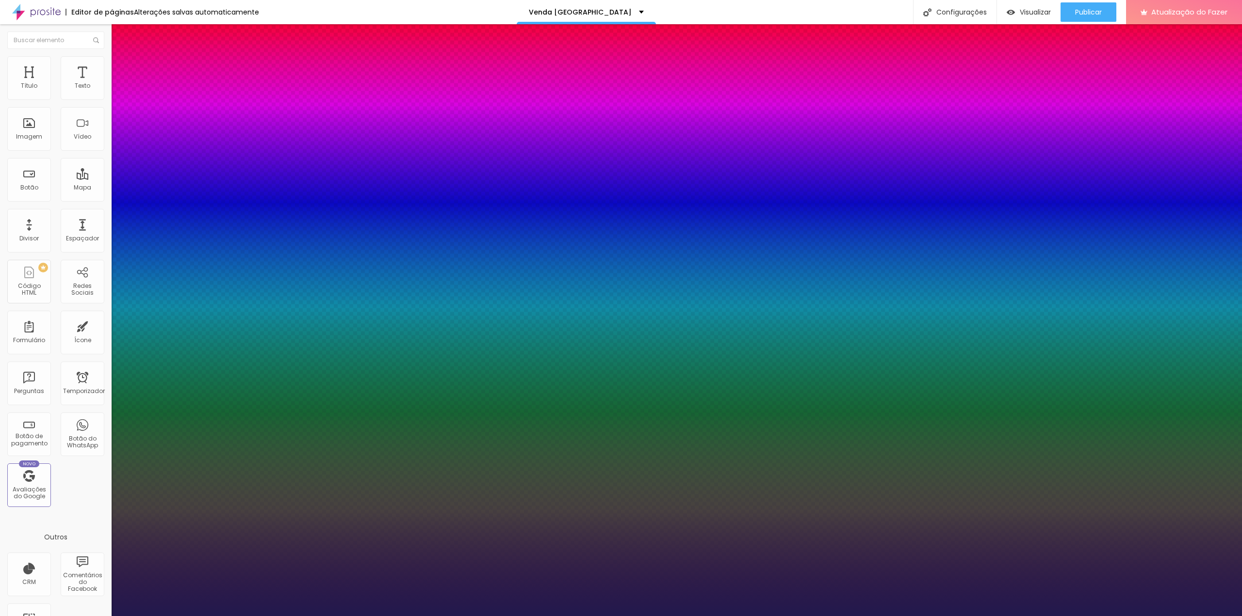
type input "1"
type input "20"
type input "1"
type input "22"
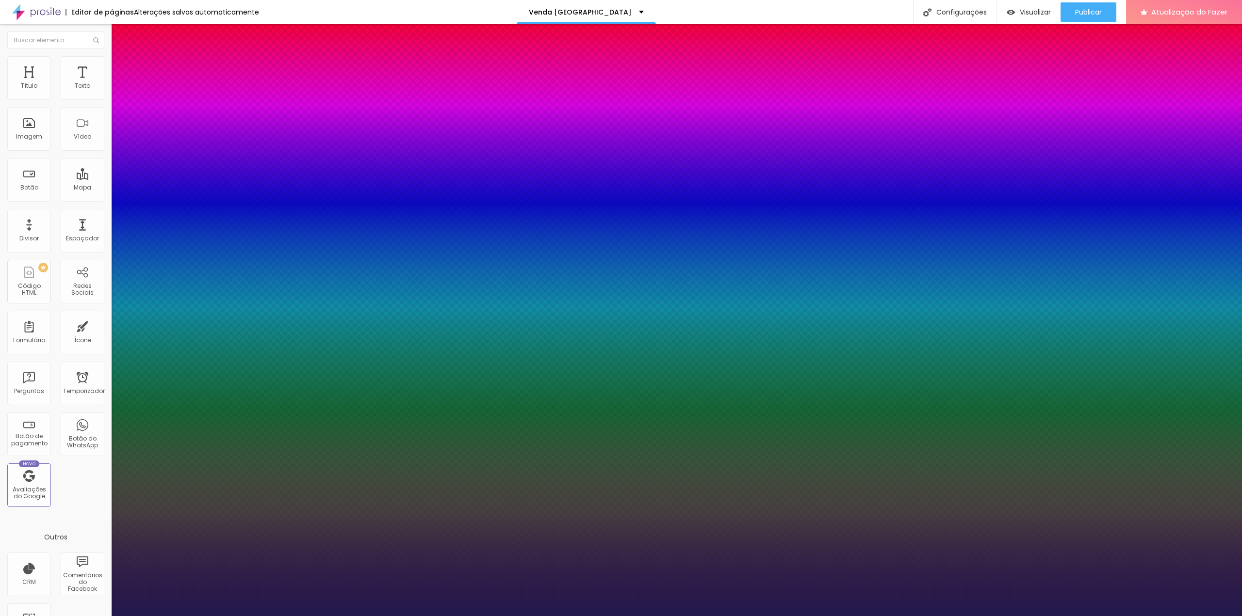
type input "22"
type input "1"
type input "23"
type input "1"
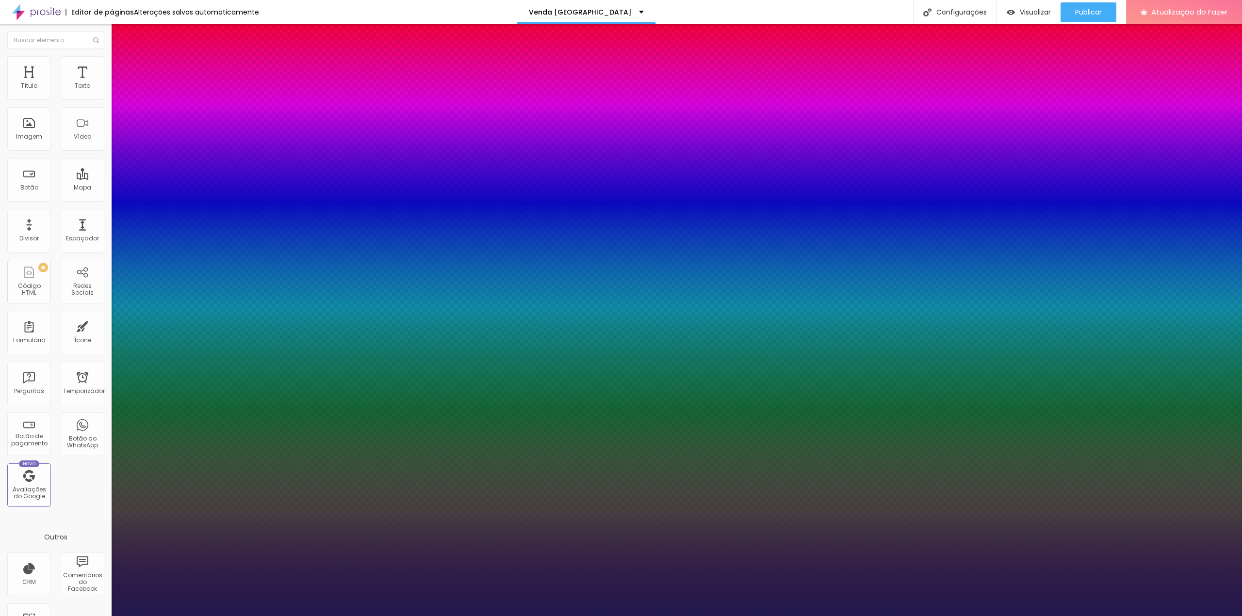
type input "24"
type input "1"
drag, startPoint x: 132, startPoint y: 163, endPoint x: 137, endPoint y: 162, distance: 4.9
type input "24"
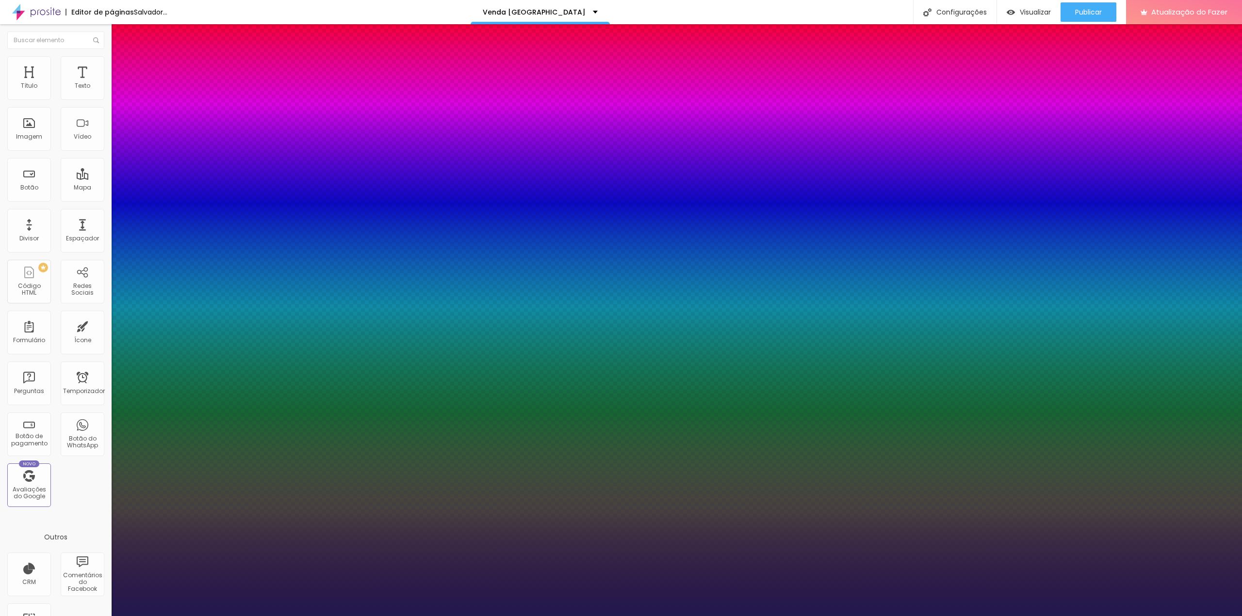
type input "1"
click at [1098, 616] on div at bounding box center [621, 616] width 1242 height 0
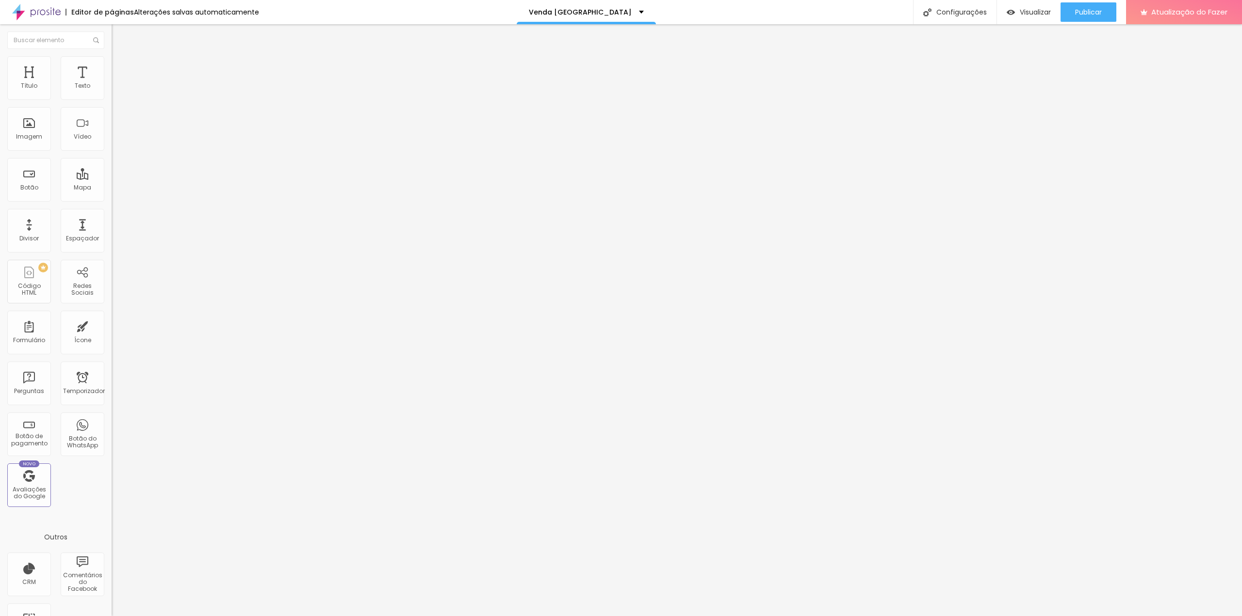
click at [112, 98] on div "ruim" at bounding box center [168, 89] width 112 height 16
click at [119, 37] on img "button" at bounding box center [123, 36] width 8 height 8
click at [112, 98] on div "Imóvel" at bounding box center [168, 89] width 112 height 16
click at [16, 616] on font "ruim" at bounding box center [9, 623] width 14 height 8
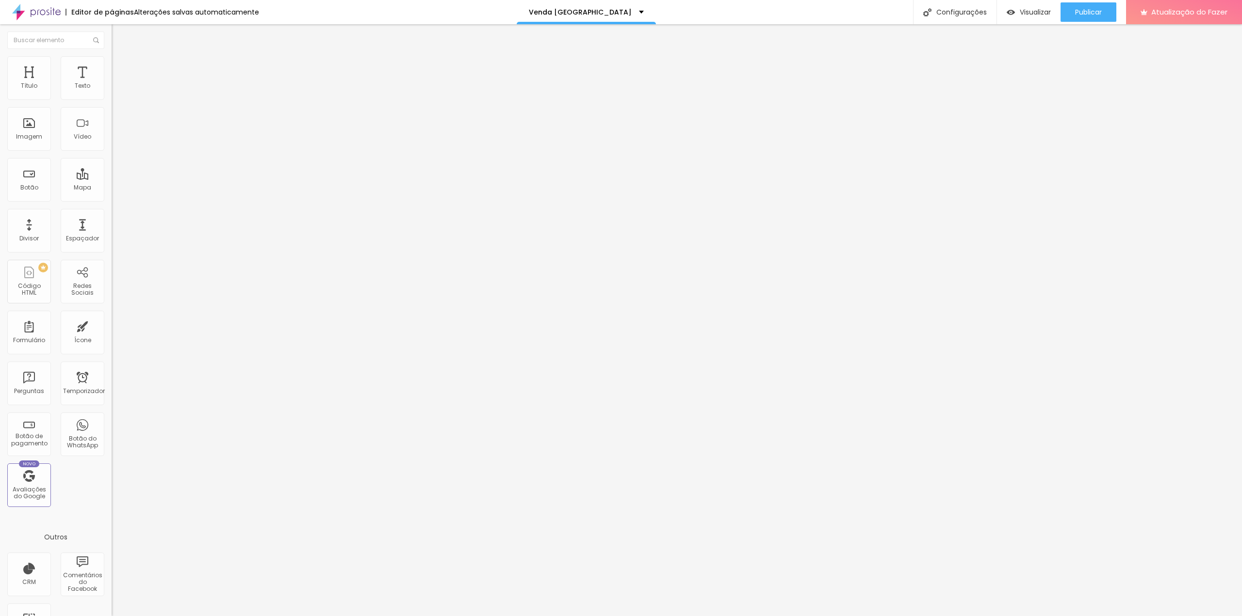
click at [120, 67] on font "Estilo" at bounding box center [127, 63] width 15 height 8
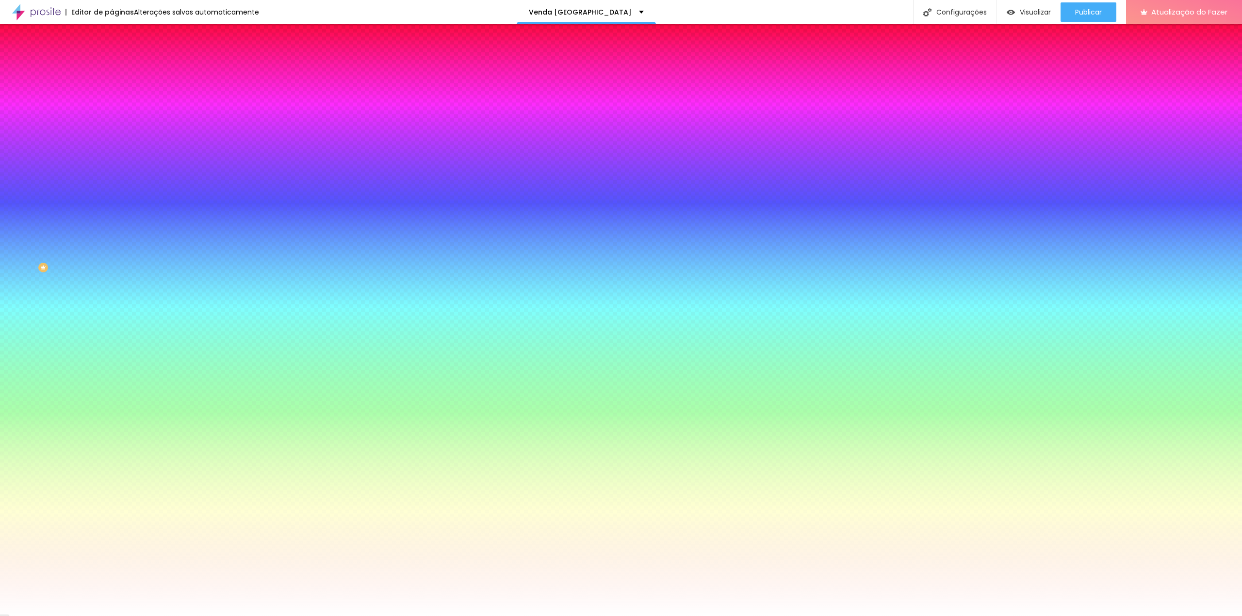
click at [112, 66] on li "Avançado" at bounding box center [168, 71] width 112 height 10
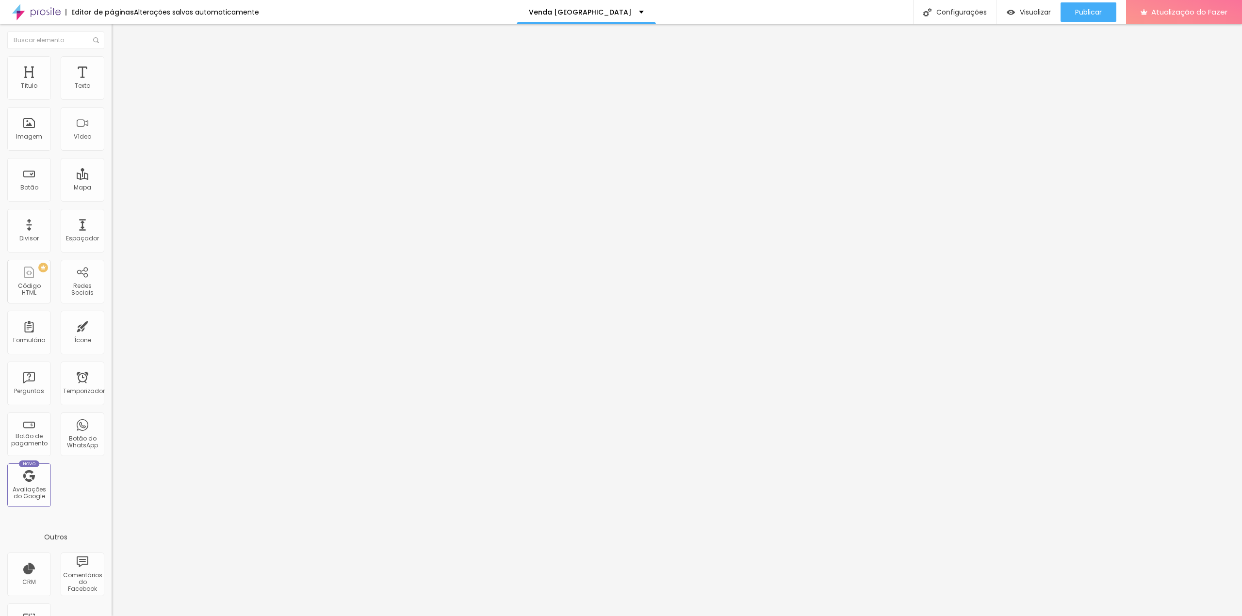
click at [120, 67] on font "Avançado" at bounding box center [136, 63] width 32 height 8
click at [120, 57] on font "Estilo" at bounding box center [127, 53] width 15 height 8
click at [112, 92] on font "Título 2" at bounding box center [128, 86] width 32 height 12
click at [112, 83] on font "Título 1" at bounding box center [128, 77] width 32 height 14
click at [112, 92] on font "Título 2" at bounding box center [128, 86] width 32 height 12
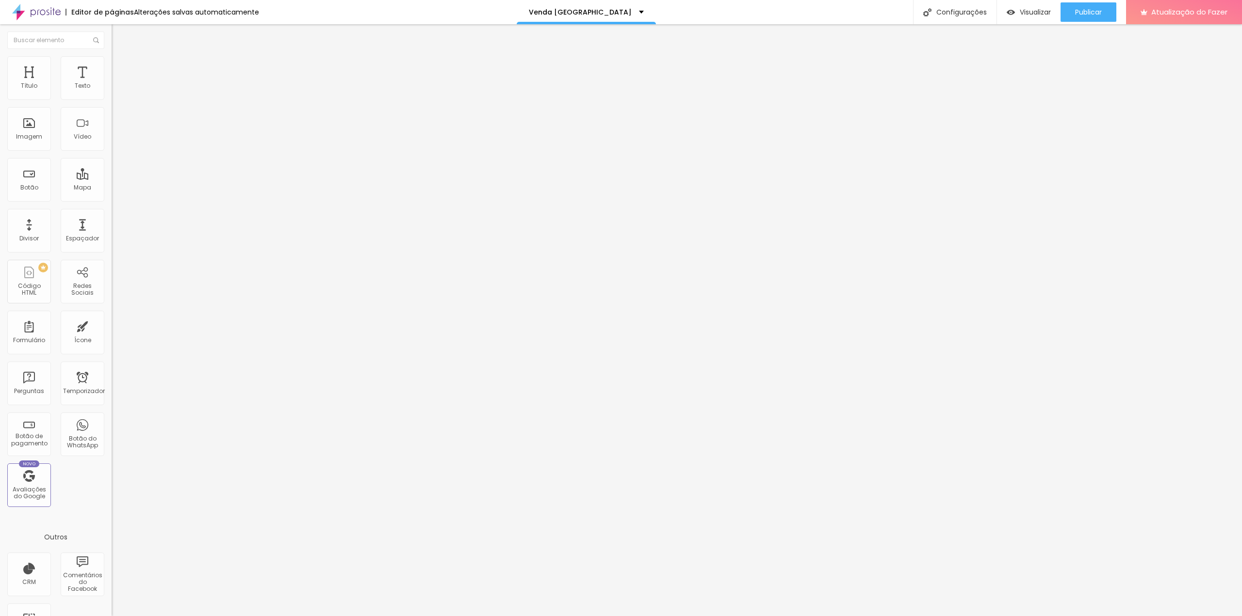
click at [112, 83] on font "Título 1" at bounding box center [128, 77] width 32 height 14
click at [115, 141] on icon "button" at bounding box center [118, 138] width 6 height 6
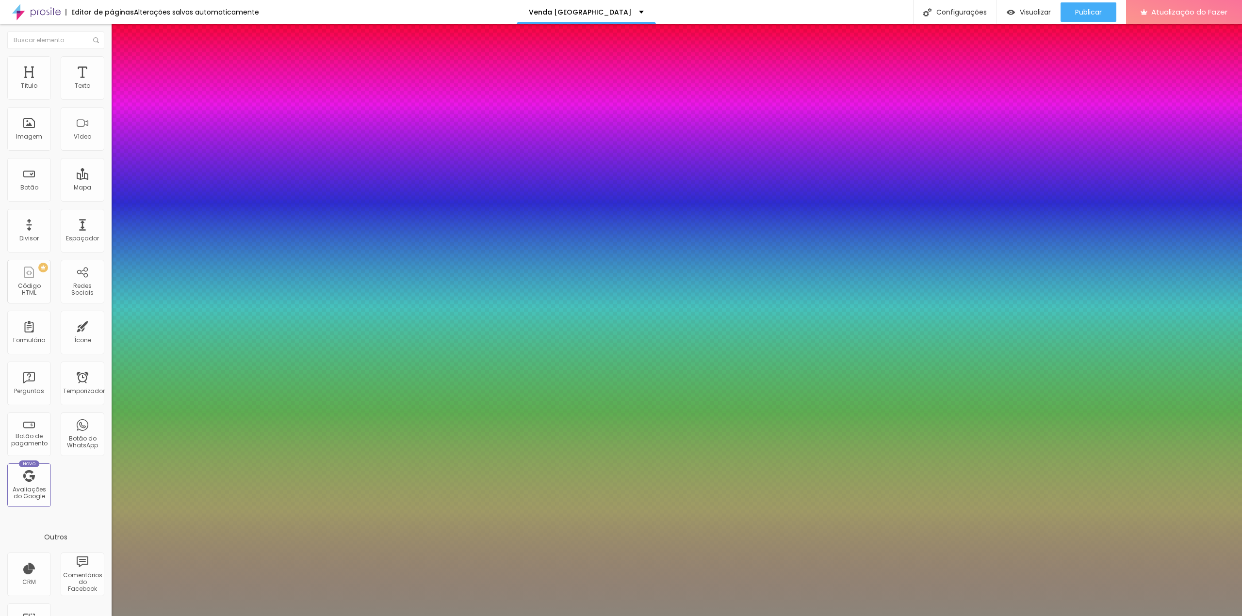
type input "1"
type input "0.5"
type input "49"
type input "1"
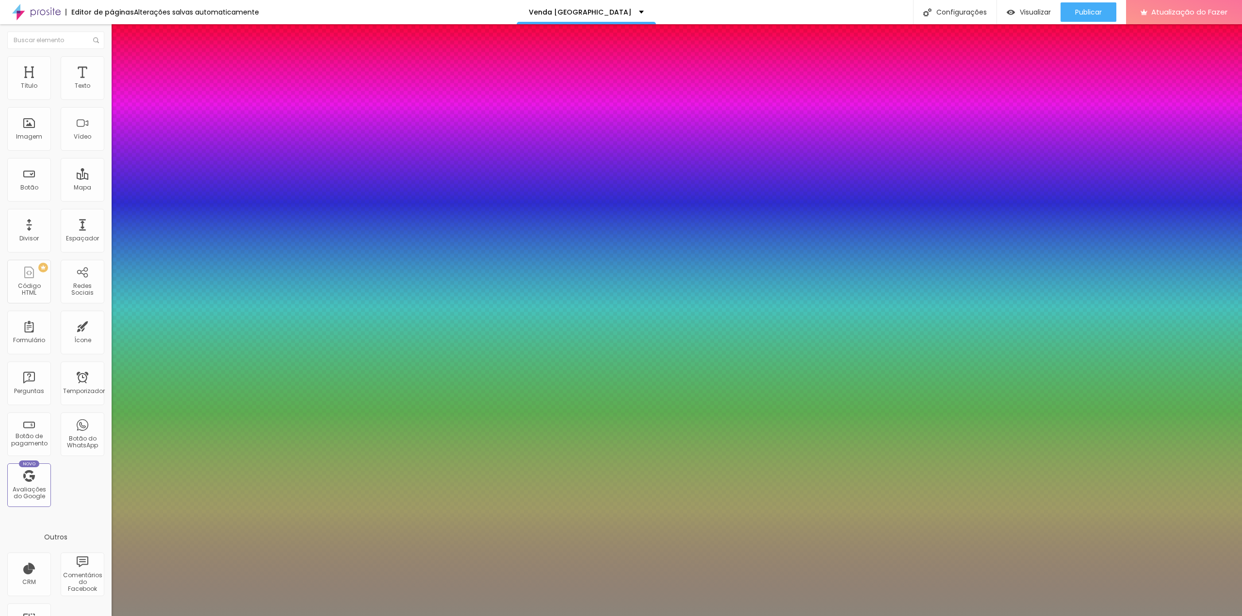
type input "0.5"
type input "48"
type input "1"
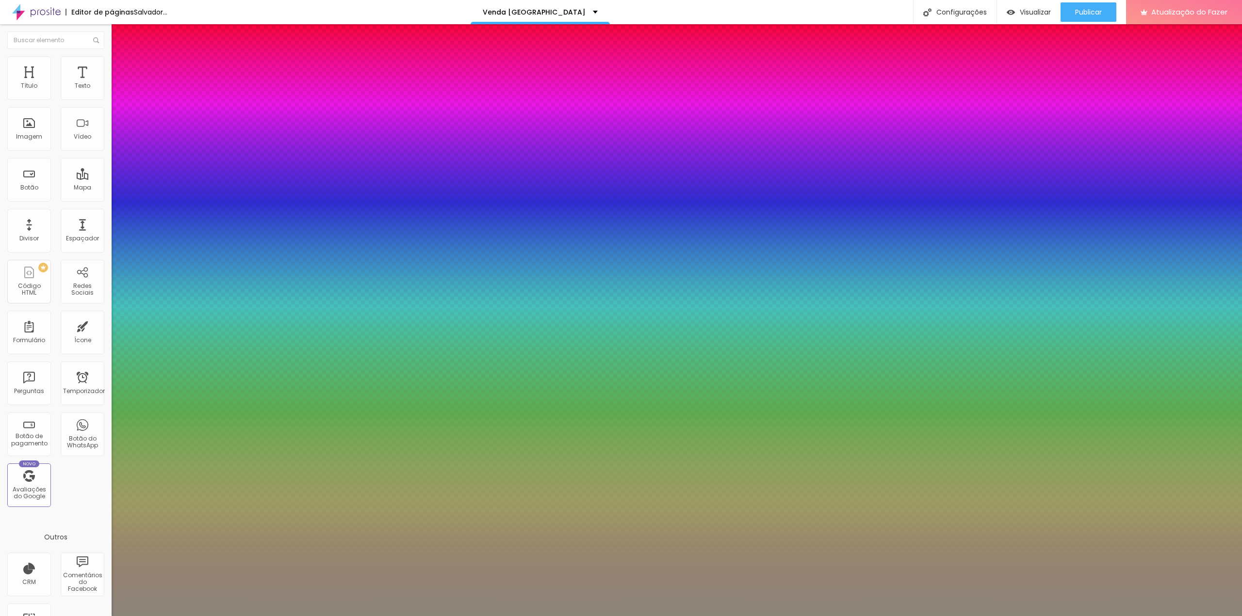
drag, startPoint x: 151, startPoint y: 275, endPoint x: 157, endPoint y: 275, distance: 5.8
click at [104, 616] on select "AbrilFatface-Regular Actor-Regular Alegreya AlegreyaBlack Alice Allan-Bold Alla…" at bounding box center [52, 627] width 104 height 10
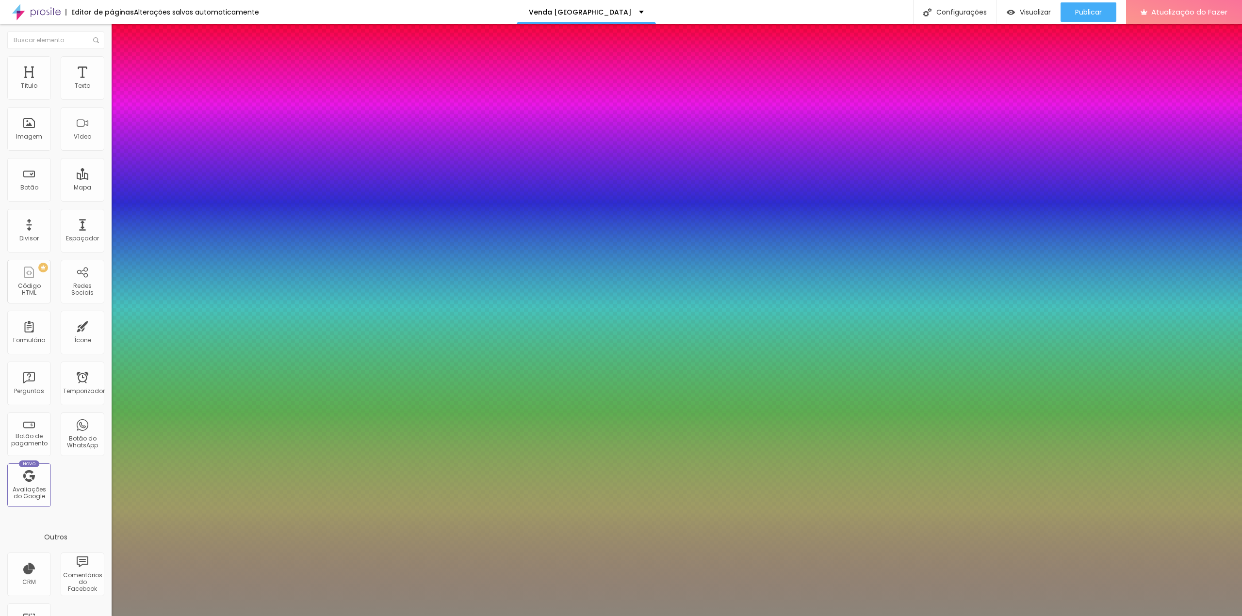
click at [647, 616] on div at bounding box center [621, 616] width 1242 height 0
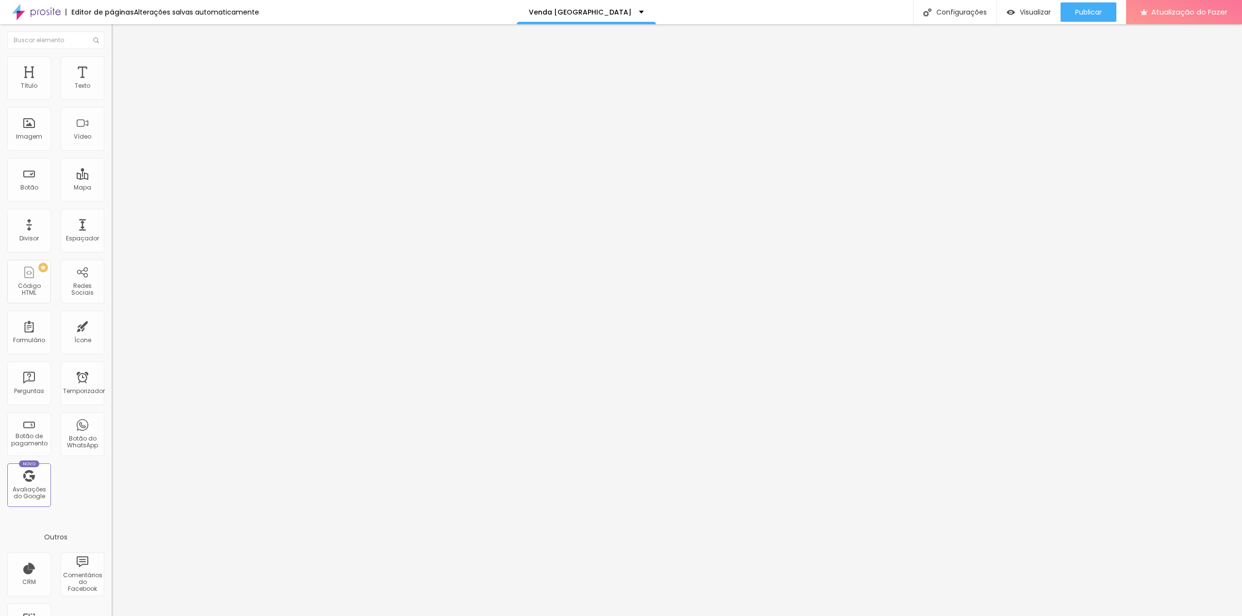
click at [112, 91] on span "Título 2" at bounding box center [128, 86] width 32 height 8
click at [115, 142] on icon "button" at bounding box center [118, 139] width 6 height 6
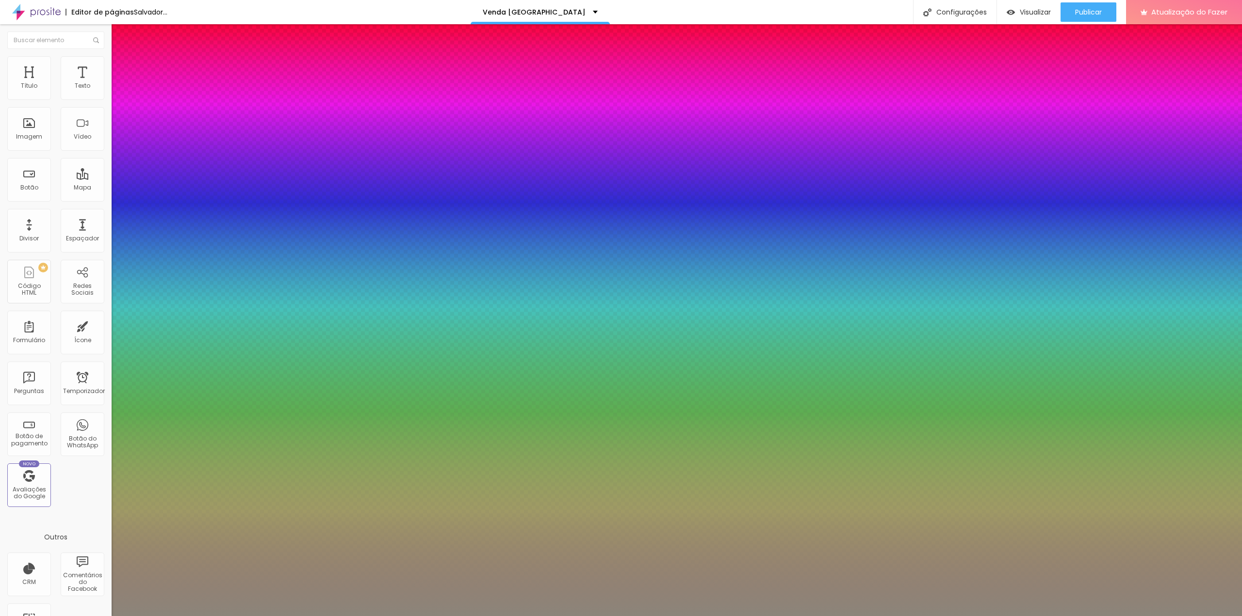
drag, startPoint x: 123, startPoint y: 318, endPoint x: 132, endPoint y: 323, distance: 10.4
drag, startPoint x: 132, startPoint y: 320, endPoint x: 126, endPoint y: 321, distance: 6.5
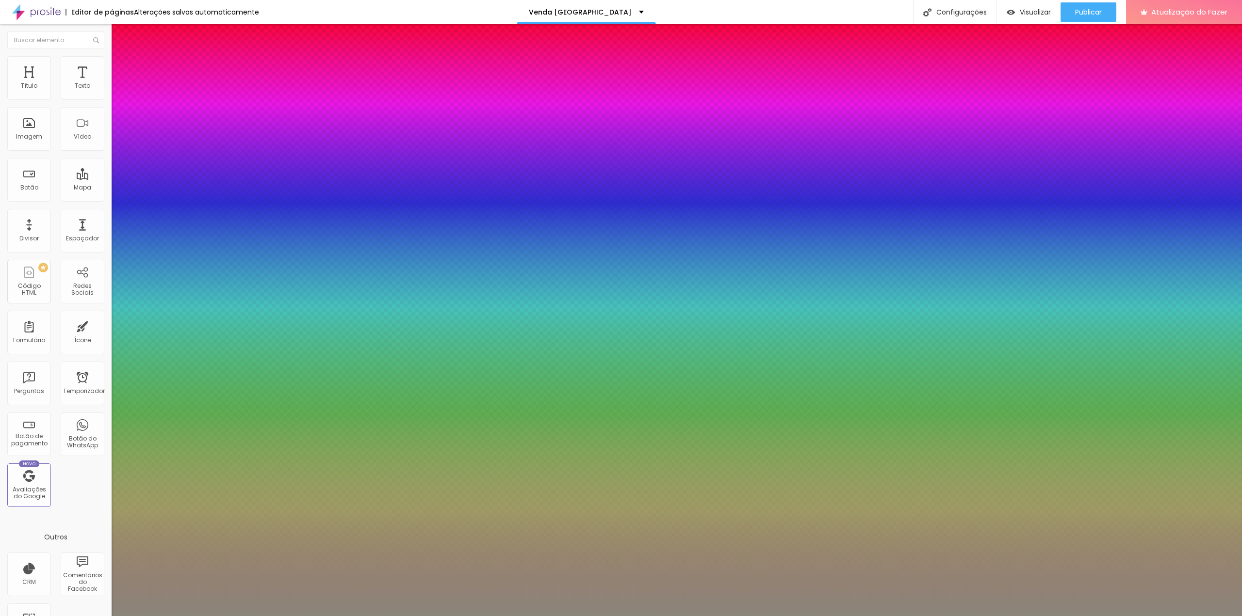
drag, startPoint x: 119, startPoint y: 293, endPoint x: 300, endPoint y: 250, distance: 186.0
click at [340, 616] on div at bounding box center [621, 616] width 1242 height 0
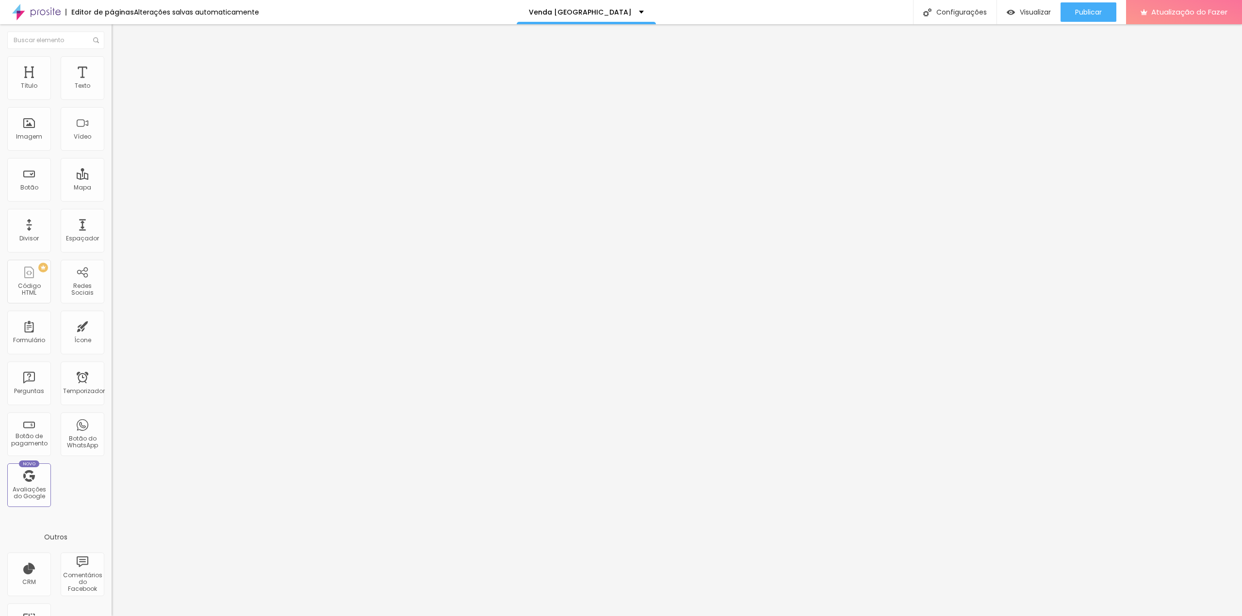
click at [120, 83] on font "Título 1" at bounding box center [136, 77] width 32 height 14
drag, startPoint x: 95, startPoint y: 306, endPoint x: 101, endPoint y: 94, distance: 212.5
click at [112, 98] on img at bounding box center [115, 101] width 6 height 6
drag, startPoint x: 489, startPoint y: 182, endPoint x: 429, endPoint y: 180, distance: 59.7
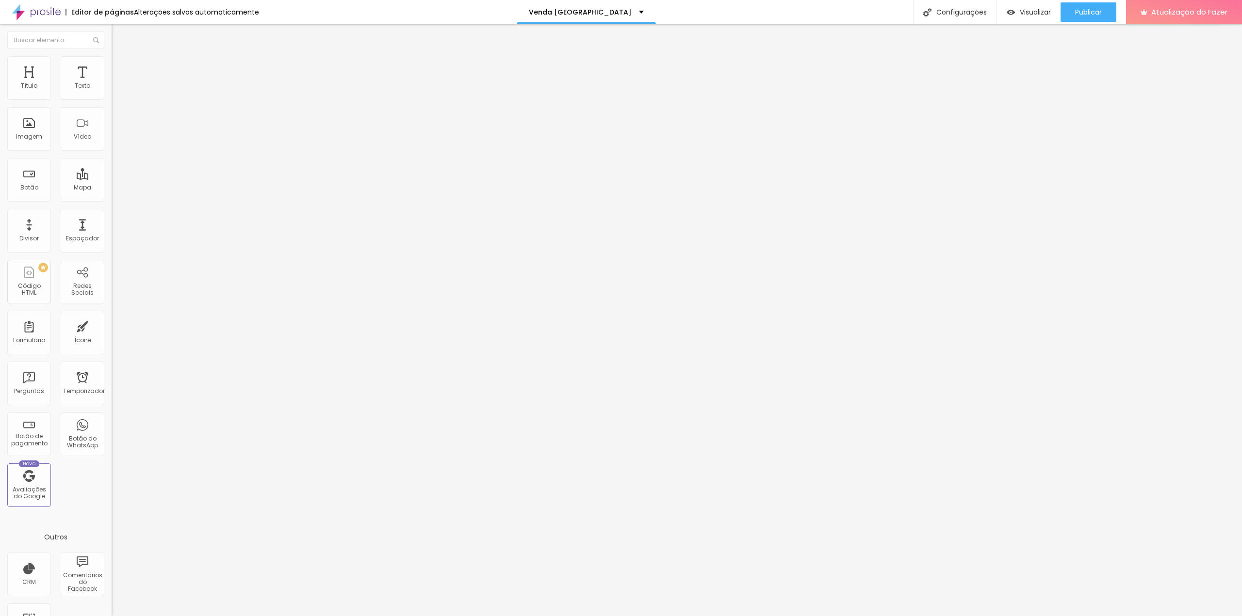
scroll to position [0, 0]
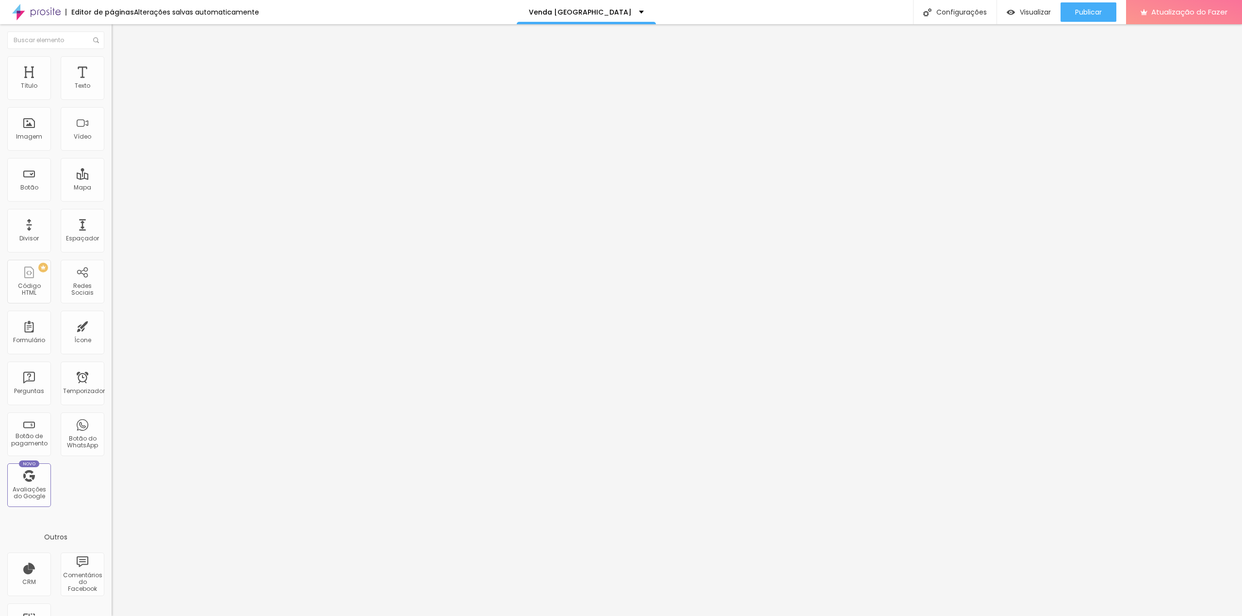
drag, startPoint x: 769, startPoint y: 480, endPoint x: 759, endPoint y: 476, distance: 10.6
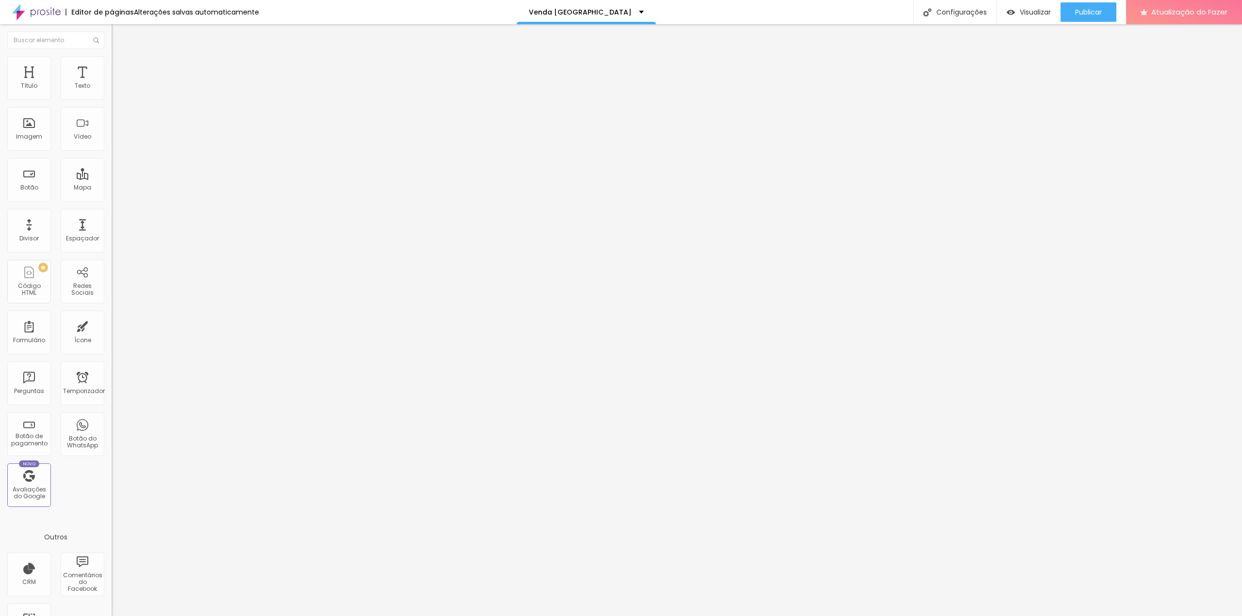
click at [112, 65] on li "Estilo" at bounding box center [168, 61] width 112 height 10
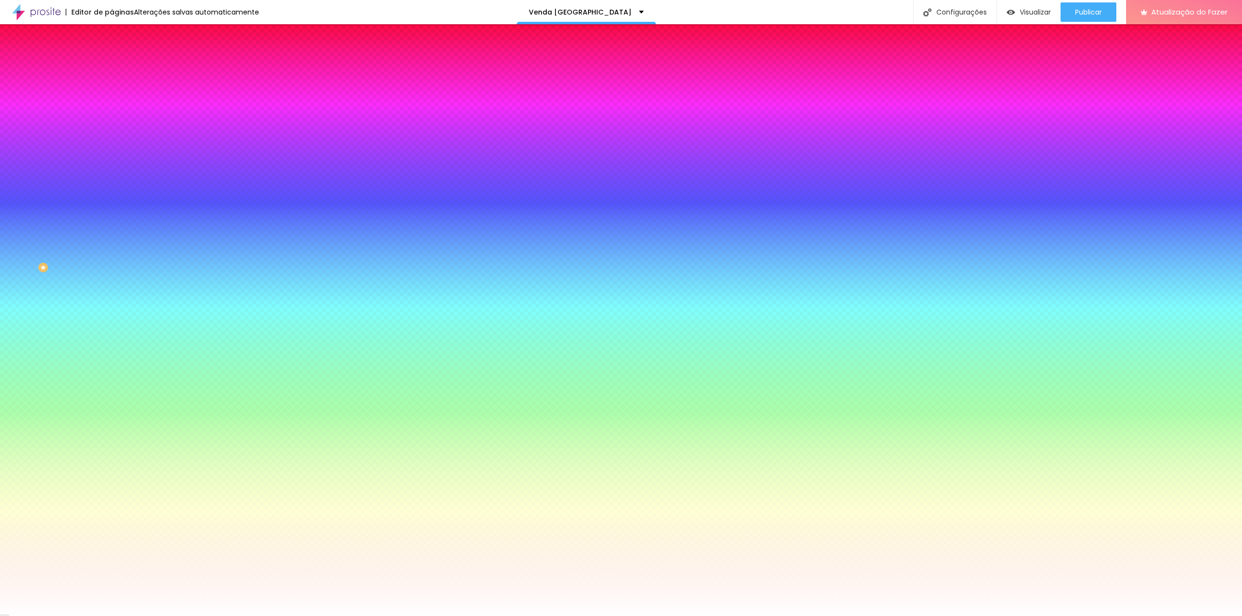
click at [112, 82] on font "Botão" at bounding box center [121, 78] width 18 height 8
click at [112, 109] on button "button" at bounding box center [119, 103] width 14 height 10
click at [206, 285] on div at bounding box center [621, 308] width 1242 height 616
click at [187, 245] on div at bounding box center [621, 308] width 1242 height 616
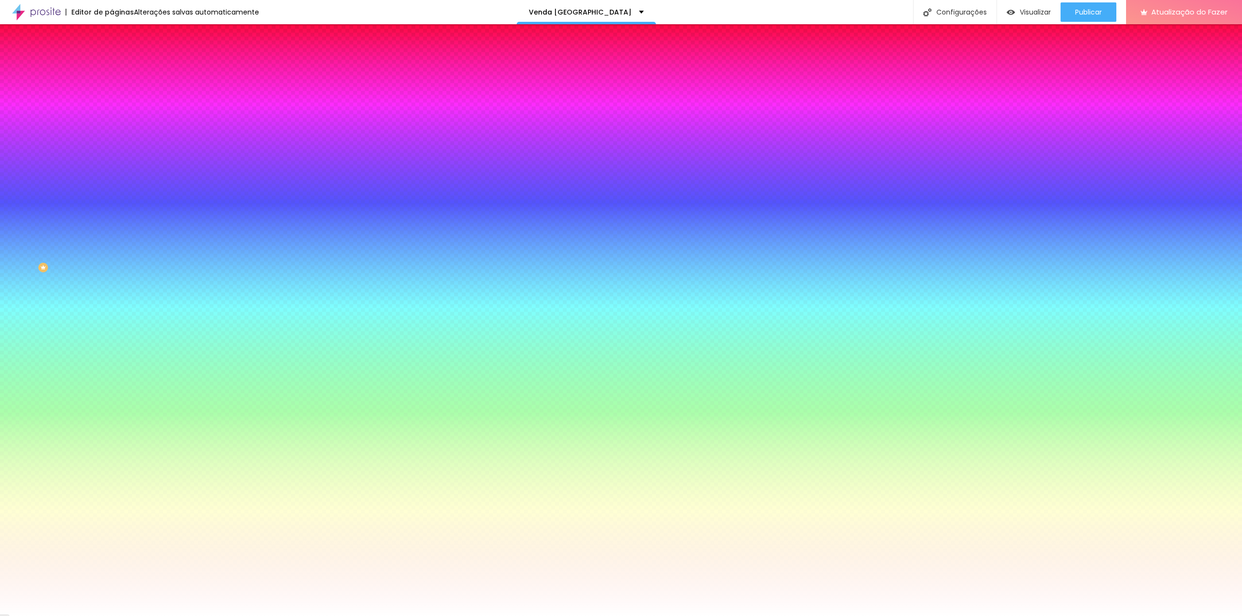
click at [135, 305] on div at bounding box center [621, 308] width 1242 height 616
drag, startPoint x: 134, startPoint y: 305, endPoint x: 136, endPoint y: 310, distance: 6.3
click at [137, 616] on div at bounding box center [621, 616] width 1242 height 0
click at [116, 131] on icon "button" at bounding box center [118, 130] width 4 height 4
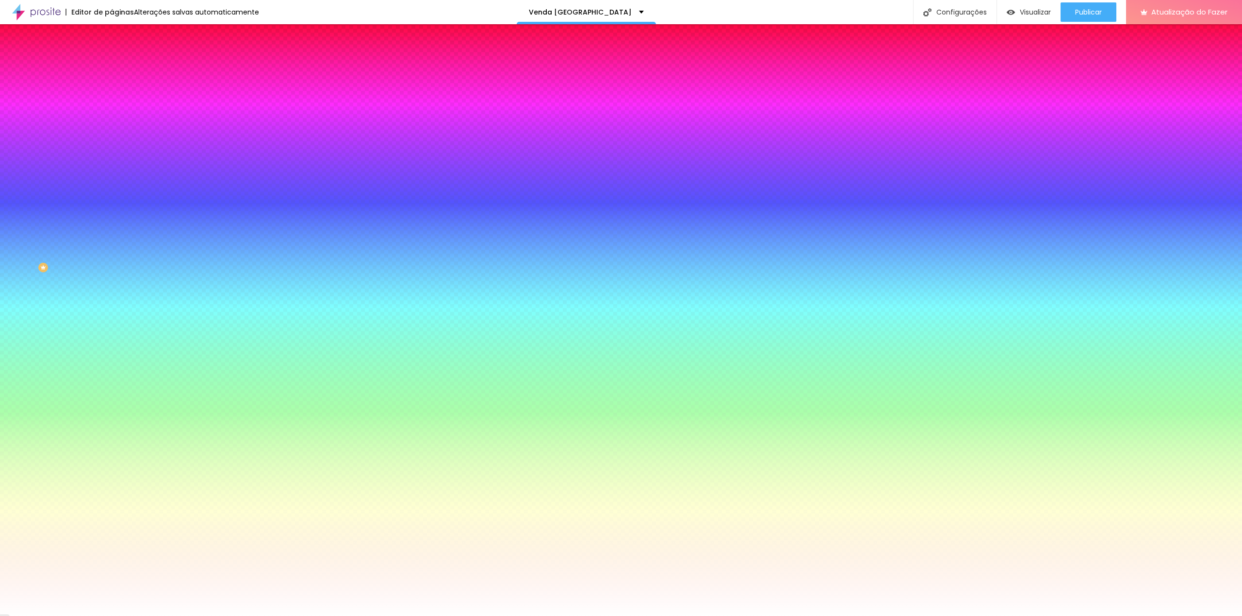
drag, startPoint x: 104, startPoint y: 174, endPoint x: 109, endPoint y: 176, distance: 5.1
drag, startPoint x: 105, startPoint y: 201, endPoint x: 124, endPoint y: 203, distance: 19.1
click at [269, 616] on div at bounding box center [621, 616] width 1242 height 0
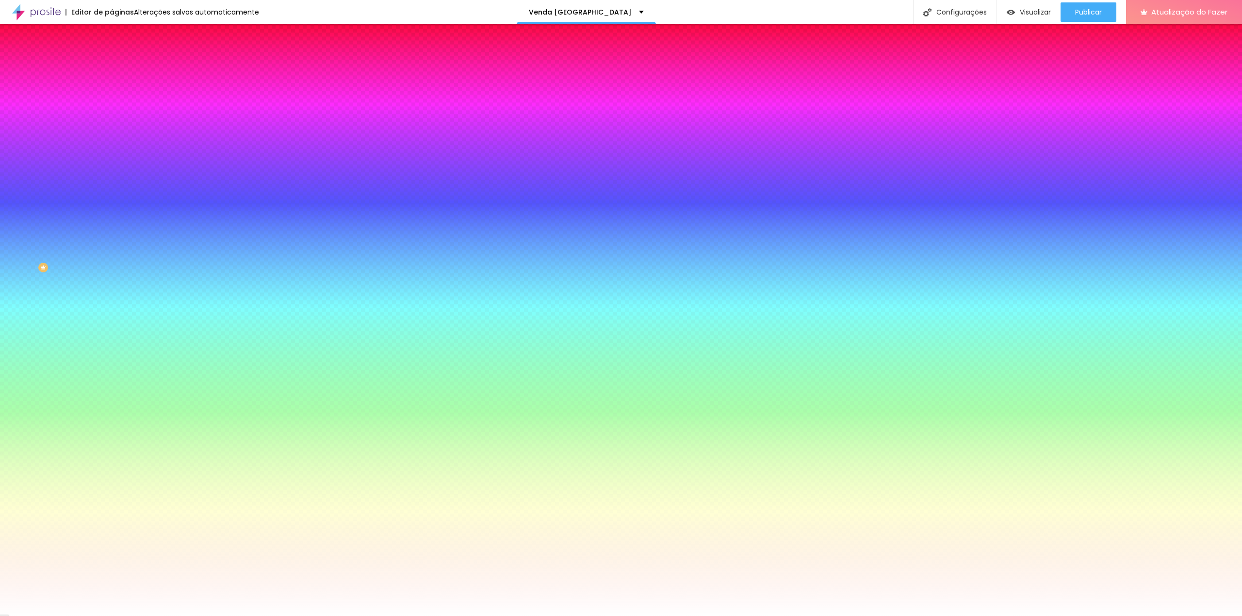
click at [112, 148] on font "DESATIVADO" at bounding box center [129, 144] width 35 height 8
click at [115, 162] on icon "button" at bounding box center [118, 163] width 6 height 6
click at [179, 289] on div at bounding box center [621, 308] width 1242 height 616
click at [178, 285] on div at bounding box center [621, 308] width 1242 height 616
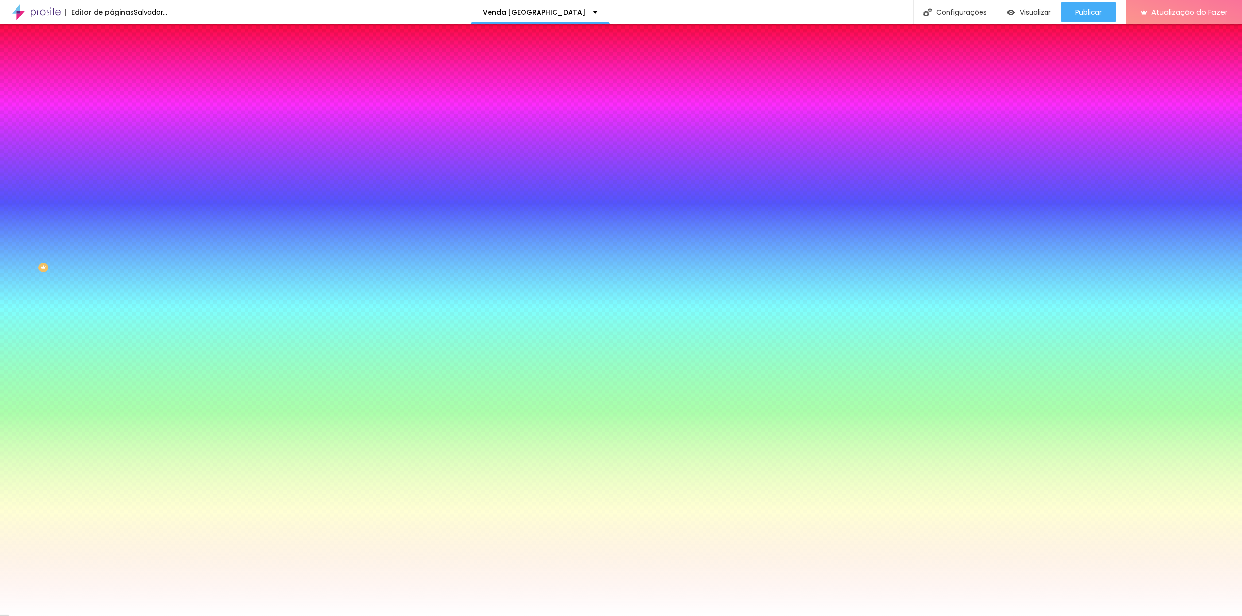
click at [178, 280] on div at bounding box center [621, 308] width 1242 height 616
click at [97, 279] on div at bounding box center [621, 308] width 1242 height 616
click at [101, 278] on div at bounding box center [621, 308] width 1242 height 616
click at [178, 616] on div at bounding box center [621, 622] width 1242 height 0
click at [24, 616] on div at bounding box center [621, 616] width 1242 height 0
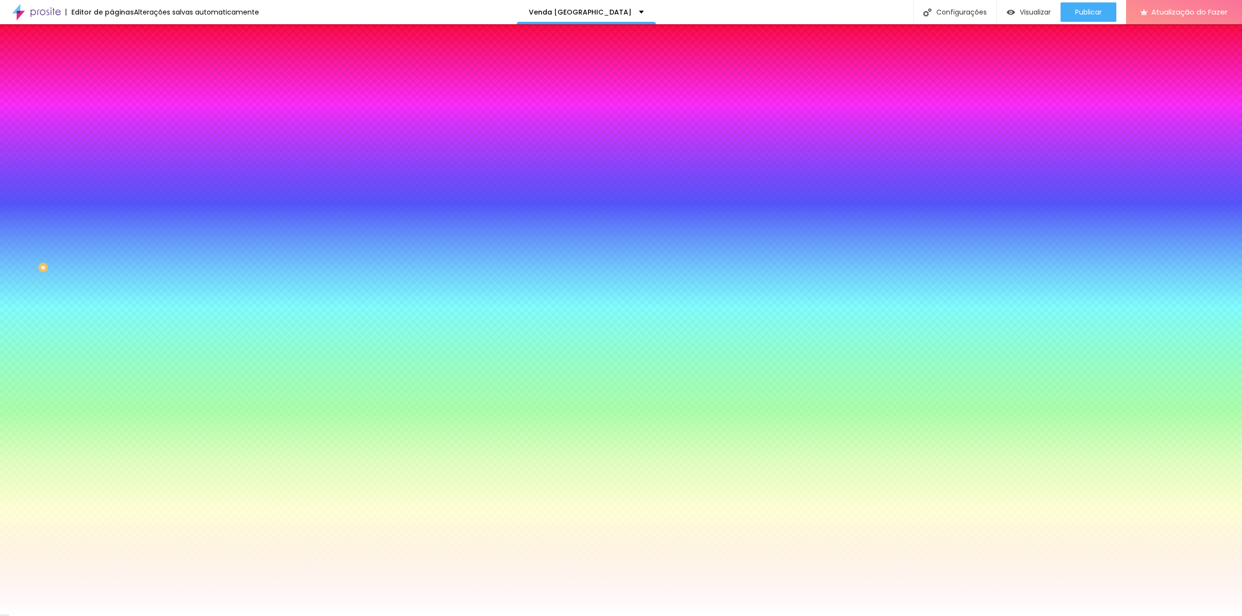
click at [112, 191] on div at bounding box center [168, 191] width 112 height 0
click at [84, 283] on div at bounding box center [621, 308] width 1242 height 616
click at [66, 228] on div at bounding box center [621, 308] width 1242 height 616
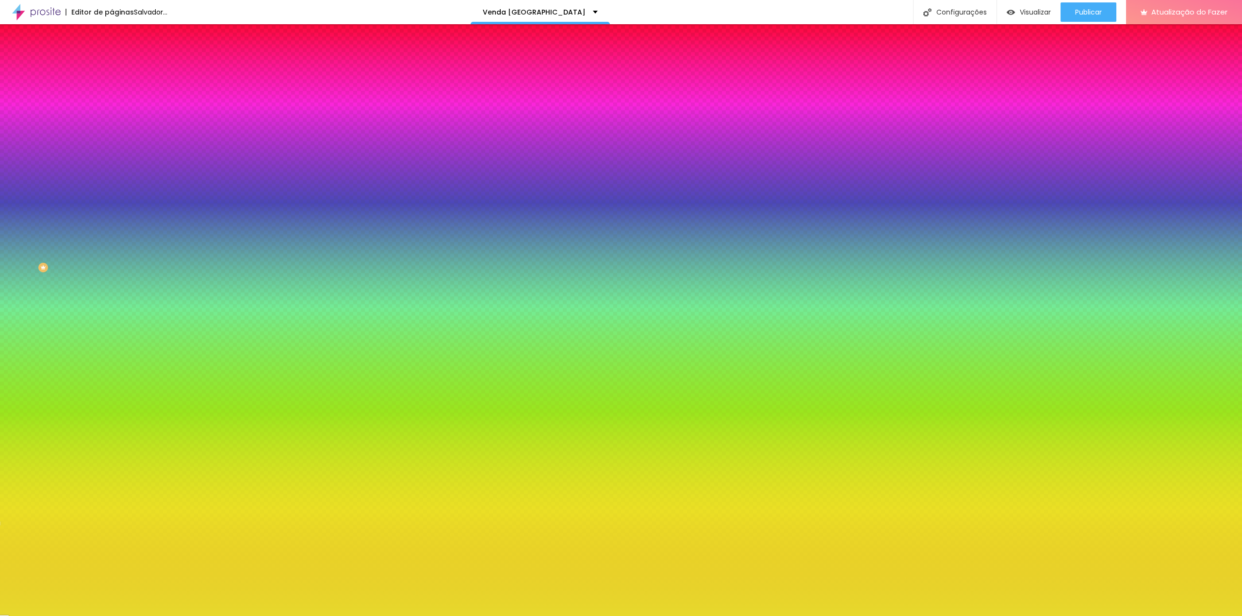
click at [39, 229] on div at bounding box center [621, 308] width 1242 height 616
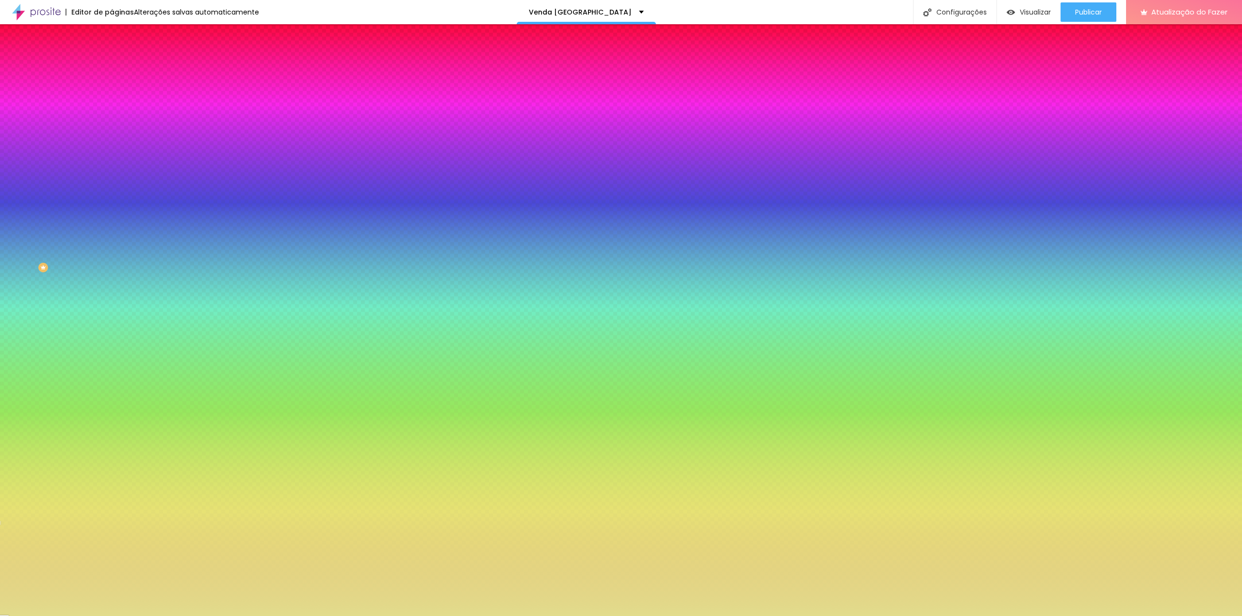
click at [35, 224] on div at bounding box center [621, 308] width 1242 height 616
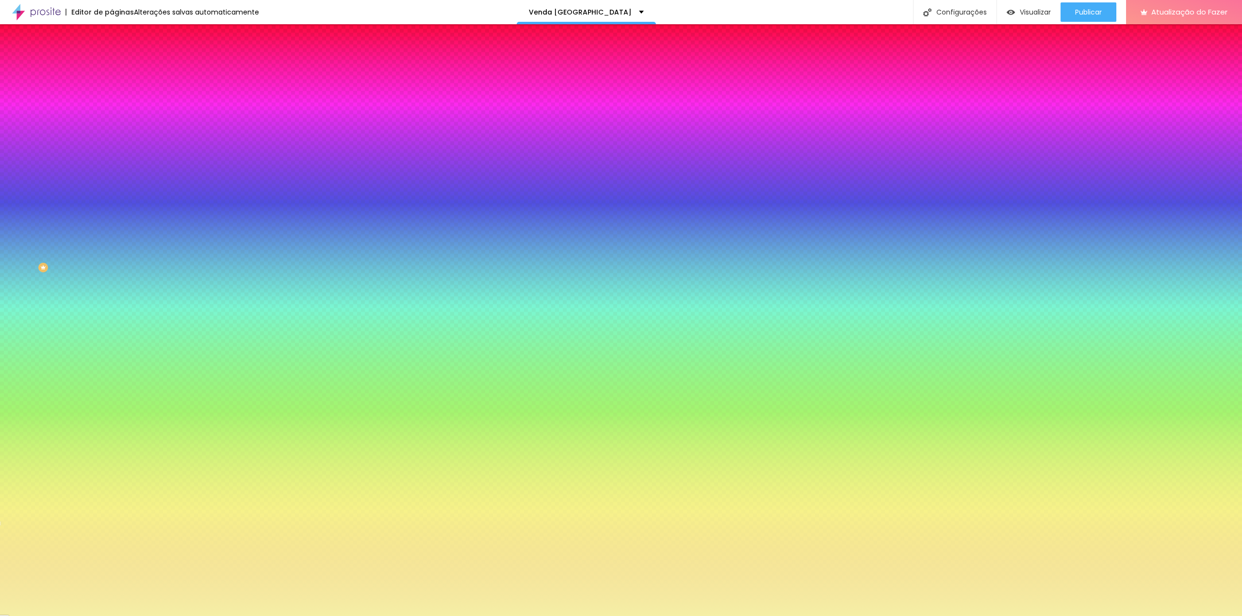
click at [112, 379] on div "Editar nulo Conteúdo Estilo Avançado Botão Tipografia Voltar ao padrão Borda Vo…" at bounding box center [168, 320] width 112 height 592
click at [115, 317] on icon "button" at bounding box center [118, 314] width 6 height 6
click at [47, 616] on div at bounding box center [621, 616] width 1242 height 0
click at [112, 82] on font "Botão" at bounding box center [121, 78] width 18 height 8
click at [120, 68] on font "Avançado" at bounding box center [136, 72] width 32 height 8
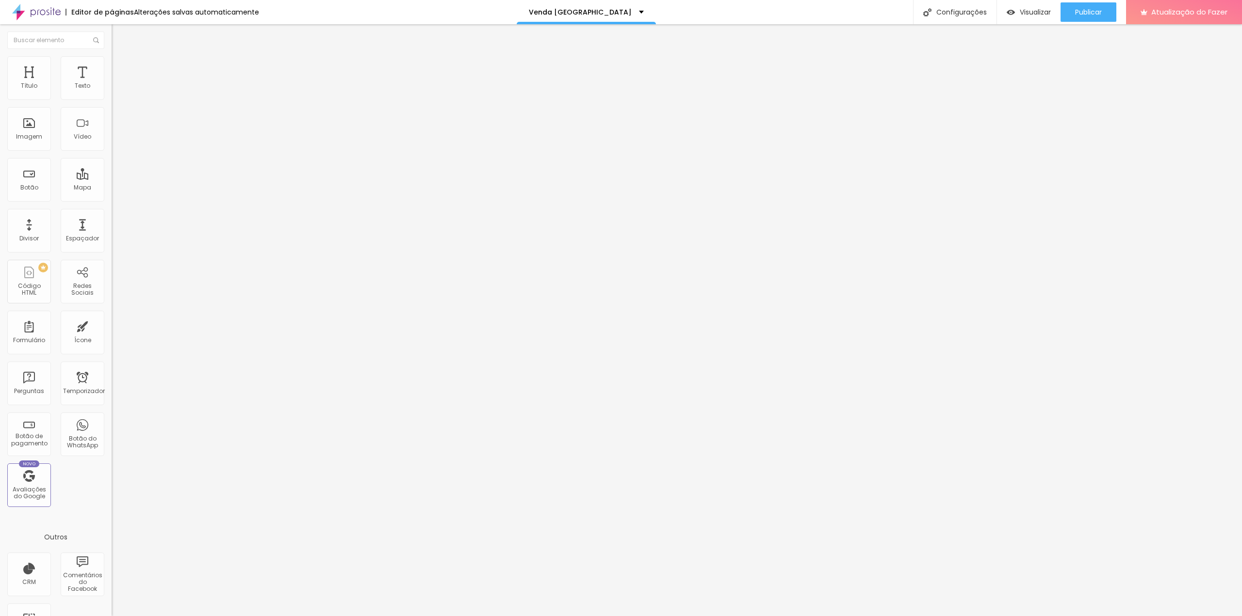
click at [112, 65] on li "Estilo" at bounding box center [168, 61] width 112 height 10
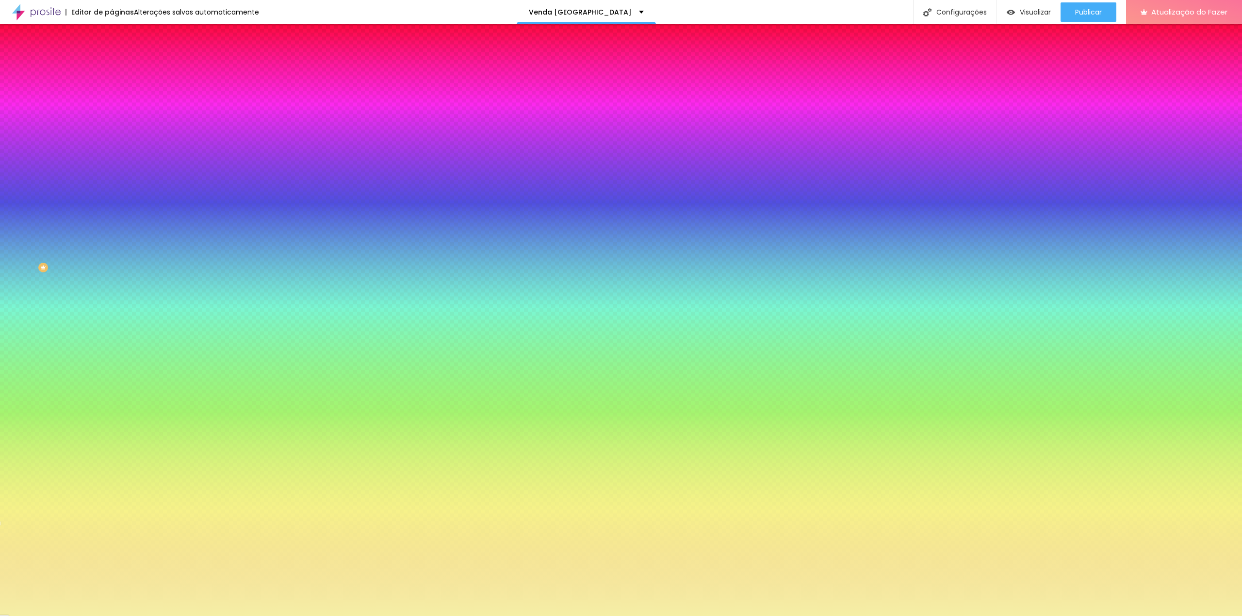
click at [120, 57] on font "Conteúdo" at bounding box center [135, 53] width 30 height 8
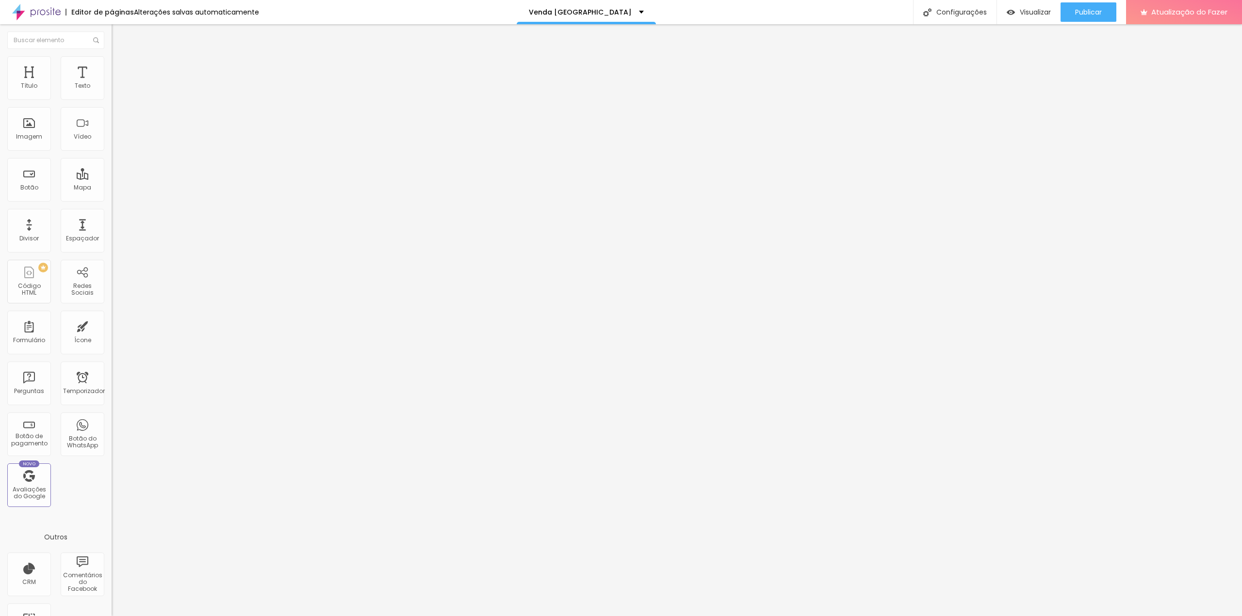
click at [112, 98] on img at bounding box center [115, 101] width 6 height 6
drag, startPoint x: 508, startPoint y: 362, endPoint x: 451, endPoint y: 357, distance: 56.9
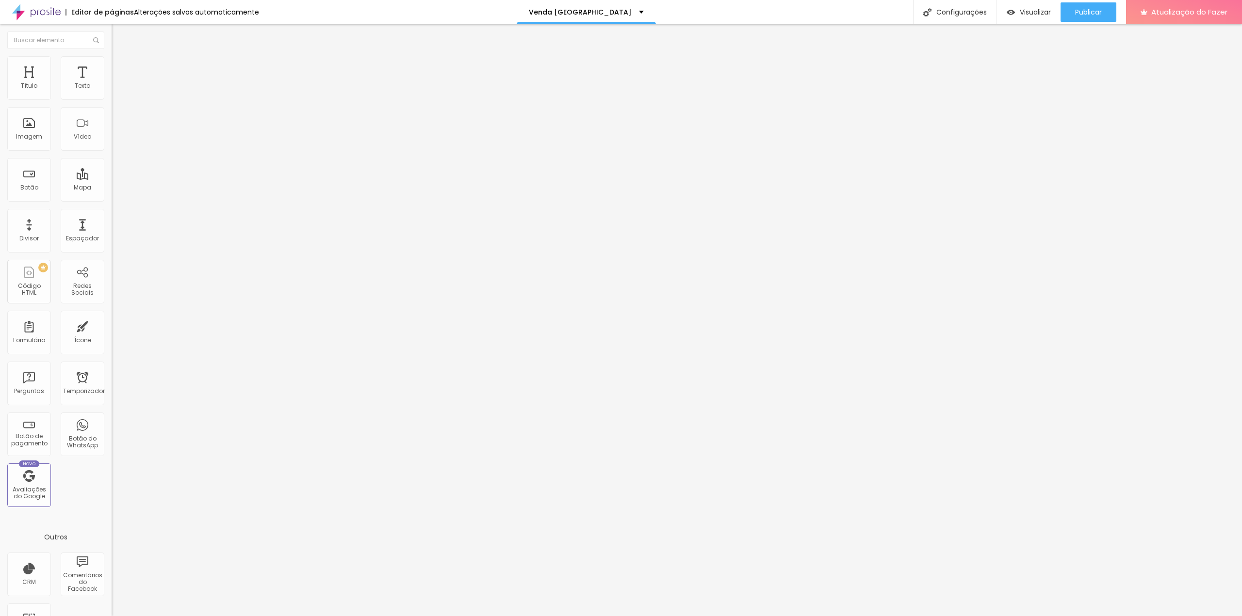
click at [619, 10] on div "Venda [GEOGRAPHIC_DATA]" at bounding box center [586, 12] width 139 height 24
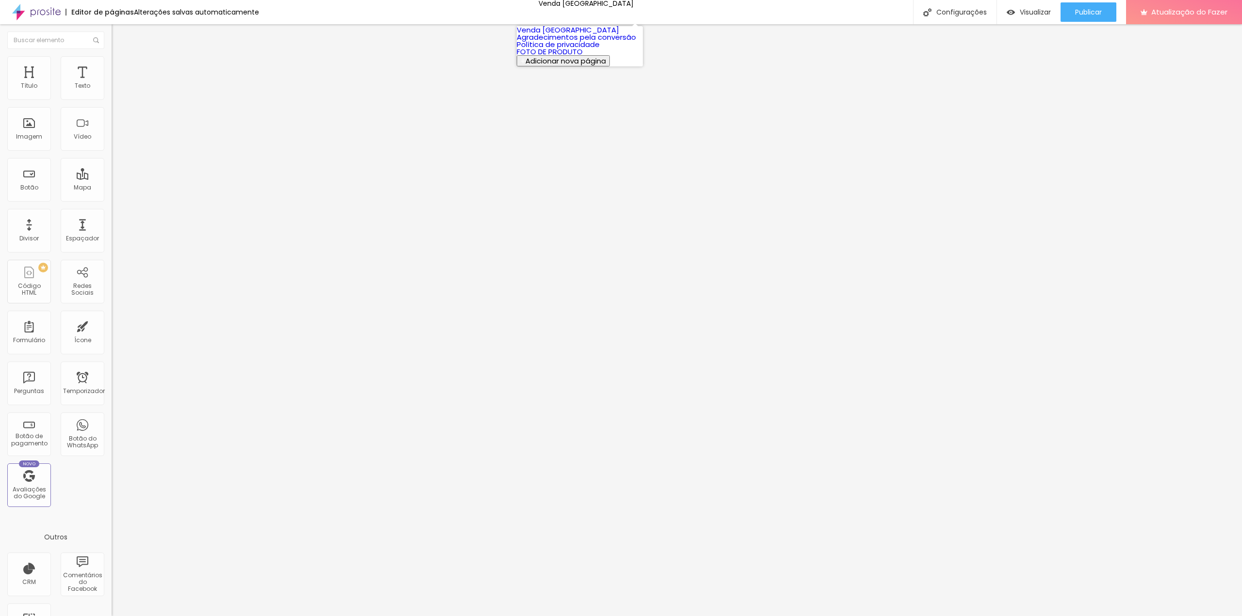
click at [562, 42] on font "Agradecimentos pela conversão" at bounding box center [576, 37] width 119 height 10
click at [112, 200] on input "https://" at bounding box center [170, 195] width 116 height 10
click at [112, 66] on img at bounding box center [116, 70] width 9 height 9
click at [112, 94] on img at bounding box center [115, 92] width 7 height 7
click at [112, 66] on img at bounding box center [116, 70] width 9 height 9
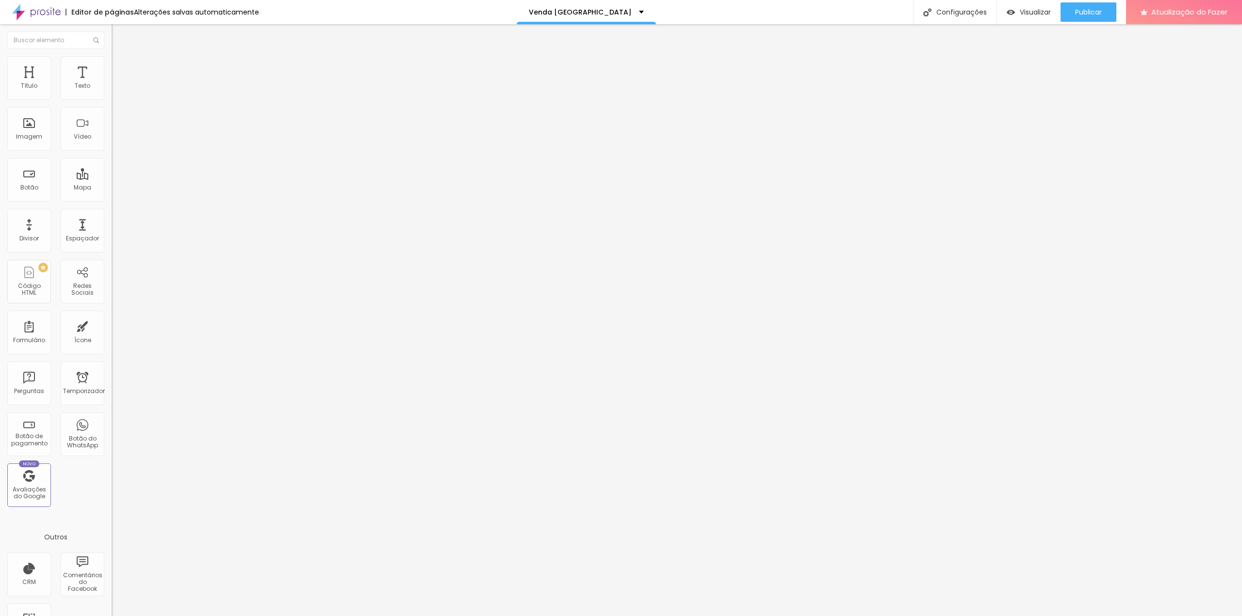
type input "15"
type input "0"
drag, startPoint x: 41, startPoint y: 95, endPoint x: -31, endPoint y: 97, distance: 71.8
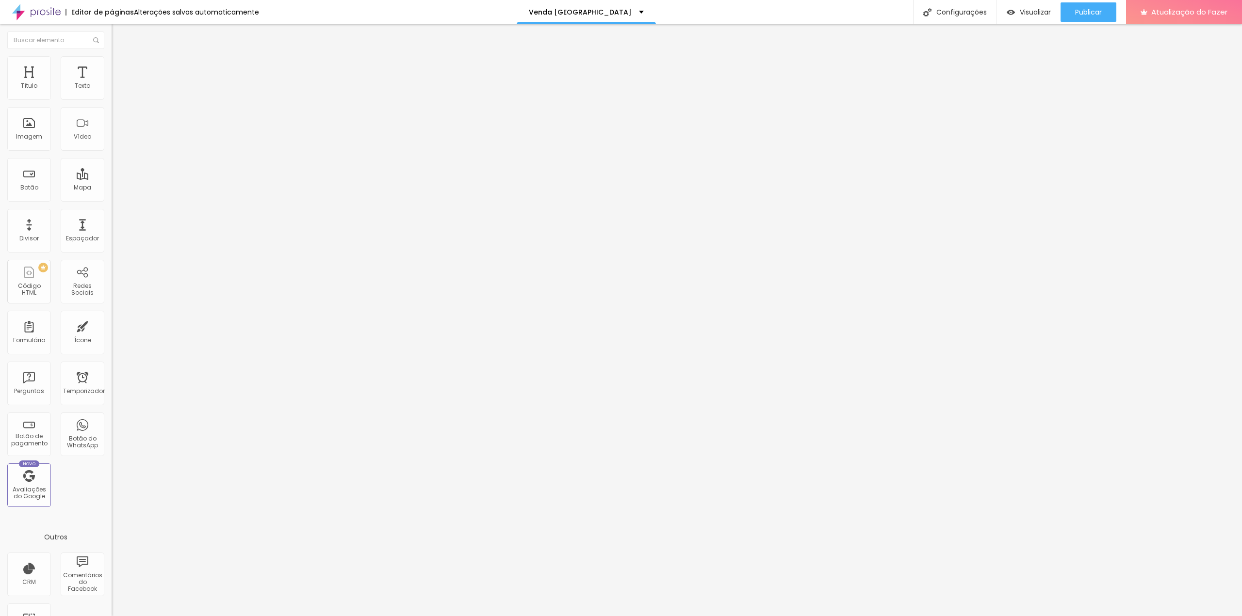
type input "0"
click at [112, 188] on input "range" at bounding box center [143, 192] width 63 height 8
click at [112, 66] on li "Avançado" at bounding box center [168, 71] width 112 height 10
click at [120, 67] on font "Estilo" at bounding box center [127, 63] width 15 height 8
click at [112, 96] on img at bounding box center [115, 92] width 7 height 7
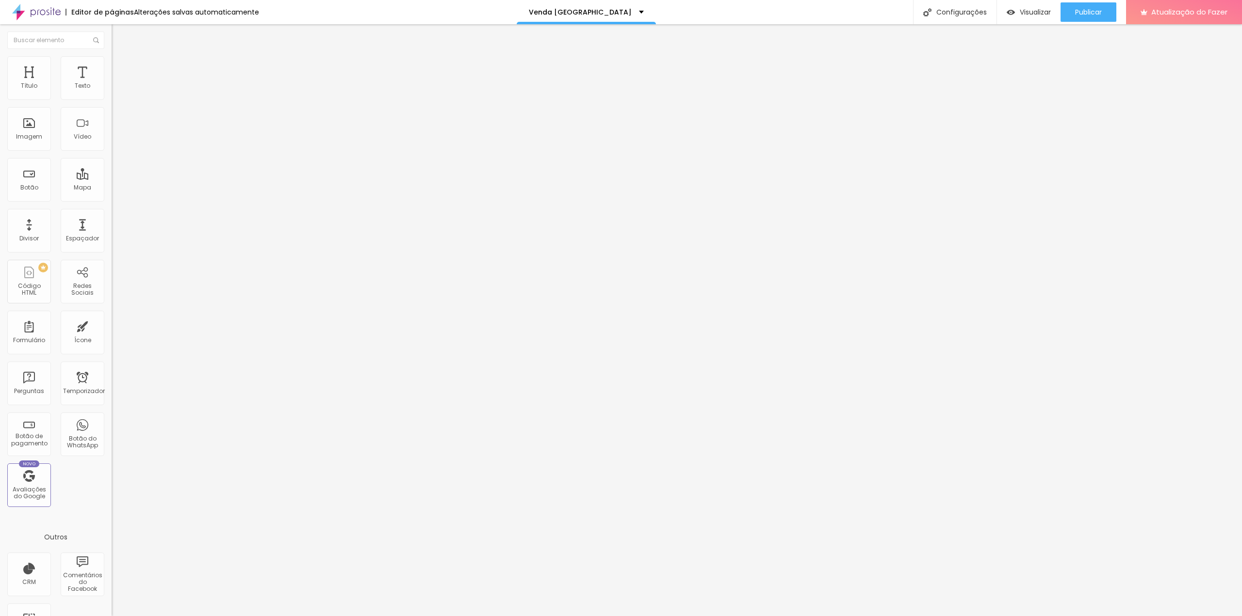
click at [120, 68] on font "Avançado" at bounding box center [136, 72] width 32 height 8
type input "0"
drag, startPoint x: 42, startPoint y: 97, endPoint x: -24, endPoint y: 97, distance: 66.0
type input "0"
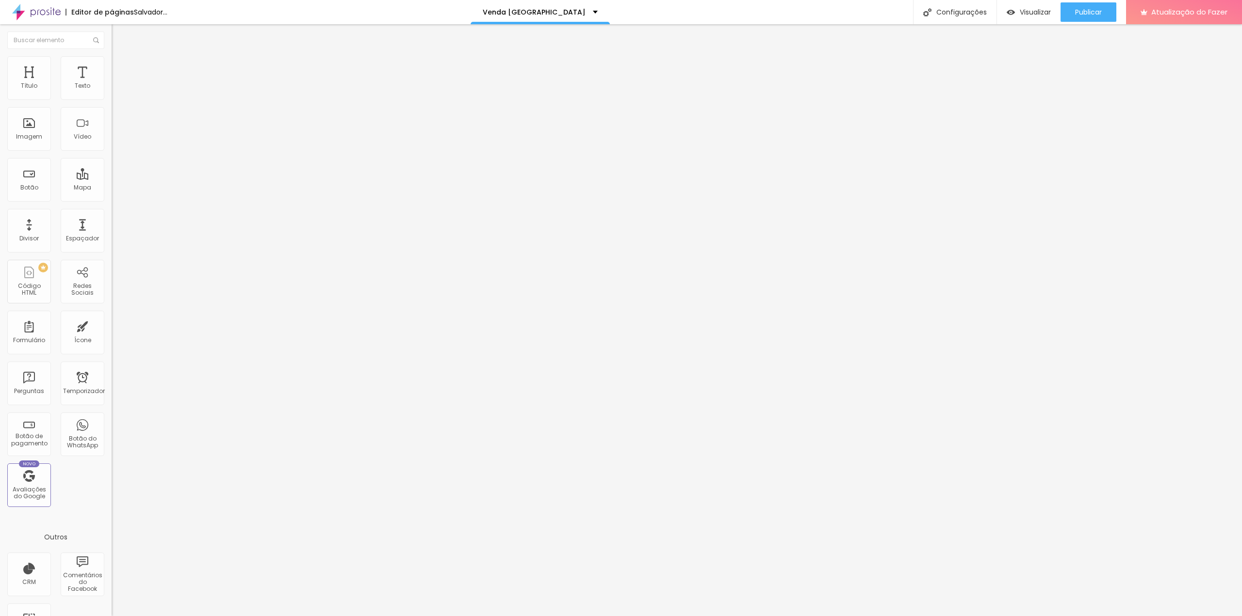
click at [112, 188] on input "range" at bounding box center [143, 192] width 63 height 8
click at [112, 66] on img at bounding box center [116, 70] width 9 height 9
drag, startPoint x: 95, startPoint y: 96, endPoint x: 110, endPoint y: 100, distance: 16.1
click at [112, 100] on div "20 Espaçamento entre colunas 20 px Espaçamento vertical ID HTML Classes Html Vi…" at bounding box center [168, 280] width 112 height 408
type input "5"
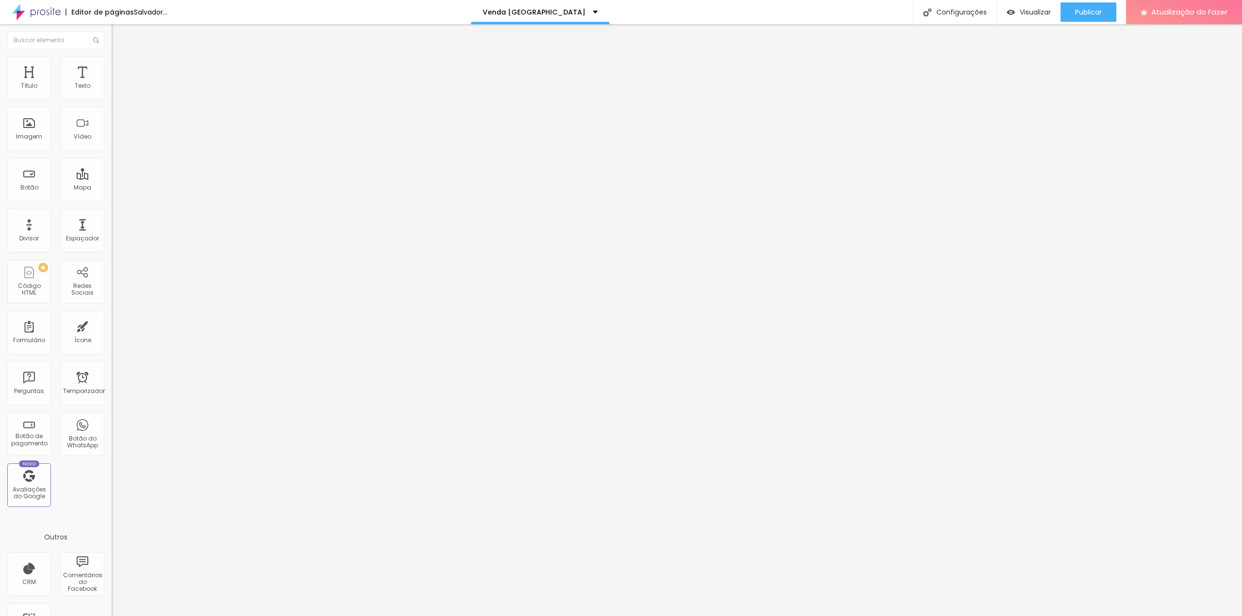
type input "5"
drag, startPoint x: 80, startPoint y: 113, endPoint x: 89, endPoint y: 115, distance: 9.4
click at [112, 334] on div "20 px" at bounding box center [168, 339] width 112 height 10
type input "5"
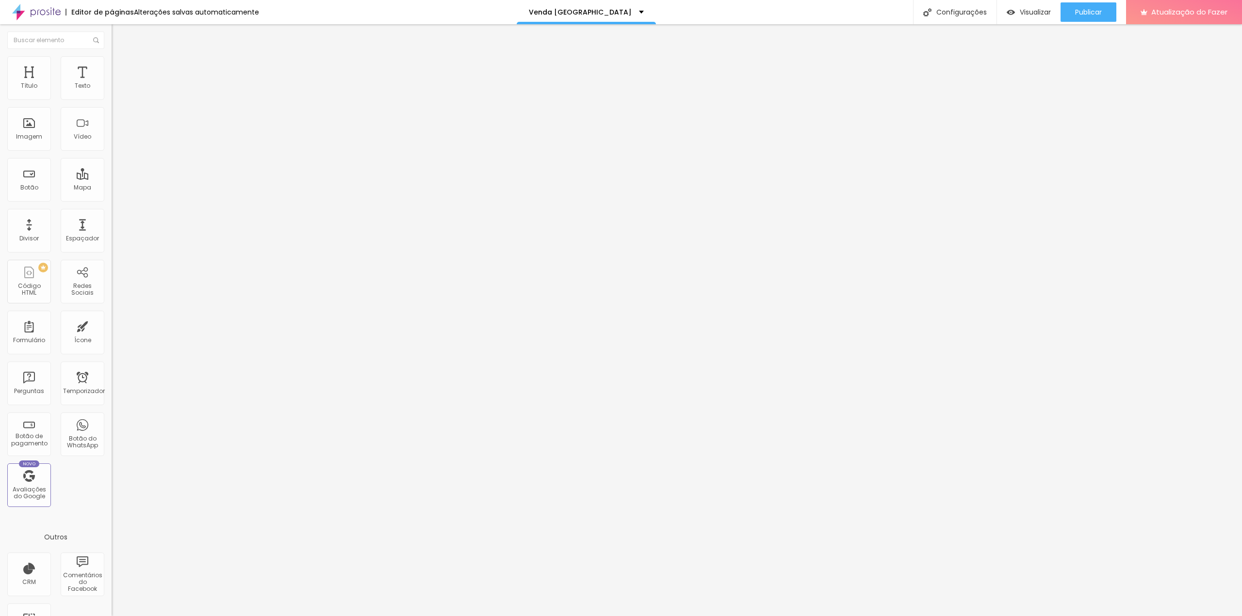
click at [120, 70] on font "Avançado" at bounding box center [136, 72] width 32 height 8
drag, startPoint x: 94, startPoint y: 96, endPoint x: 101, endPoint y: 121, distance: 26.4
click at [112, 104] on div "20 Espaçamento entre colunas 20 px Espaçamento vertical ID HTML Classes Html Vi…" at bounding box center [168, 280] width 112 height 408
type input "5"
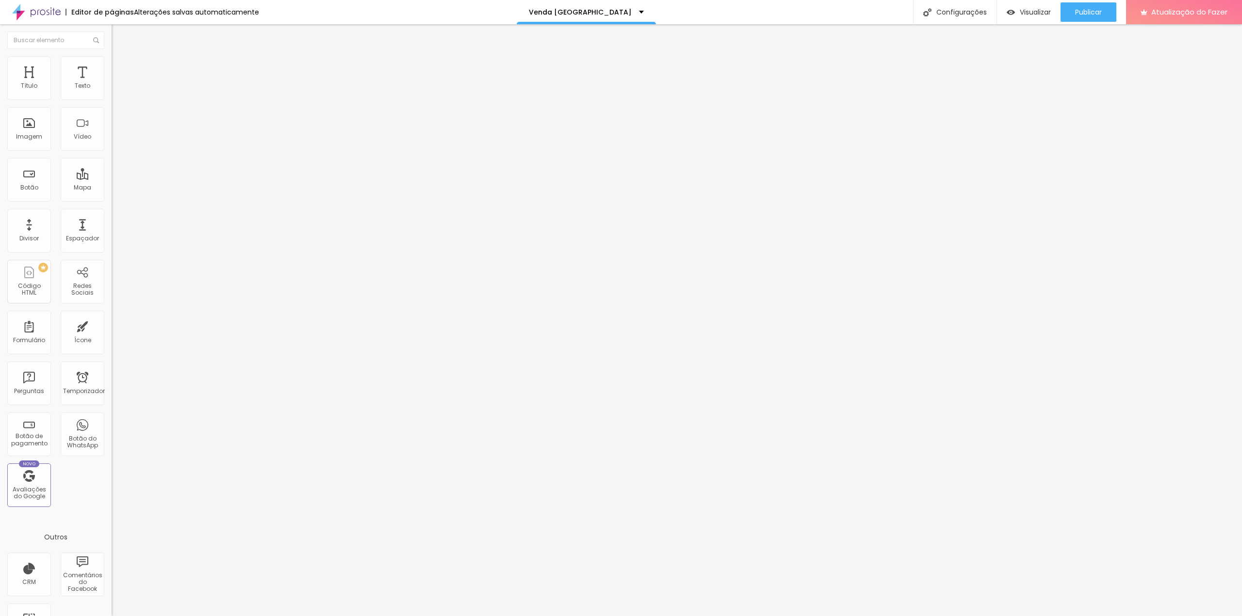
type input "5"
drag, startPoint x: 80, startPoint y: 112, endPoint x: 99, endPoint y: 134, distance: 29.2
click at [112, 213] on div "20 px Espaçamento vertical" at bounding box center [168, 281] width 112 height 137
type input "5"
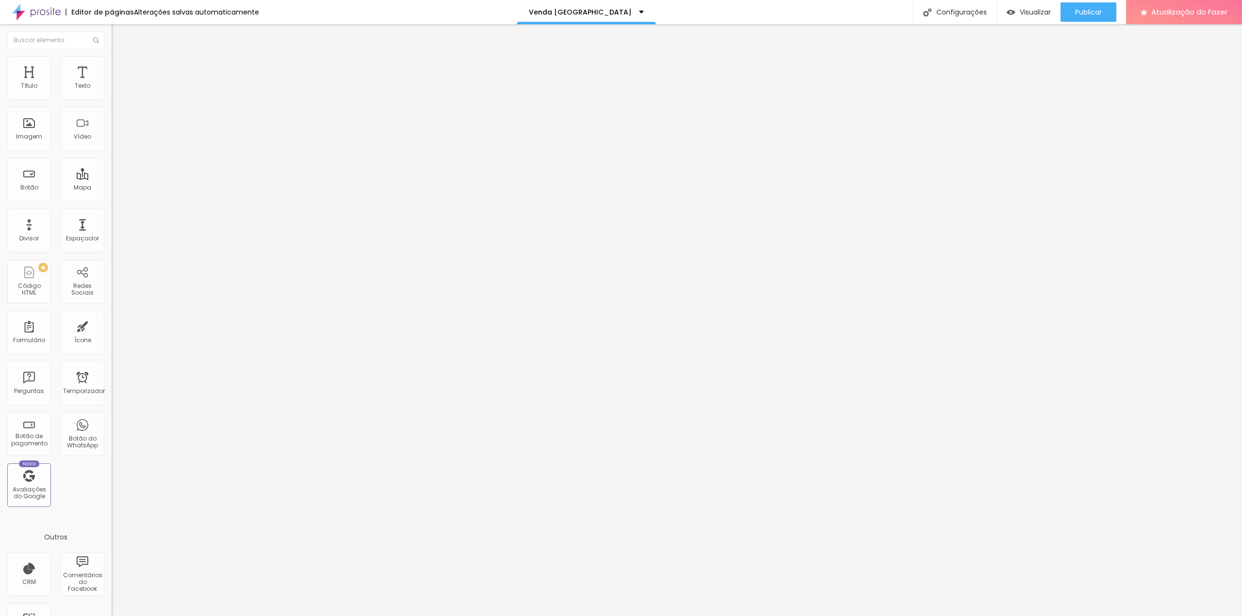
type input "5"
click at [112, 62] on img at bounding box center [116, 60] width 9 height 9
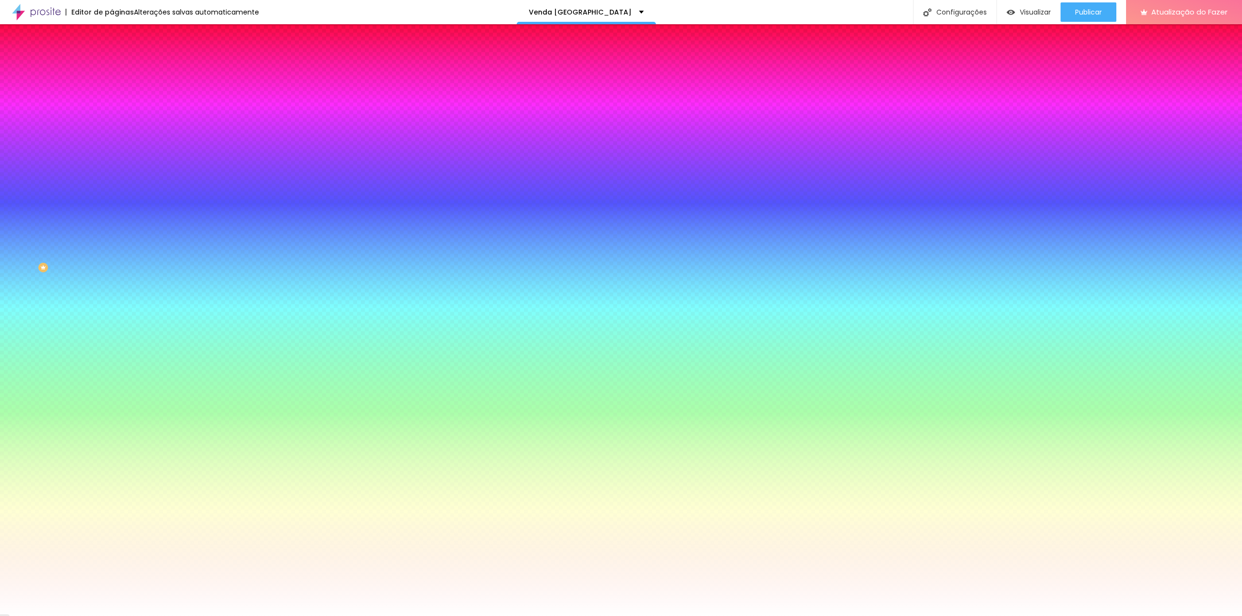
click at [112, 66] on li "Avançado" at bounding box center [168, 71] width 112 height 10
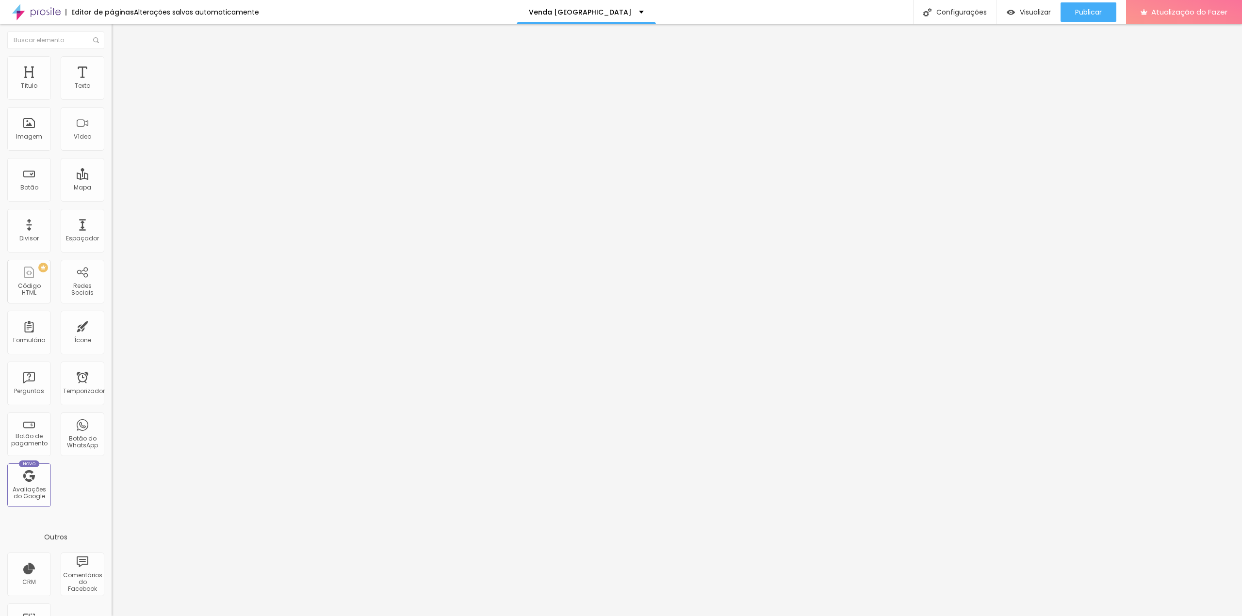
click at [112, 61] on img at bounding box center [116, 60] width 9 height 9
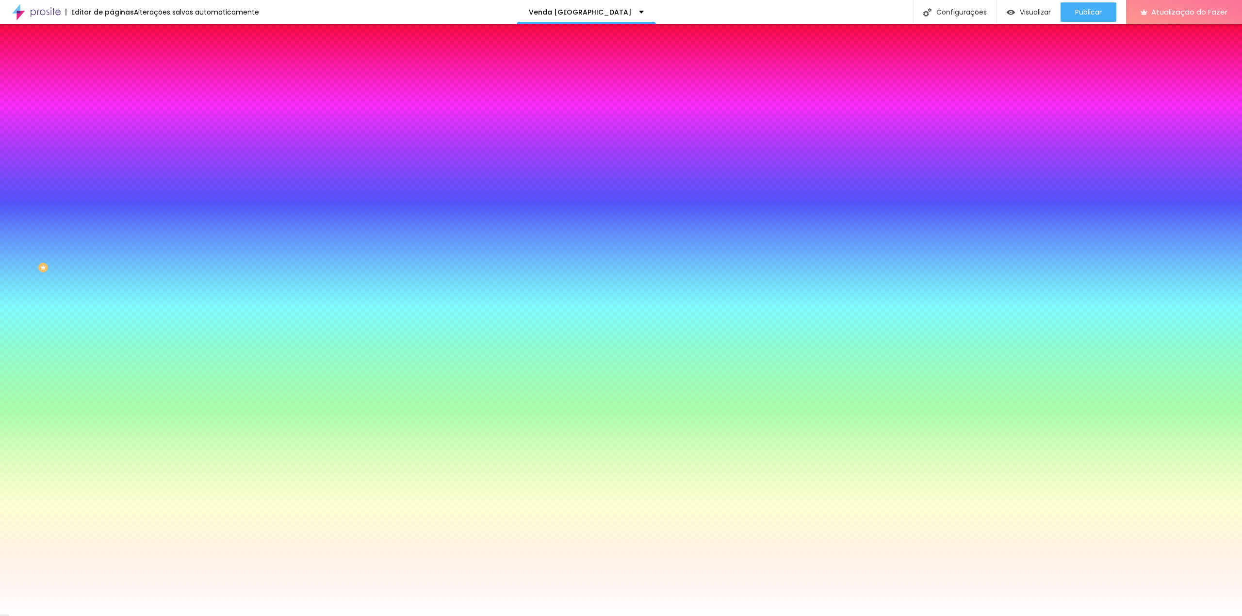
click at [112, 66] on img at bounding box center [116, 70] width 9 height 9
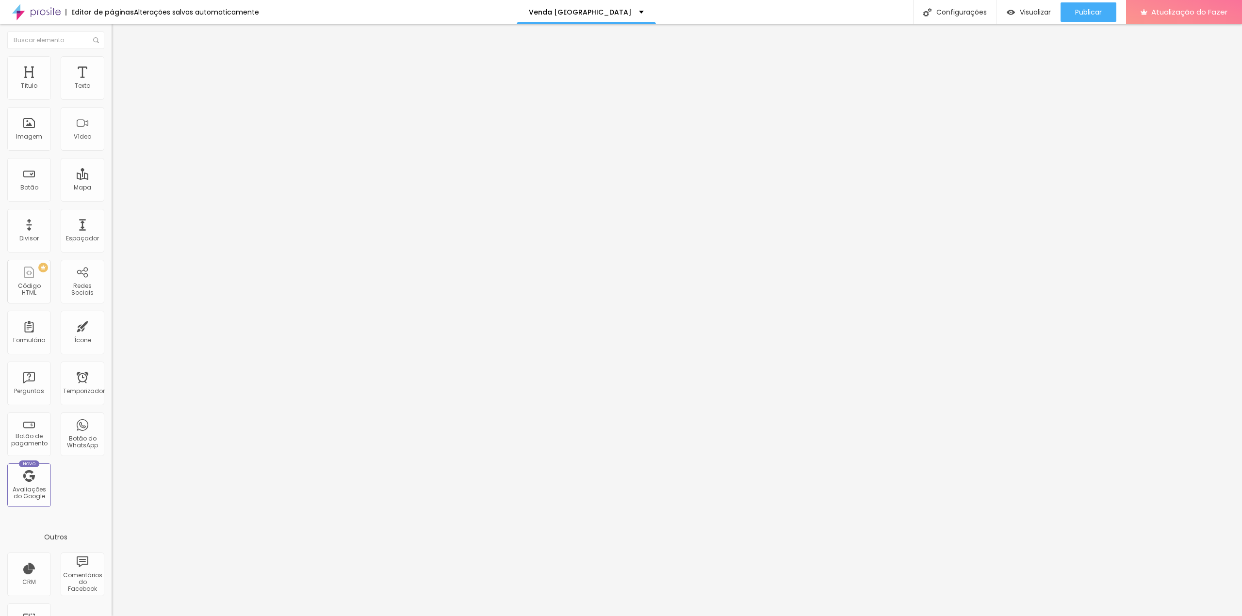
click at [112, 219] on input "text" at bounding box center [170, 224] width 116 height 10
click at [112, 246] on input "text" at bounding box center [170, 251] width 116 height 10
click at [112, 219] on input "text" at bounding box center [170, 224] width 116 height 10
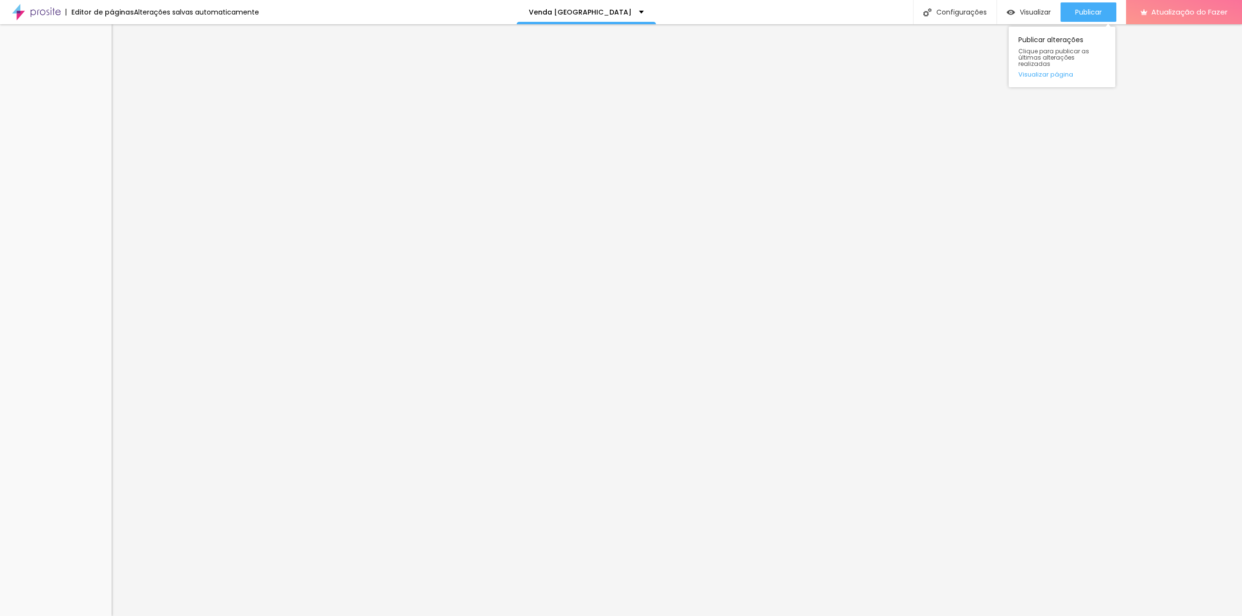
scroll to position [38, 104]
click at [1028, 11] on font "Visualizar" at bounding box center [1034, 12] width 31 height 10
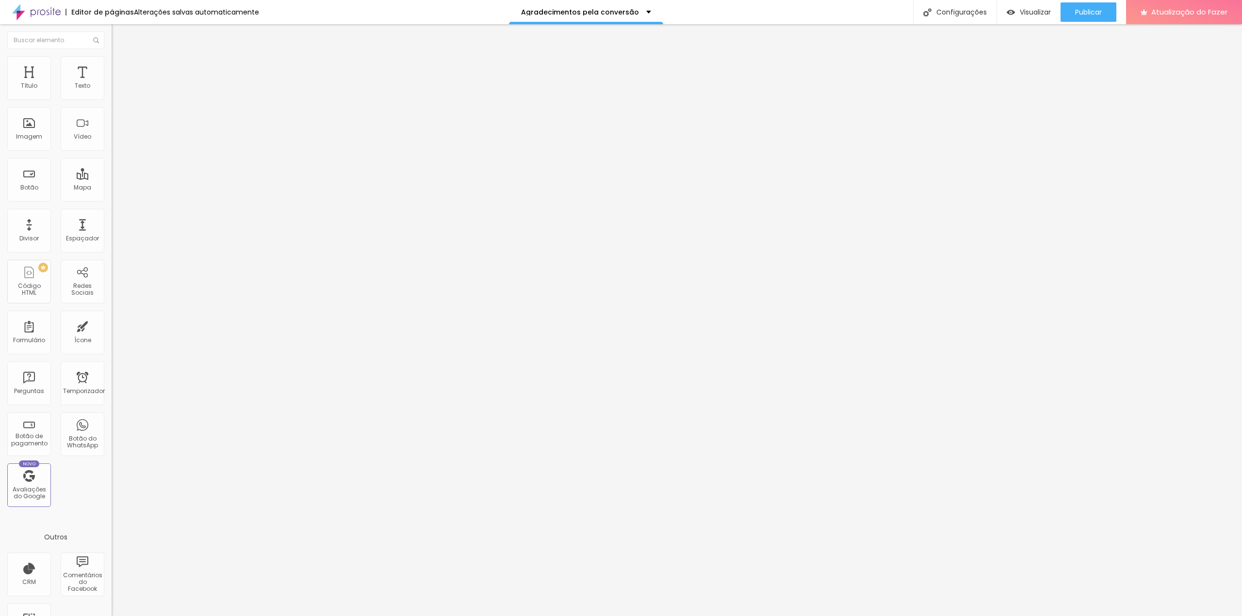
click at [120, 67] on font "Estilo" at bounding box center [127, 63] width 15 height 8
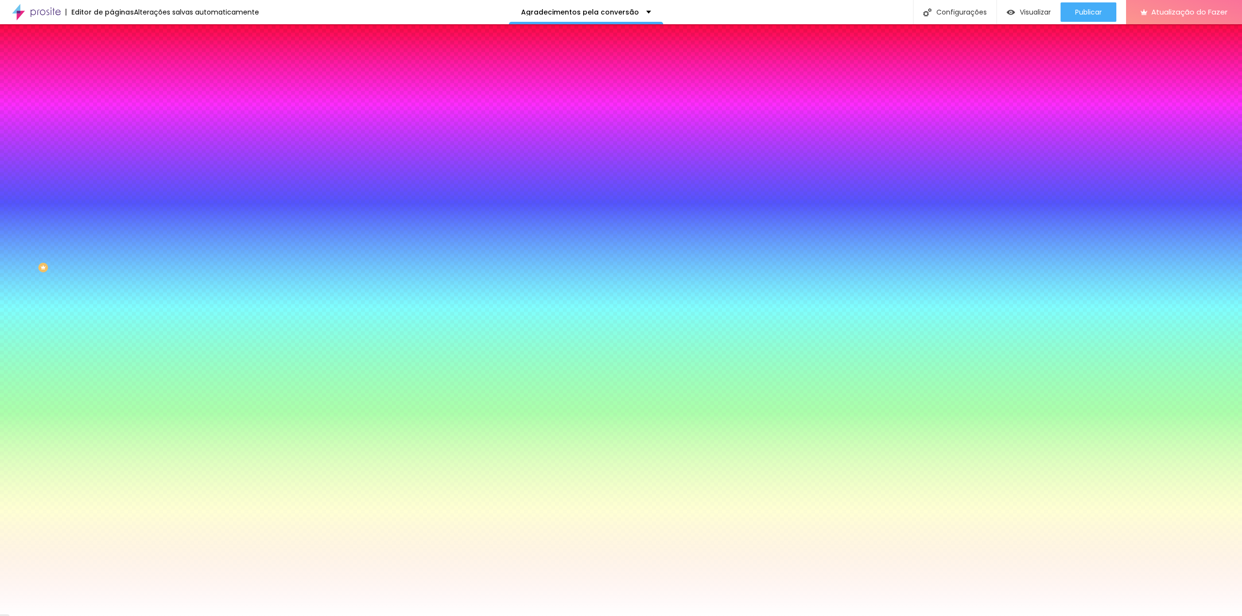
click at [117, 89] on font "Trocar imagem" at bounding box center [140, 85] width 47 height 8
click at [112, 88] on div "Trocar imagem" at bounding box center [168, 84] width 112 height 7
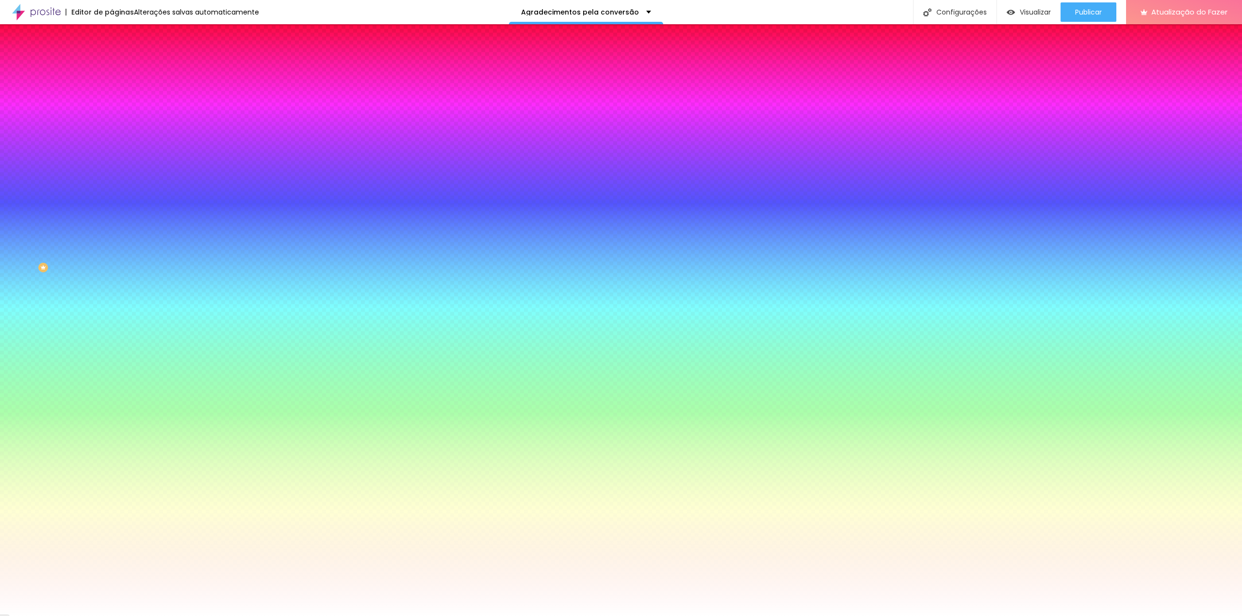
click at [120, 69] on font "Avançado" at bounding box center [136, 72] width 32 height 8
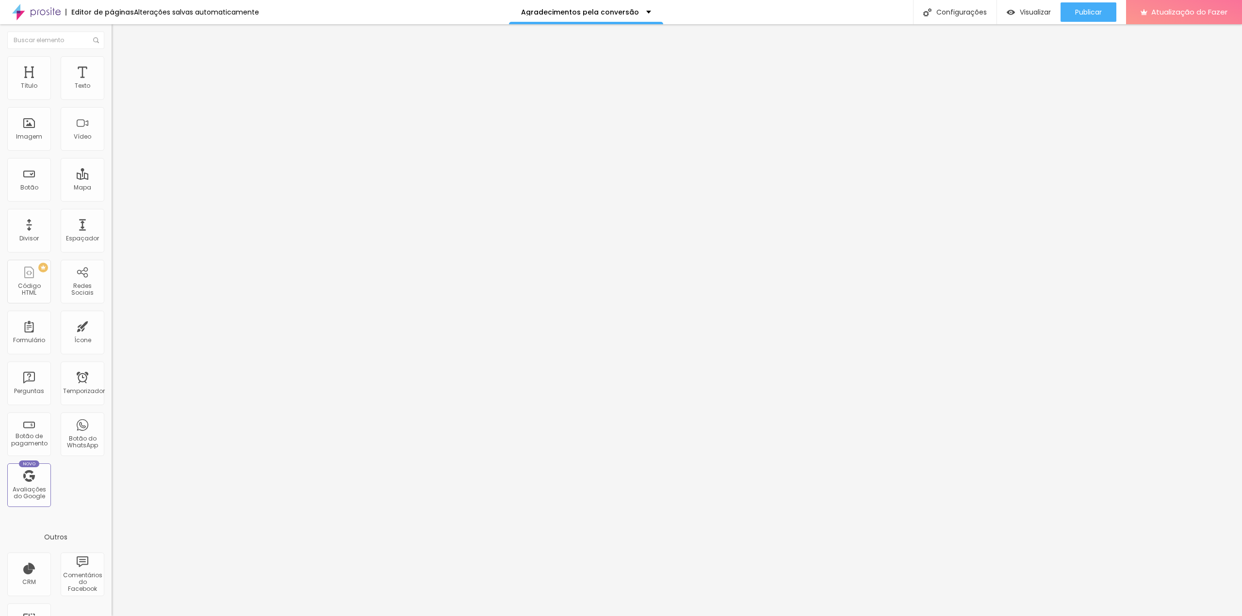
type input "5"
type input "10"
type input "15"
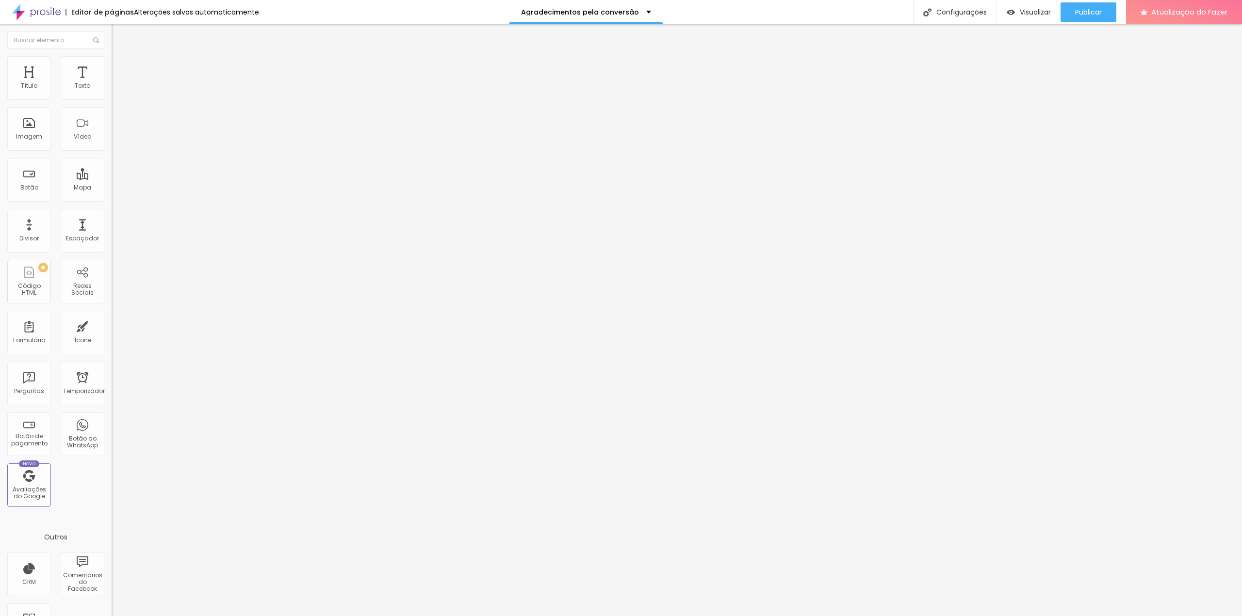
type input "15"
type input "20"
type input "25"
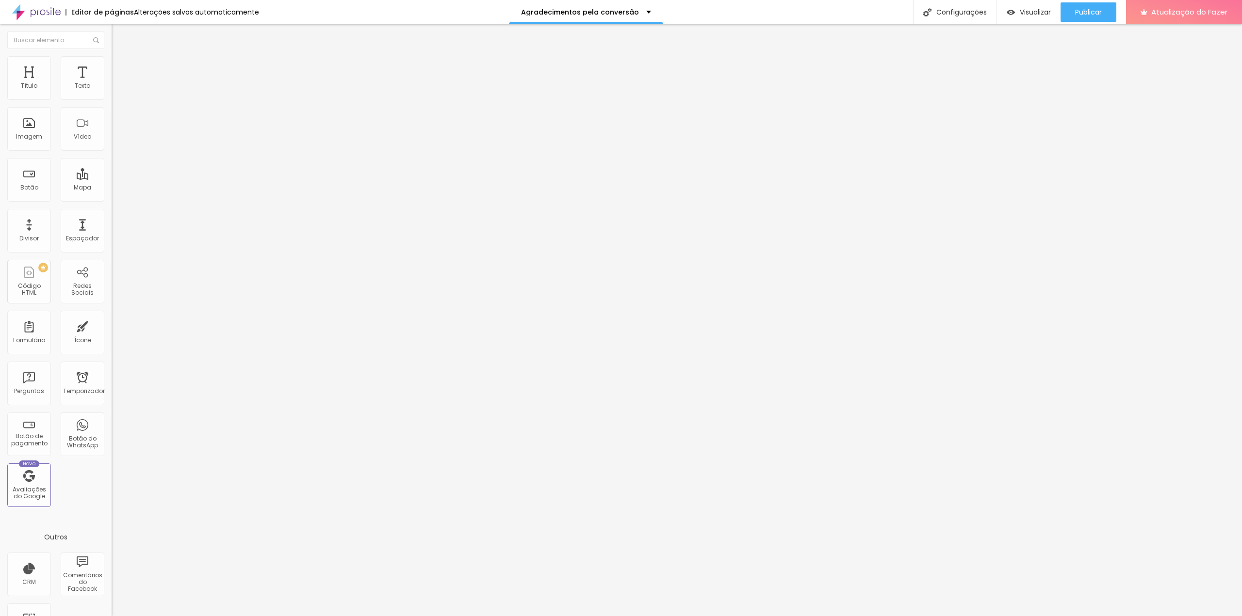
type input "30"
drag, startPoint x: 22, startPoint y: 94, endPoint x: 105, endPoint y: 109, distance: 84.2
type input "30"
click at [119, 188] on input "range" at bounding box center [143, 192] width 63 height 8
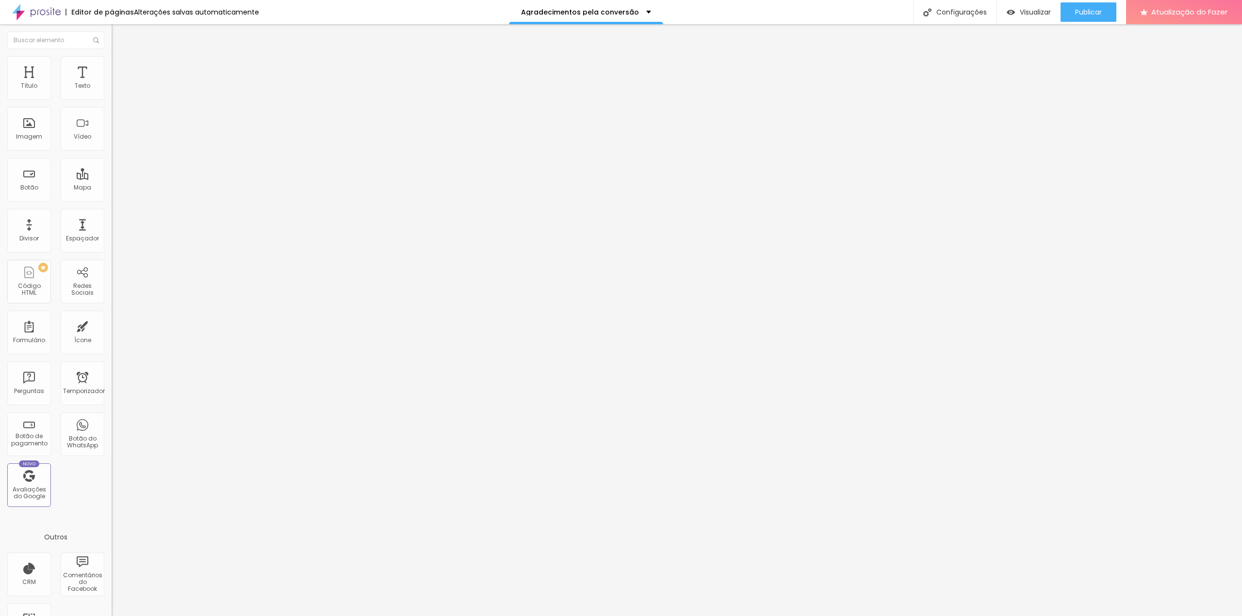
type input "28"
type input "60"
type input "281"
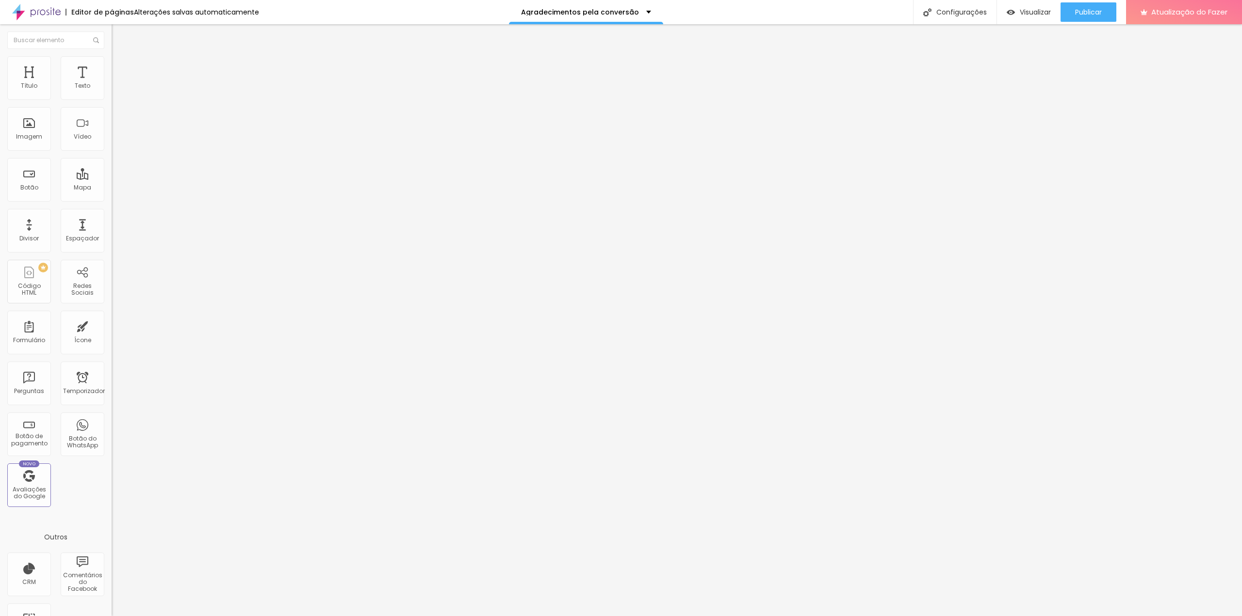
type input "281"
type input "329"
type input "360"
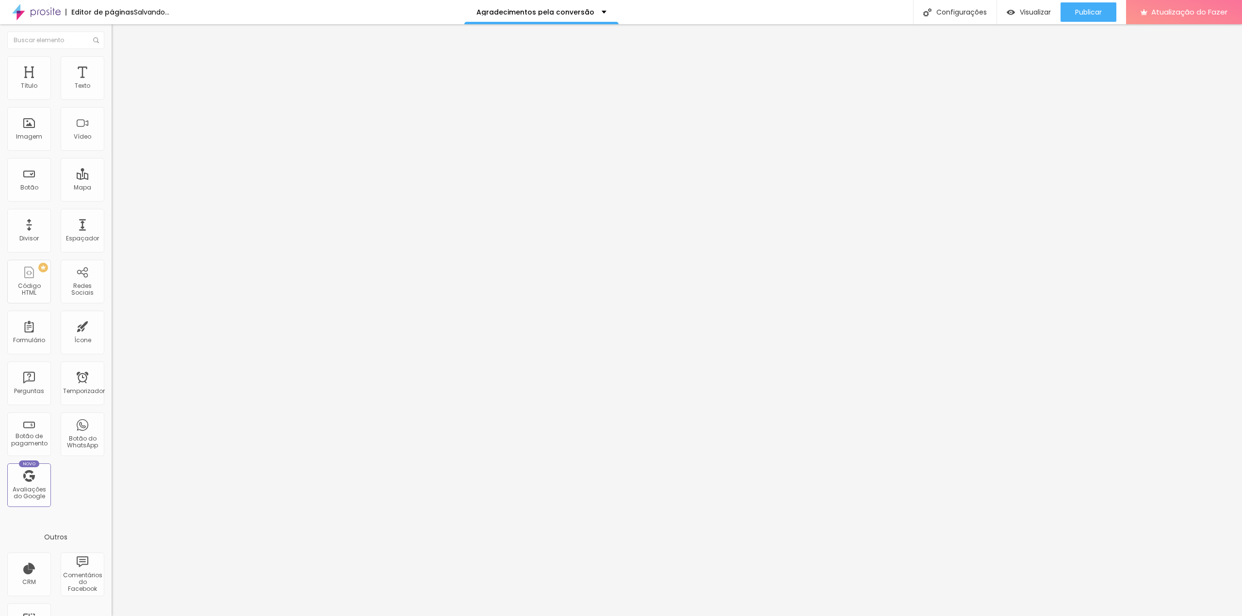
type input "392"
type input "418"
type input "434"
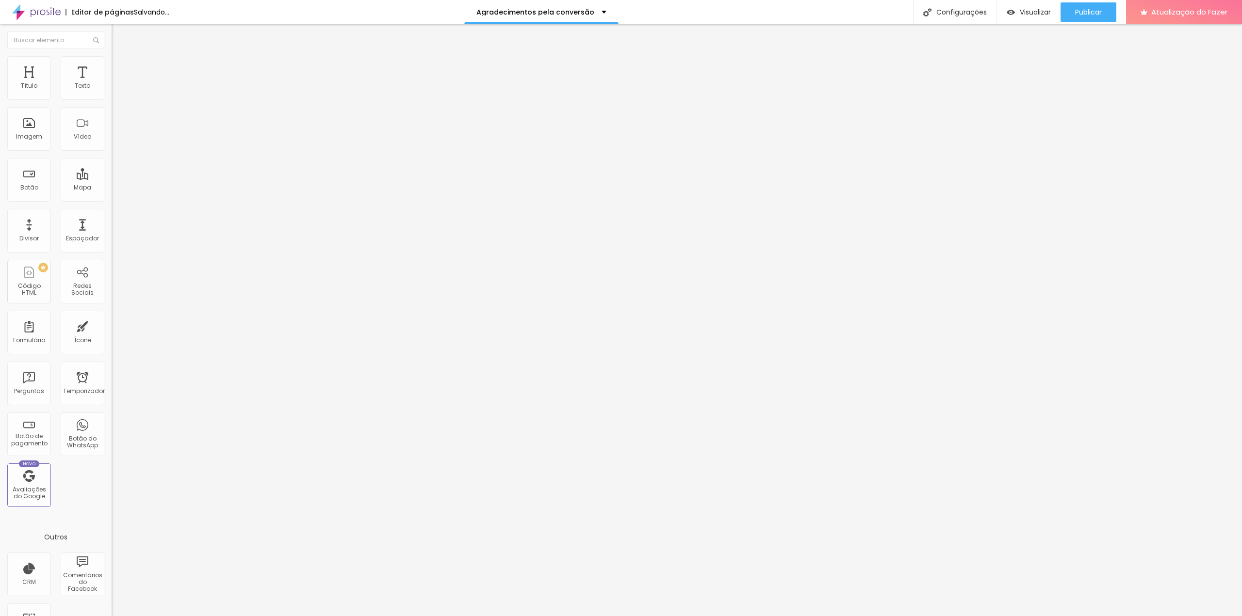
type input "434"
type input "439"
type input "455"
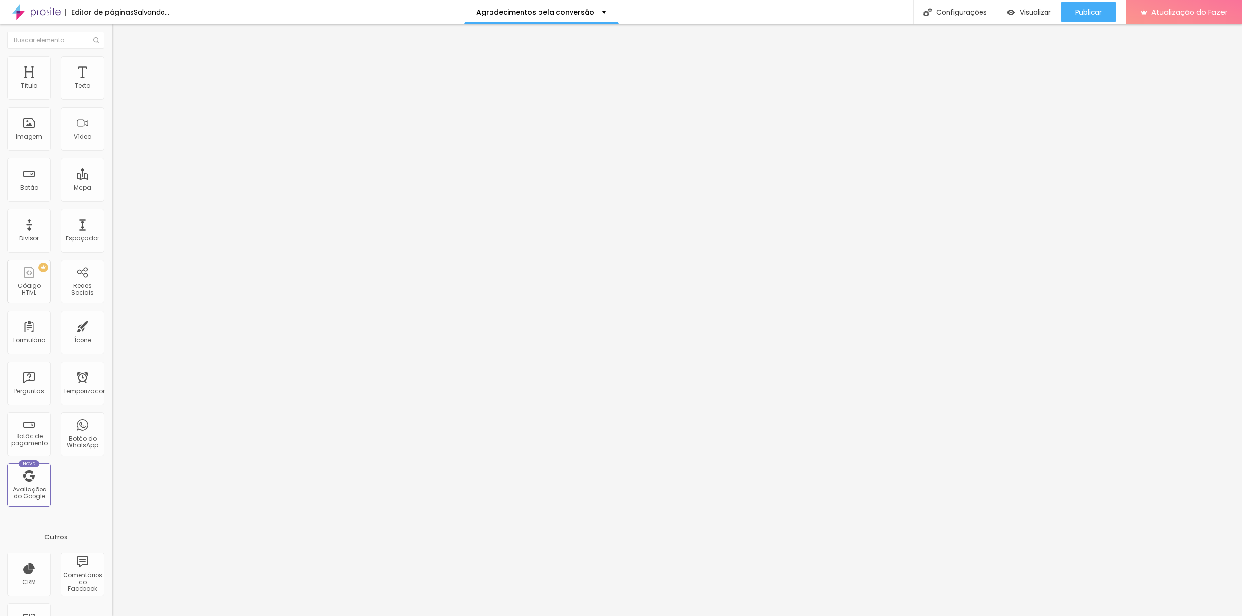
type input "461"
type input "482"
type input "497"
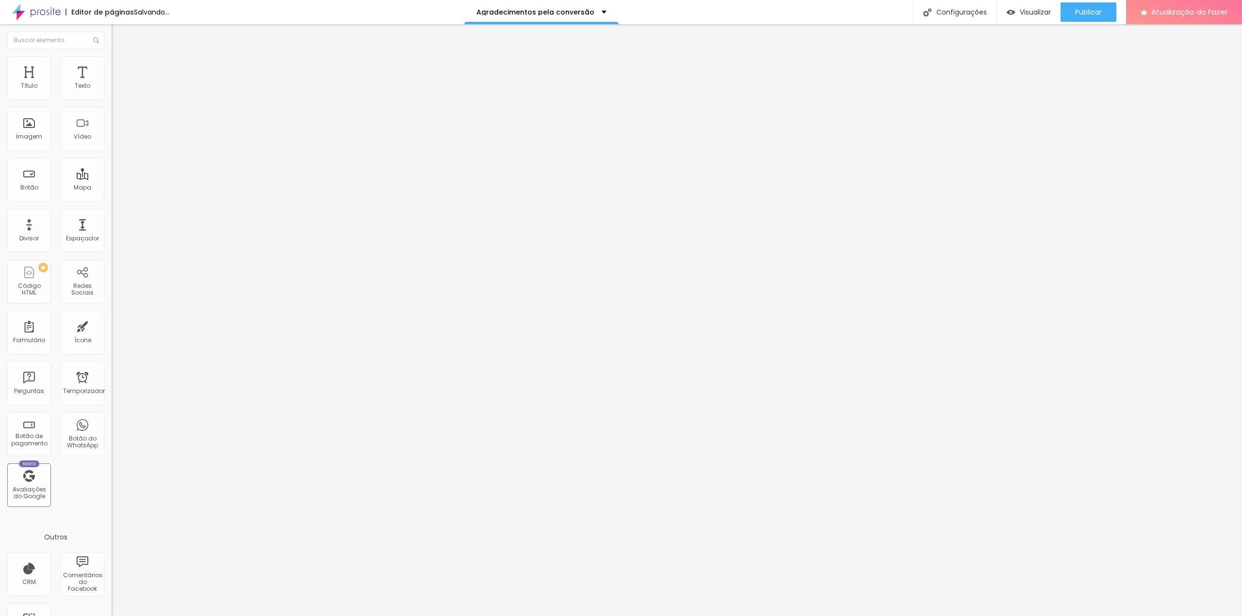
type input "497"
type input "500"
type input "229"
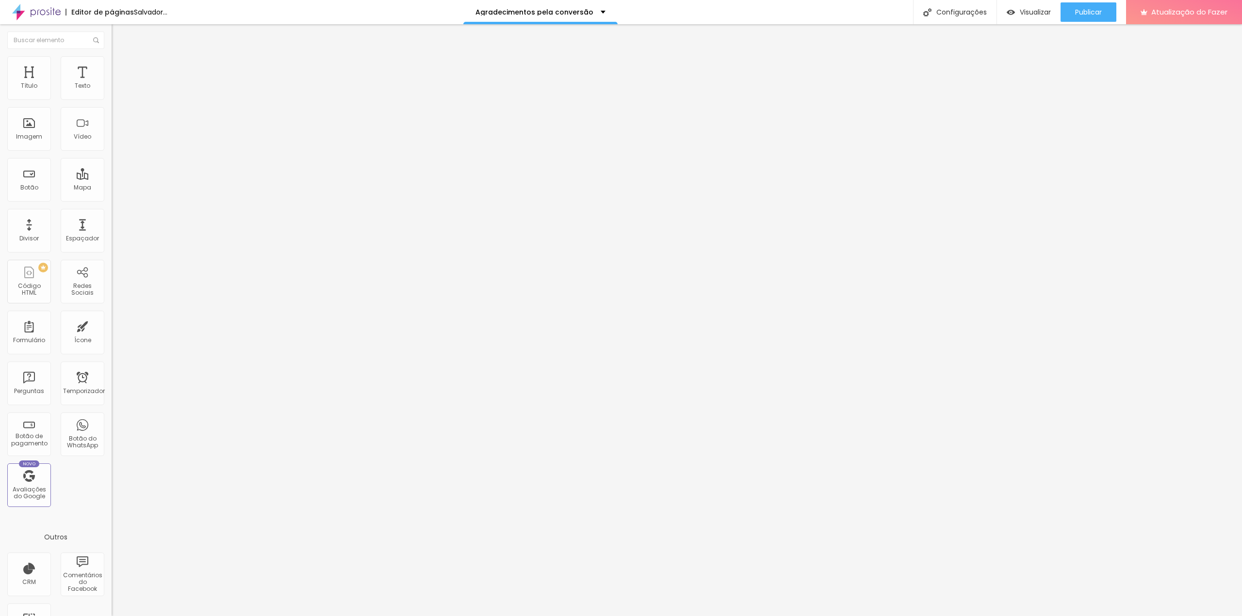
type input "0"
drag, startPoint x: 22, startPoint y: 114, endPoint x: -29, endPoint y: 113, distance: 50.5
type input "0"
click at [112, 325] on input "range" at bounding box center [143, 329] width 63 height 8
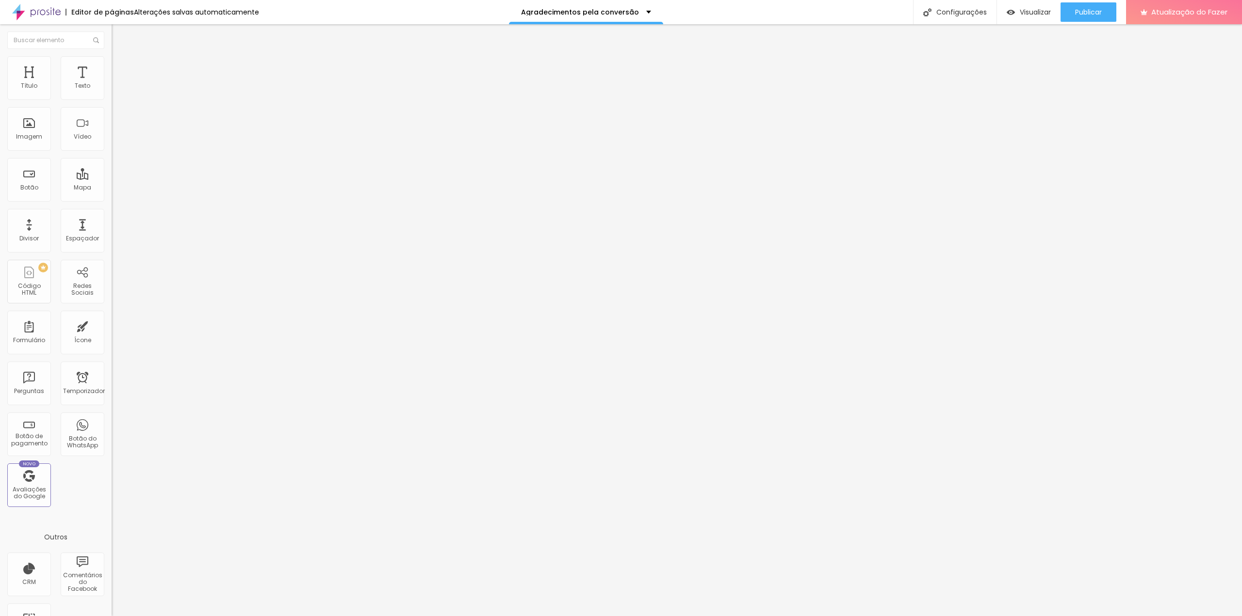
type input "25"
type input "20"
type input "15"
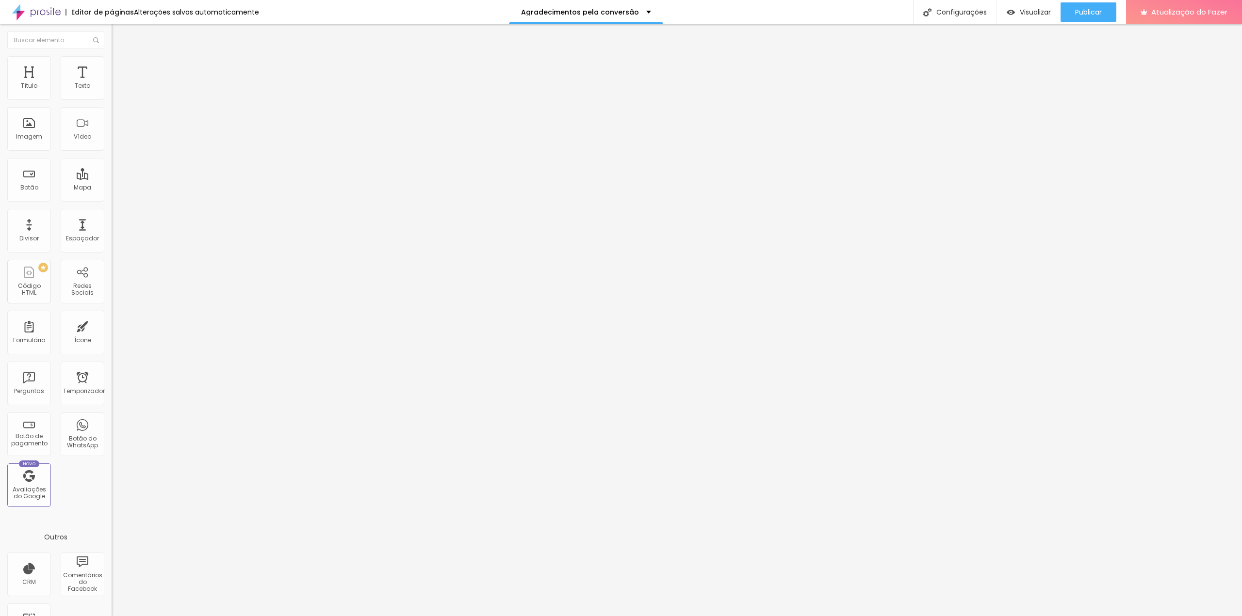
type input "15"
type input "10"
type input "5"
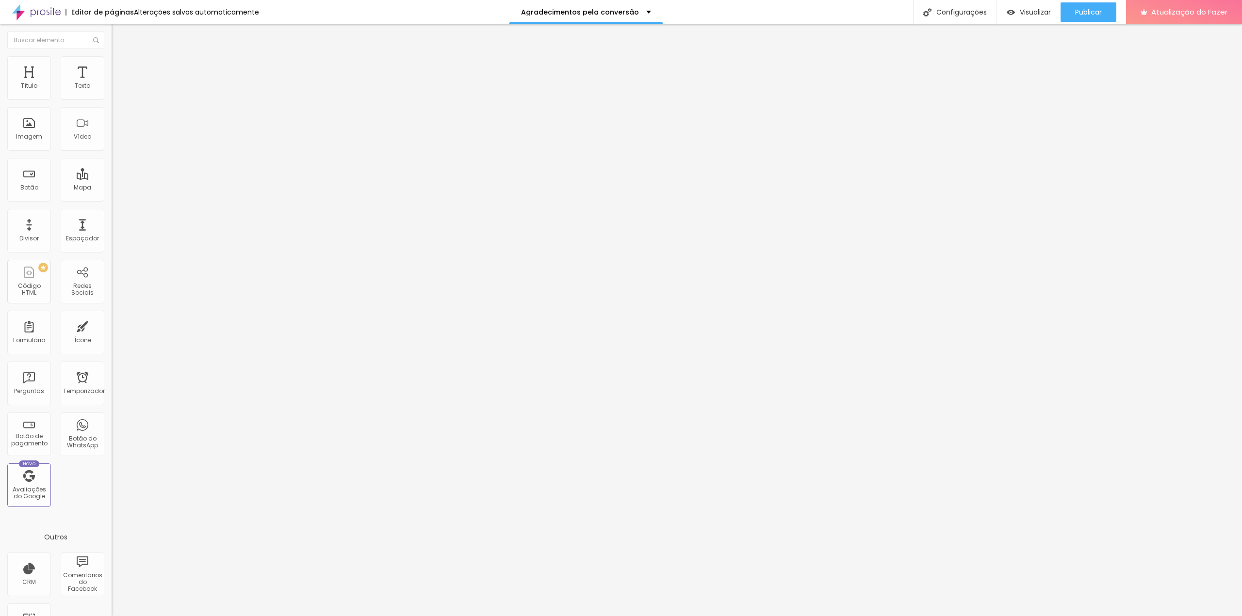
type input "0"
drag, startPoint x: 82, startPoint y: 95, endPoint x: 14, endPoint y: 100, distance: 68.6
type input "0"
click at [112, 188] on input "range" at bounding box center [143, 192] width 63 height 8
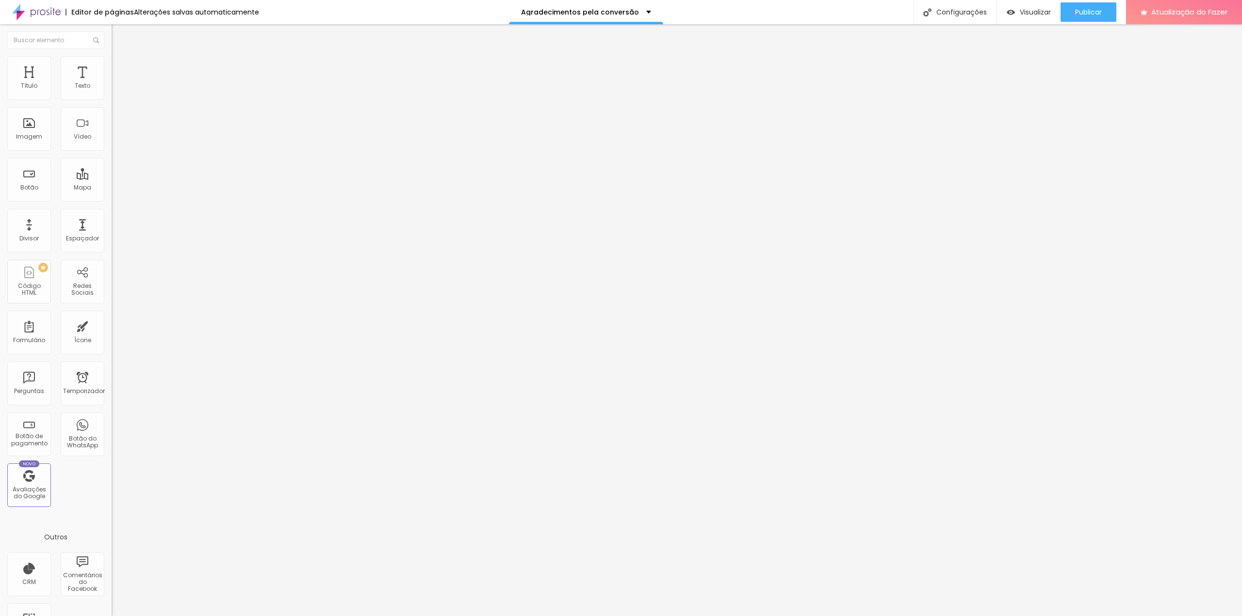
click at [120, 67] on font "Estilo" at bounding box center [127, 63] width 15 height 8
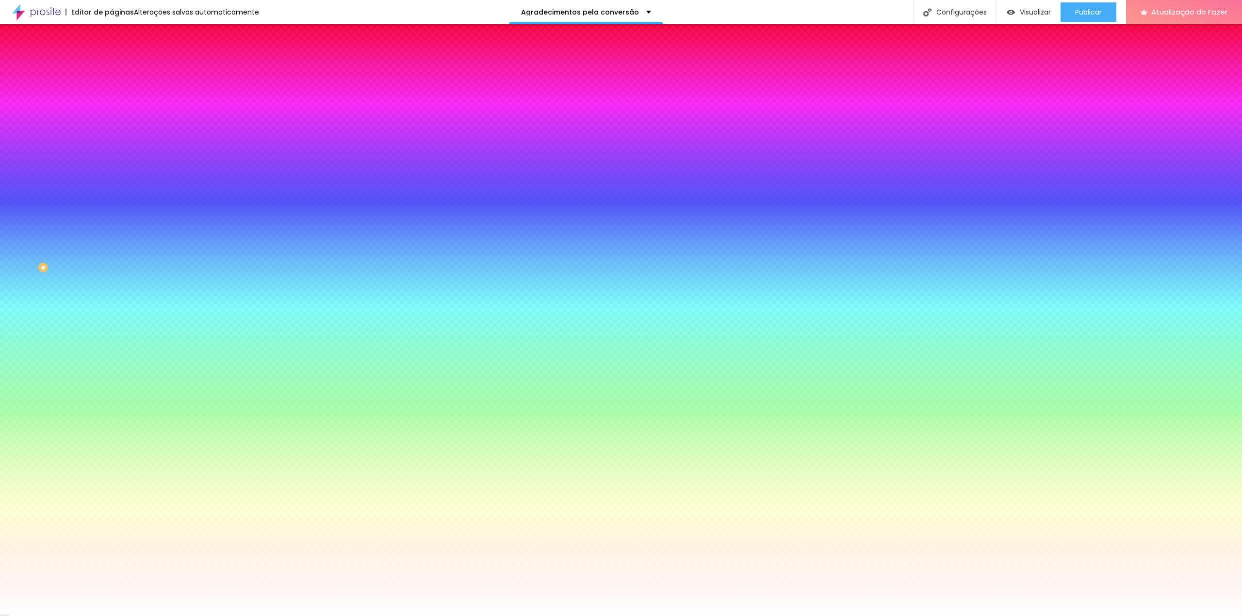
click at [164, 87] on img at bounding box center [167, 84] width 6 height 6
click at [112, 132] on div at bounding box center [168, 132] width 112 height 0
drag, startPoint x: 85, startPoint y: 191, endPoint x: 95, endPoint y: 246, distance: 55.7
click at [112, 142] on div at bounding box center [168, 142] width 112 height 0
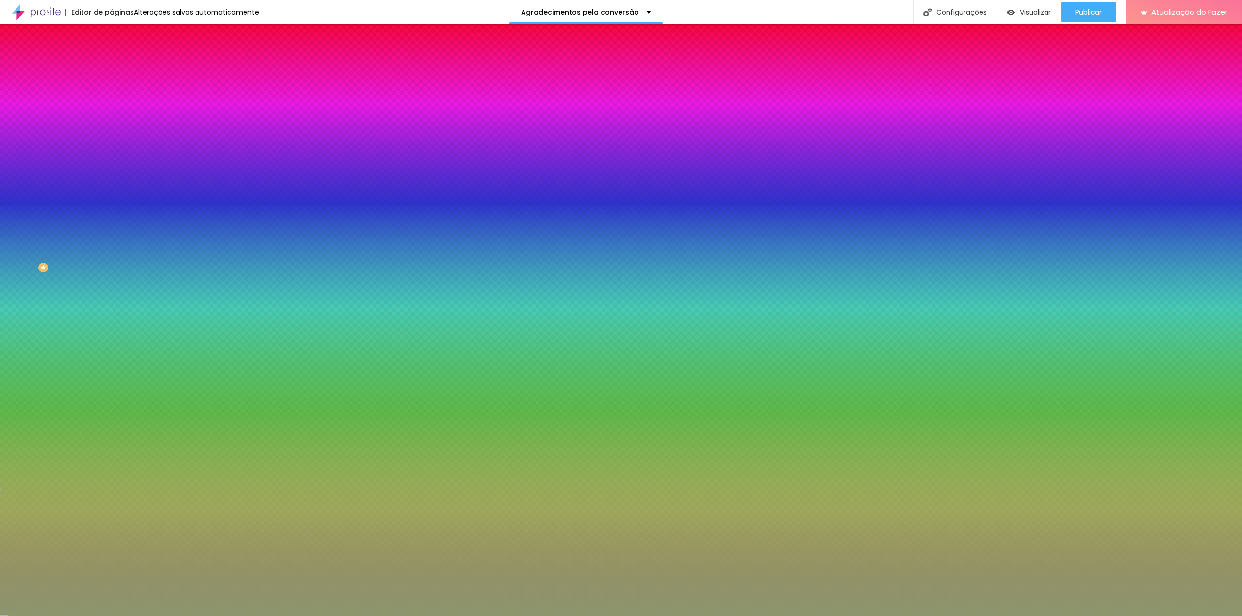
click at [32, 218] on div at bounding box center [621, 308] width 1242 height 616
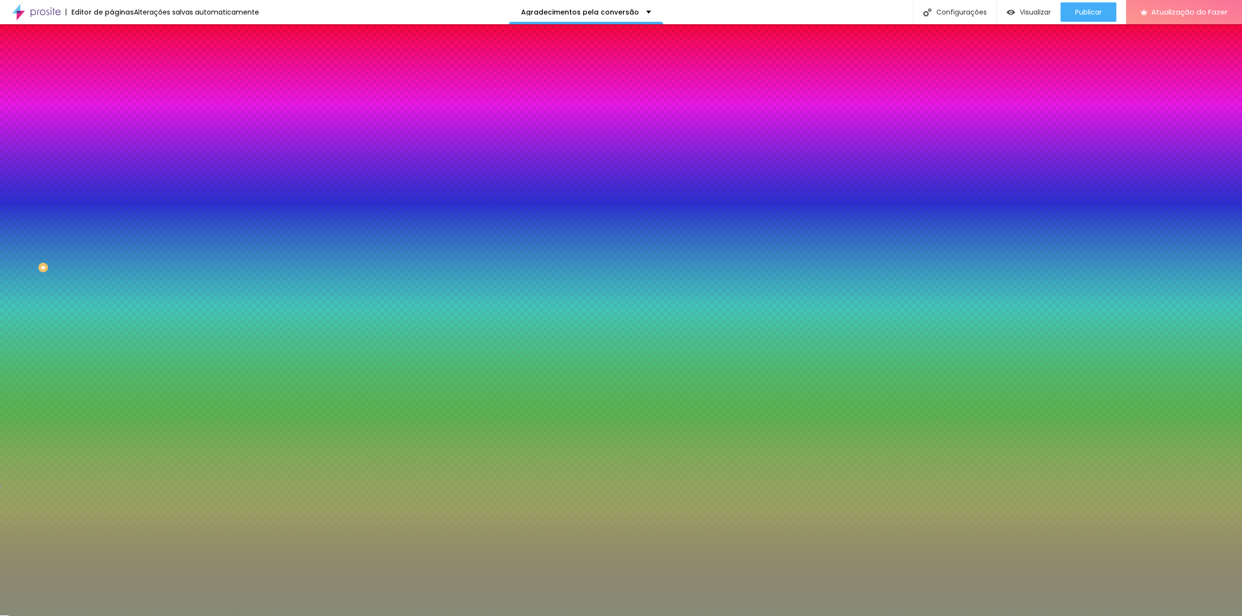
click at [24, 221] on div at bounding box center [621, 308] width 1242 height 616
click at [20, 232] on div at bounding box center [621, 308] width 1242 height 616
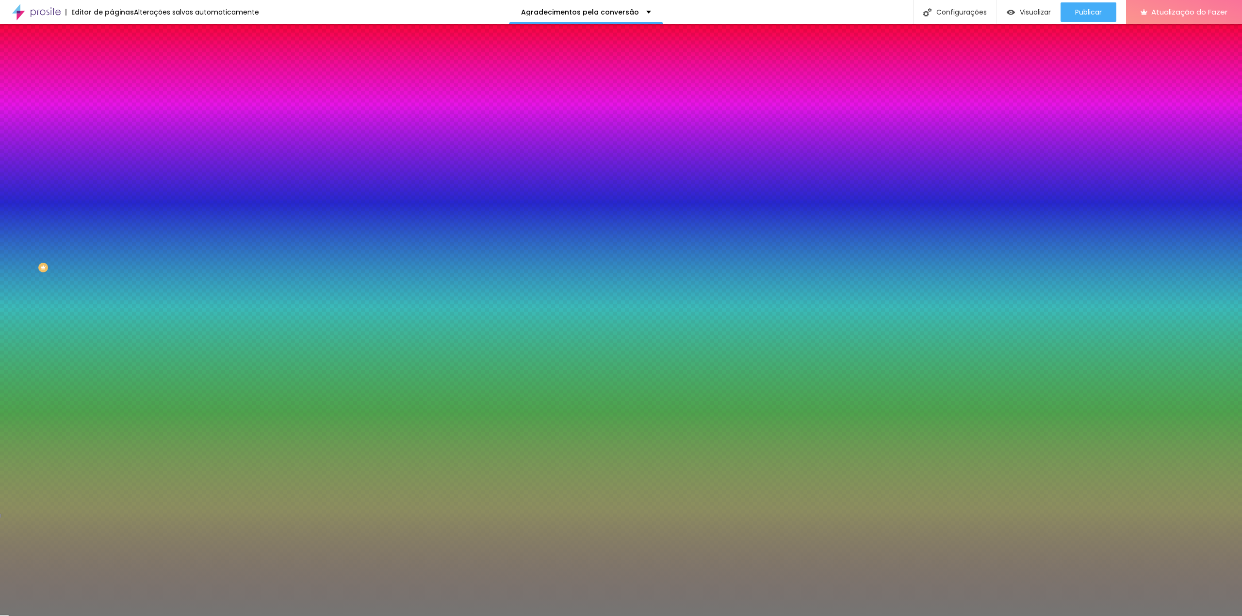
click at [16, 227] on div at bounding box center [621, 308] width 1242 height 616
type input "#757573"
click at [16, 220] on div at bounding box center [621, 308] width 1242 height 616
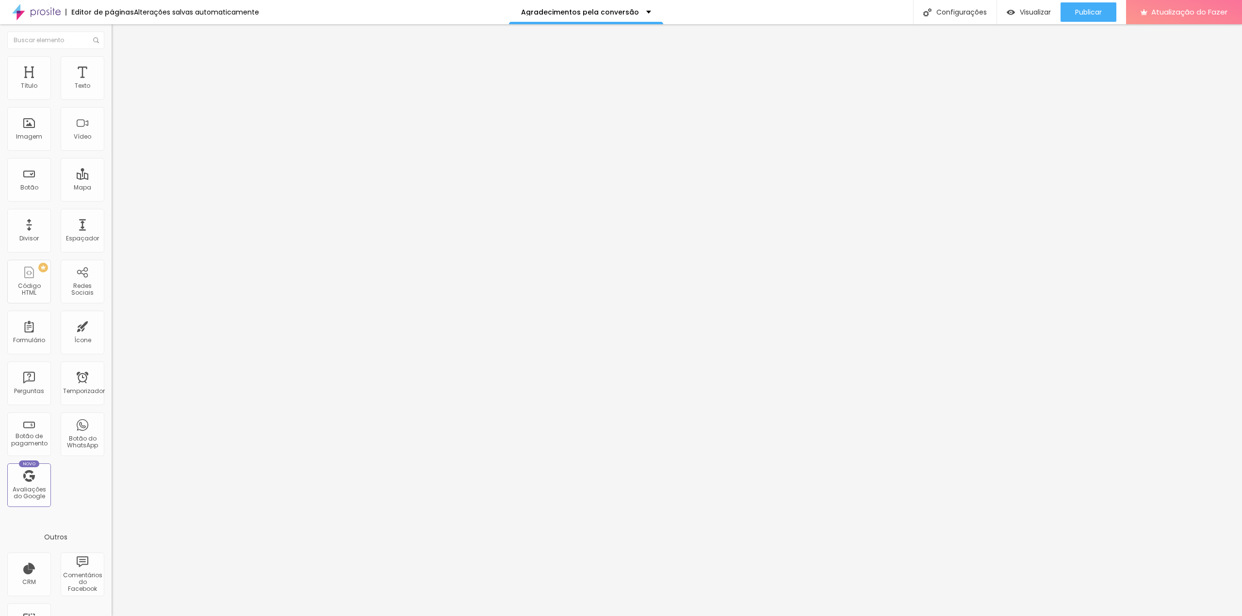
click at [117, 83] on font "Trocar imagem" at bounding box center [140, 79] width 47 height 8
click at [1167, 616] on div at bounding box center [621, 626] width 1242 height 9
click at [112, 66] on li "Avançado" at bounding box center [168, 71] width 112 height 10
click at [120, 67] on font "Estilo" at bounding box center [127, 63] width 15 height 8
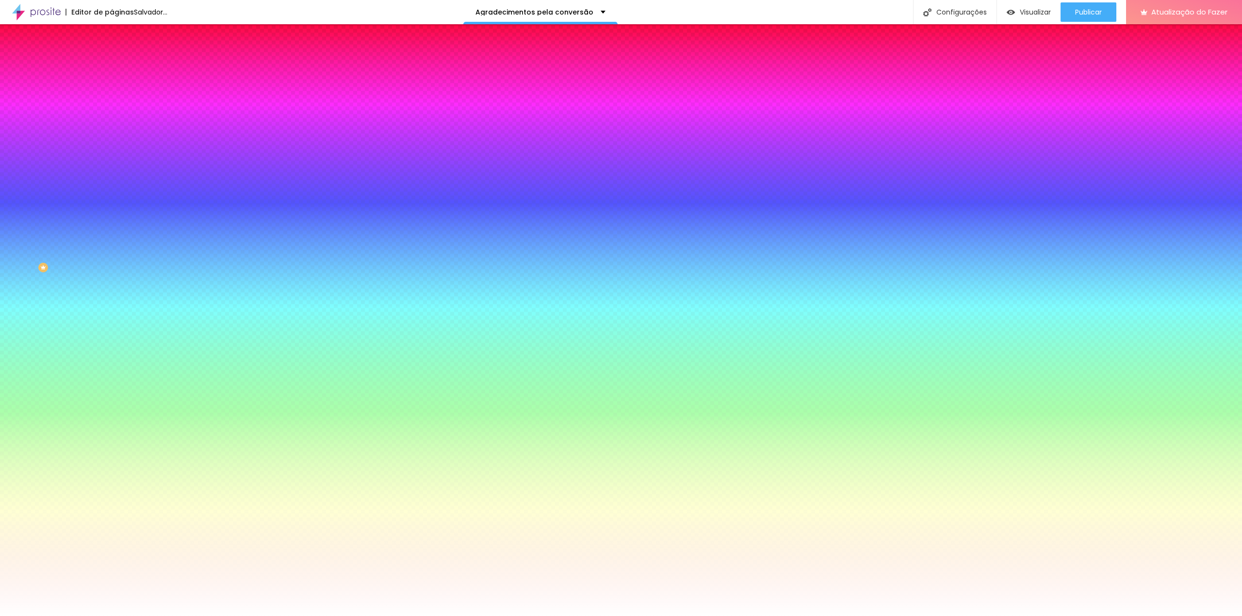
click at [112, 93] on div at bounding box center [168, 93] width 112 height 0
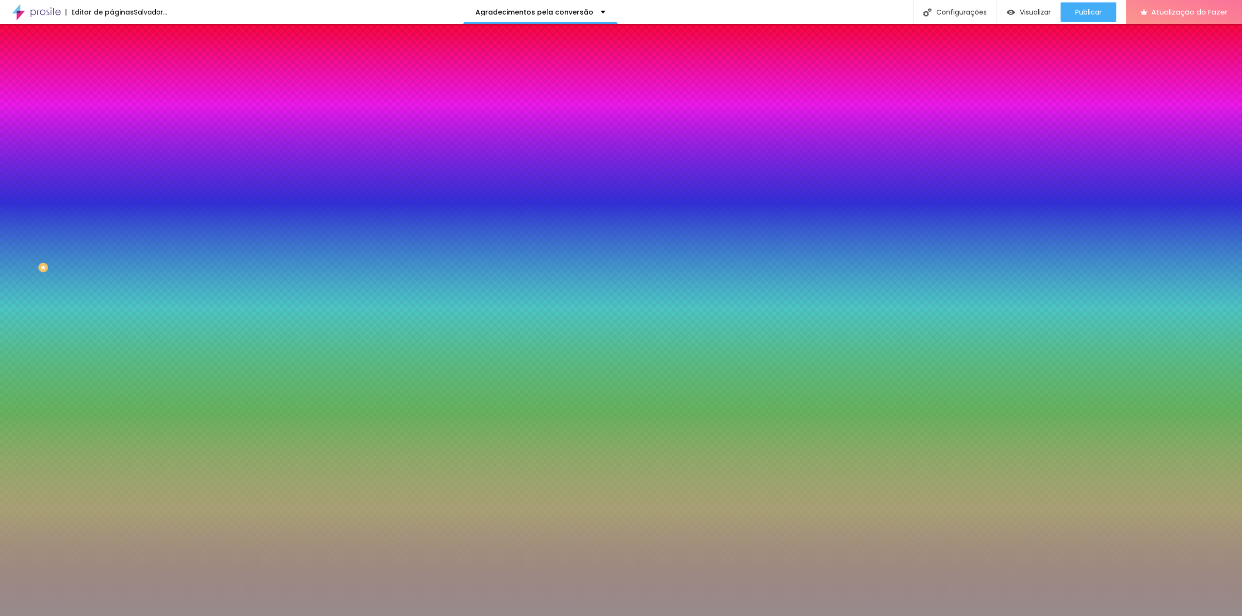
click at [20, 139] on div at bounding box center [621, 308] width 1242 height 616
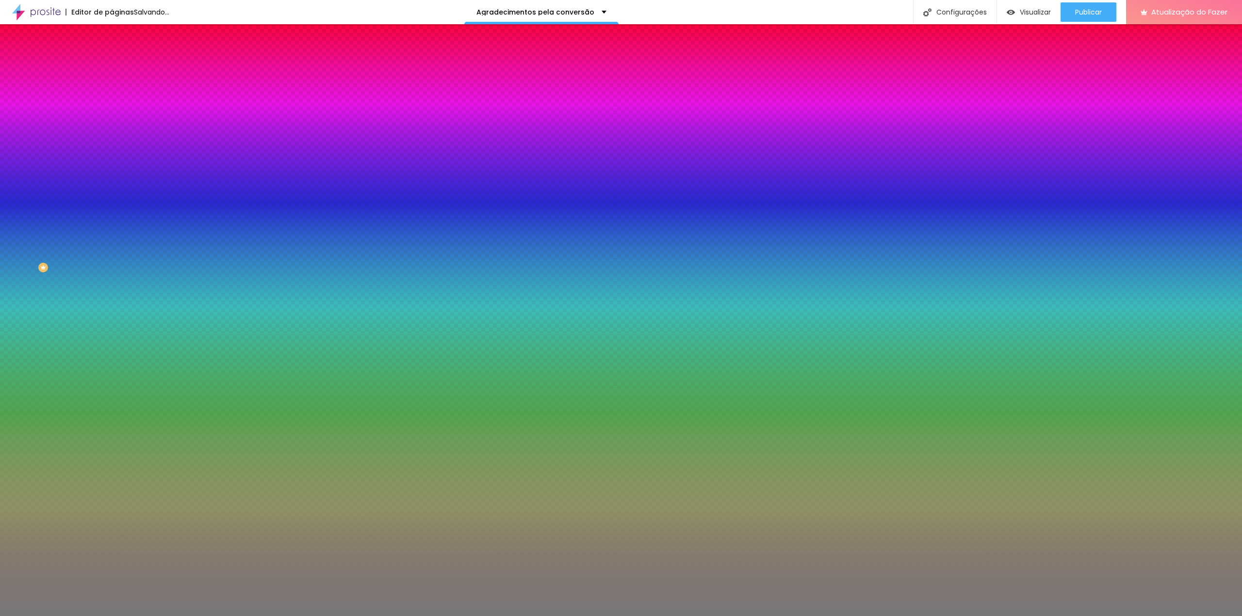
type input "#797878"
drag, startPoint x: 19, startPoint y: 137, endPoint x: 16, endPoint y: 148, distance: 11.2
click at [16, 148] on div at bounding box center [621, 308] width 1242 height 616
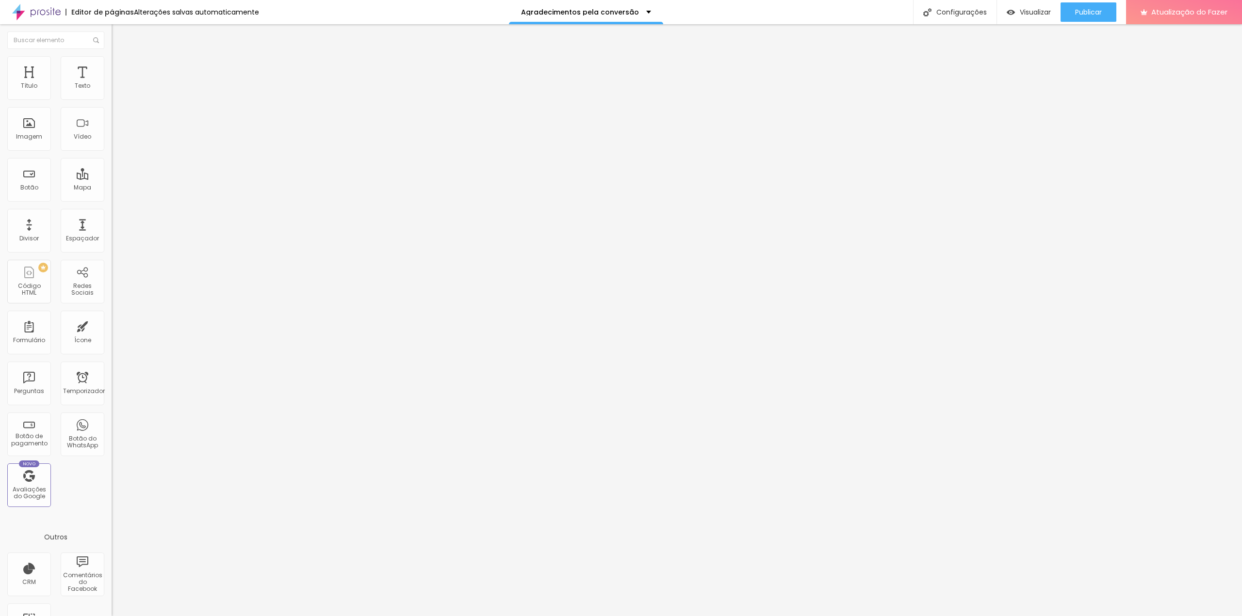
click at [120, 68] on font "Avançado" at bounding box center [136, 72] width 32 height 8
click at [120, 67] on font "Estilo" at bounding box center [127, 63] width 15 height 8
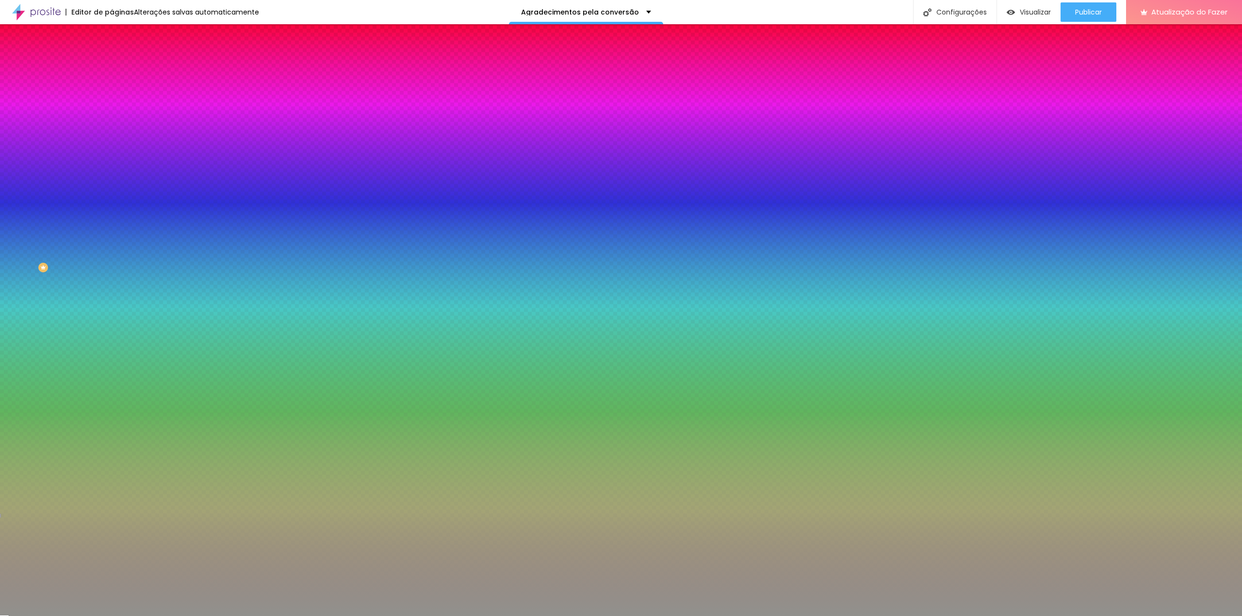
drag, startPoint x: 77, startPoint y: 176, endPoint x: 102, endPoint y: 176, distance: 25.7
click at [112, 142] on input "#91918D" at bounding box center [170, 137] width 116 height 10
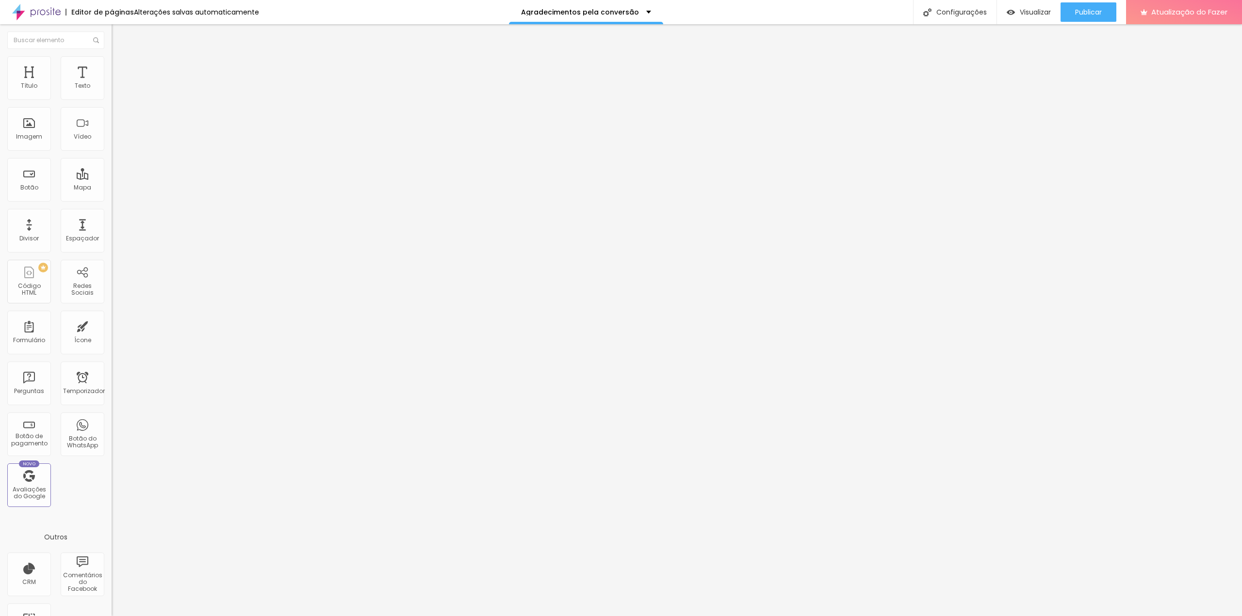
click at [120, 68] on font "Avançado" at bounding box center [136, 72] width 32 height 8
click at [120, 67] on font "Estilo" at bounding box center [127, 63] width 15 height 8
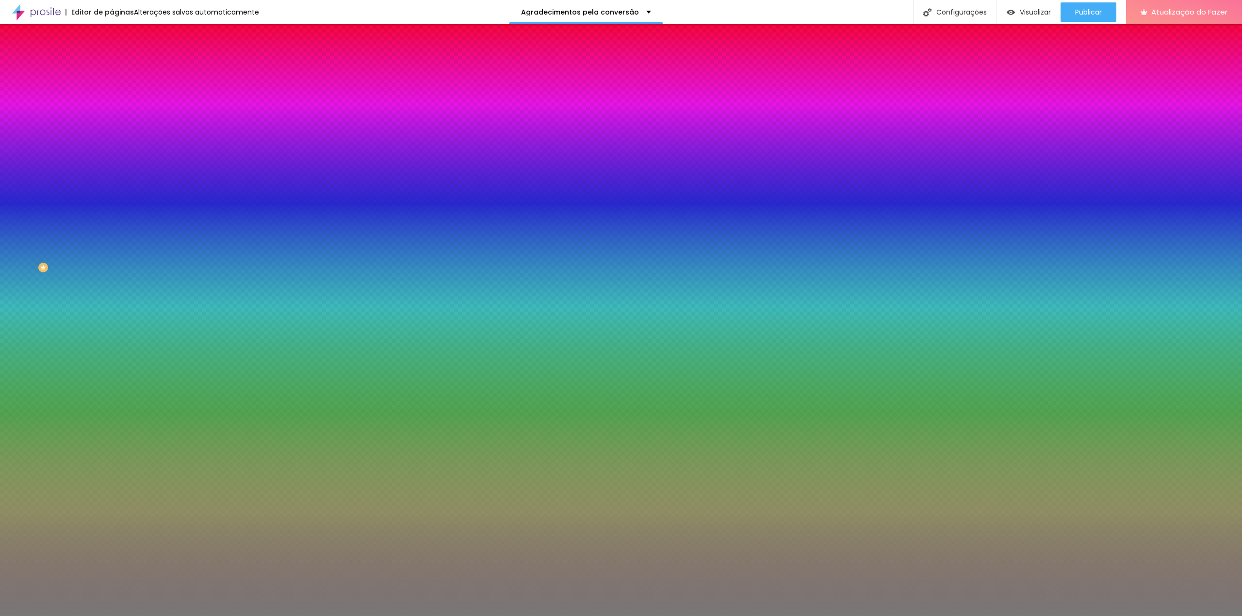
drag, startPoint x: 76, startPoint y: 97, endPoint x: 110, endPoint y: 102, distance: 34.8
click at [112, 102] on div "Cor de fundo Voltar ao padrão #797777 0 Borda arredondada" at bounding box center [168, 158] width 112 height 164
paste input "91918D"
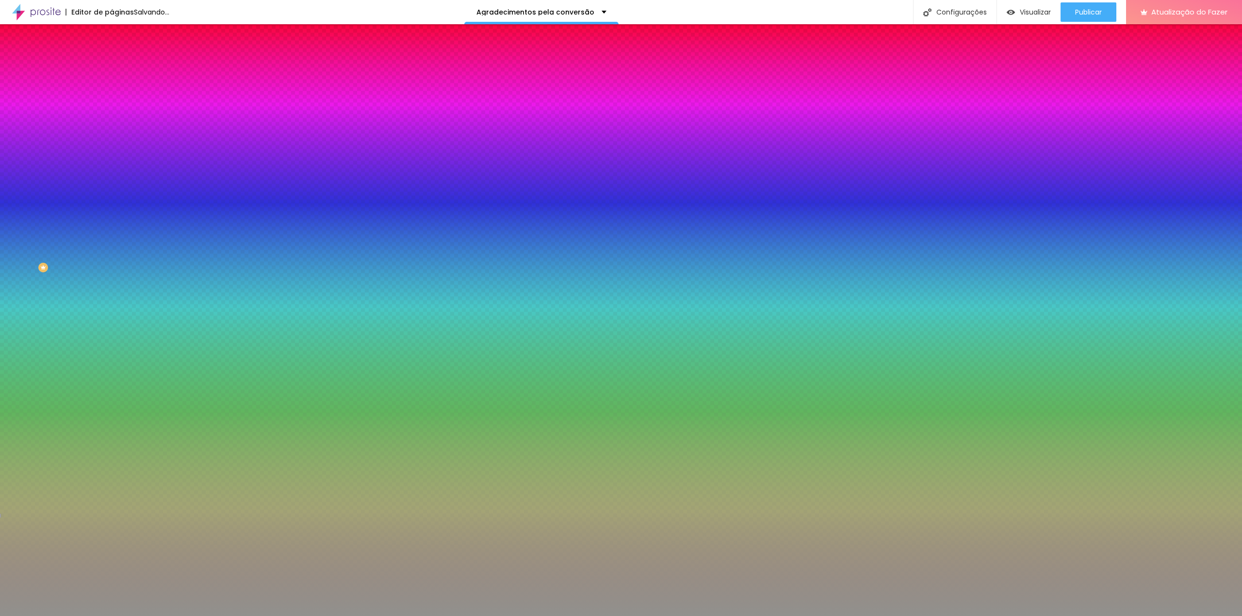
type input "#91918D"
click at [112, 155] on div "Editar nulo Conteúdo Estilo Avançado Cor de fundo Voltar ao padrão #91918D 0 Bo…" at bounding box center [168, 320] width 112 height 592
click at [120, 68] on font "Avançado" at bounding box center [136, 72] width 32 height 8
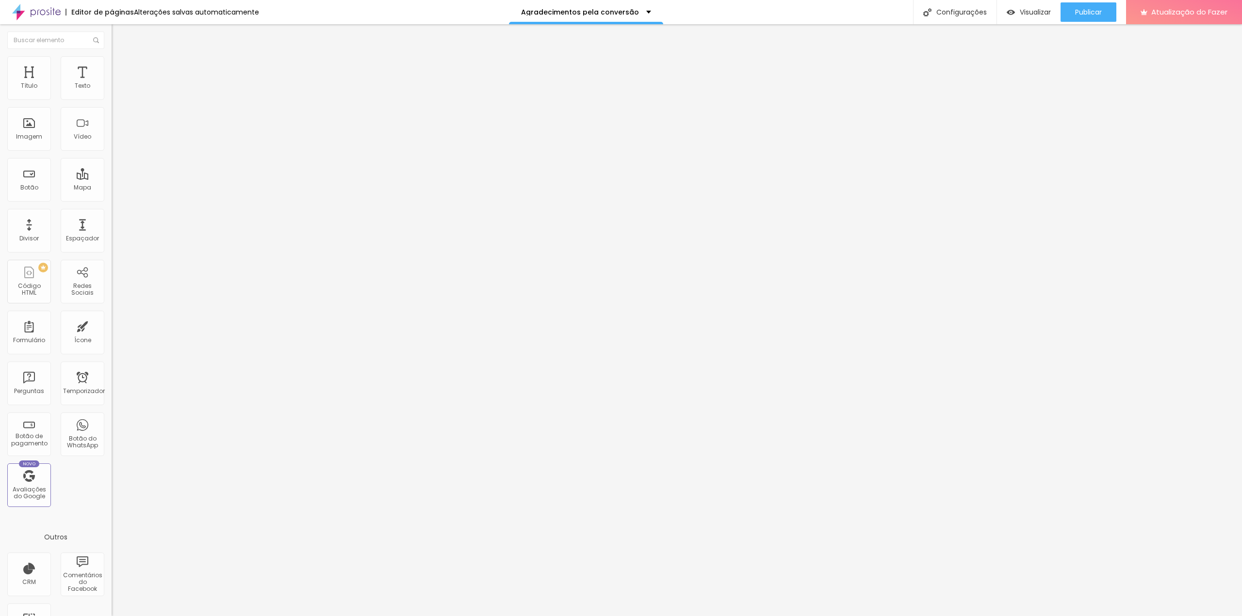
type input "15"
type input "10"
type input "5"
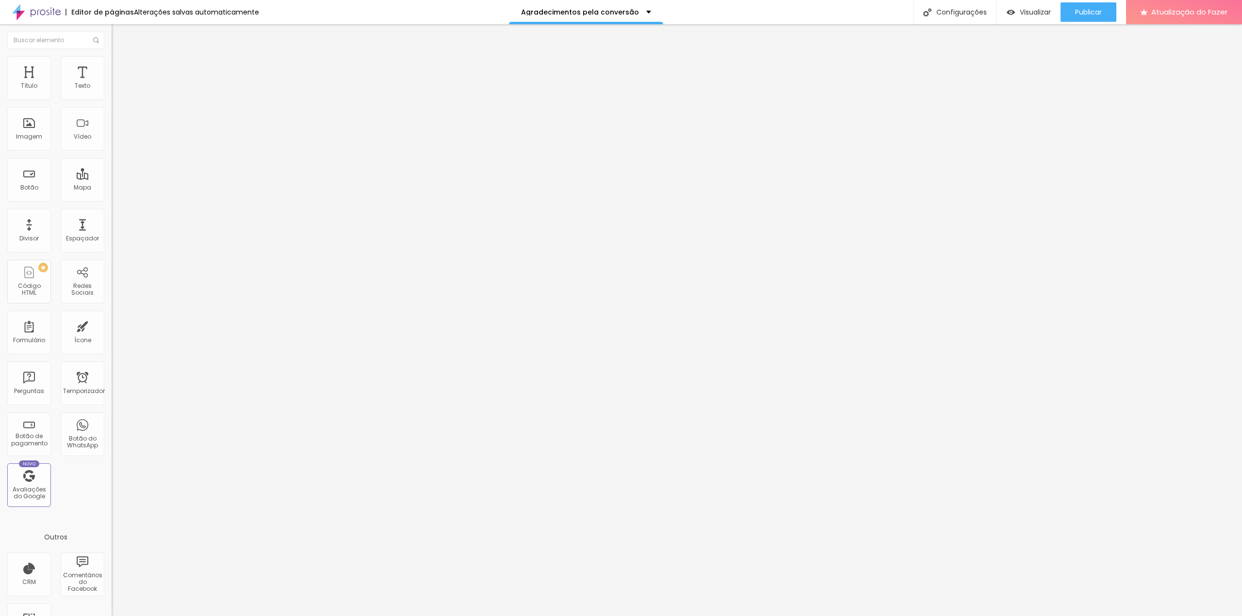
type input "5"
type input "0"
drag, startPoint x: 38, startPoint y: 96, endPoint x: 8, endPoint y: 94, distance: 30.2
type input "0"
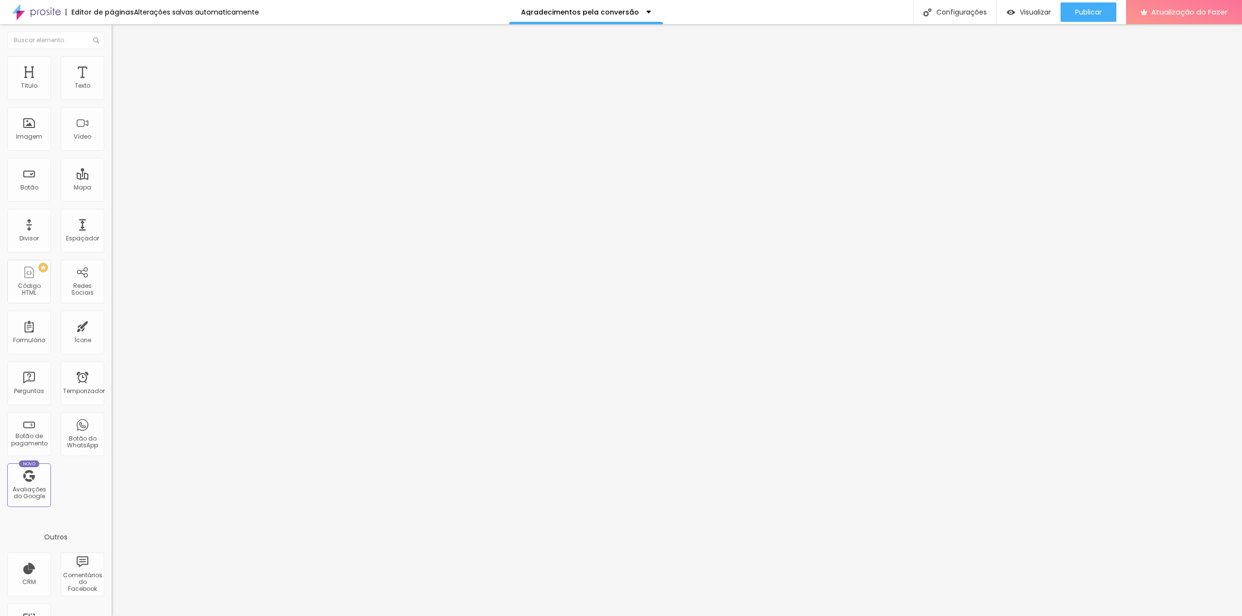
click at [112, 188] on input "range" at bounding box center [143, 192] width 63 height 8
click at [119, 35] on img "button" at bounding box center [123, 36] width 8 height 8
click at [112, 96] on img at bounding box center [115, 92] width 7 height 7
click at [120, 67] on font "Estilo" at bounding box center [127, 63] width 15 height 8
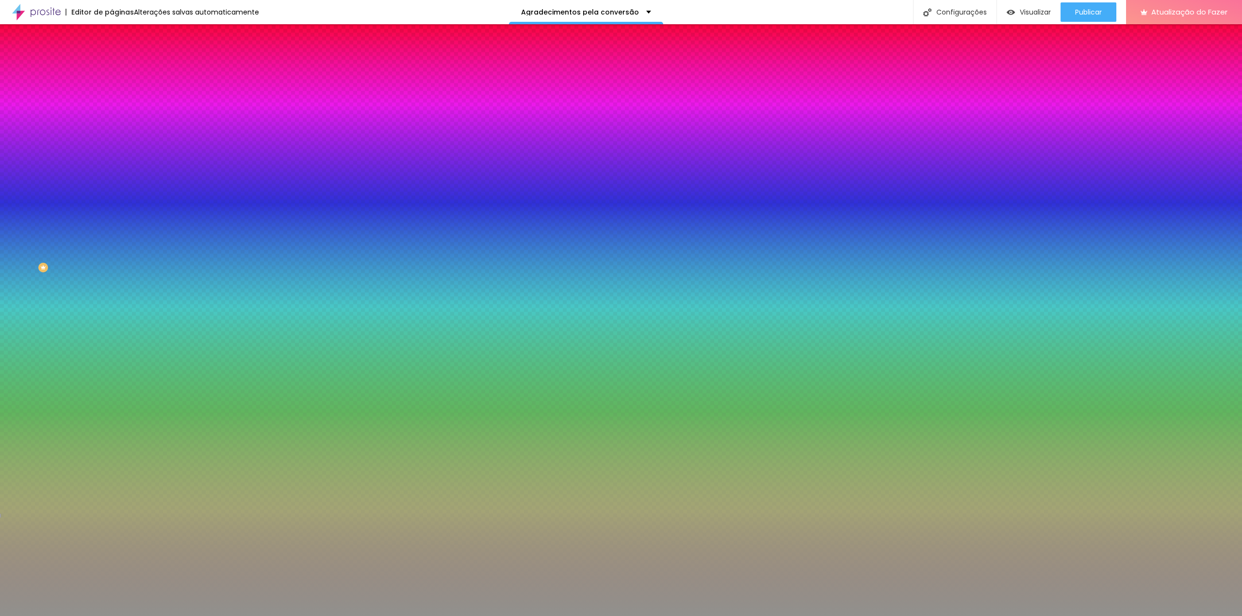
click at [112, 93] on div at bounding box center [168, 93] width 112 height 0
drag, startPoint x: 97, startPoint y: 110, endPoint x: 98, endPoint y: 205, distance: 95.1
click at [112, 205] on div "Editar nulo Conteúdo Estilo Avançado Cor de fundo Voltar ao padrão #91918D 0 Bo…" at bounding box center [168, 320] width 112 height 592
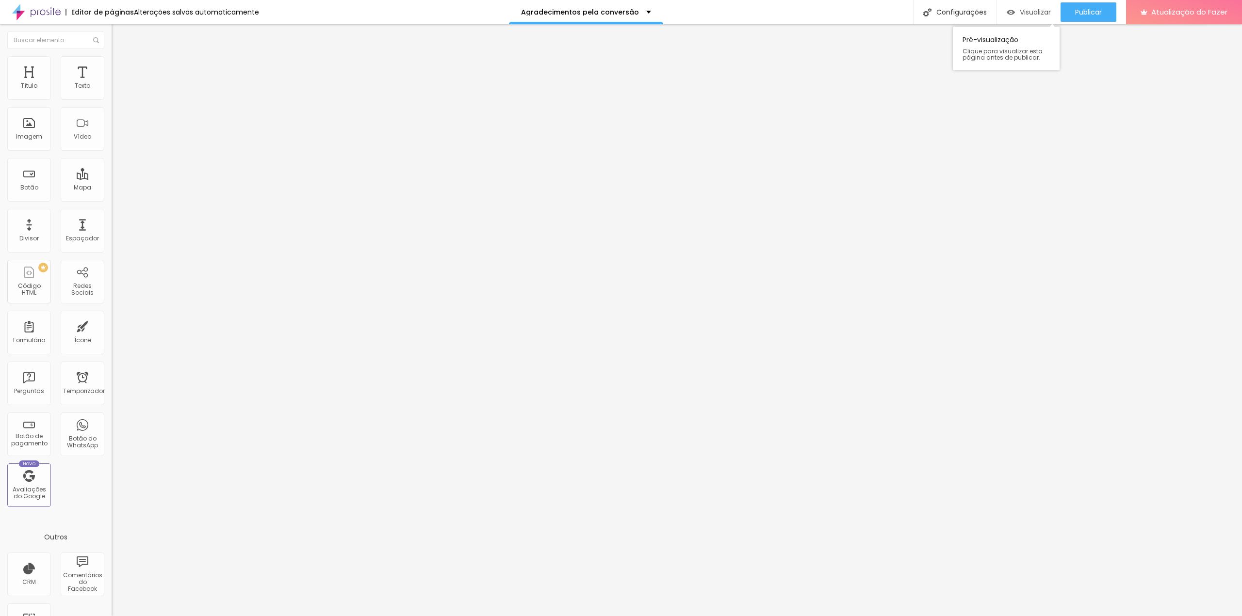
click at [1025, 12] on font "Visualizar" at bounding box center [1034, 12] width 31 height 10
type input "68"
type input "67"
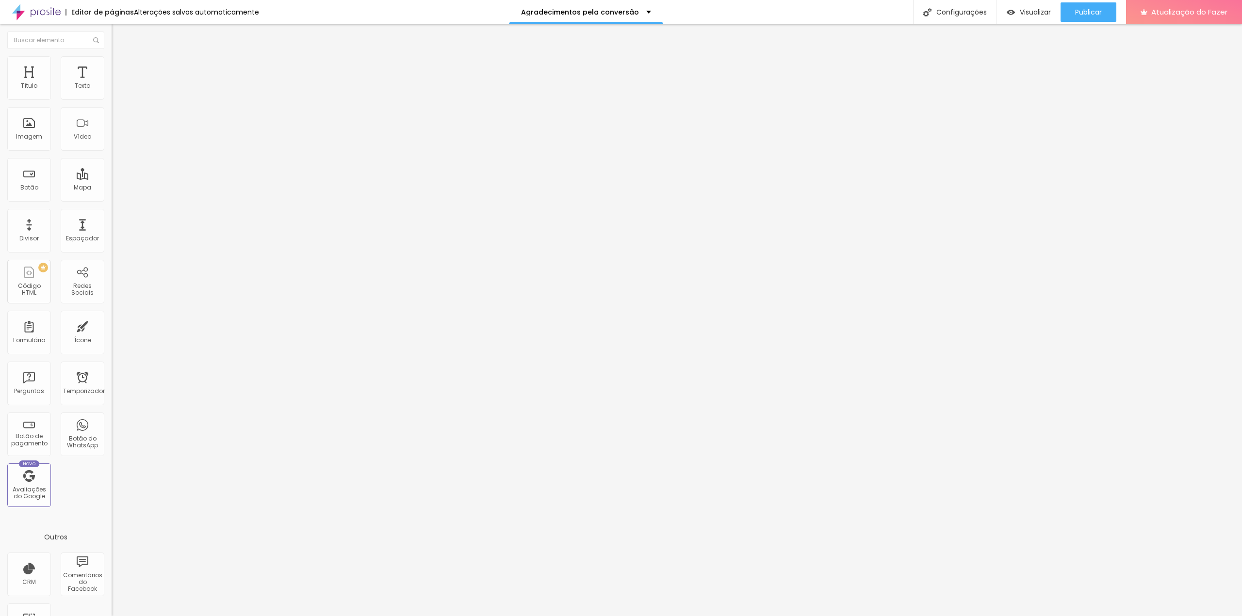
type input "66"
type input "65"
type input "64"
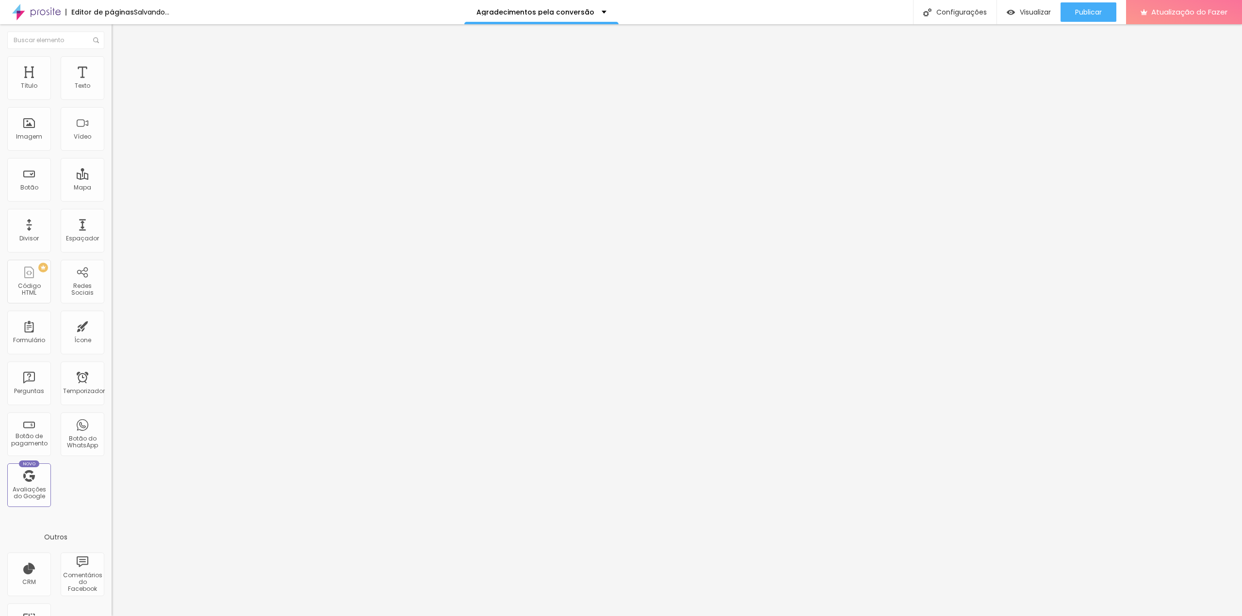
type input "64"
type input "61"
type input "59"
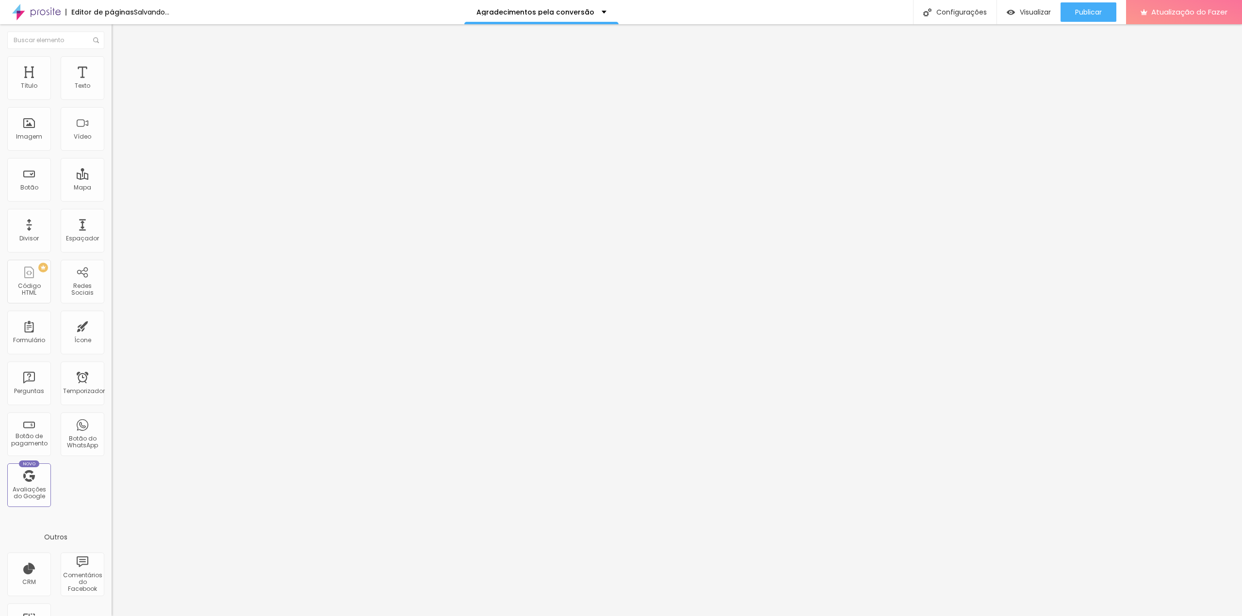
type input "53"
type input "48"
type input "47"
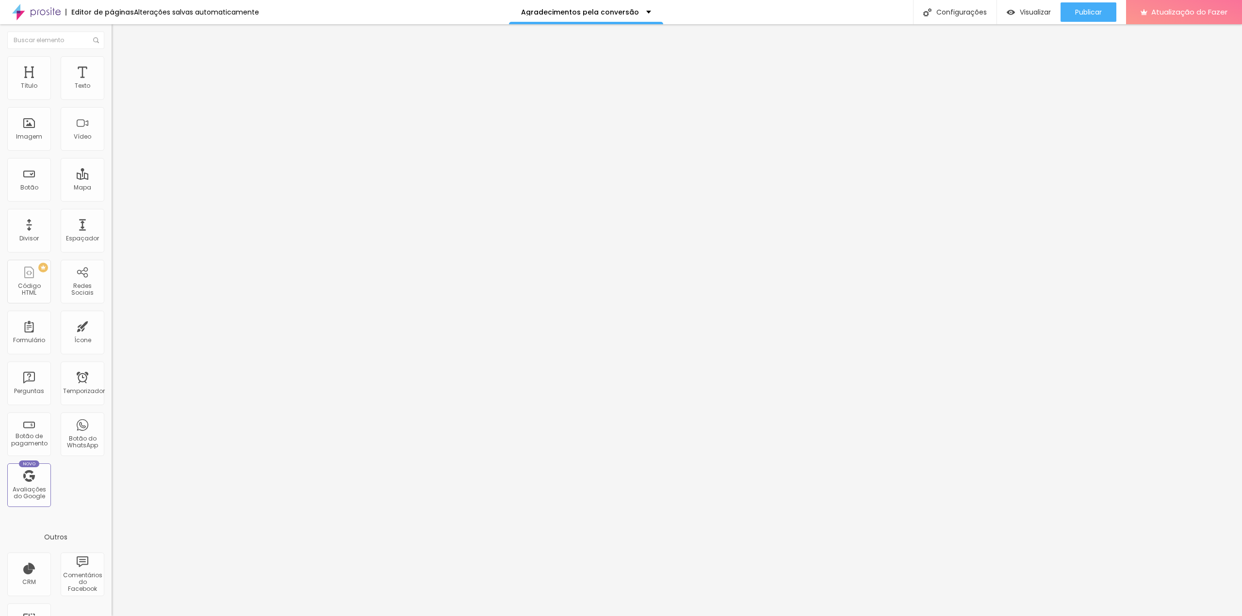
type input "47"
type input "46"
type input "43"
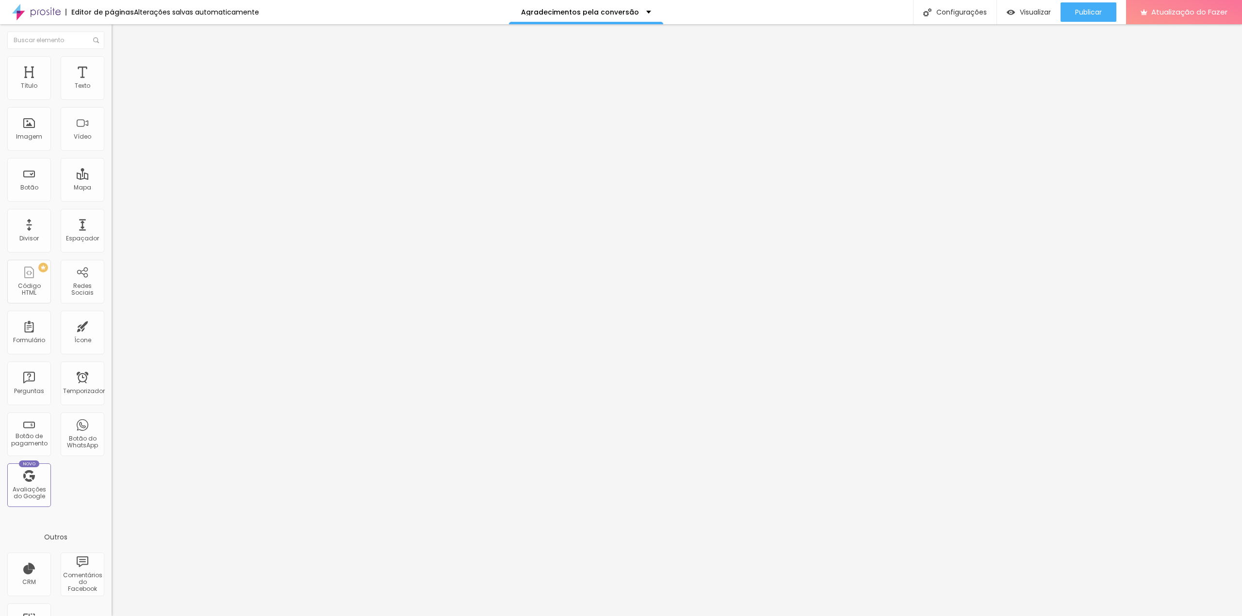
type input "41"
type input "40"
type input "39"
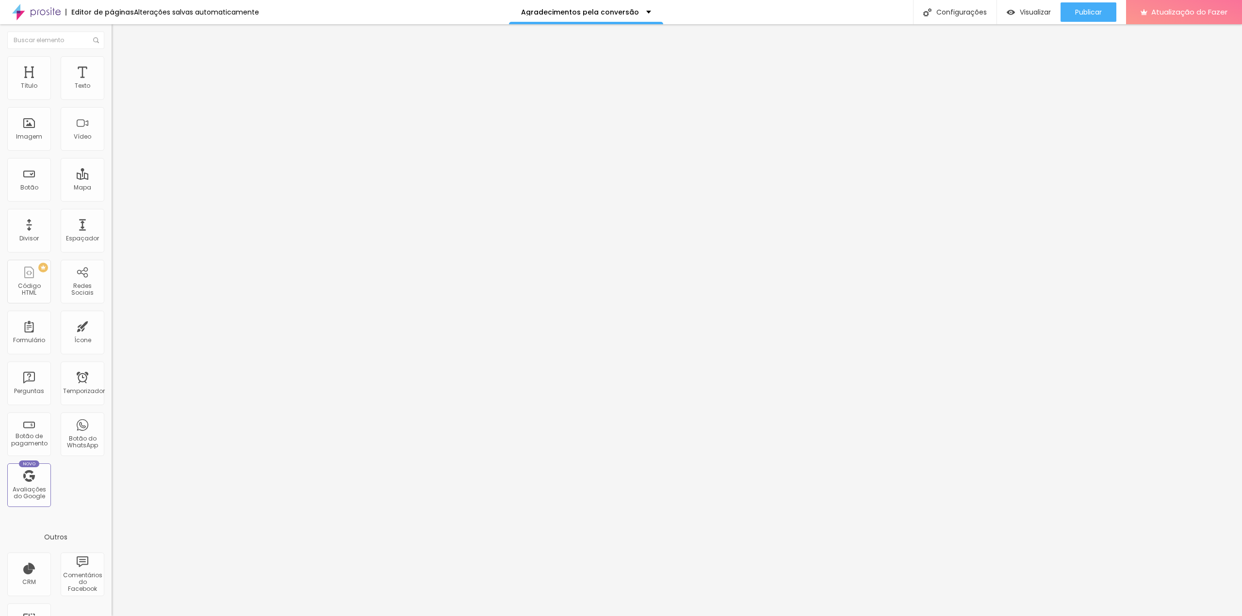
type input "39"
type input "38"
type input "37"
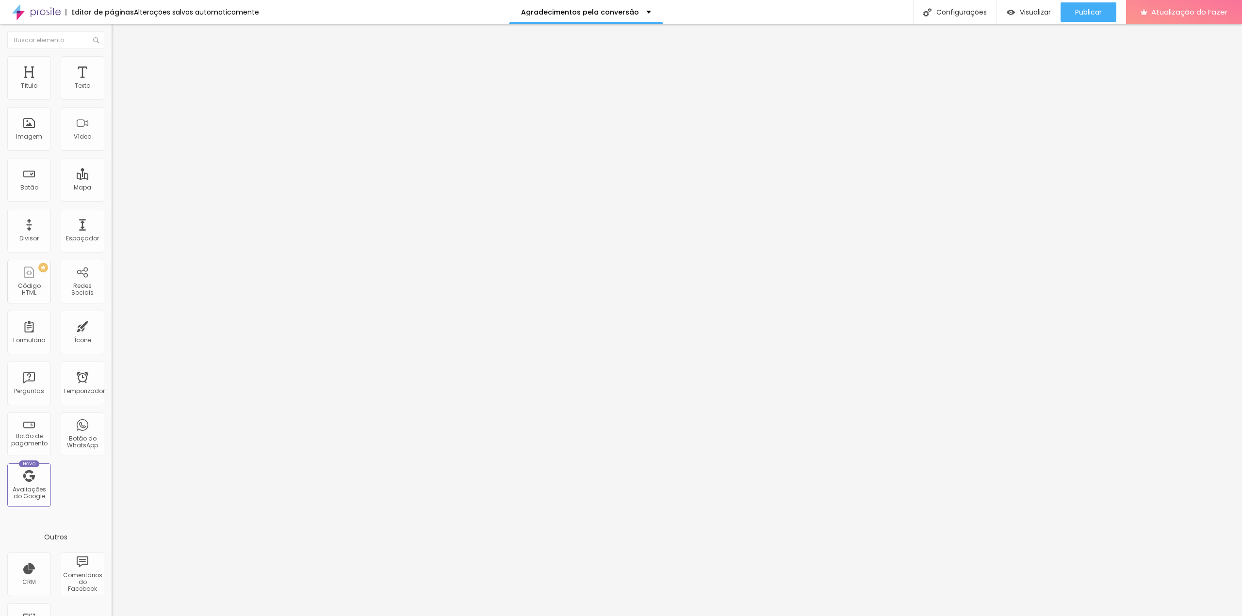
type input "35"
type input "34"
type input "35"
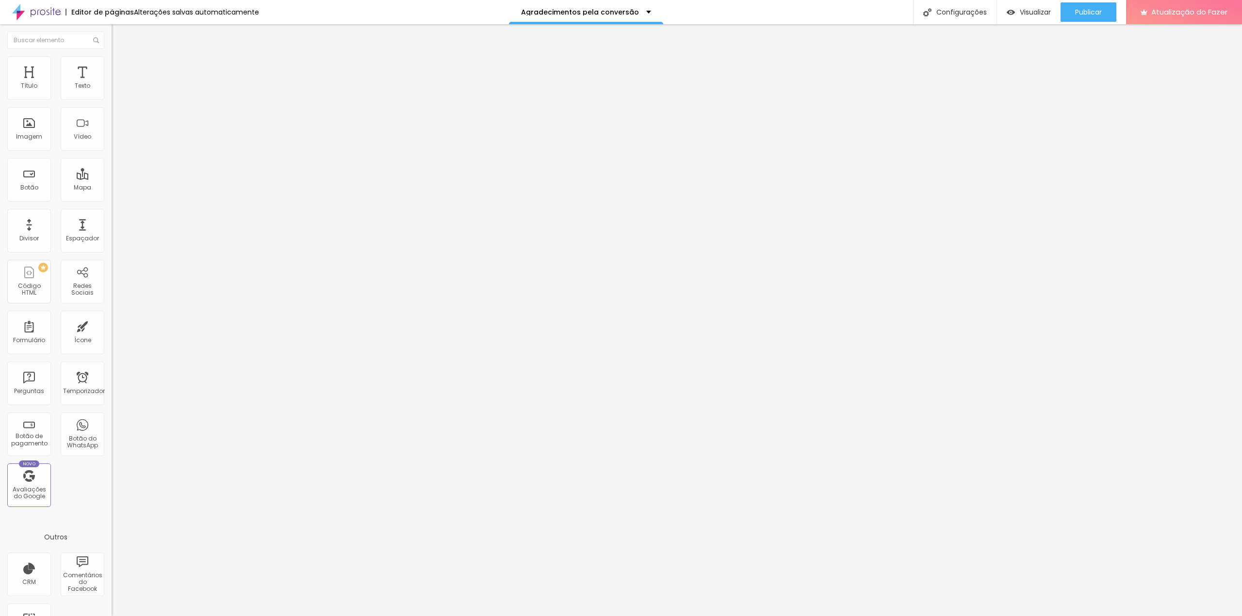
type input "35"
type input "36"
type input "37"
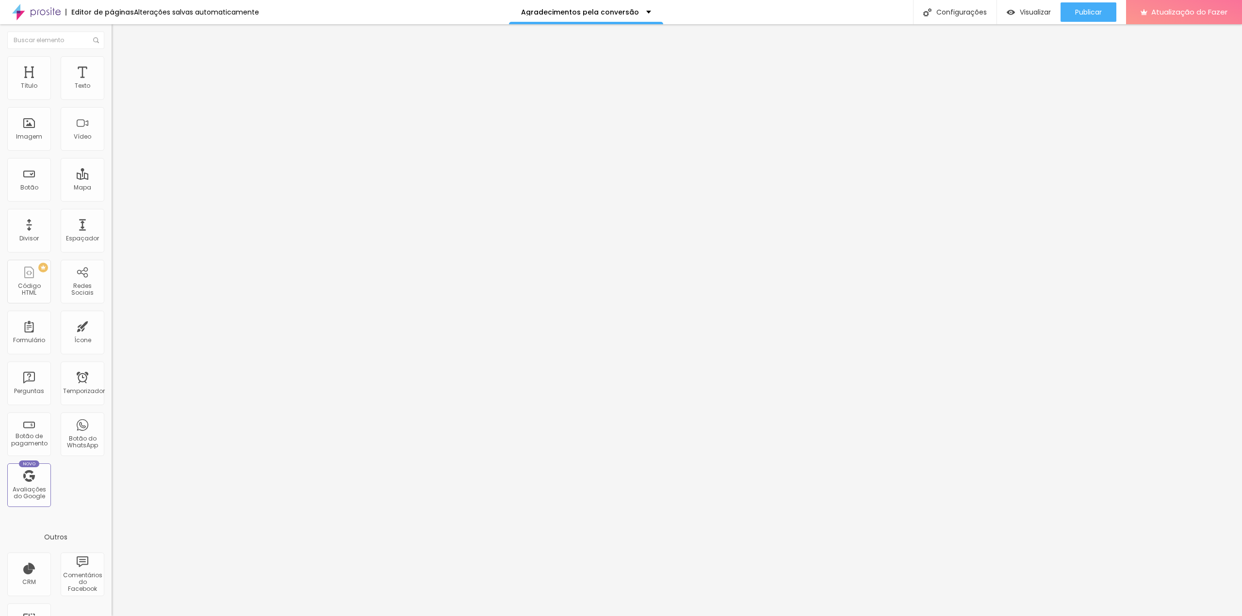
type input "38"
drag, startPoint x: 60, startPoint y: 205, endPoint x: 39, endPoint y: 210, distance: 21.5
type input "38"
click at [112, 229] on input "range" at bounding box center [143, 233] width 63 height 8
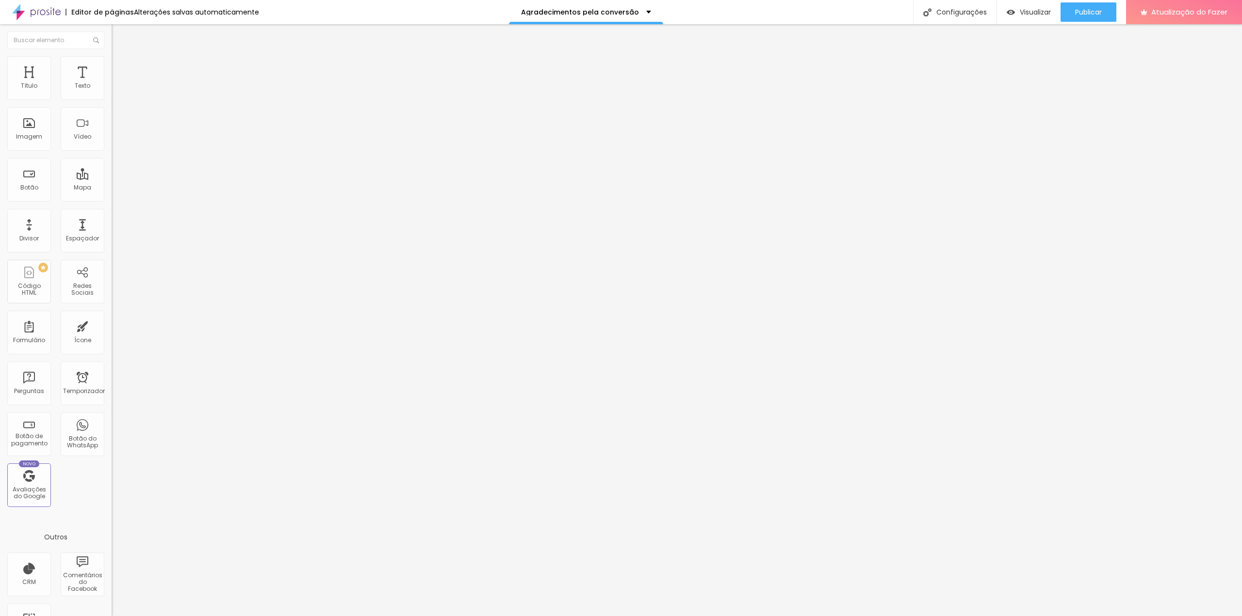
click at [120, 67] on font "Estilo" at bounding box center [127, 63] width 15 height 8
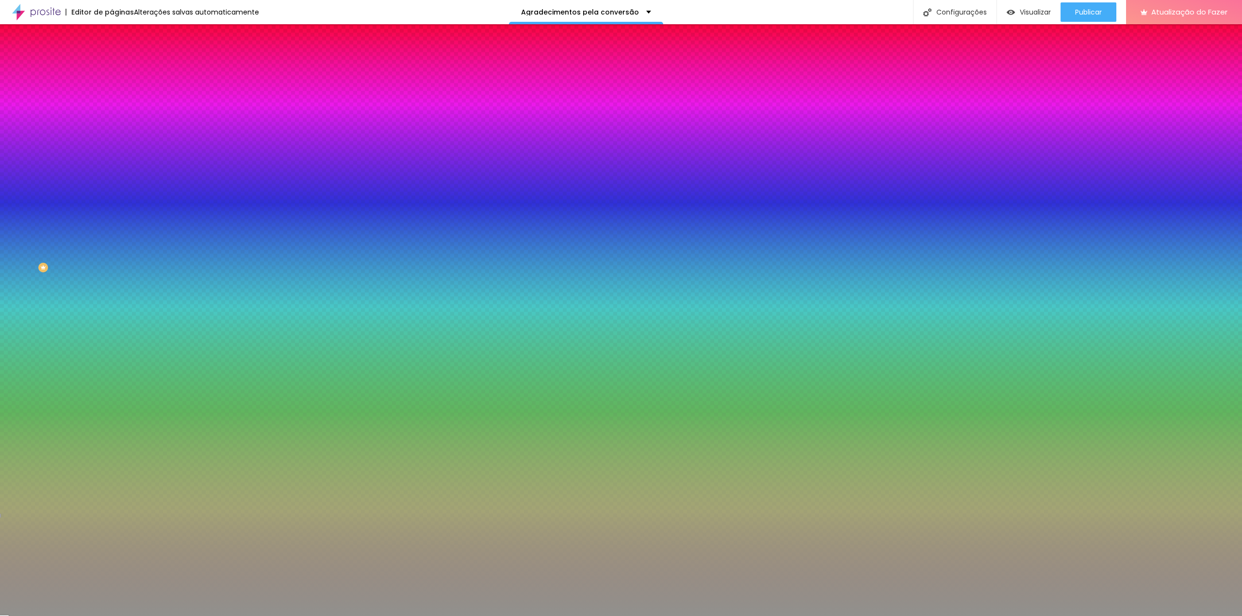
click at [120, 68] on font "Avançado" at bounding box center [136, 72] width 32 height 8
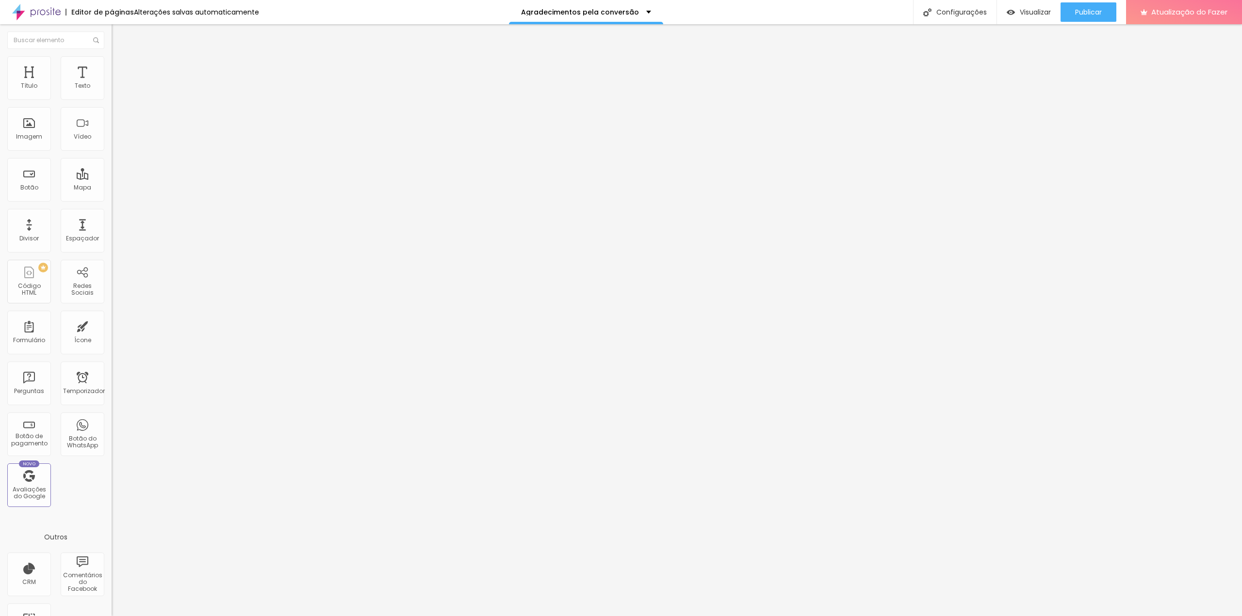
click at [112, 484] on div at bounding box center [168, 521] width 112 height 75
click at [1027, 14] on font "Visualizar" at bounding box center [1034, 12] width 31 height 10
click at [120, 67] on font "Estilo" at bounding box center [127, 63] width 15 height 8
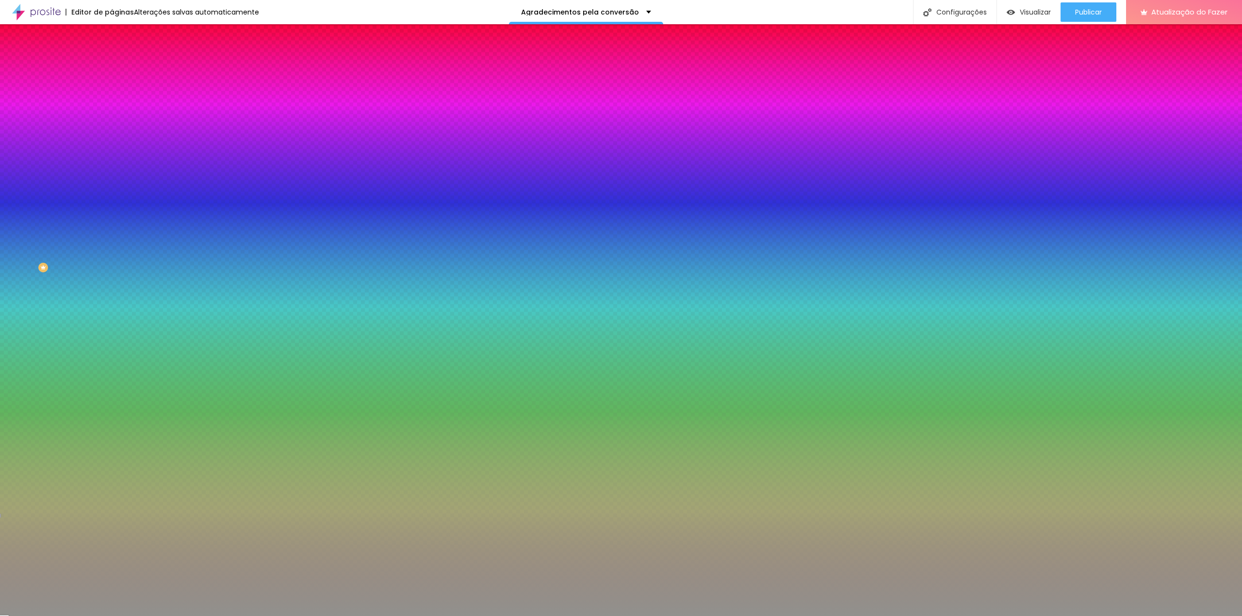
click at [120, 68] on font "Avançado" at bounding box center [136, 72] width 32 height 8
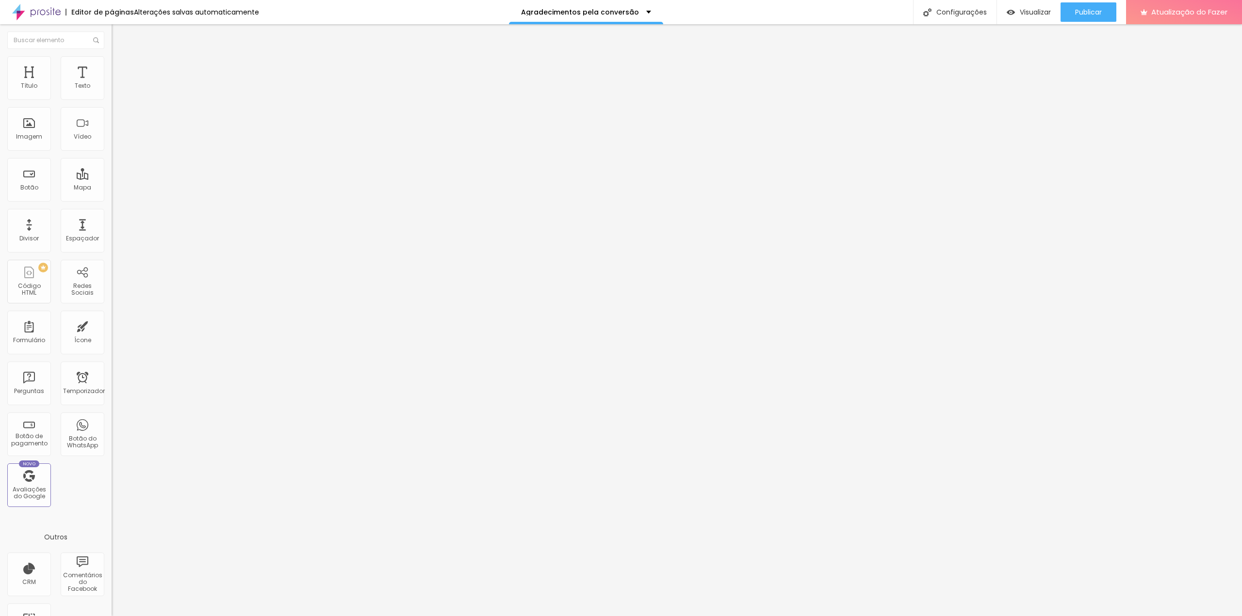
scroll to position [286, 0]
drag, startPoint x: 70, startPoint y: 337, endPoint x: 46, endPoint y: 333, distance: 24.6
click at [112, 484] on div "< div class= "caixa" > <h1> Obrigado pelo seu interesse ! < / h1 > < p > Recebe…" at bounding box center [291, 517] width 359 height 67
drag, startPoint x: 63, startPoint y: 339, endPoint x: -1, endPoint y: 271, distance: 93.0
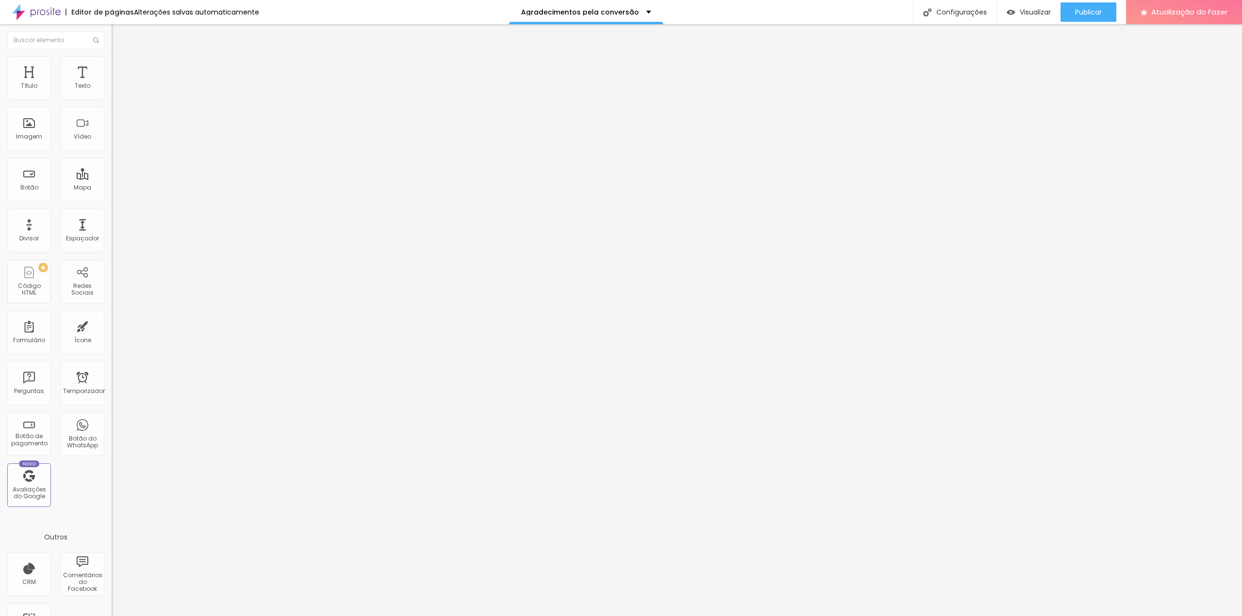
click at [0, 271] on html "Editor de páginas Alterações salvas automaticamente Agradecimentos pela convers…" at bounding box center [621, 308] width 1242 height 616
click at [112, 390] on div "Editar nulo Conteúdo Estilo Avançado 0 Espaçamento entre colunas 0 px Espaçamen…" at bounding box center [168, 320] width 112 height 592
click at [112, 477] on img at bounding box center [115, 480] width 6 height 6
drag, startPoint x: 516, startPoint y: 242, endPoint x: 512, endPoint y: 223, distance: 18.8
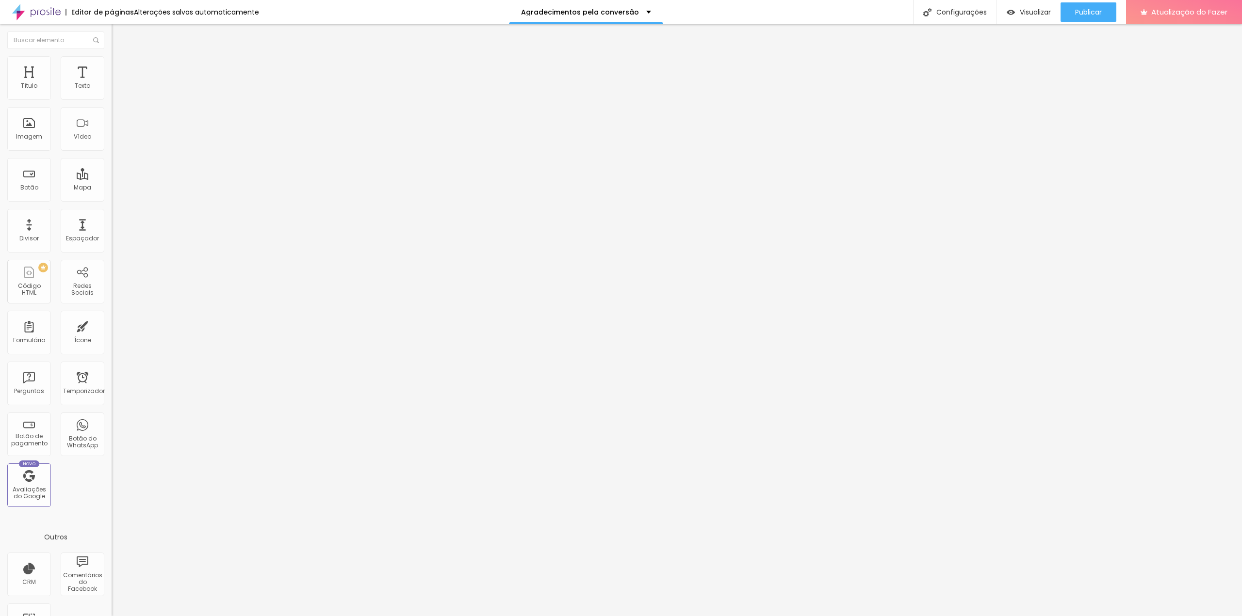
click at [797, 616] on div at bounding box center [621, 626] width 1242 height 9
click at [78, 41] on input "text" at bounding box center [55, 40] width 97 height 17
click at [28, 581] on font "CRM" at bounding box center [29, 582] width 14 height 8
click at [27, 572] on div "CRM" at bounding box center [29, 575] width 44 height 44
click at [645, 11] on div "Agradecimentos pela conversão" at bounding box center [586, 12] width 154 height 24
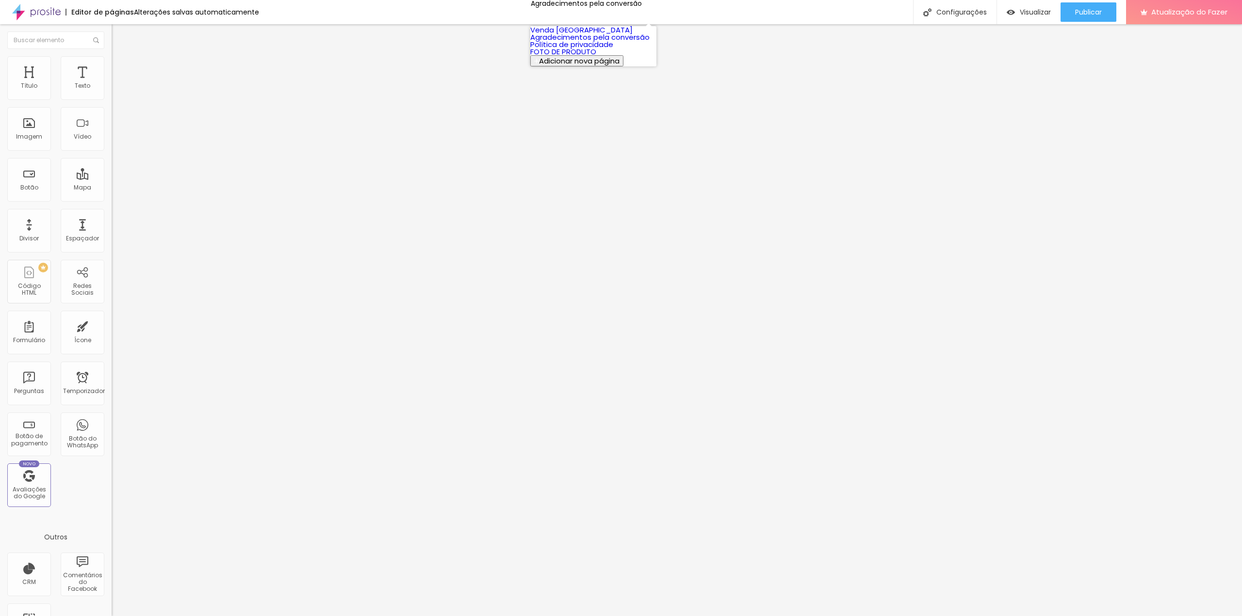
click at [549, 35] on font "Venda [GEOGRAPHIC_DATA]" at bounding box center [581, 30] width 102 height 10
click at [120, 67] on font "Avançado" at bounding box center [136, 63] width 32 height 8
click at [112, 66] on ul "Estilo Avançado" at bounding box center [168, 56] width 112 height 19
click at [112, 56] on li "Estilo" at bounding box center [168, 52] width 112 height 10
click at [115, 141] on icon "button" at bounding box center [118, 138] width 6 height 6
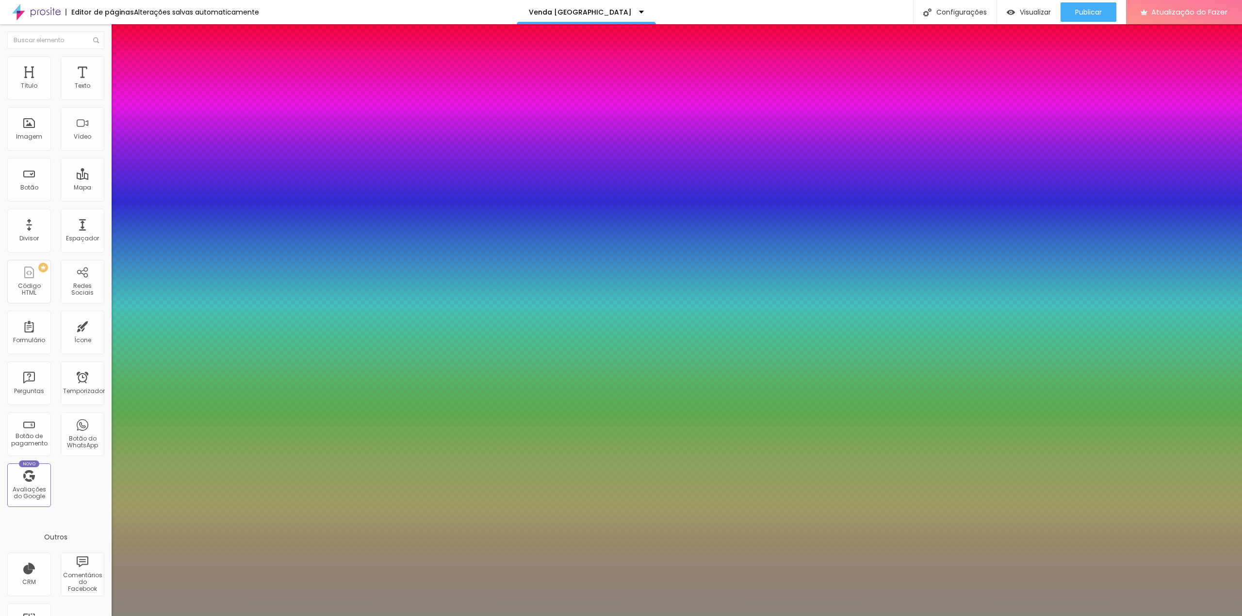
type input "1"
type input "0.5"
click at [663, 616] on div at bounding box center [621, 616] width 1242 height 0
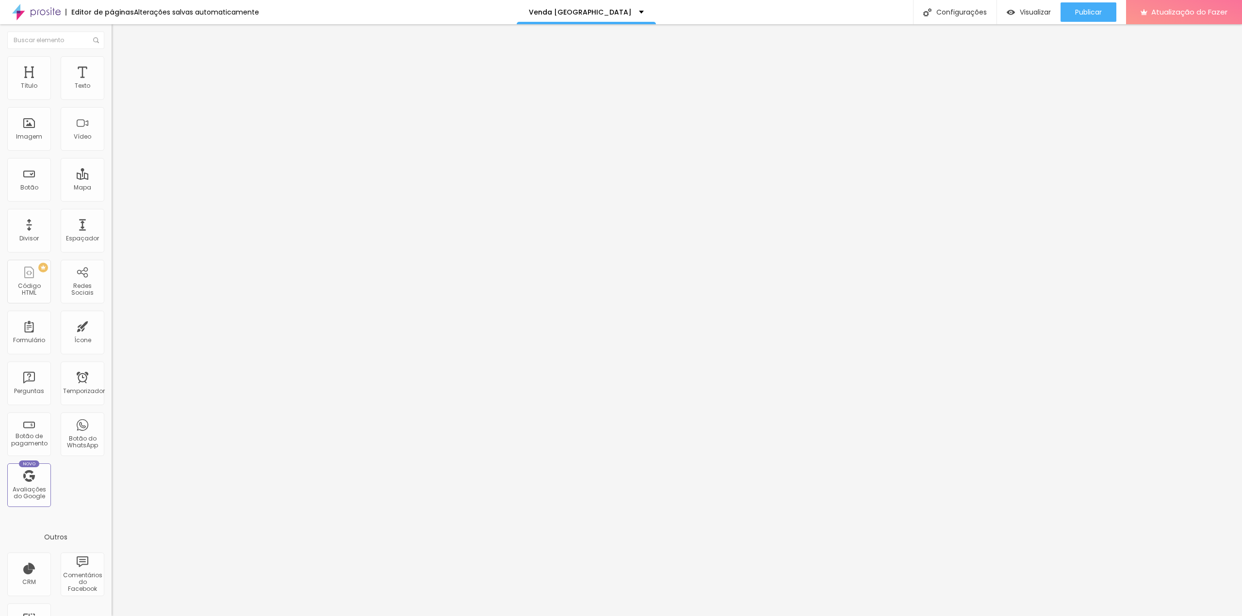
click at [49, 10] on img at bounding box center [36, 12] width 48 height 24
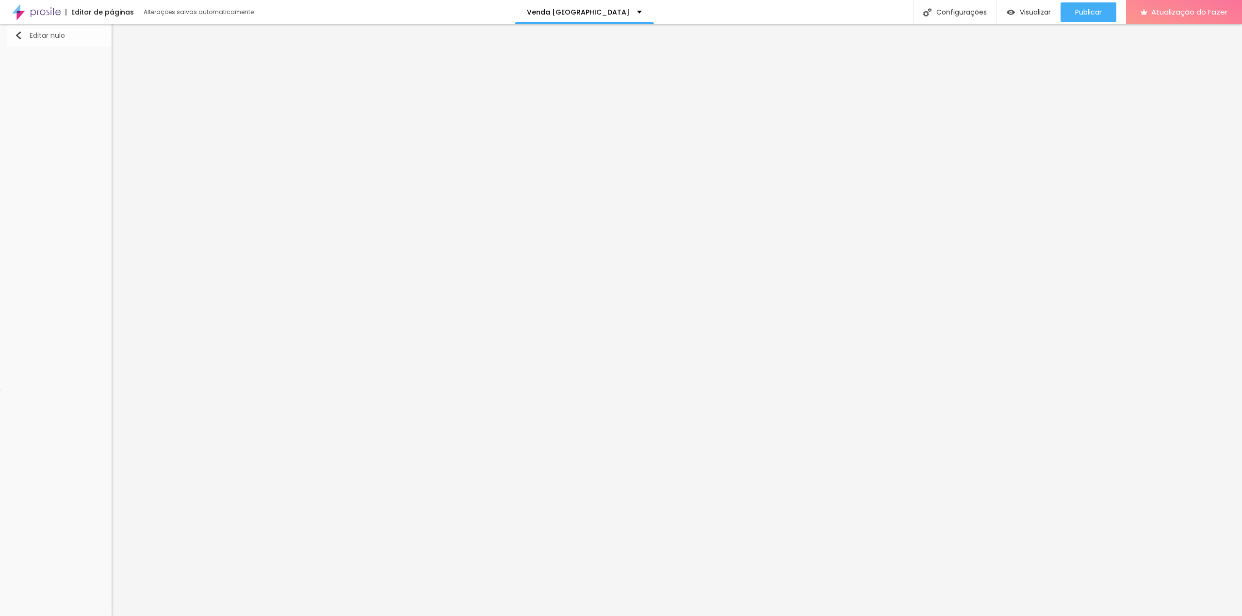
click at [41, 35] on font "Editar nulo" at bounding box center [47, 36] width 35 height 10
click at [15, 34] on img "button" at bounding box center [19, 36] width 8 height 8
click at [152, 15] on font "Alterações salvas automaticamente" at bounding box center [199, 12] width 110 height 8
click at [859, 616] on div at bounding box center [621, 626] width 1242 height 9
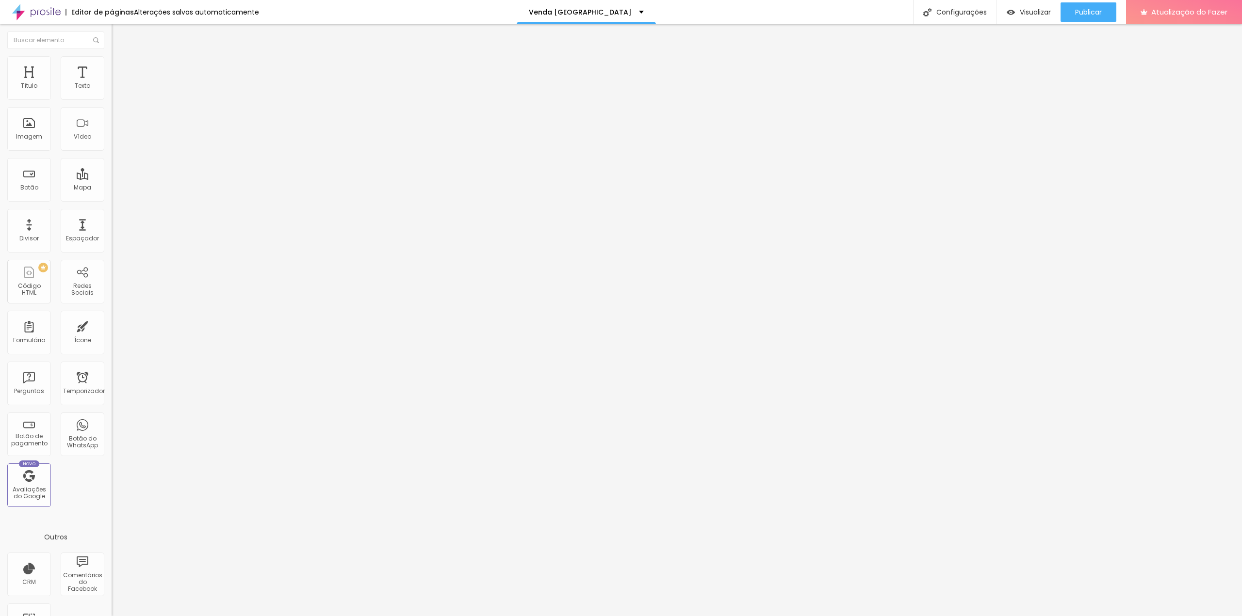
click at [115, 90] on icon "button" at bounding box center [118, 87] width 6 height 6
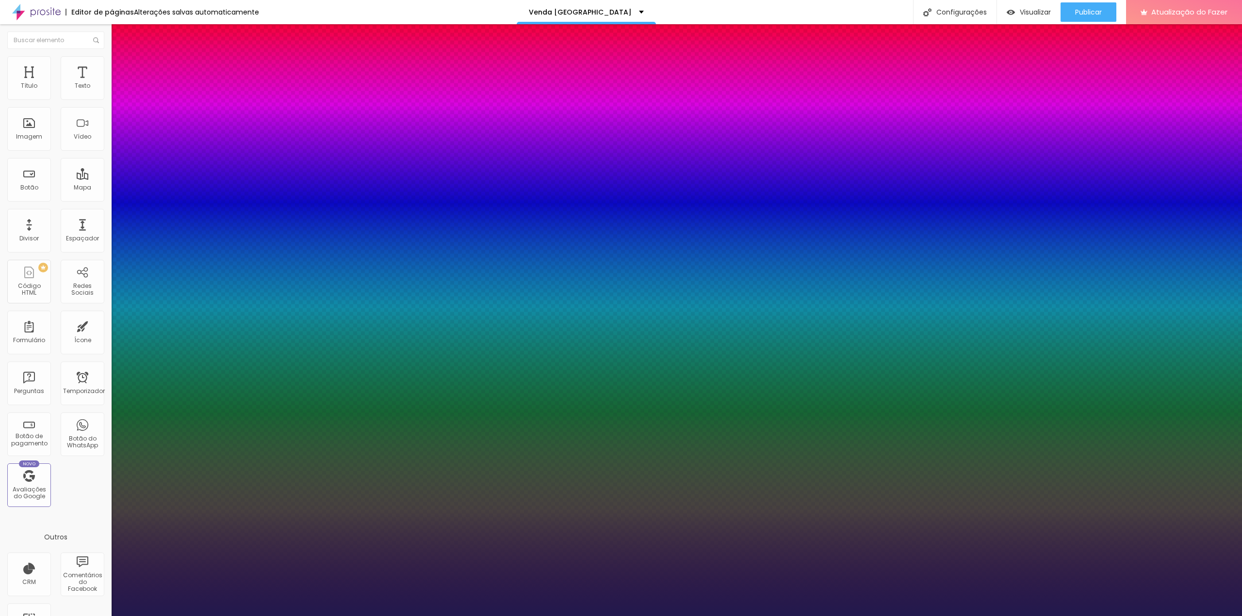
type input "1"
drag, startPoint x: 210, startPoint y: 167, endPoint x: 219, endPoint y: 171, distance: 9.6
type input "8"
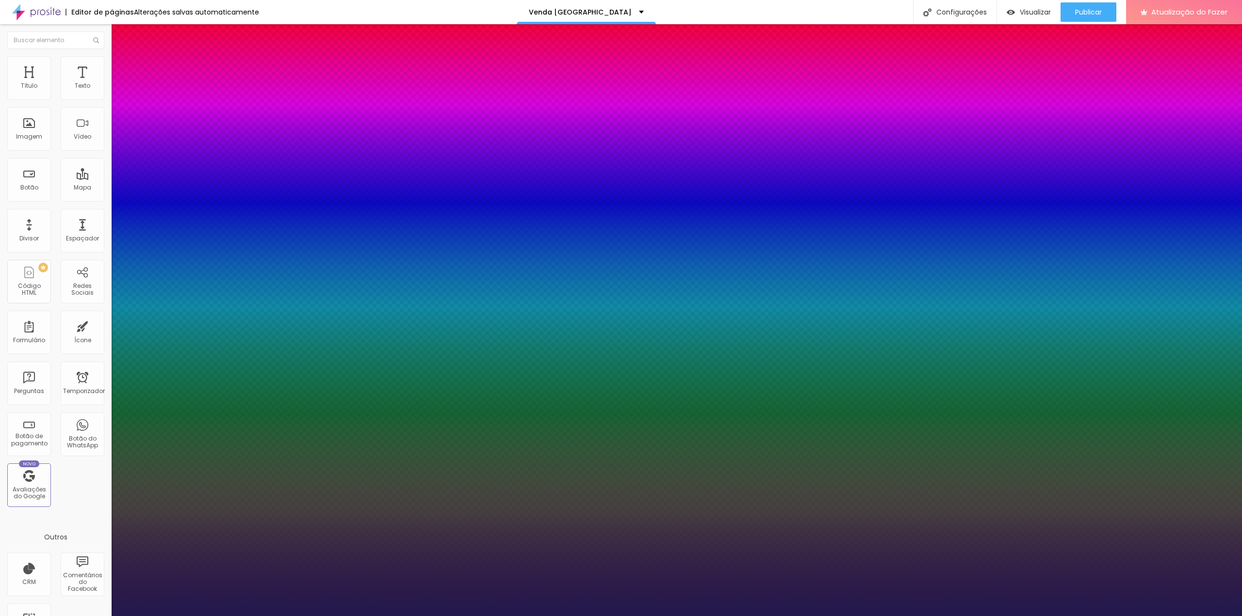
type input "1"
type input "18"
type input "1"
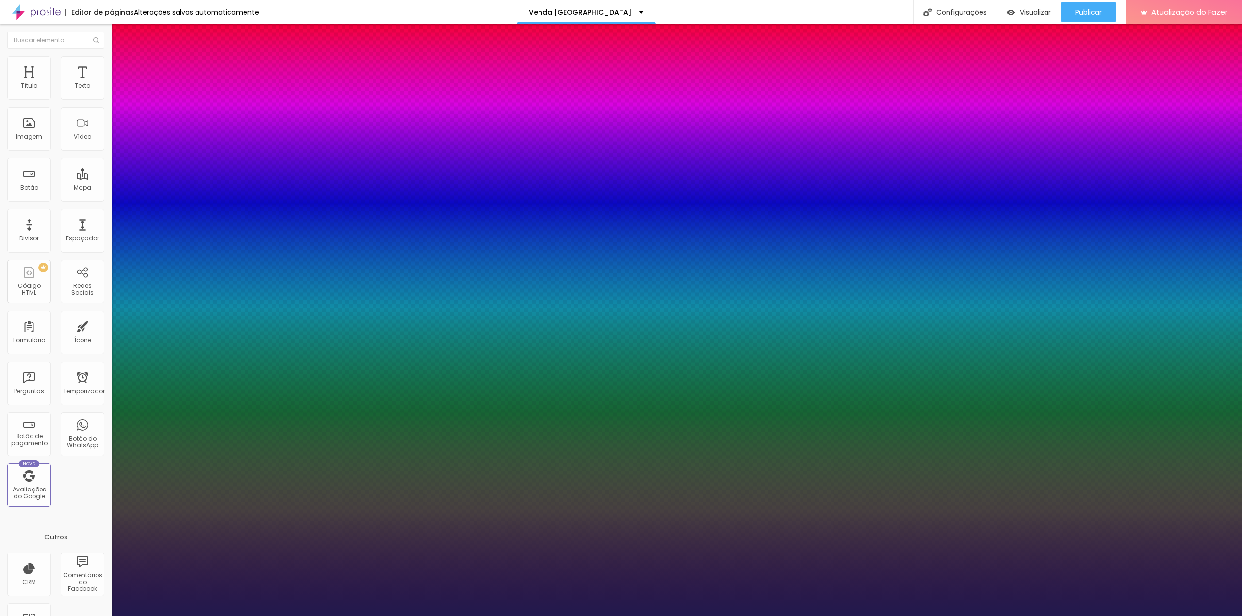
type input "18"
click at [316, 616] on div at bounding box center [621, 616] width 1242 height 0
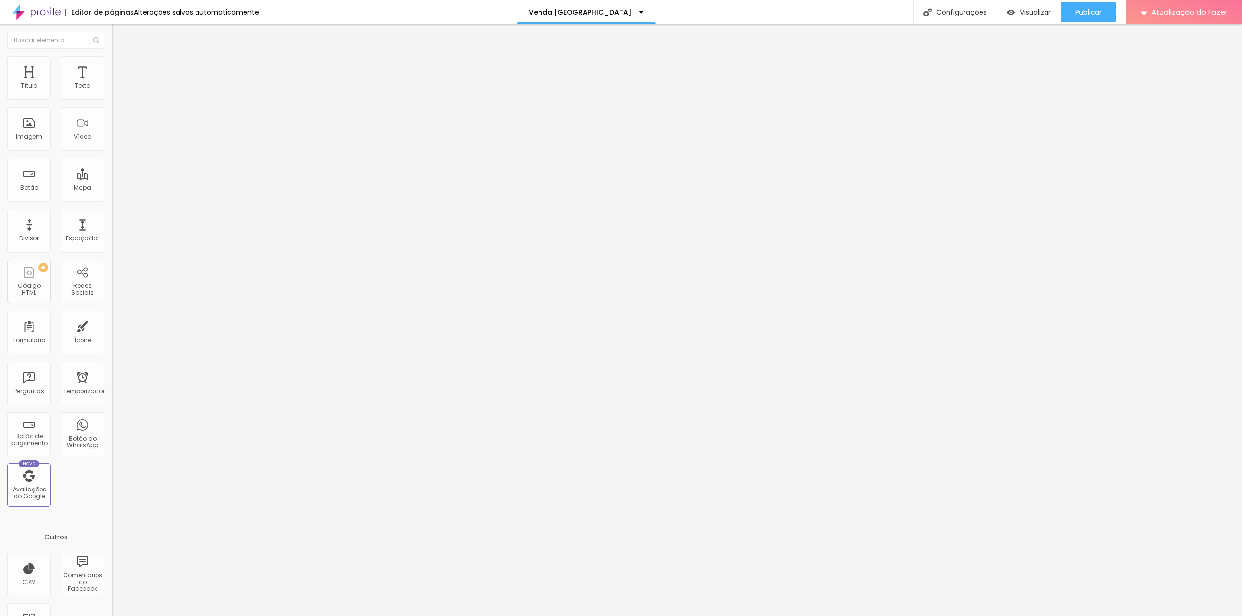
click at [112, 93] on button "button" at bounding box center [119, 88] width 14 height 10
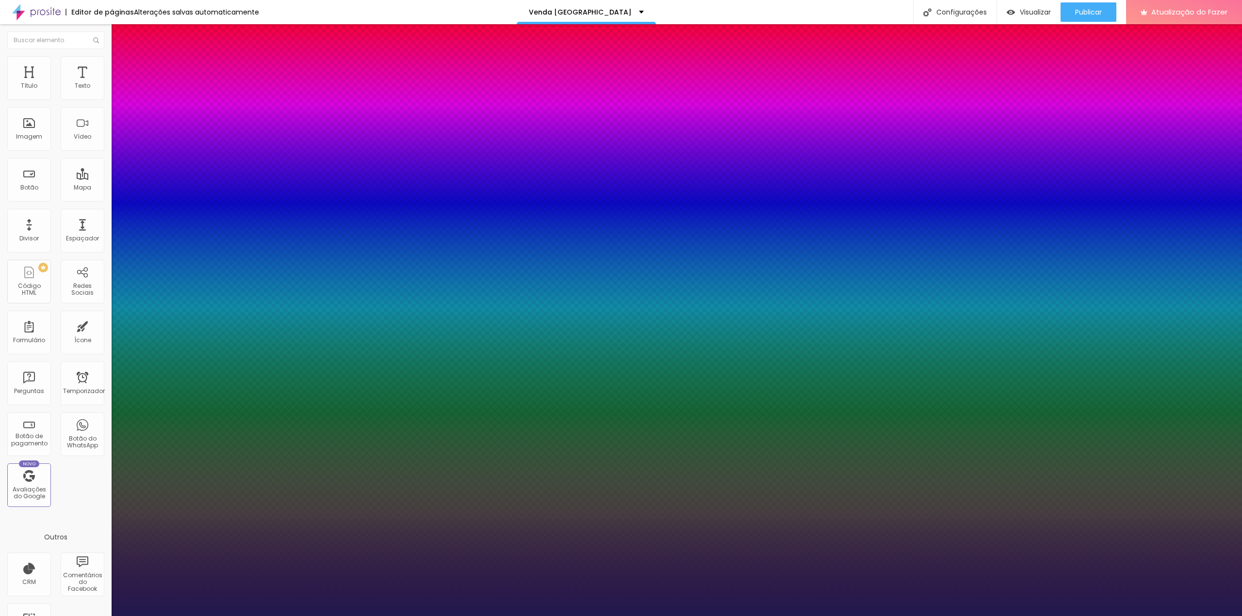
type input "1"
drag, startPoint x: 211, startPoint y: 167, endPoint x: 219, endPoint y: 170, distance: 8.9
type input "8"
type input "1"
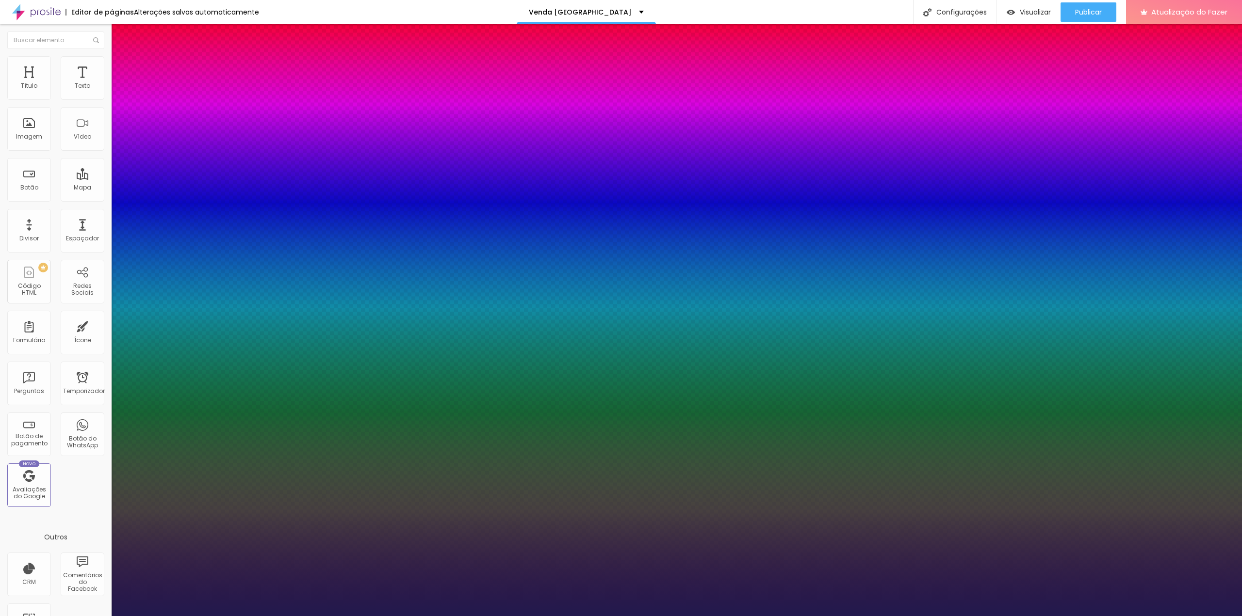
type input "1"
type input "18"
type input "1"
type input "8"
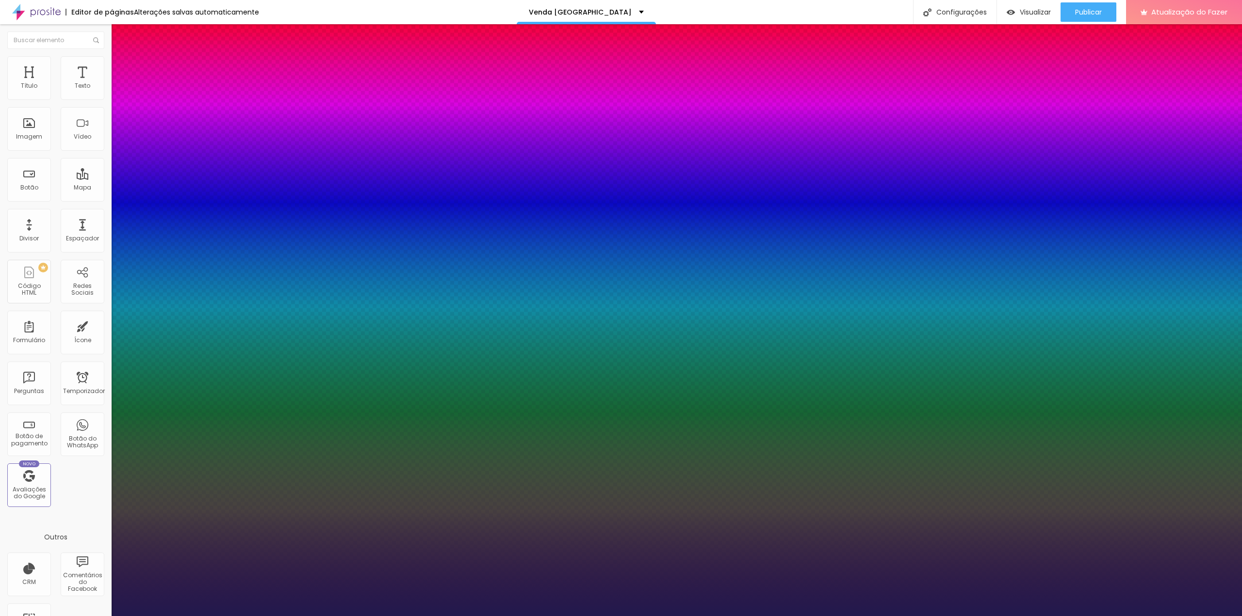
type input "1"
type input "19"
type input "1"
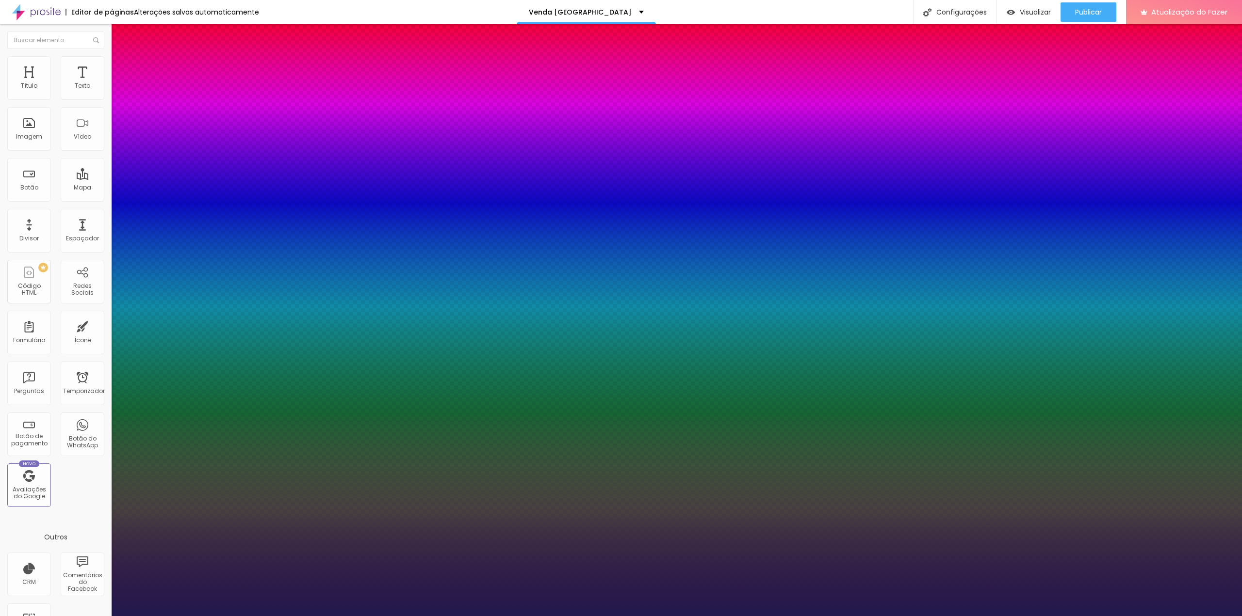
type input "19"
click at [821, 616] on div at bounding box center [621, 616] width 1242 height 0
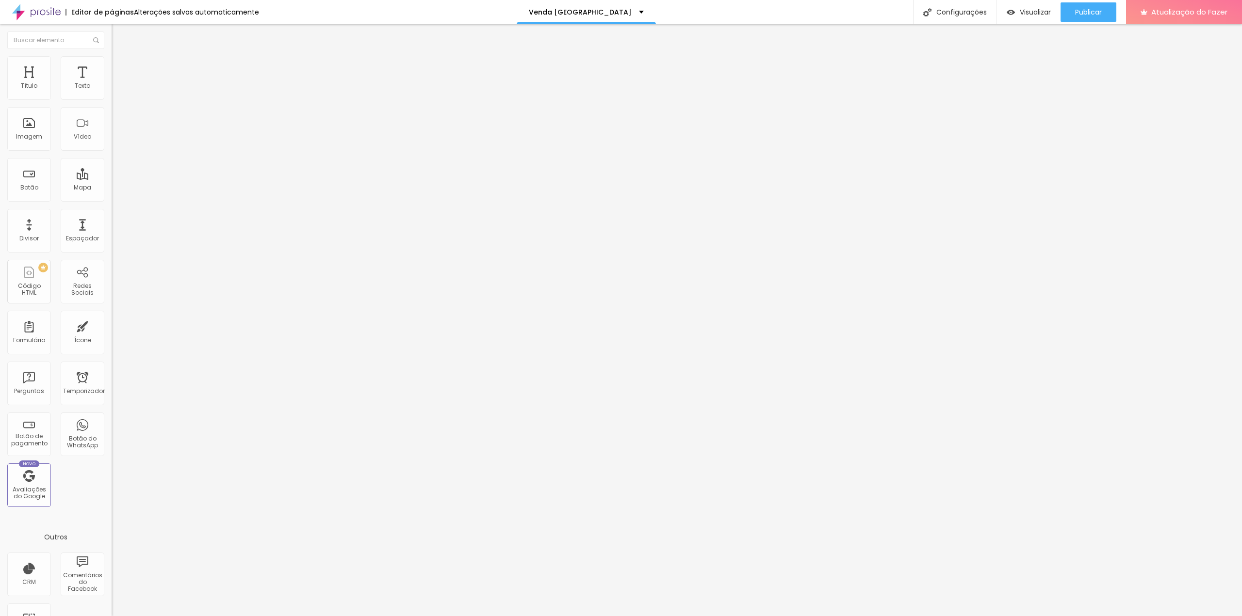
click at [112, 93] on button "button" at bounding box center [119, 88] width 14 height 10
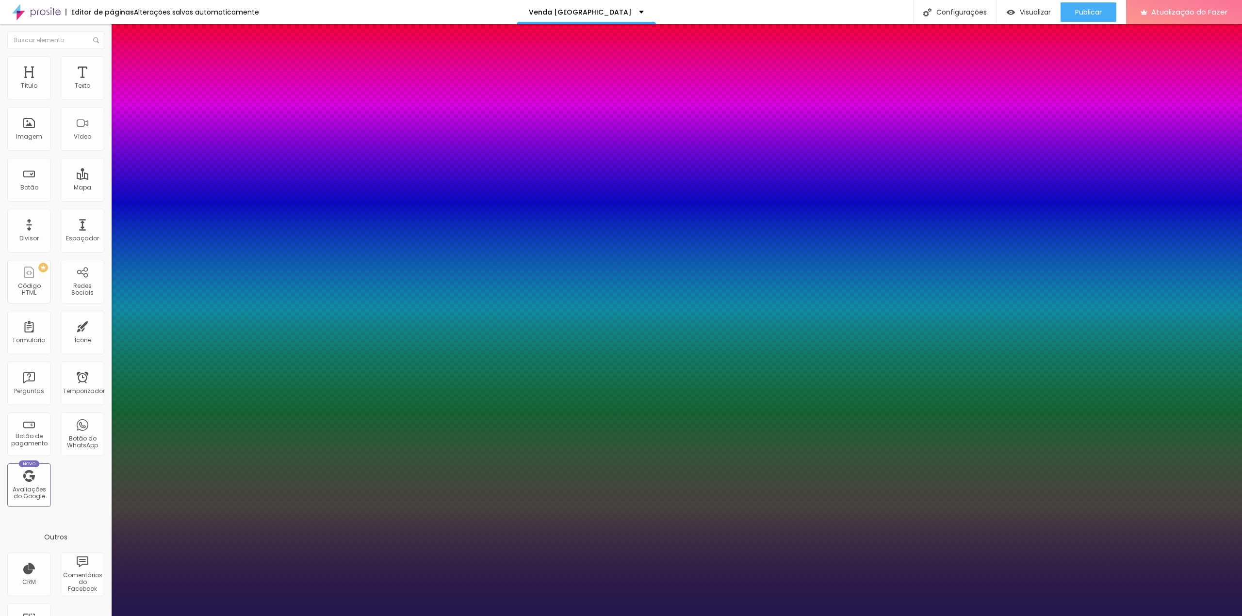
type input "1"
type input "18"
type input "1"
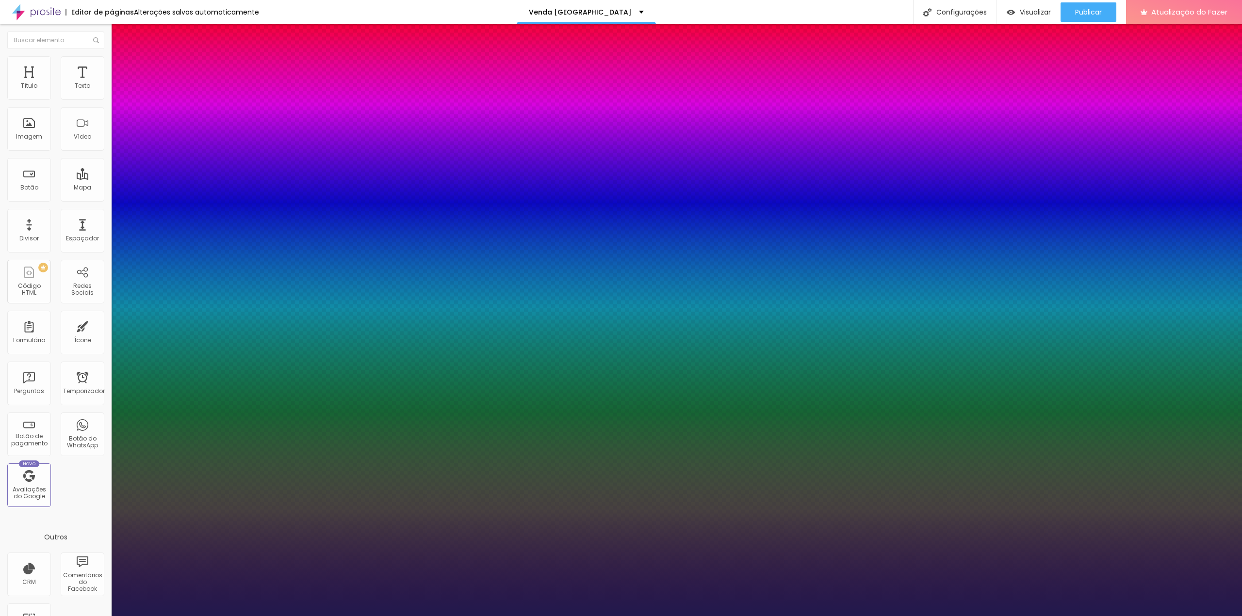
type input "18"
click at [1066, 616] on div at bounding box center [621, 616] width 1242 height 0
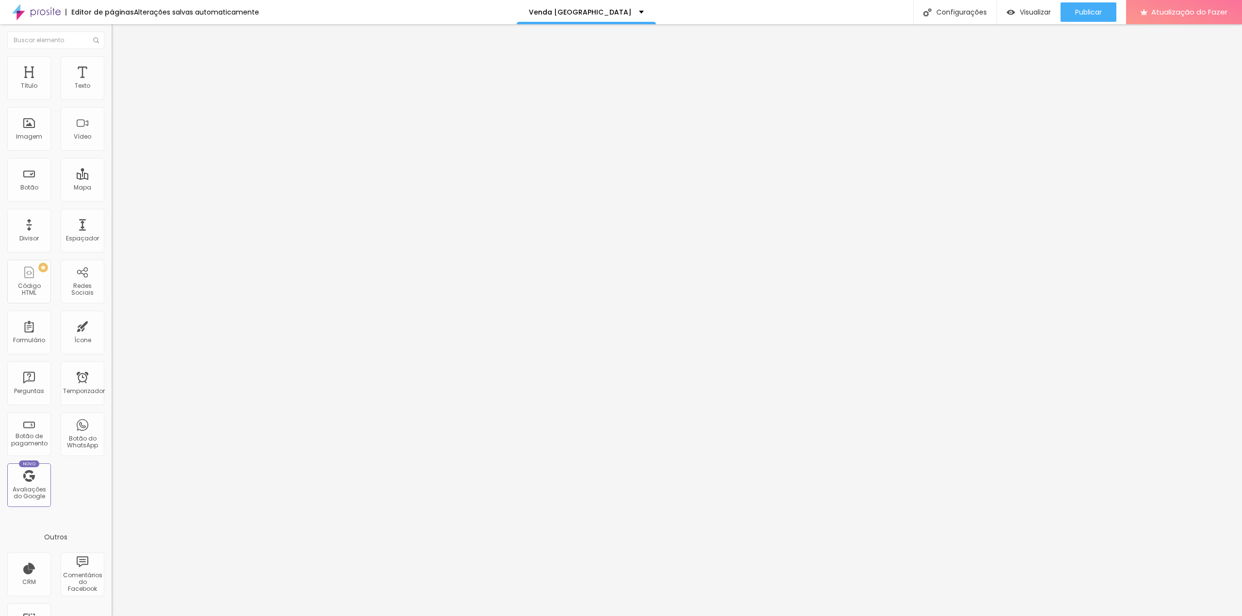
click at [112, 98] on input "text" at bounding box center [170, 93] width 116 height 10
type input "Fachada"
drag, startPoint x: 46, startPoint y: 174, endPoint x: 10, endPoint y: 175, distance: 35.9
click at [112, 98] on input "Fachada" at bounding box center [170, 93] width 116 height 10
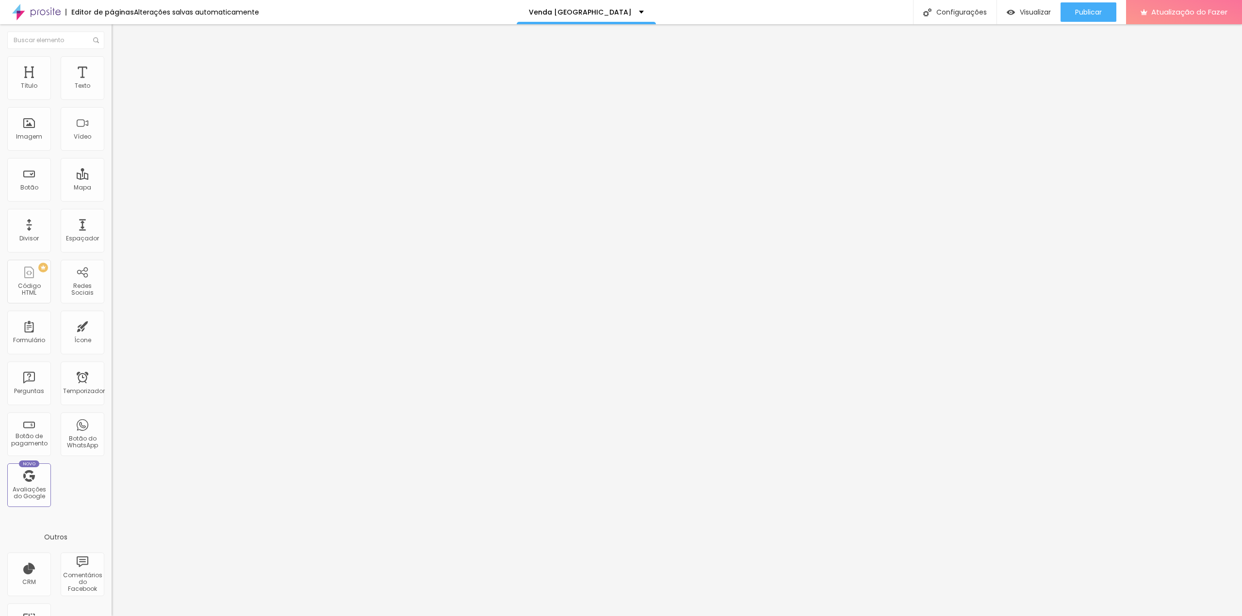
drag, startPoint x: 42, startPoint y: 173, endPoint x: 7, endPoint y: 175, distance: 34.5
click at [112, 98] on input "Fachada" at bounding box center [170, 93] width 116 height 10
type input "[GEOGRAPHIC_DATA]"
click at [120, 67] on font "Estilo" at bounding box center [127, 63] width 15 height 8
click at [120, 68] on font "Avançado" at bounding box center [136, 72] width 32 height 8
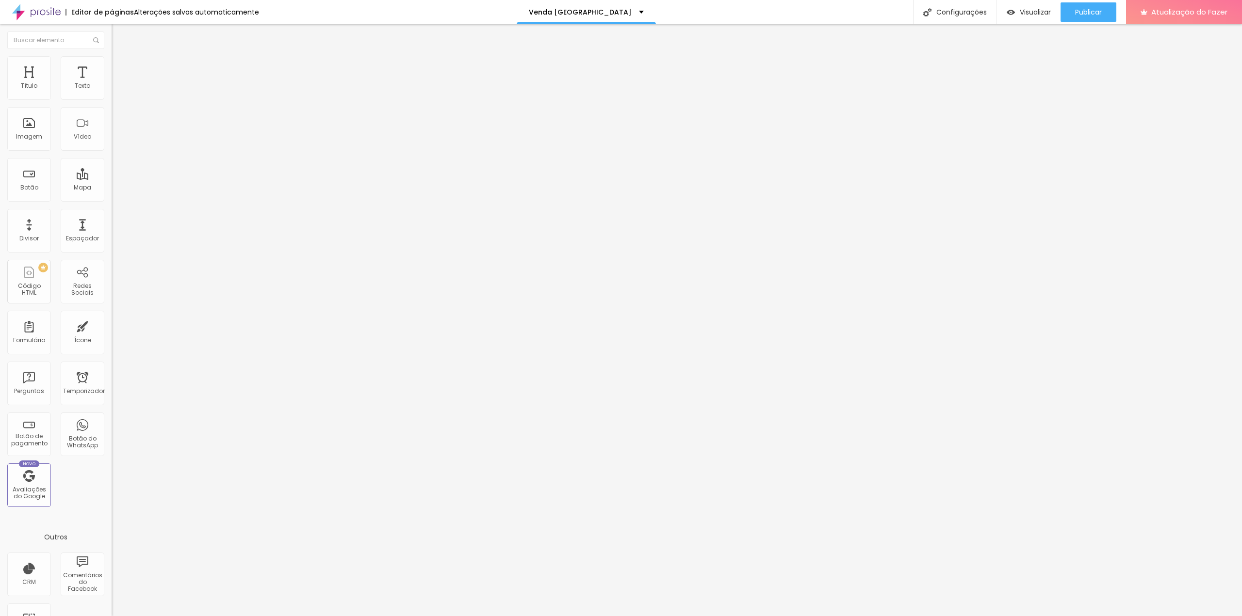
click at [112, 56] on li "Conteúdo" at bounding box center [168, 52] width 112 height 10
click at [112, 98] on input "text" at bounding box center [170, 93] width 116 height 10
type input "r"
type input "[GEOGRAPHIC_DATA]"
click at [112, 98] on input "text" at bounding box center [170, 93] width 116 height 10
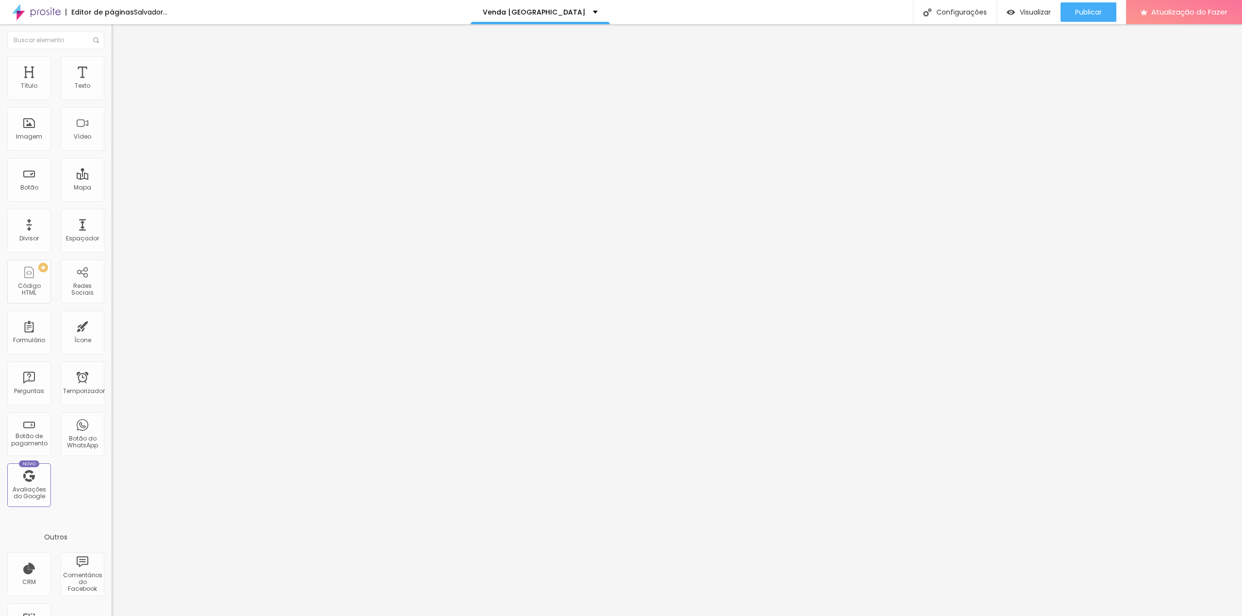
type input "[STREET_ADDRESS]"
click at [112, 98] on input "text" at bounding box center [170, 93] width 116 height 10
type input "[STREET_ADDRESS]"
drag, startPoint x: 76, startPoint y: 171, endPoint x: 78, endPoint y: 177, distance: 6.0
click at [112, 98] on input "text" at bounding box center [170, 93] width 116 height 10
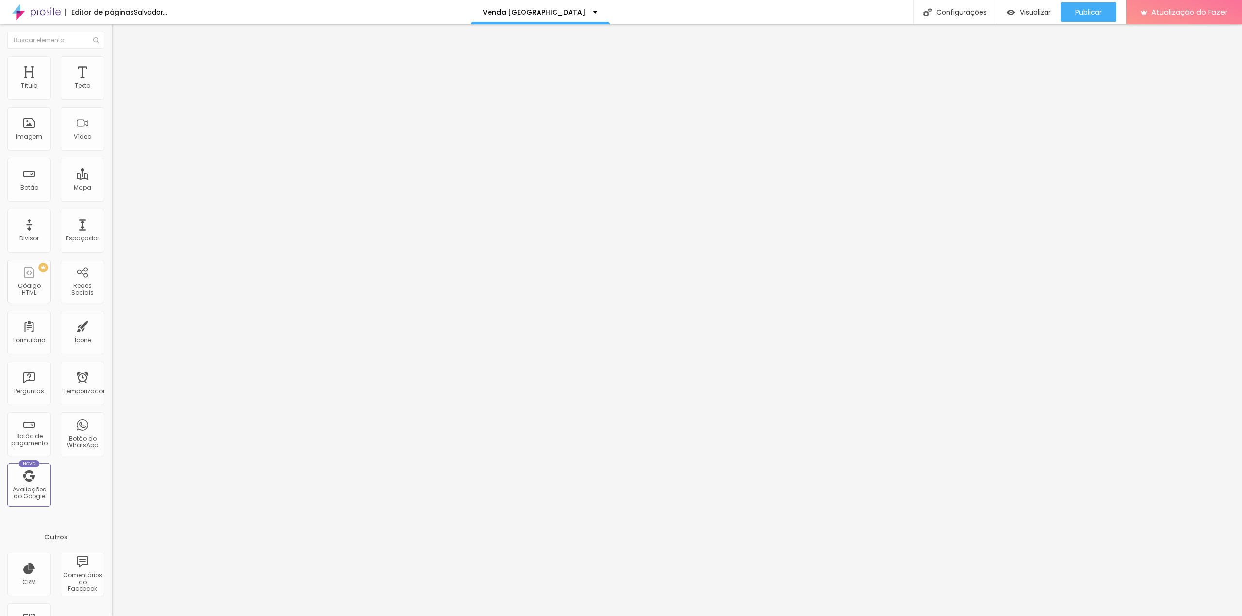
type input "Sala vista 1"
click at [112, 98] on input "text" at bounding box center [170, 93] width 116 height 10
type input "Sala vista 2"
click at [112, 98] on input "text" at bounding box center [170, 93] width 116 height 10
type input "Sala vista 3"
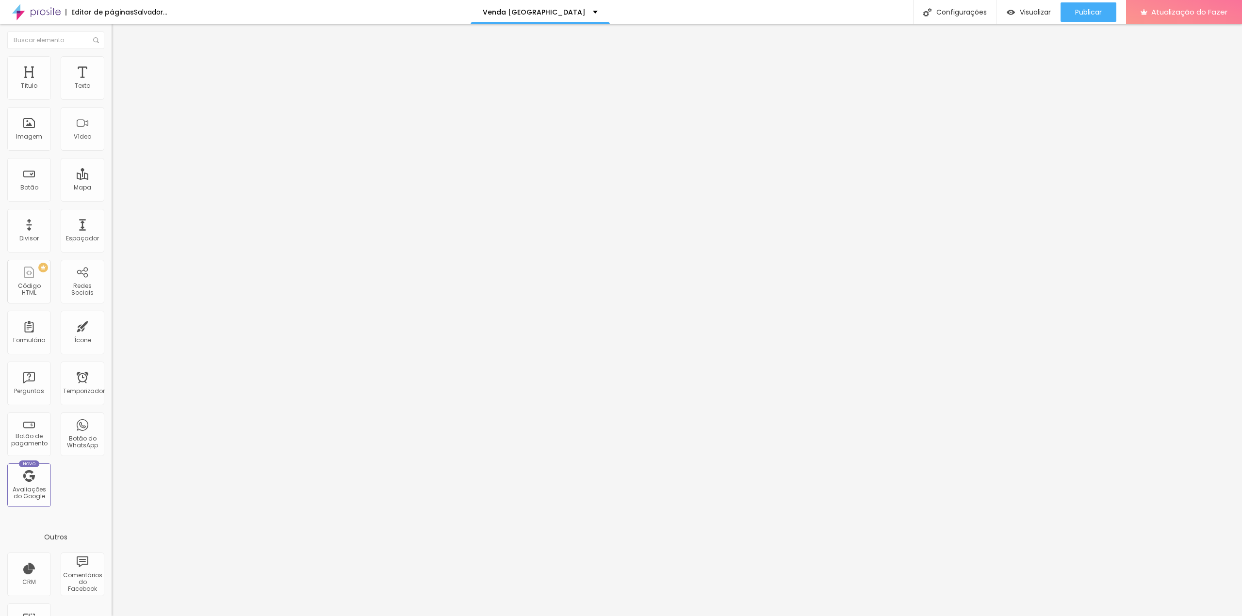
click at [112, 98] on input "text" at bounding box center [170, 93] width 116 height 10
type input "q"
click at [112, 98] on input "text" at bounding box center [170, 93] width 116 height 10
type input "Quarto esquerdo vista 1"
click at [112, 98] on input "text" at bounding box center [170, 93] width 116 height 10
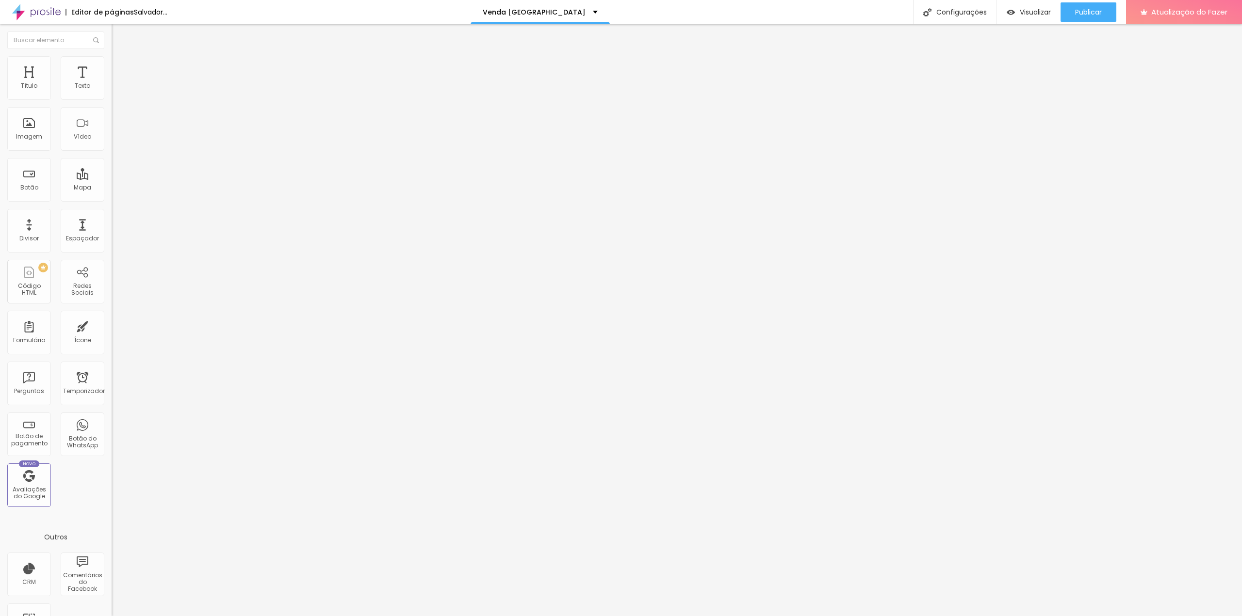
type input "Quarto Esquerdo vista 2"
click at [112, 98] on input "text" at bounding box center [170, 93] width 116 height 10
type input "Banheiro"
click at [112, 98] on input "text" at bounding box center [170, 93] width 116 height 10
type input "Quarto Direito vista 1"
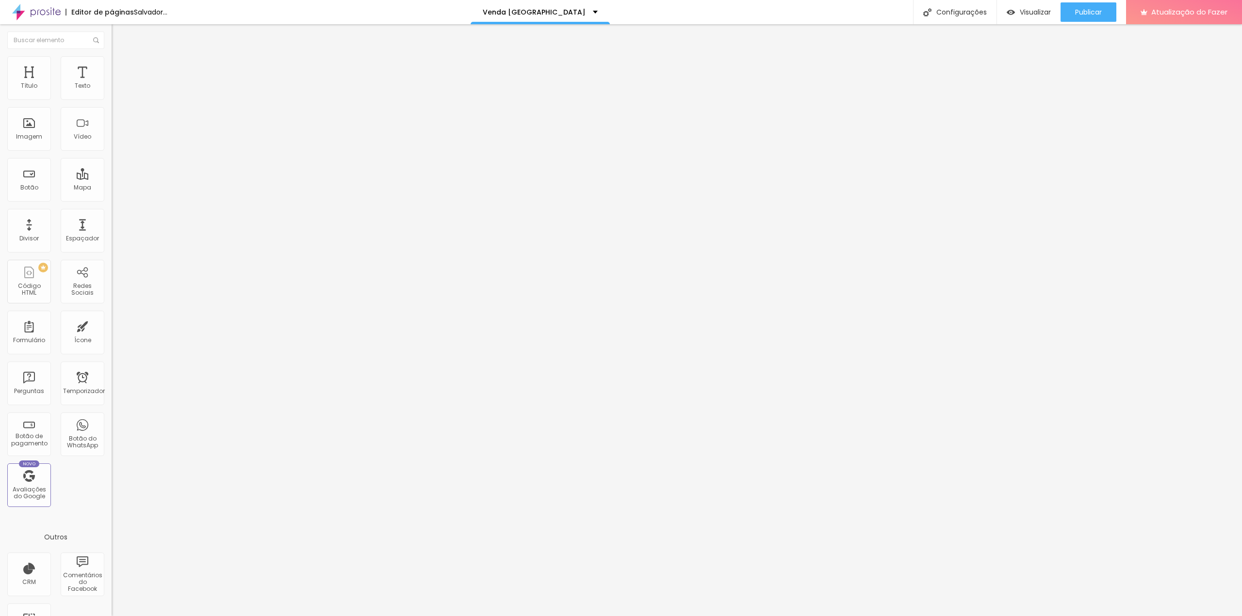
click at [112, 98] on input "text" at bounding box center [170, 93] width 116 height 10
type input "Quarto Direito vista 2"
click at [112, 98] on input "text" at bounding box center [170, 93] width 116 height 10
type input "Cozinha vista 1"
click at [112, 98] on input "text" at bounding box center [170, 93] width 116 height 10
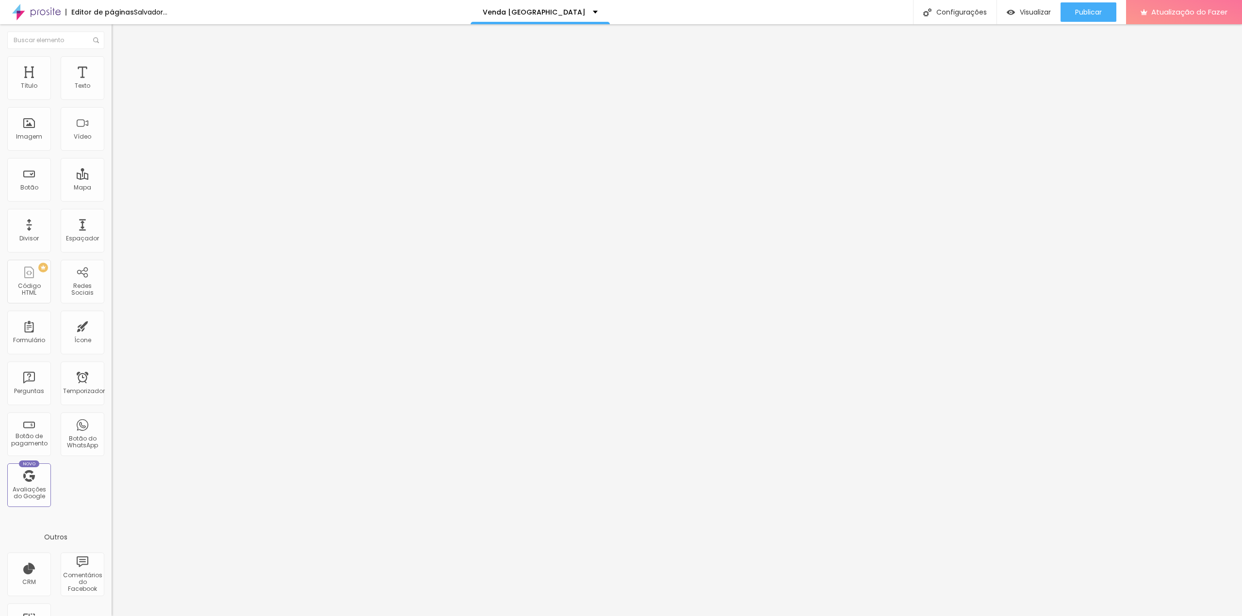
type input "Cozinha vista 2"
click at [197, 13] on font "Alterações salvas automaticamente" at bounding box center [196, 12] width 125 height 10
click at [855, 616] on div at bounding box center [621, 626] width 1242 height 9
click at [592, 12] on font "Venda [GEOGRAPHIC_DATA]" at bounding box center [580, 12] width 103 height 10
click at [551, 35] on font "Venda [GEOGRAPHIC_DATA]" at bounding box center [568, 30] width 102 height 10
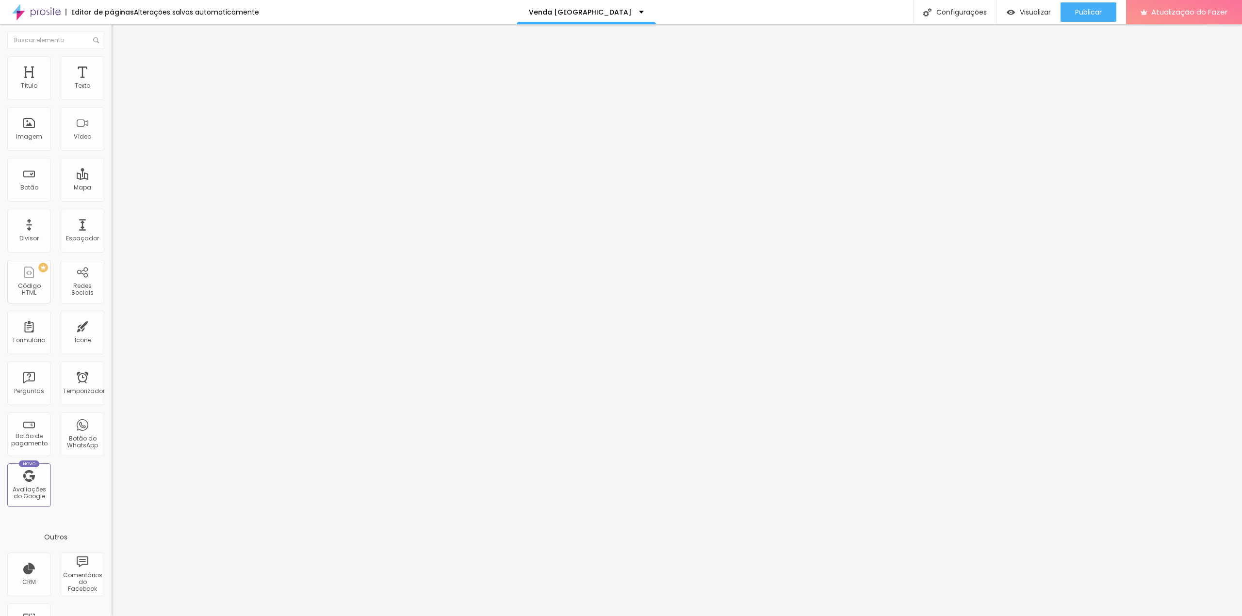
click at [51, 12] on img at bounding box center [36, 12] width 48 height 24
